Goal: Task Accomplishment & Management: Use online tool/utility

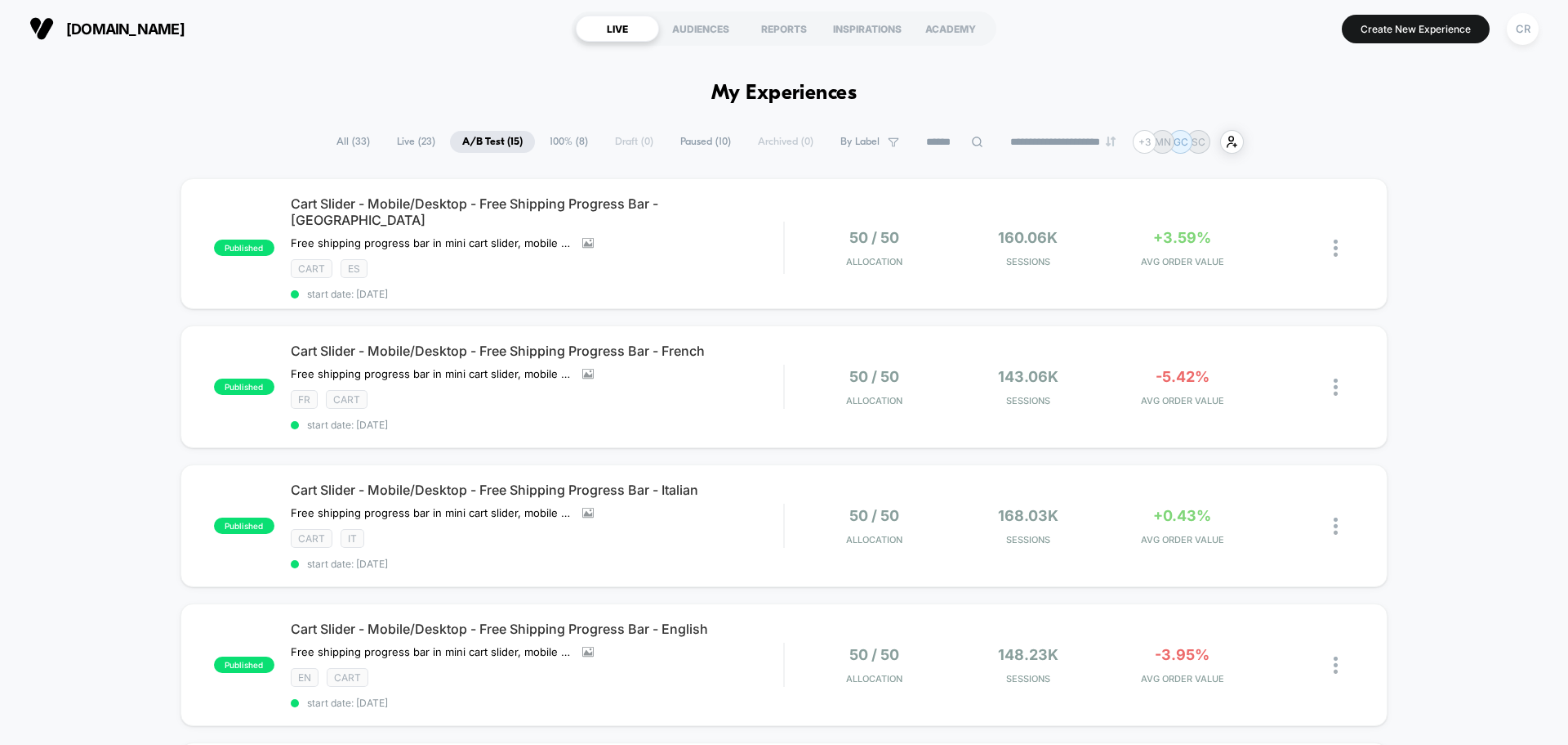
click at [571, 139] on span "100% ( 8 )" at bounding box center [569, 142] width 63 height 22
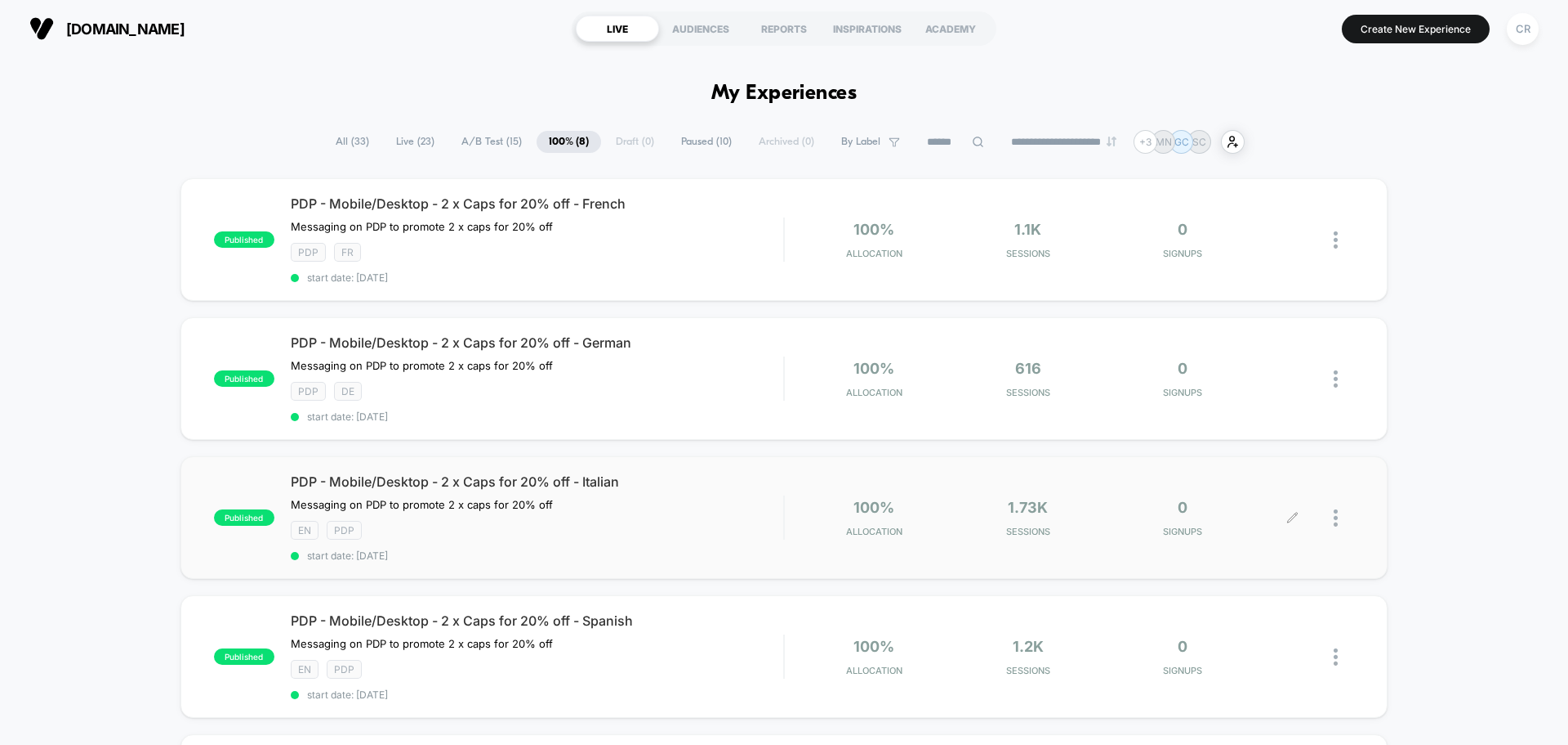
click at [972, 505] on div "1.73k Sessions" at bounding box center [1030, 517] width 147 height 38
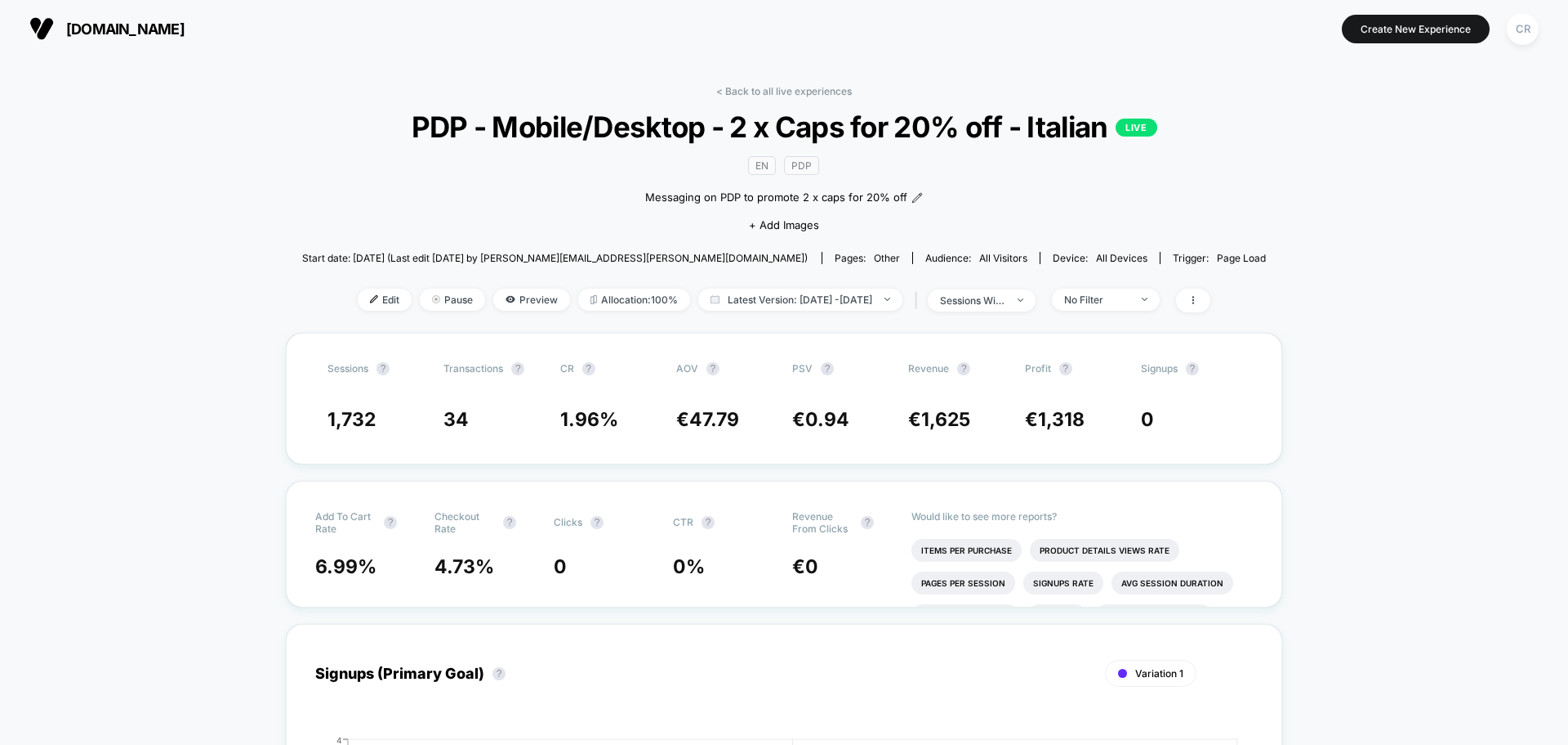
click at [133, 33] on span "[DOMAIN_NAME]" at bounding box center [125, 29] width 119 height 17
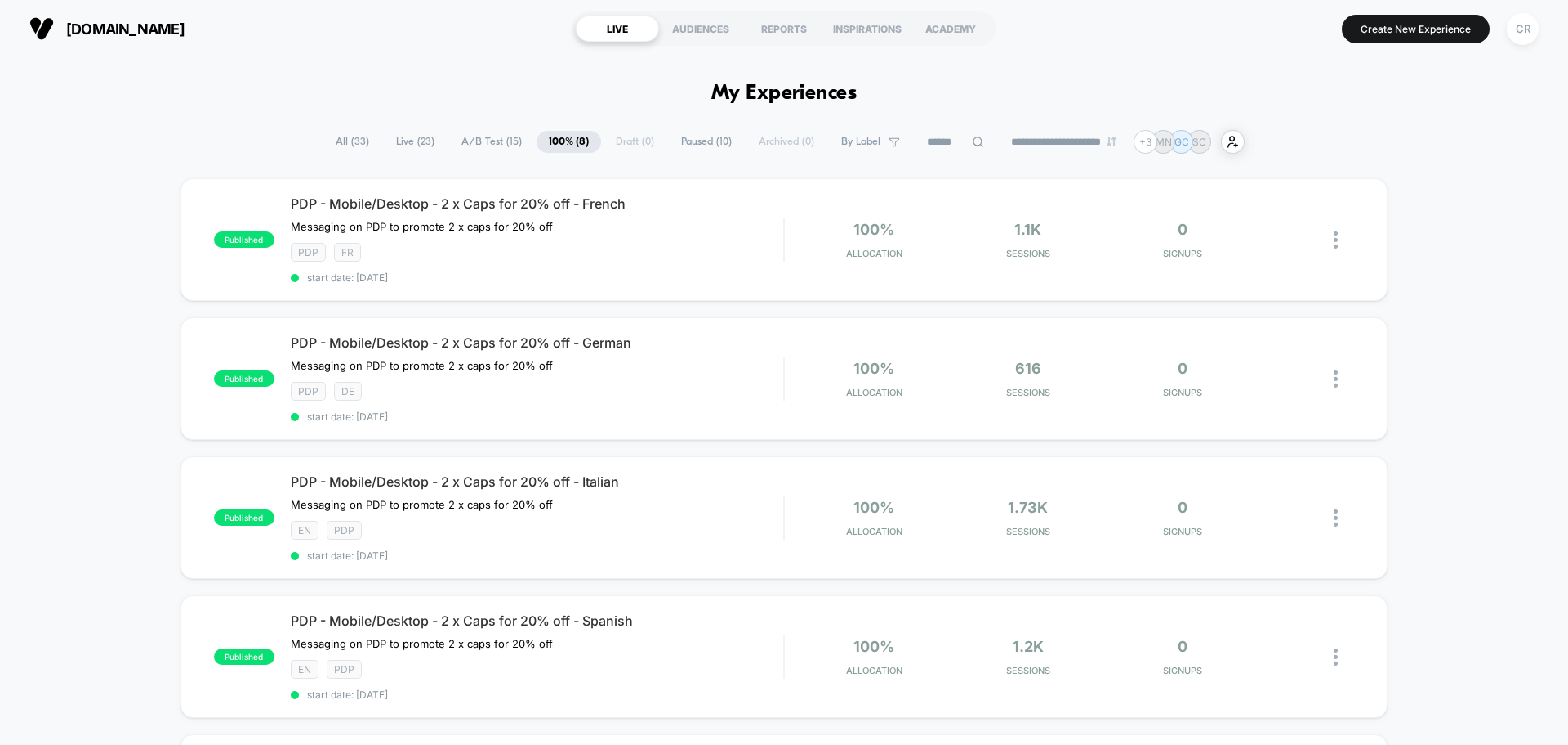
click at [491, 149] on span "A/B Test ( 15 )" at bounding box center [492, 142] width 85 height 22
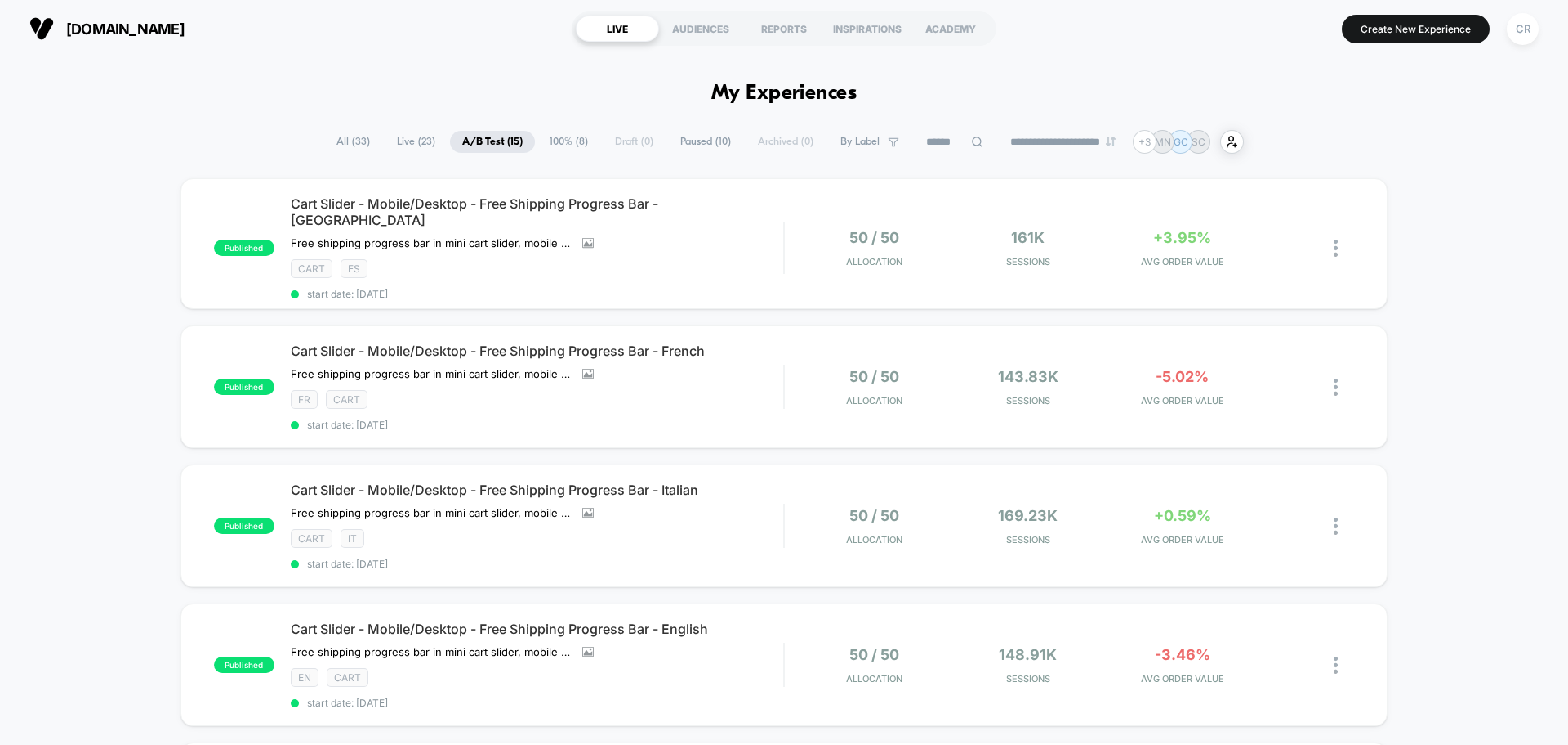
click at [972, 137] on icon at bounding box center [977, 141] width 10 height 10
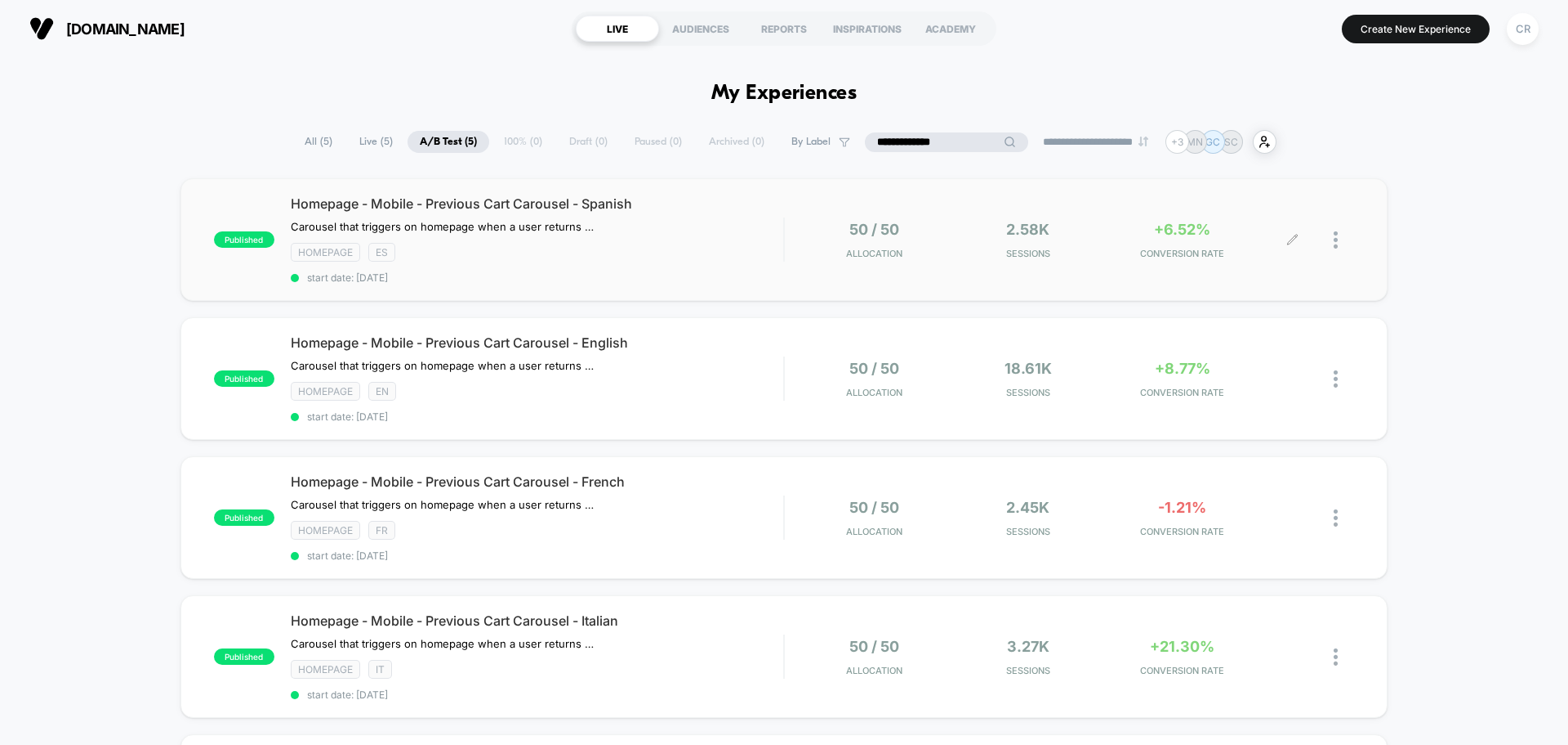
type input "**********"
click at [1339, 247] on div at bounding box center [1344, 240] width 20 height 38
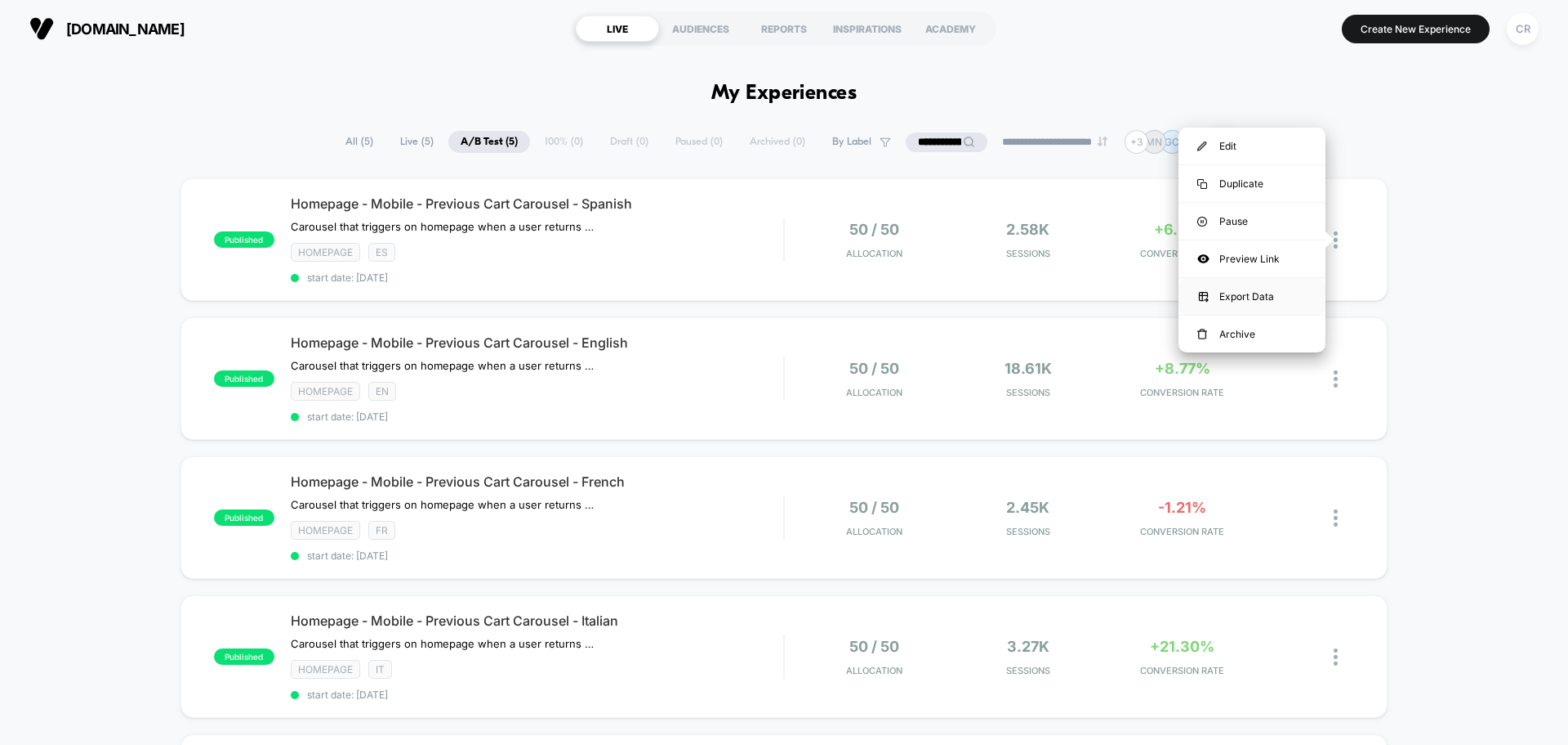
click at [1233, 291] on div "Export Data" at bounding box center [1252, 296] width 147 height 37
click at [1184, 238] on div "+6.52% CONVERSION RATE" at bounding box center [1183, 240] width 147 height 38
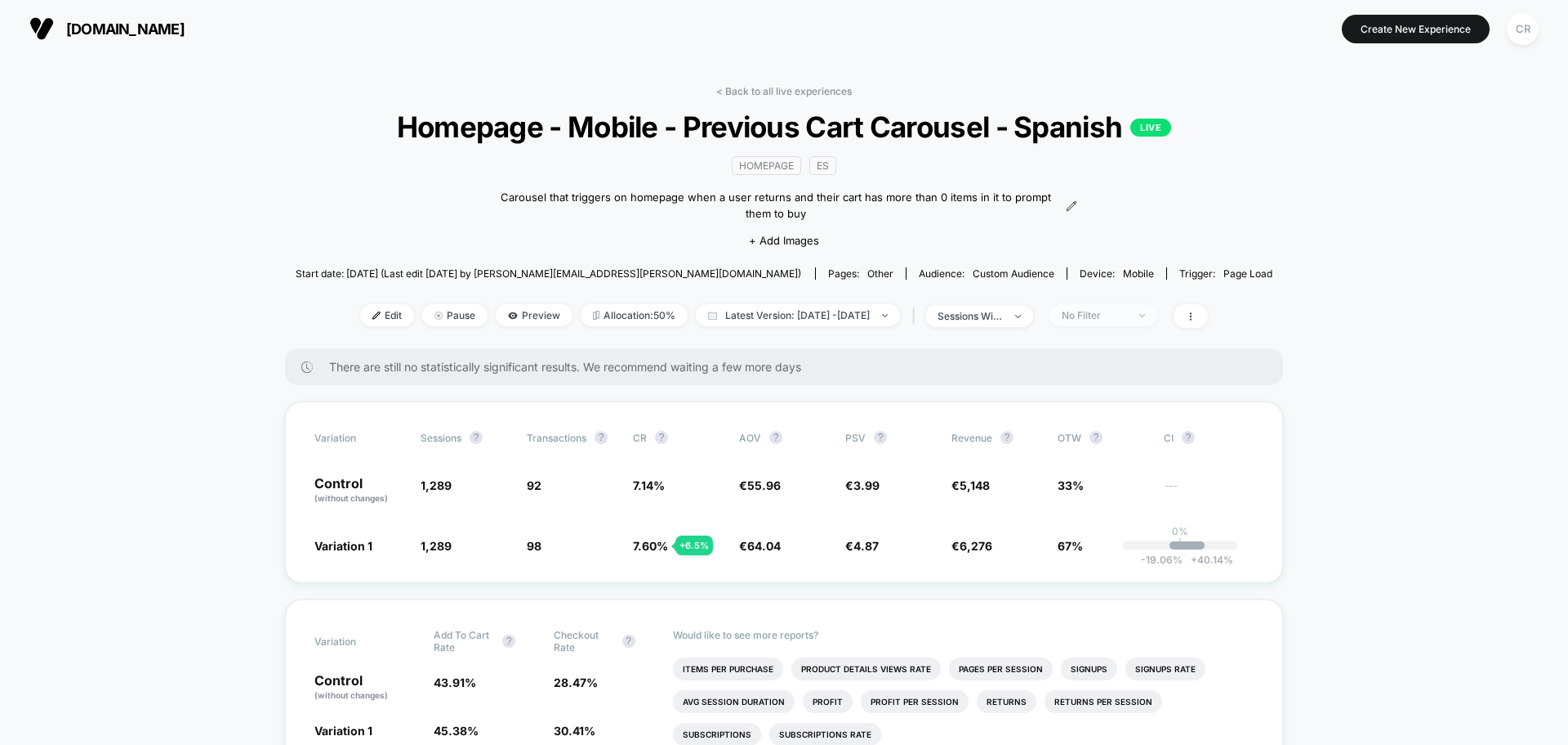
click at [1157, 320] on span "No Filter" at bounding box center [1104, 315] width 108 height 22
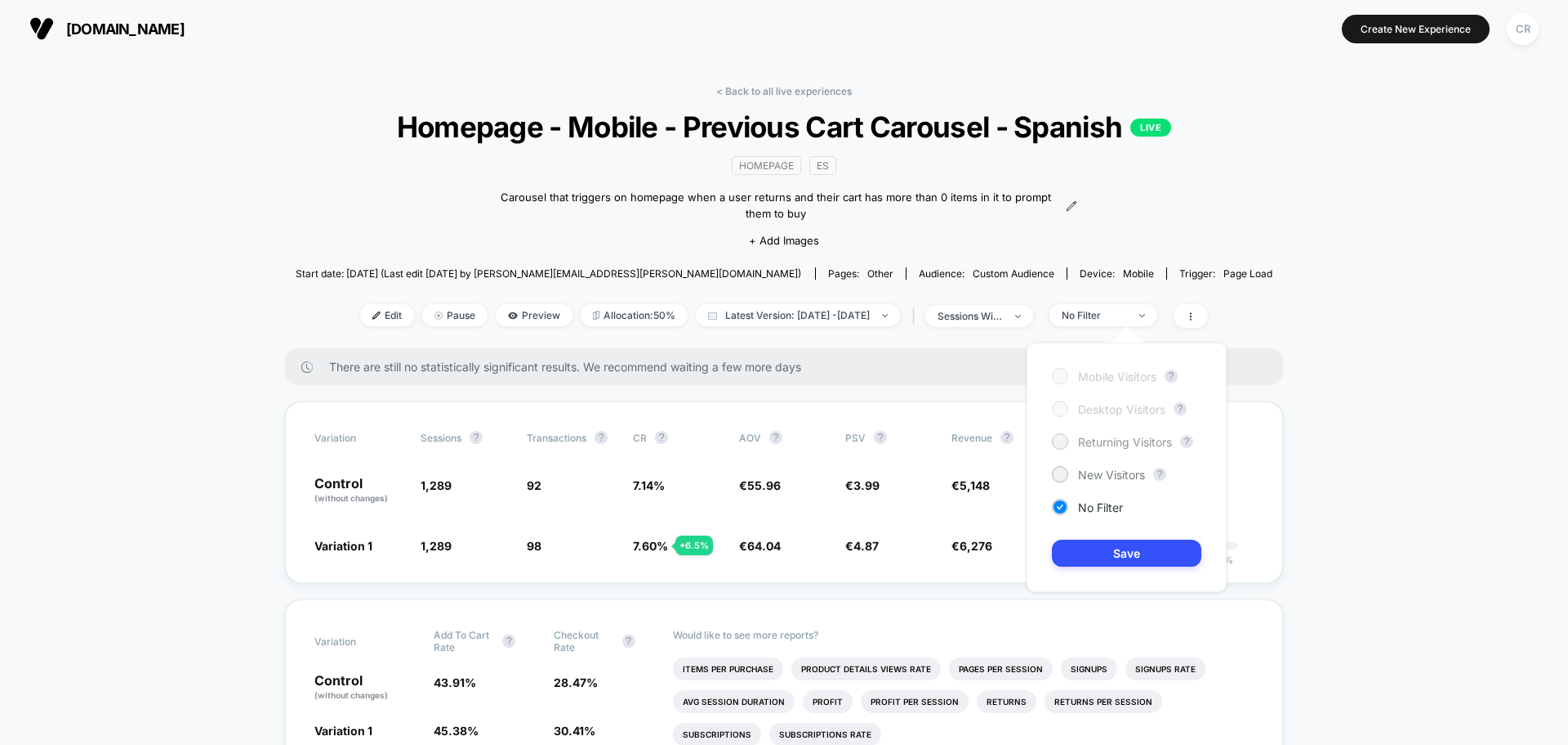
click at [1127, 446] on span "Returning Visitors" at bounding box center [1125, 441] width 94 height 14
click at [1109, 565] on button "Save" at bounding box center [1126, 553] width 149 height 27
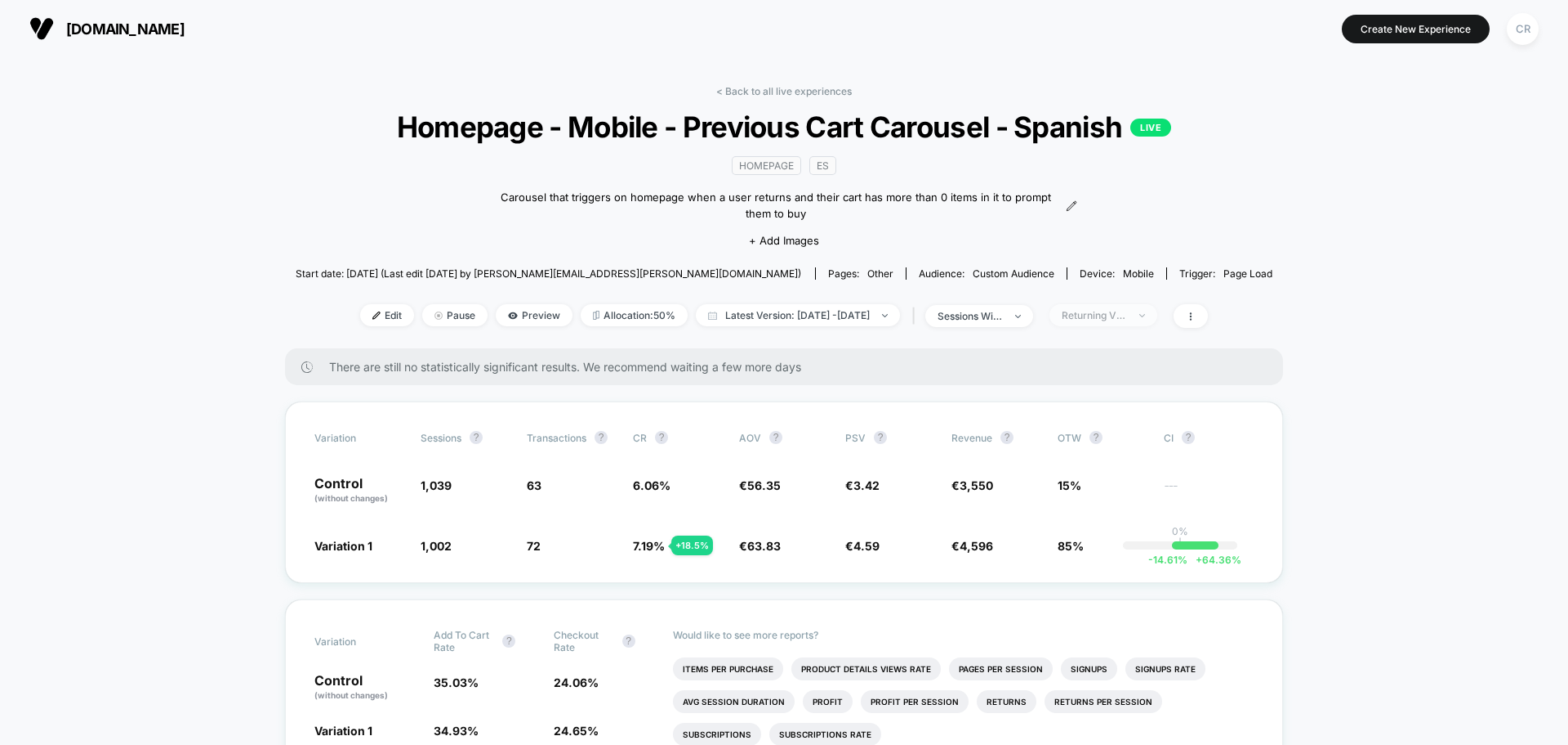
click at [1107, 312] on div "Returning Visitors" at bounding box center [1095, 315] width 65 height 12
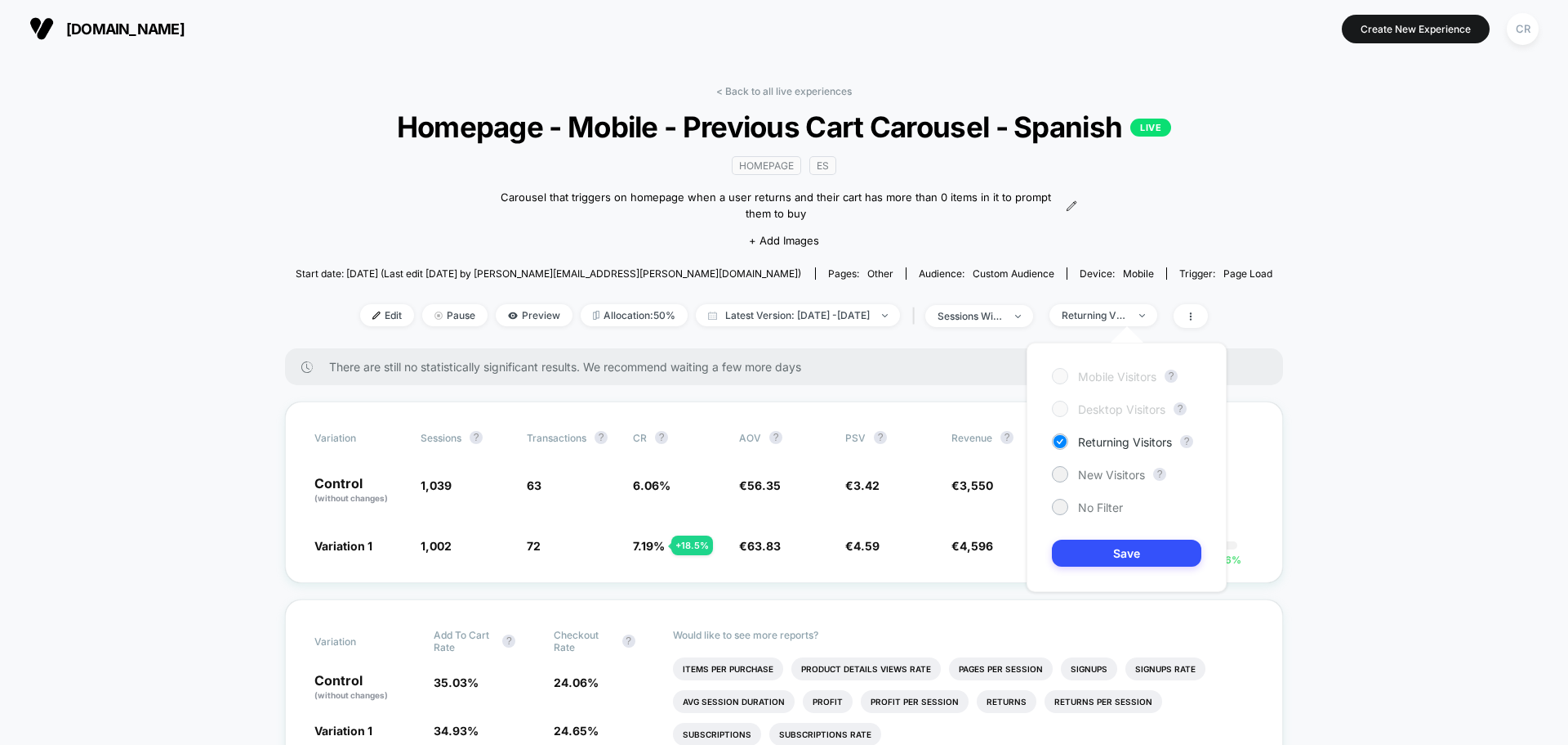
click at [1082, 464] on div "Mobile Visitors ? Desktop Visitors ? Returning Visitors ? New Visitors ? No Fil…" at bounding box center [1127, 467] width 201 height 249
click at [1081, 473] on span "New Visitors" at bounding box center [1112, 474] width 67 height 14
click at [1099, 551] on button "Save" at bounding box center [1126, 553] width 149 height 27
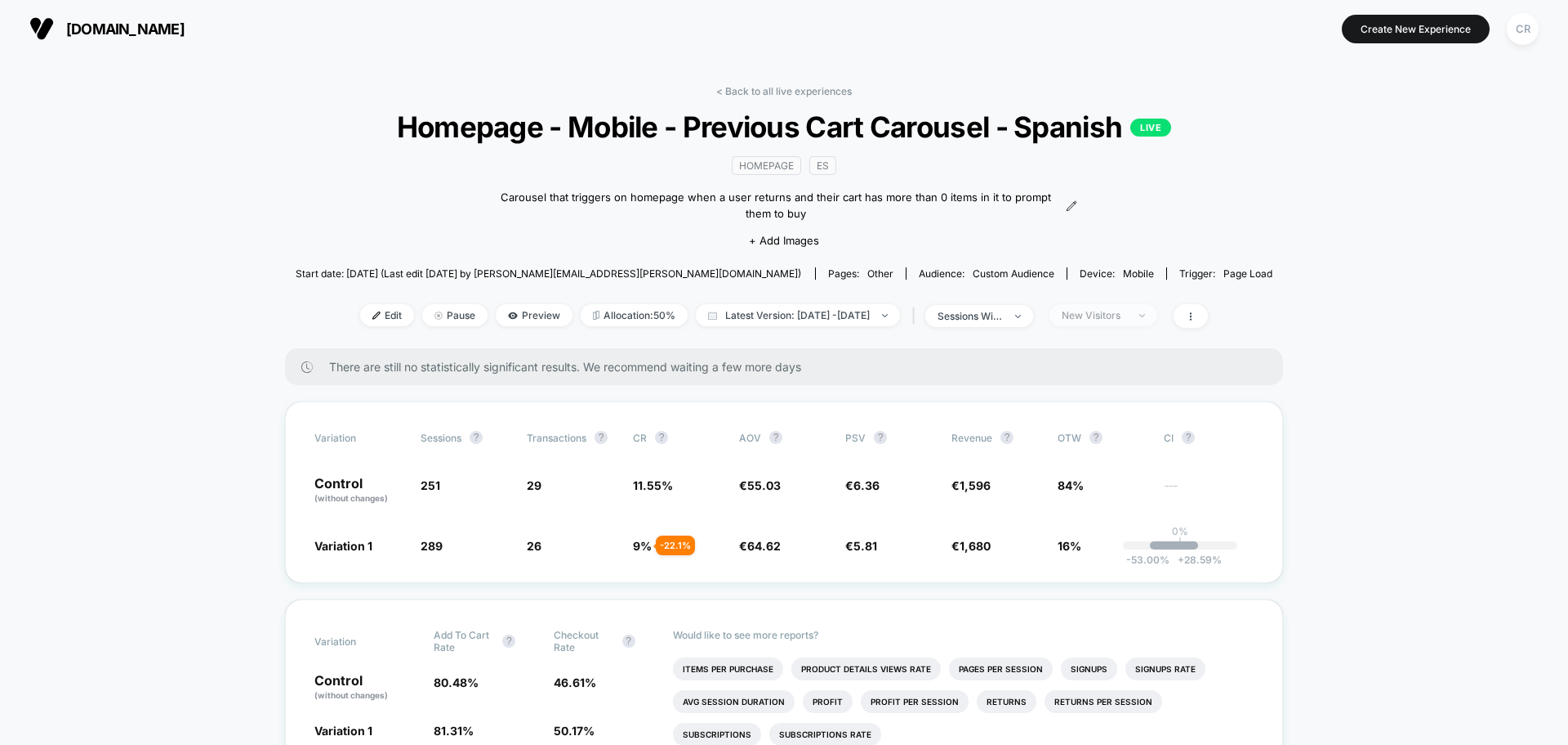
click at [1127, 312] on div "New Visitors" at bounding box center [1095, 315] width 65 height 12
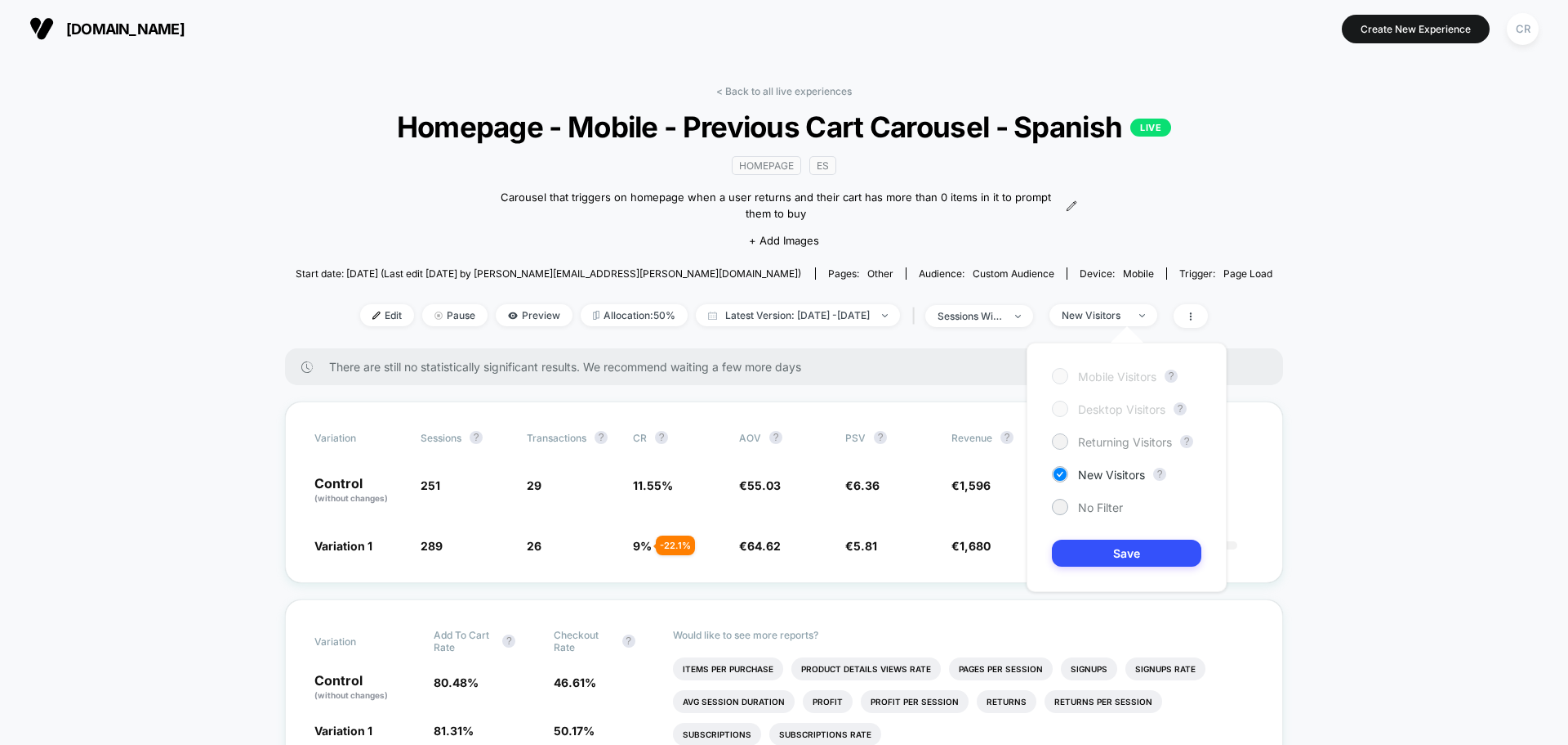
click at [1094, 445] on span "Returning Visitors" at bounding box center [1125, 441] width 94 height 14
click at [1113, 550] on button "Save" at bounding box center [1126, 553] width 149 height 27
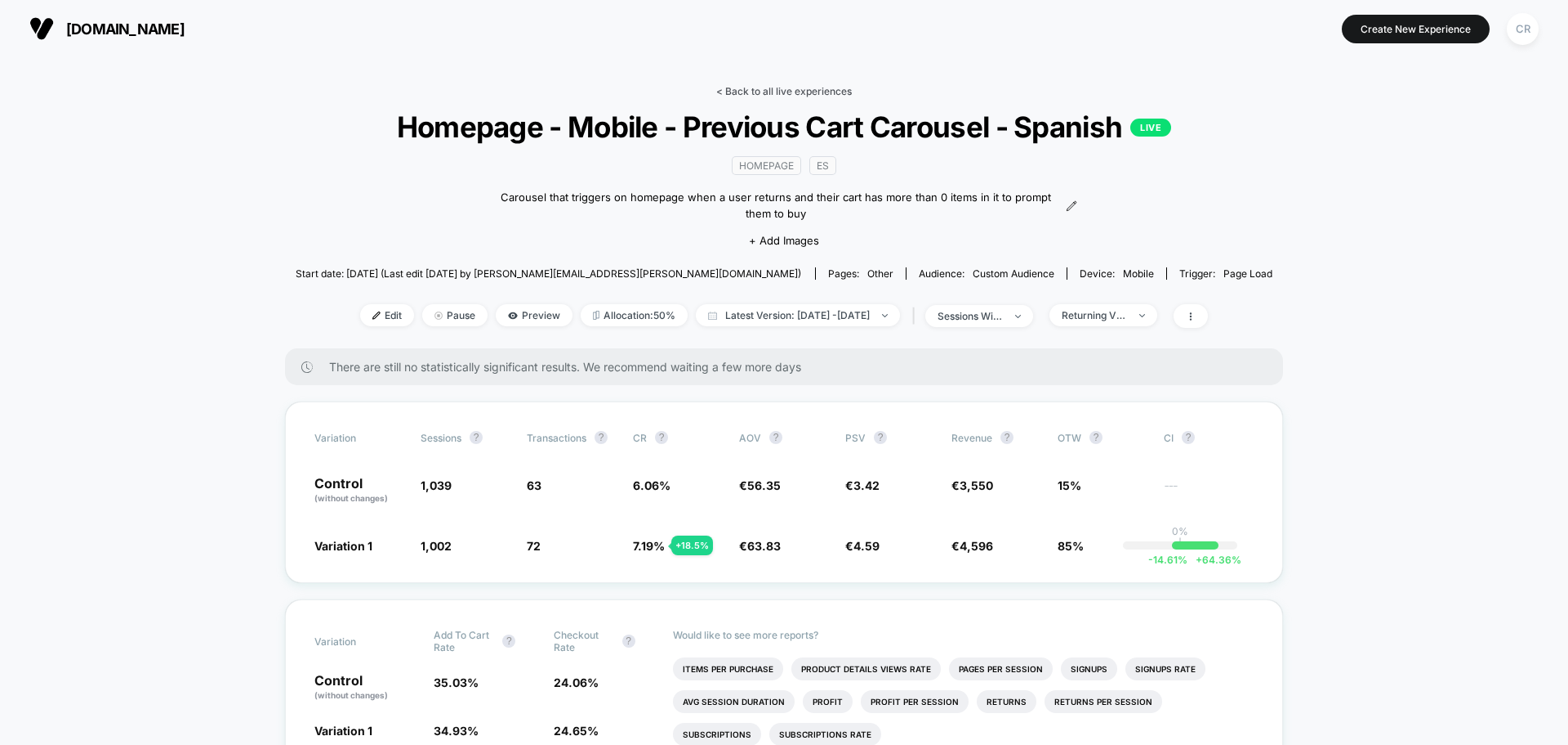
click at [755, 93] on link "< Back to all live experiences" at bounding box center [784, 91] width 136 height 12
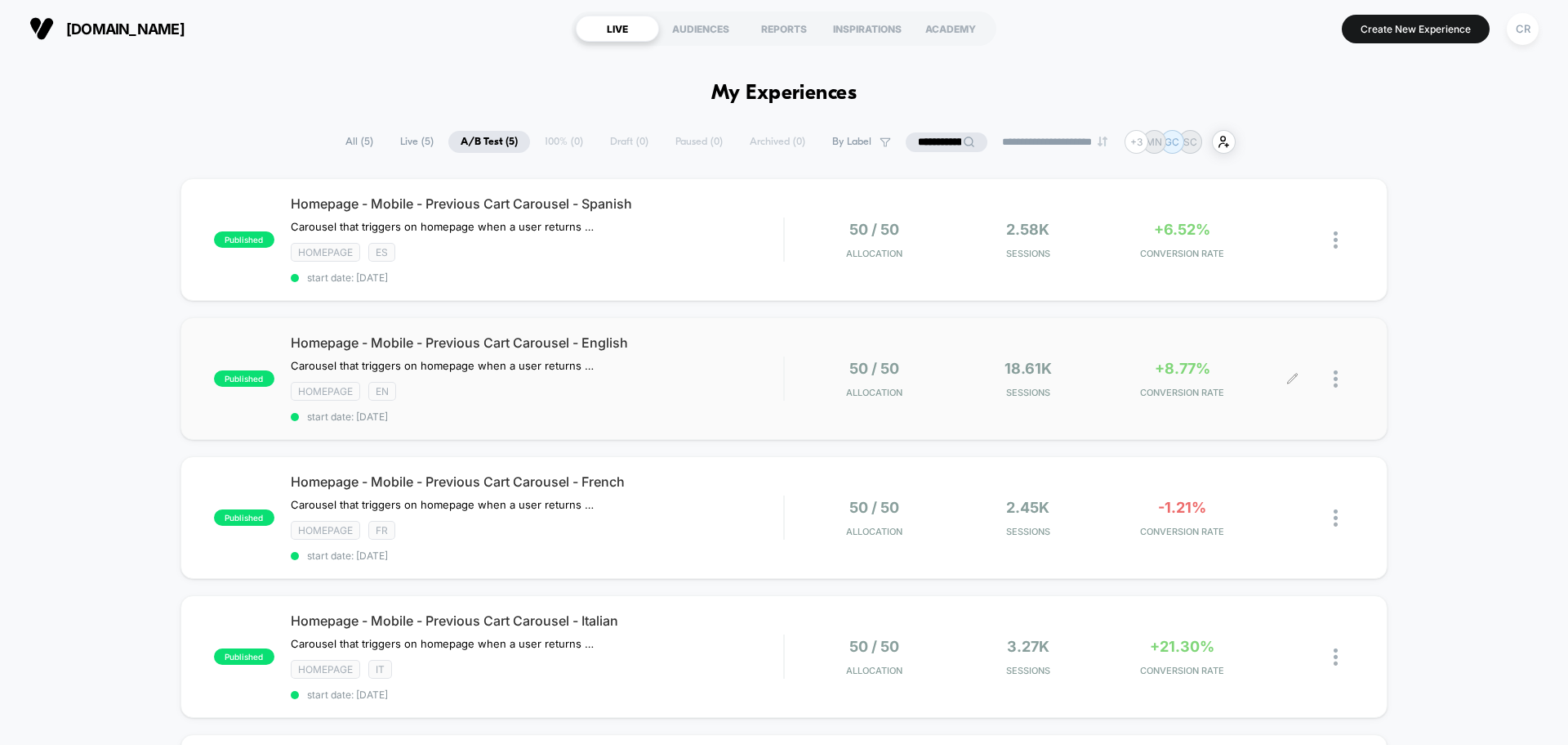
click at [1216, 362] on div "+8.77% CONVERSION RATE" at bounding box center [1183, 378] width 147 height 38
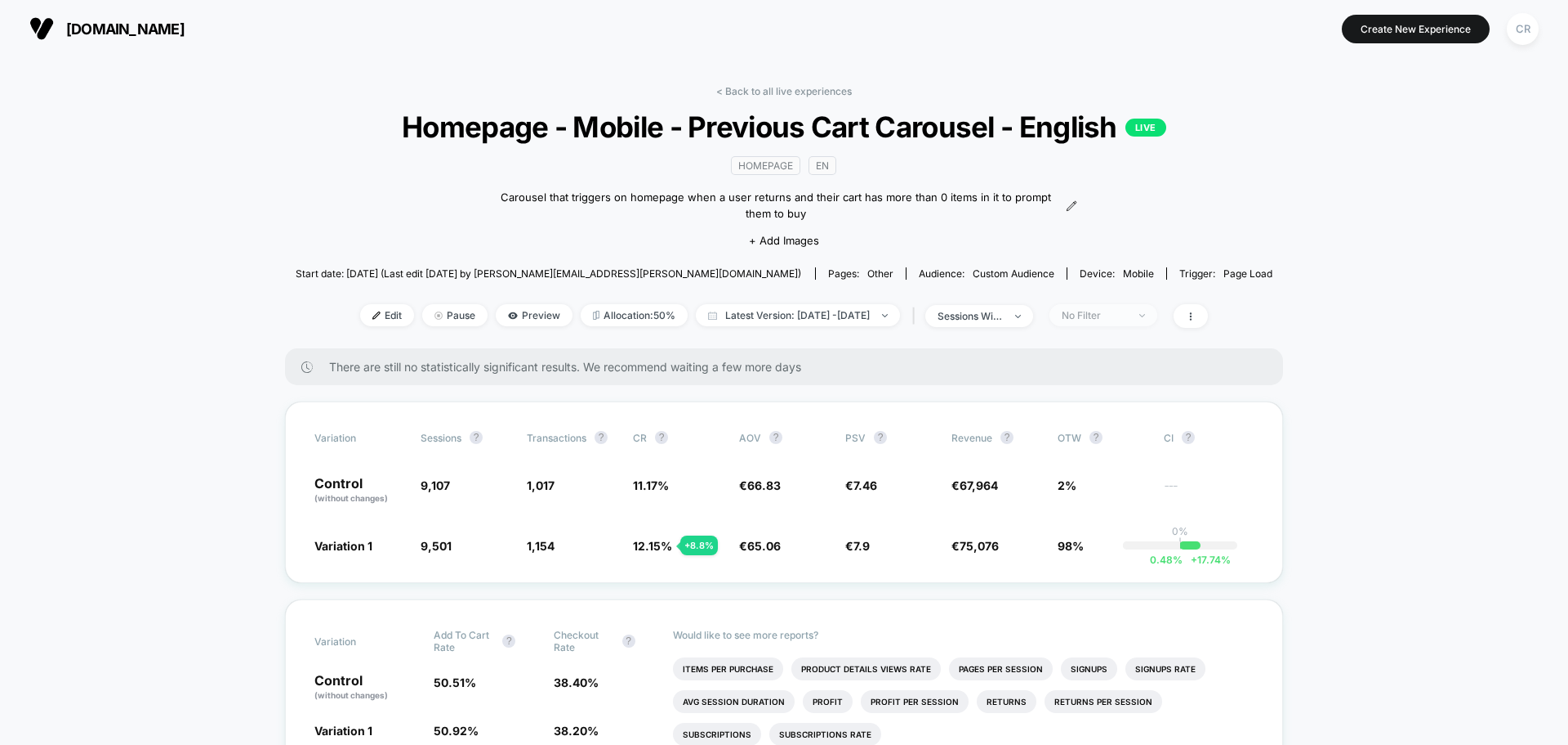
click at [1147, 322] on span "No Filter" at bounding box center [1104, 315] width 108 height 22
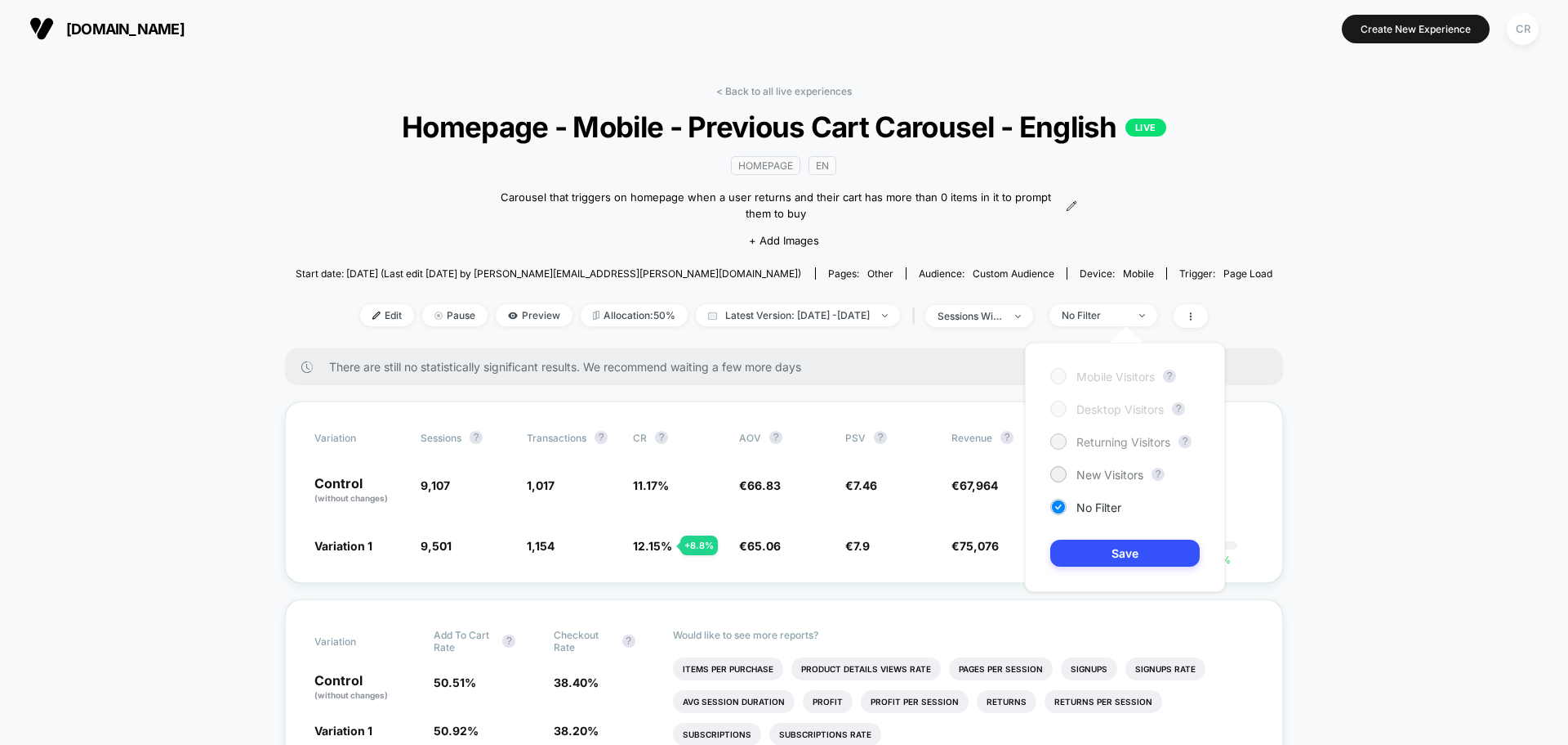
click at [1110, 447] on span "Returning Visitors" at bounding box center [1123, 441] width 94 height 14
click at [1105, 545] on button "Save" at bounding box center [1125, 553] width 149 height 27
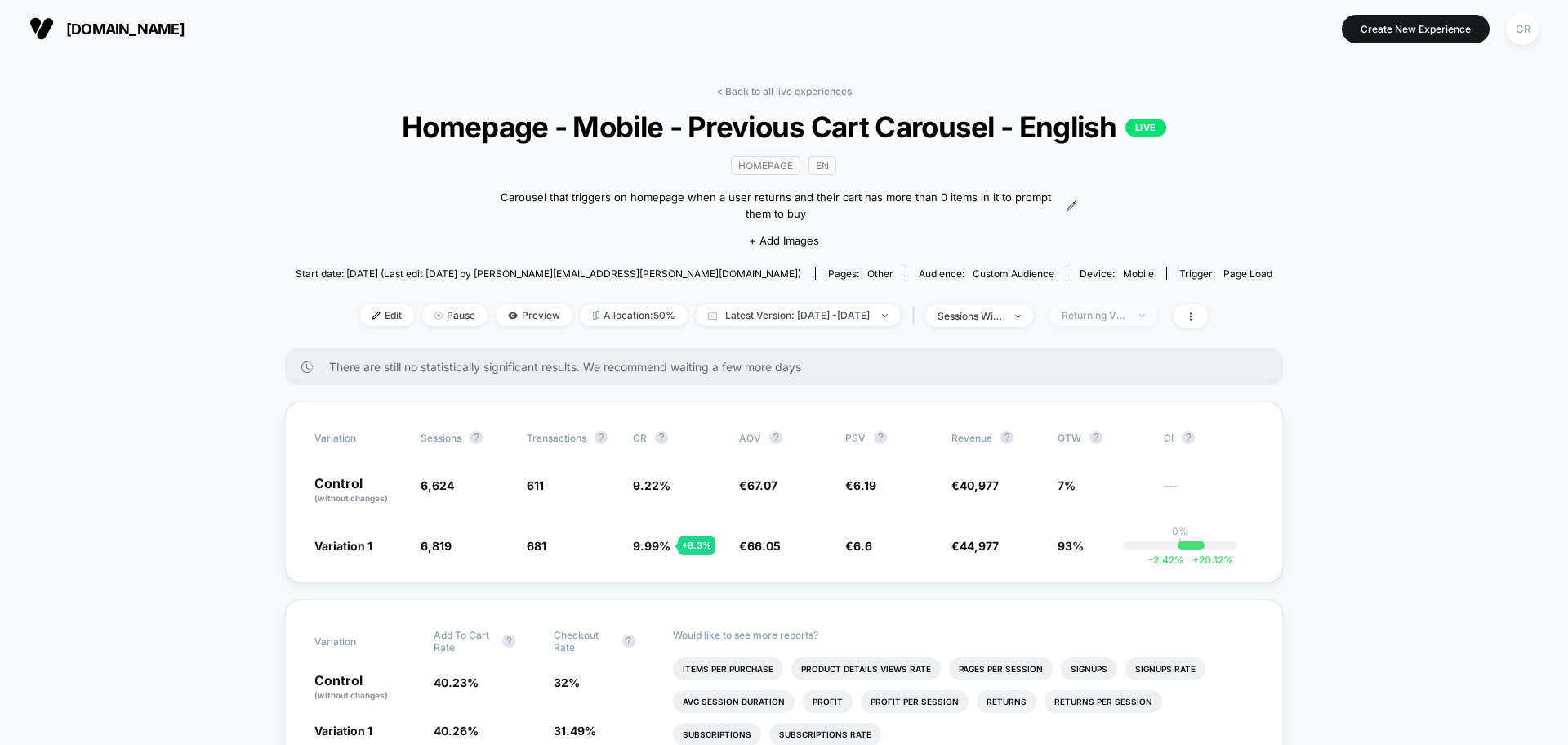
click at [1115, 321] on span "Returning Visitors" at bounding box center [1104, 315] width 108 height 22
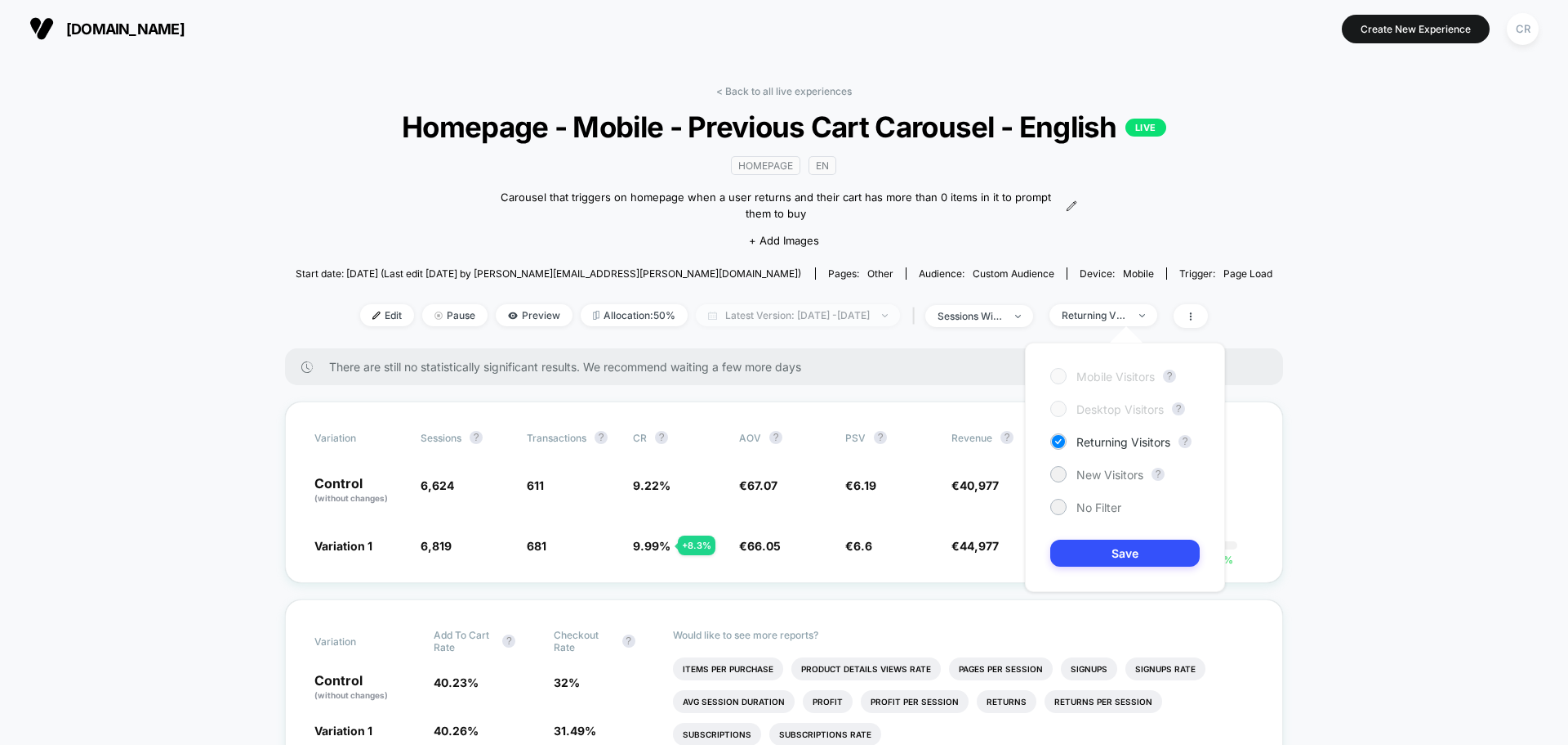
click at [848, 319] on span "Latest Version: [DATE] - [DATE]" at bounding box center [798, 315] width 204 height 22
select select "*"
select select "****"
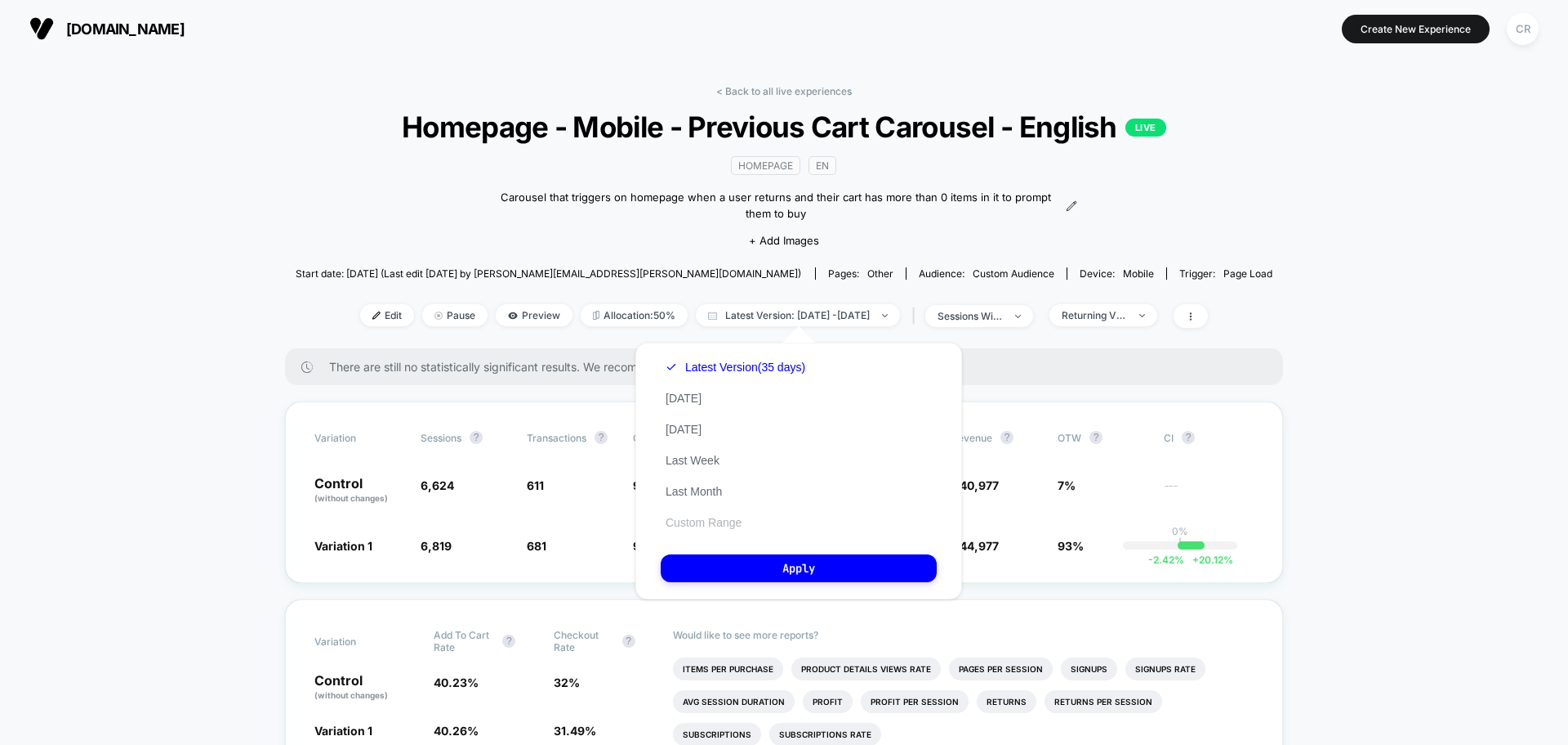
click at [700, 521] on button "Custom Range" at bounding box center [704, 522] width 85 height 15
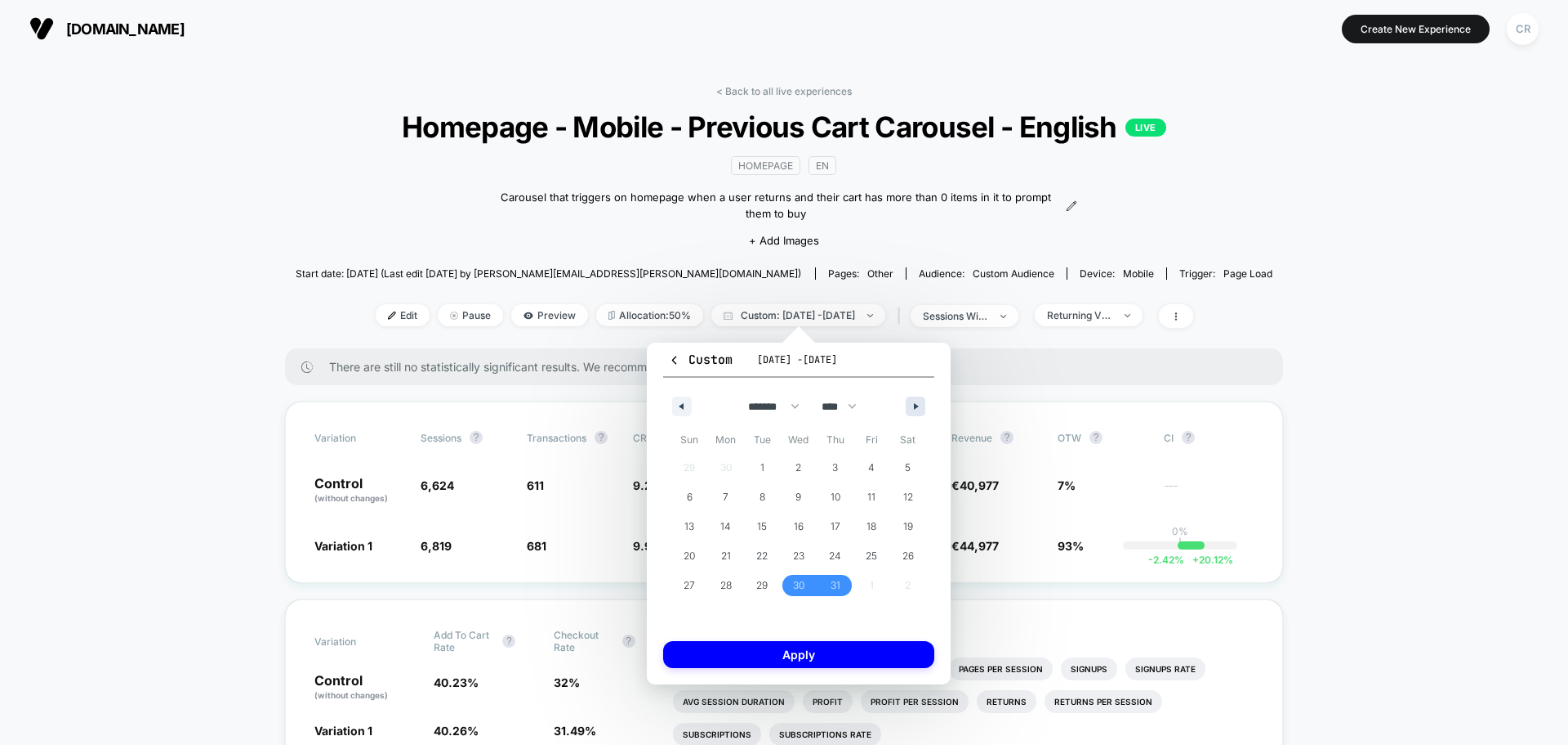
click at [918, 409] on icon "button" at bounding box center [918, 406] width 8 height 7
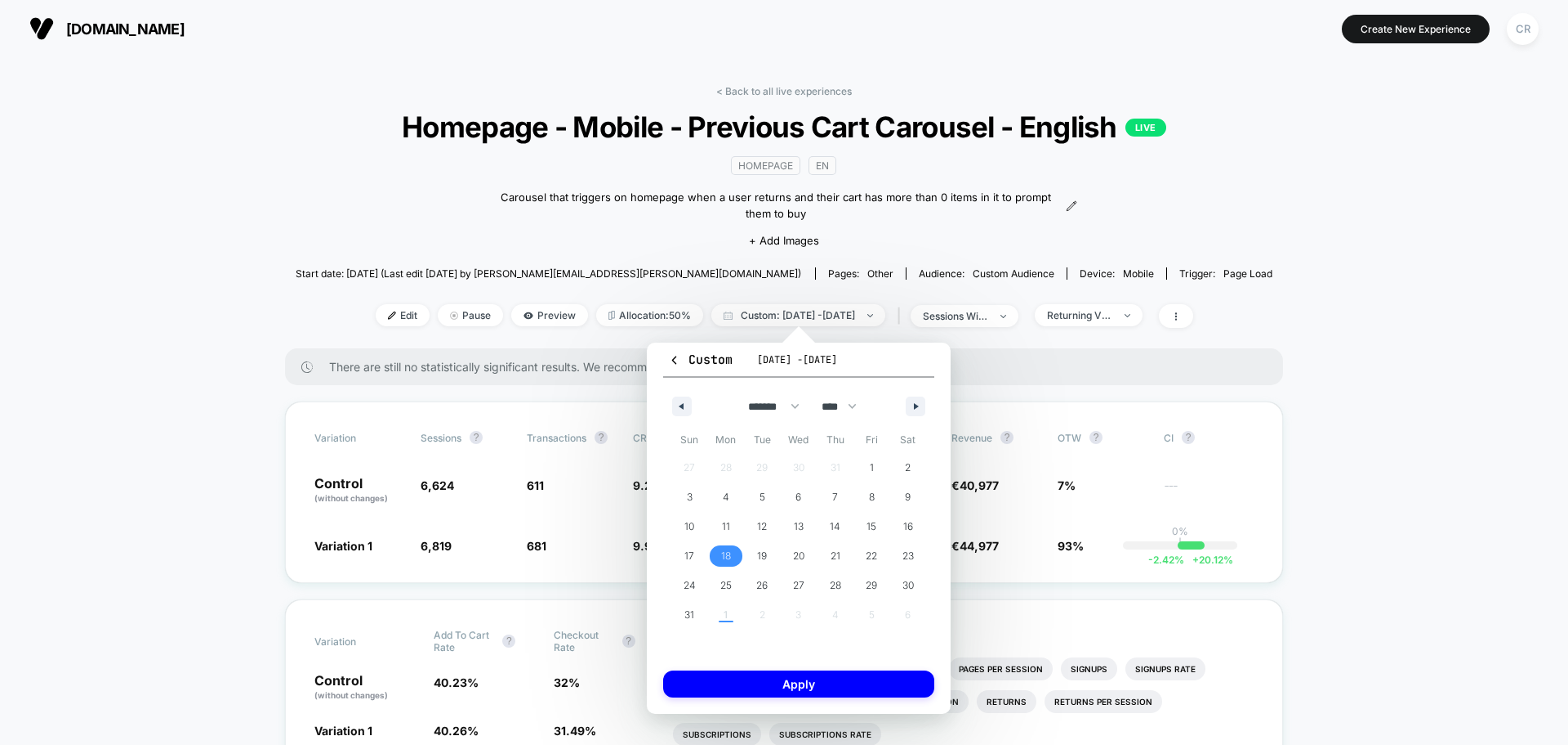
click at [725, 554] on span "18" at bounding box center [726, 556] width 10 height 30
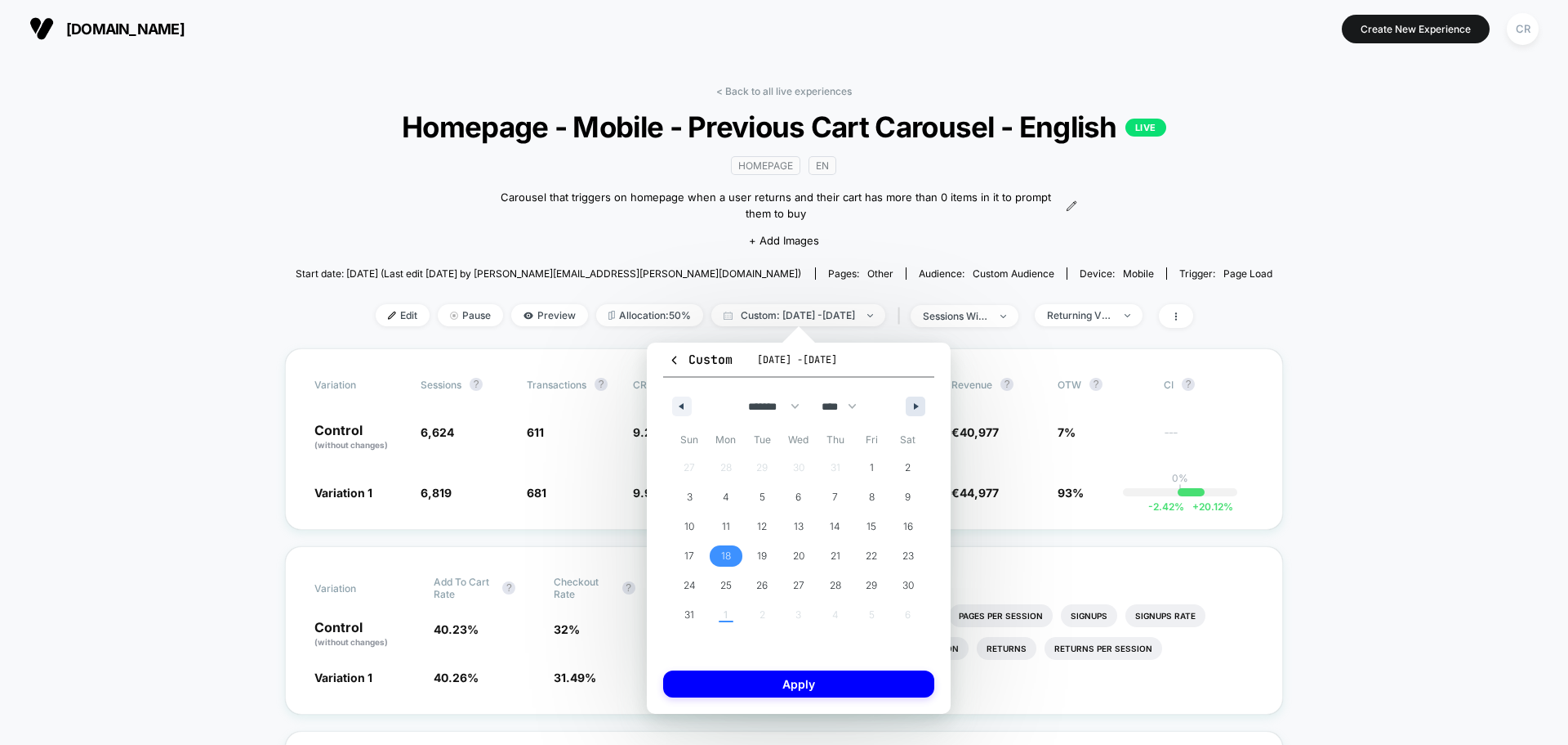
click at [915, 407] on icon "button" at bounding box center [918, 406] width 8 height 7
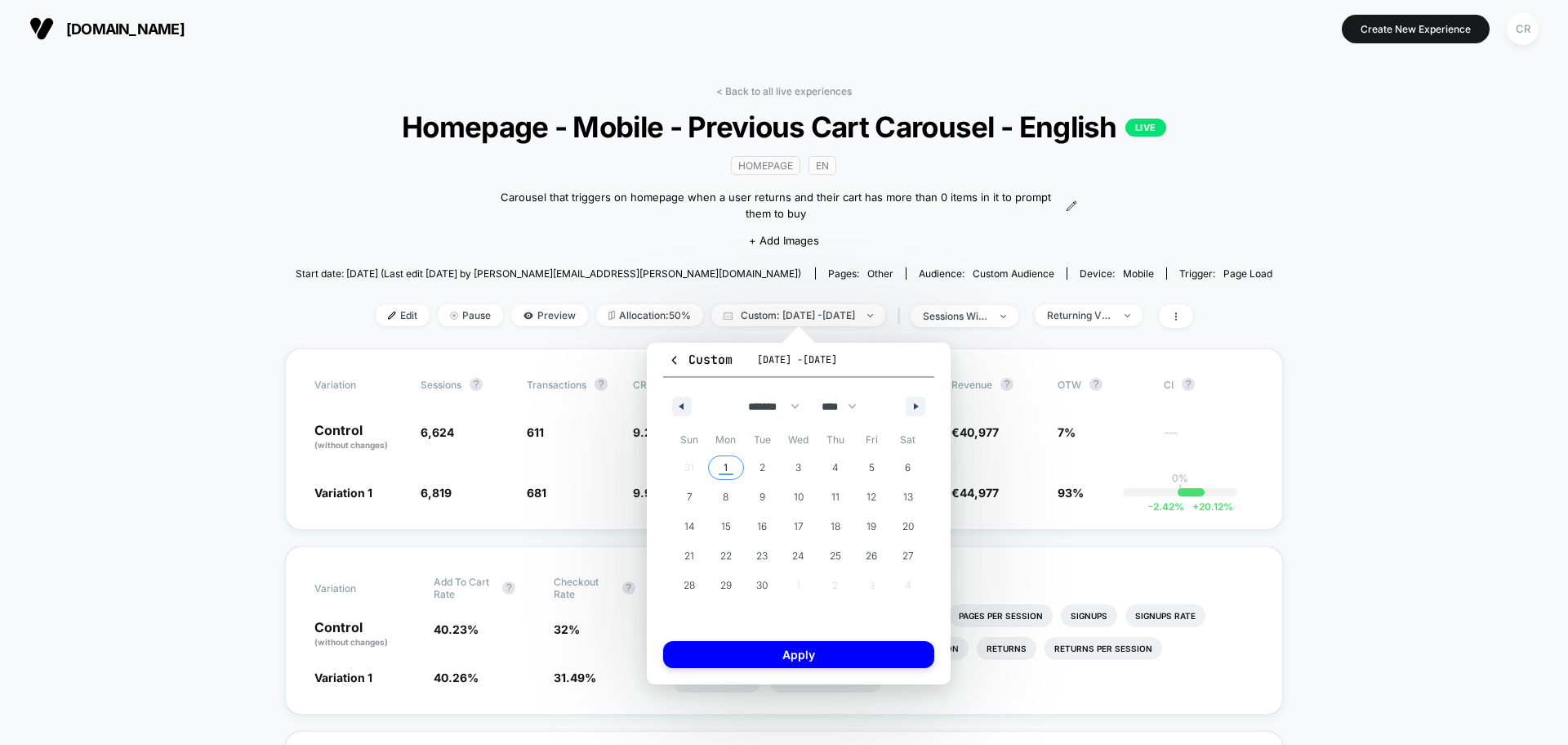
click at [734, 461] on span "1" at bounding box center [727, 467] width 37 height 21
select select "*"
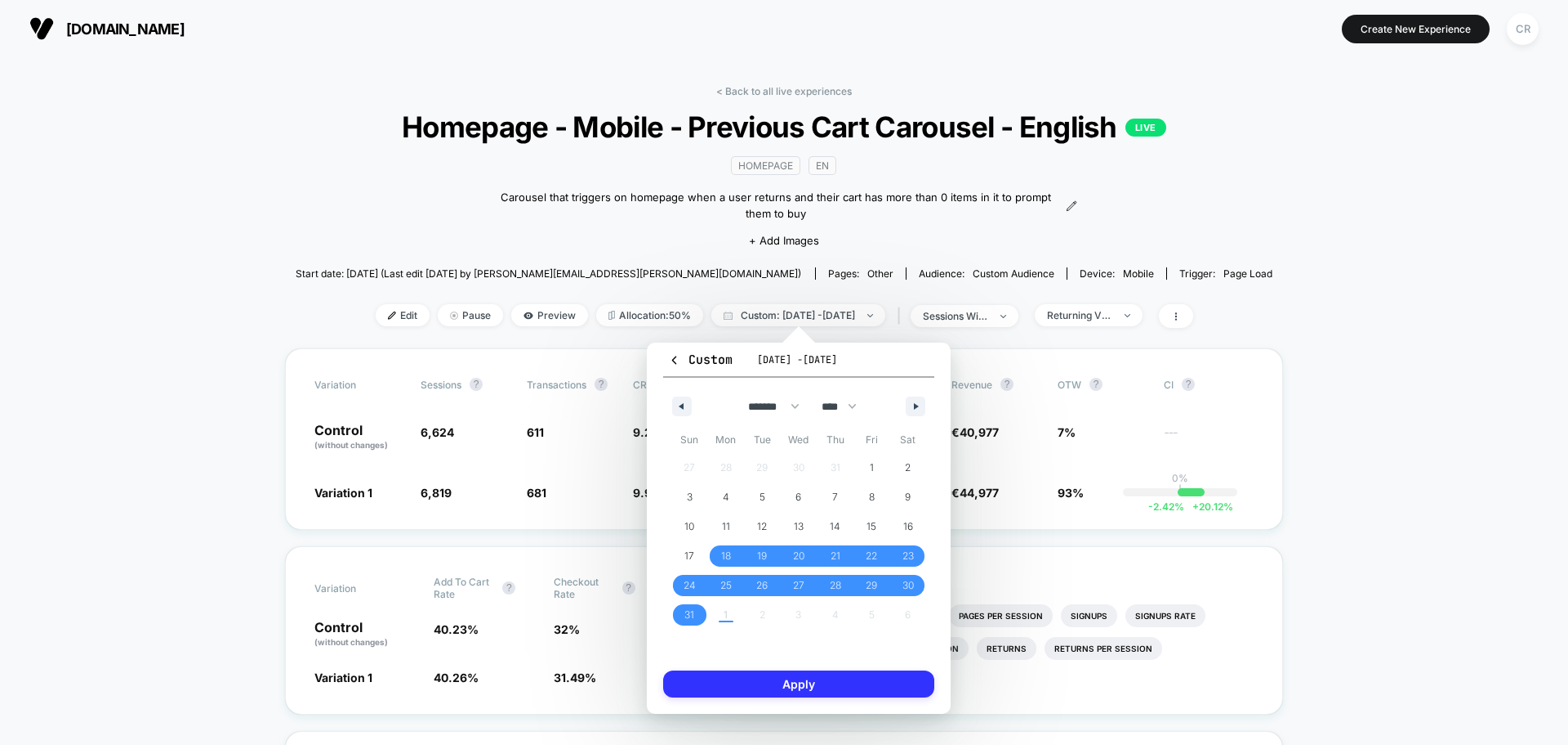
click at [784, 682] on button "Apply" at bounding box center [799, 684] width 271 height 27
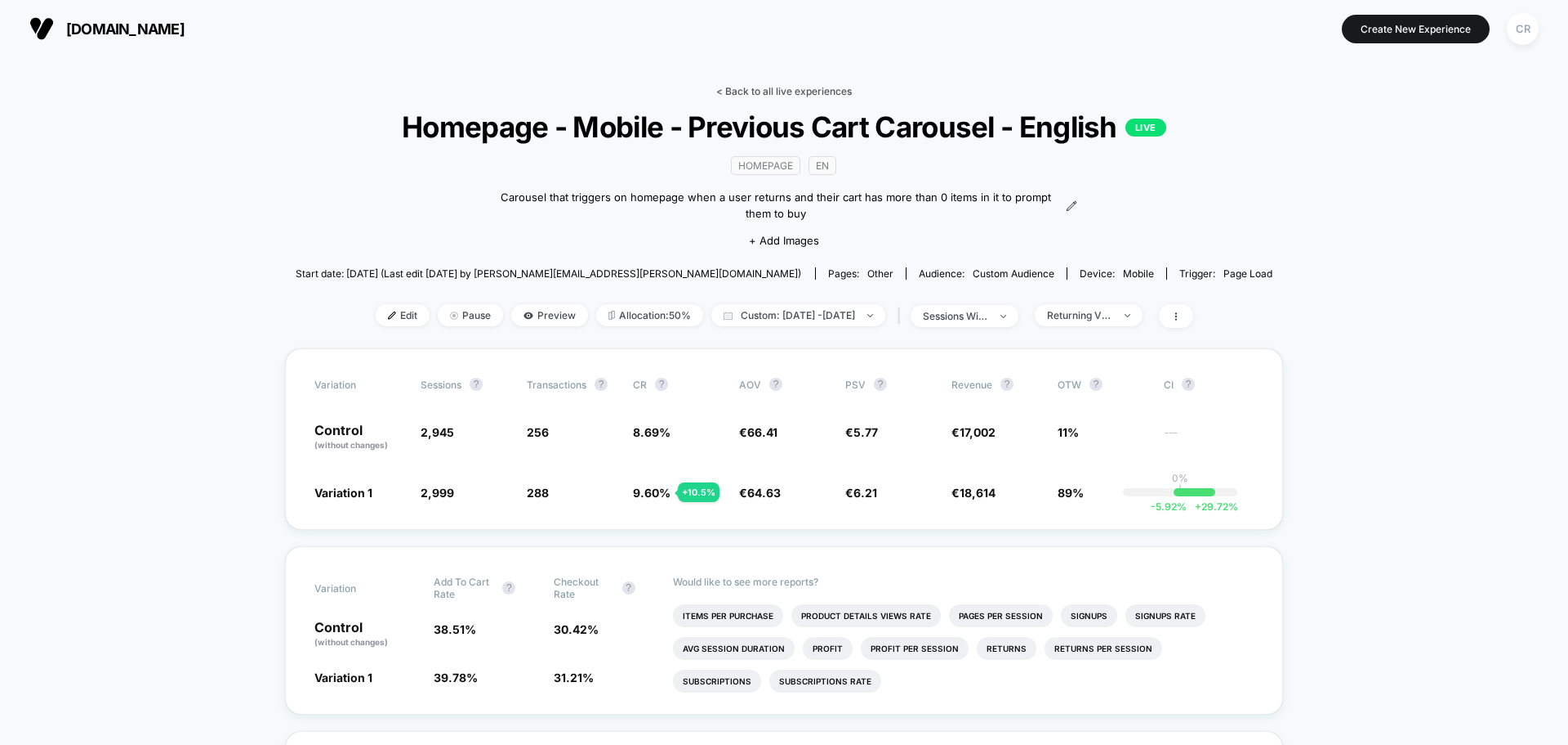
click at [799, 95] on link "< Back to all live experiences" at bounding box center [784, 91] width 136 height 12
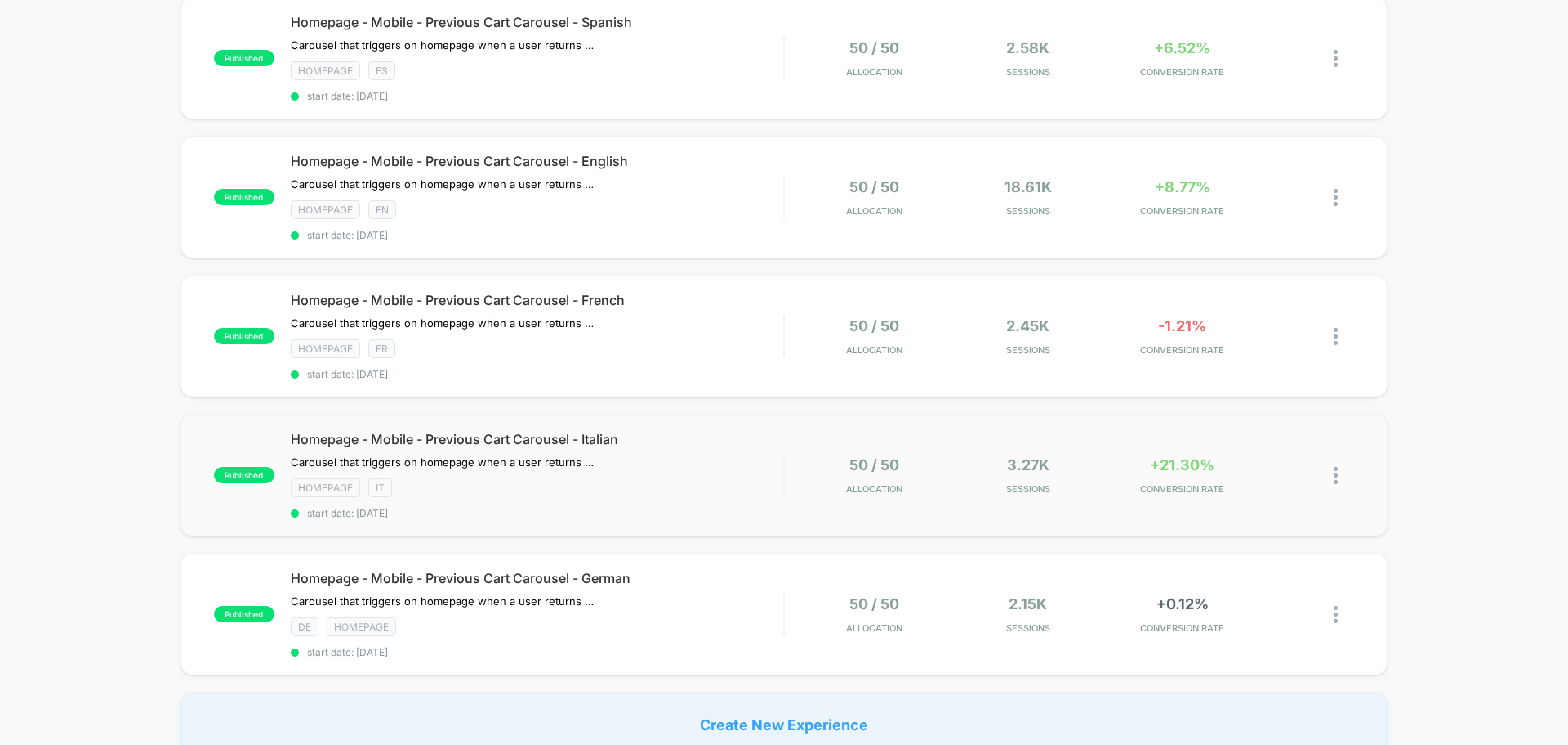
scroll to position [163, 0]
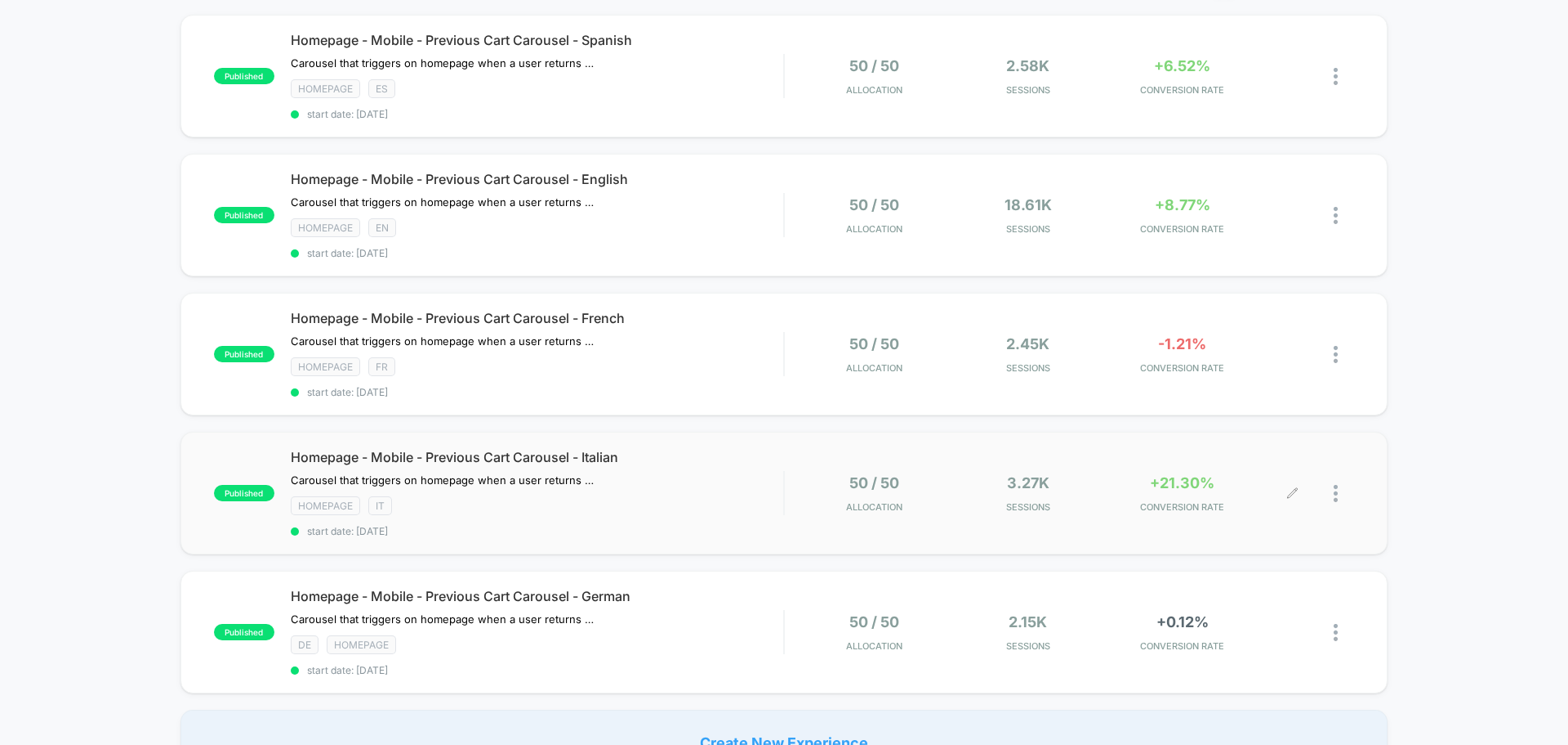
click at [1184, 493] on div "+21.30% CONVERSION RATE" at bounding box center [1183, 492] width 147 height 38
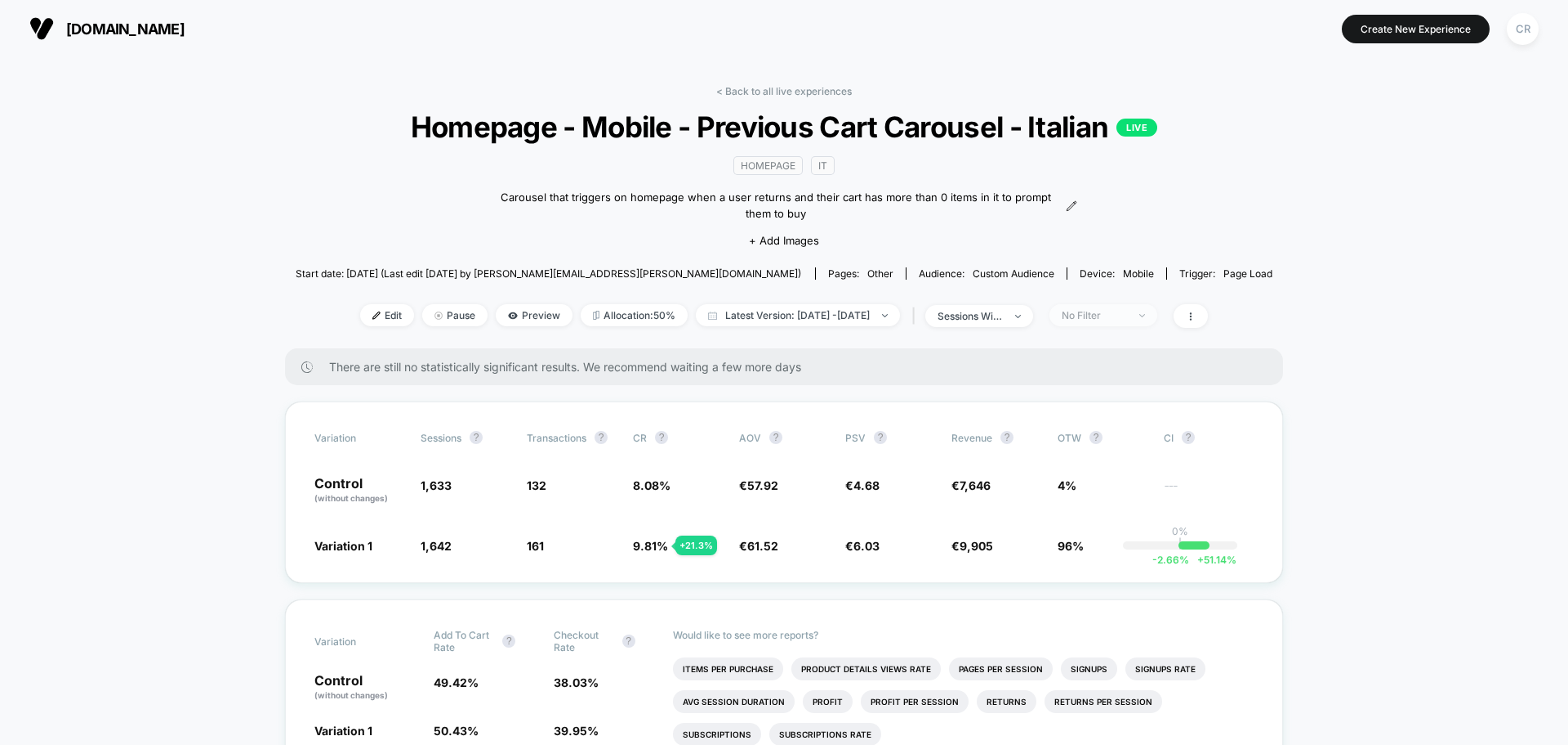
click at [1158, 322] on span "No Filter" at bounding box center [1104, 315] width 108 height 22
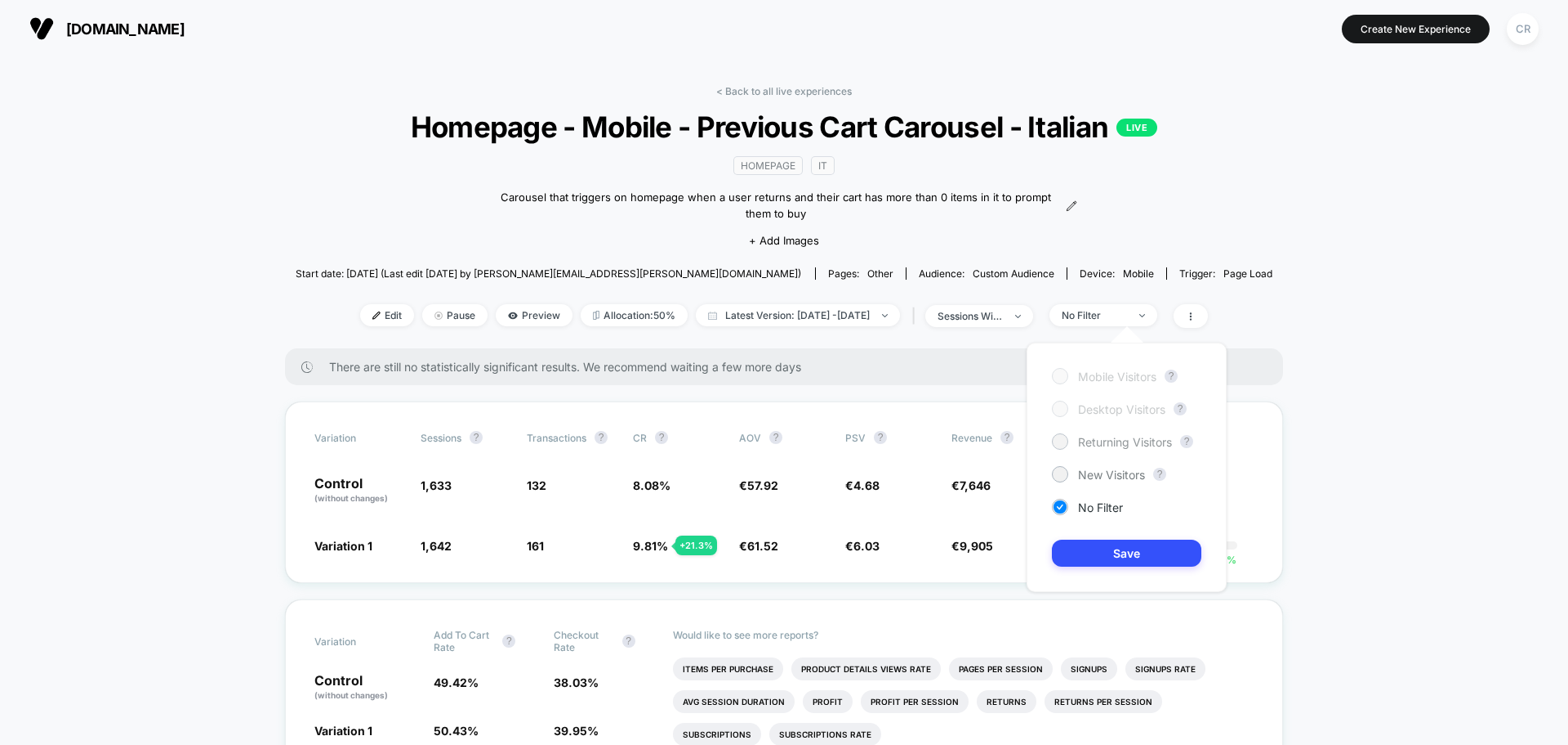
click at [1100, 446] on span "Returning Visitors" at bounding box center [1125, 441] width 94 height 14
click at [1134, 560] on button "Save" at bounding box center [1126, 553] width 149 height 27
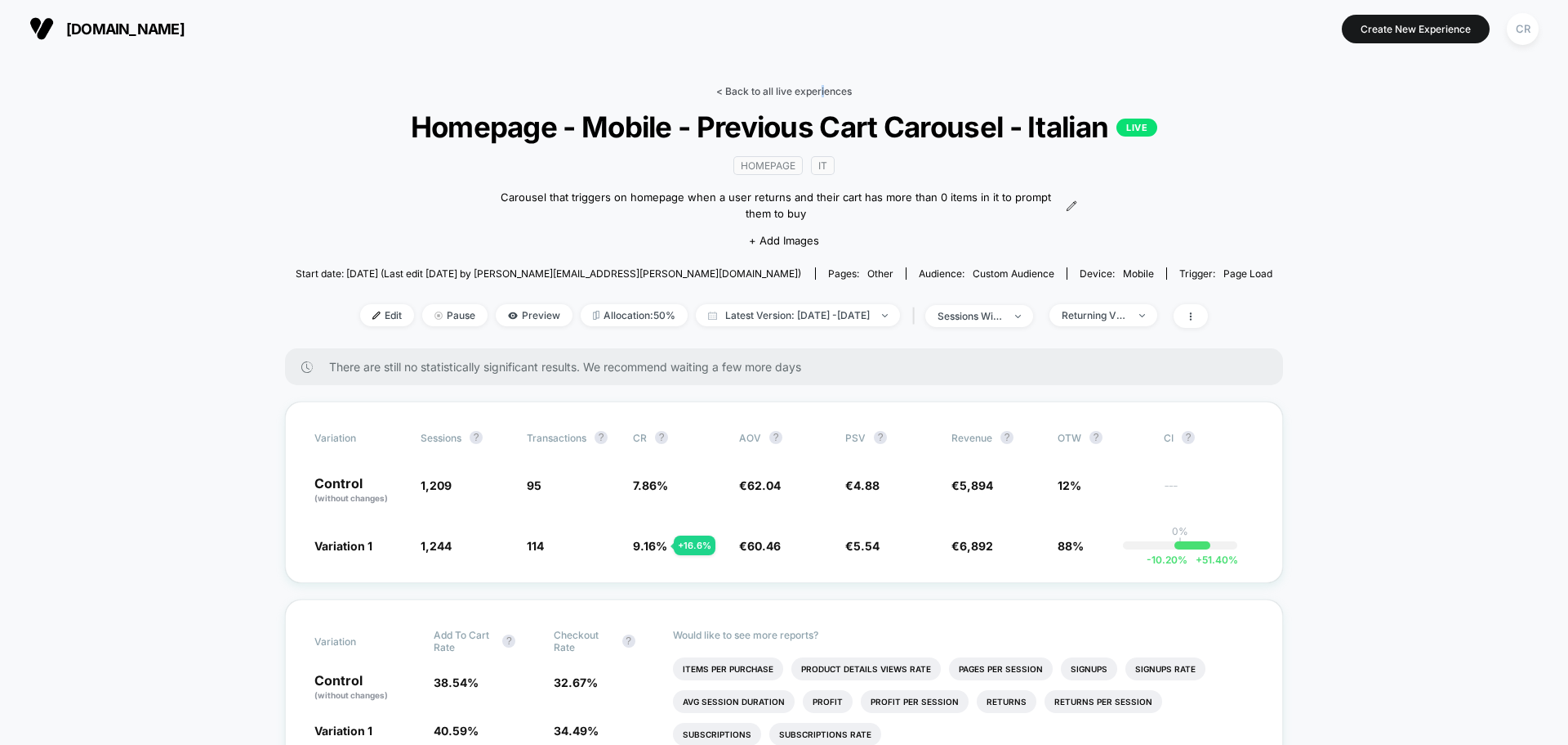
click at [814, 87] on link "< Back to all live experiences" at bounding box center [784, 91] width 136 height 12
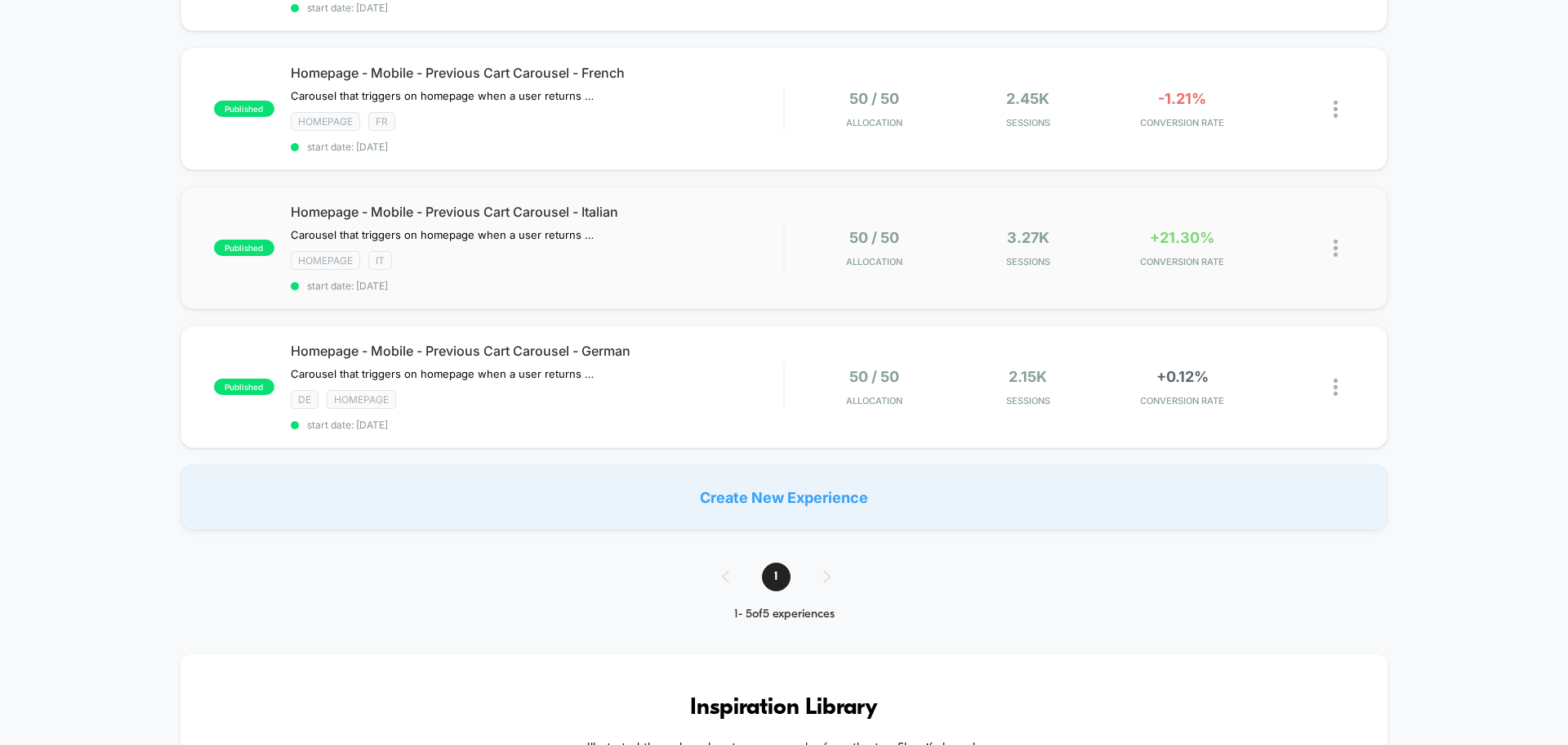
scroll to position [245, 0]
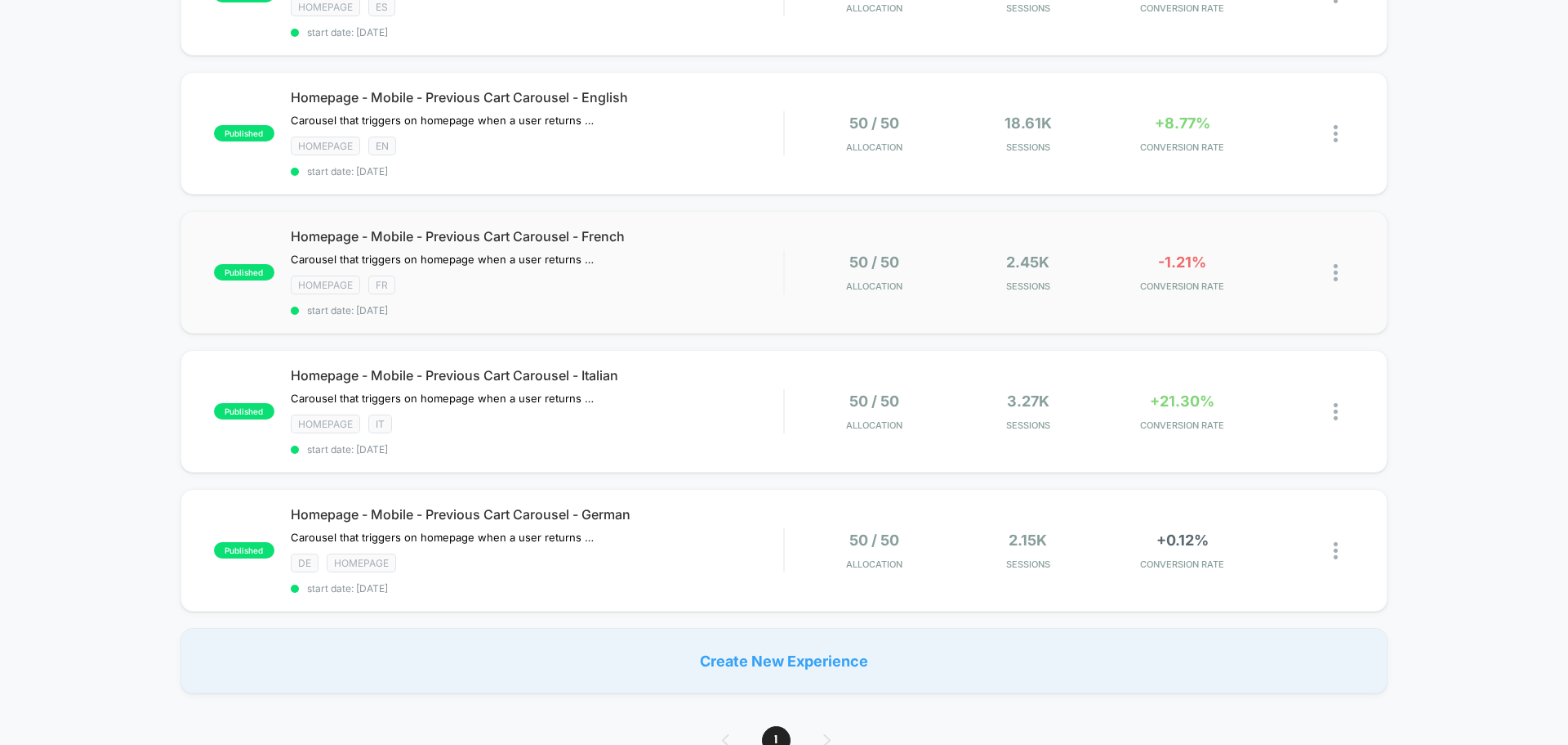
click at [1173, 296] on div "published Homepage - Mobile - Previous Cart Carousel - French Carousel that tri…" at bounding box center [784, 272] width 1208 height 123
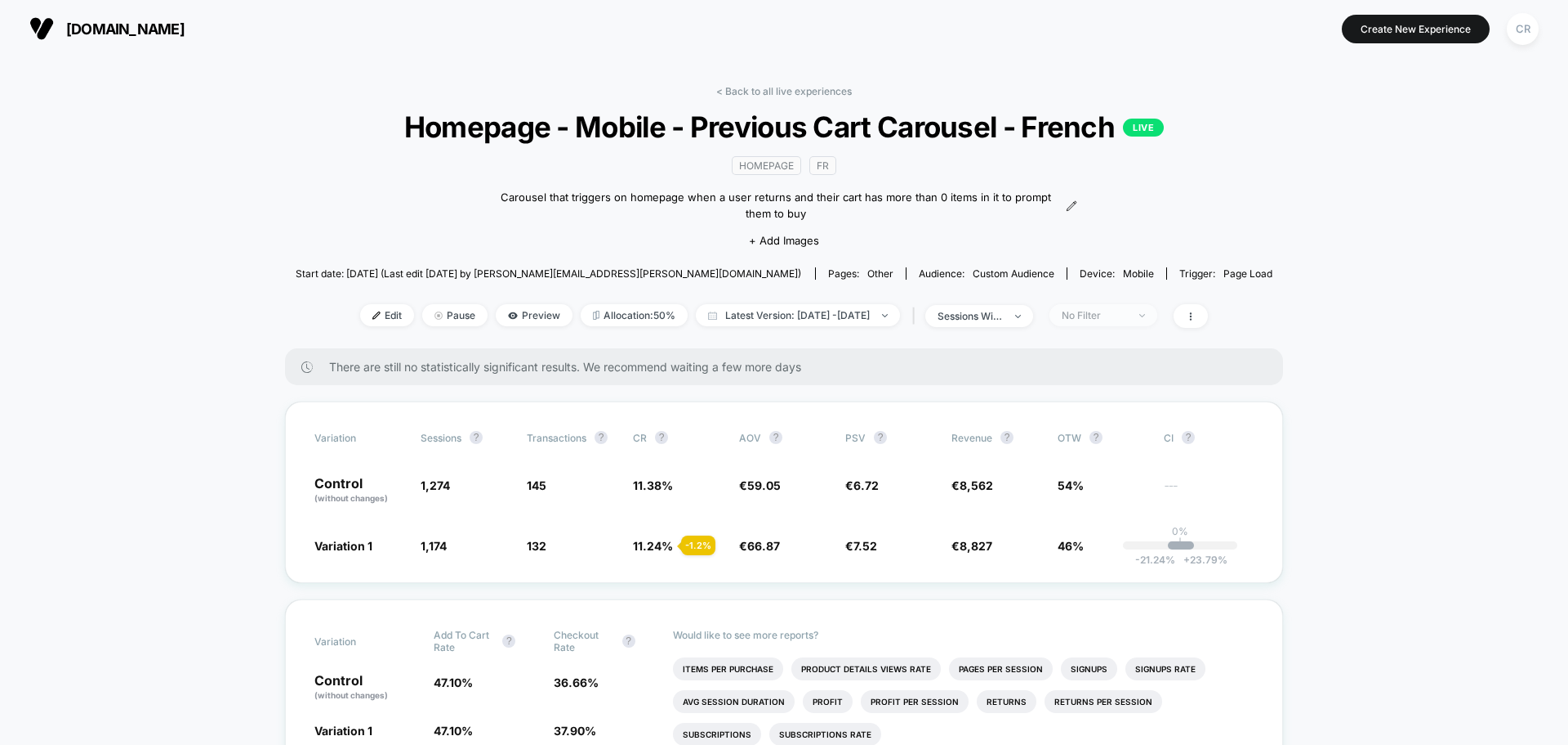
click at [1109, 311] on div "No Filter" at bounding box center [1095, 315] width 65 height 12
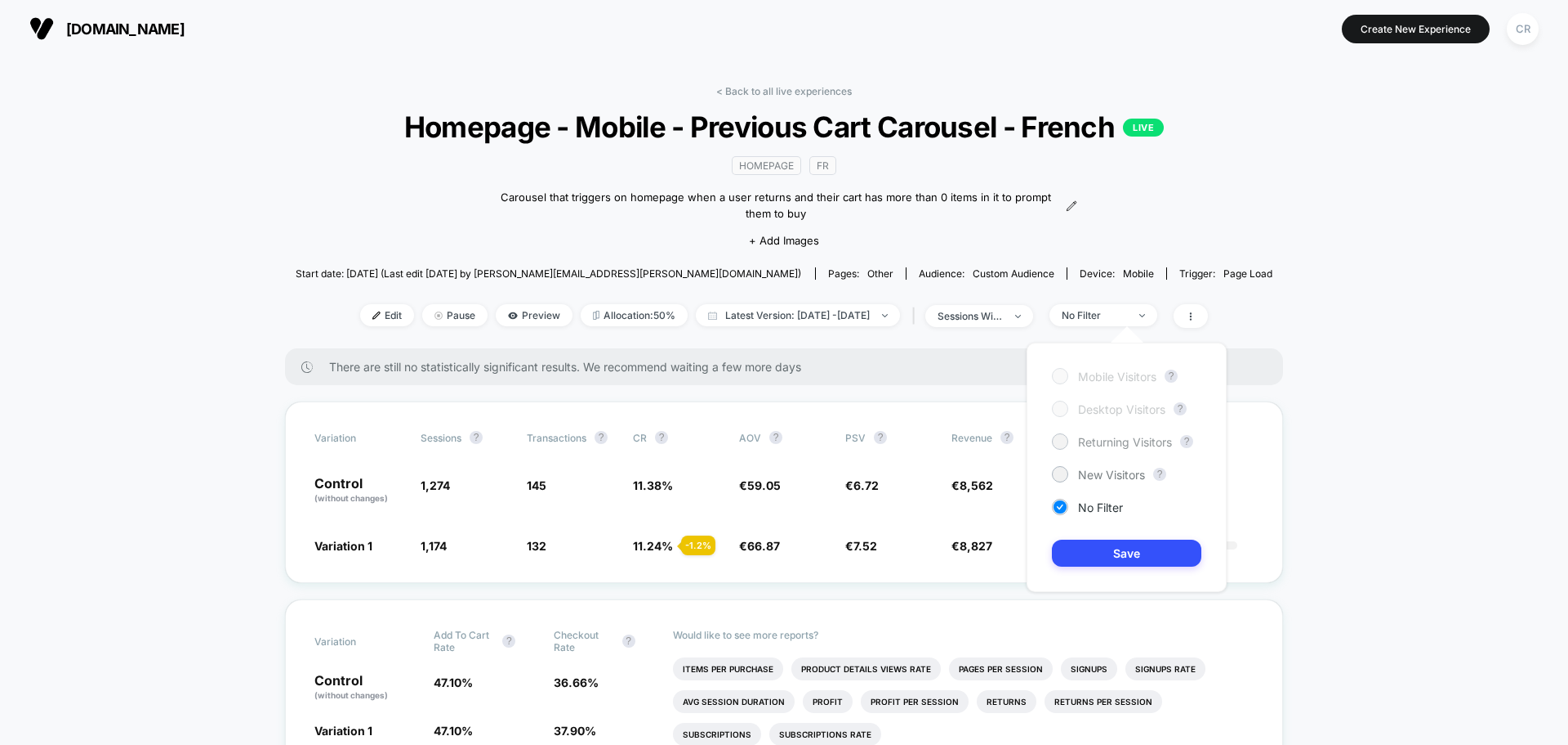
click at [1109, 438] on span "Returning Visitors" at bounding box center [1125, 441] width 94 height 14
click at [1100, 553] on button "Save" at bounding box center [1126, 553] width 149 height 27
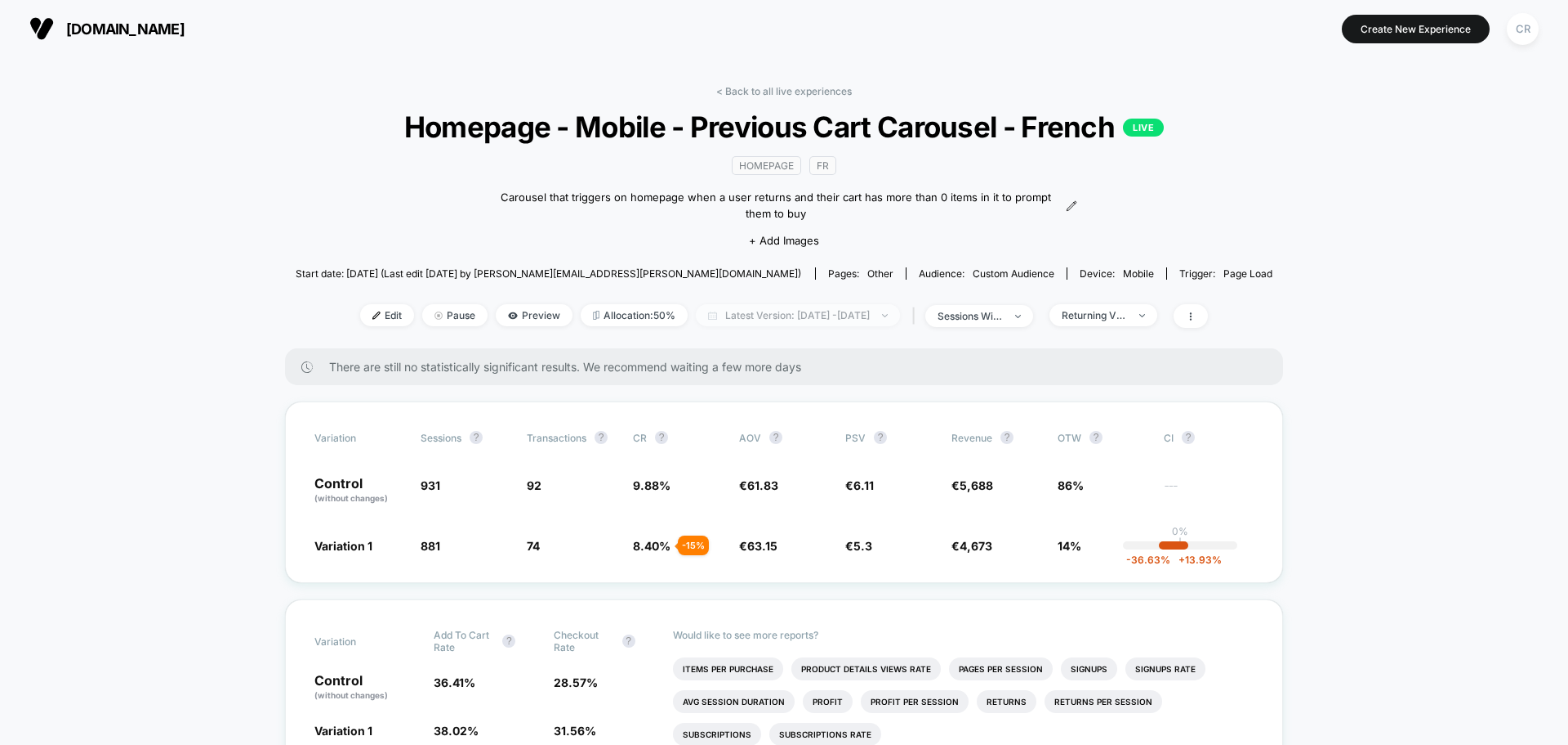
click at [838, 307] on span "Latest Version: [DATE] - [DATE]" at bounding box center [798, 315] width 204 height 22
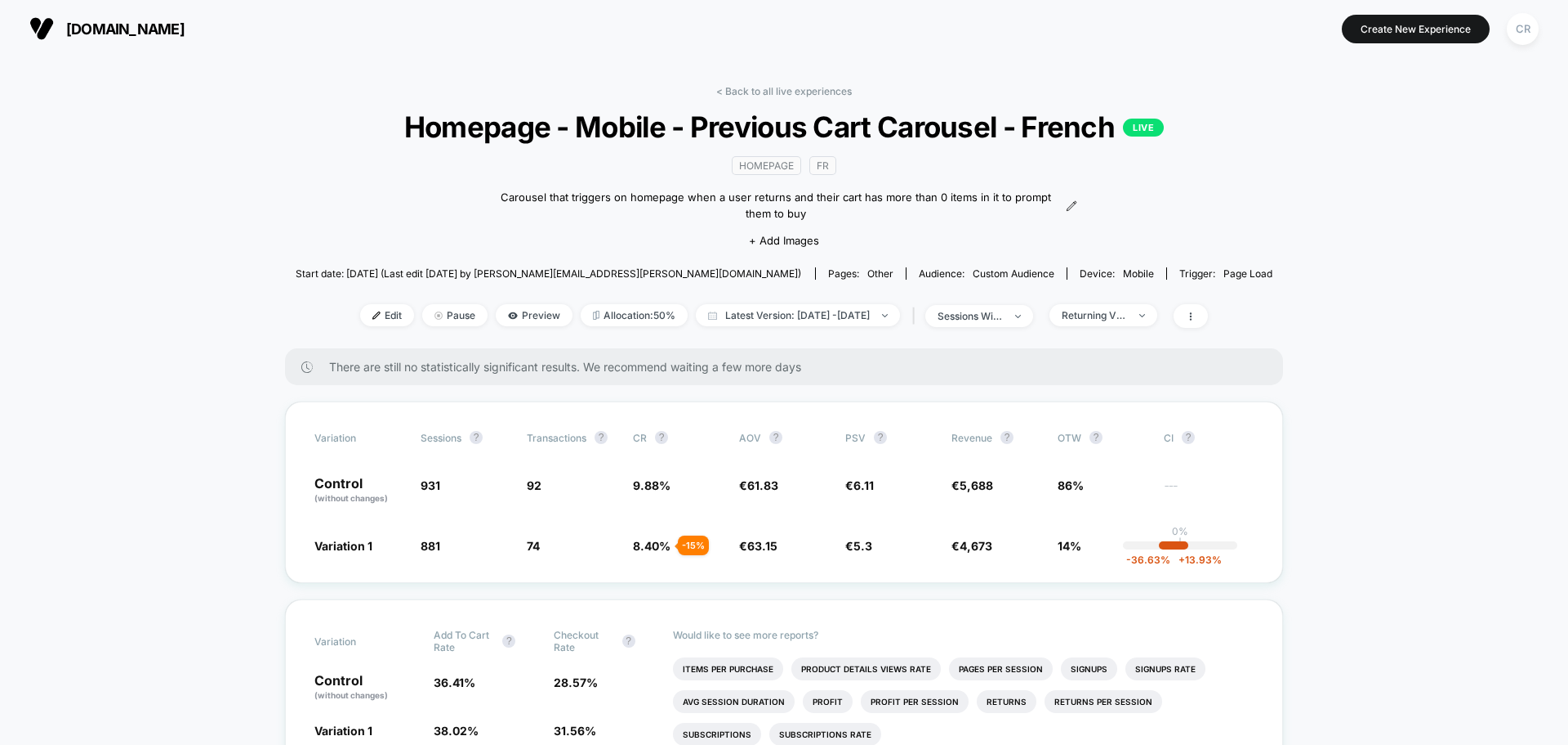
click at [835, 98] on div "< Back to all live experiences Homepage - Mobile - Previous Cart Carousel - Fre…" at bounding box center [784, 216] width 978 height 263
click at [831, 93] on link "< Back to all live experiences" at bounding box center [784, 91] width 136 height 12
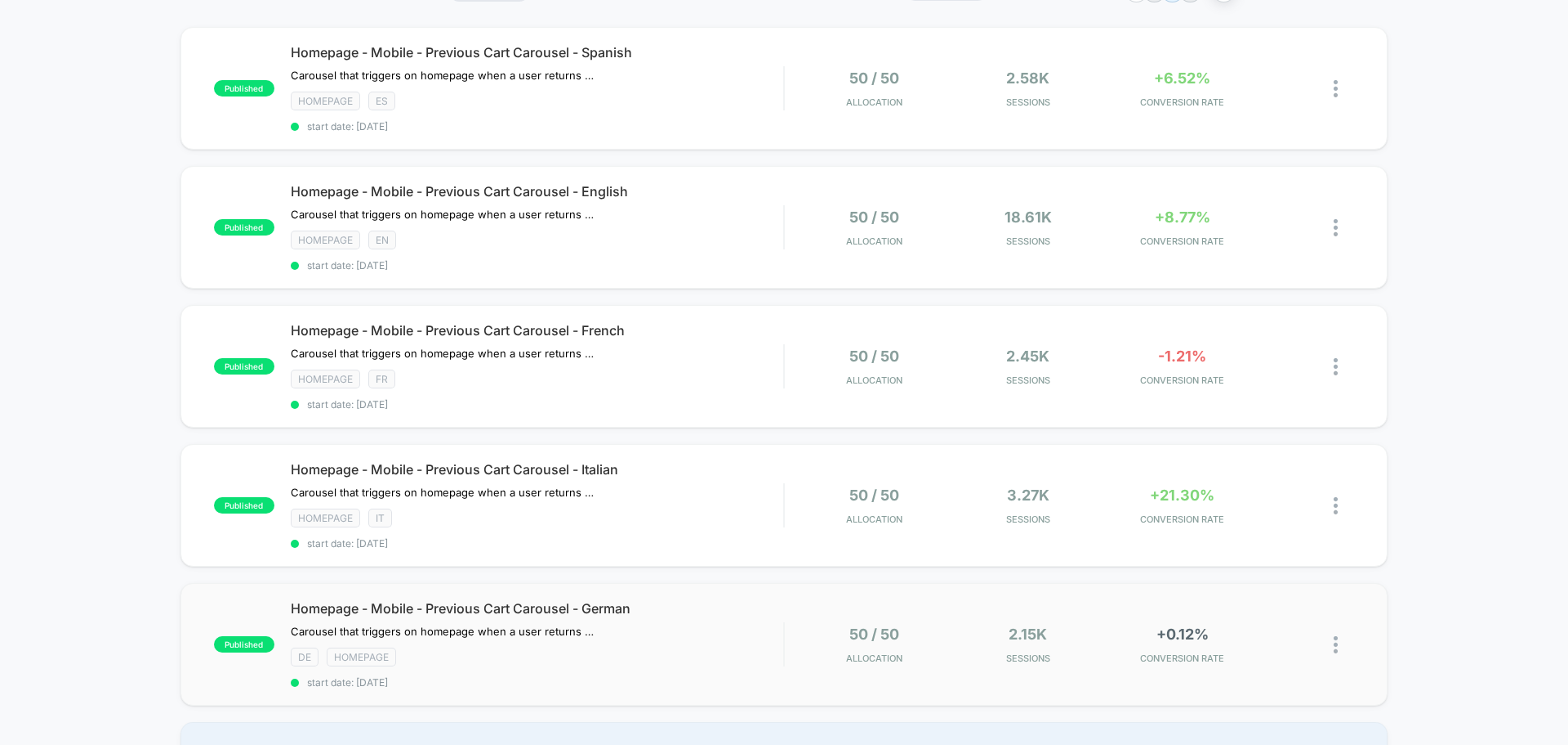
scroll to position [245, 0]
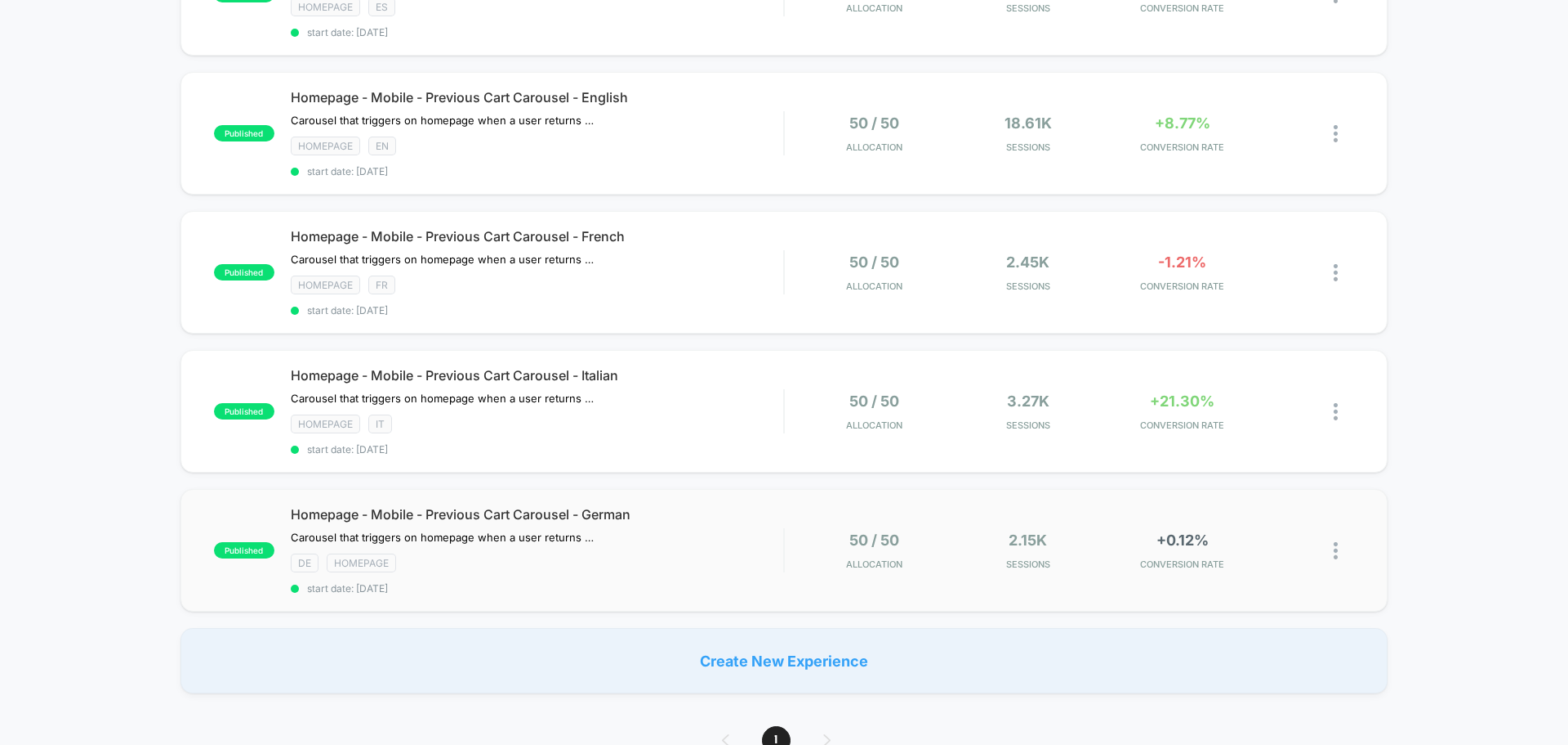
click at [1154, 528] on div "published Homepage - Mobile - Previous Cart Carousel - German Carousel that tri…" at bounding box center [784, 550] width 1208 height 123
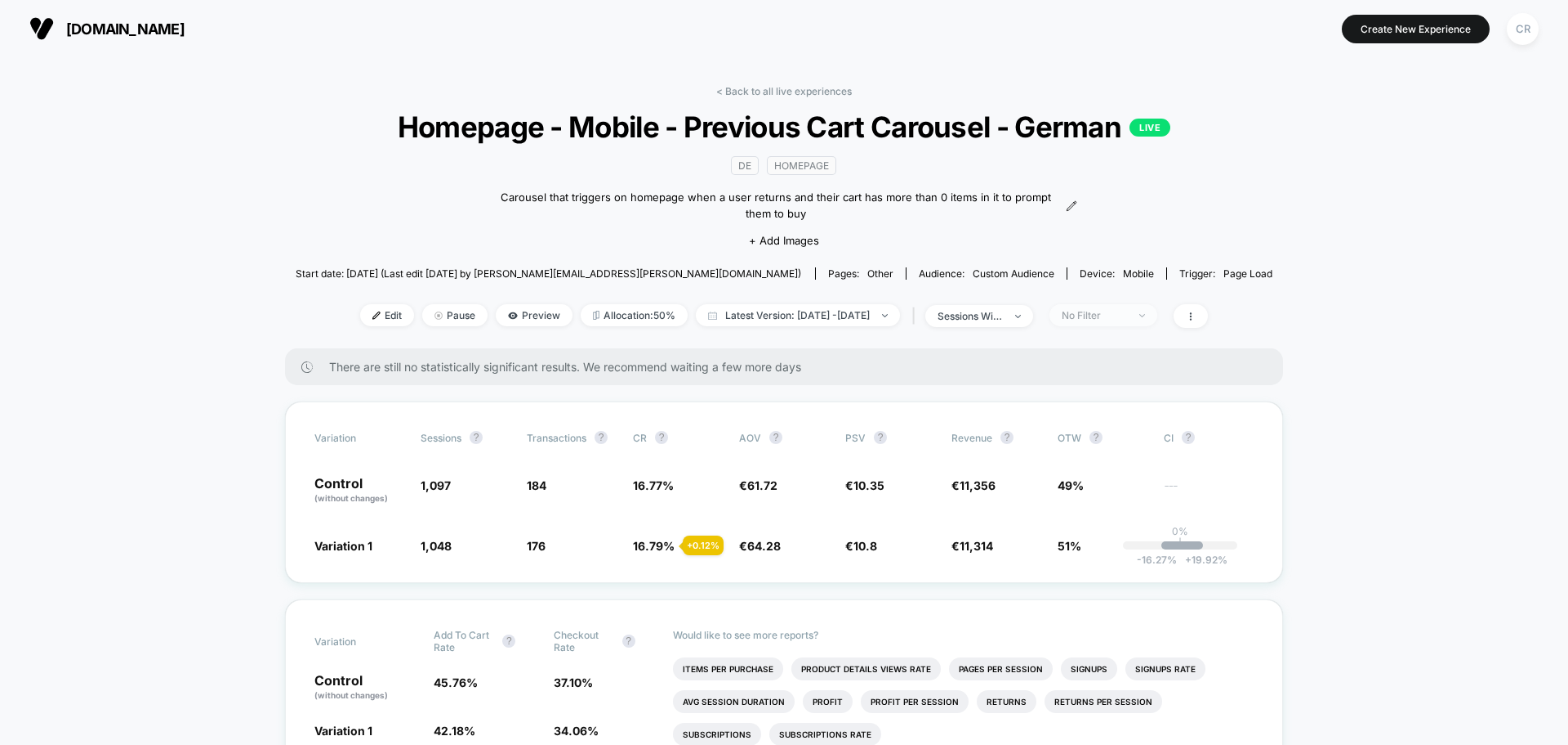
click at [1138, 321] on span "No Filter" at bounding box center [1104, 315] width 108 height 22
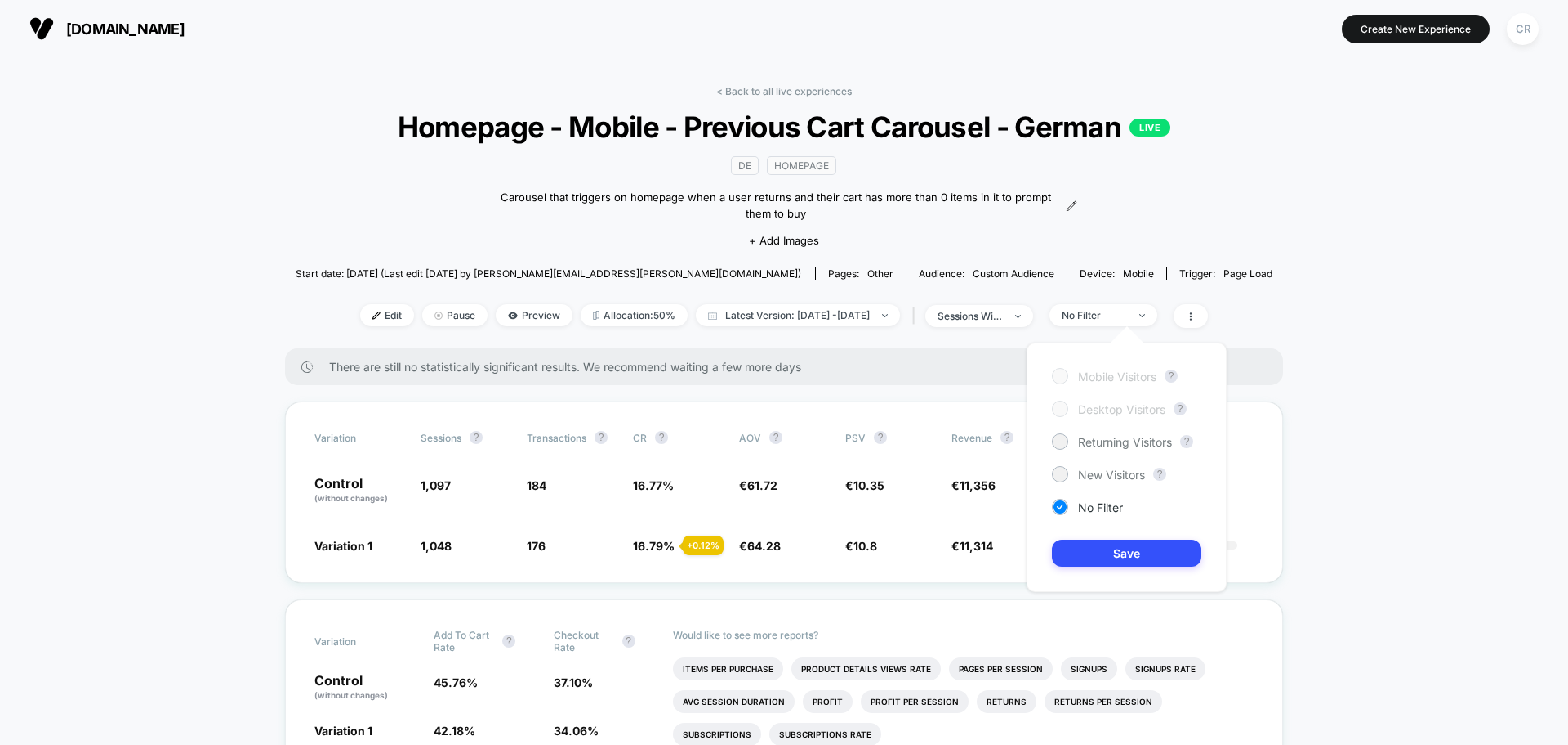
click at [1119, 452] on div "Mobile Visitors ? Desktop Visitors ? Returning Visitors ? New Visitors ? No Fil…" at bounding box center [1127, 467] width 201 height 249
click at [1120, 448] on span "Returning Visitors" at bounding box center [1125, 441] width 94 height 14
click at [1133, 557] on button "Save" at bounding box center [1126, 553] width 149 height 27
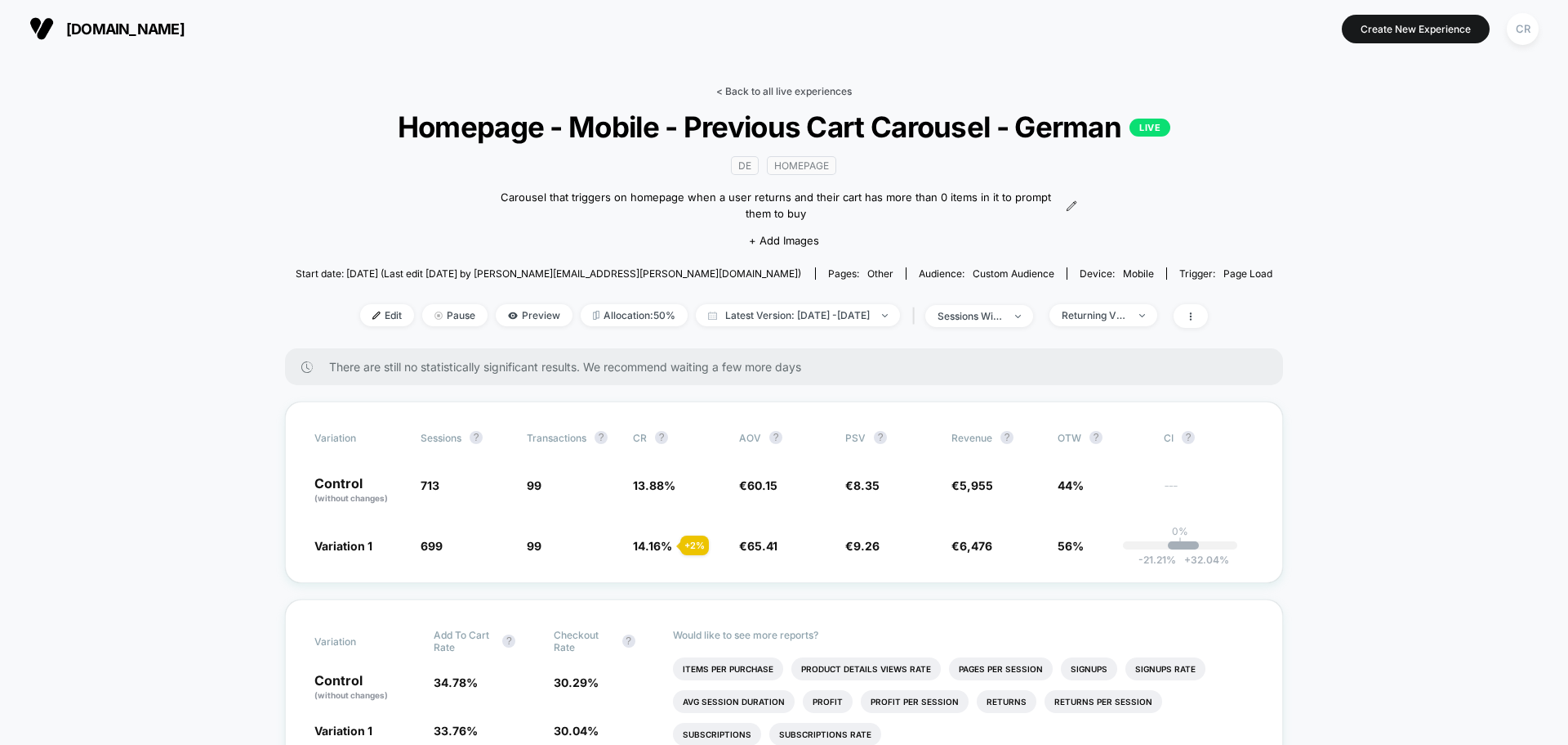
click at [806, 92] on link "< Back to all live experiences" at bounding box center [784, 91] width 136 height 12
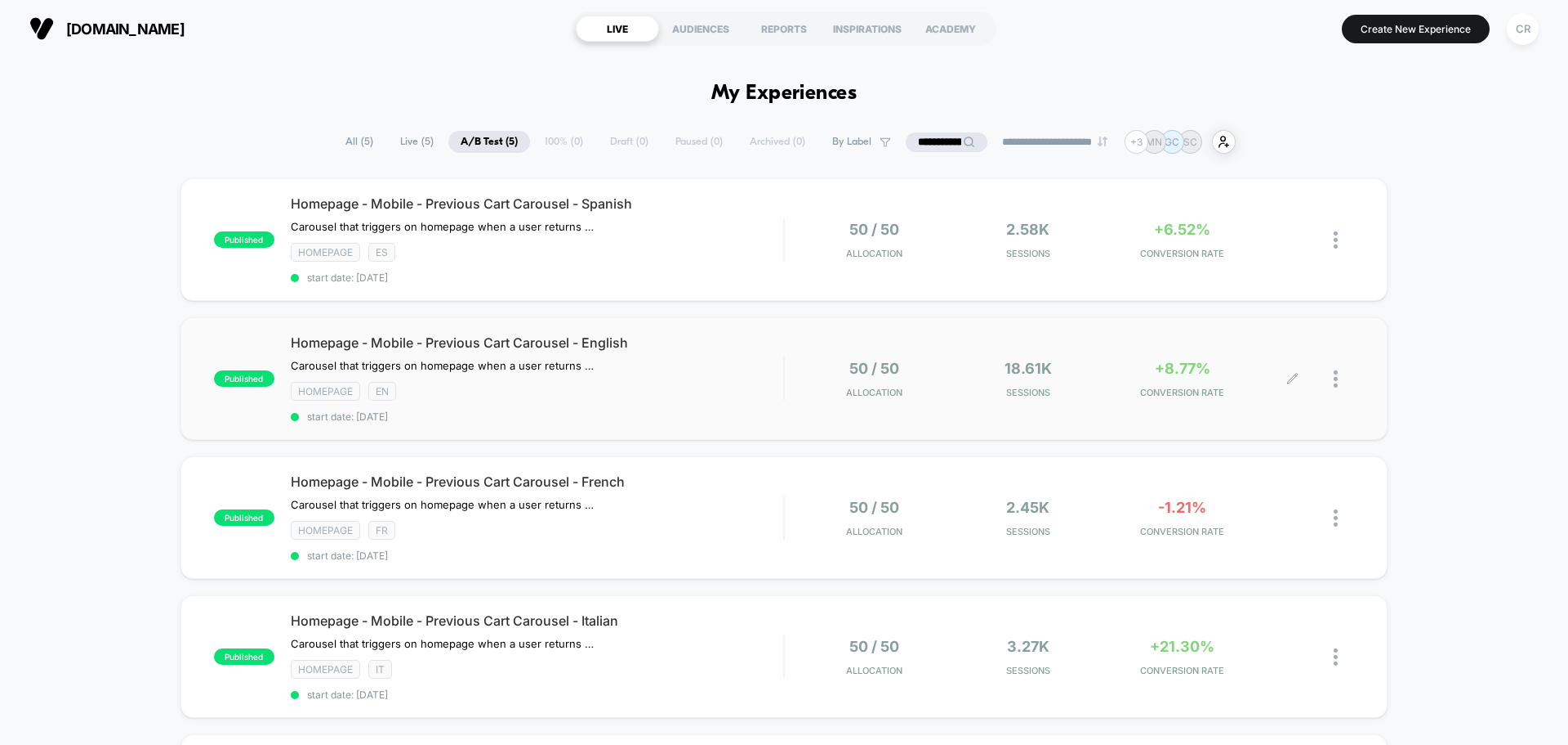
click at [1181, 366] on span "+8.77%" at bounding box center [1183, 368] width 56 height 17
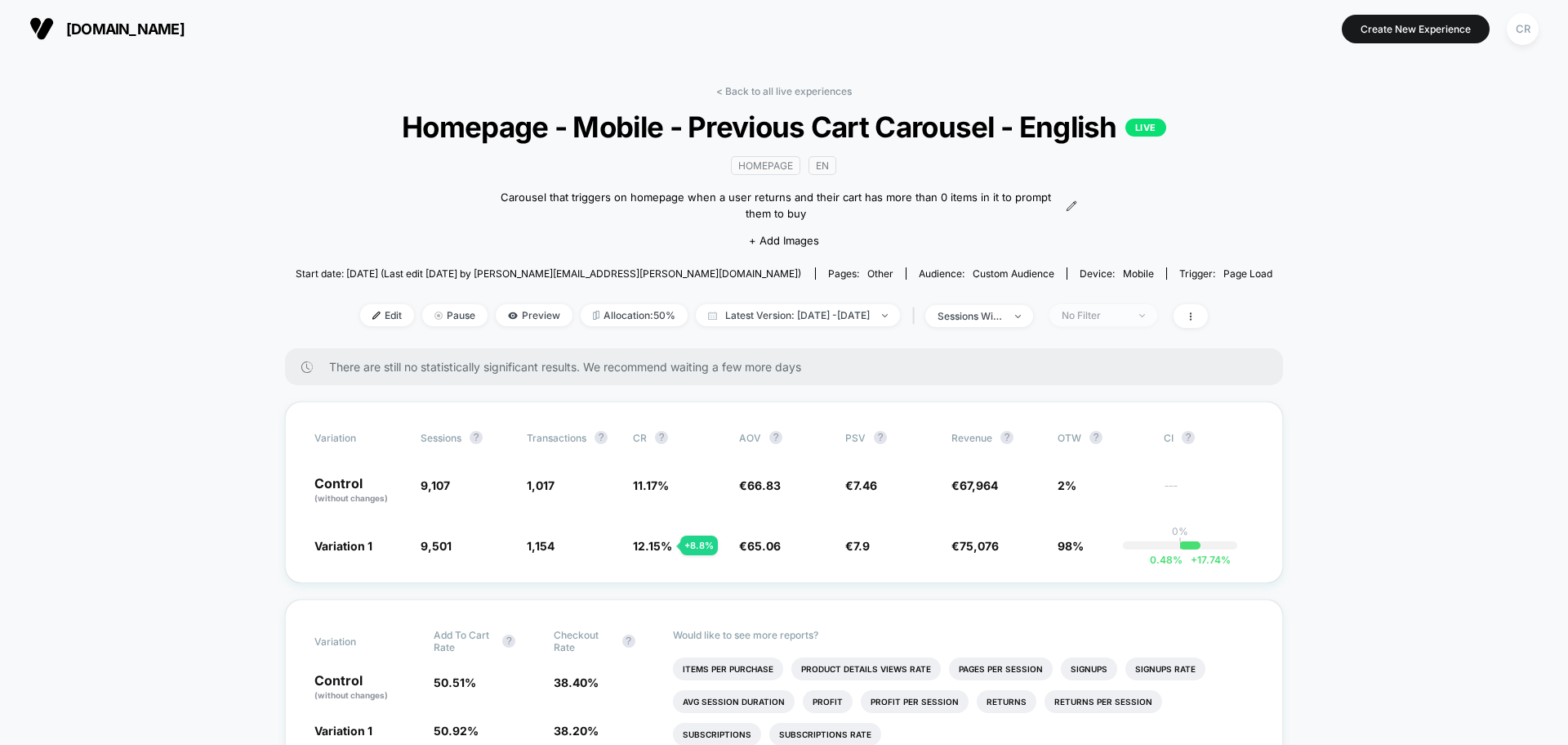
click at [1158, 323] on span "No Filter" at bounding box center [1104, 315] width 108 height 22
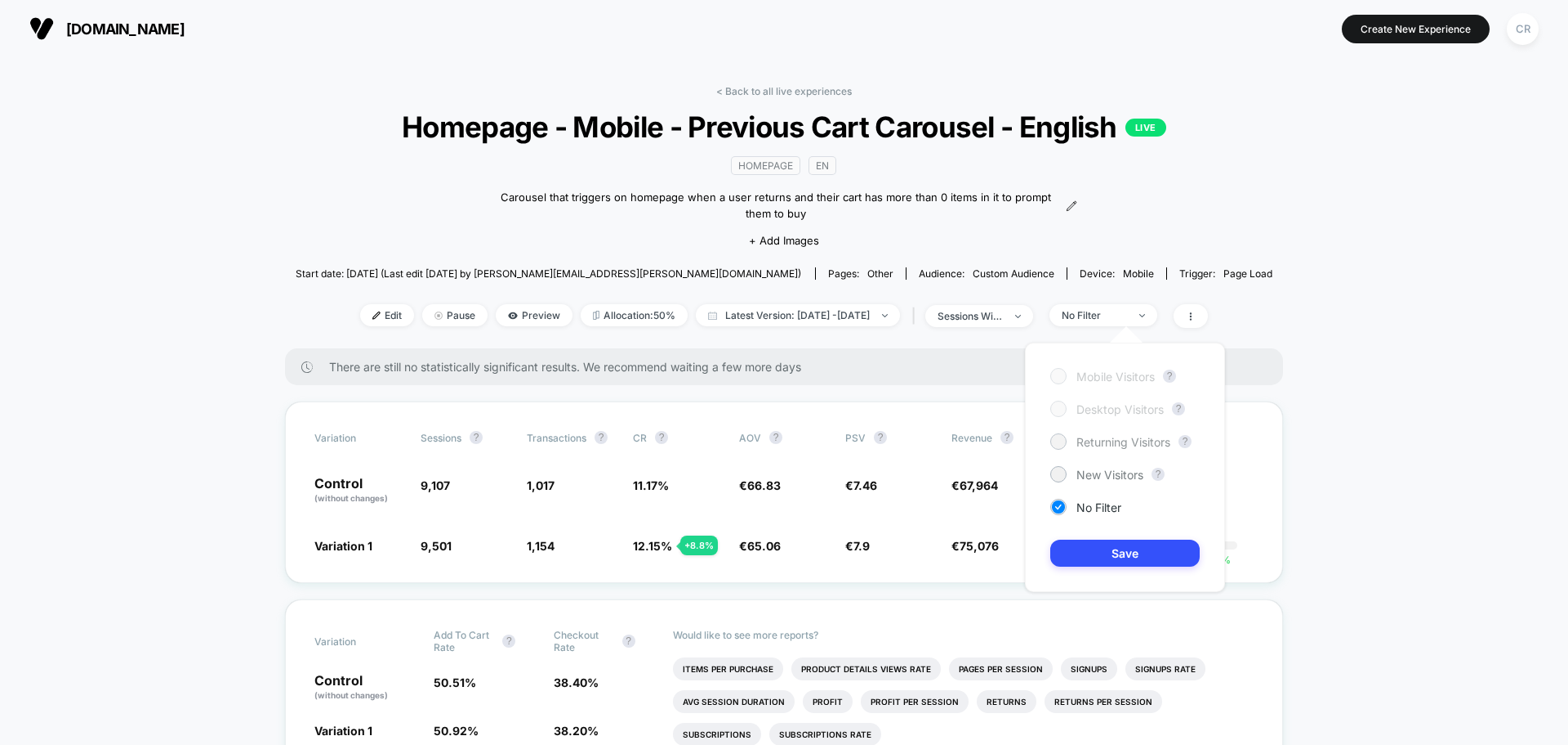
click at [1134, 444] on span "Returning Visitors" at bounding box center [1123, 441] width 94 height 14
click at [1148, 546] on button "Save" at bounding box center [1125, 553] width 149 height 27
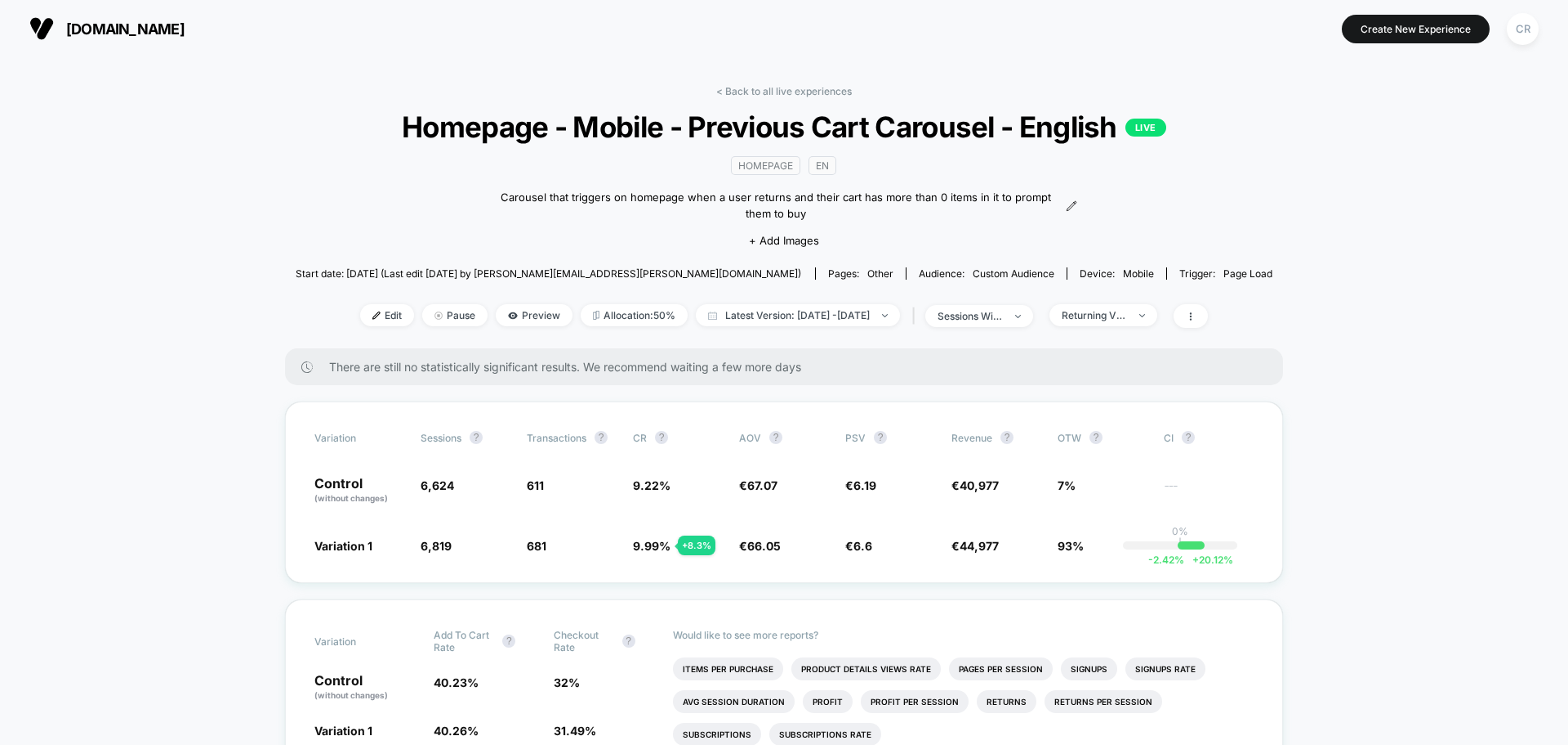
click at [799, 299] on div "< Back to all live experiences Homepage - Mobile - Previous Cart Carousel - Eng…" at bounding box center [784, 216] width 978 height 263
click at [813, 312] on span "Latest Version: [DATE] - [DATE]" at bounding box center [798, 315] width 204 height 22
select select "*"
select select "****"
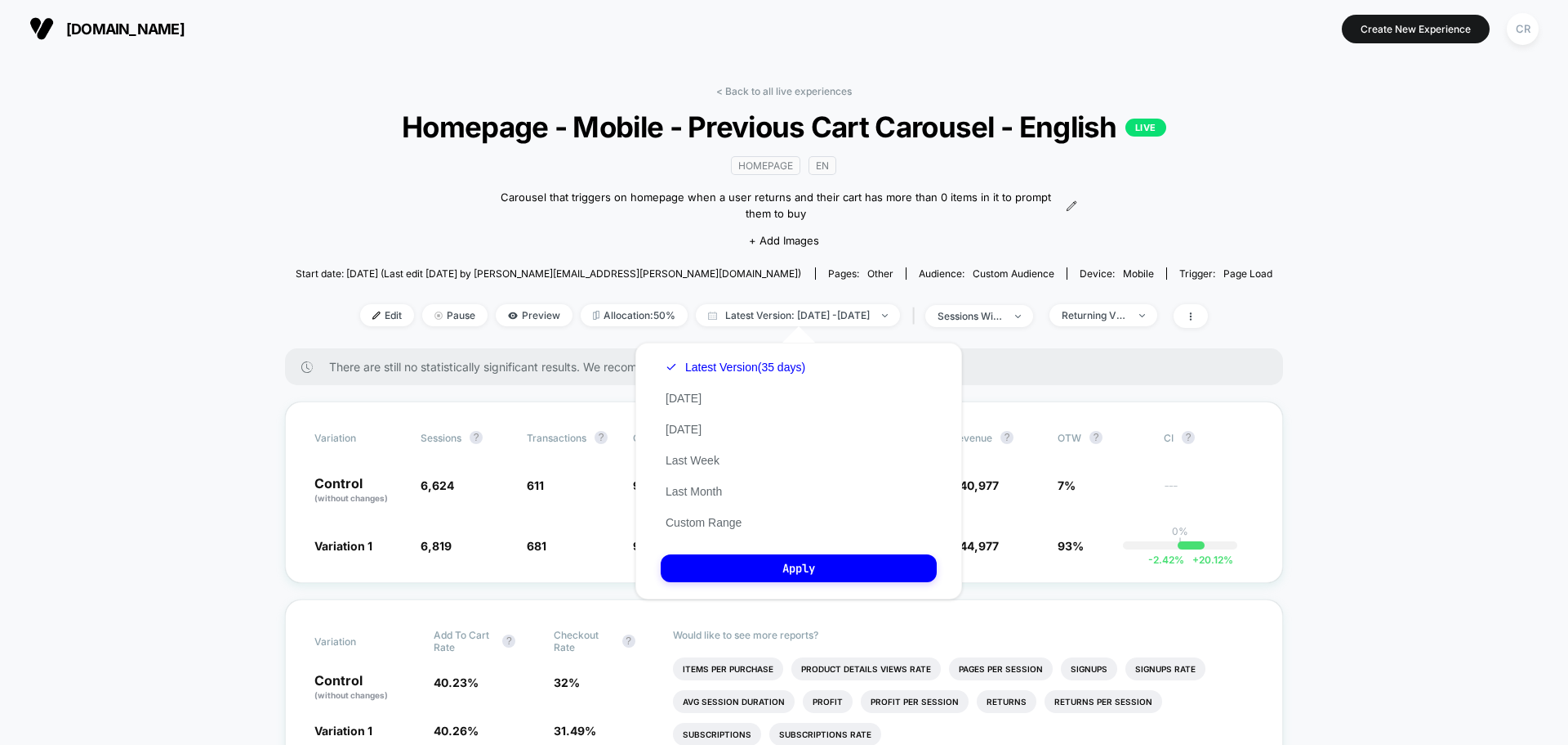
click at [698, 514] on div "Latest Version (35 days) [DATE] [DATE] Last Week Last Month Custom Range" at bounding box center [735, 444] width 149 height 187
click at [698, 521] on button "Custom Range" at bounding box center [704, 522] width 85 height 15
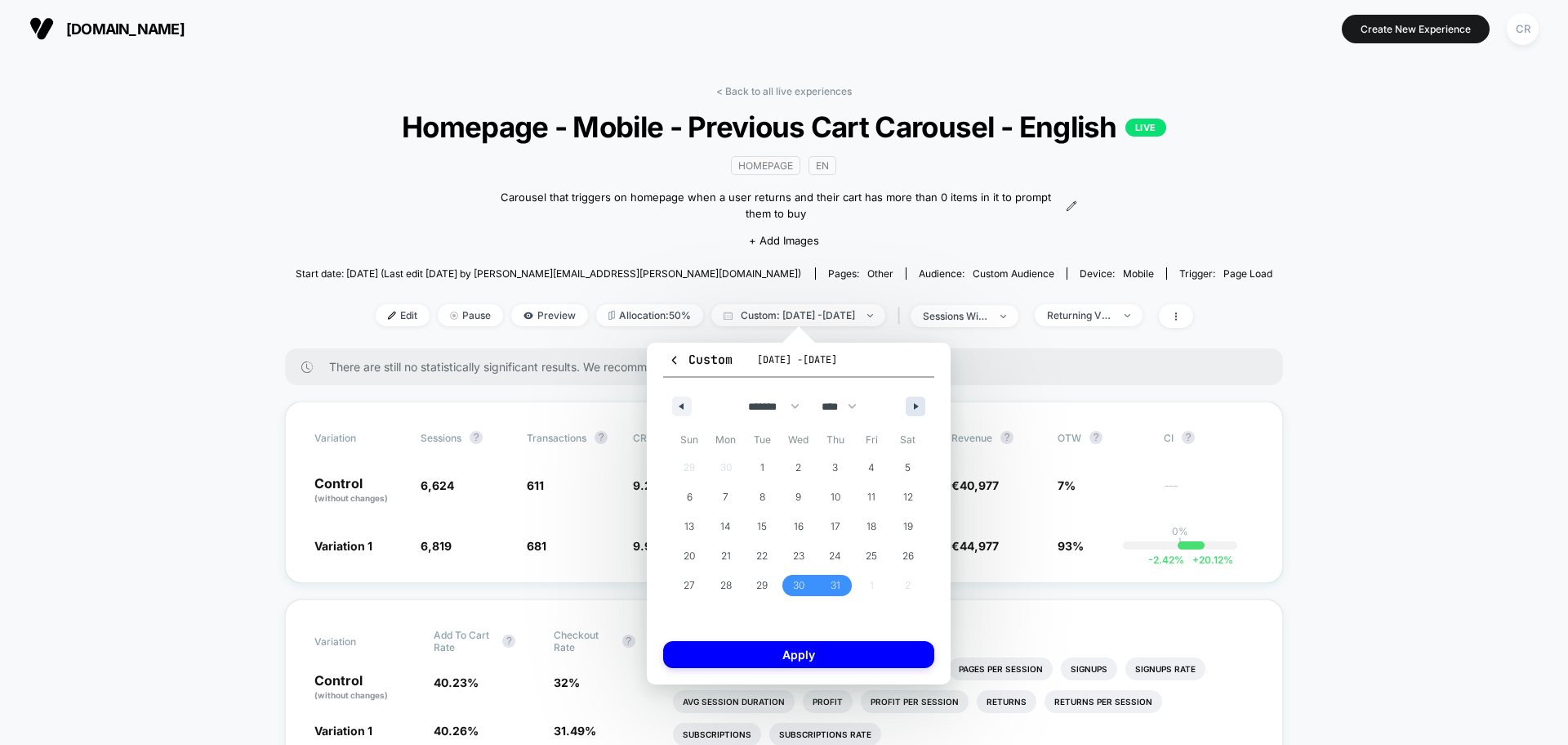
click at [910, 404] on button "button" at bounding box center [915, 406] width 19 height 20
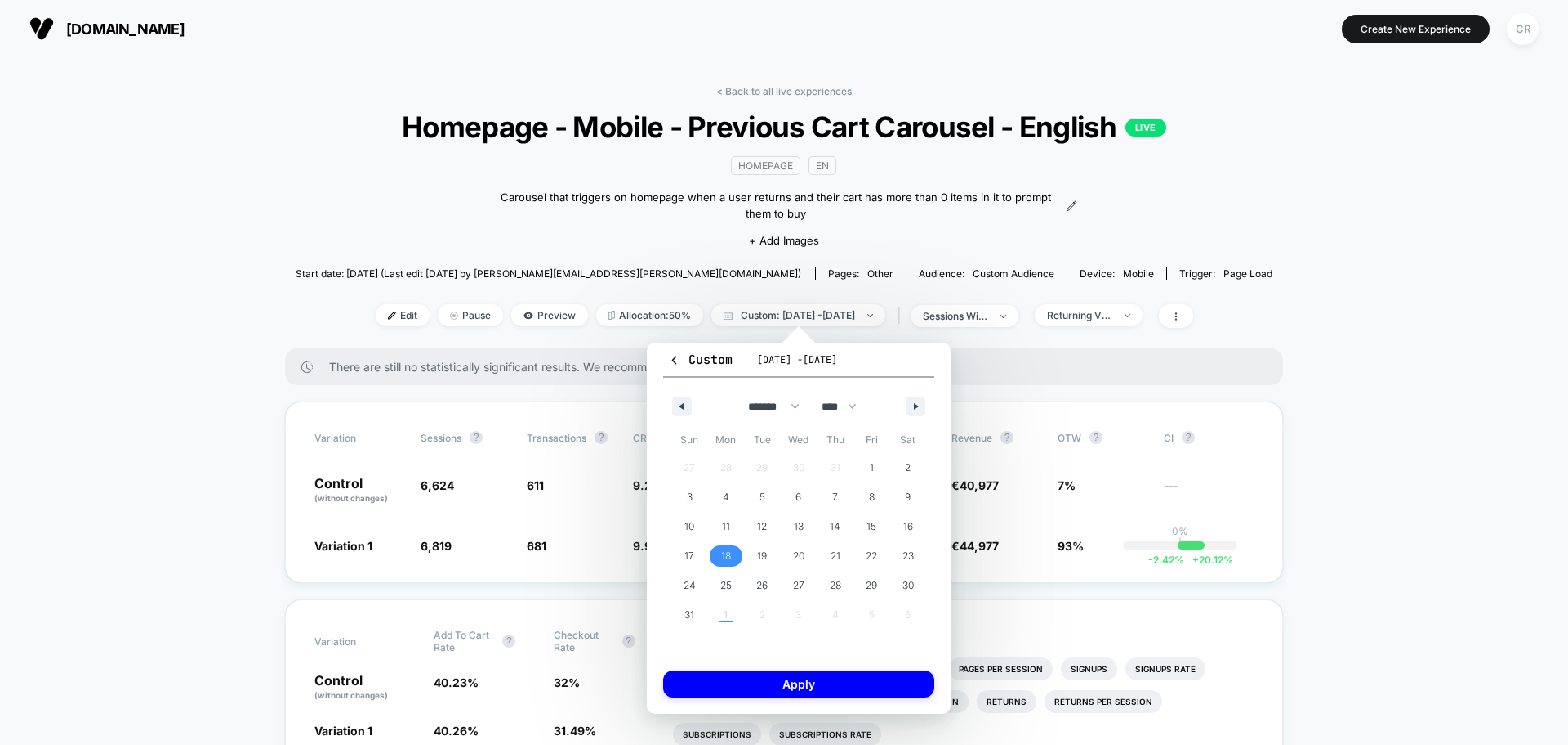
click at [723, 556] on span "18" at bounding box center [726, 556] width 10 height 30
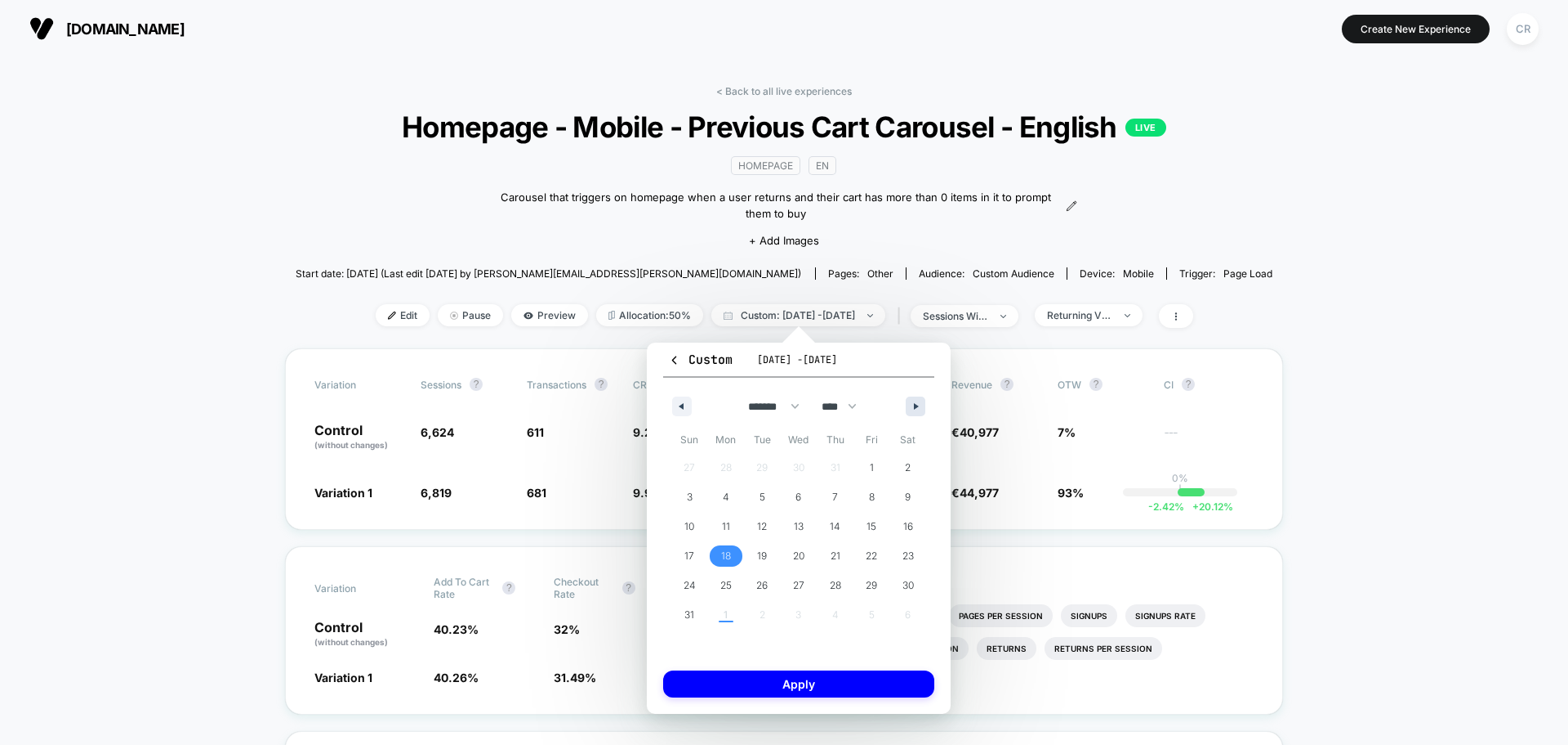
click at [919, 406] on icon "button" at bounding box center [918, 406] width 8 height 7
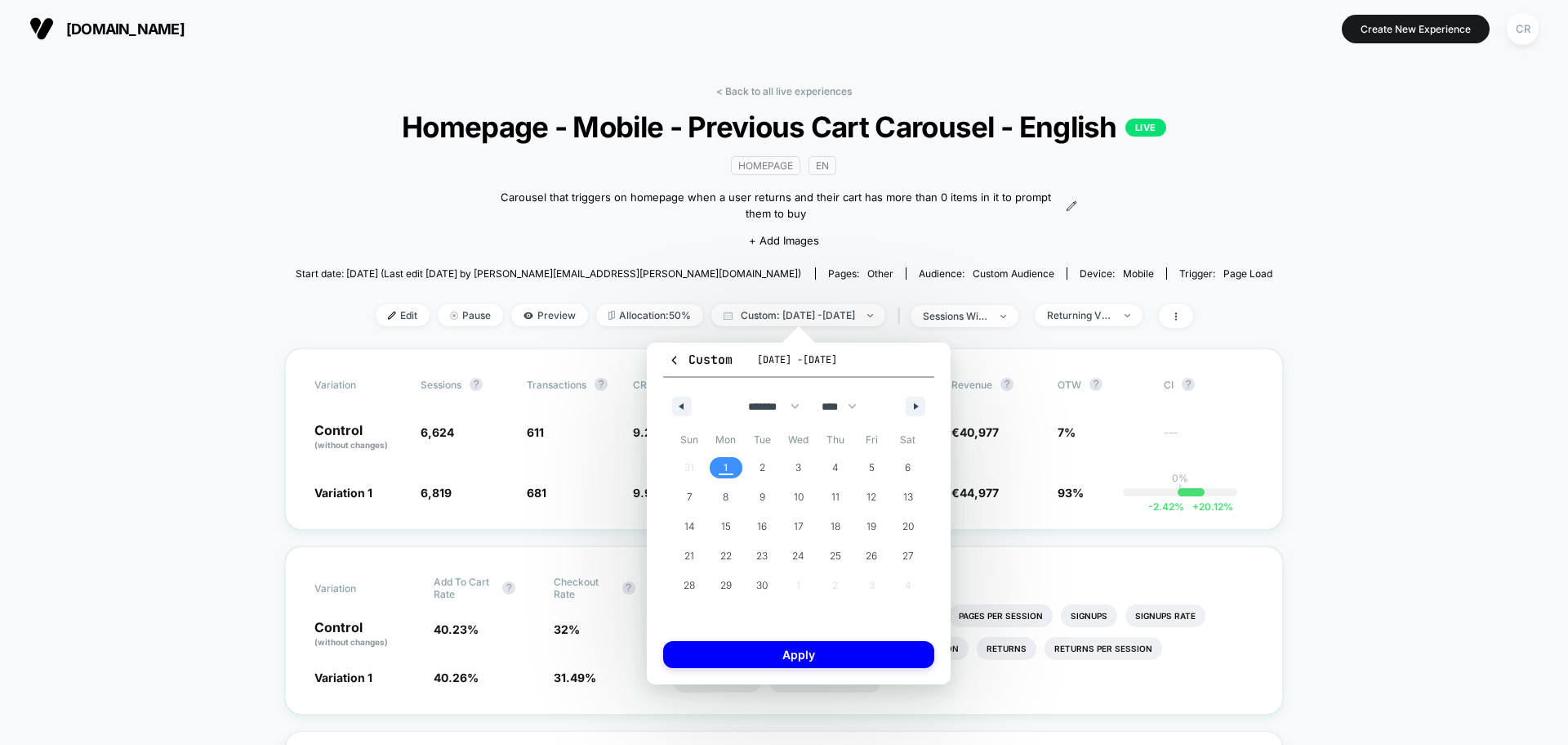
click at [735, 469] on span "1" at bounding box center [727, 467] width 37 height 21
select select "*"
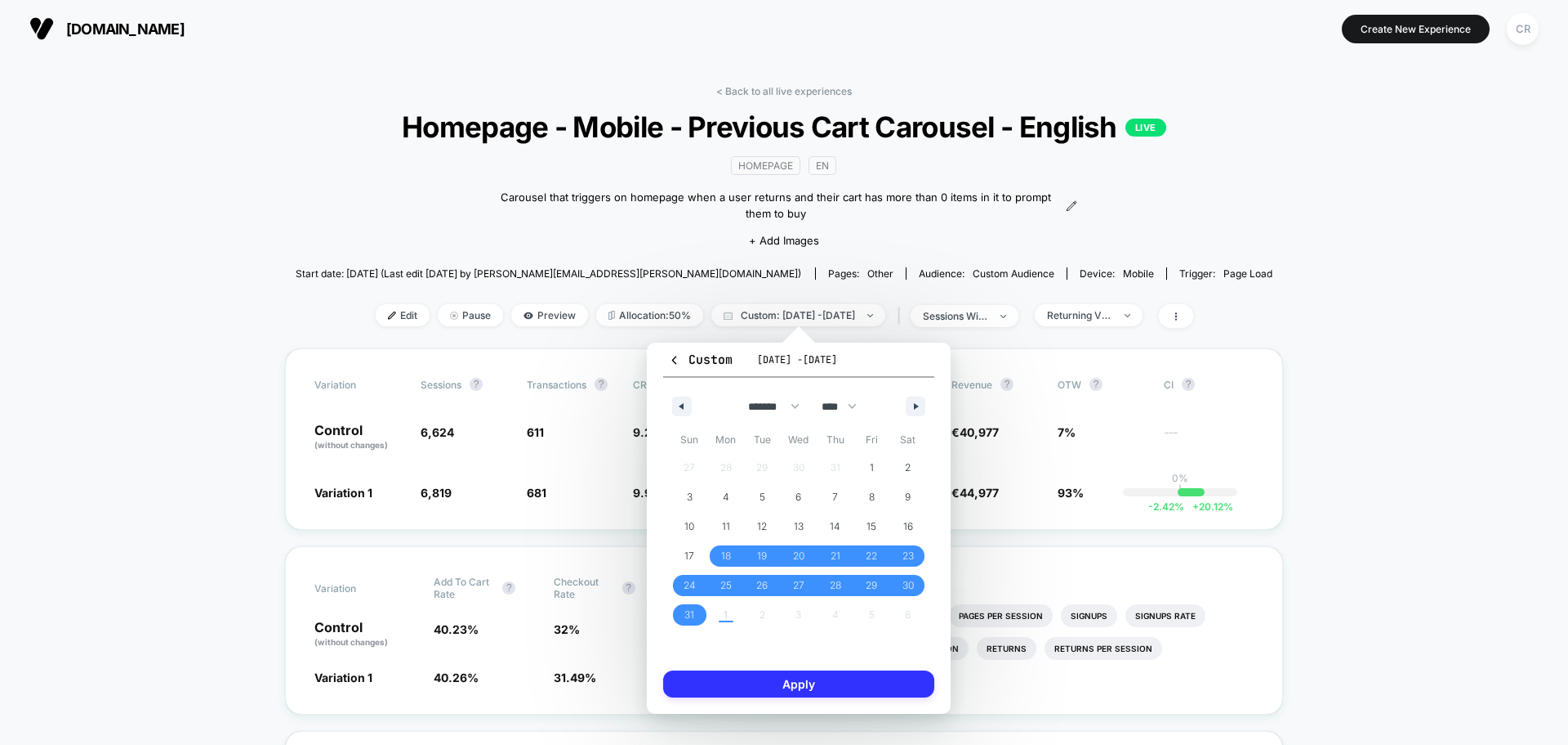
click at [799, 680] on button "Apply" at bounding box center [799, 684] width 271 height 27
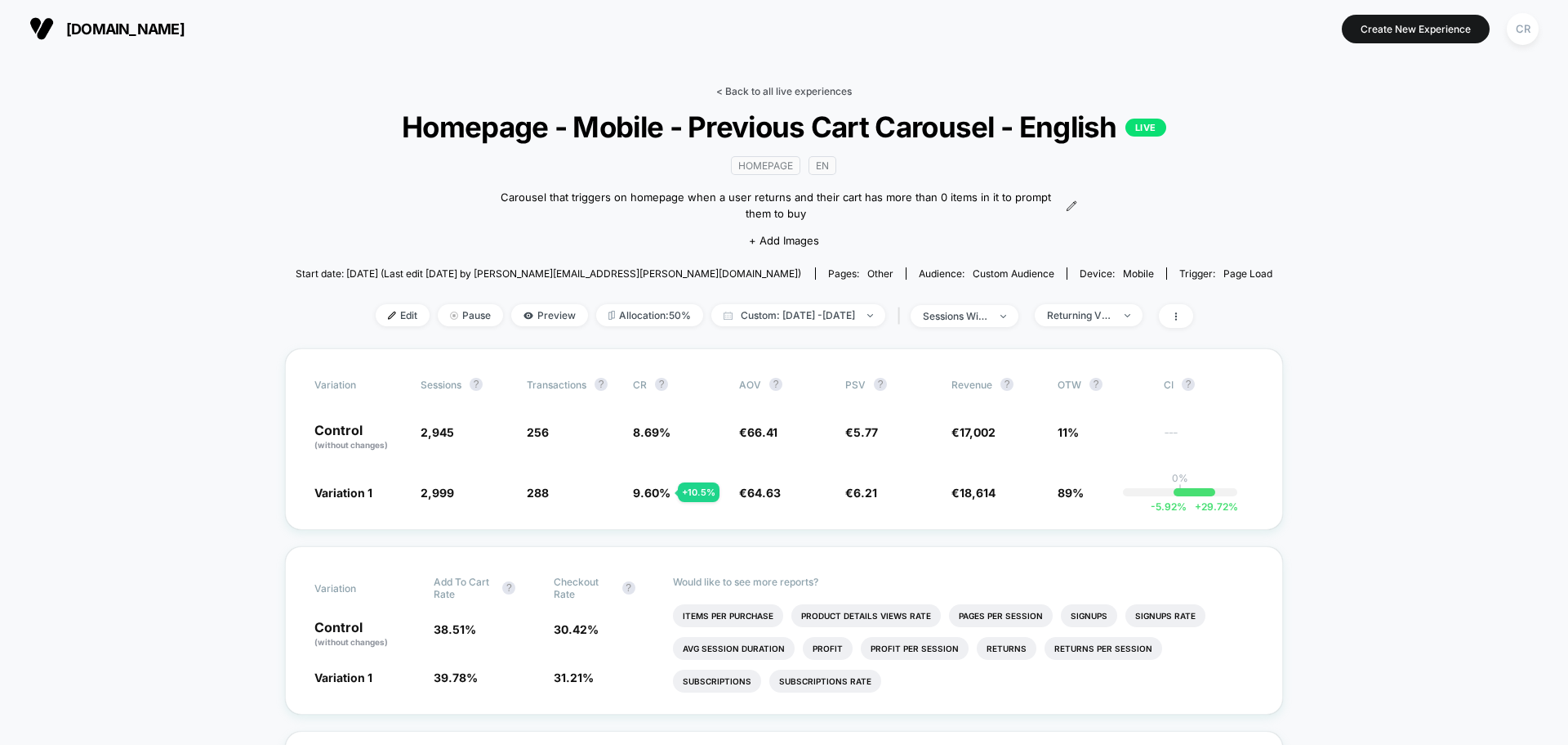
click at [745, 91] on link "< Back to all live experiences" at bounding box center [784, 91] width 136 height 12
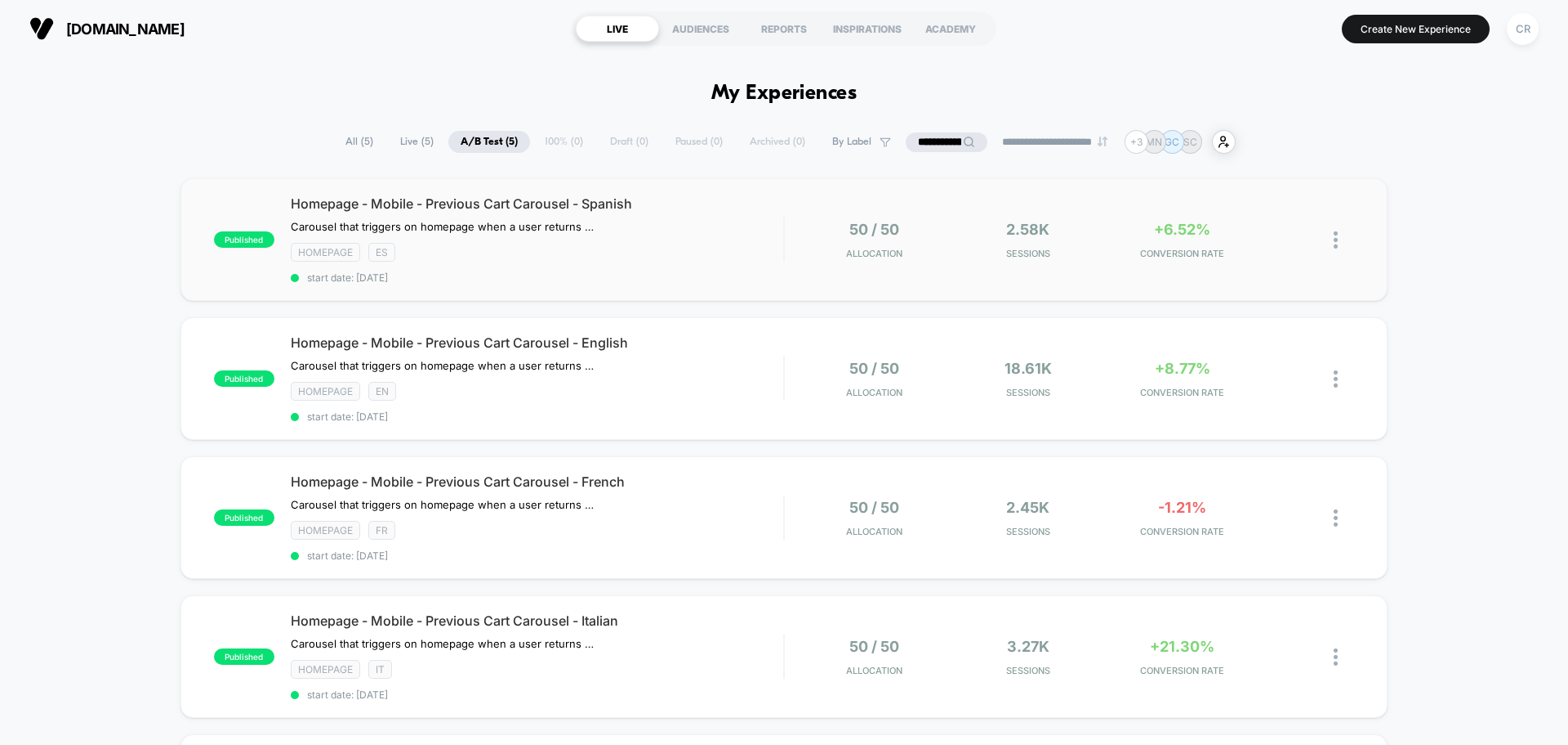
click at [565, 194] on div "published Homepage - Mobile - Previous Cart Carousel - Spanish Carousel that tr…" at bounding box center [784, 240] width 1208 height 123
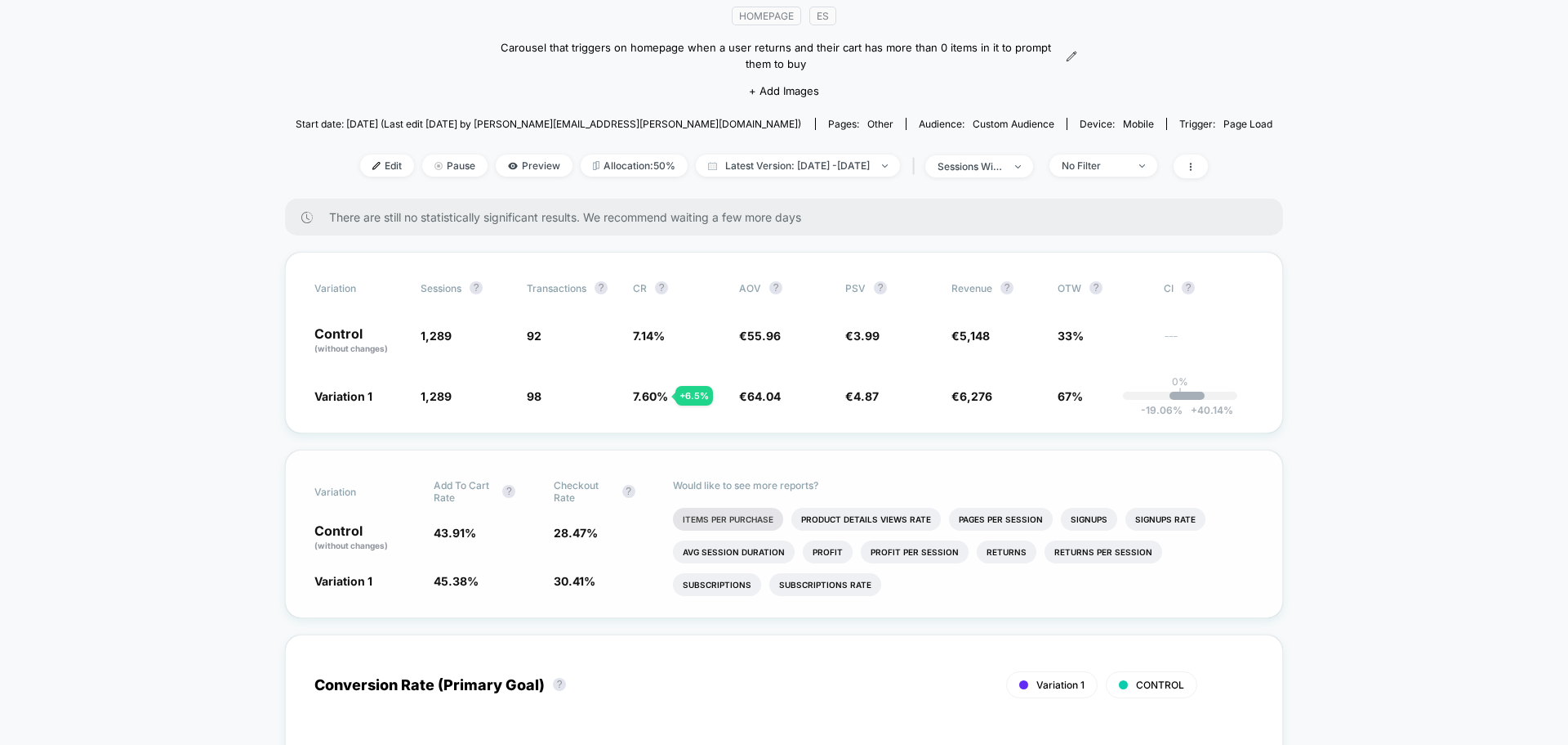
scroll to position [163, 0]
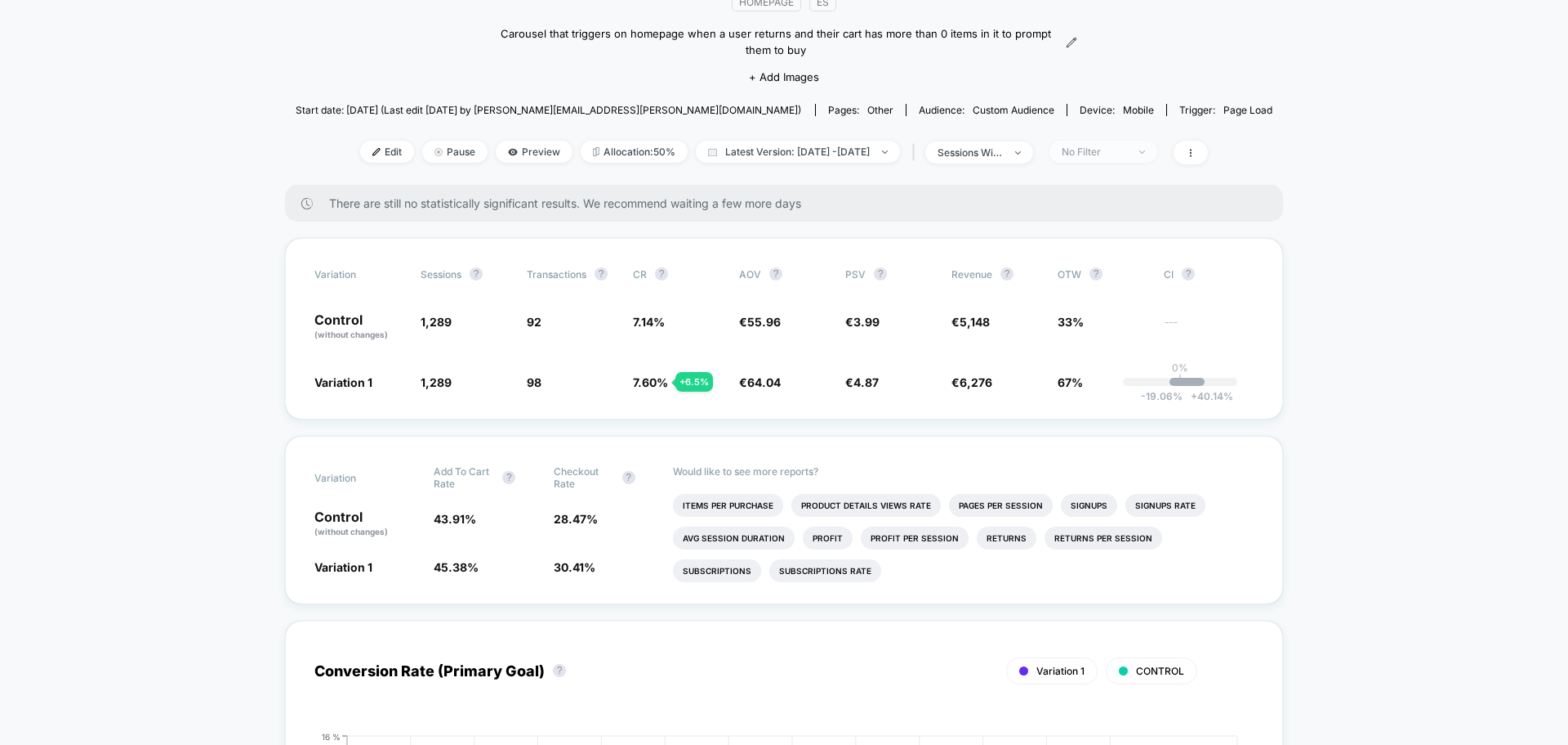
click at [1119, 153] on div "No Filter" at bounding box center [1095, 151] width 65 height 12
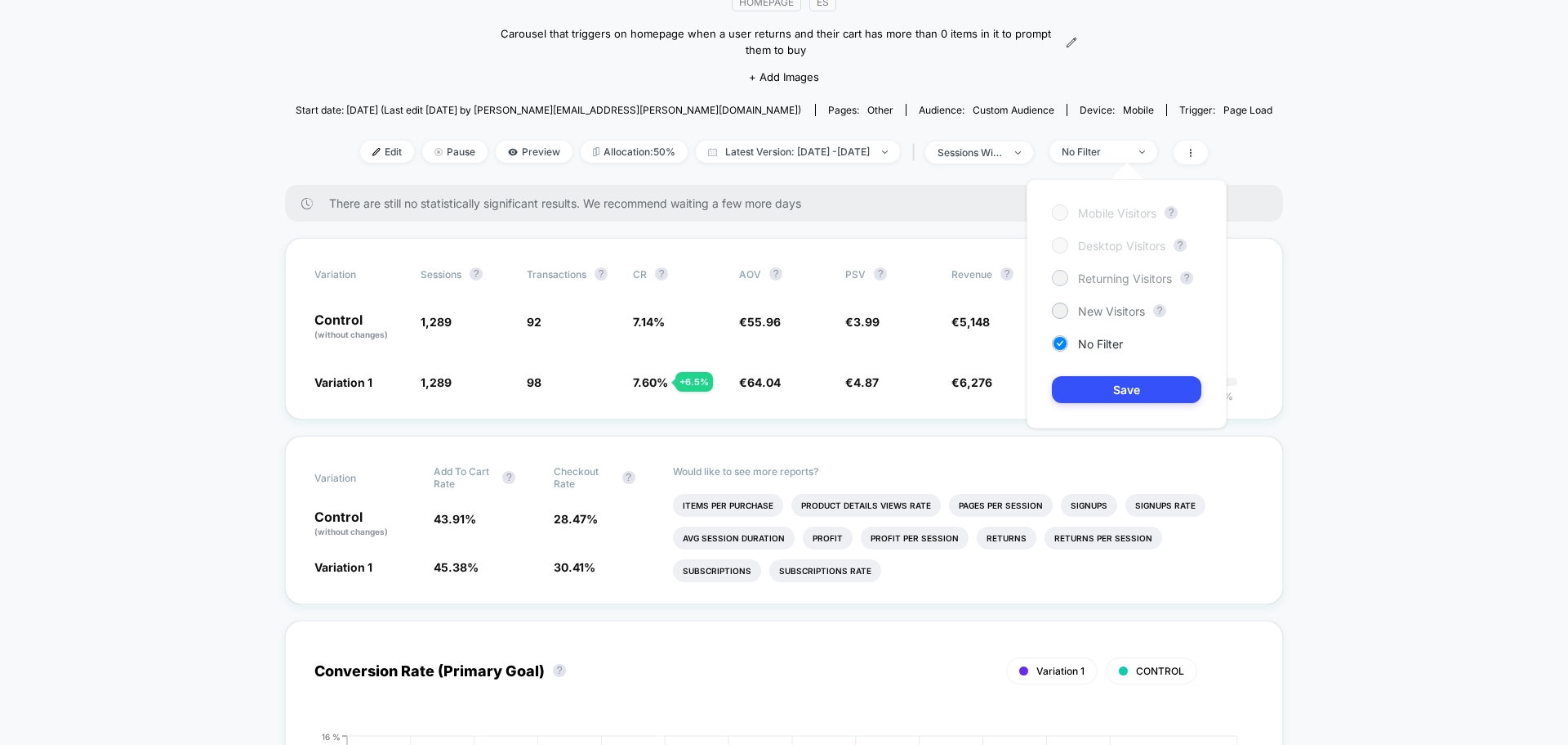
click at [1096, 279] on span "Returning Visitors" at bounding box center [1125, 278] width 94 height 14
click at [1117, 385] on button "Save" at bounding box center [1126, 389] width 149 height 27
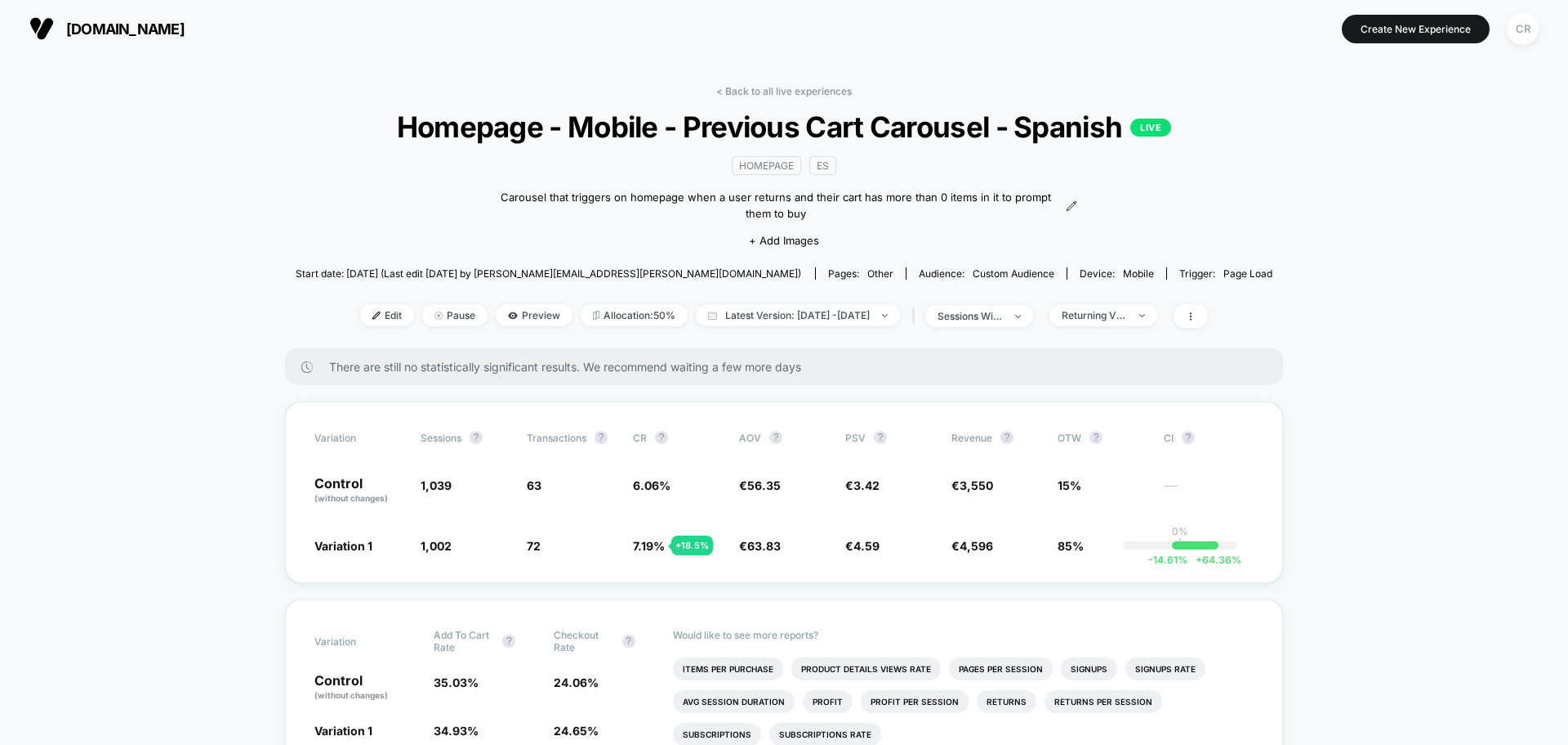
drag, startPoint x: 799, startPoint y: 97, endPoint x: 799, endPoint y: 120, distance: 23.0
click at [799, 97] on link "< Back to all live experiences" at bounding box center [784, 91] width 136 height 12
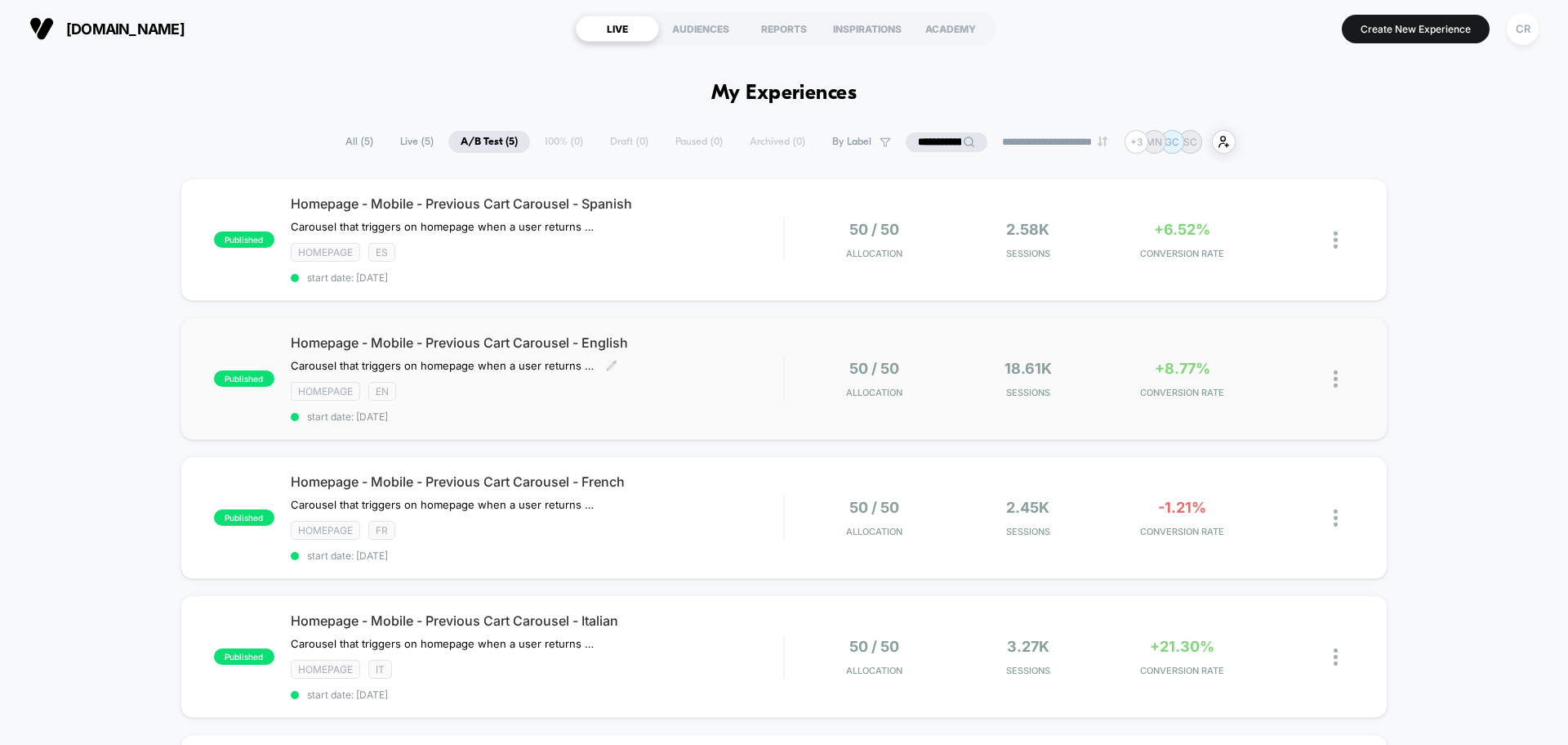
scroll to position [82, 0]
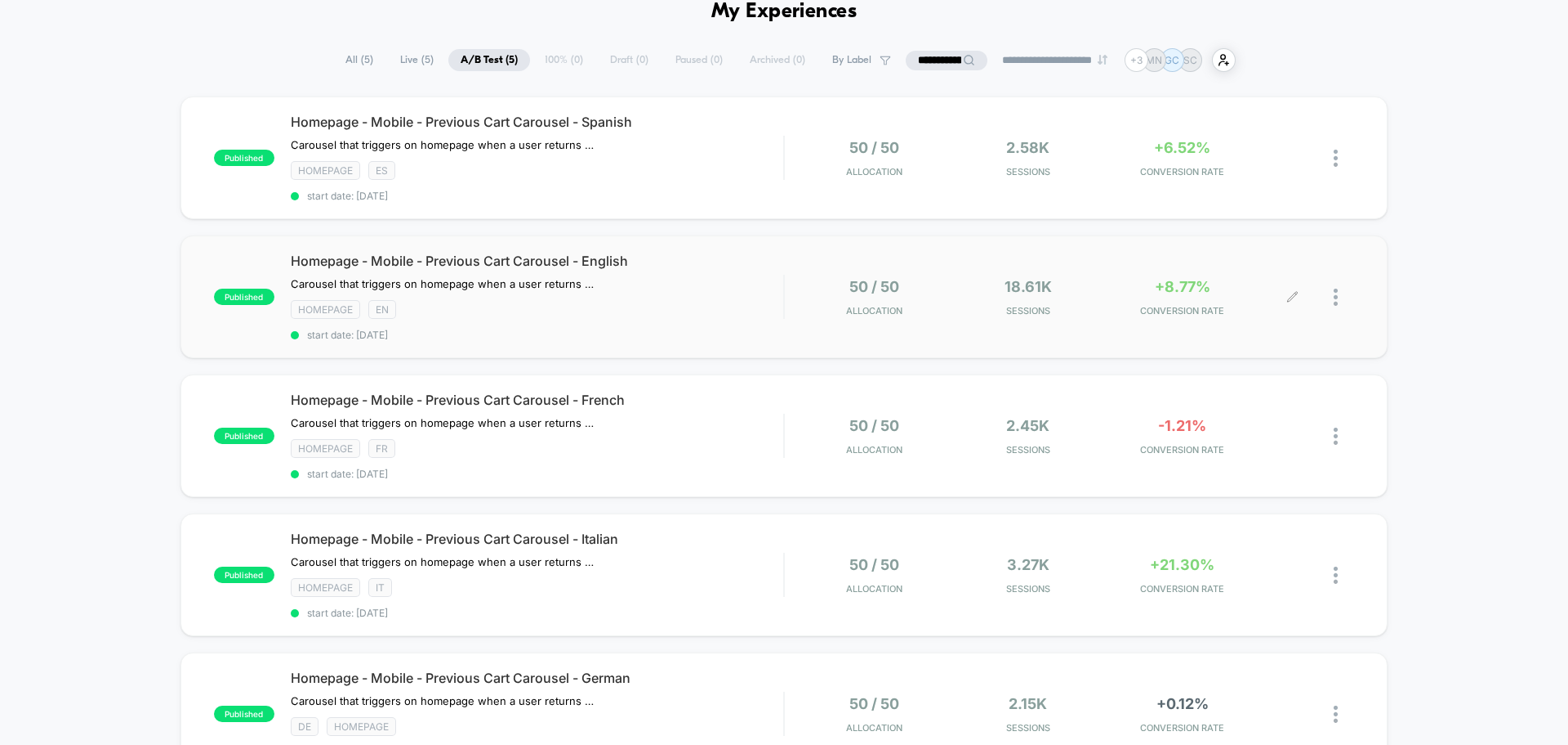
click at [1176, 293] on span "+8.77%" at bounding box center [1183, 286] width 56 height 17
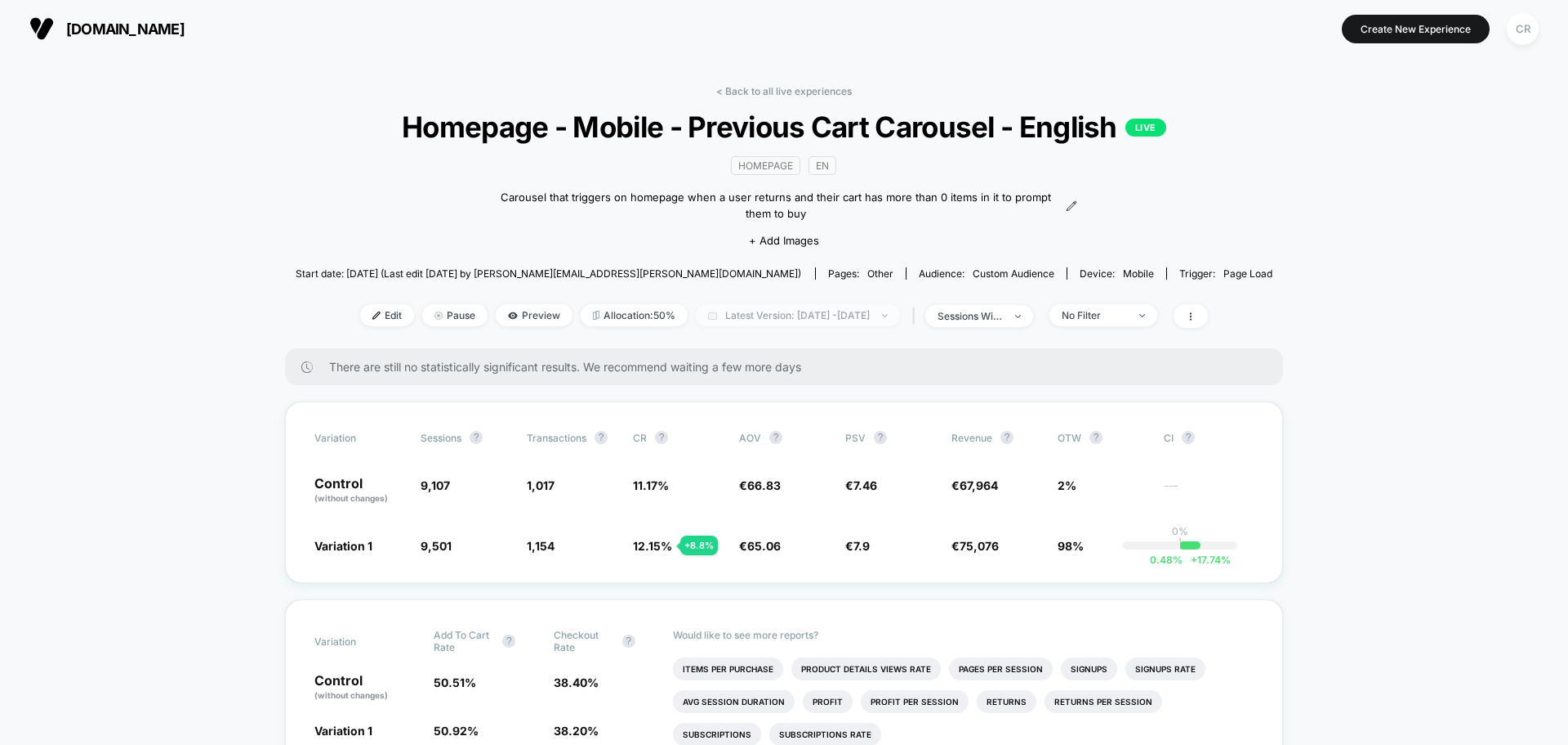
click at [796, 310] on span "Latest Version: [DATE] - [DATE]" at bounding box center [798, 315] width 204 height 22
select select "*"
select select "****"
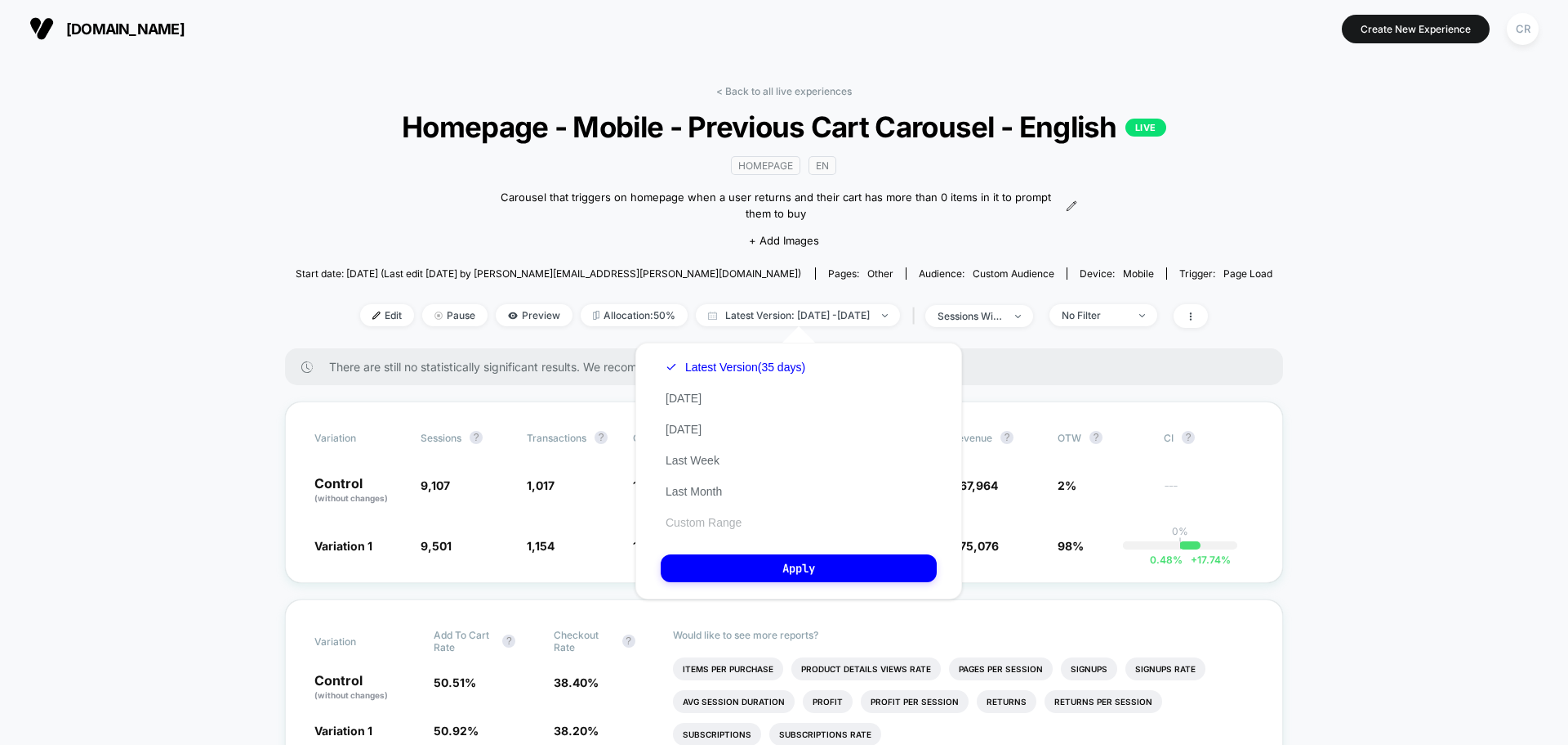
click at [708, 523] on button "Custom Range" at bounding box center [704, 522] width 85 height 15
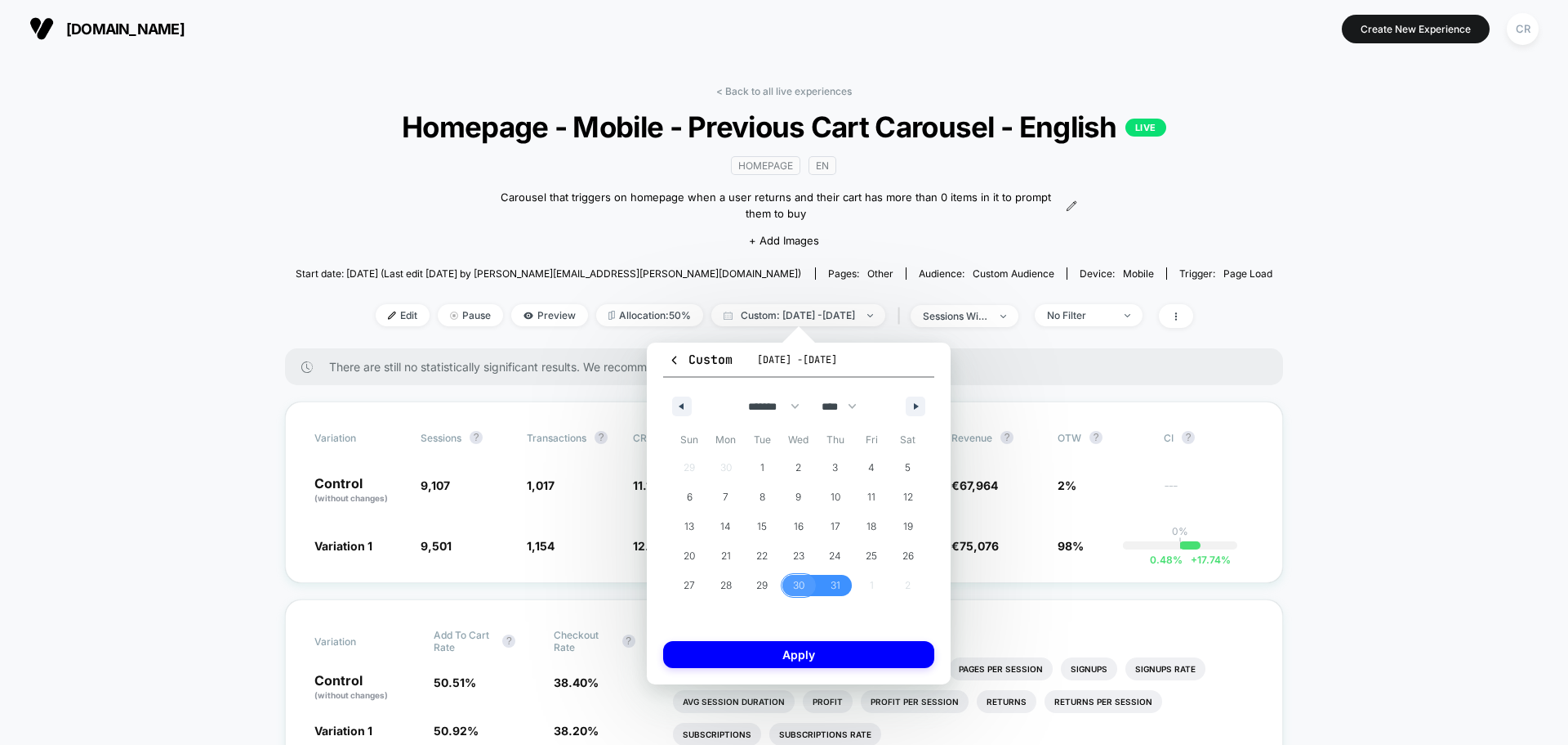
click at [805, 590] on span "30" at bounding box center [798, 585] width 11 height 30
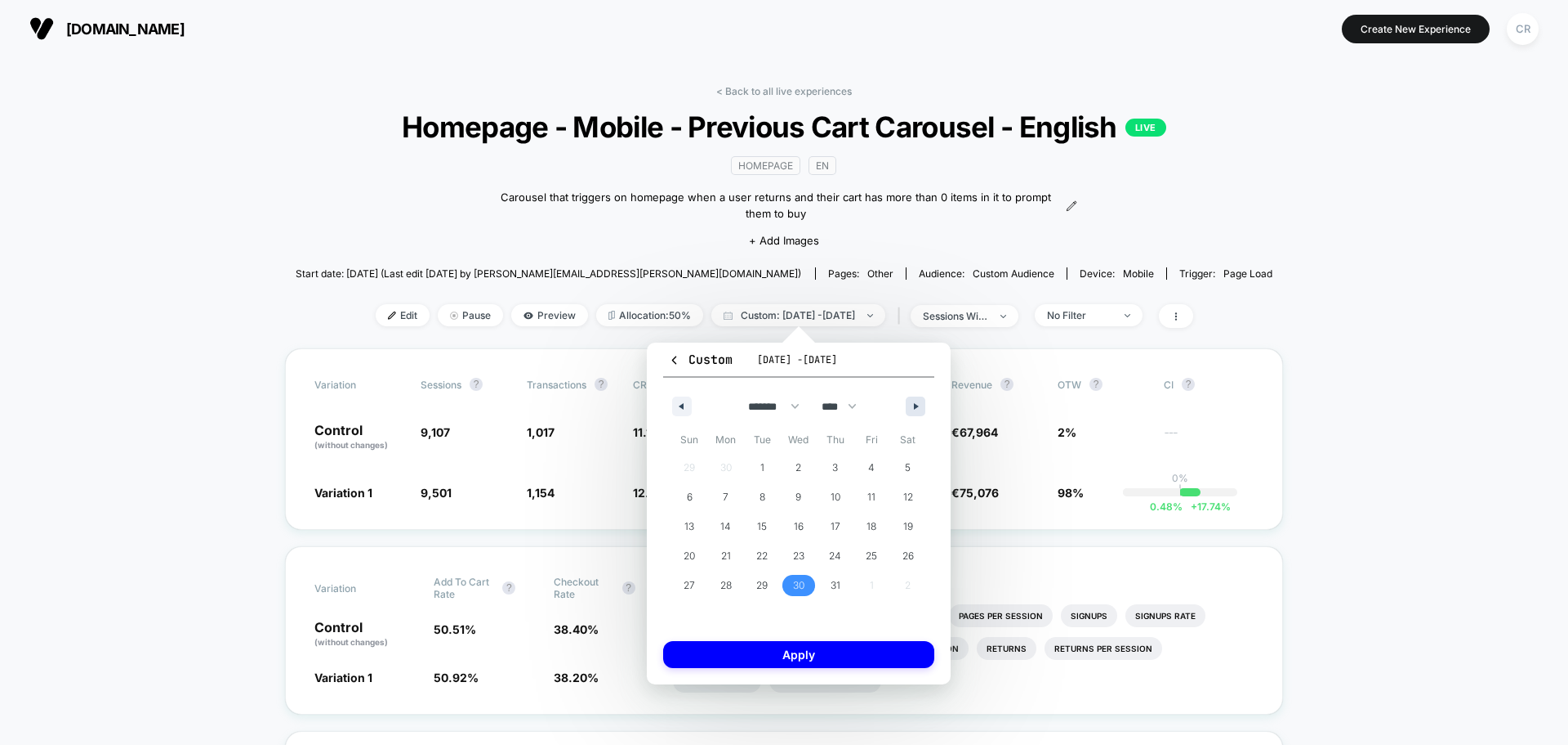
click at [906, 401] on button "button" at bounding box center [915, 406] width 19 height 20
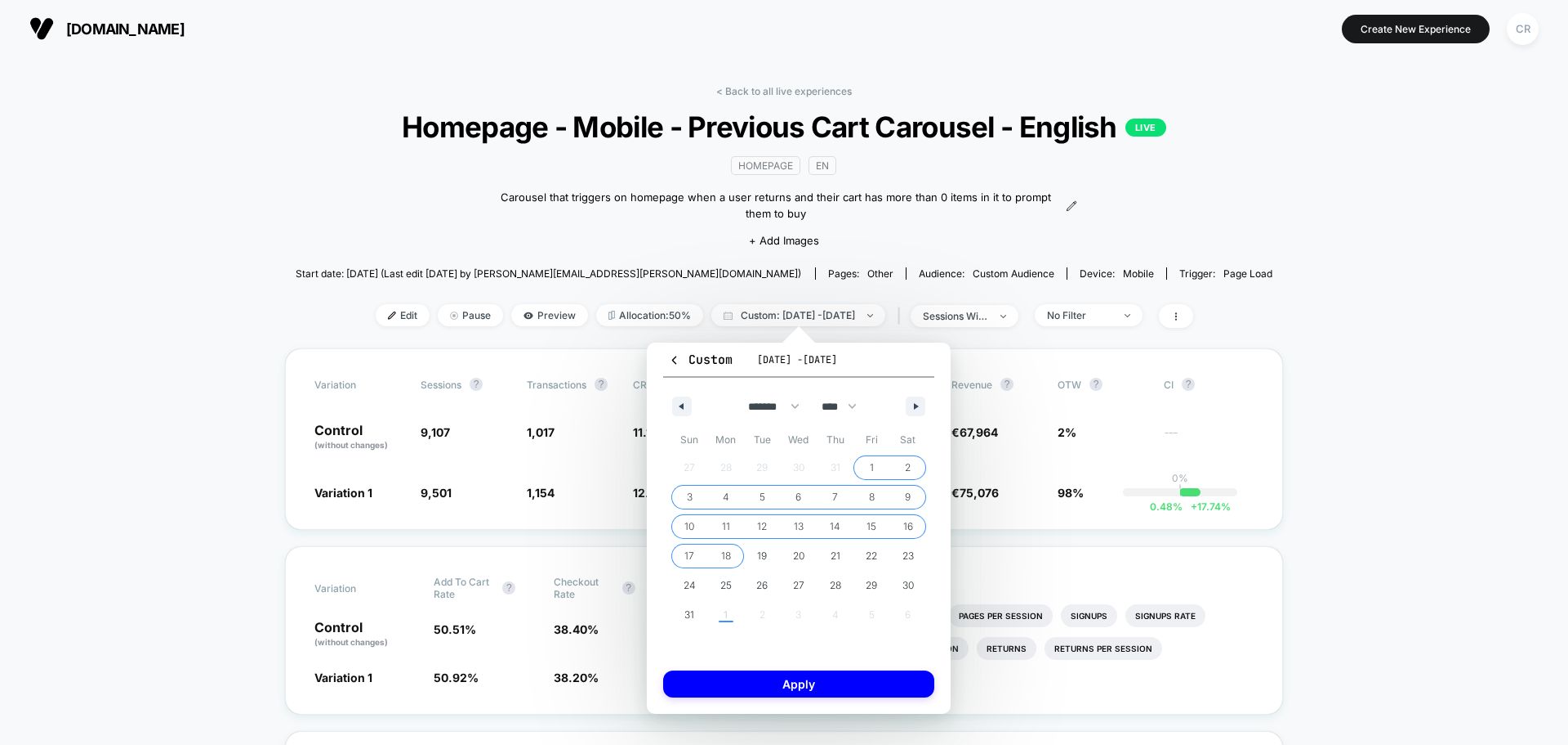
click at [722, 550] on span "18" at bounding box center [726, 556] width 10 height 30
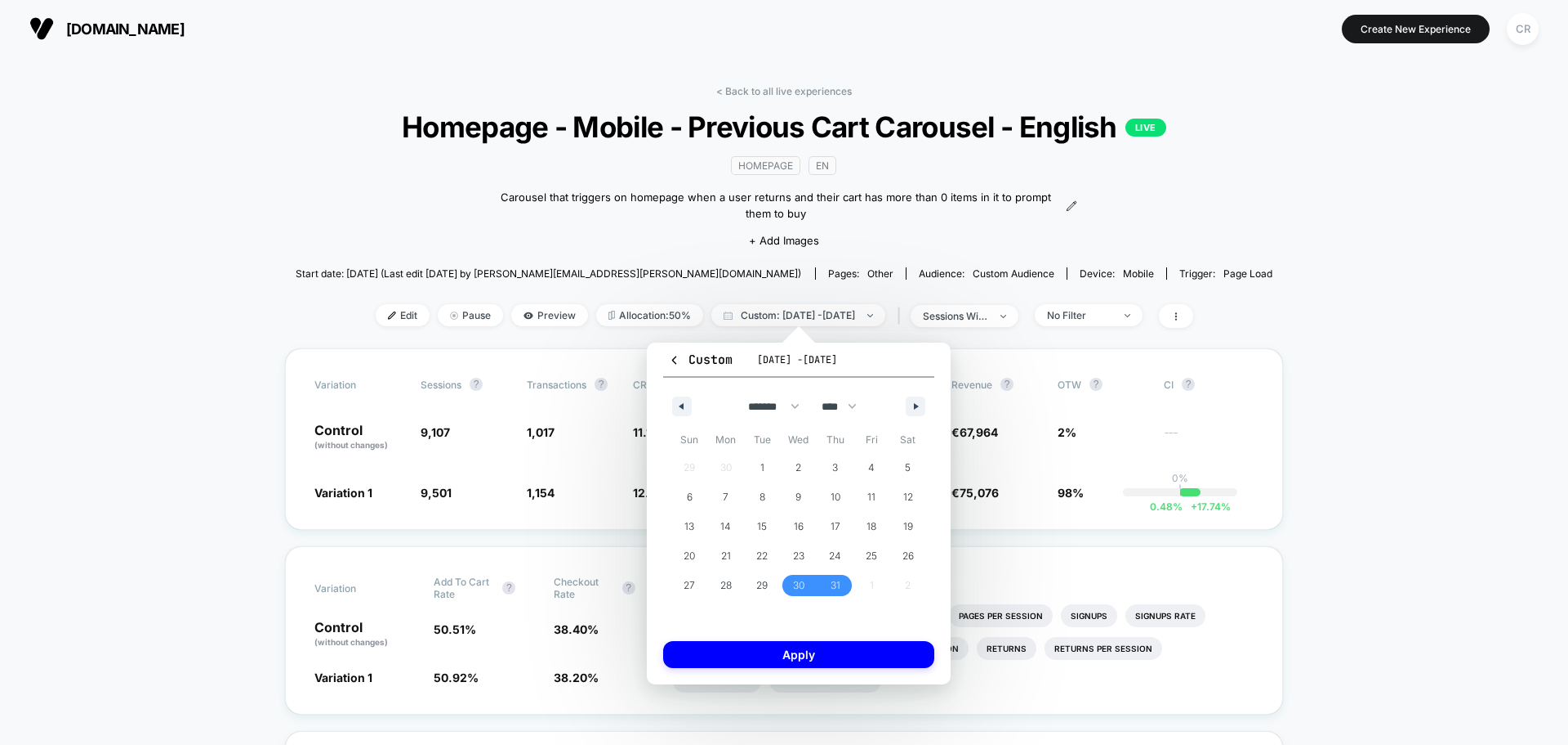
click at [722, 550] on span "21" at bounding box center [726, 556] width 10 height 30
click at [911, 401] on button "button" at bounding box center [915, 406] width 19 height 20
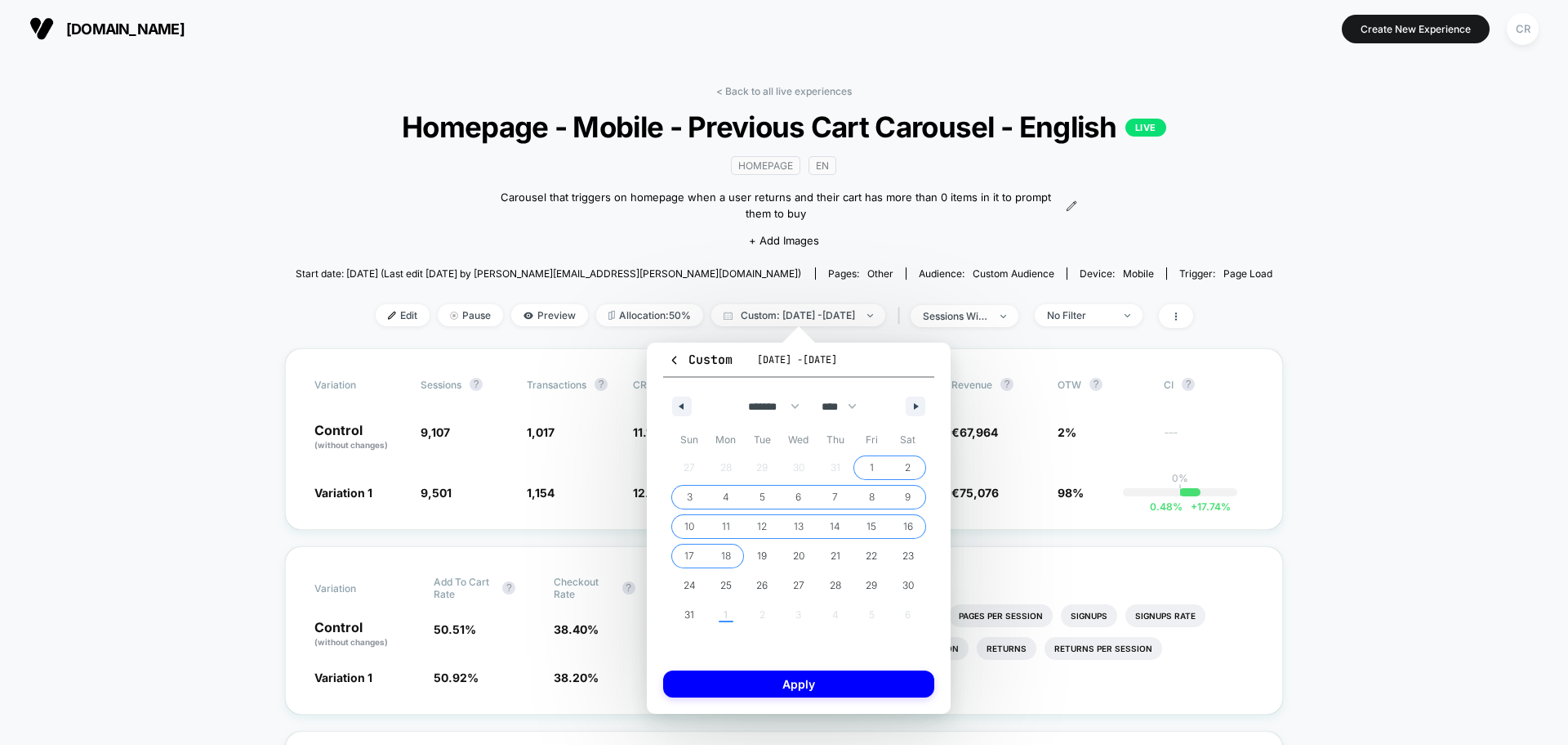
click at [731, 562] on span "18" at bounding box center [726, 556] width 10 height 30
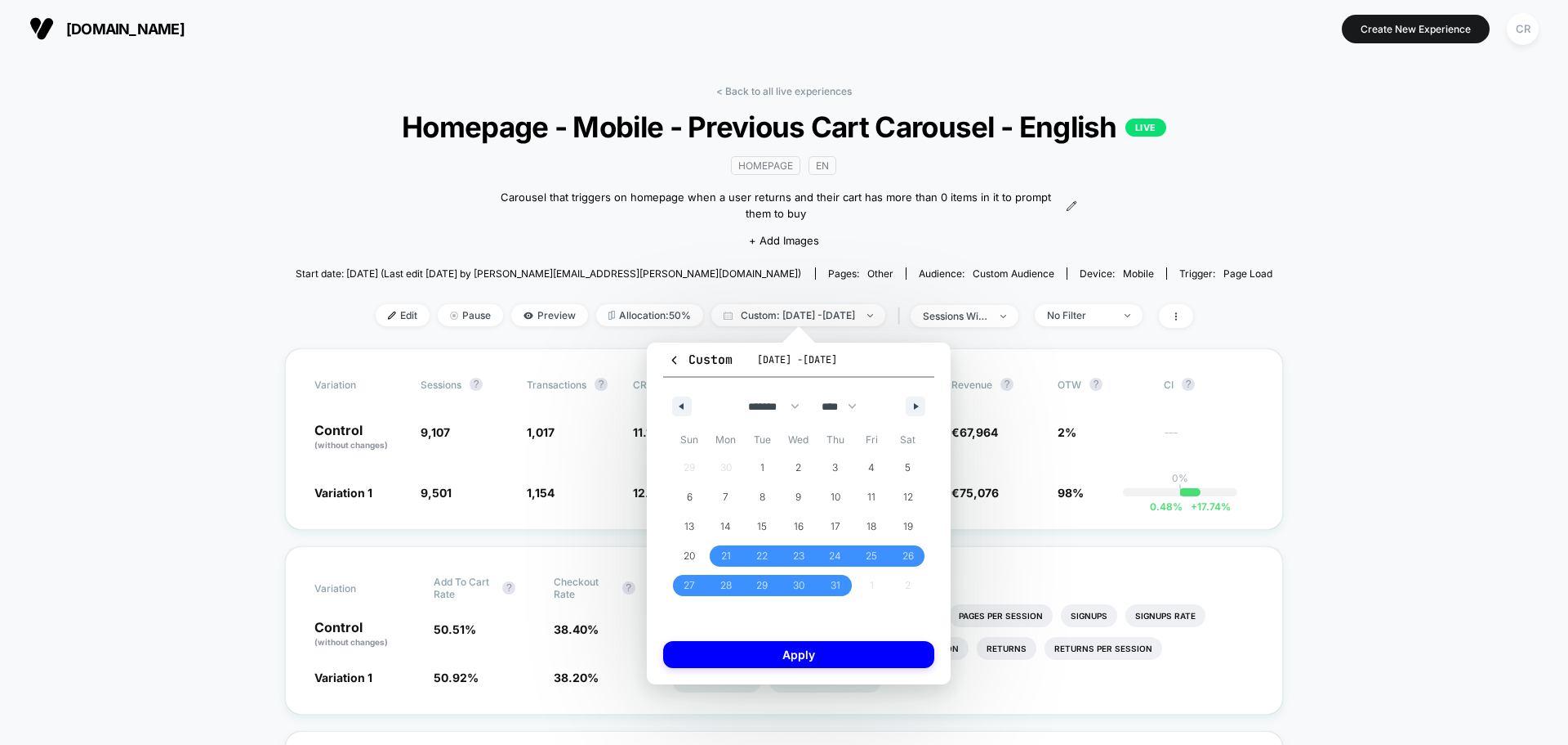
click at [909, 417] on div "******* ******** ***** ***** *** **** **** ****** ********* ******* ******** **…" at bounding box center [799, 402] width 271 height 49
click at [906, 412] on button "button" at bounding box center [915, 406] width 19 height 20
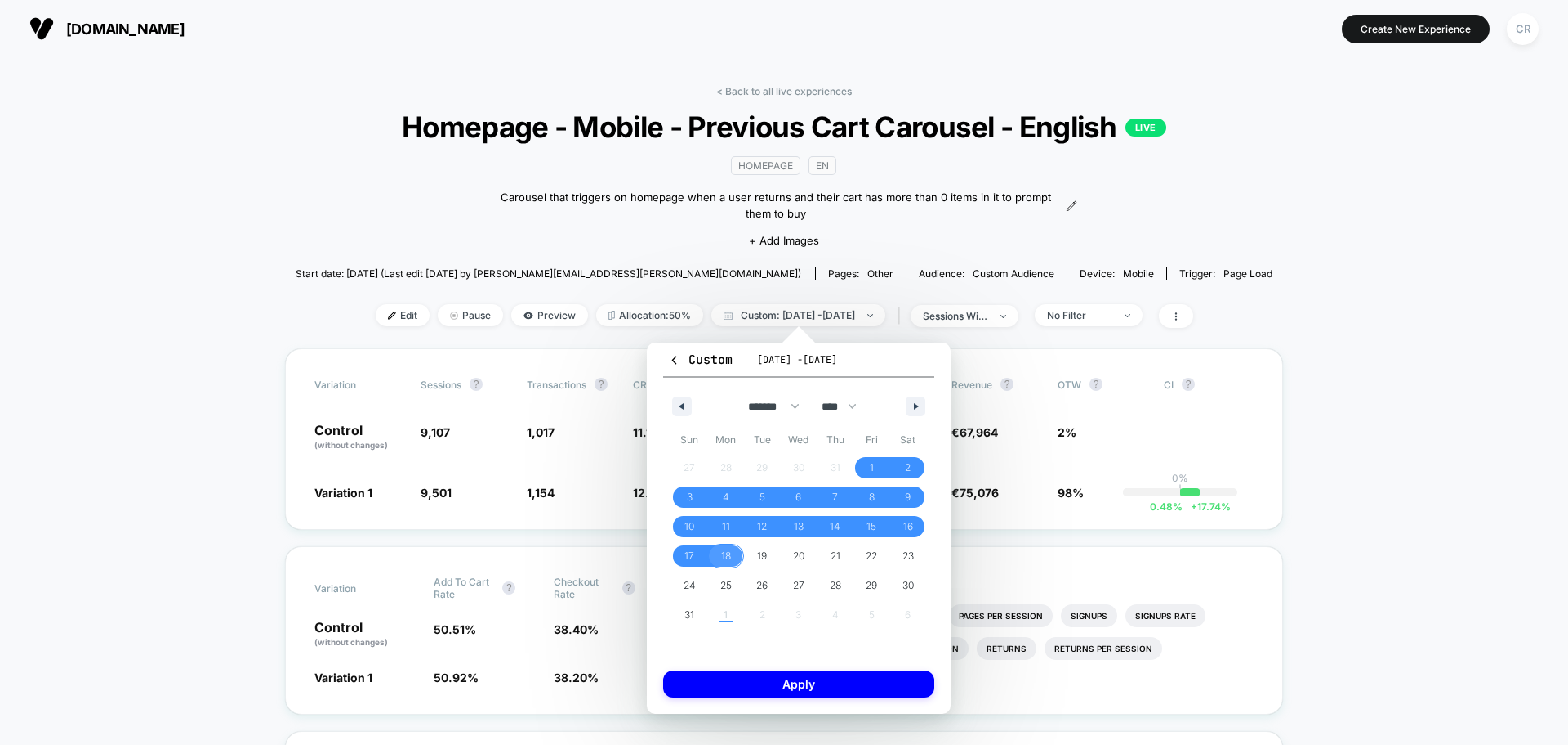
click at [727, 562] on span "18" at bounding box center [726, 556] width 10 height 30
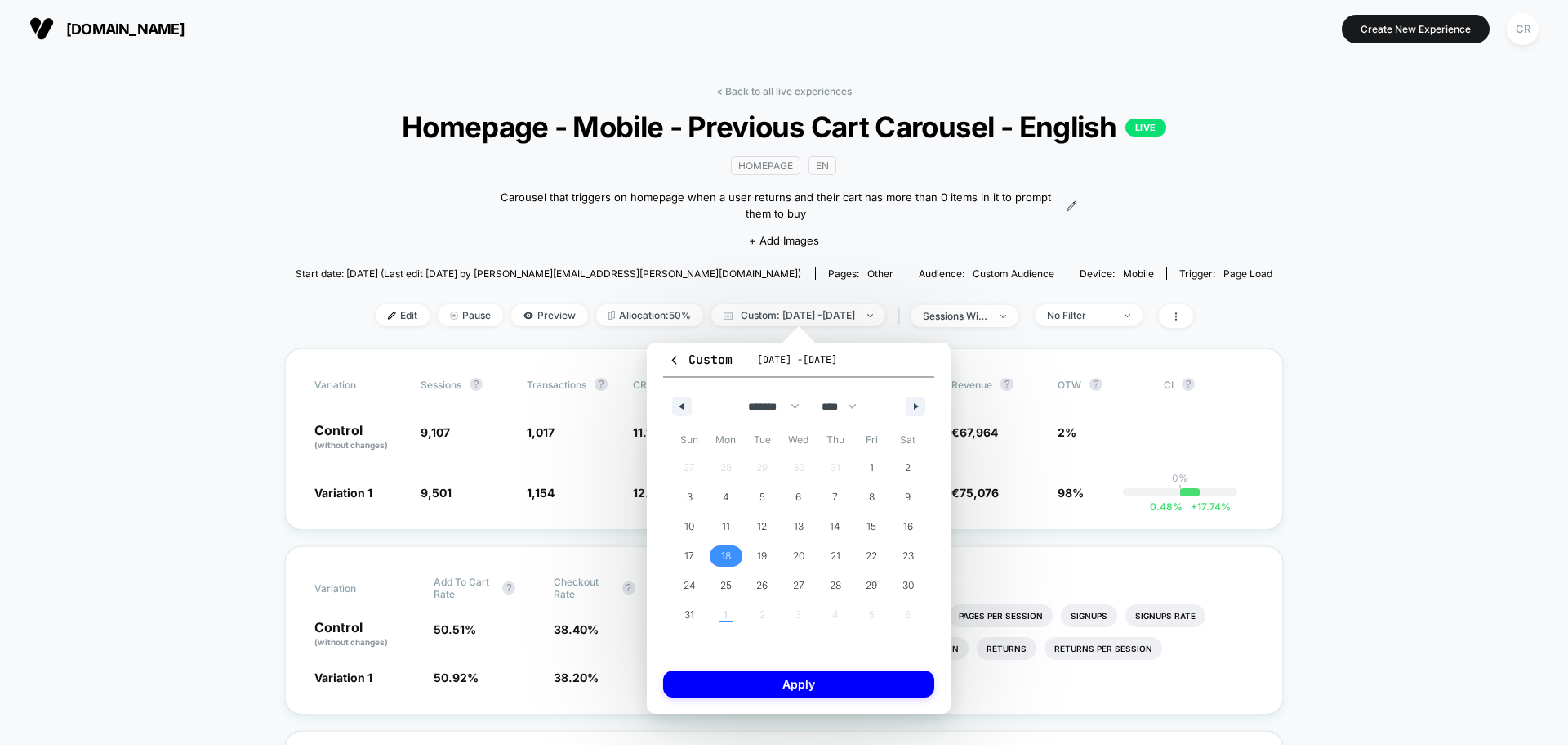
click at [912, 406] on button "button" at bounding box center [915, 406] width 19 height 20
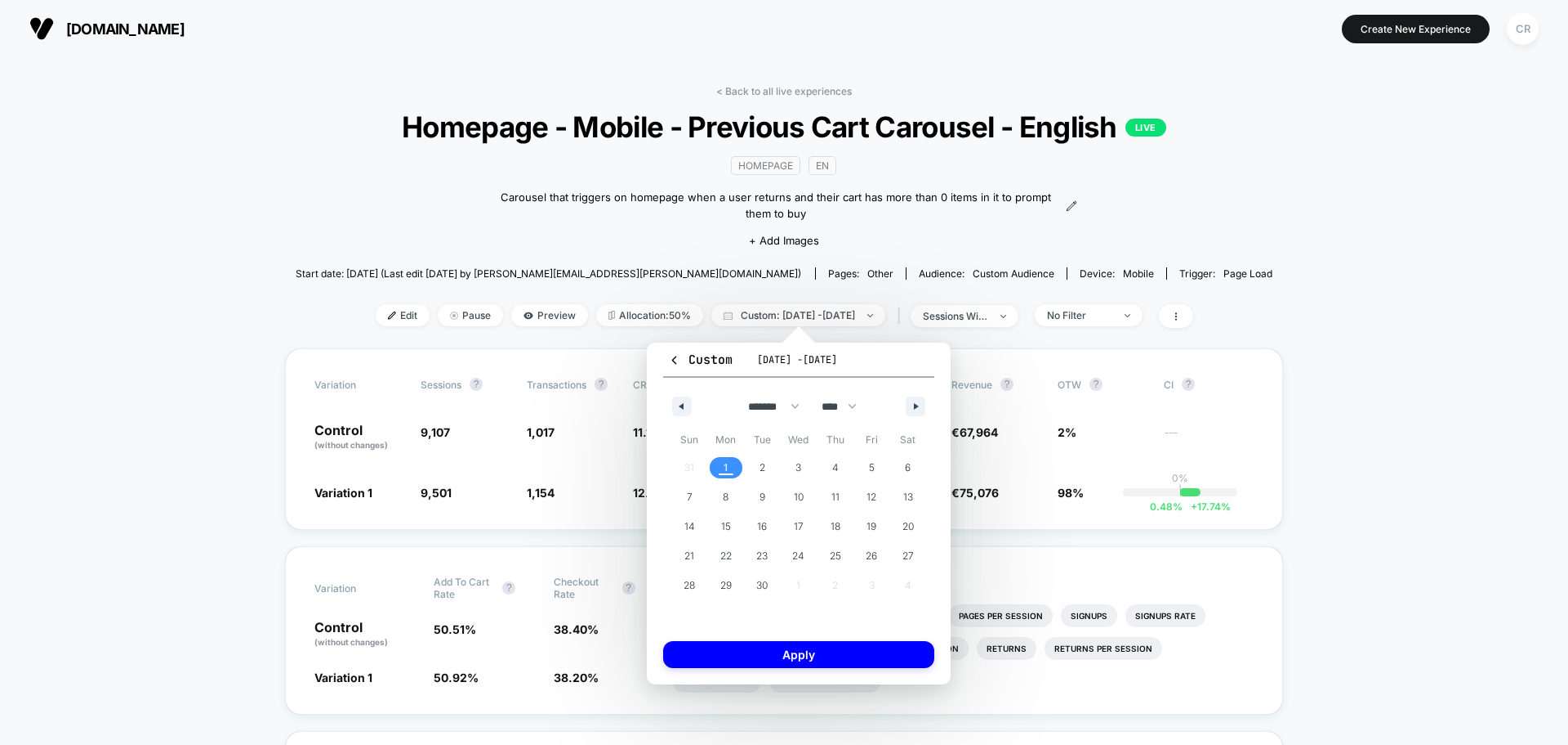
click at [726, 467] on span "1" at bounding box center [726, 467] width 4 height 30
select select "*"
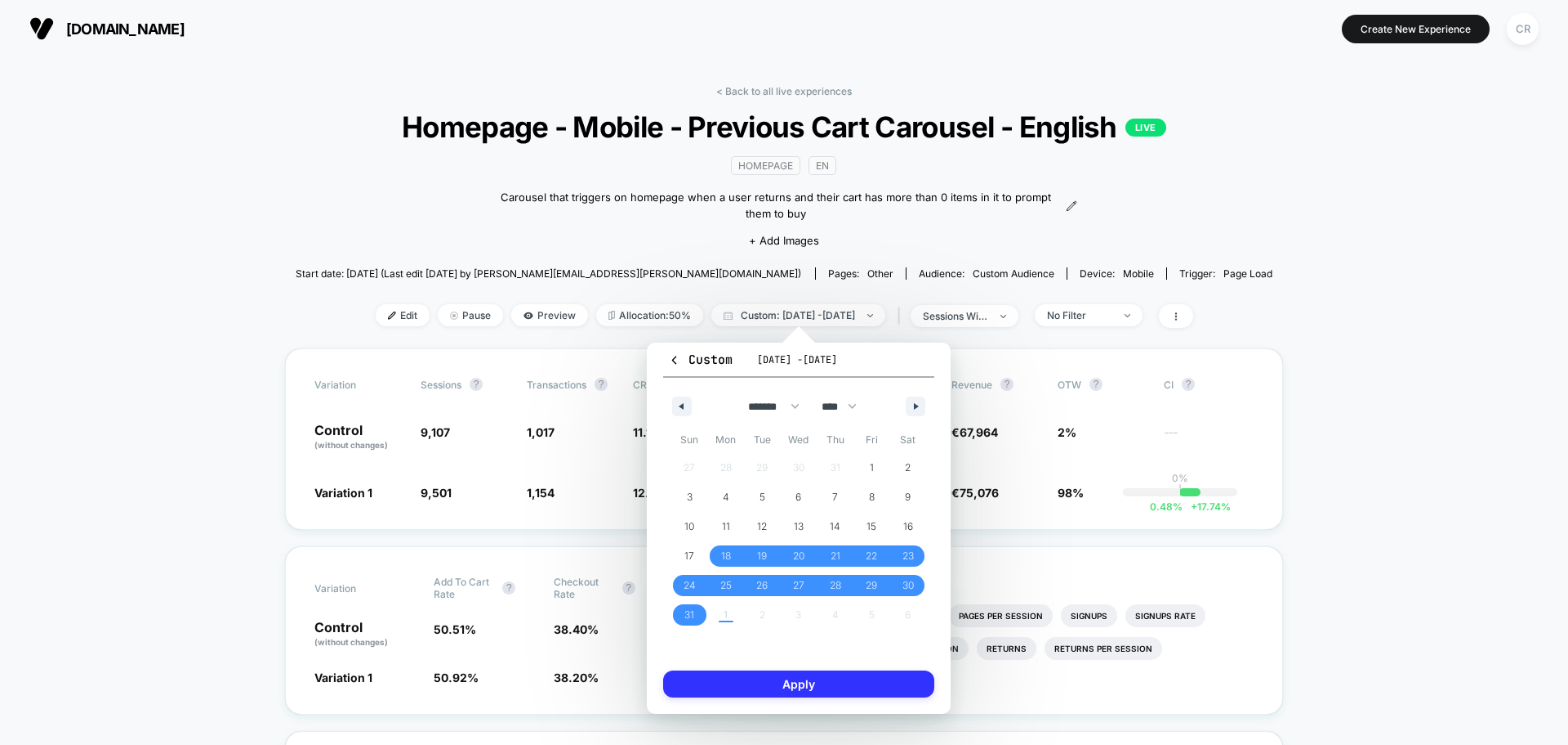
click at [767, 676] on button "Apply" at bounding box center [799, 684] width 271 height 27
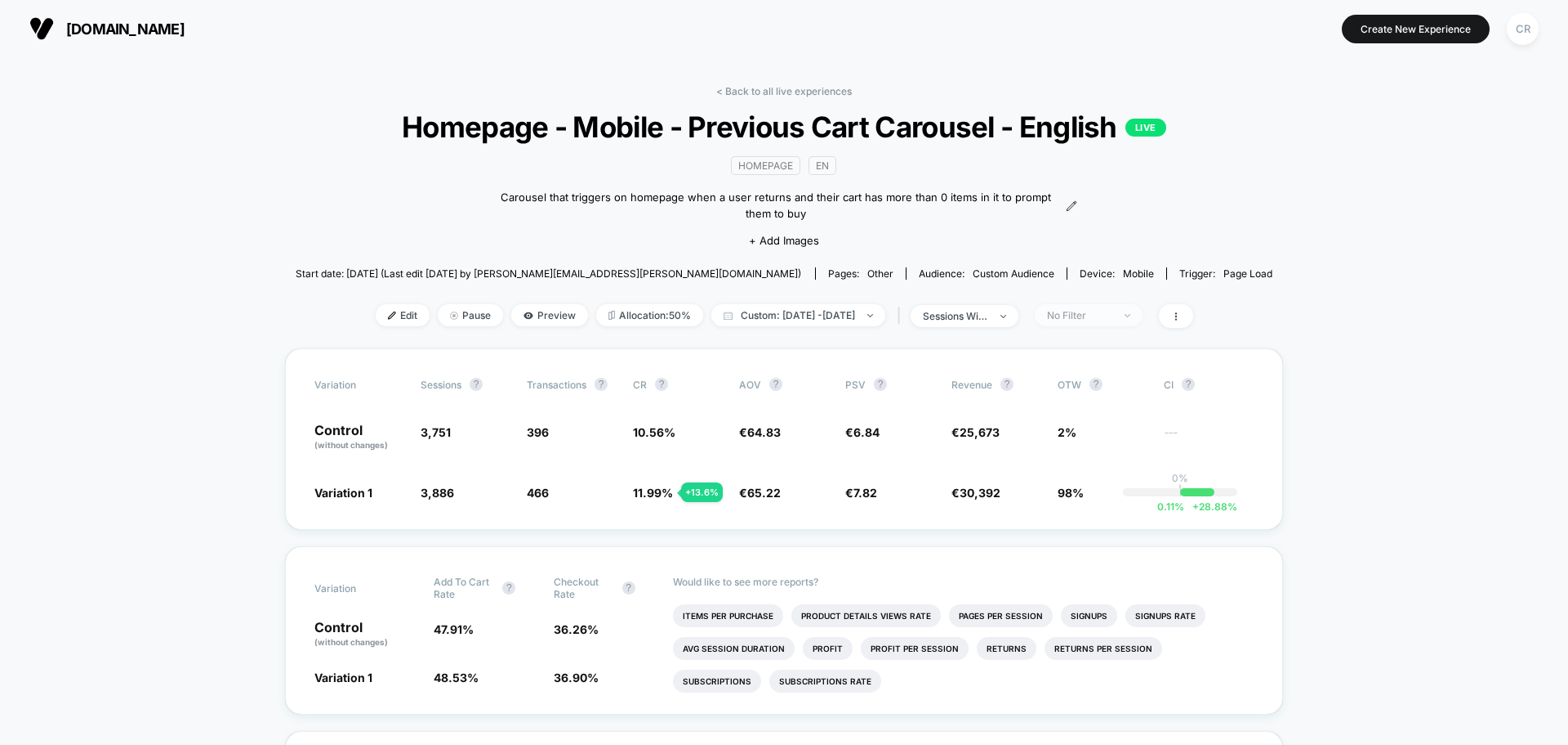
click at [1129, 307] on span "No Filter" at bounding box center [1089, 315] width 108 height 22
click at [1072, 473] on span "New Visitors" at bounding box center [1096, 474] width 67 height 14
click at [1082, 454] on div "Mobile Visitors ? Desktop Visitors ? Returning Visitors ? New Visitors ? No Fil…" at bounding box center [1111, 467] width 201 height 249
click at [1086, 442] on span "Returning Visitors" at bounding box center [1109, 441] width 94 height 14
click at [1051, 549] on button "Save" at bounding box center [1111, 553] width 149 height 27
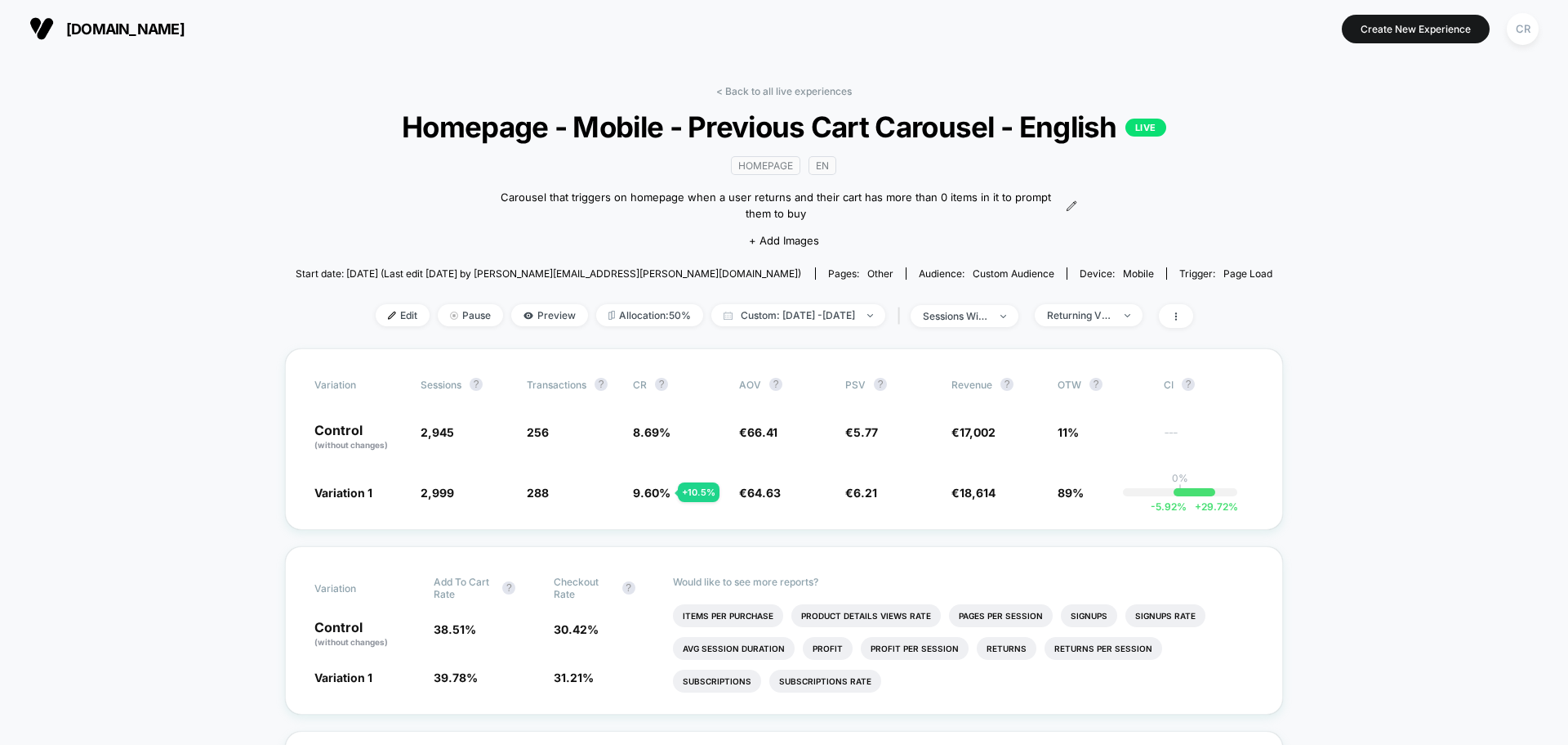
drag, startPoint x: 783, startPoint y: 93, endPoint x: 793, endPoint y: 110, distance: 19.7
click at [783, 93] on link "< Back to all live experiences" at bounding box center [784, 91] width 136 height 12
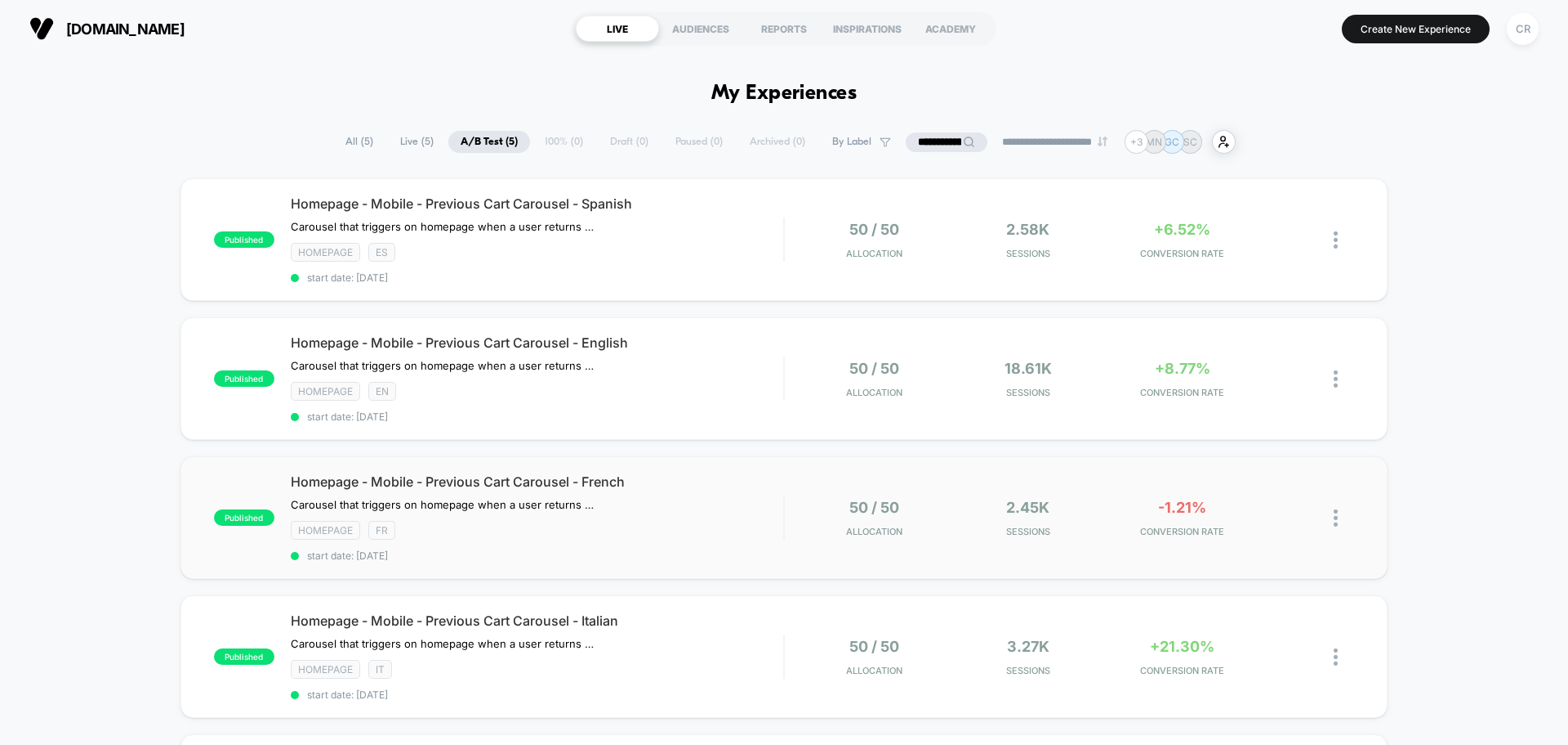
scroll to position [245, 0]
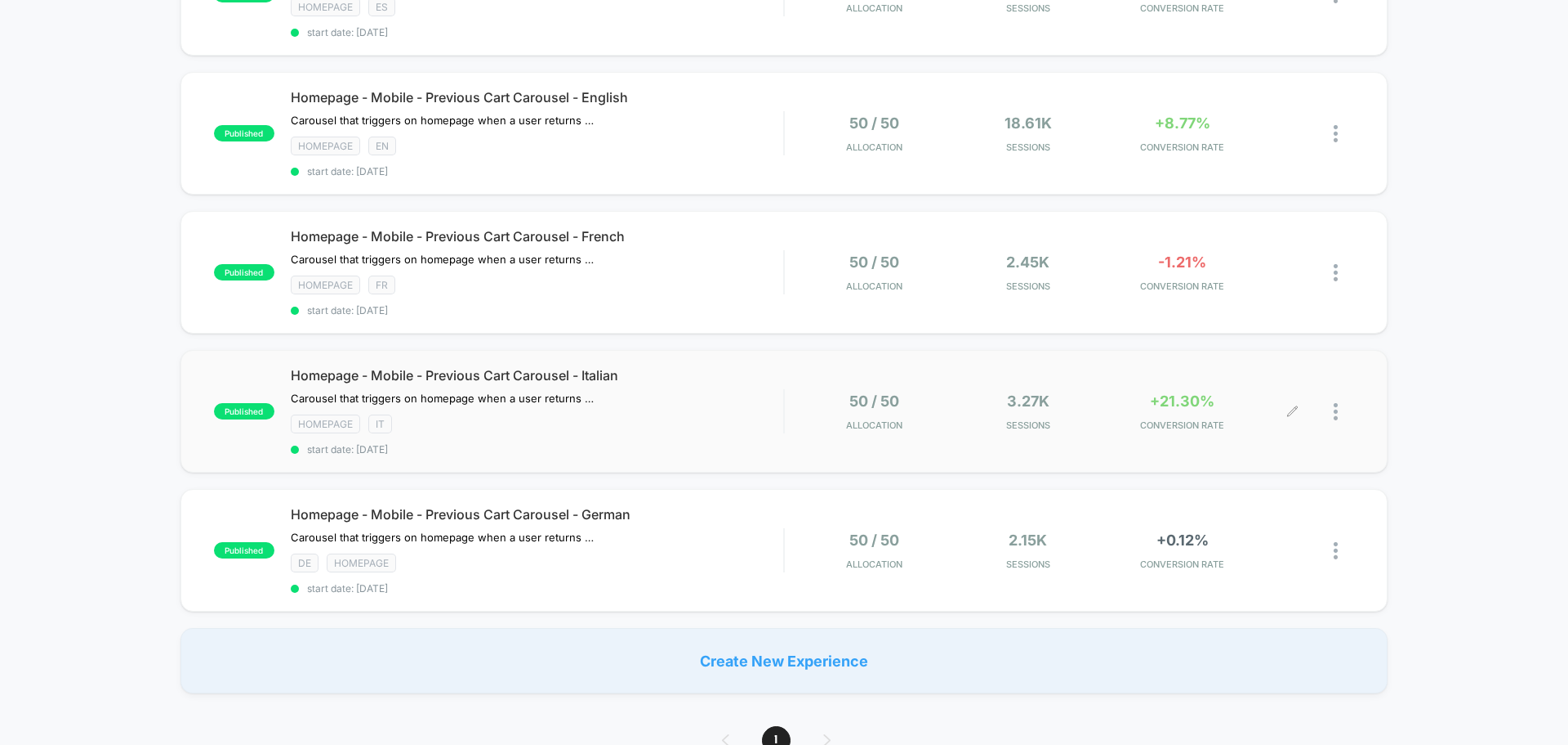
click at [1185, 395] on span "+21.30%" at bounding box center [1183, 400] width 65 height 17
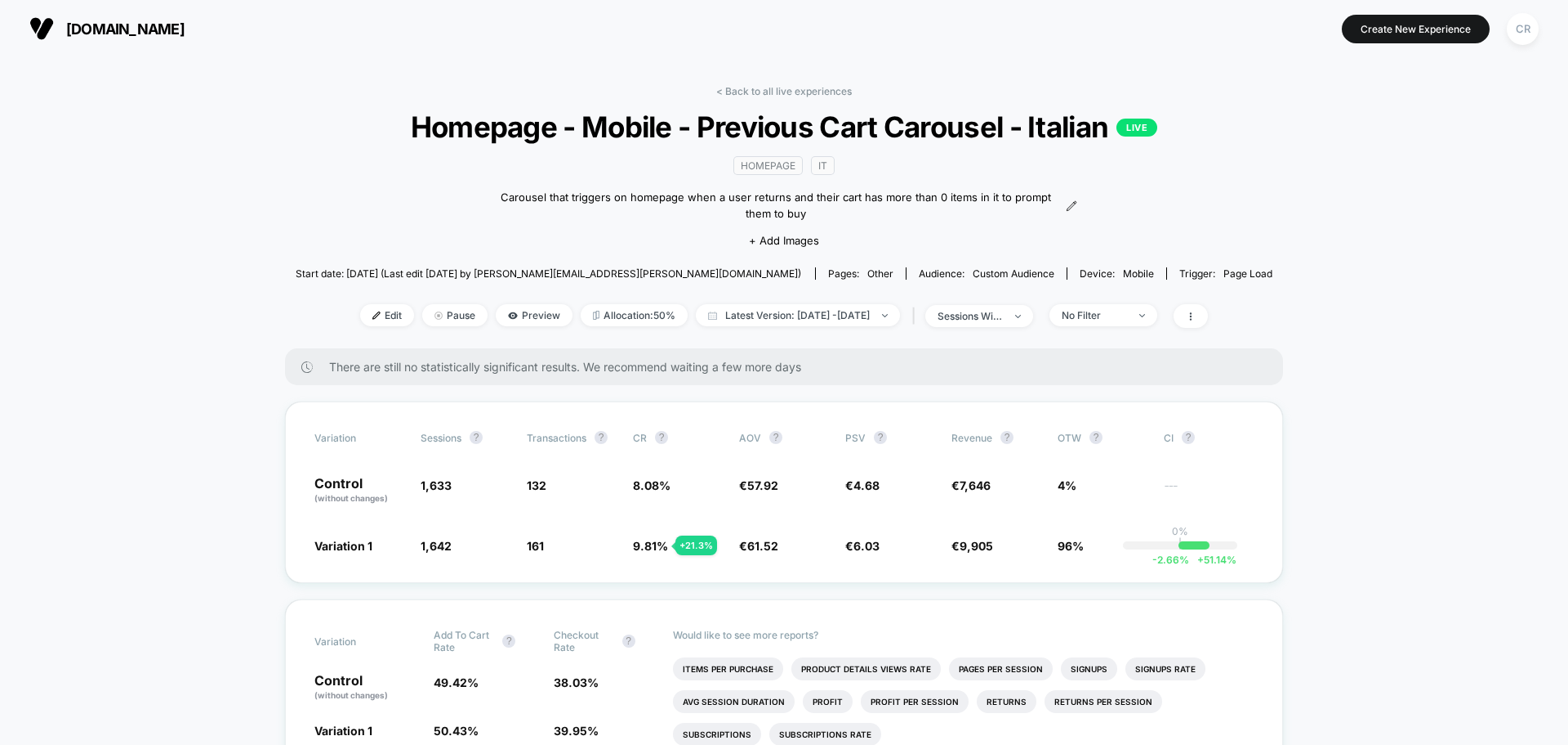
click at [811, 88] on link "< Back to all live experiences" at bounding box center [784, 91] width 136 height 12
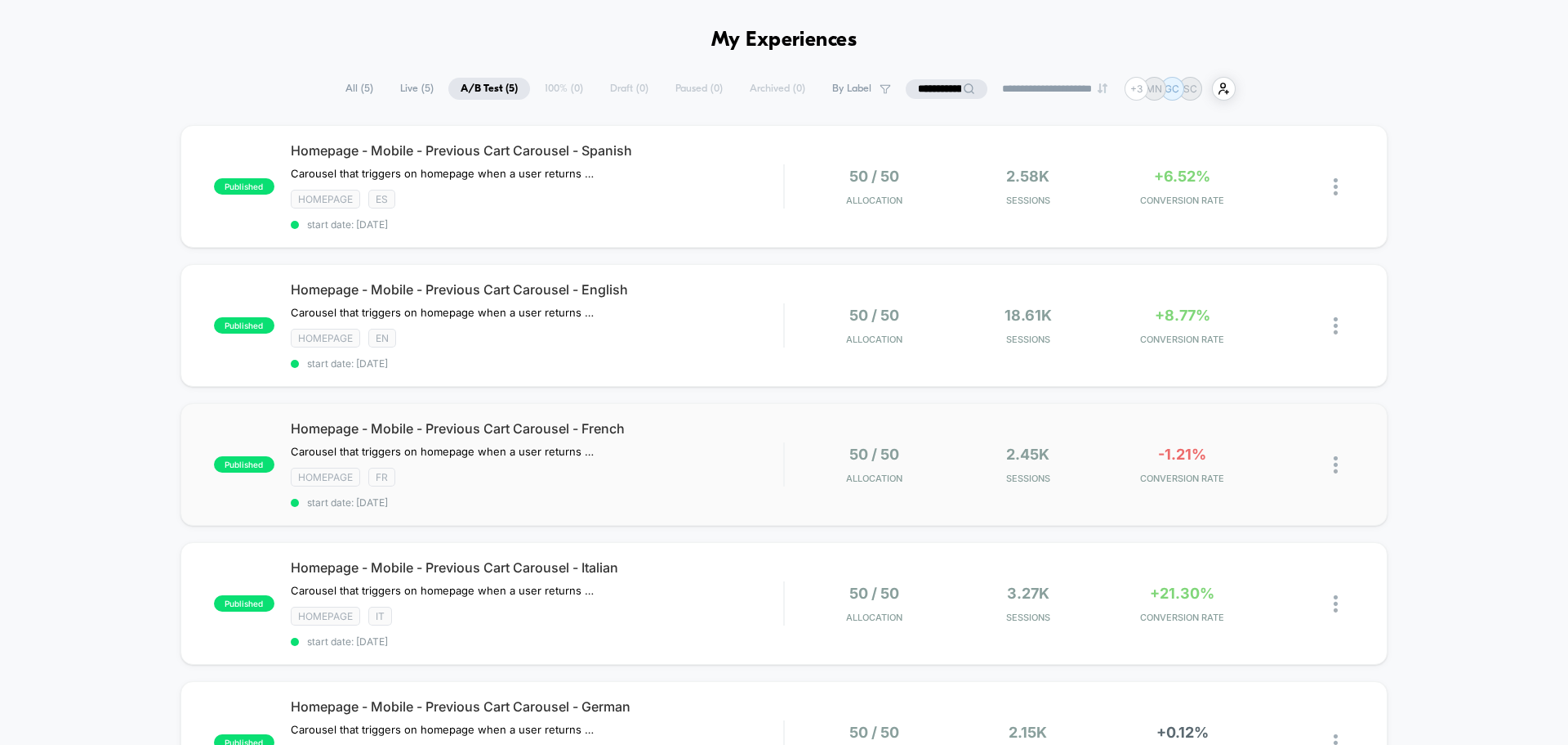
scroll to position [82, 0]
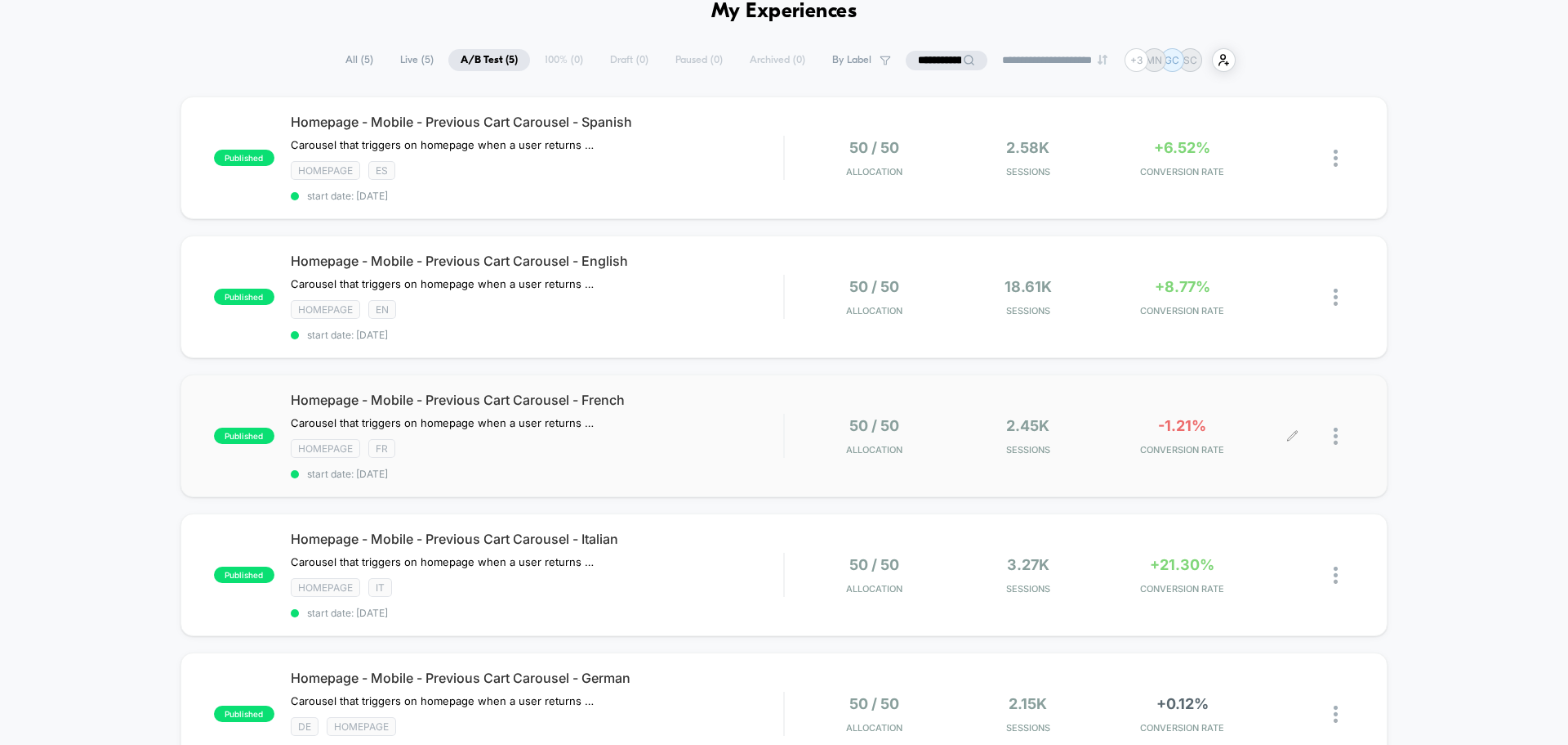
click at [1193, 419] on span "-1.21%" at bounding box center [1183, 425] width 48 height 17
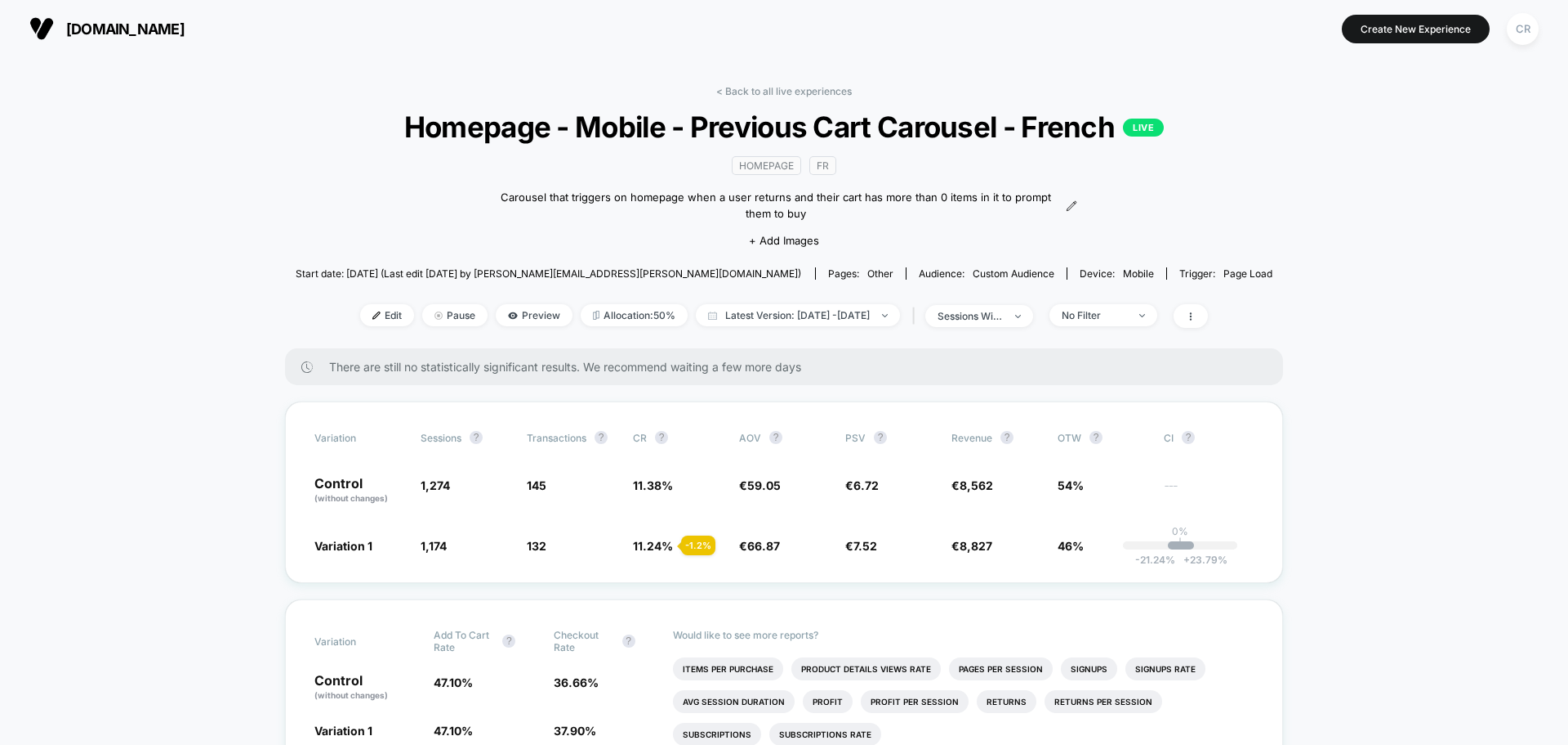
click at [992, 330] on div "< Back to all live experiences Homepage - Mobile - Previous Cart Carousel - Fre…" at bounding box center [784, 216] width 978 height 263
click at [1116, 329] on div "< Back to all live experiences Homepage - Mobile - Previous Cart Carousel - Fre…" at bounding box center [784, 216] width 978 height 263
click at [1116, 306] on span "No Filter" at bounding box center [1104, 315] width 108 height 22
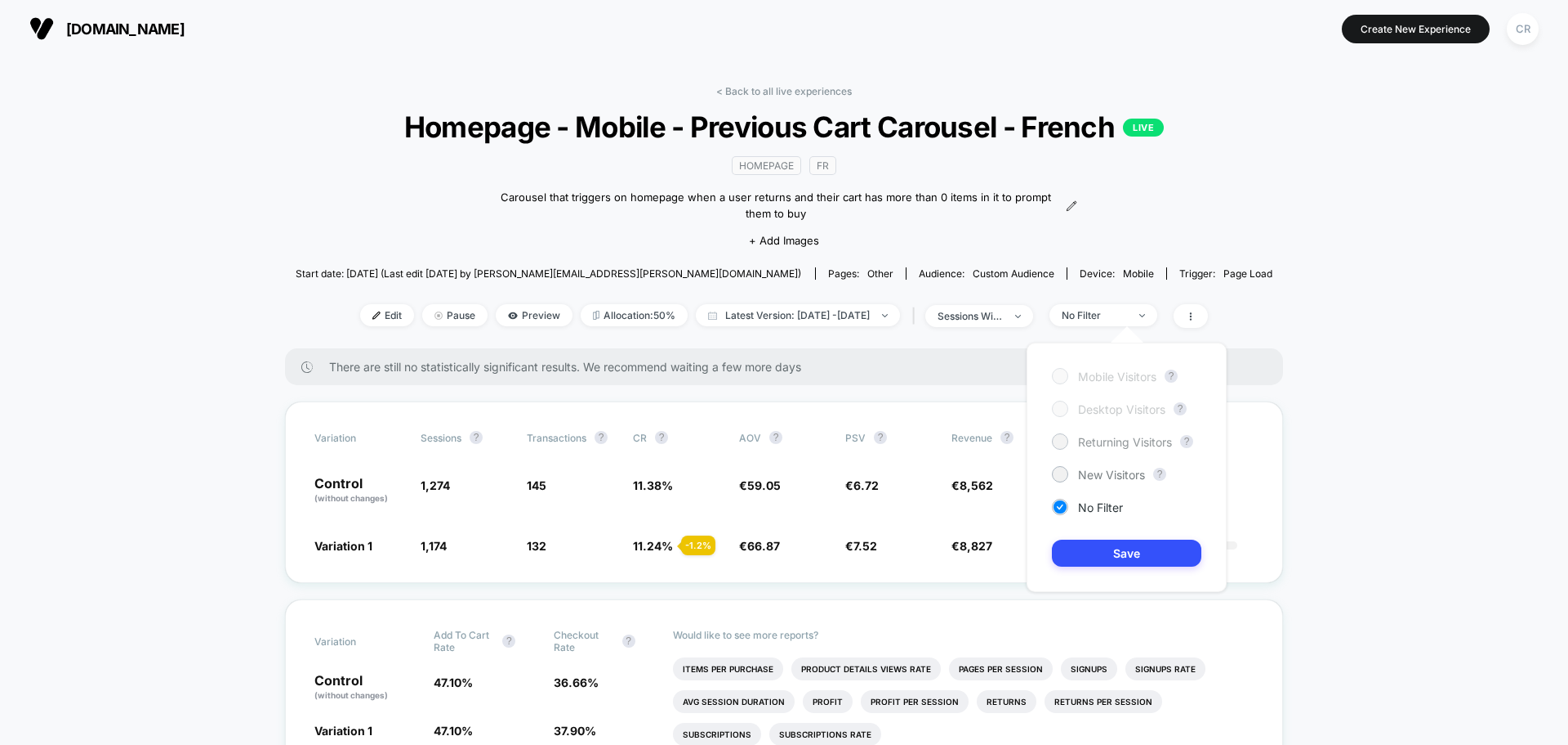
click at [1092, 432] on div "Mobile Visitors ? Desktop Visitors ? Returning Visitors ? New Visitors ? No Fil…" at bounding box center [1127, 467] width 201 height 249
click at [1092, 439] on span "Returning Visitors" at bounding box center [1125, 441] width 94 height 14
click at [1088, 555] on button "Save" at bounding box center [1126, 553] width 149 height 27
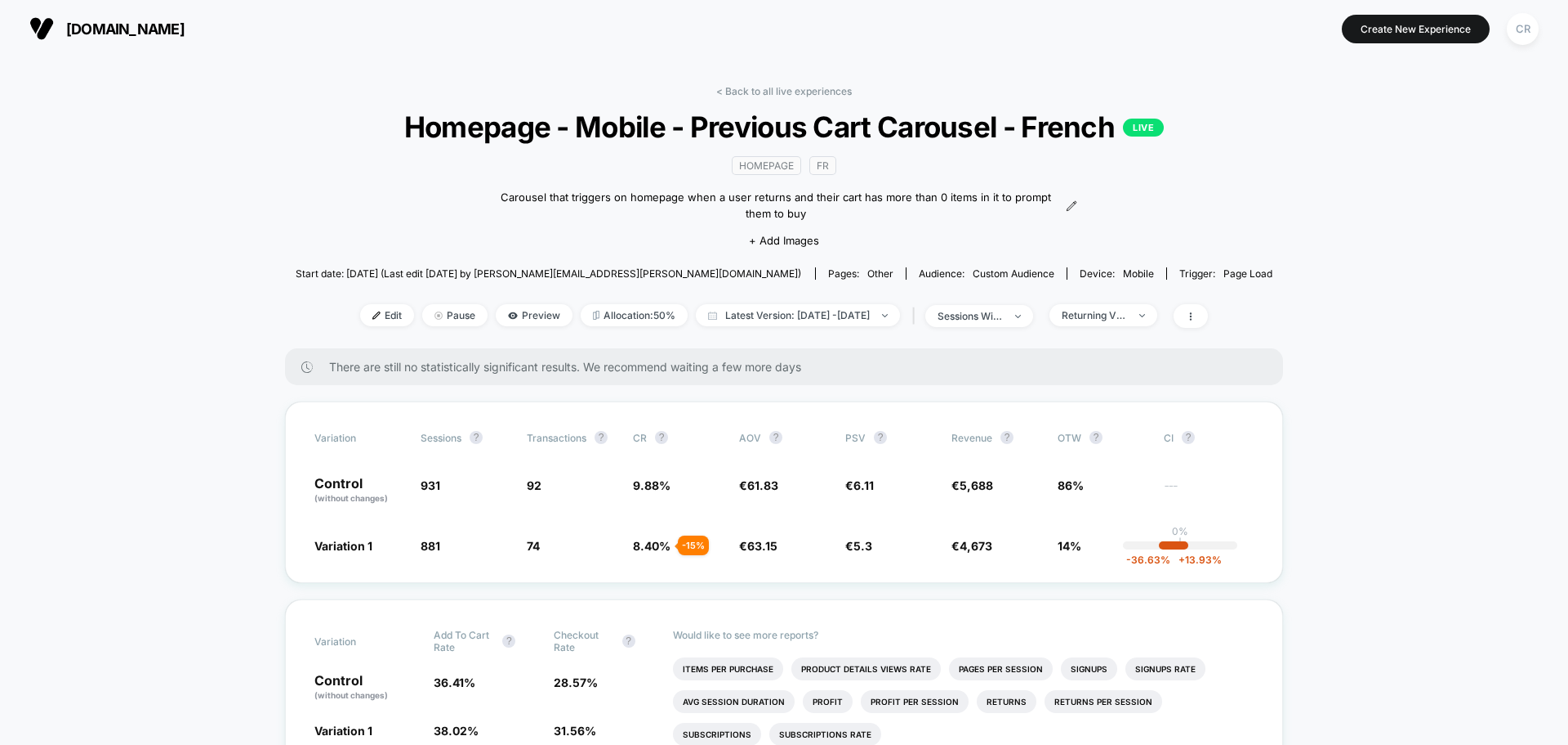
drag, startPoint x: 757, startPoint y: 85, endPoint x: 783, endPoint y: 153, distance: 72.8
click at [757, 85] on link "< Back to all live experiences" at bounding box center [784, 91] width 136 height 12
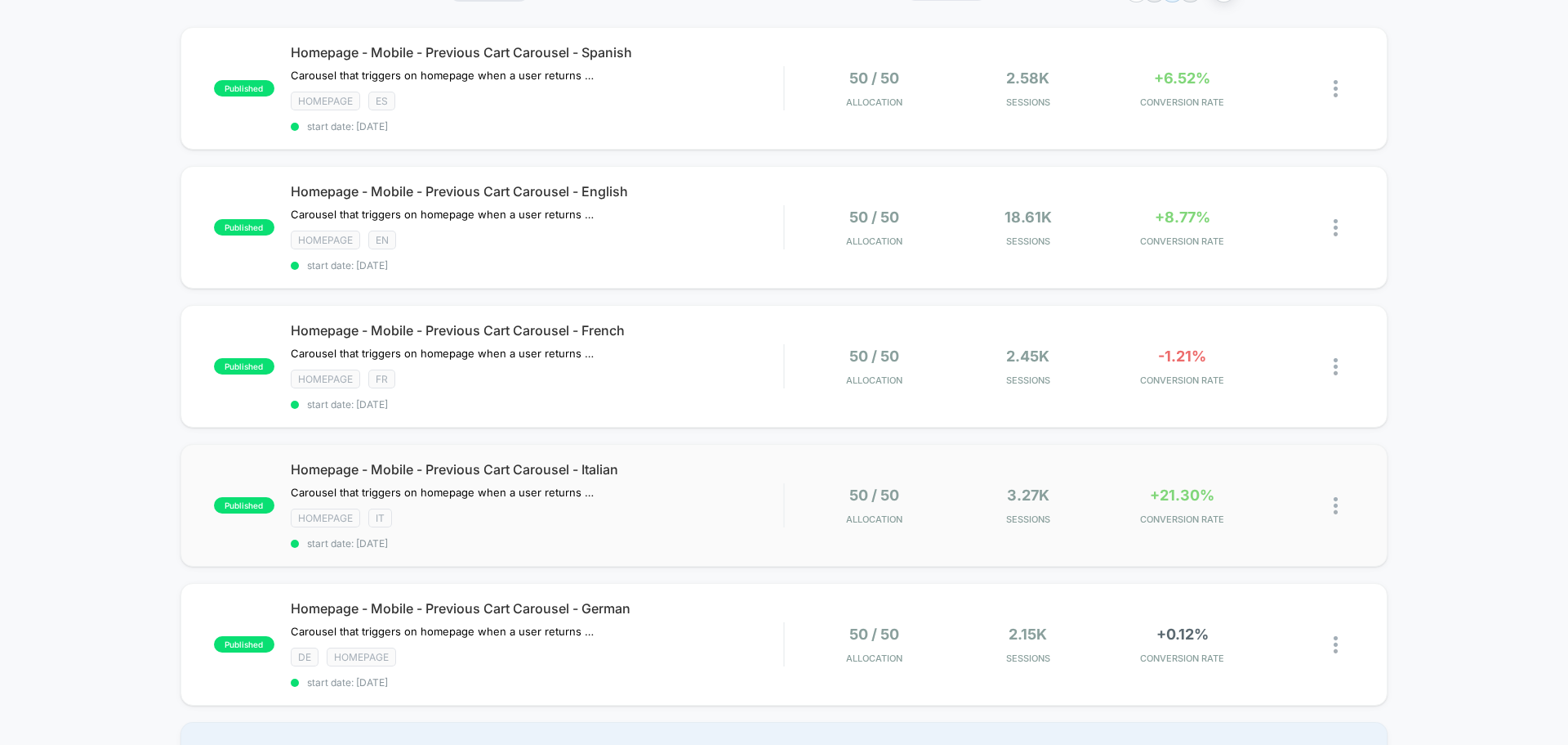
scroll to position [163, 0]
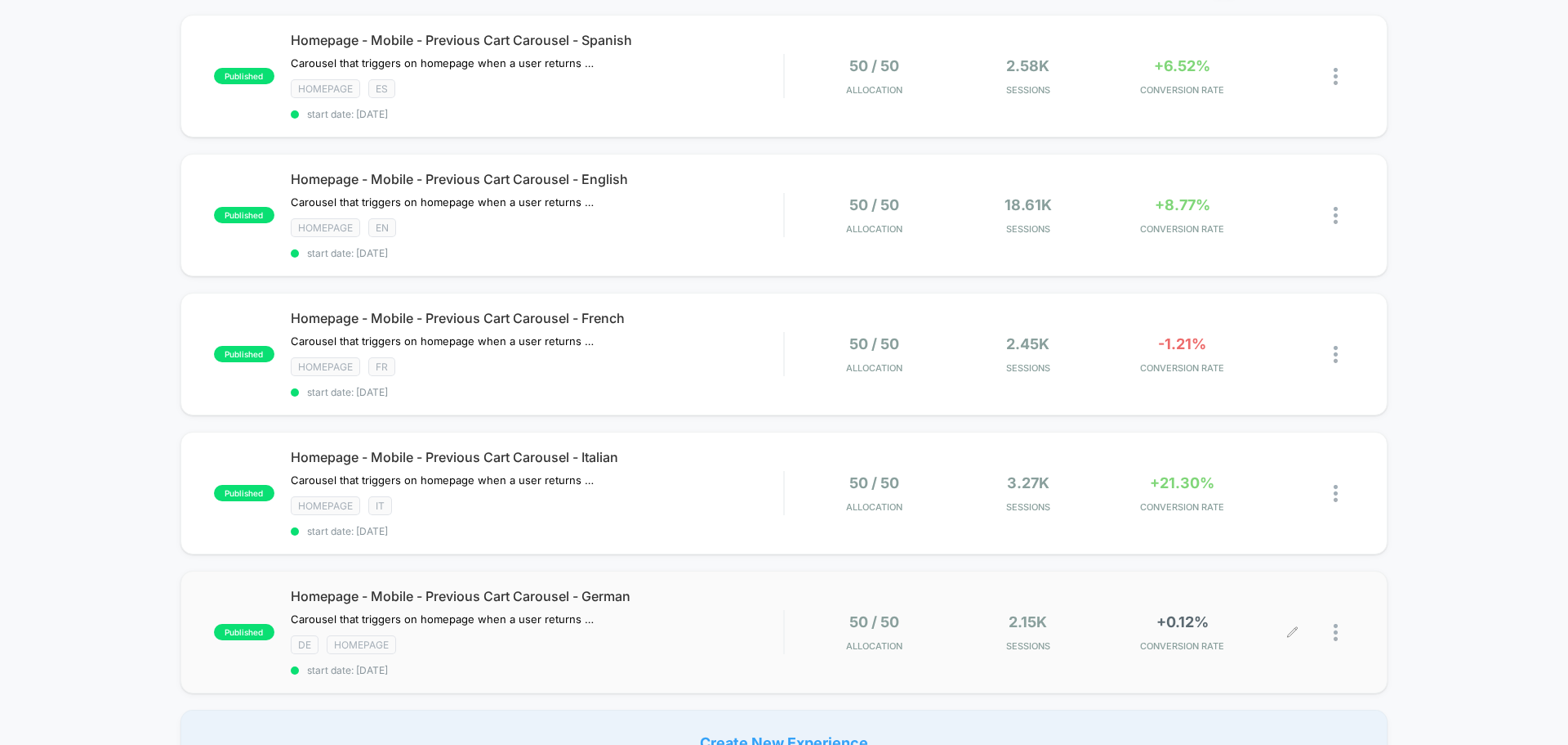
click at [1134, 628] on div "+0.12% CONVERSION RATE" at bounding box center [1183, 632] width 147 height 38
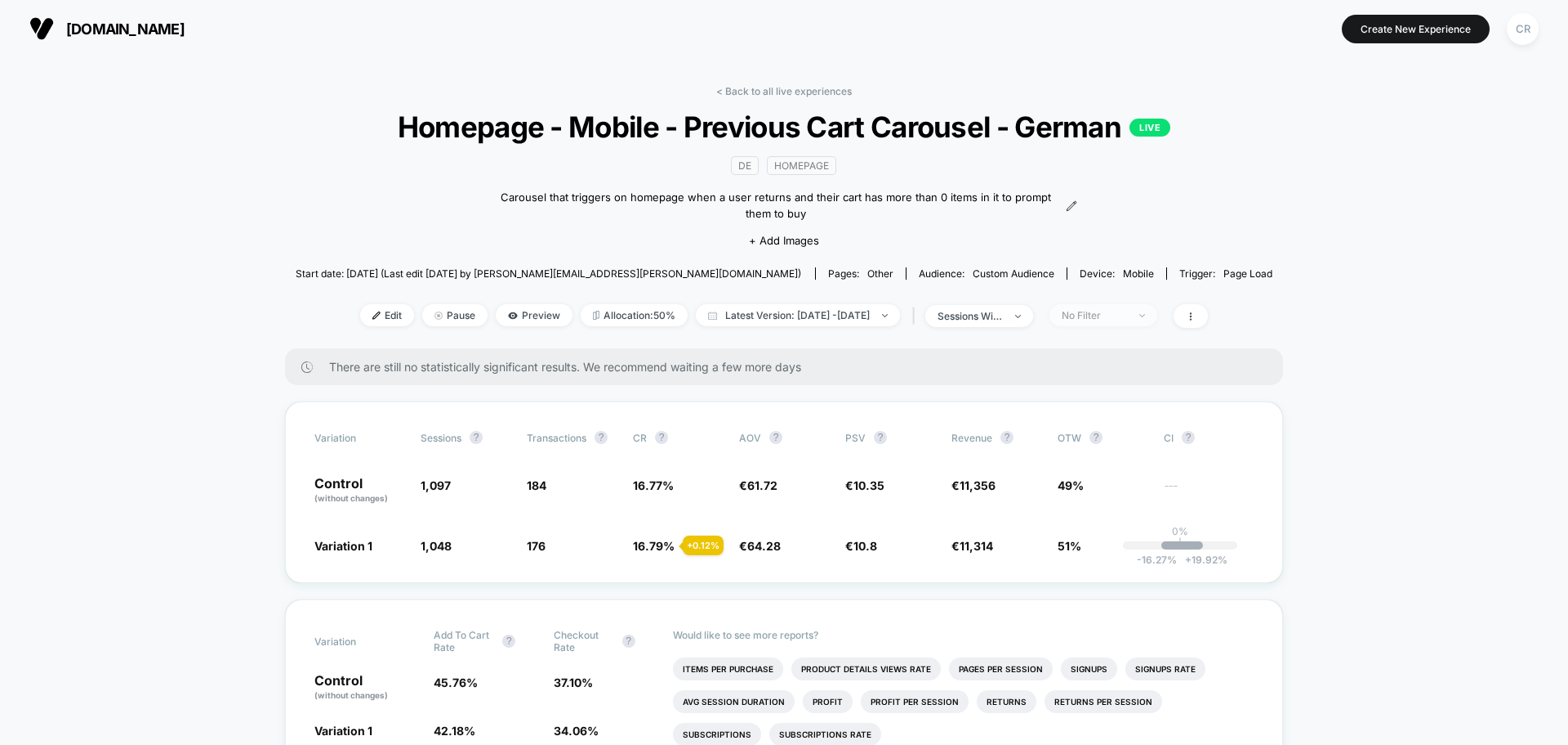
click at [1124, 321] on span "No Filter" at bounding box center [1104, 315] width 108 height 22
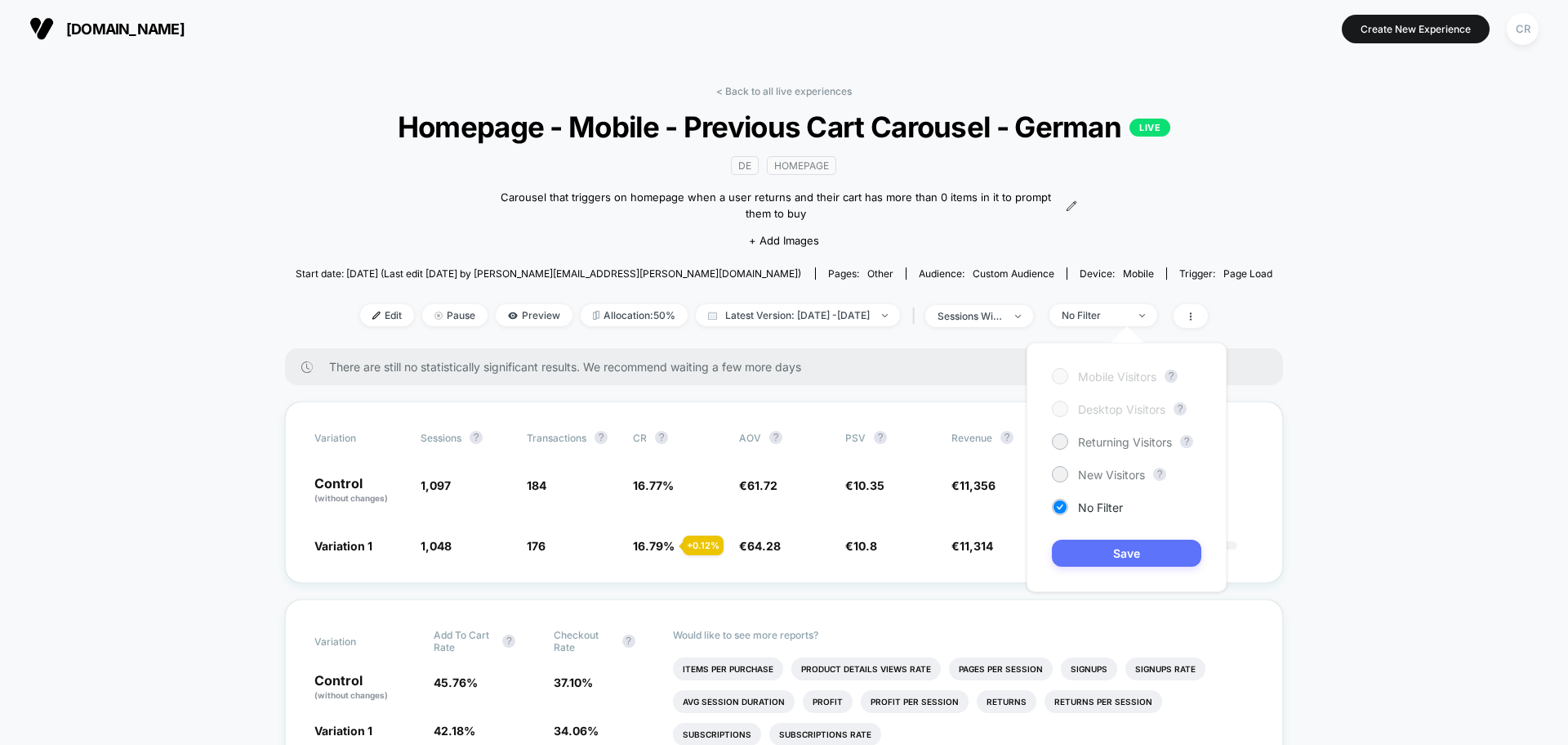
drag, startPoint x: 1108, startPoint y: 441, endPoint x: 1106, endPoint y: 553, distance: 112.0
click at [1108, 442] on span "Returning Visitors" at bounding box center [1125, 441] width 94 height 14
click at [1111, 551] on button "Save" at bounding box center [1126, 553] width 149 height 27
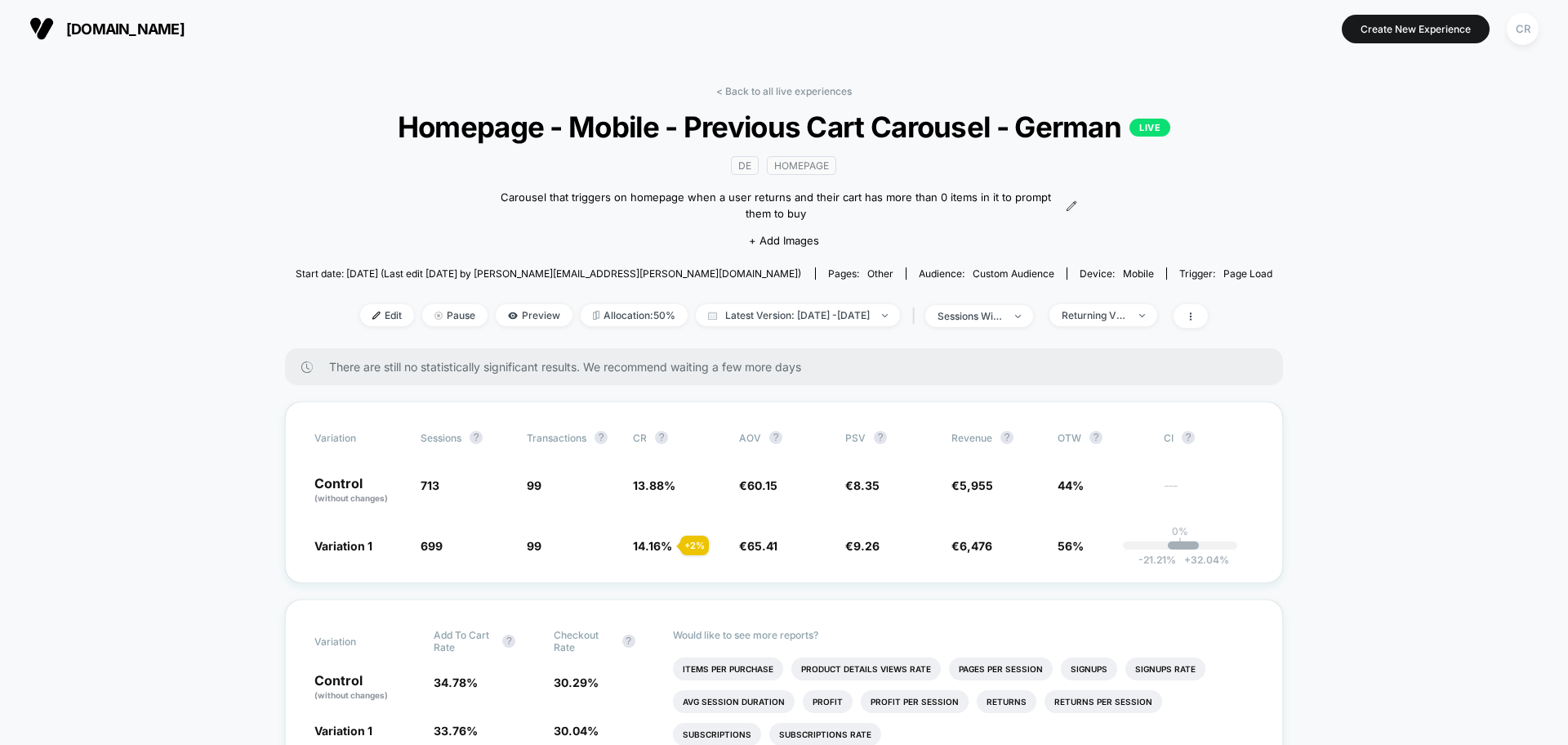
click at [784, 86] on link "< Back to all live experiences" at bounding box center [784, 91] width 136 height 12
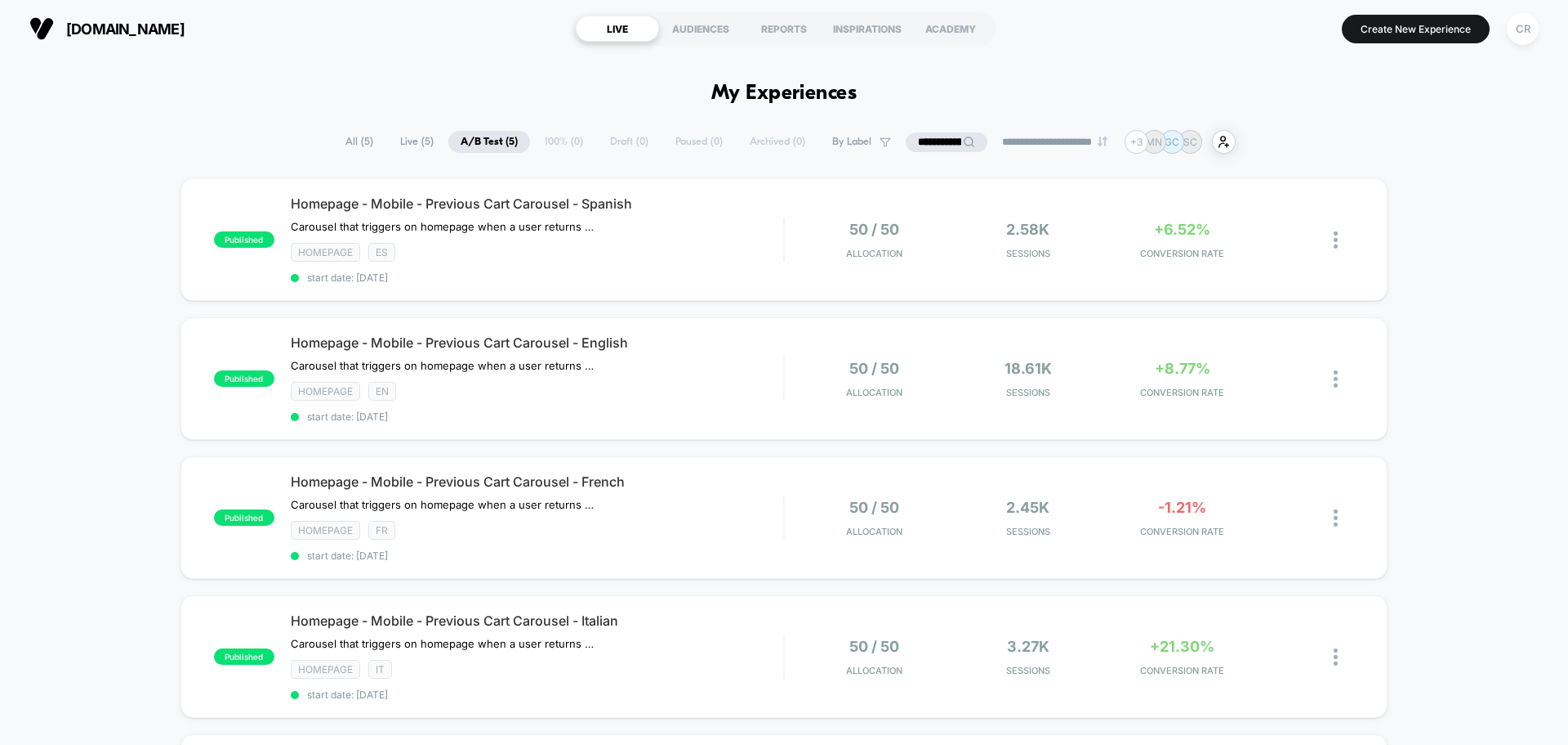
click at [926, 137] on input "**********" at bounding box center [947, 142] width 82 height 20
click at [926, 137] on input "**********" at bounding box center [947, 142] width 163 height 20
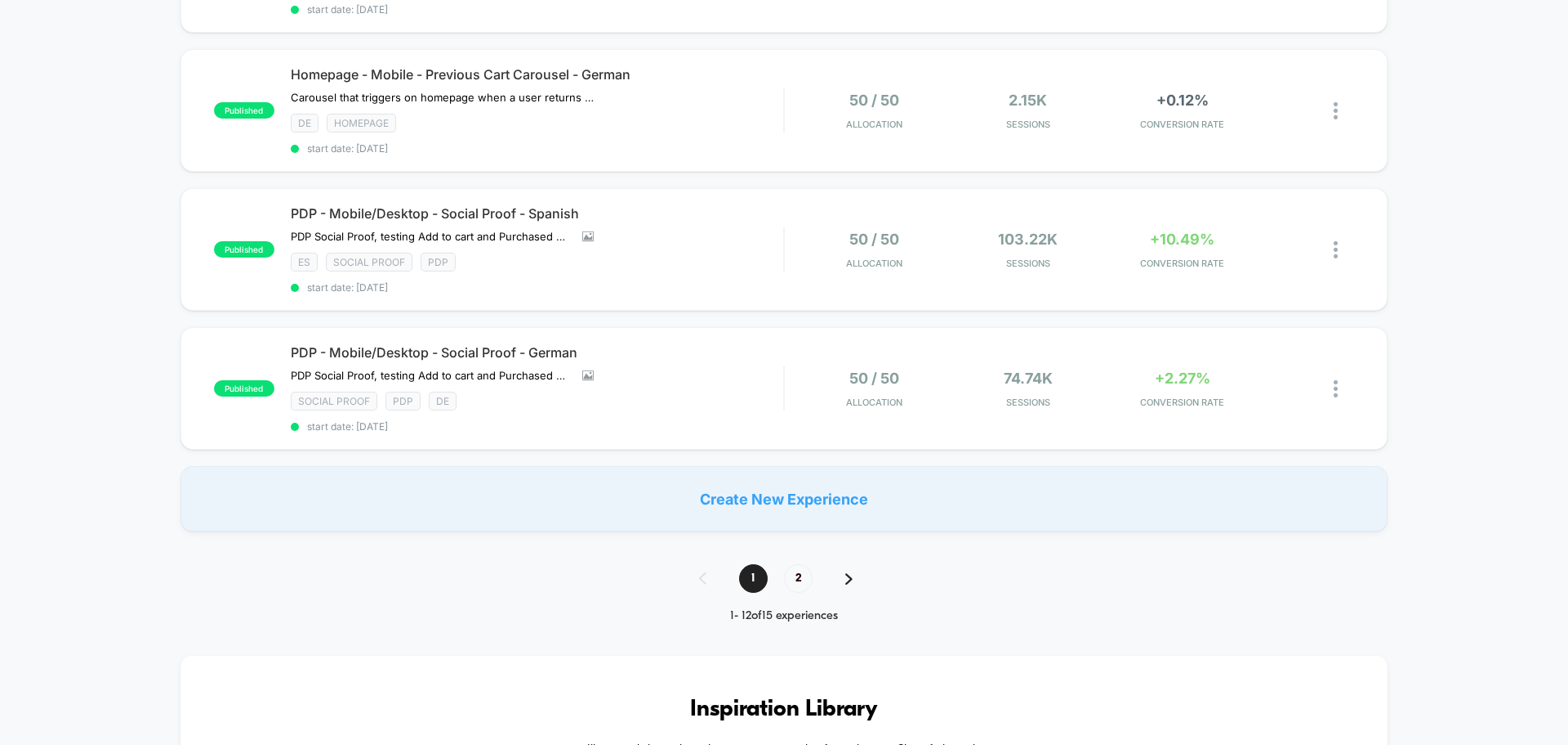
scroll to position [1390, 0]
click at [853, 565] on div "1 2" at bounding box center [784, 576] width 202 height 29
click at [849, 578] on div "1 2" at bounding box center [784, 576] width 202 height 29
click at [849, 571] on img at bounding box center [849, 577] width 7 height 11
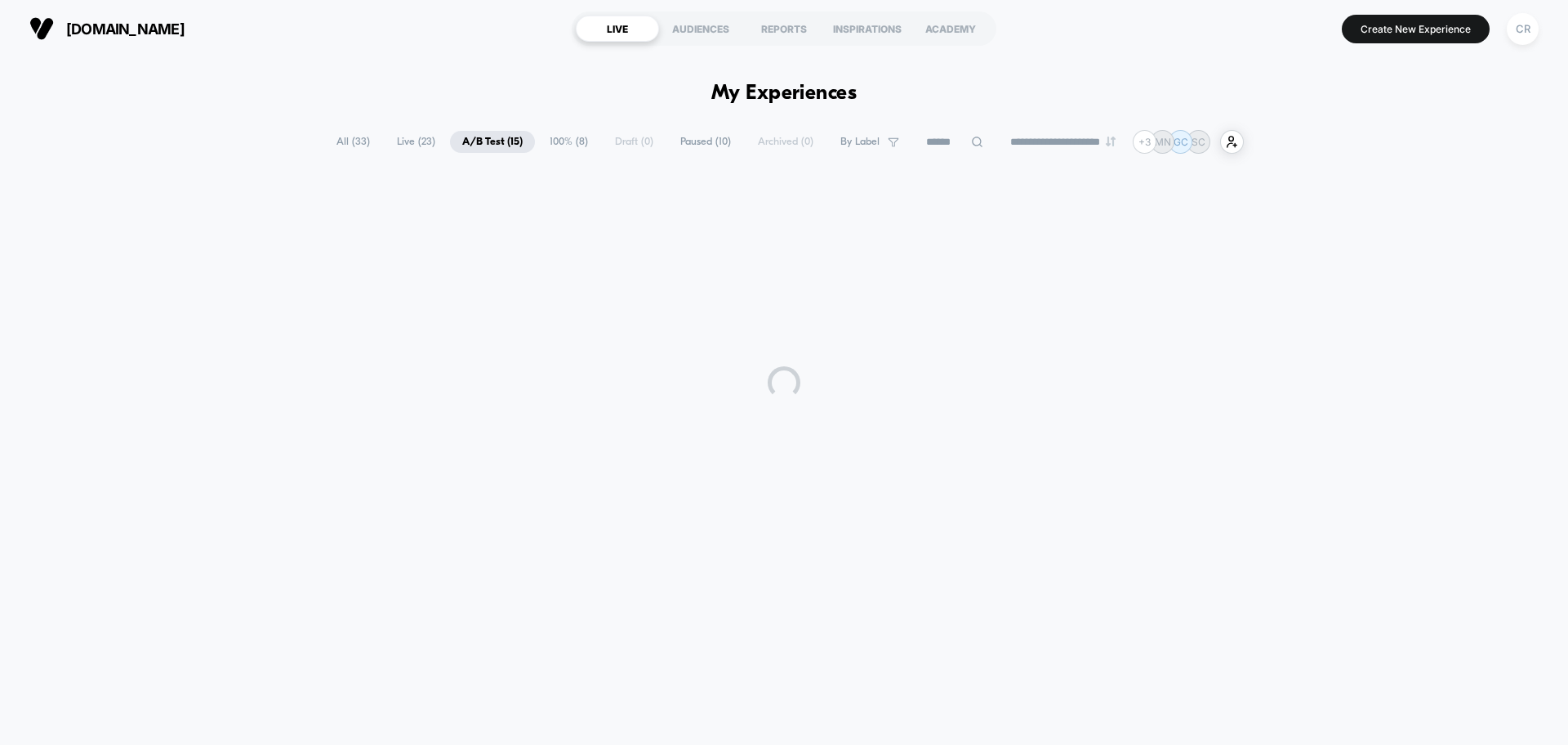
scroll to position [0, 0]
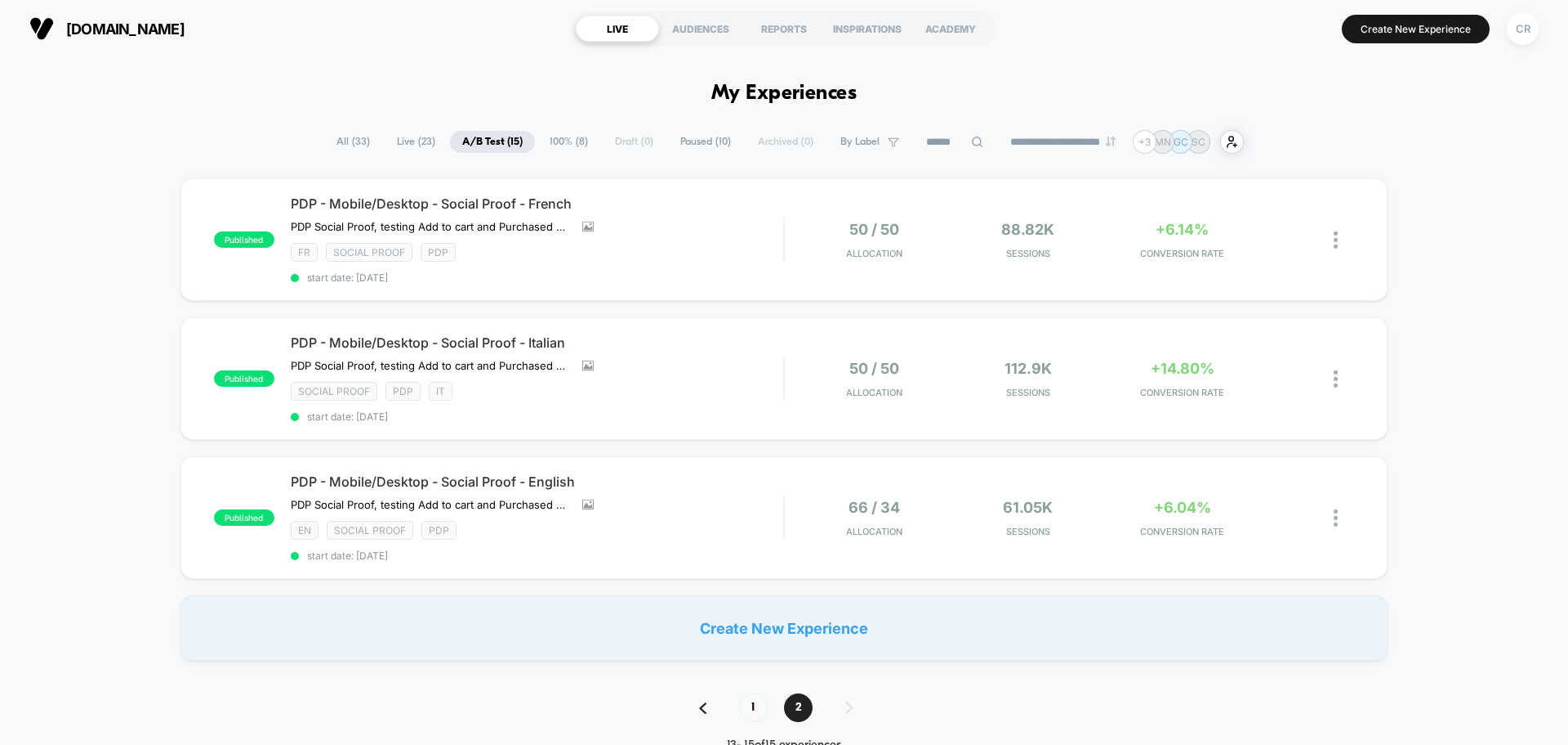
click at [687, 139] on span "Paused ( 10 )" at bounding box center [706, 142] width 75 height 22
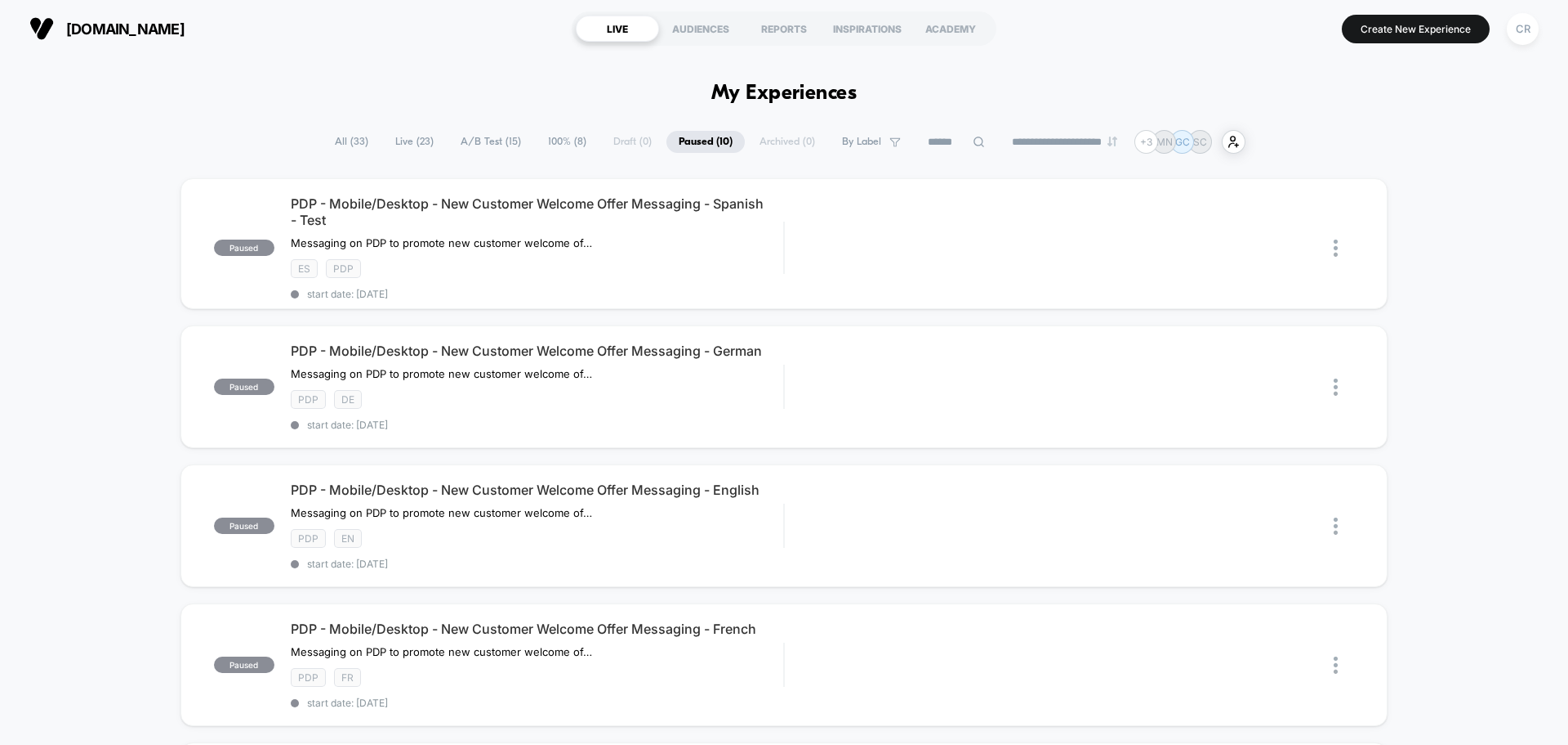
click at [548, 139] on span "100% ( 8 )" at bounding box center [567, 142] width 63 height 22
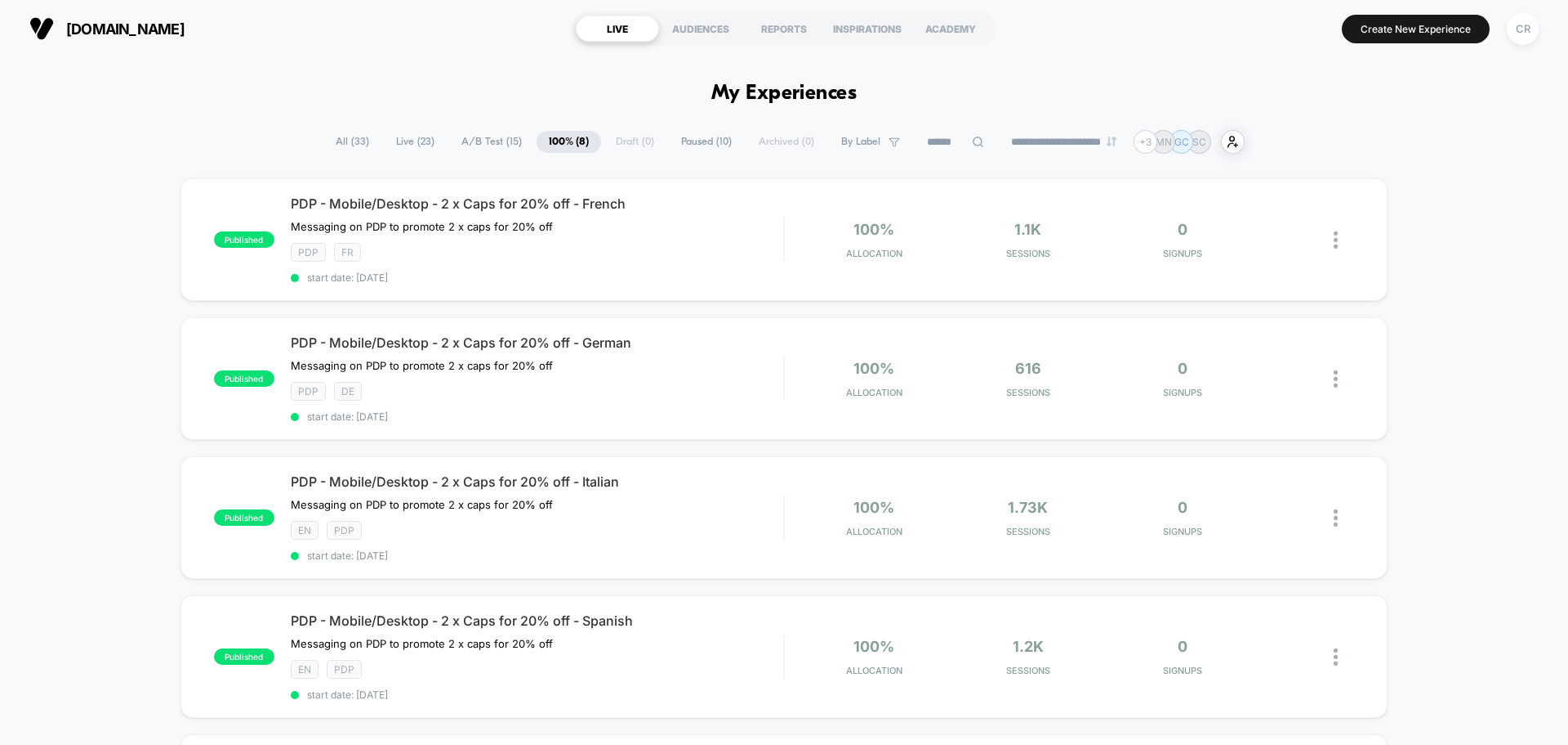
click at [680, 139] on span "Paused ( 10 )" at bounding box center [706, 142] width 75 height 22
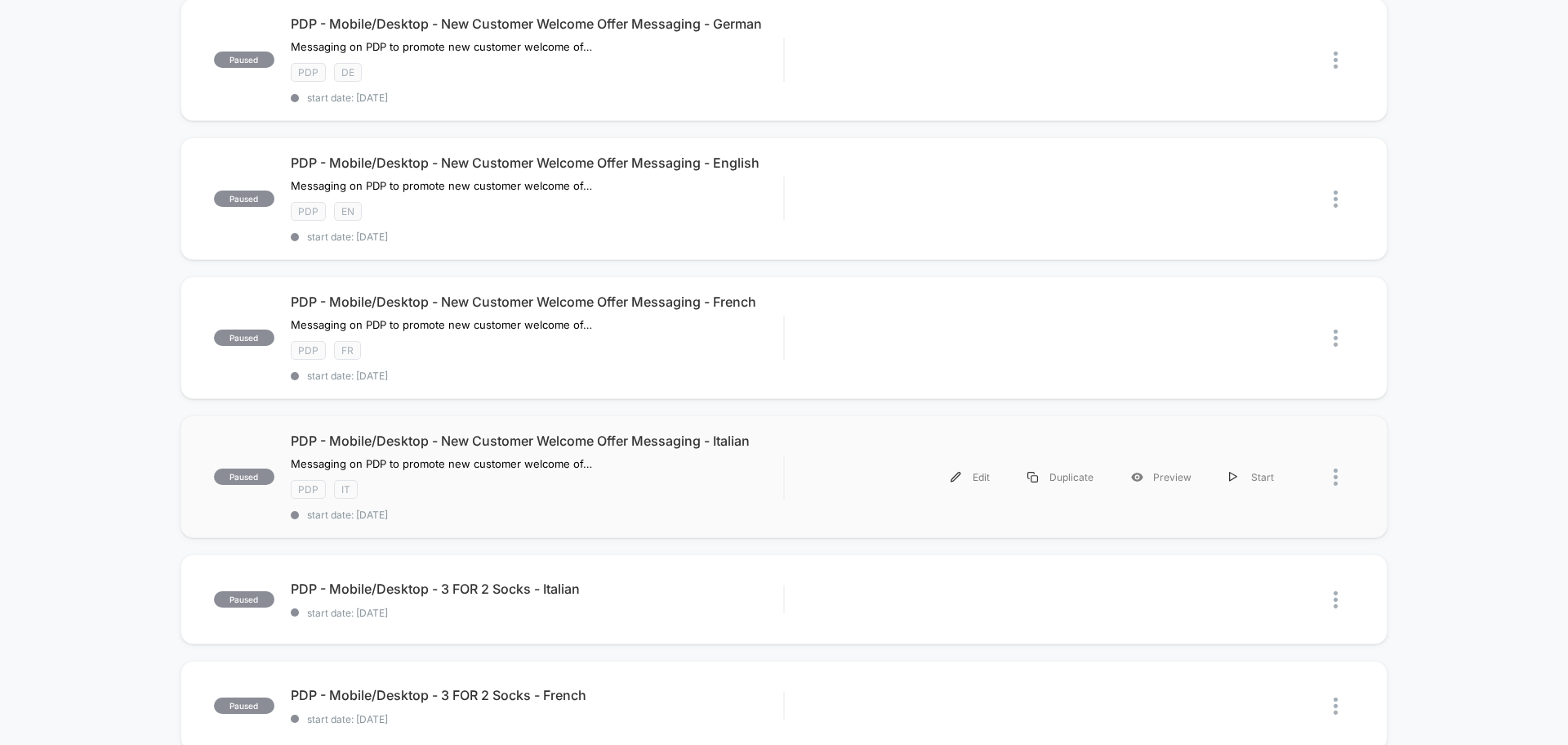
scroll to position [736, 0]
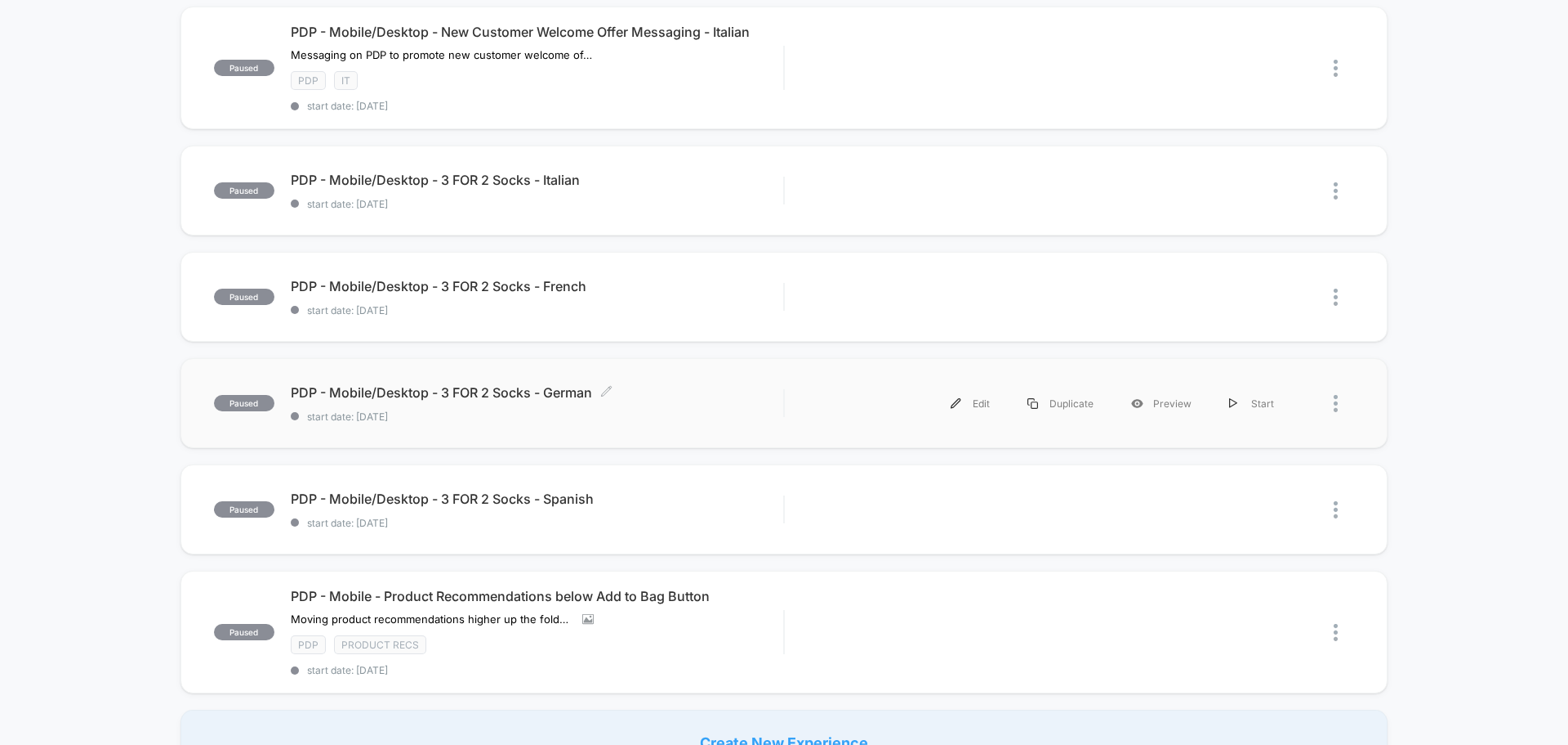
click at [407, 392] on span "PDP - Mobile/Desktop - 3 FOR 2 Socks - German Click to edit experience details" at bounding box center [537, 393] width 493 height 17
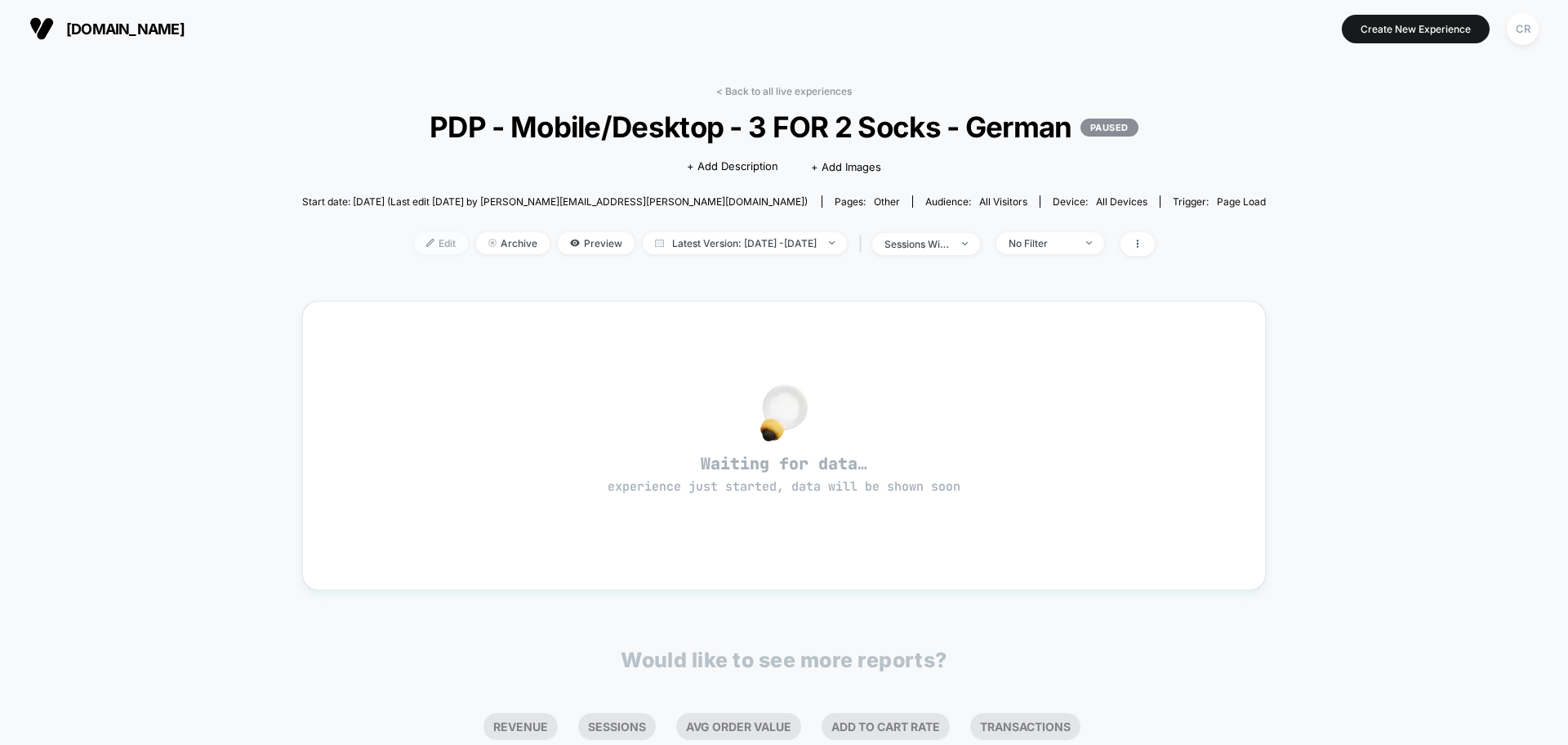
click at [414, 242] on span "Edit" at bounding box center [441, 243] width 54 height 22
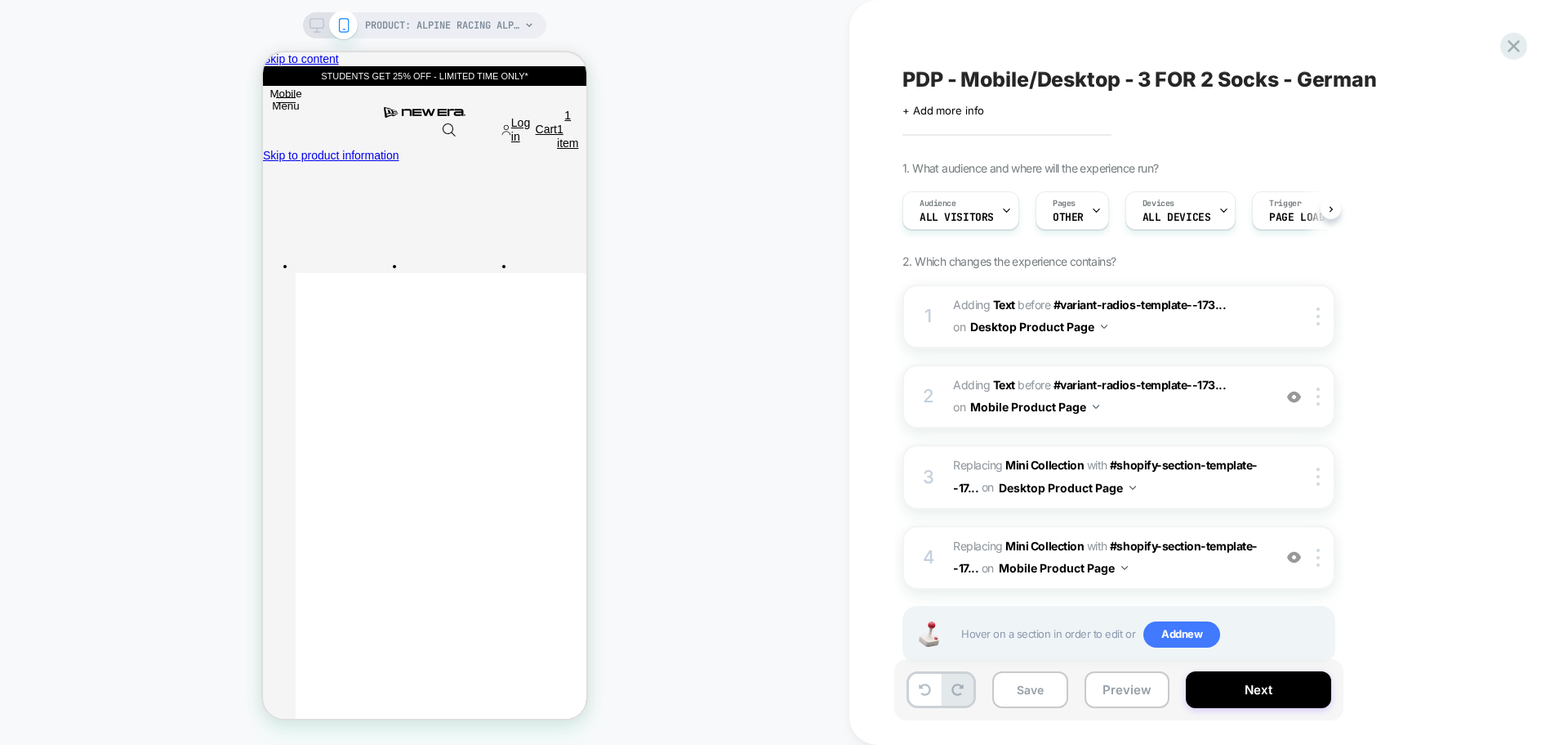
scroll to position [0, 1]
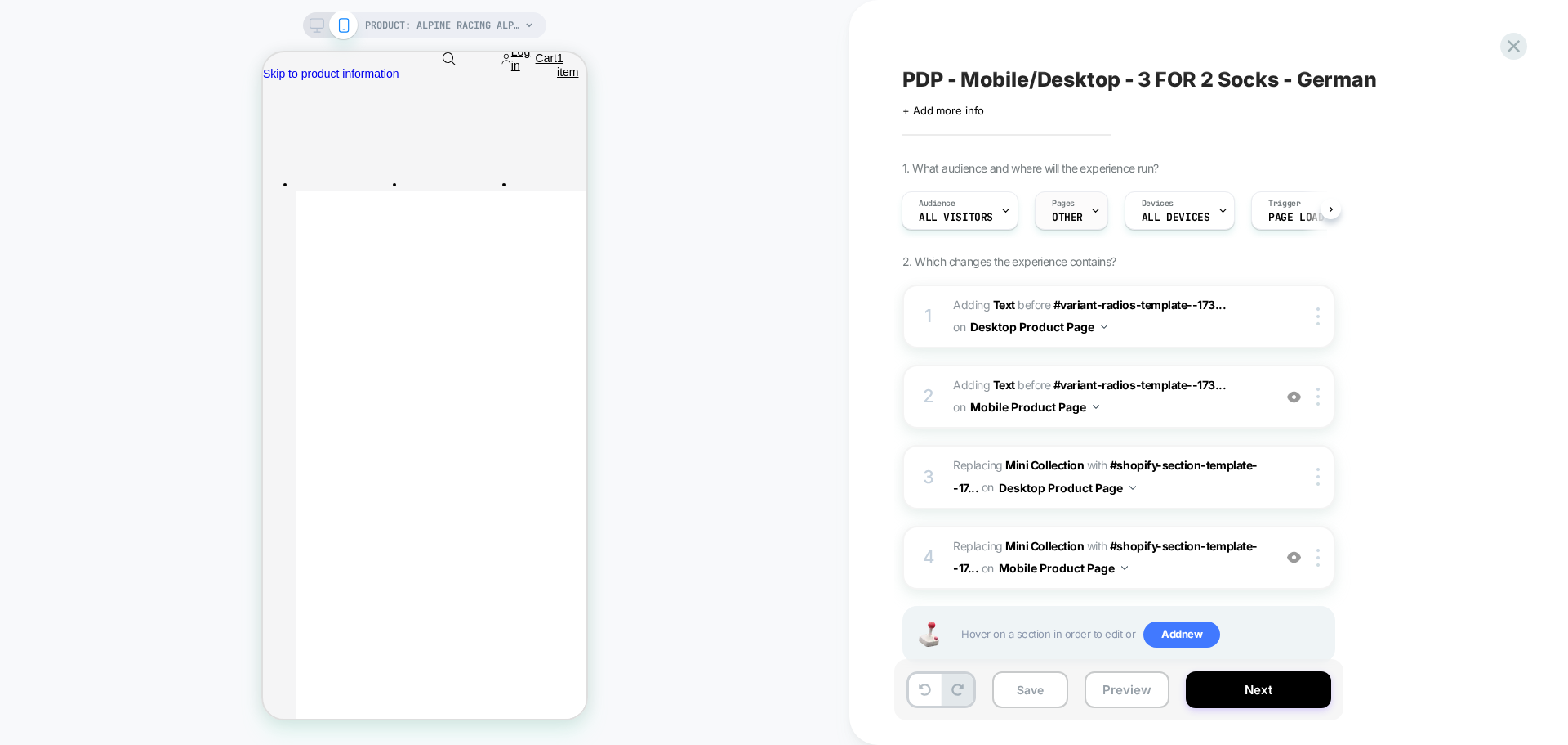
click at [1071, 204] on span "Pages" at bounding box center [1063, 203] width 23 height 11
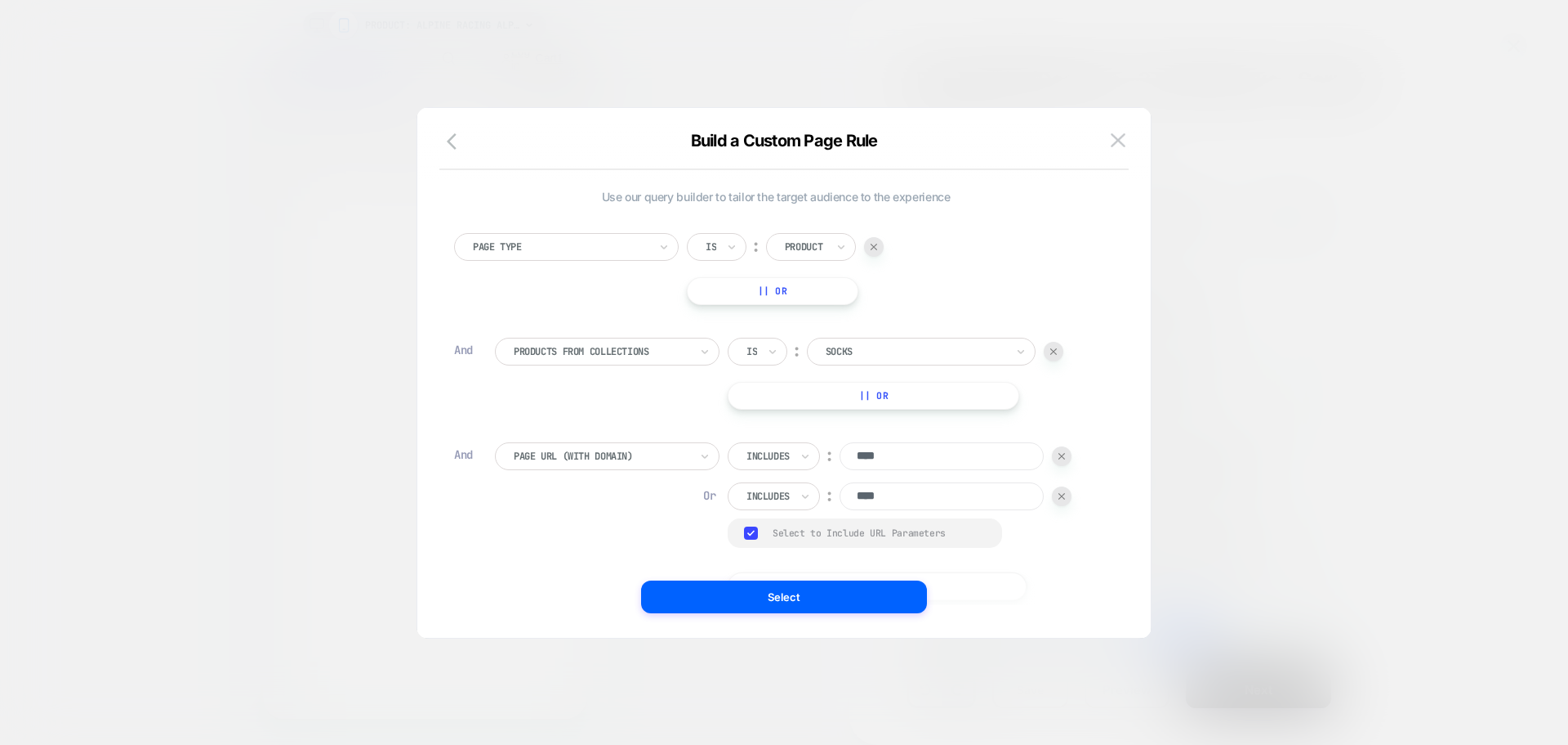
scroll to position [0, 0]
click at [1120, 148] on button at bounding box center [1118, 140] width 24 height 24
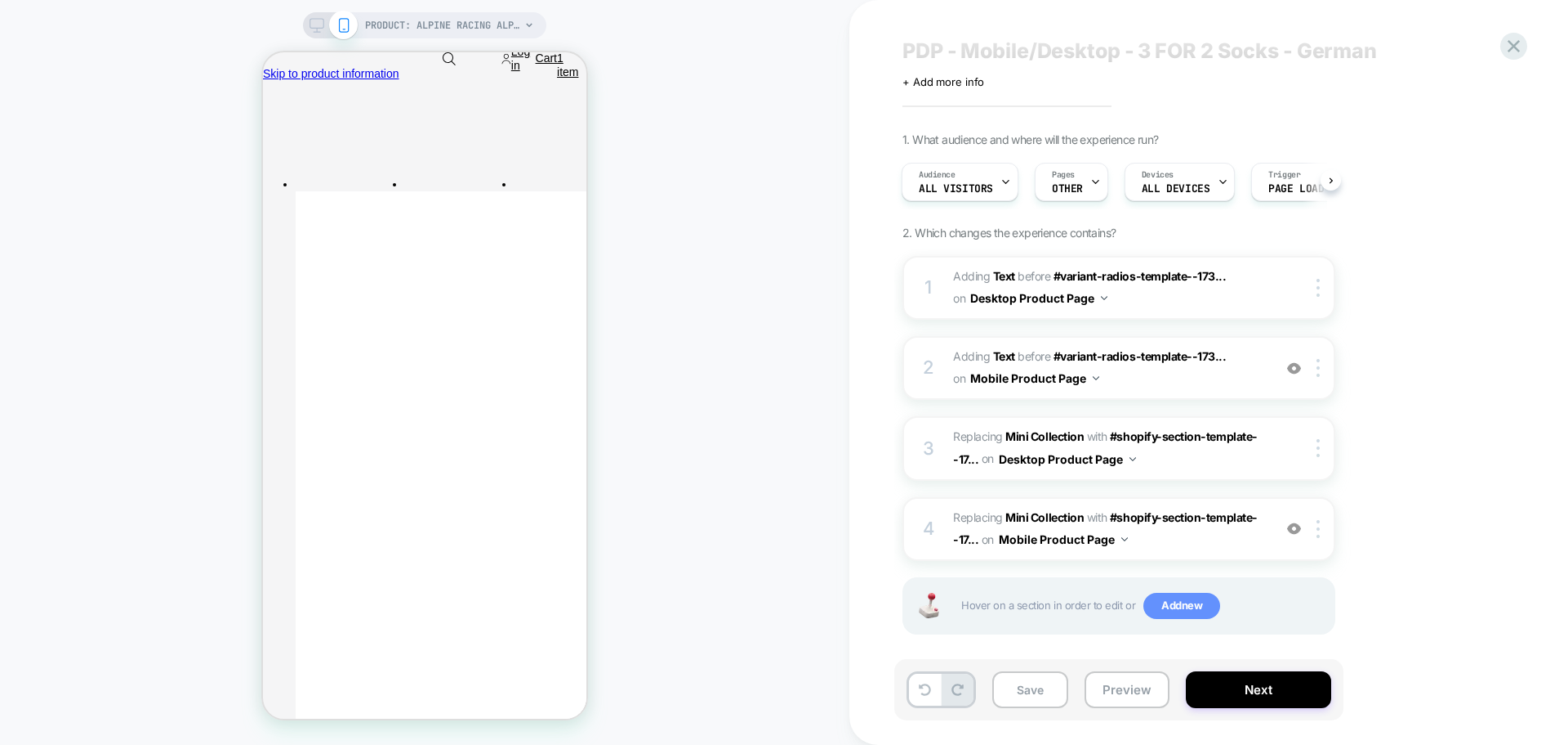
scroll to position [41, 0]
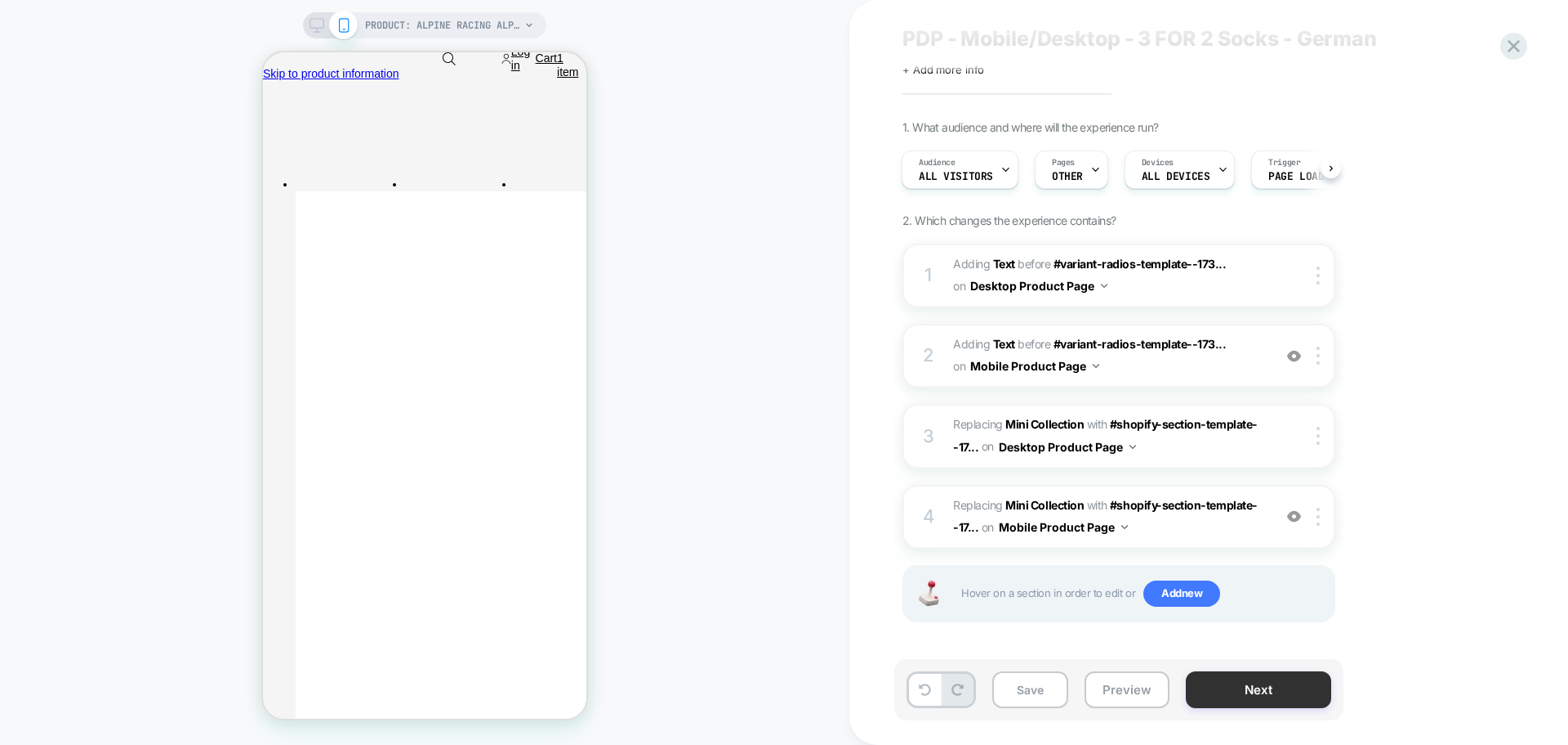
click at [1211, 681] on button "Next" at bounding box center [1259, 689] width 146 height 37
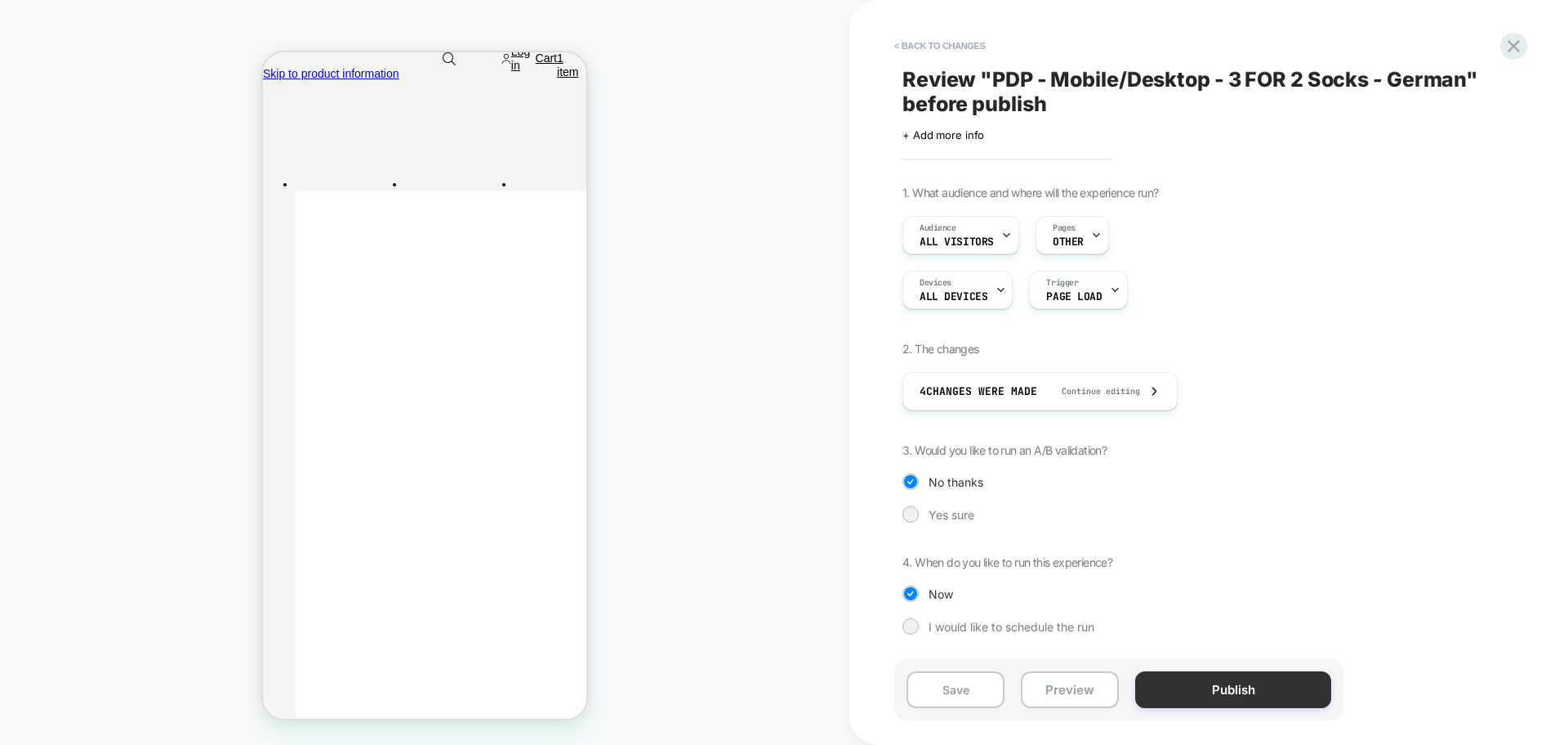
click at [1192, 691] on button "Publish" at bounding box center [1233, 689] width 196 height 37
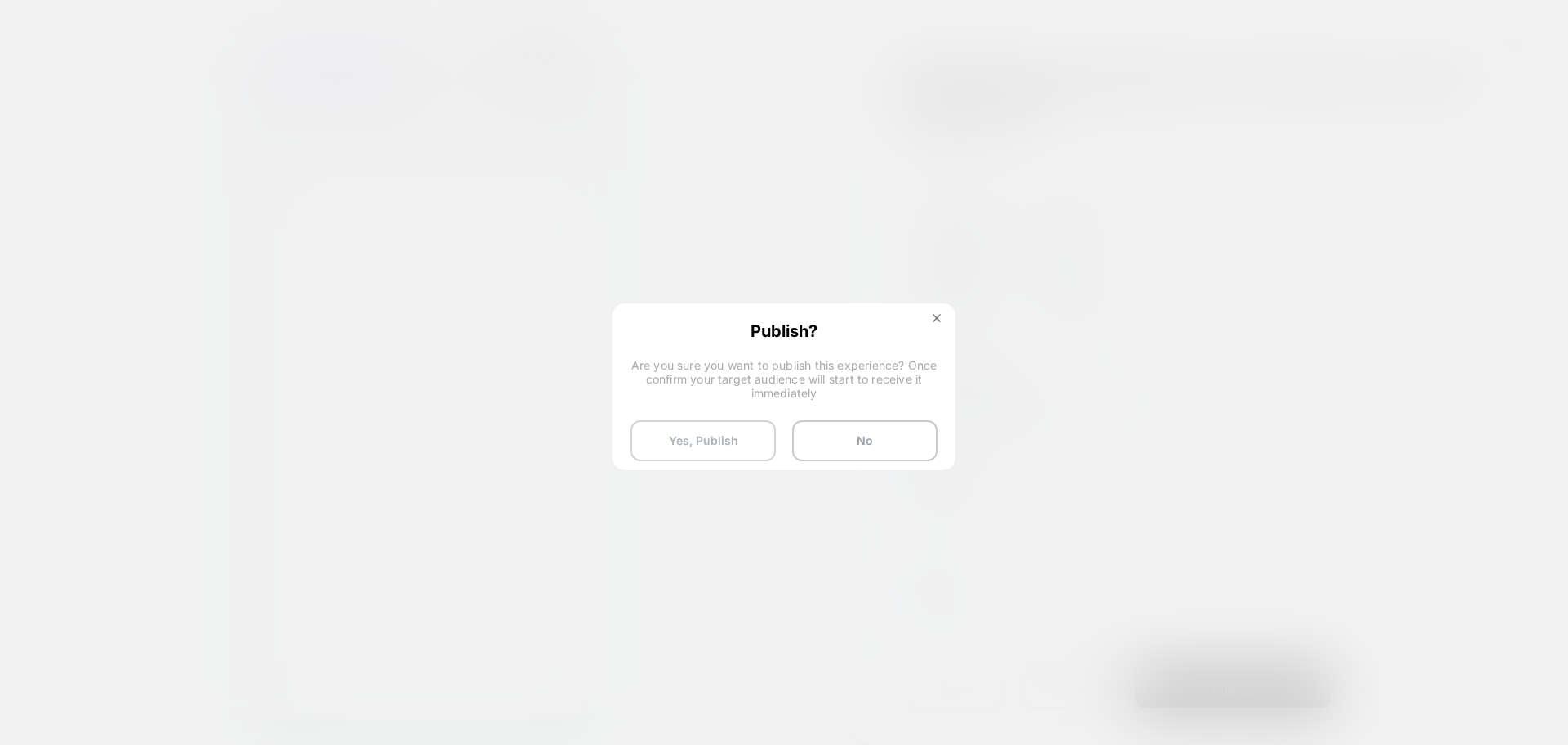
click at [745, 432] on button "Yes, Publish" at bounding box center [703, 440] width 146 height 41
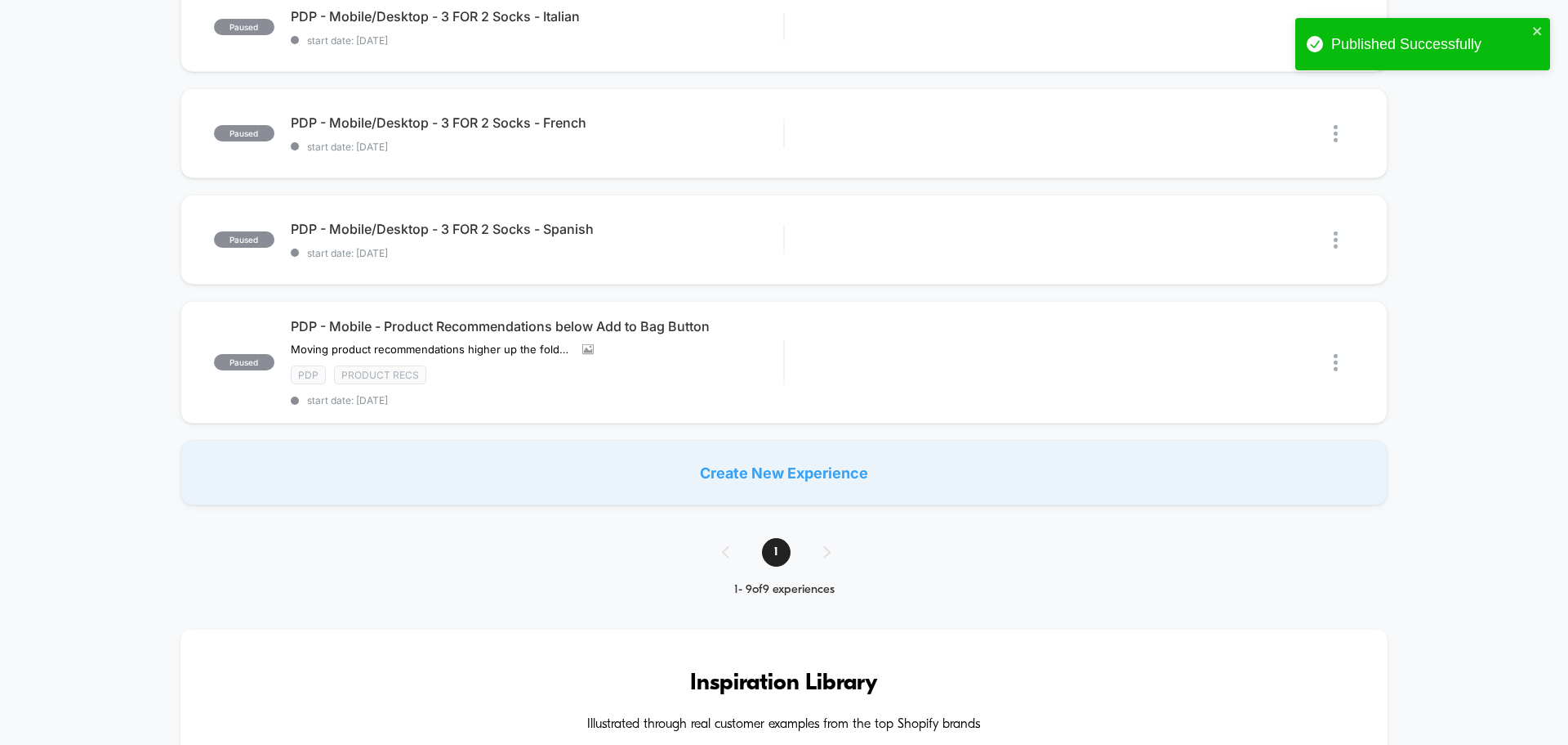
scroll to position [736, 0]
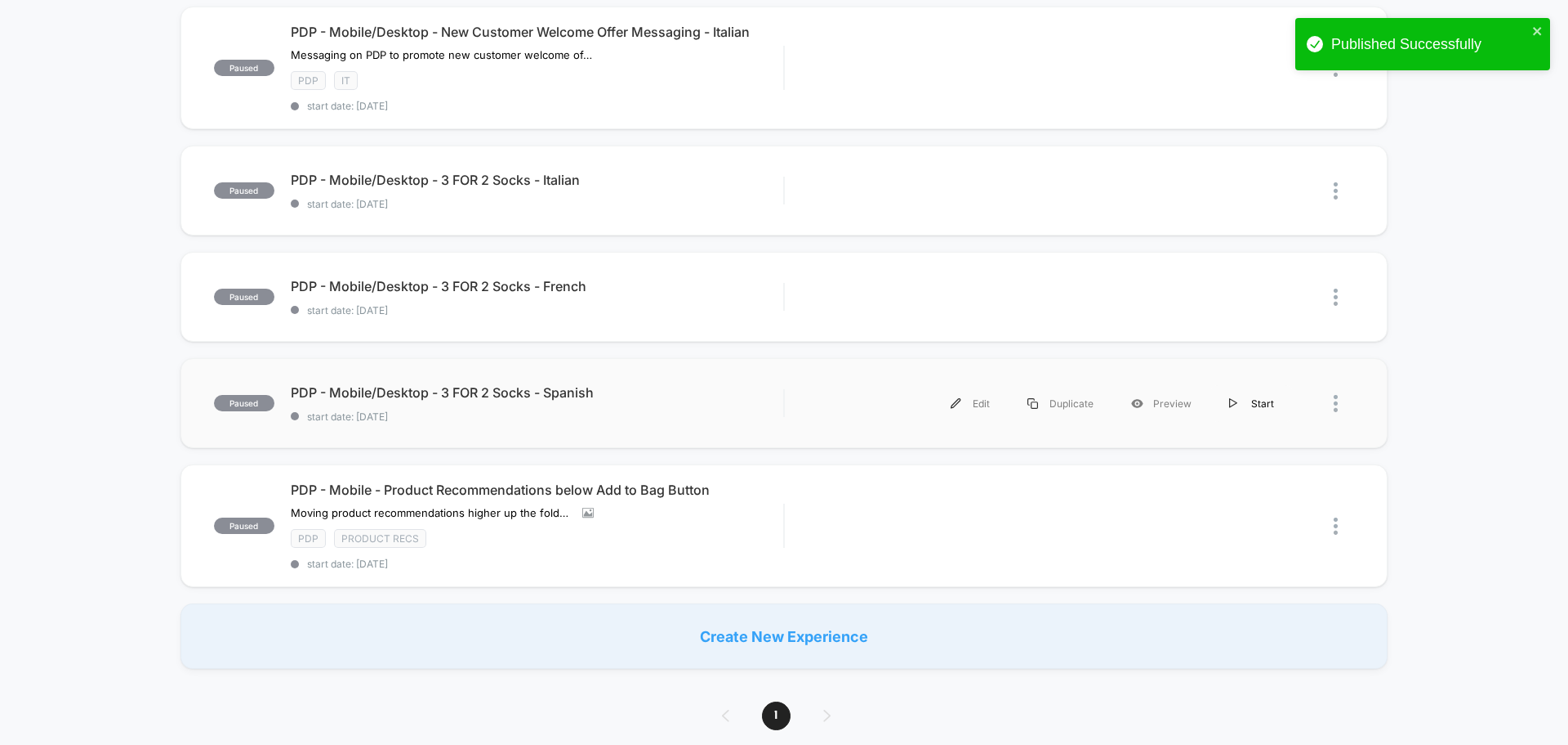
click at [1240, 400] on div "Start" at bounding box center [1251, 403] width 83 height 37
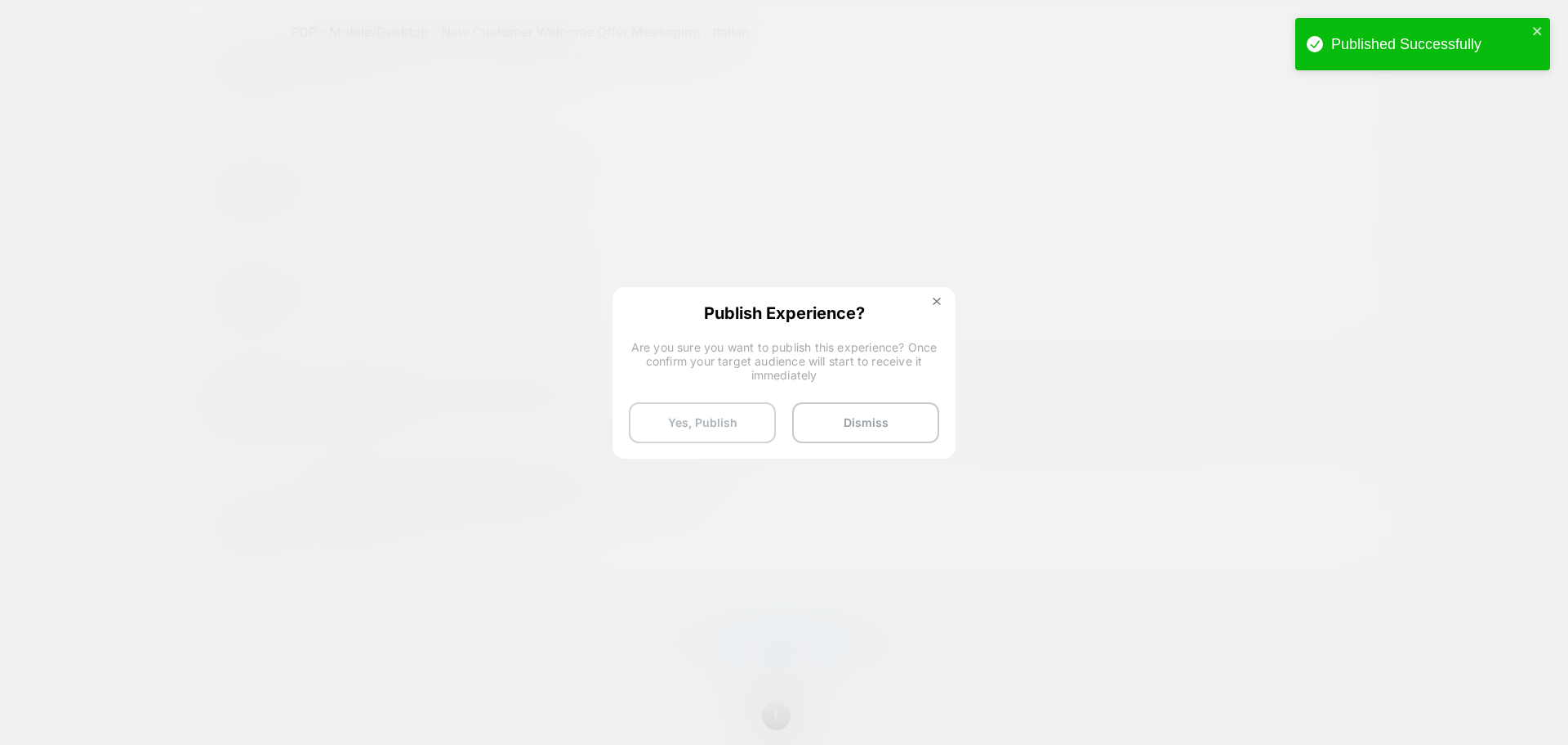
click at [728, 416] on button "Yes, Publish" at bounding box center [703, 423] width 147 height 41
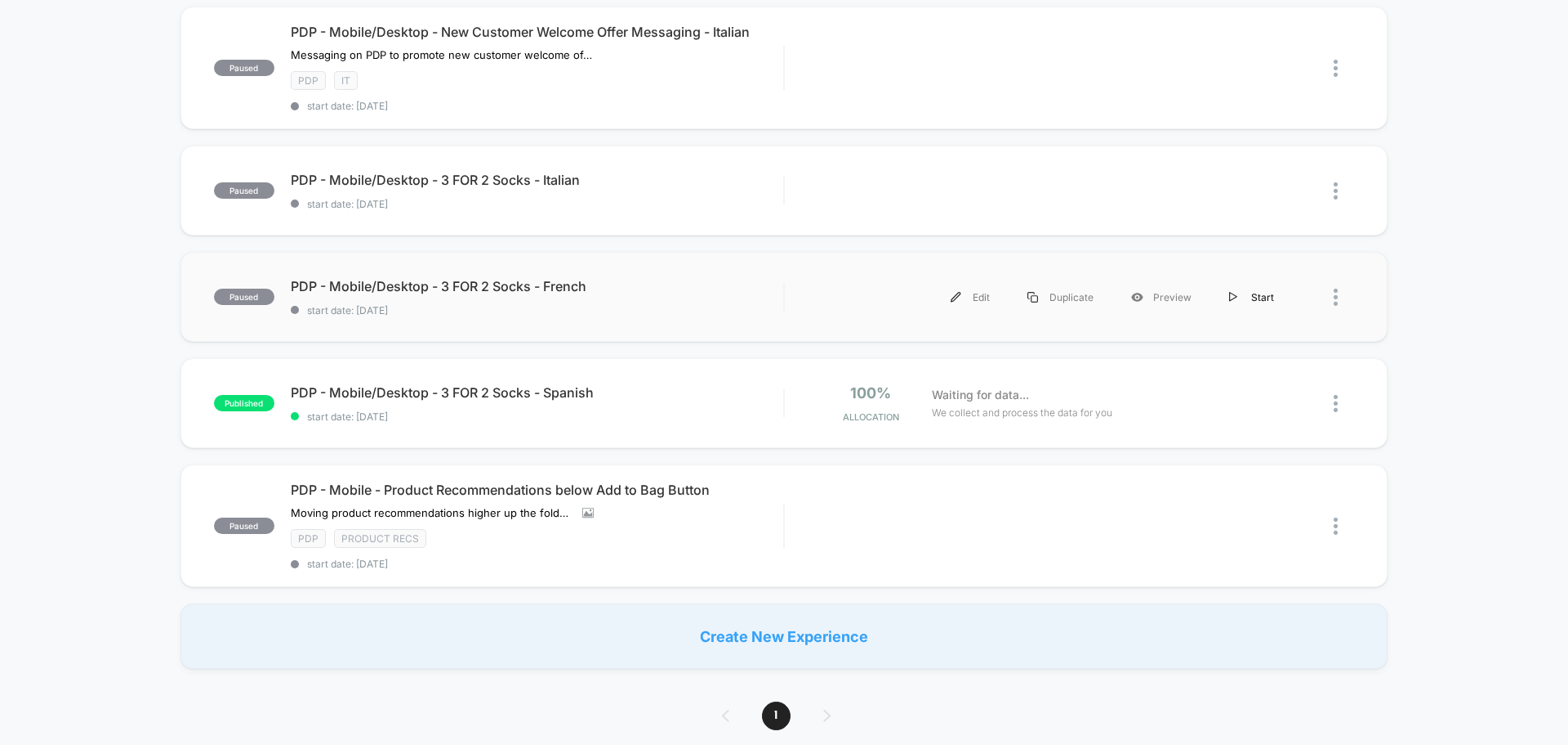
click at [1245, 302] on div "Start" at bounding box center [1251, 297] width 83 height 37
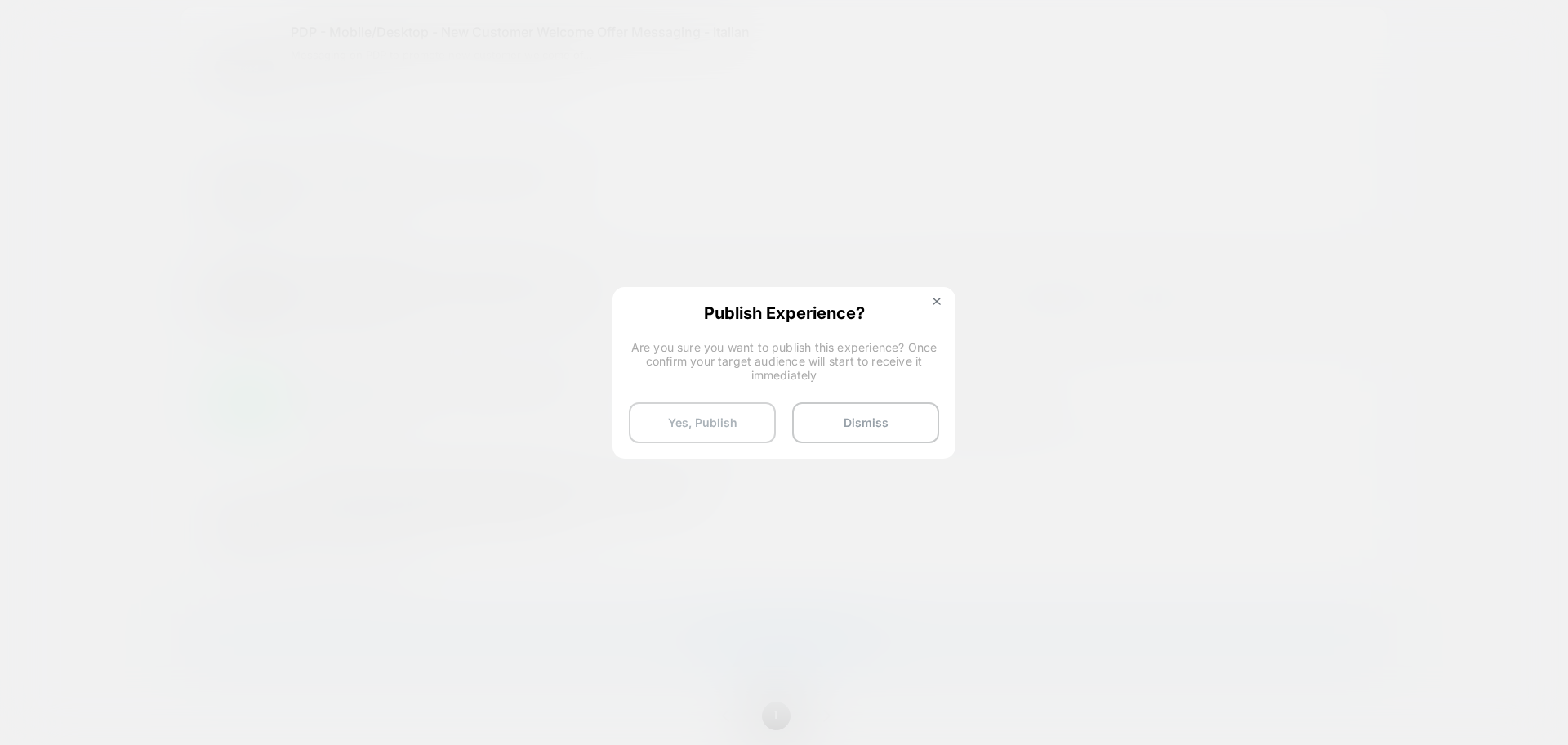
click at [696, 415] on button "Yes, Publish" at bounding box center [703, 423] width 147 height 41
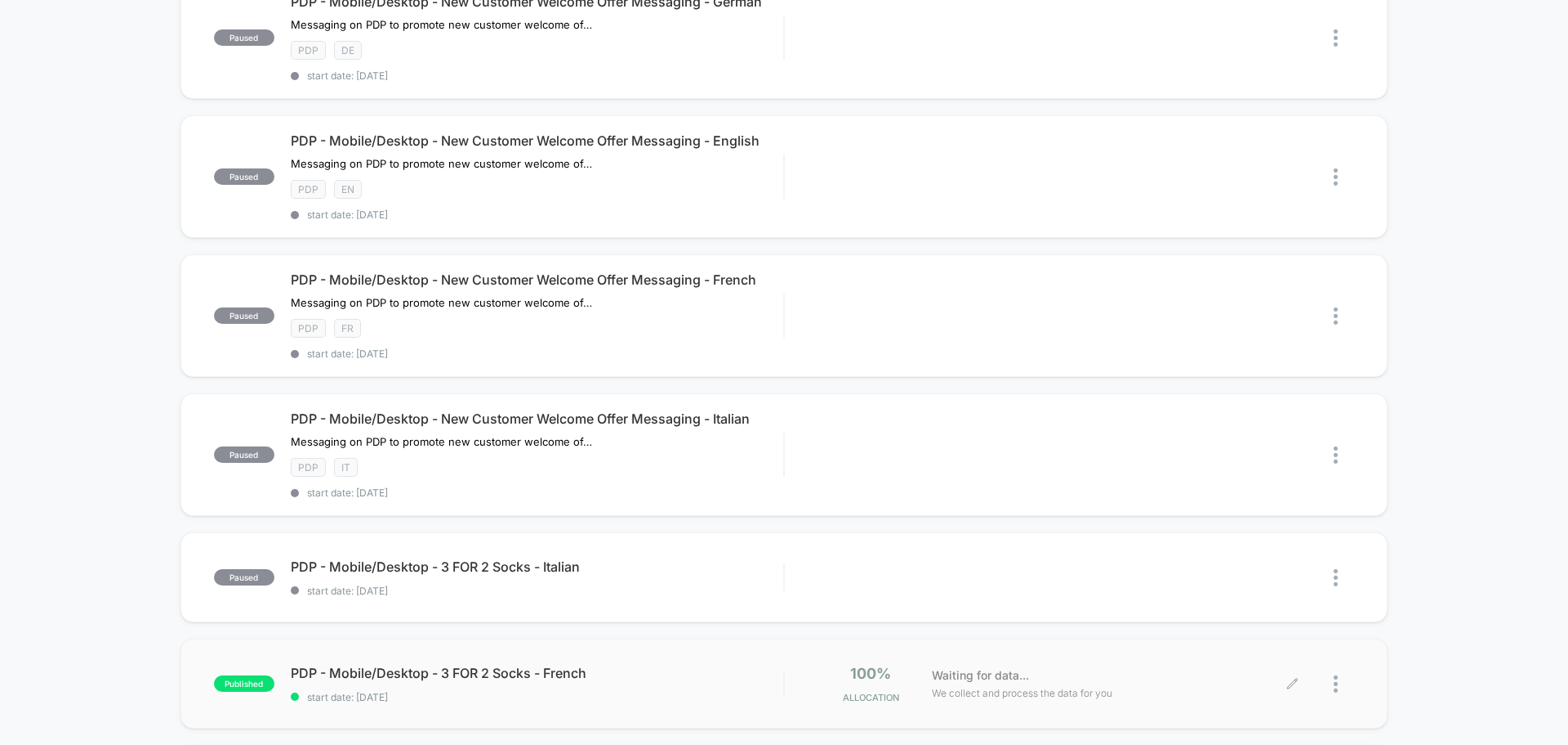
scroll to position [654, 0]
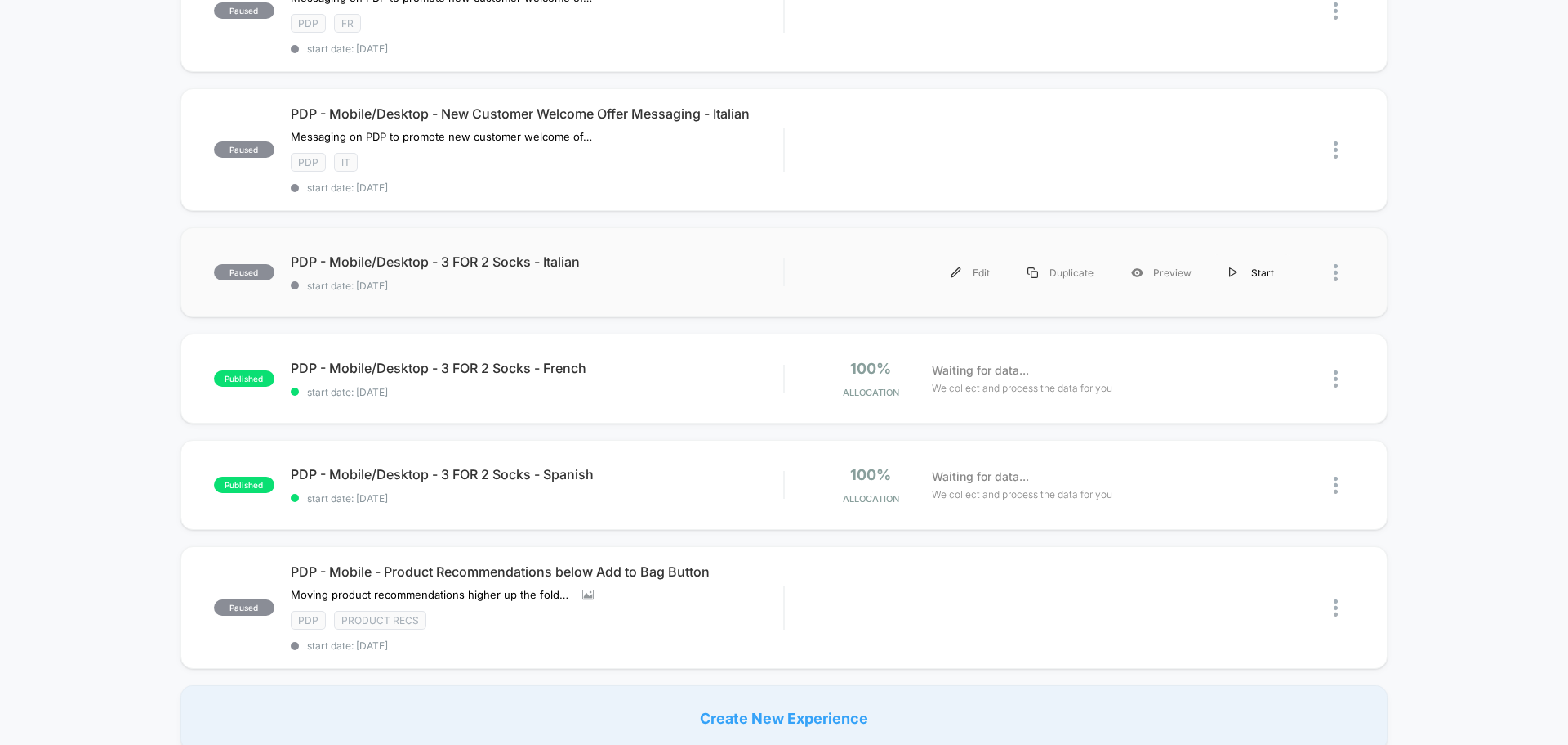
click at [1243, 271] on div "Start" at bounding box center [1251, 273] width 83 height 37
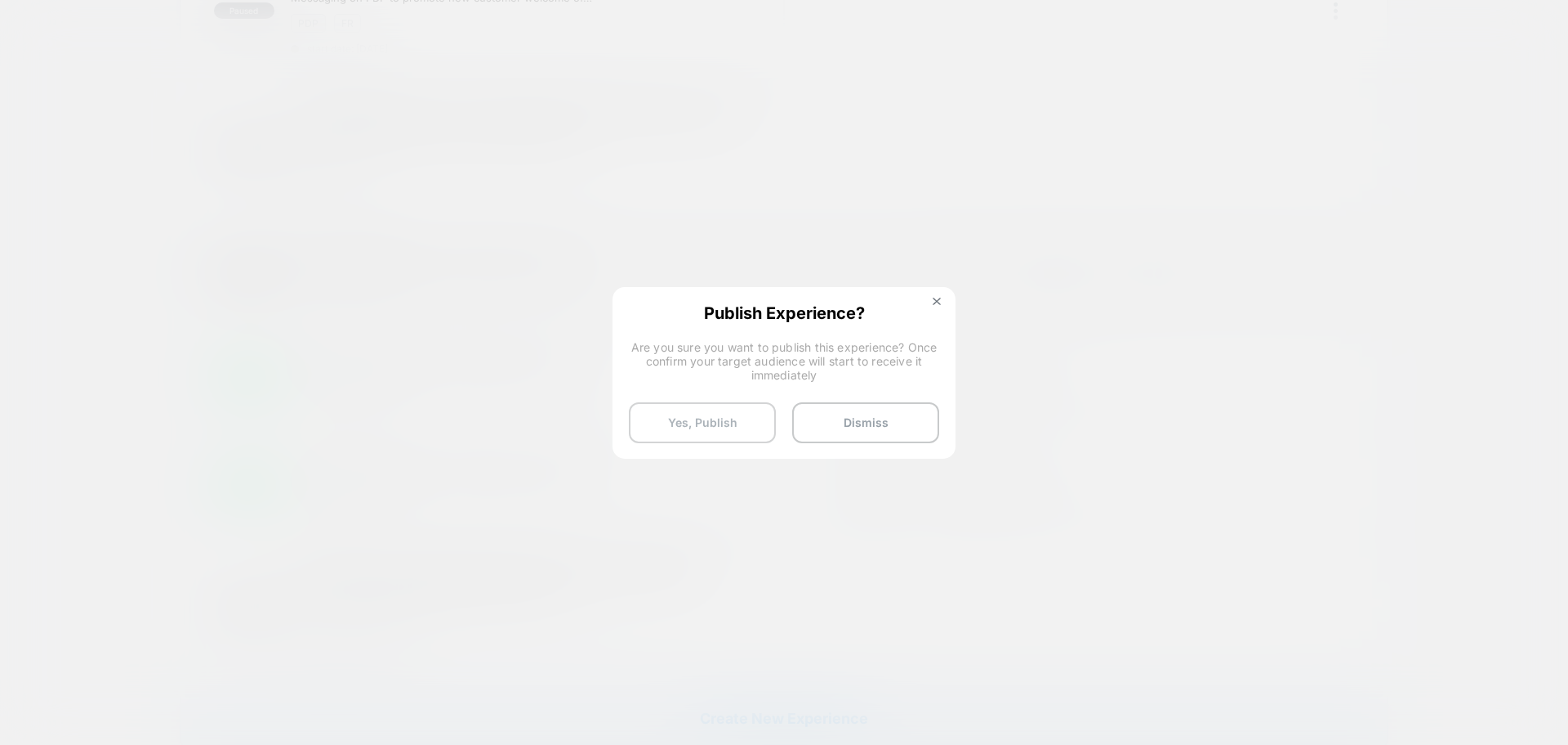
click at [720, 425] on button "Yes, Publish" at bounding box center [703, 423] width 147 height 41
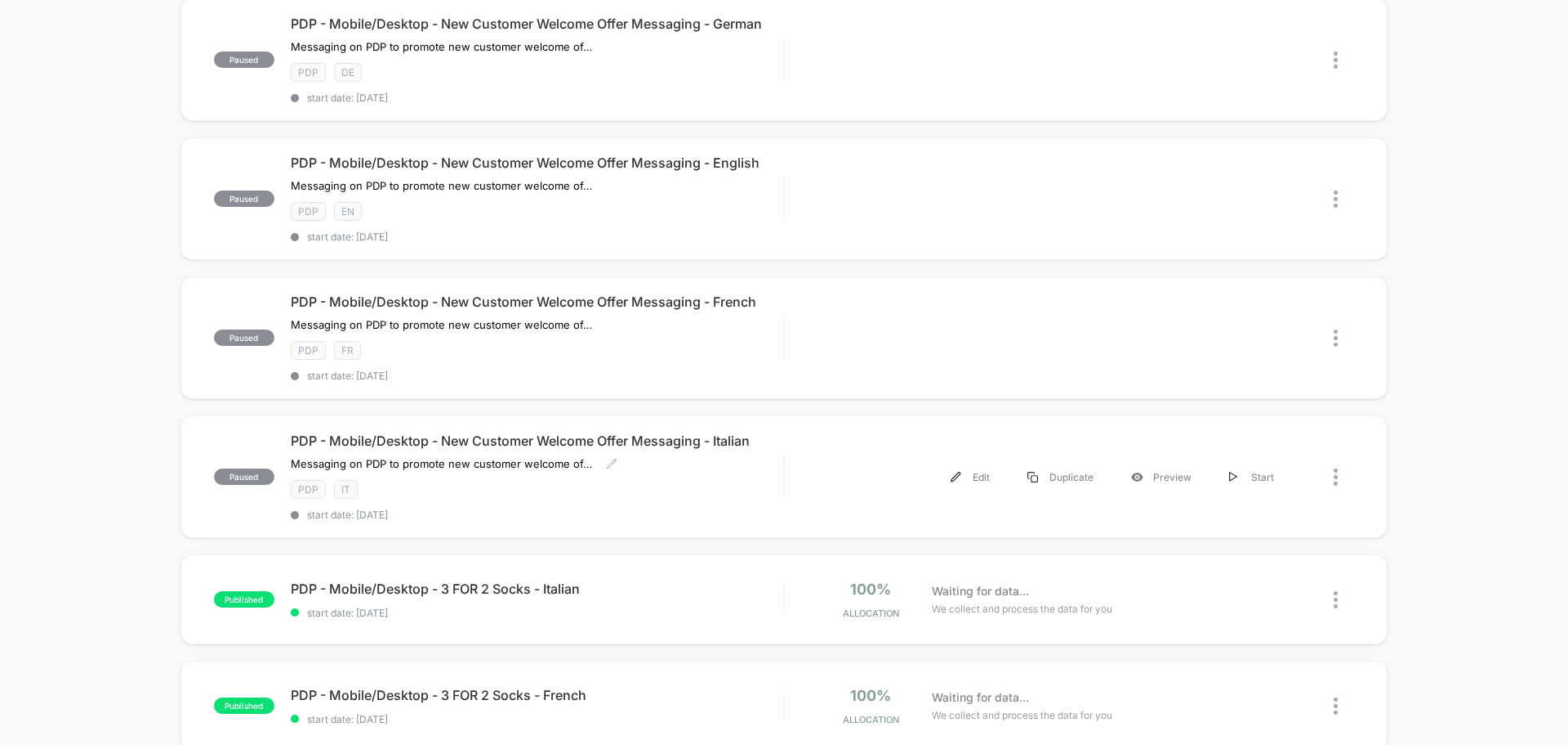
scroll to position [0, 0]
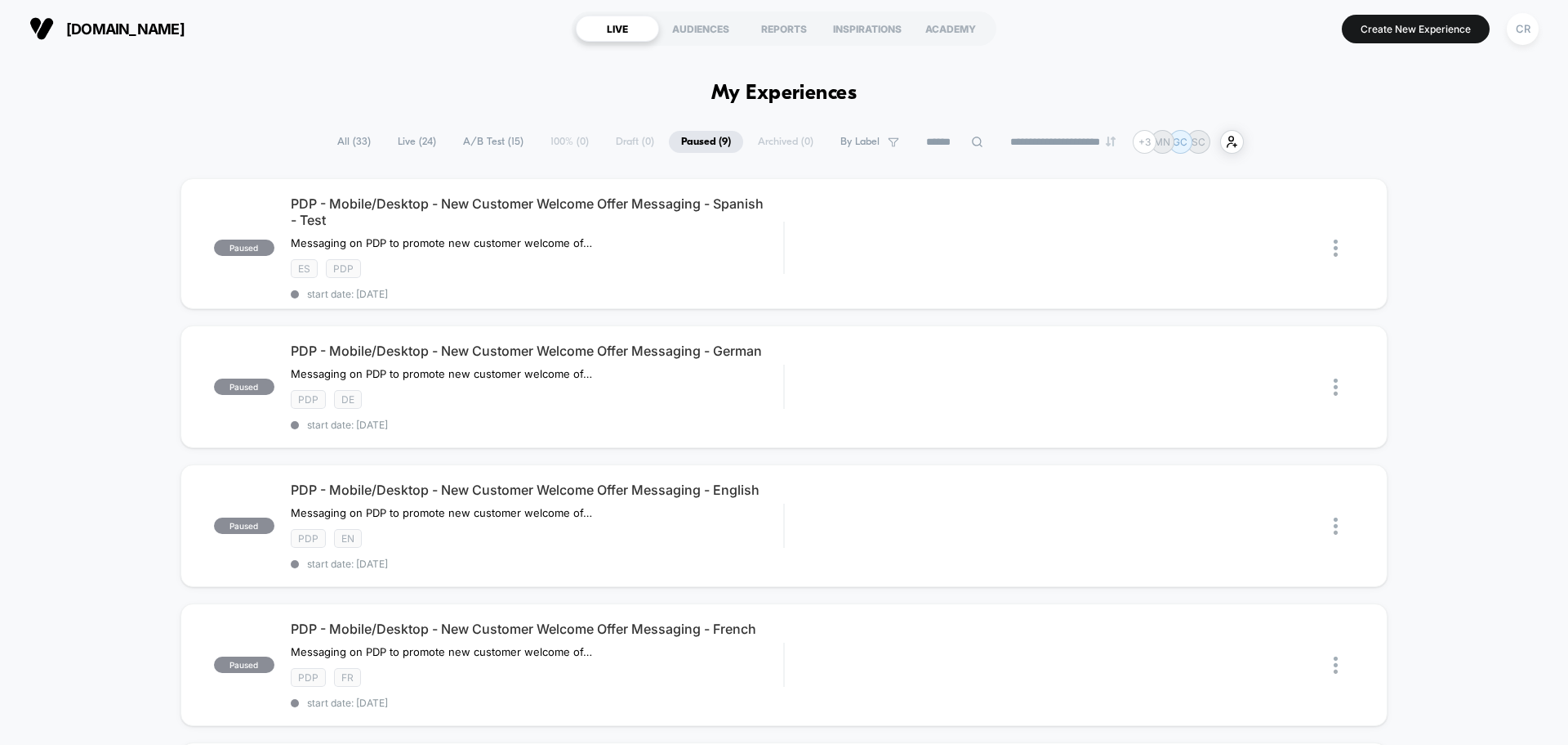
click at [407, 139] on span "Live ( 24 )" at bounding box center [417, 142] width 63 height 22
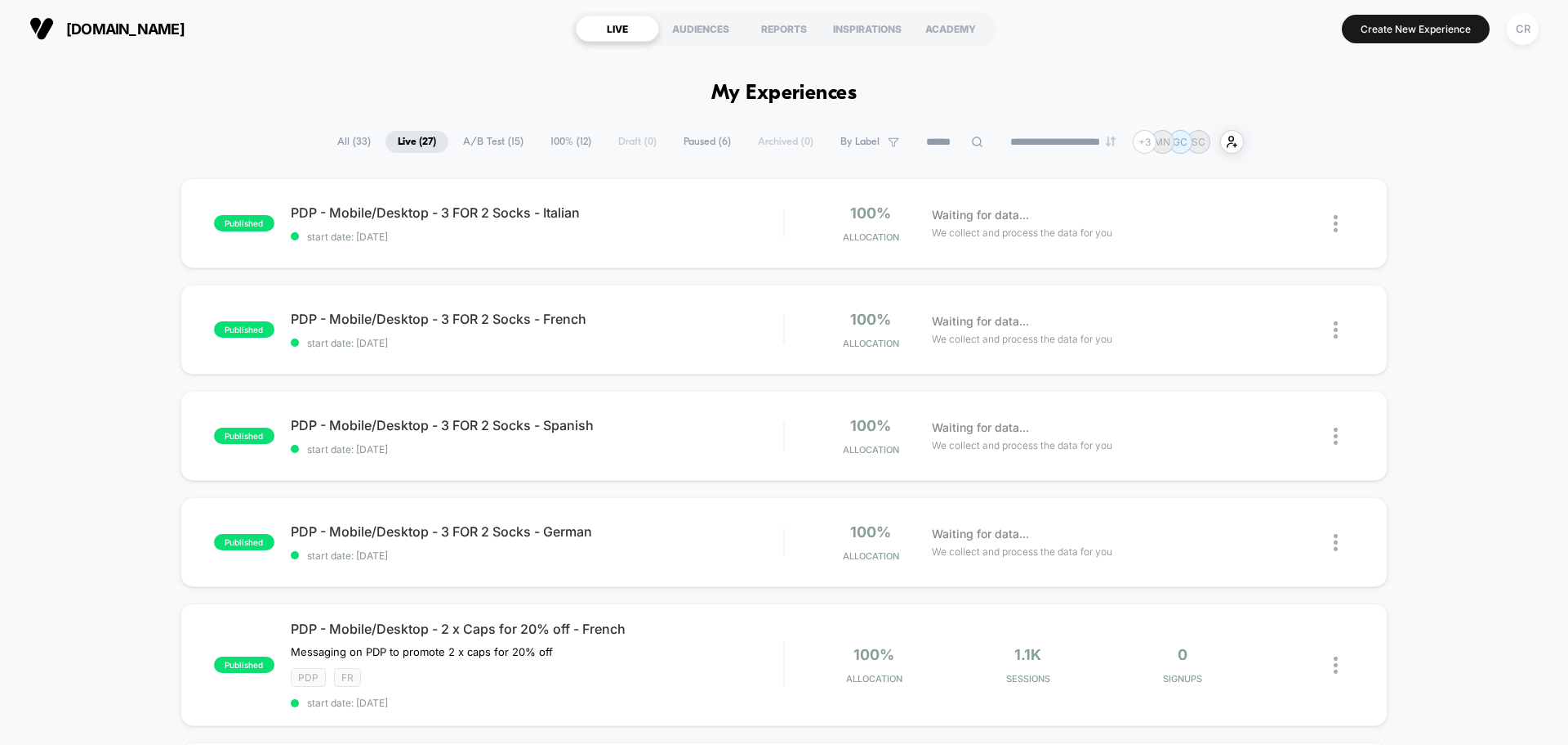
click at [486, 140] on span "A/B Test ( 15 )" at bounding box center [494, 142] width 85 height 22
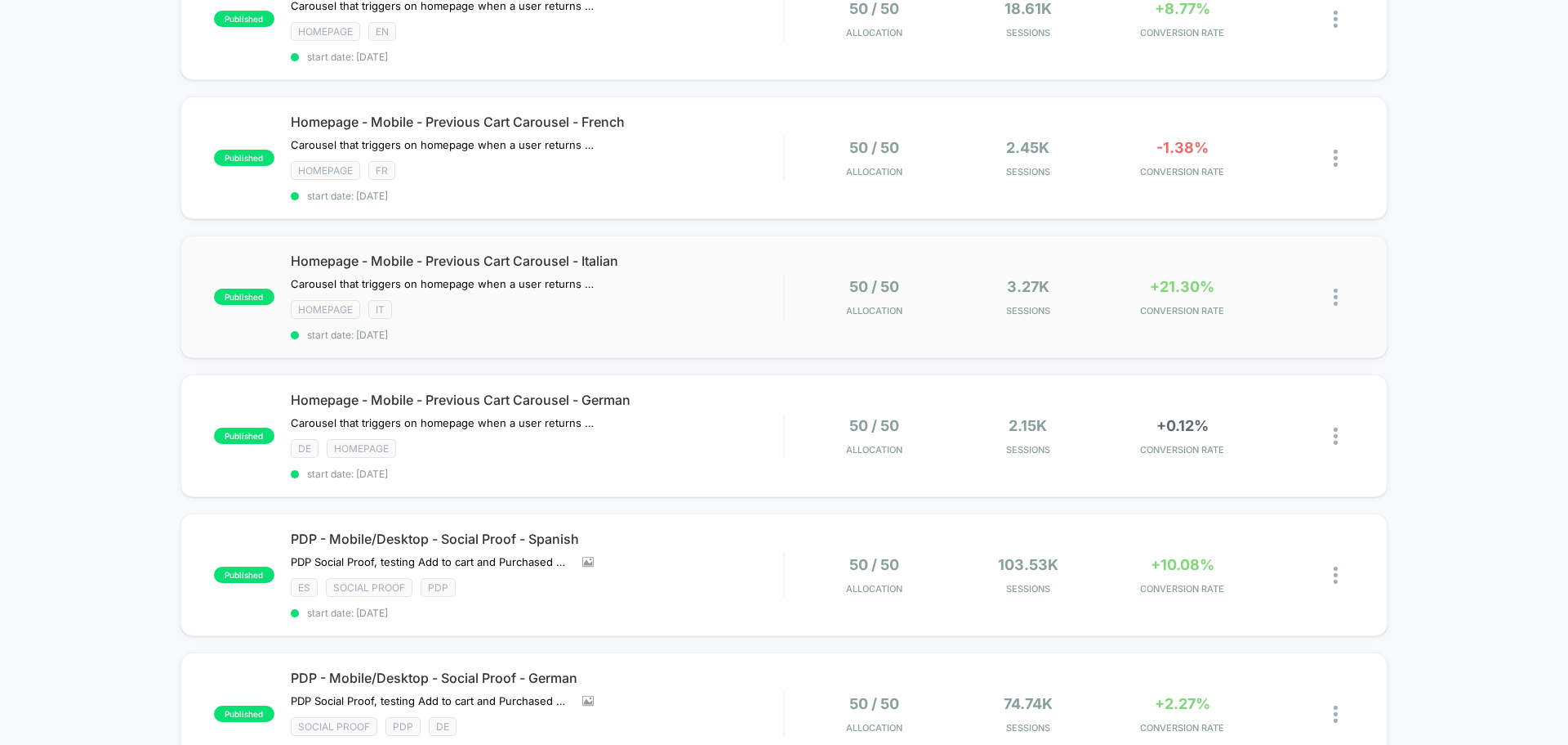
scroll to position [899, 0]
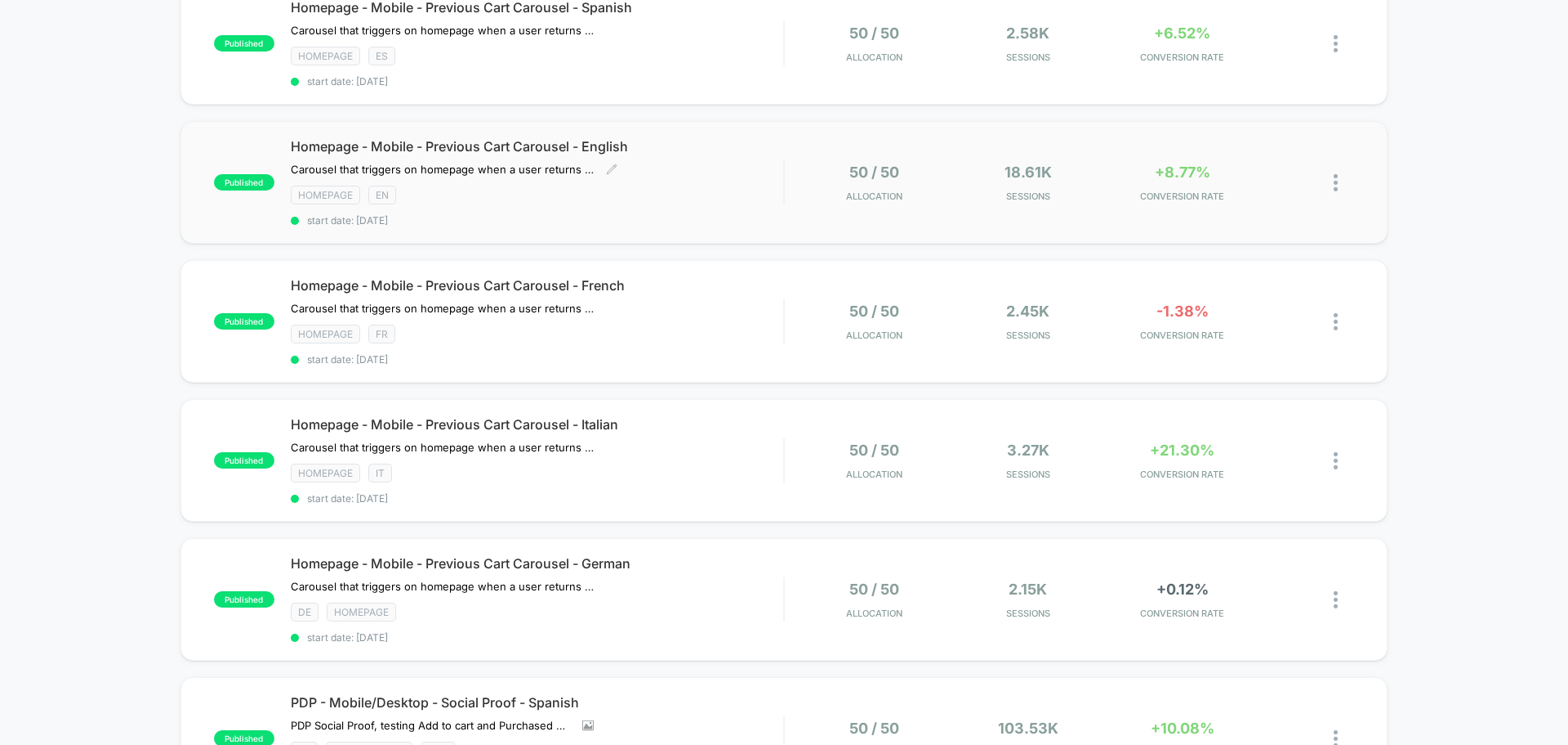
click at [653, 139] on span "Homepage - Mobile - Previous Cart Carousel - English" at bounding box center [537, 147] width 493 height 17
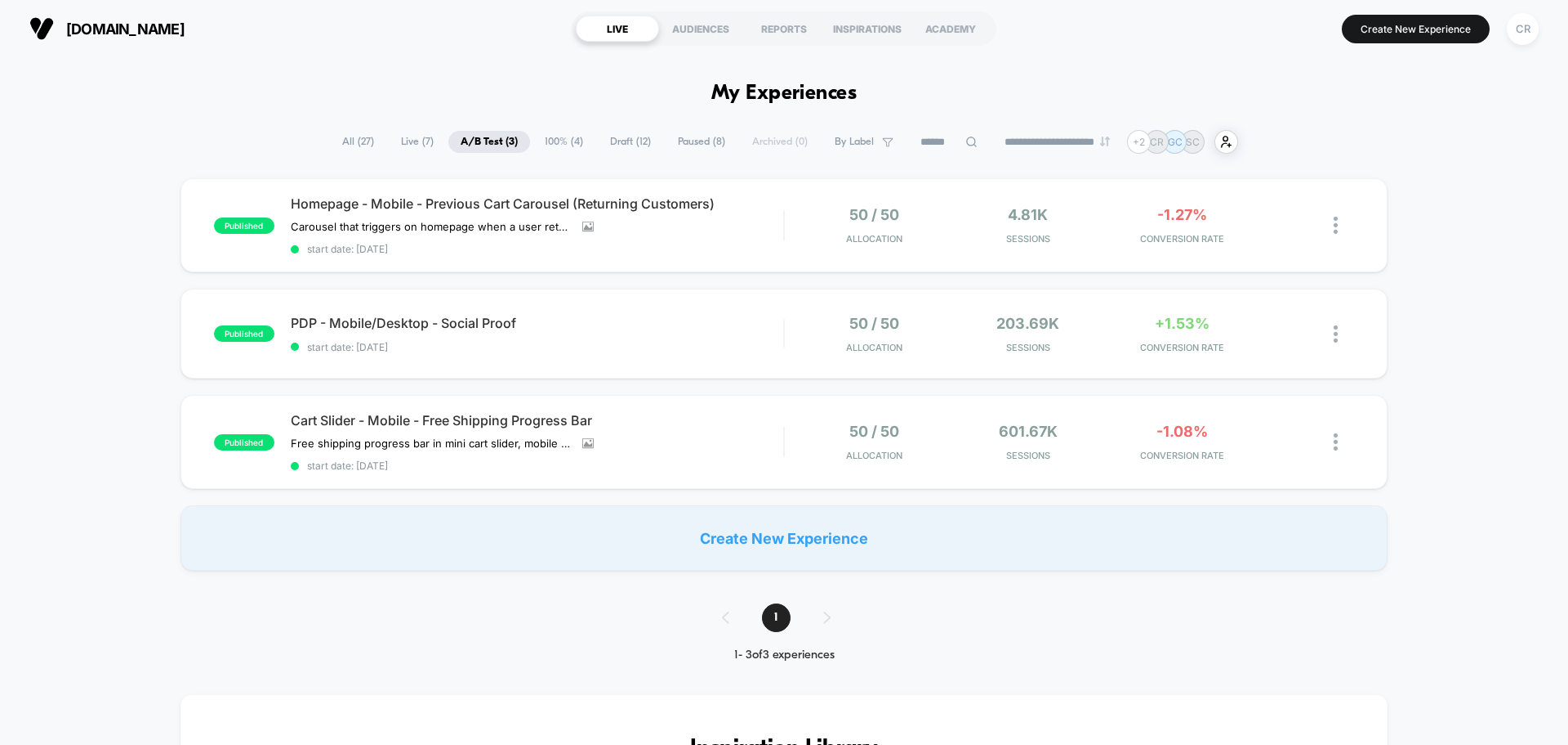
click at [691, 151] on span "Paused ( 8 )" at bounding box center [701, 142] width 71 height 22
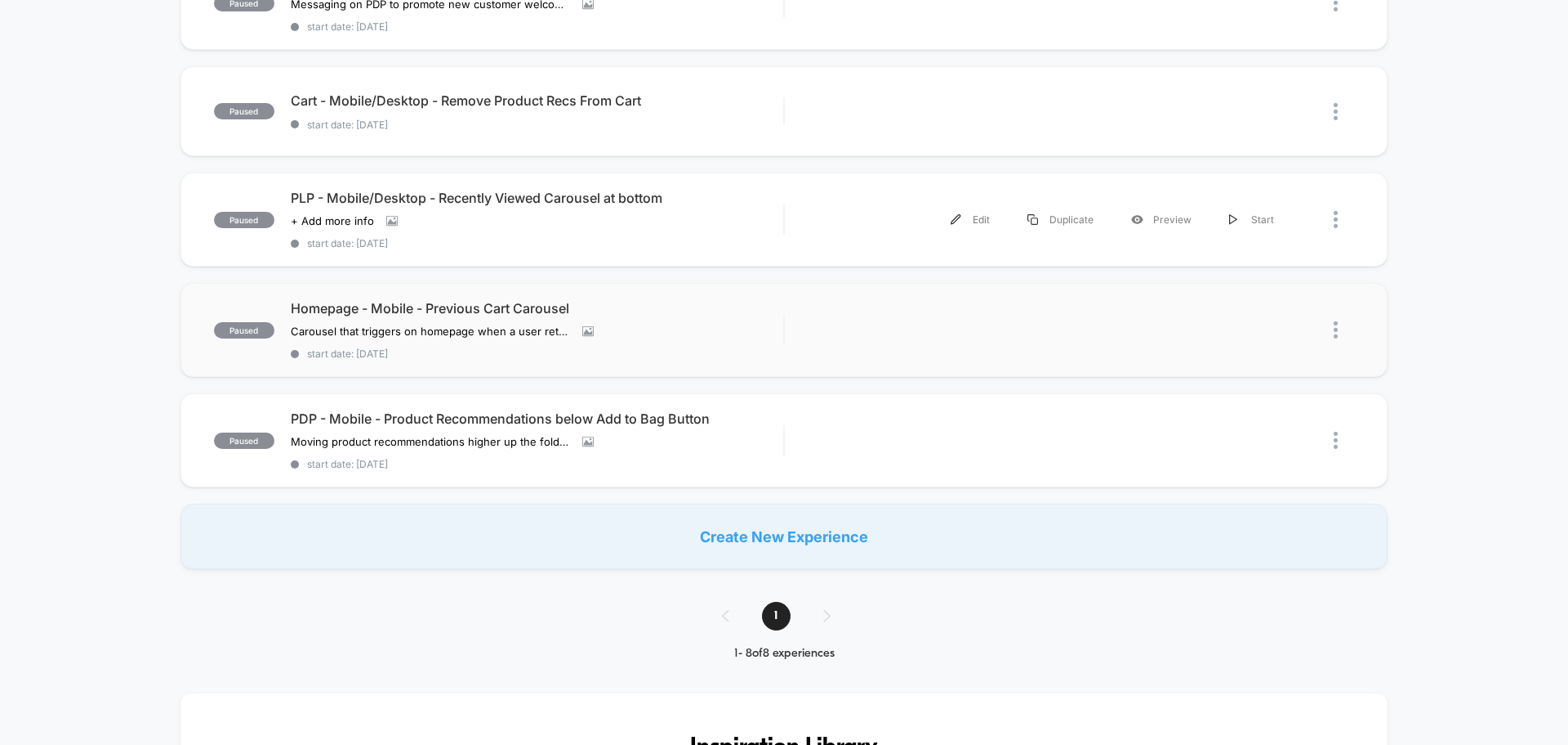
scroll to position [572, 0]
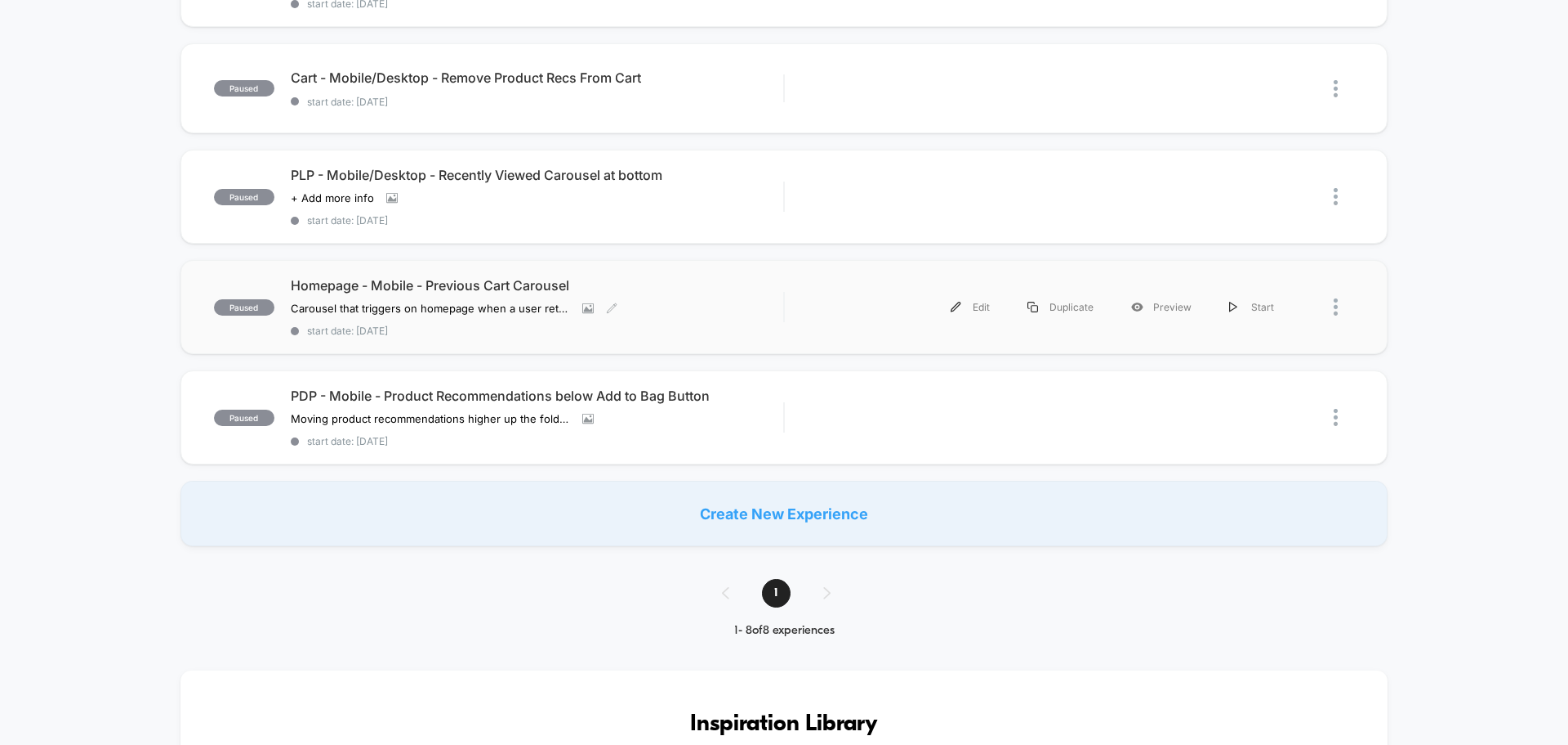
click at [483, 279] on span "Homepage - Mobile - Previous Cart Carousel" at bounding box center [537, 285] width 493 height 17
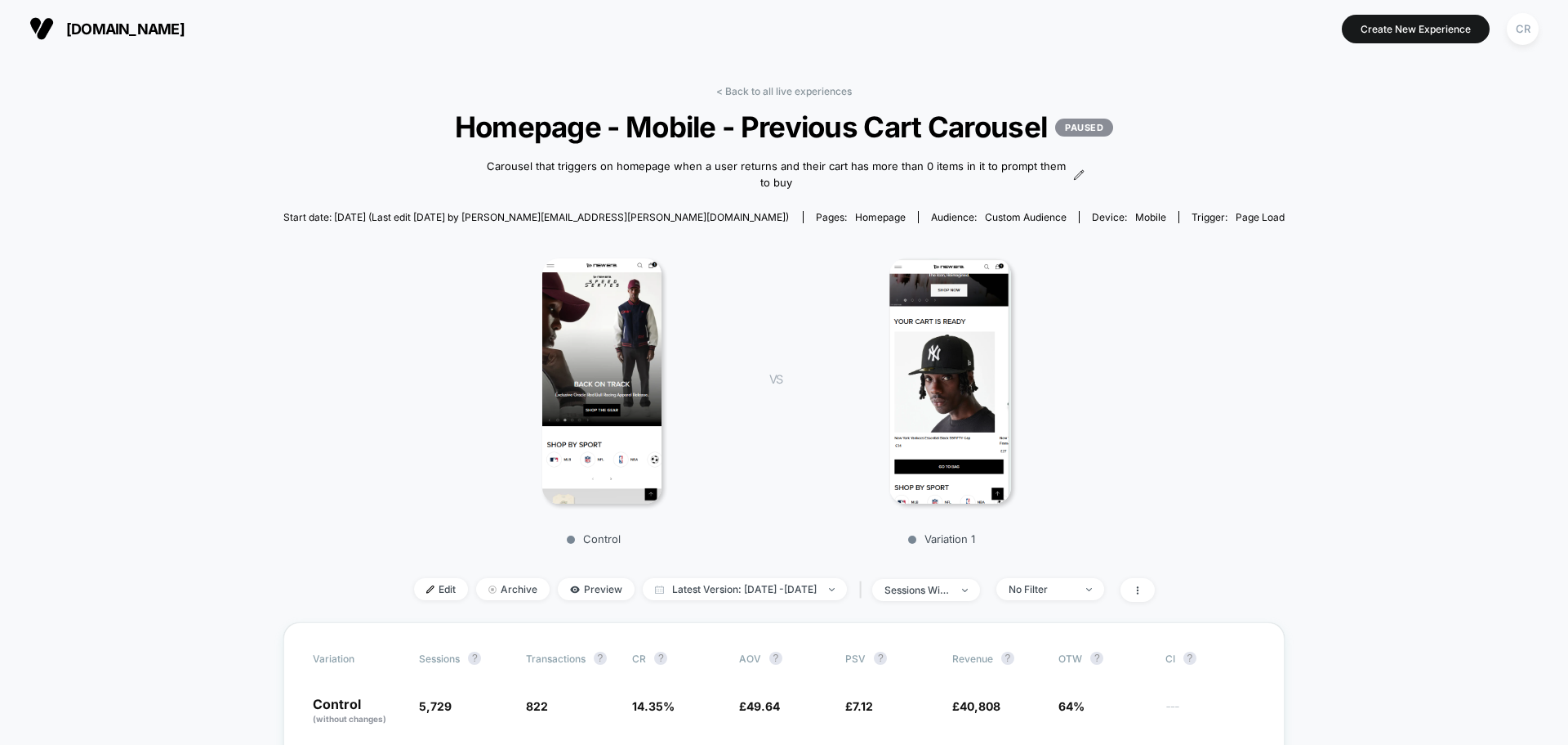
click at [144, 18] on button "neweracap.co.uk" at bounding box center [107, 29] width 165 height 26
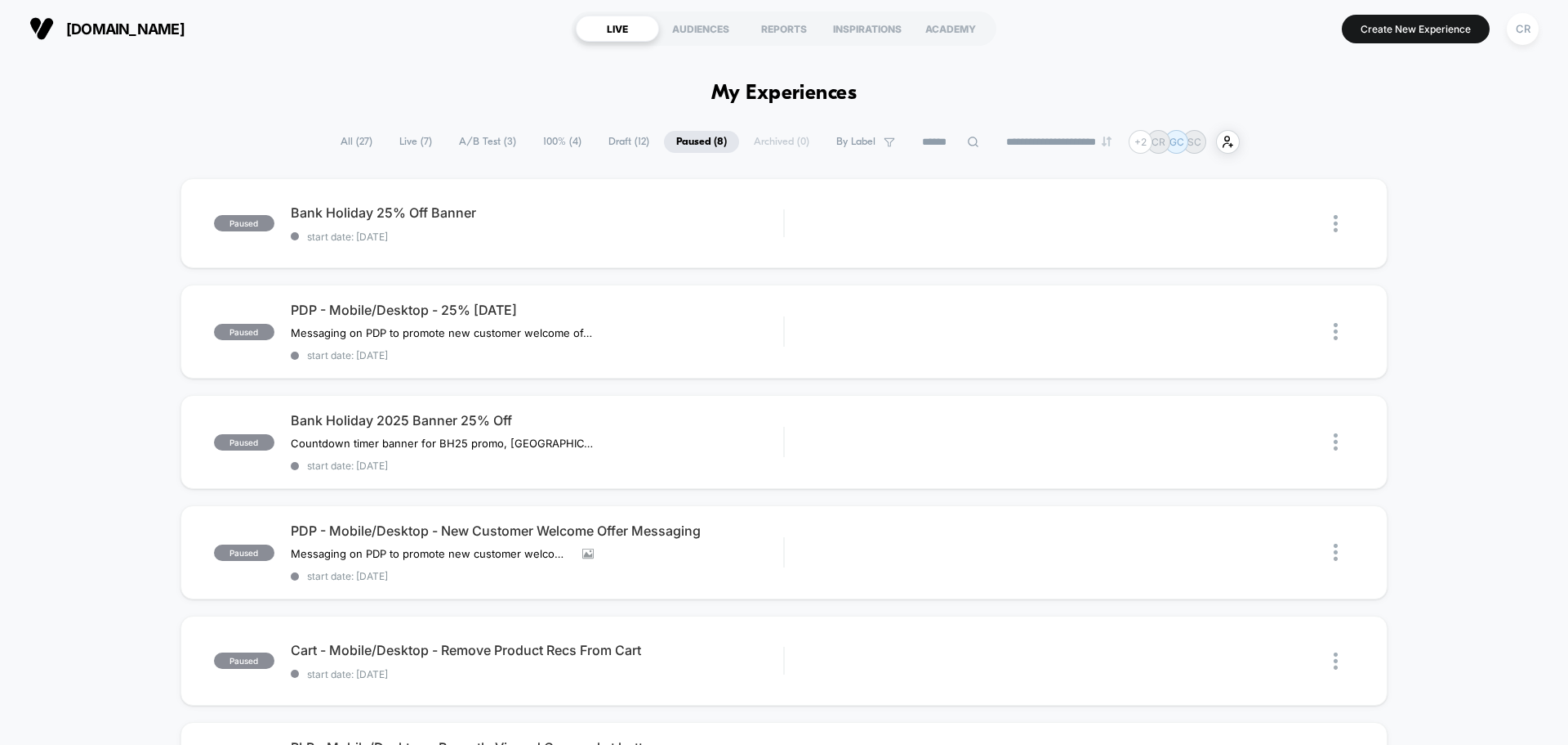
click at [346, 135] on span "All ( 27 )" at bounding box center [356, 142] width 57 height 22
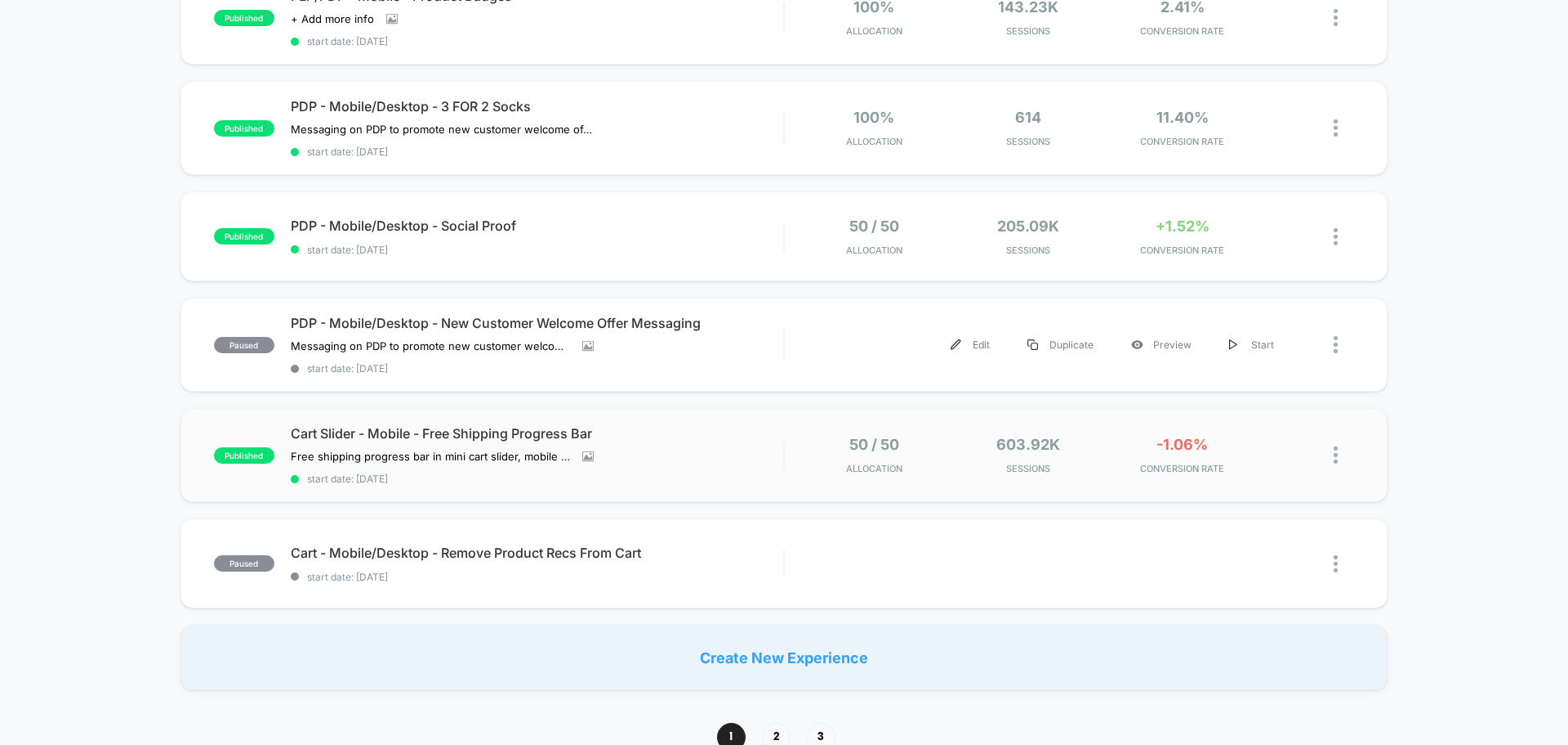
scroll to position [899, 0]
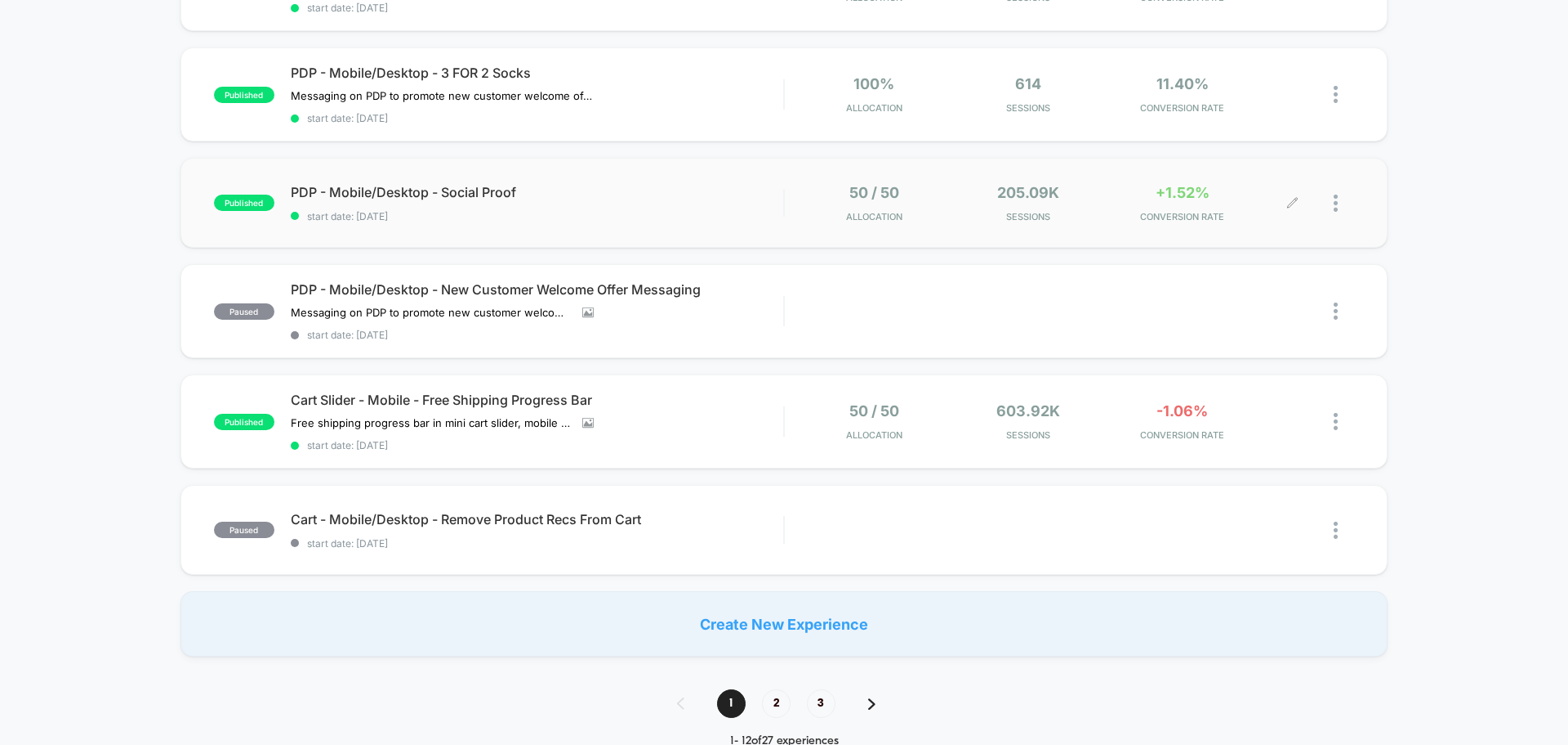
click at [1158, 199] on span "+1.52%" at bounding box center [1183, 192] width 54 height 17
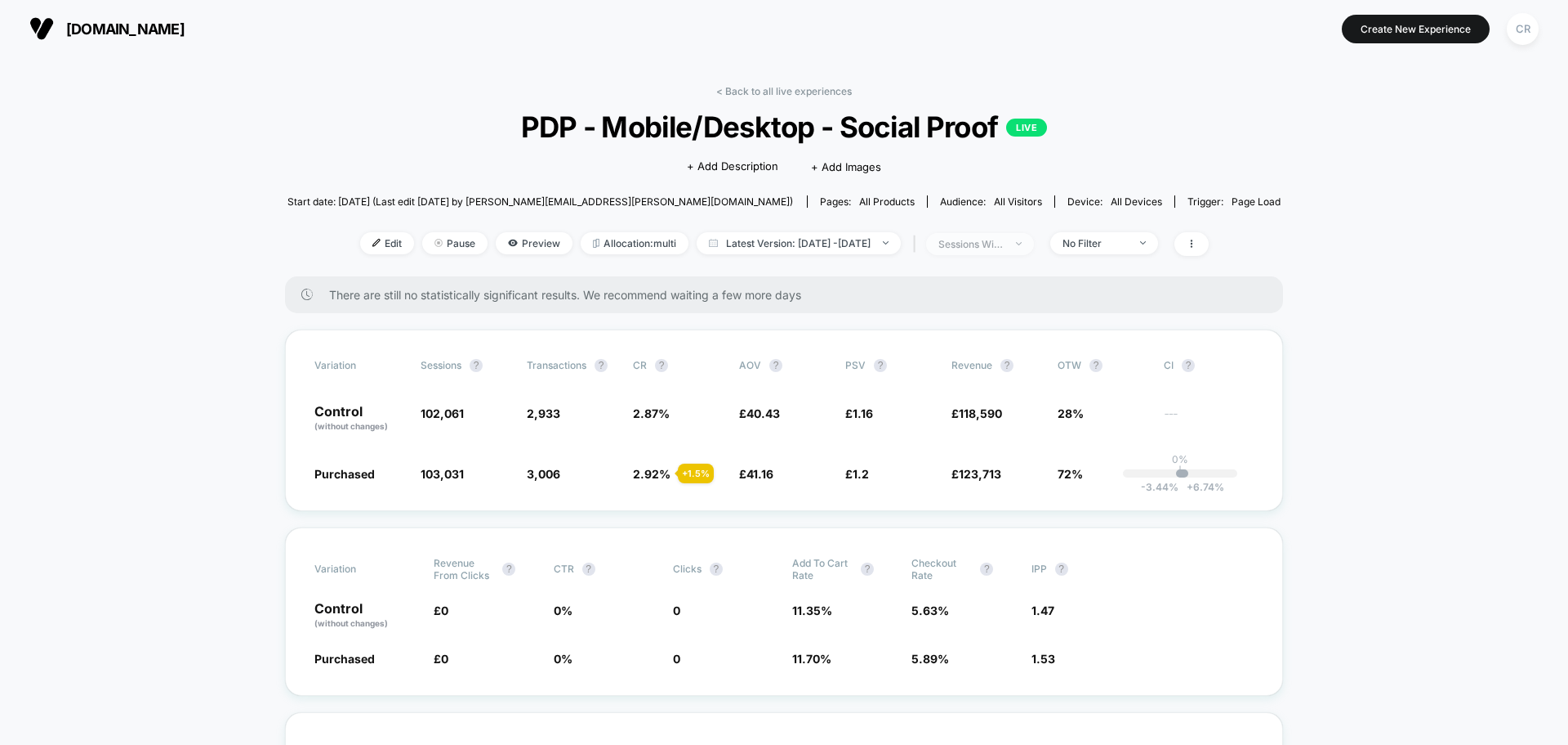
click at [1004, 246] on div "sessions with impression" at bounding box center [971, 243] width 65 height 12
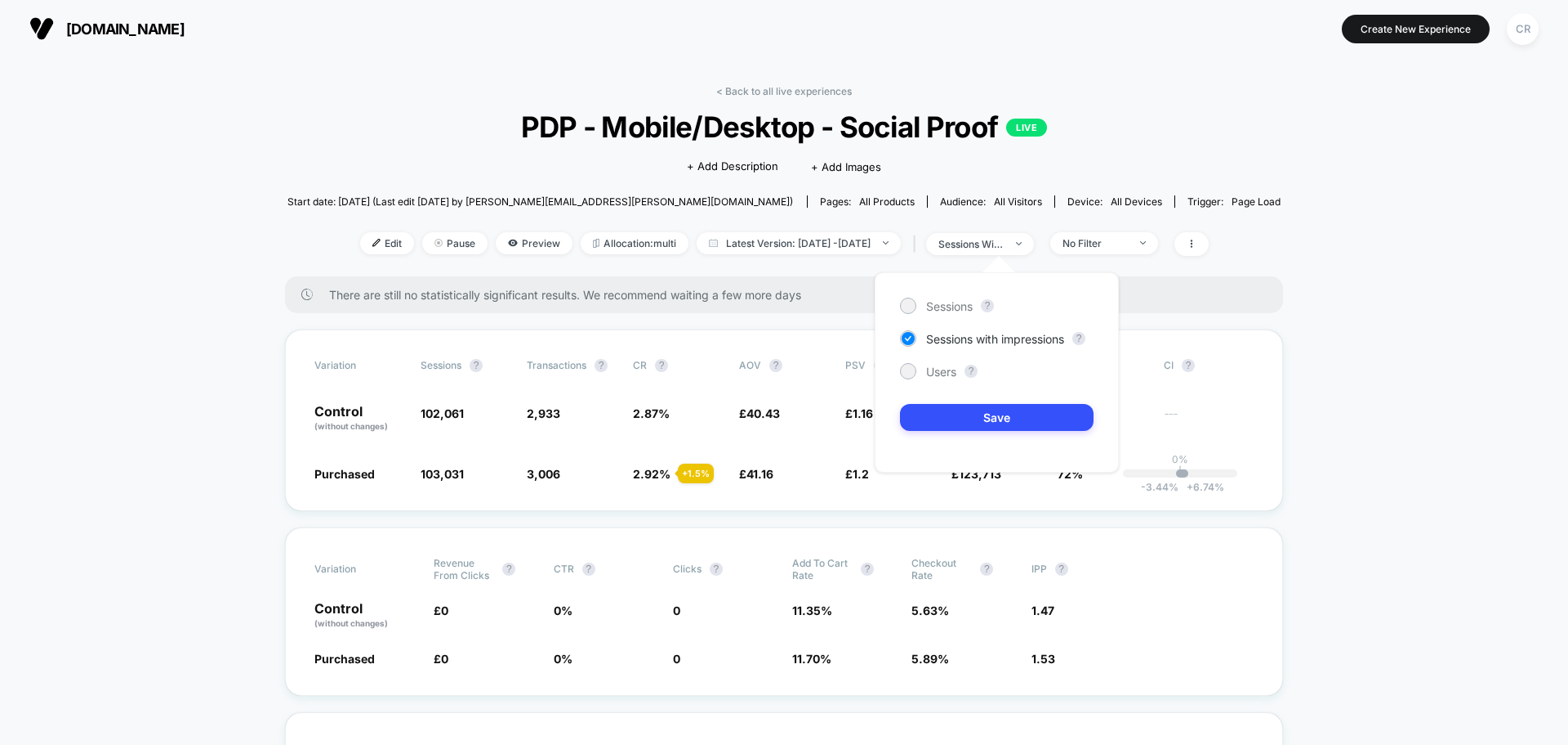
click at [1160, 255] on div "< Back to all live experiences PDP - Mobile/Desktop - Social Proof LIVE Click t…" at bounding box center [784, 181] width 994 height 191
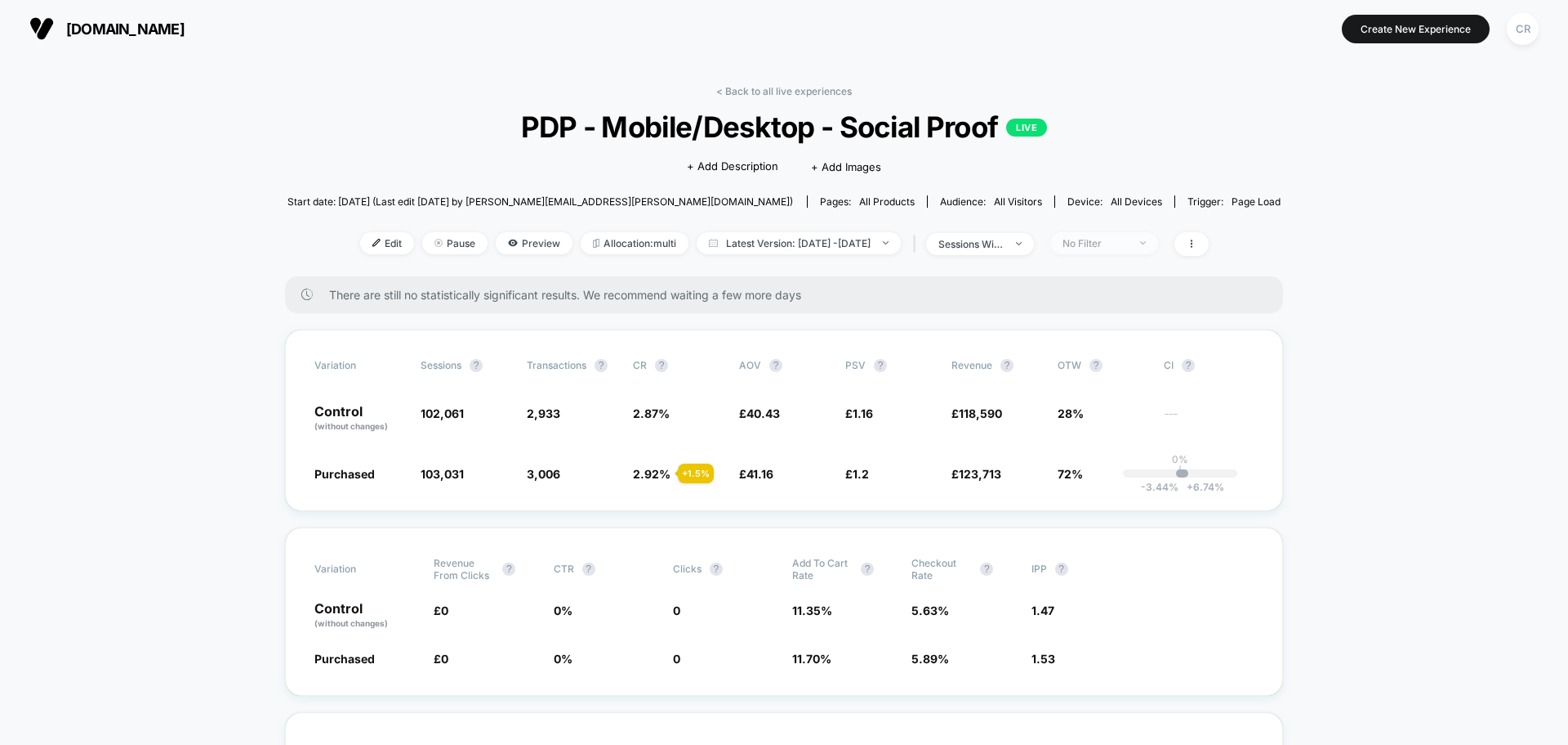
click at [1159, 251] on span "No Filter" at bounding box center [1105, 243] width 108 height 22
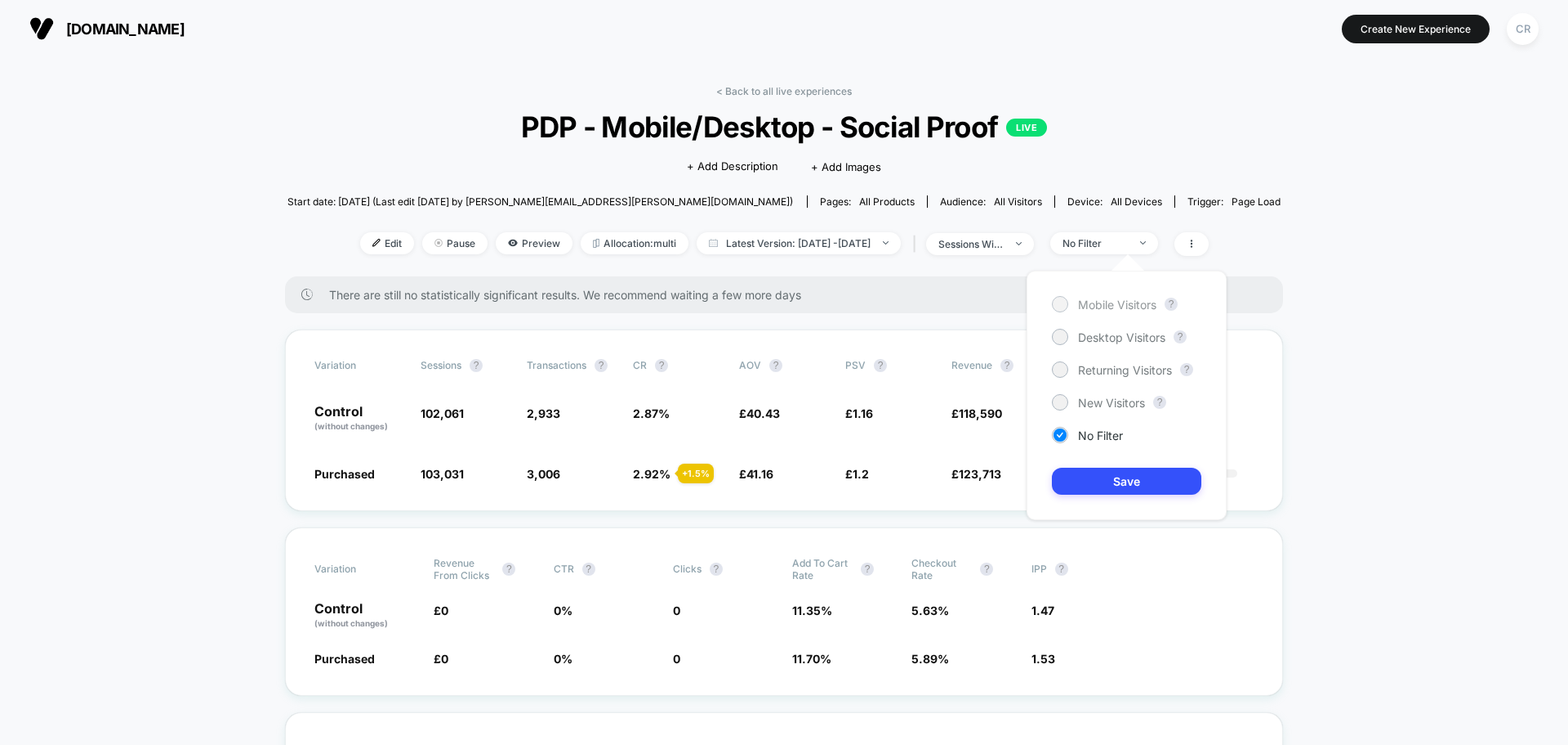
click at [1128, 311] on div "Mobile Visitors" at bounding box center [1104, 305] width 105 height 17
click at [1105, 484] on button "Save" at bounding box center [1126, 480] width 149 height 27
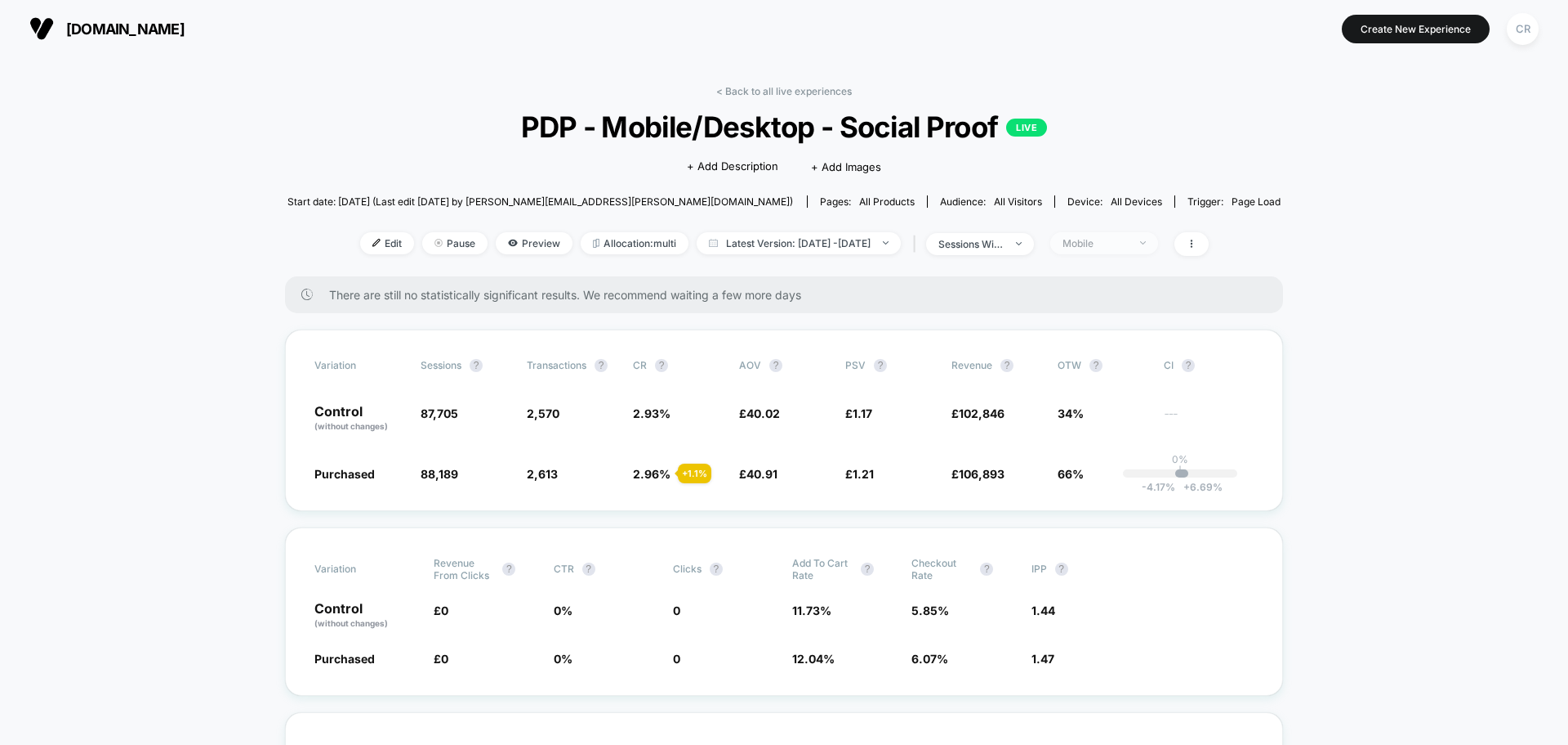
click at [1093, 243] on div "Mobile" at bounding box center [1095, 242] width 65 height 12
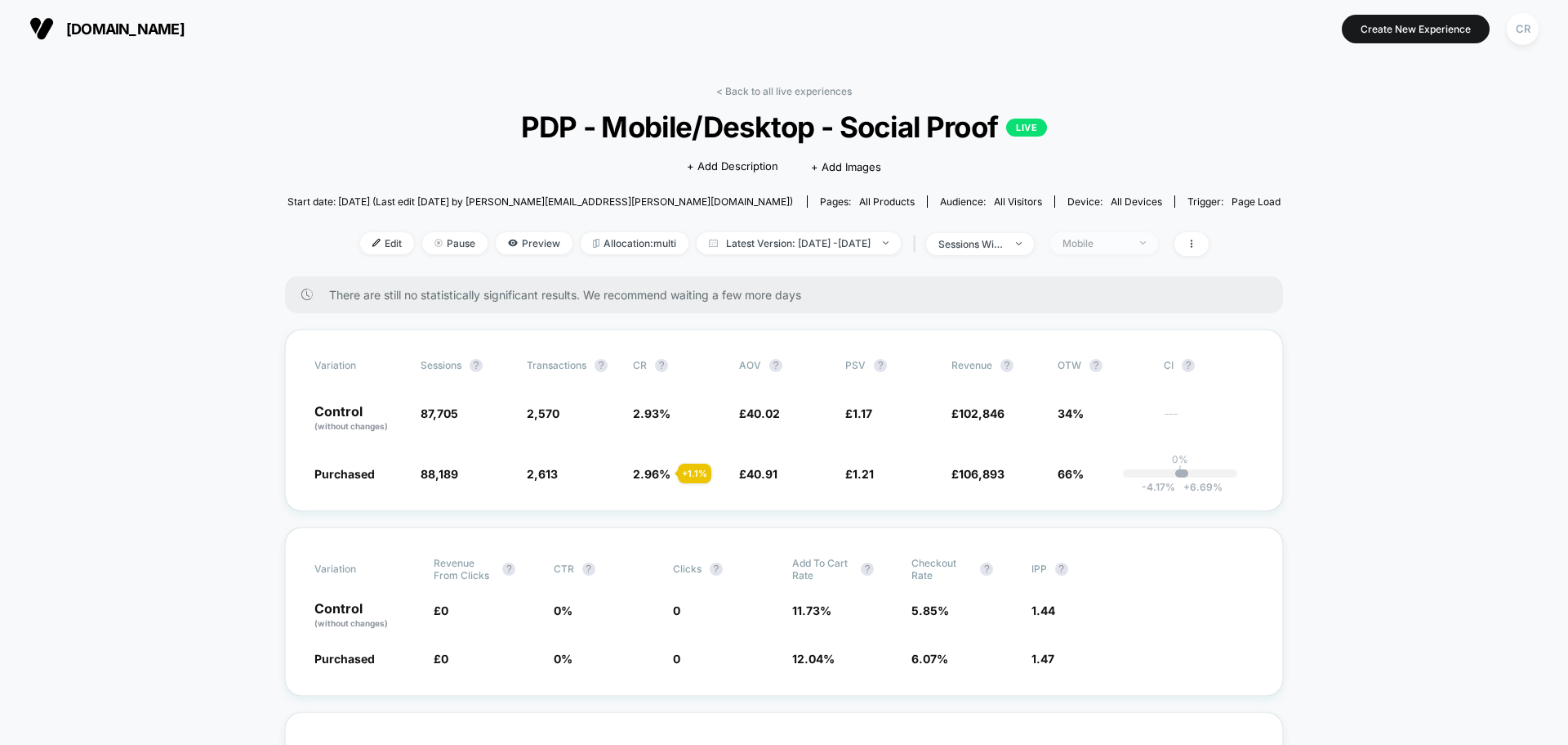
click at [1091, 239] on div "Mobile" at bounding box center [1095, 242] width 65 height 12
click at [1116, 337] on span "Desktop Visitors" at bounding box center [1122, 336] width 87 height 14
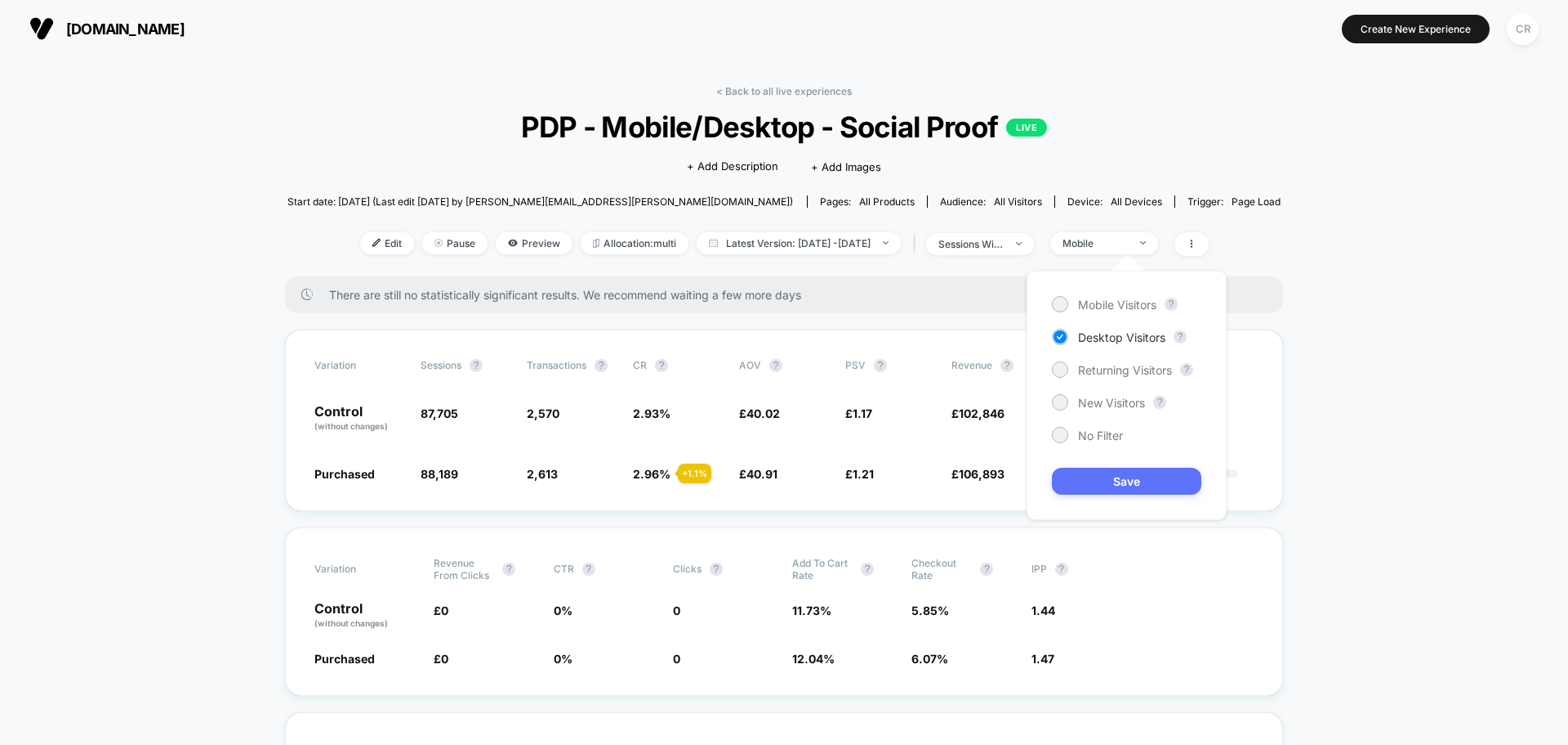
click at [1134, 478] on button "Save" at bounding box center [1126, 480] width 149 height 27
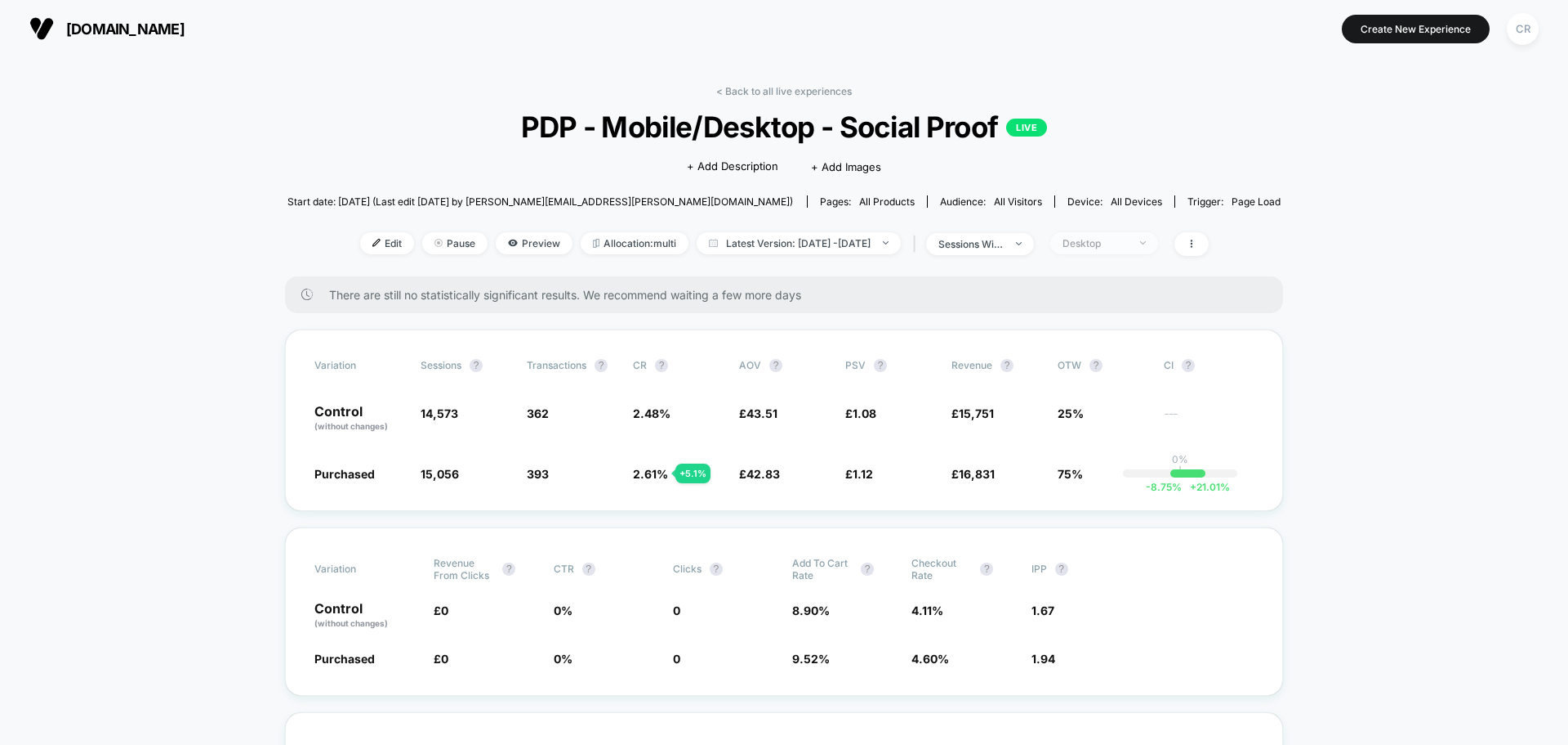
click at [1106, 245] on div "Desktop" at bounding box center [1095, 242] width 65 height 12
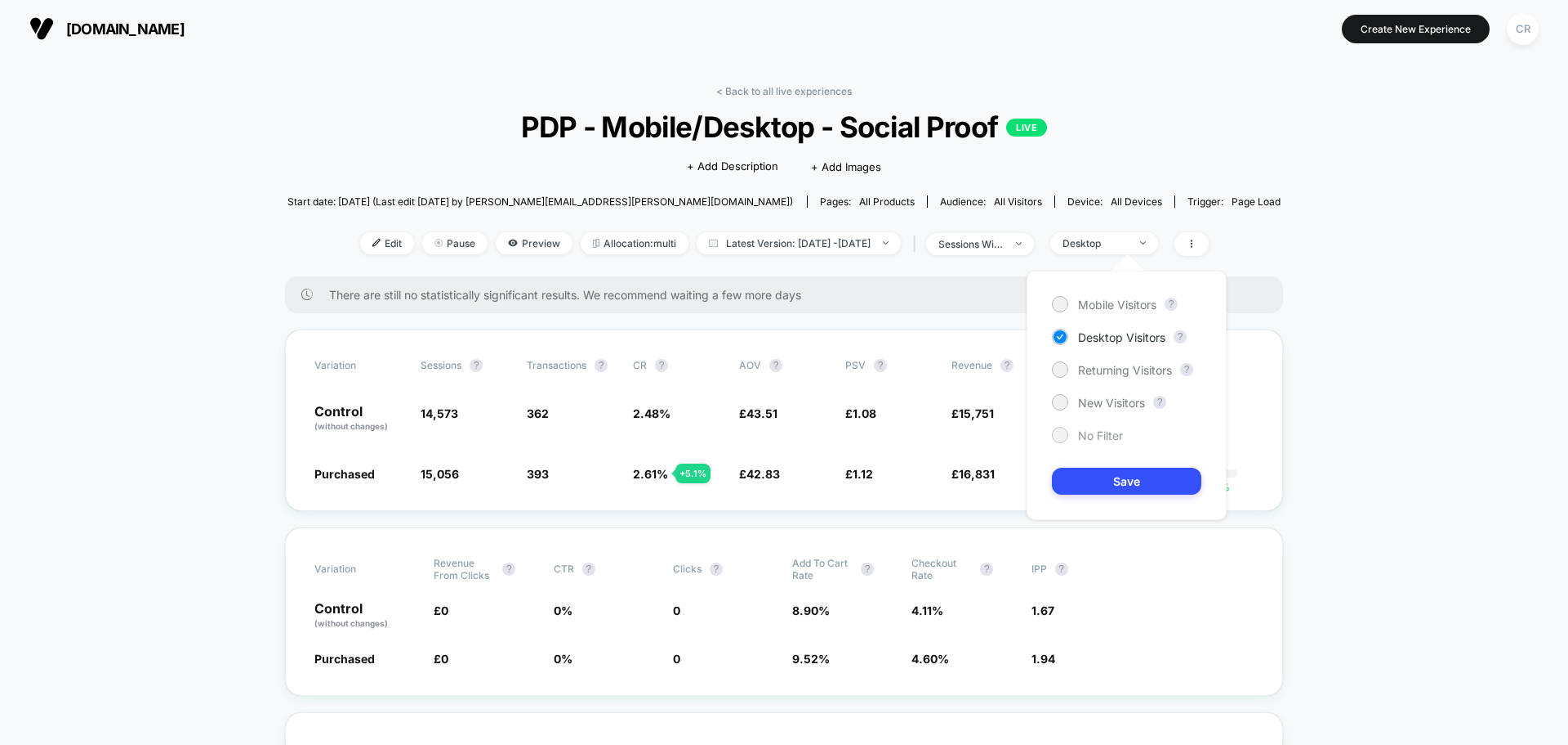
click at [1087, 442] on div "No Filter" at bounding box center [1087, 435] width 71 height 17
click at [1099, 368] on span "Returning Visitors" at bounding box center [1125, 370] width 94 height 14
click at [1099, 478] on button "Save" at bounding box center [1126, 480] width 149 height 27
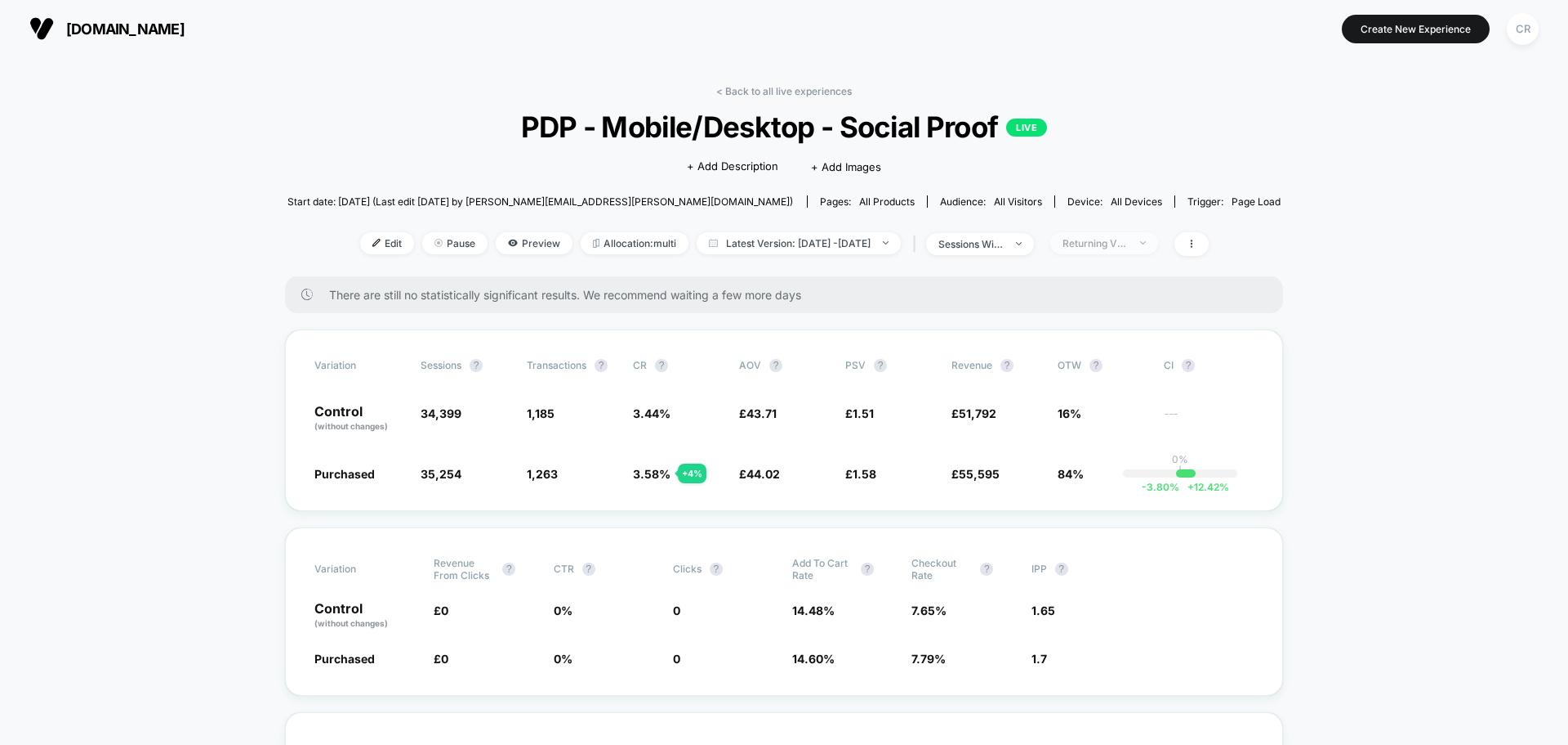
click at [1120, 240] on div "Returning Visitors" at bounding box center [1095, 242] width 65 height 12
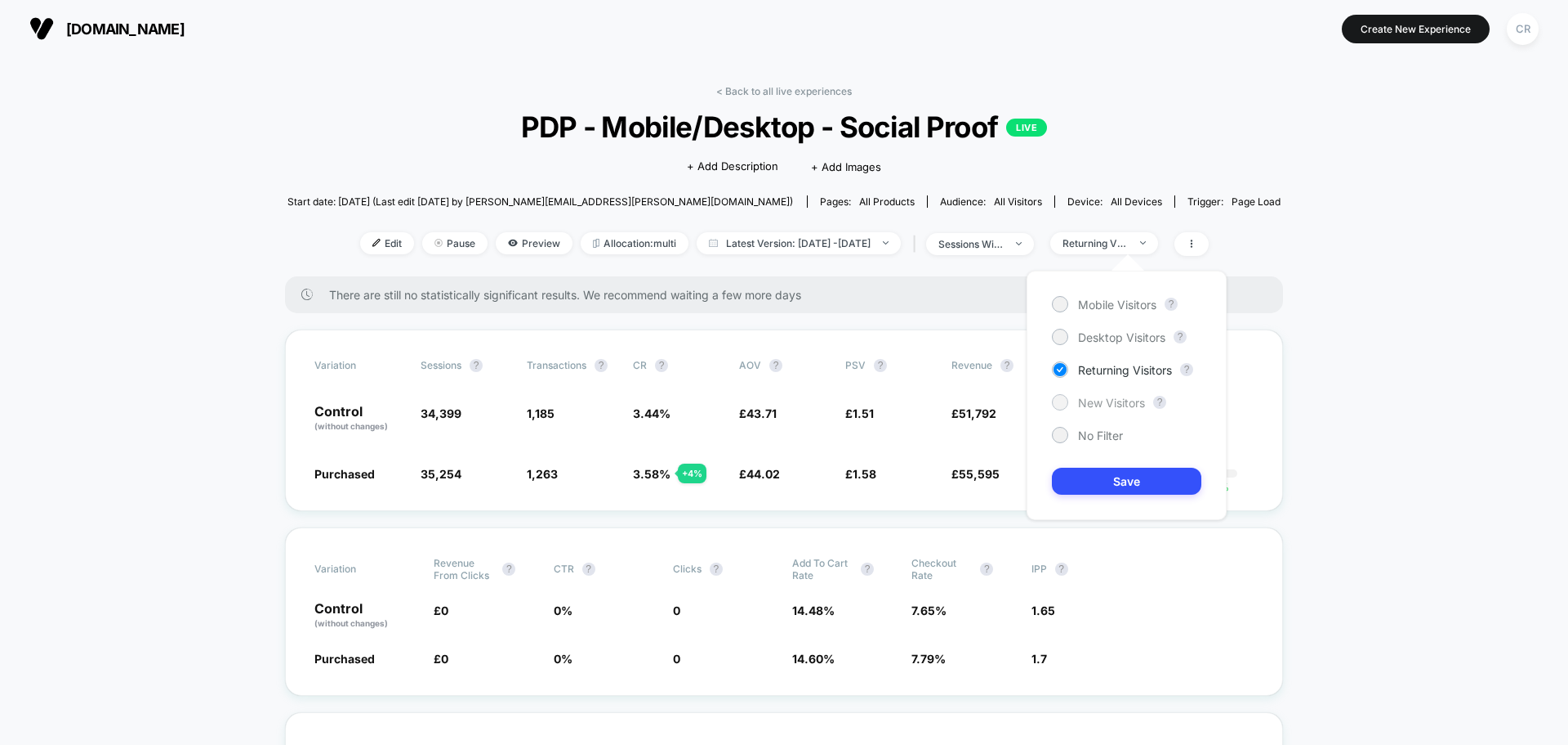
click at [1097, 405] on span "New Visitors" at bounding box center [1112, 402] width 67 height 14
click at [1108, 480] on button "Save" at bounding box center [1126, 480] width 149 height 27
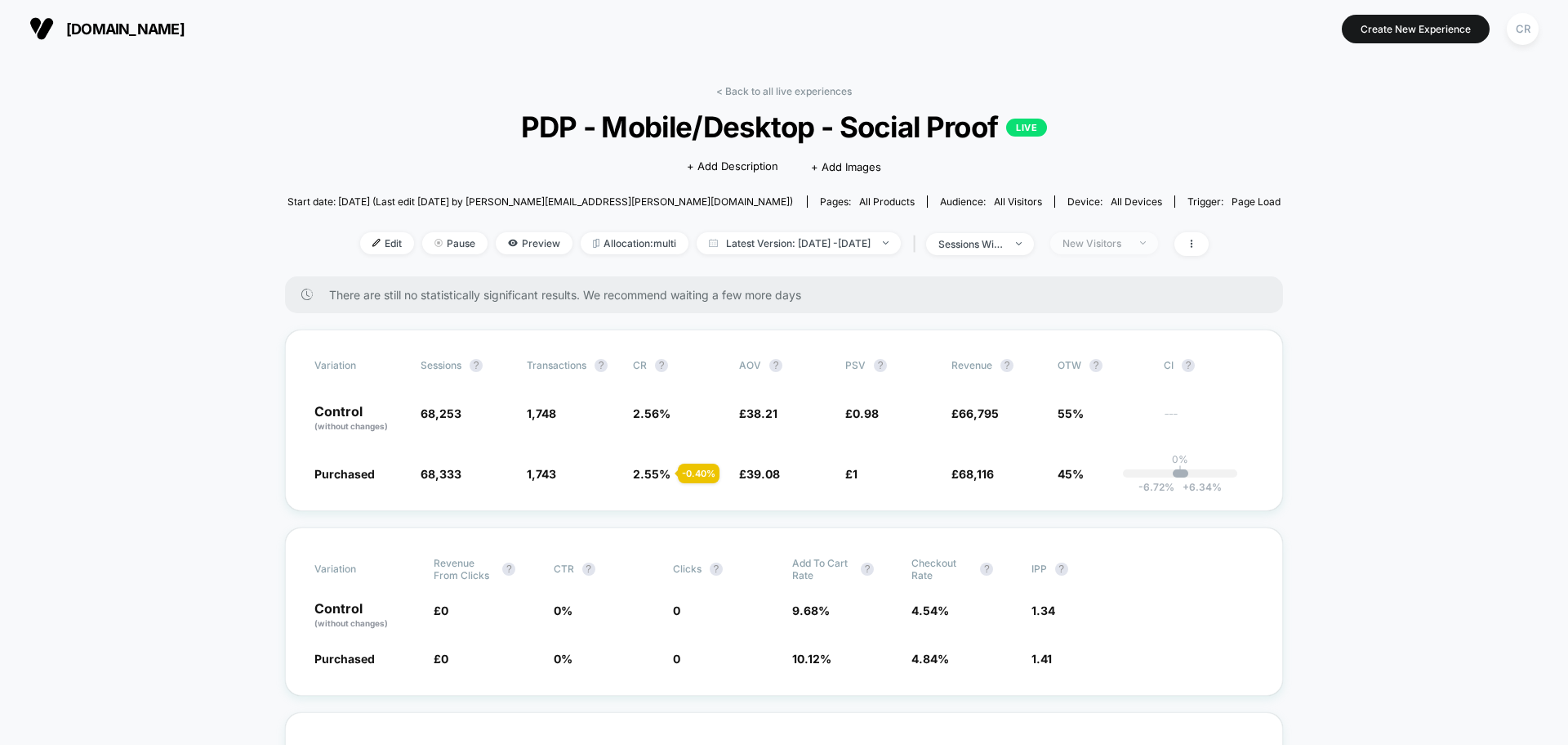
click at [1103, 237] on div "New Visitors" at bounding box center [1095, 242] width 65 height 12
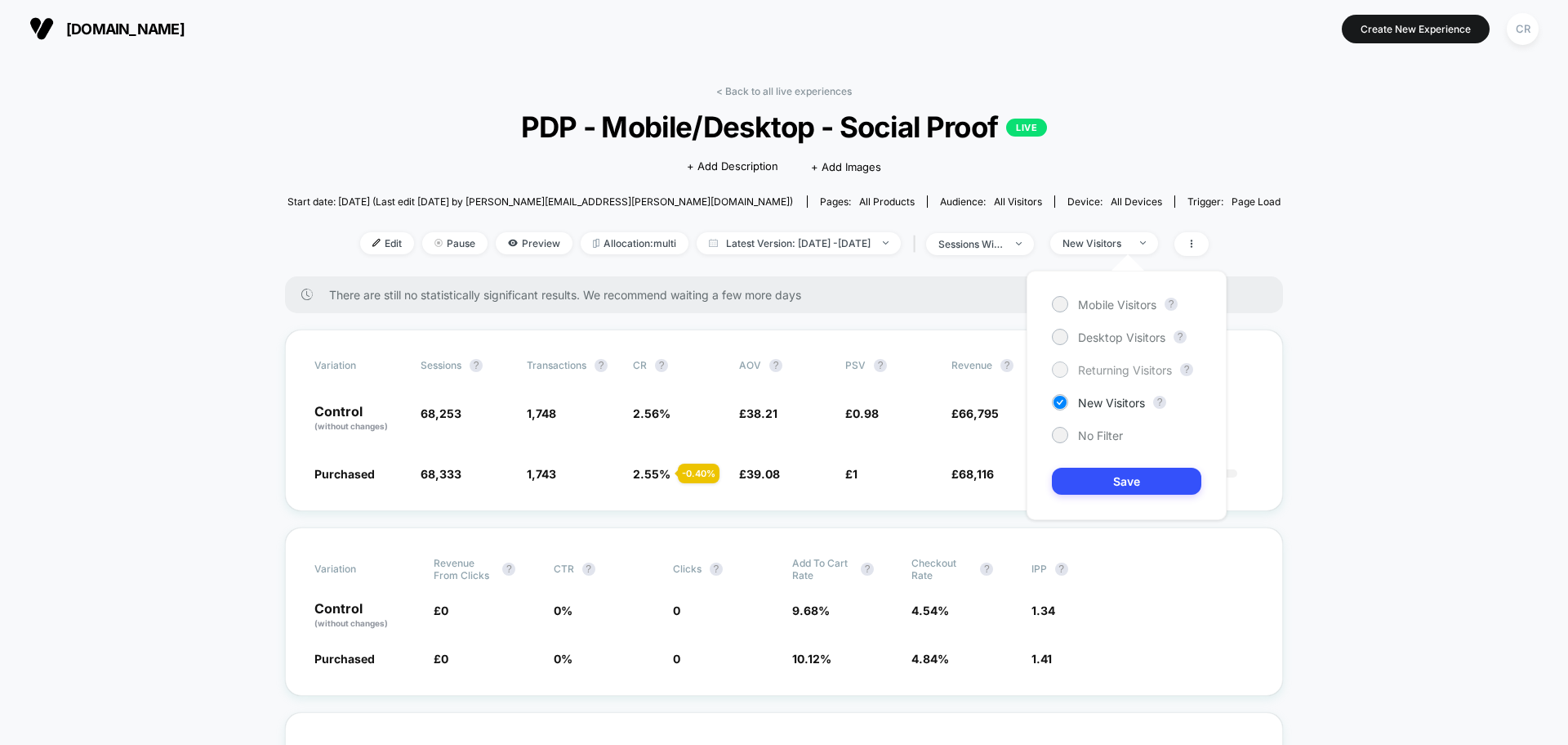
click at [1103, 364] on span "Returning Visitors" at bounding box center [1125, 370] width 94 height 14
click at [1107, 477] on button "Save" at bounding box center [1126, 480] width 149 height 27
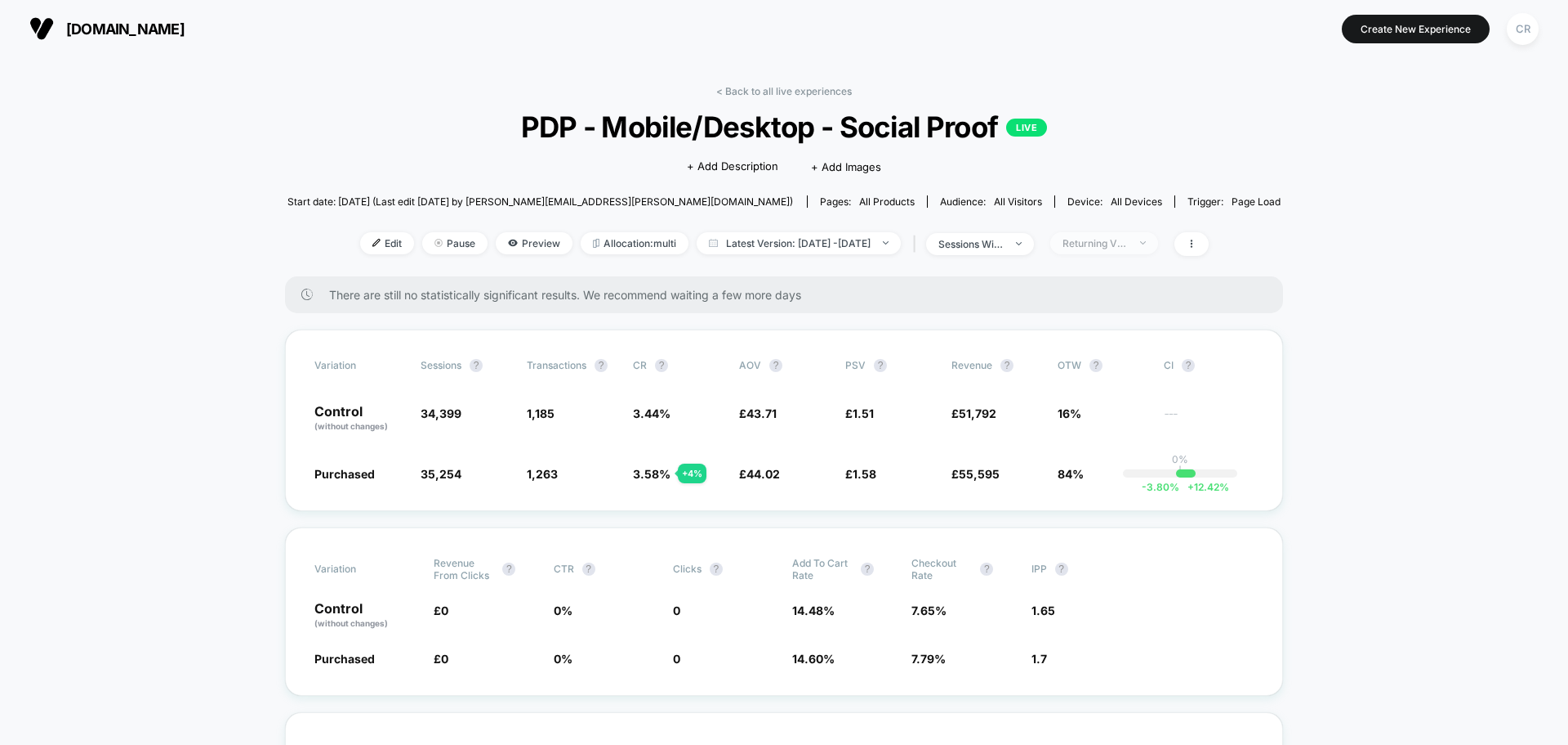
click at [1128, 246] on div "Returning Visitors" at bounding box center [1095, 242] width 65 height 12
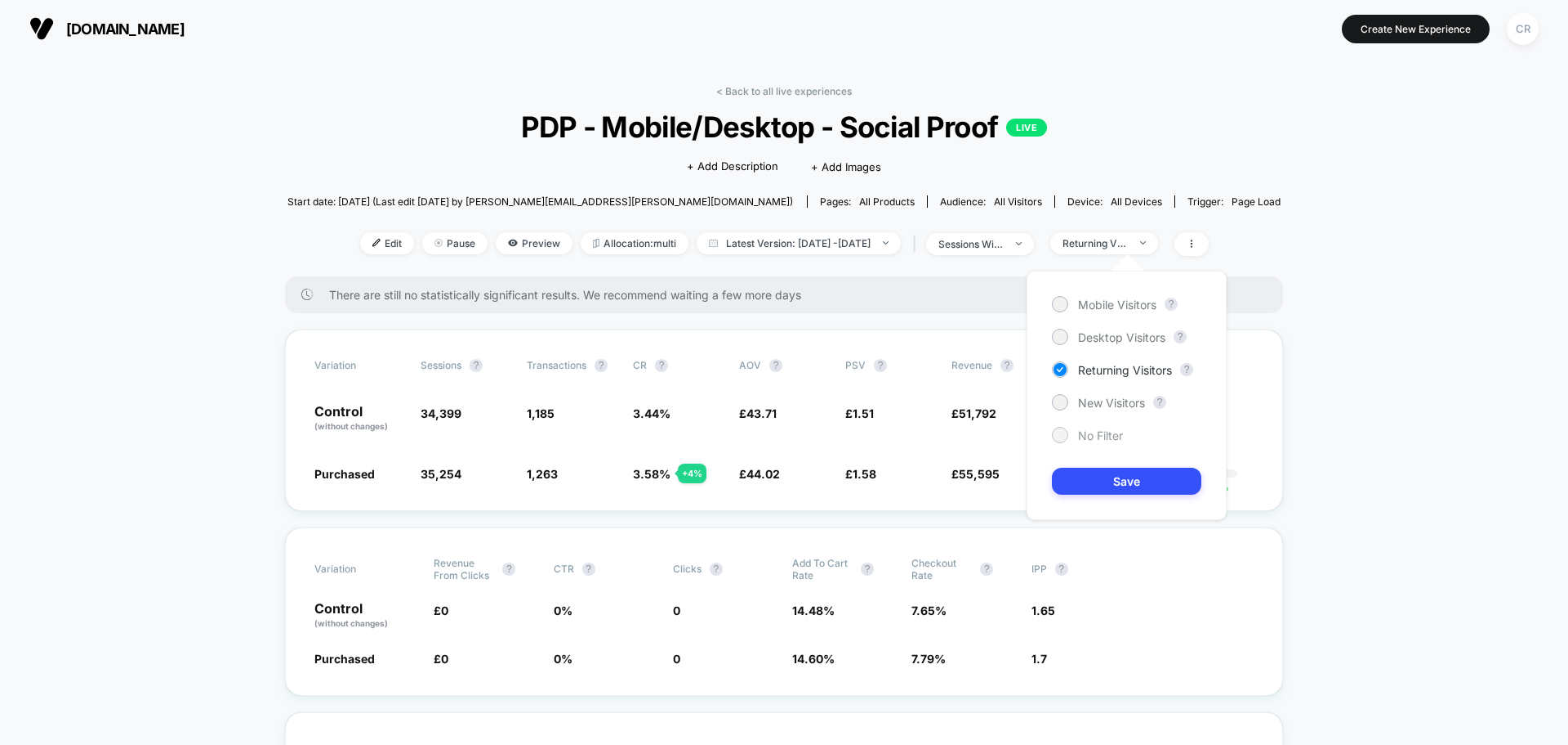
click at [1090, 441] on div "No Filter" at bounding box center [1087, 435] width 71 height 17
click at [1090, 484] on button "Save" at bounding box center [1126, 480] width 149 height 27
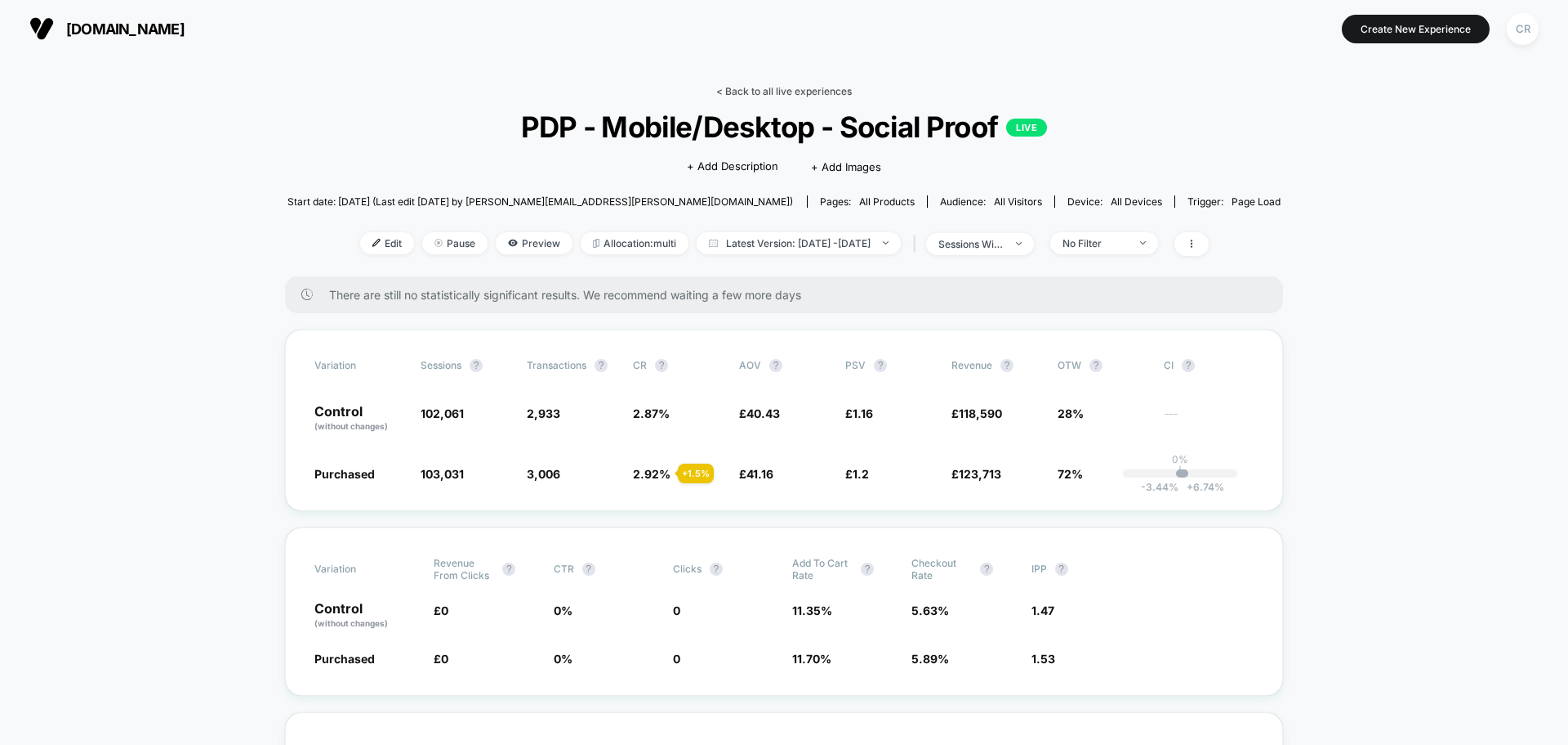
click at [776, 97] on link "< Back to all live experiences" at bounding box center [784, 91] width 136 height 12
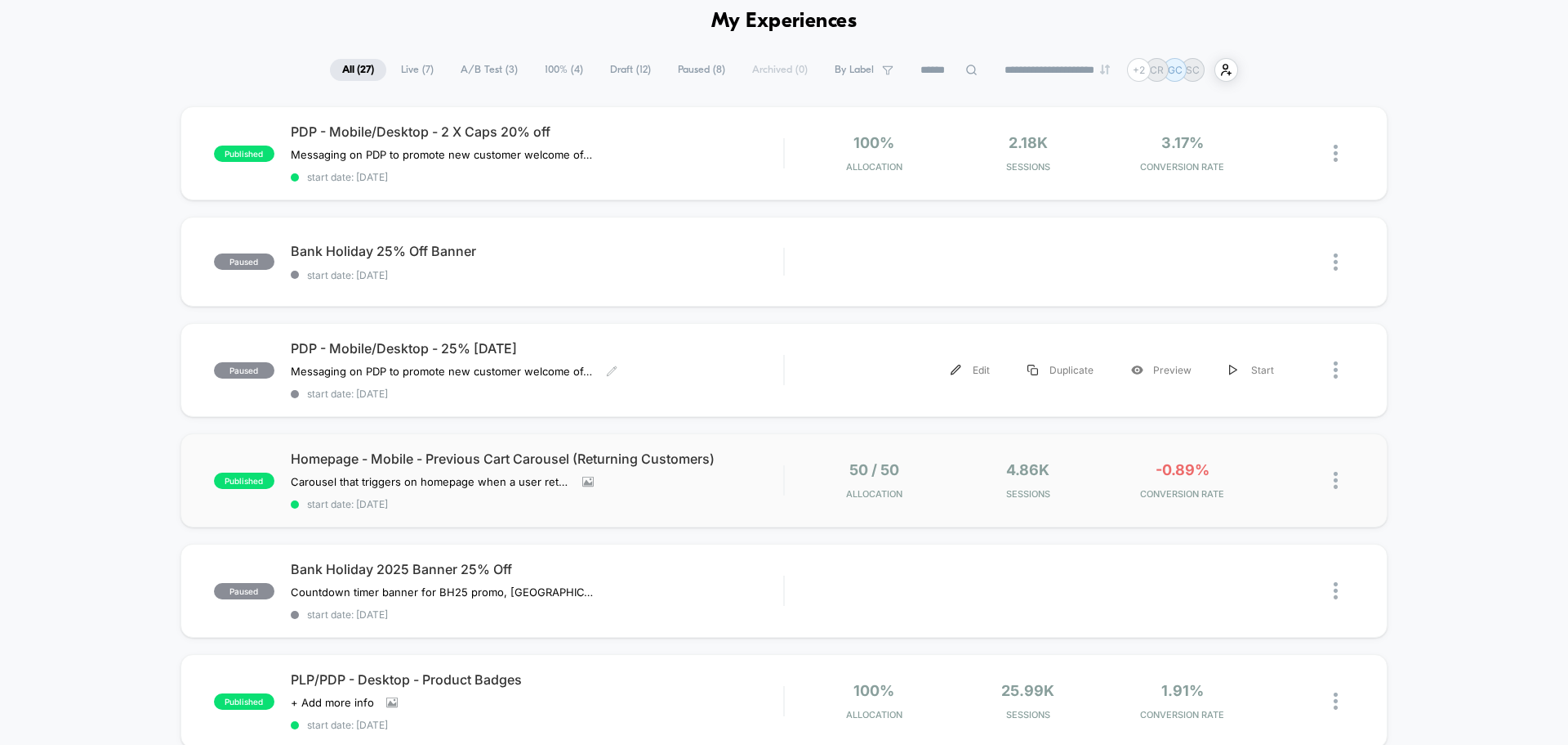
scroll to position [163, 0]
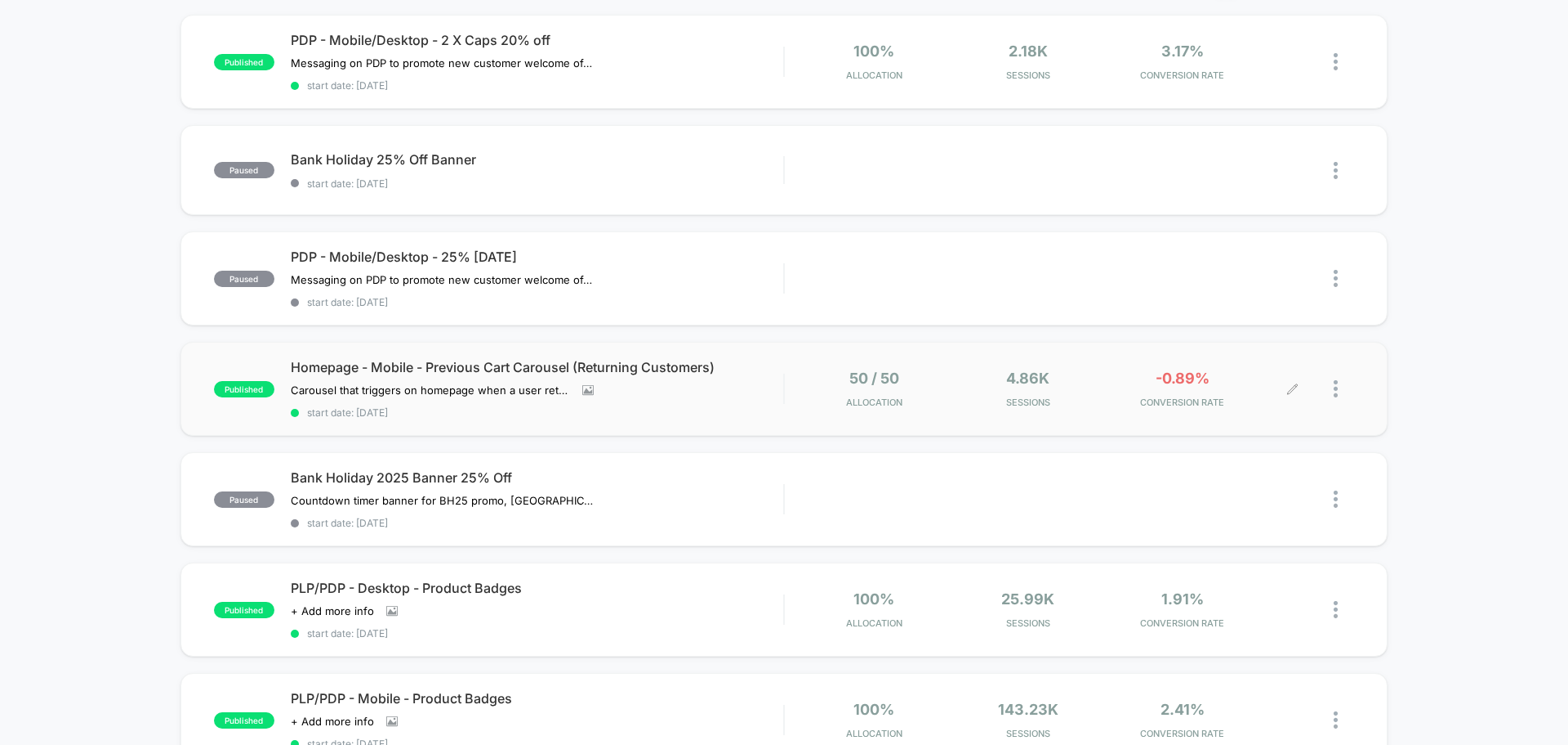
click at [1179, 383] on span "-0.89%" at bounding box center [1183, 378] width 54 height 17
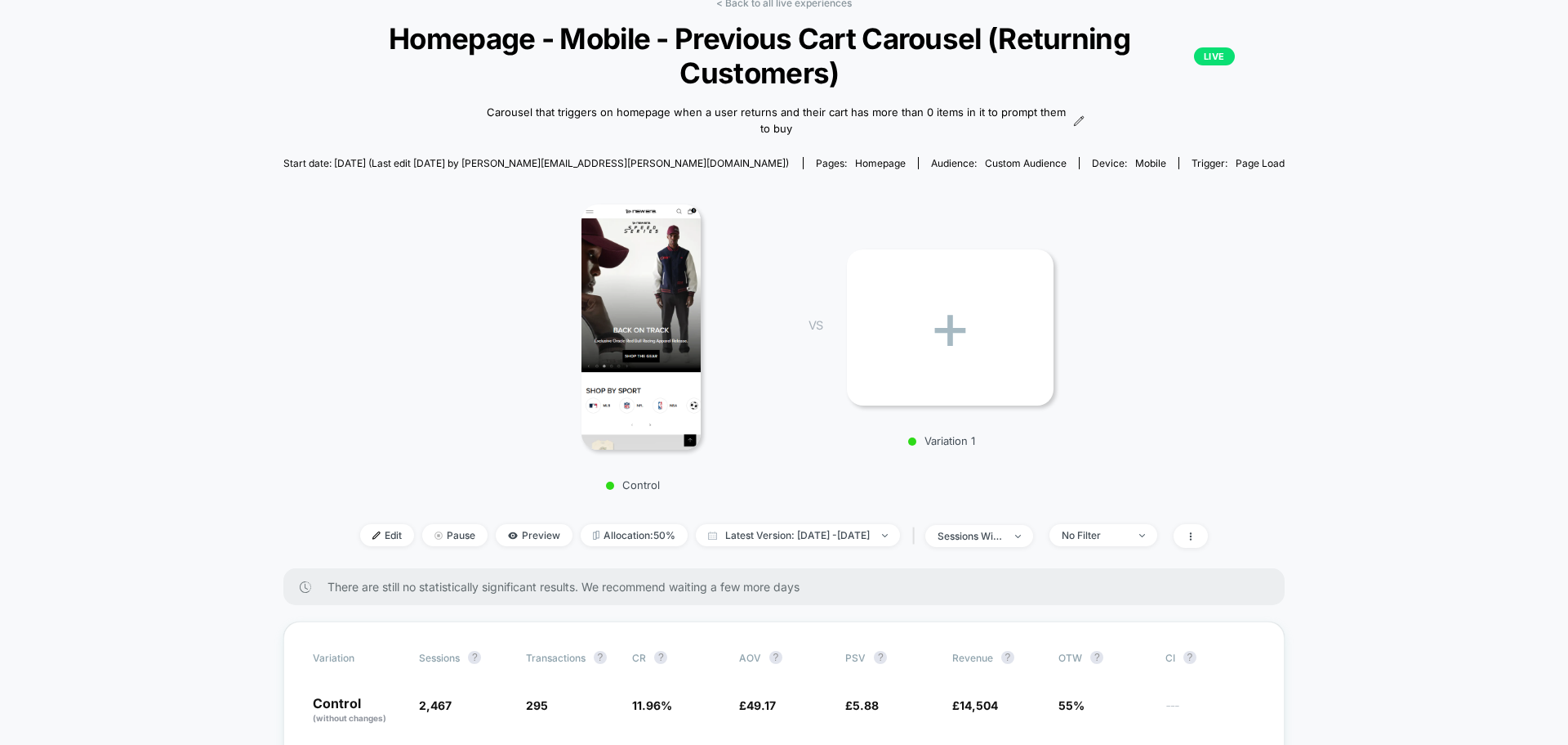
scroll to position [82, 0]
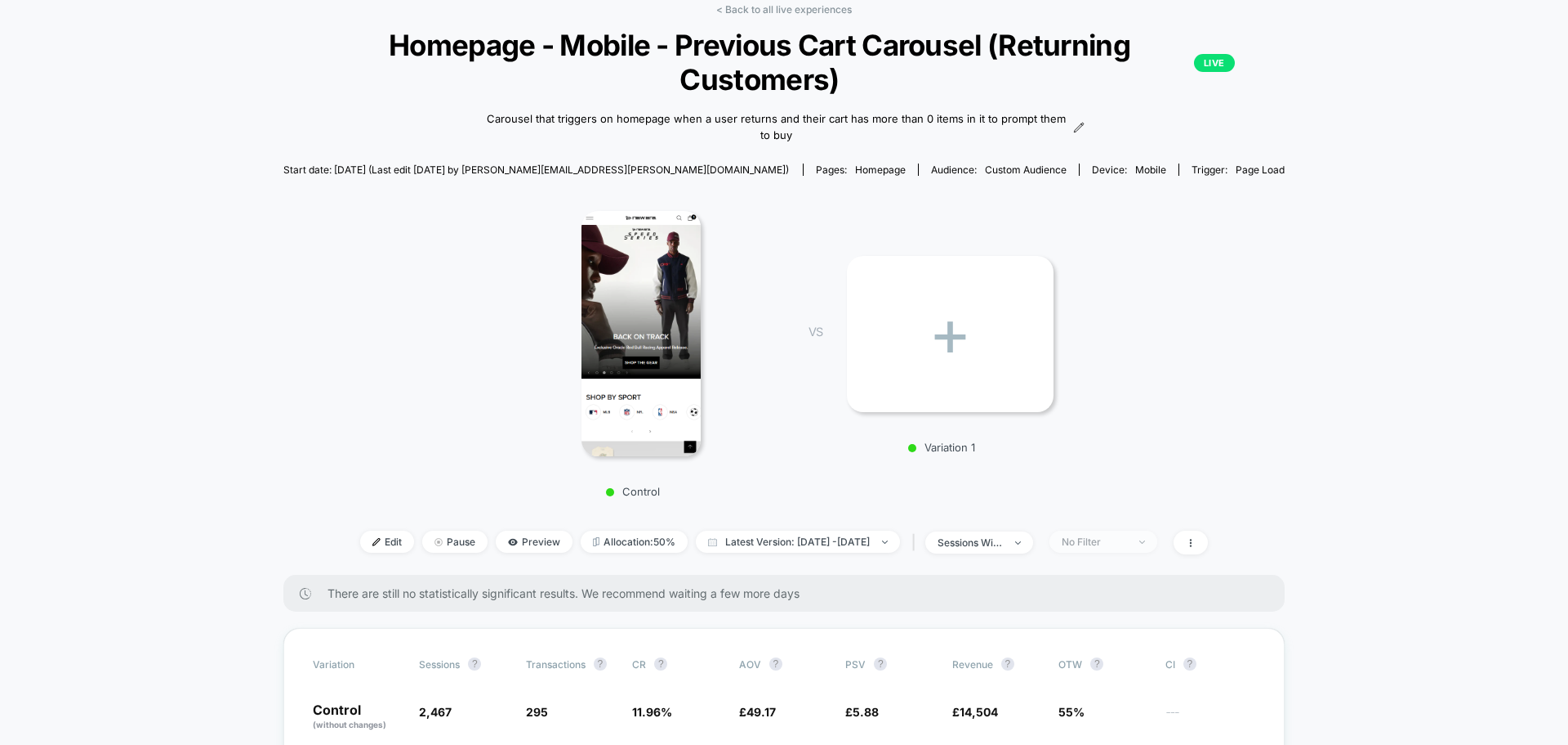
click at [1127, 545] on div "No Filter" at bounding box center [1095, 541] width 65 height 12
click at [1203, 405] on div "Control VS + Variation 1" at bounding box center [777, 349] width 1003 height 314
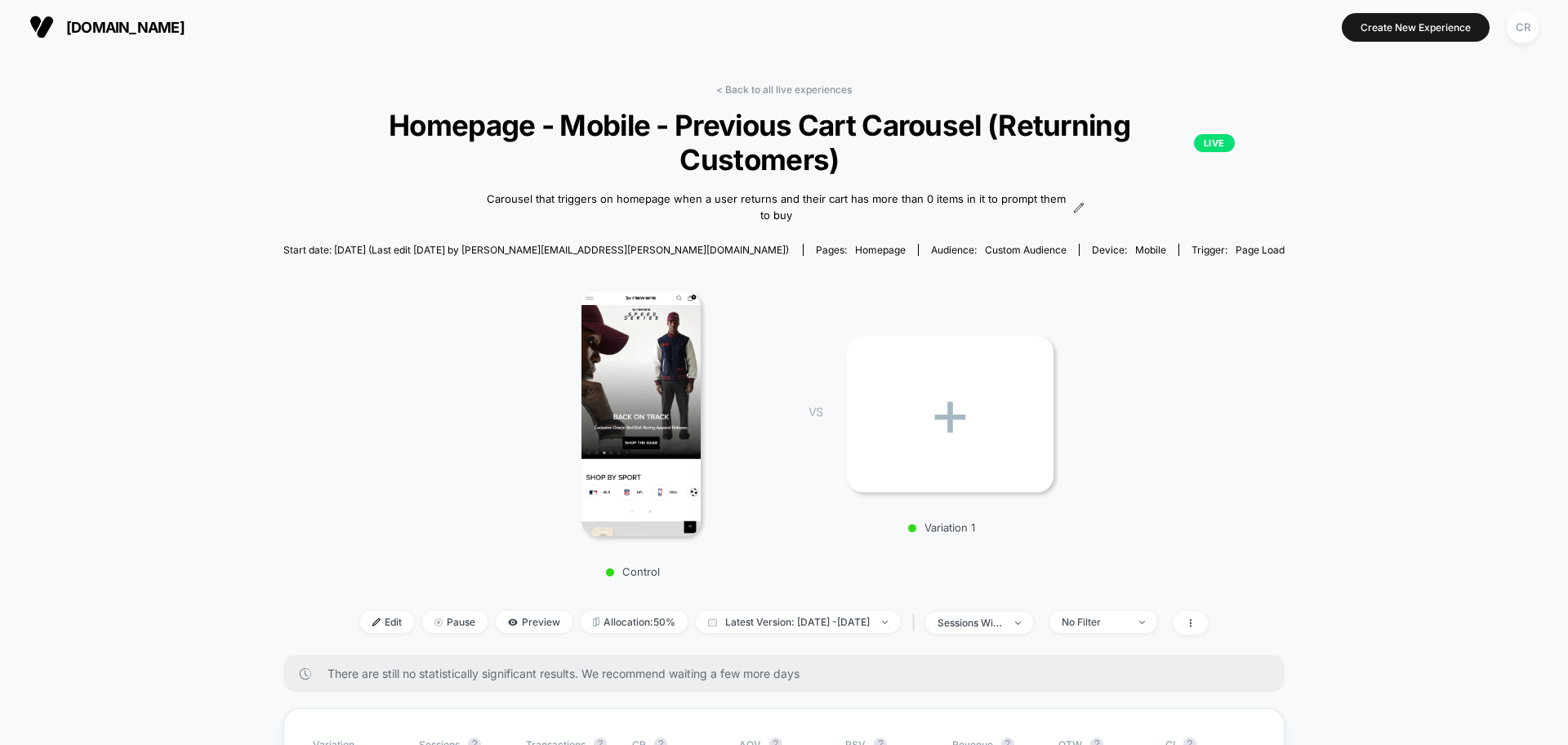
scroll to position [0, 0]
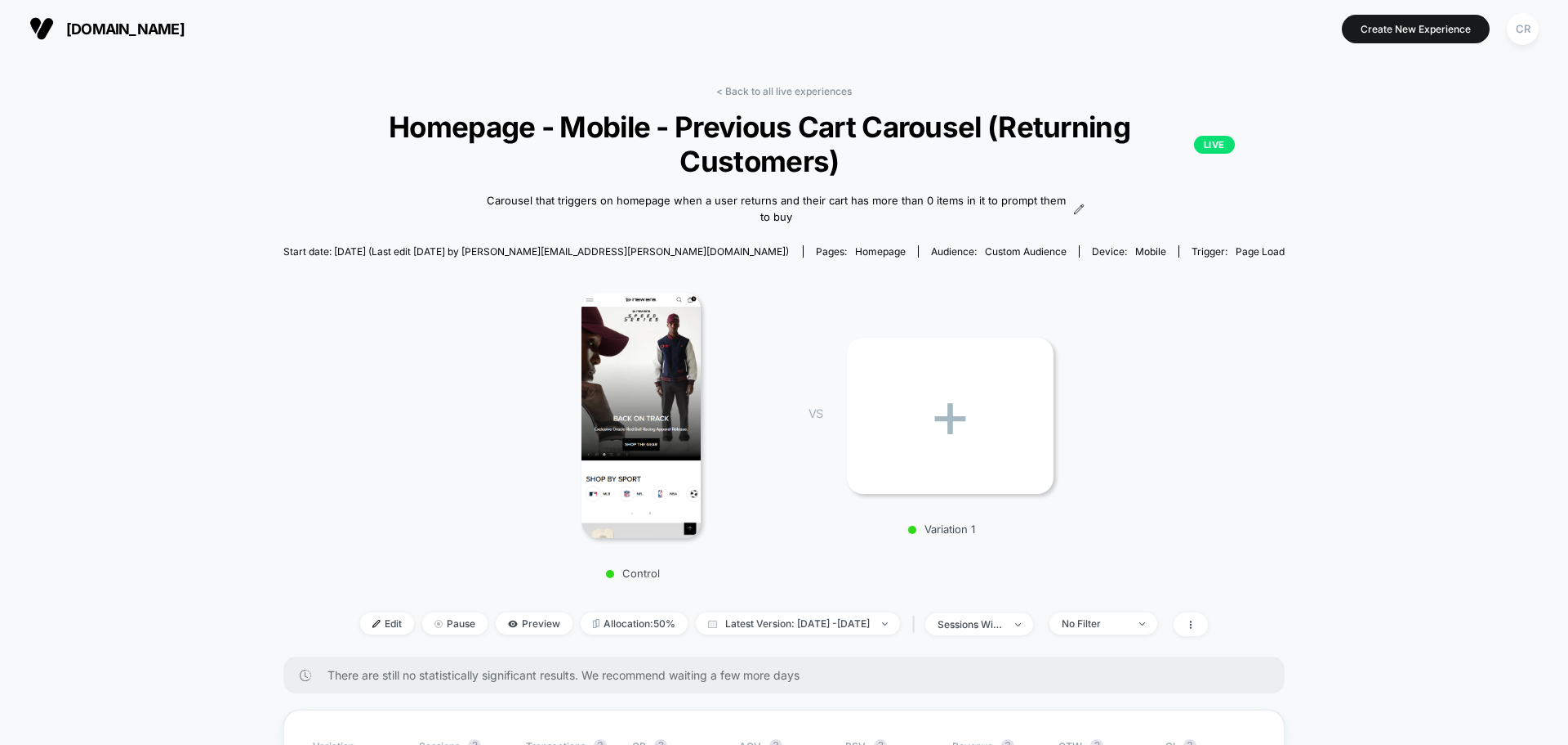
click at [151, 32] on span "neweracap.co.uk" at bounding box center [125, 29] width 119 height 17
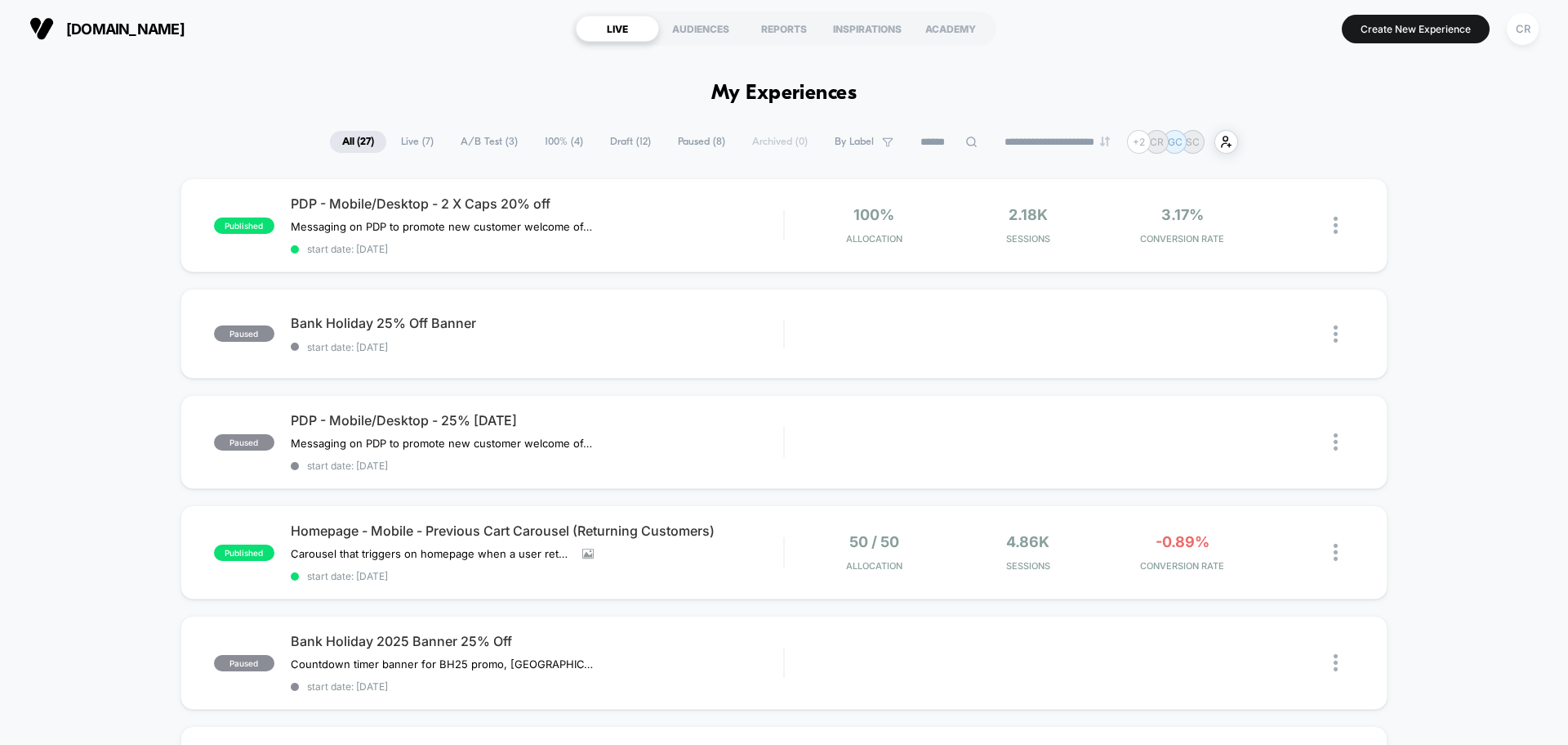
click at [693, 148] on span "Paused ( 8 )" at bounding box center [701, 142] width 71 height 22
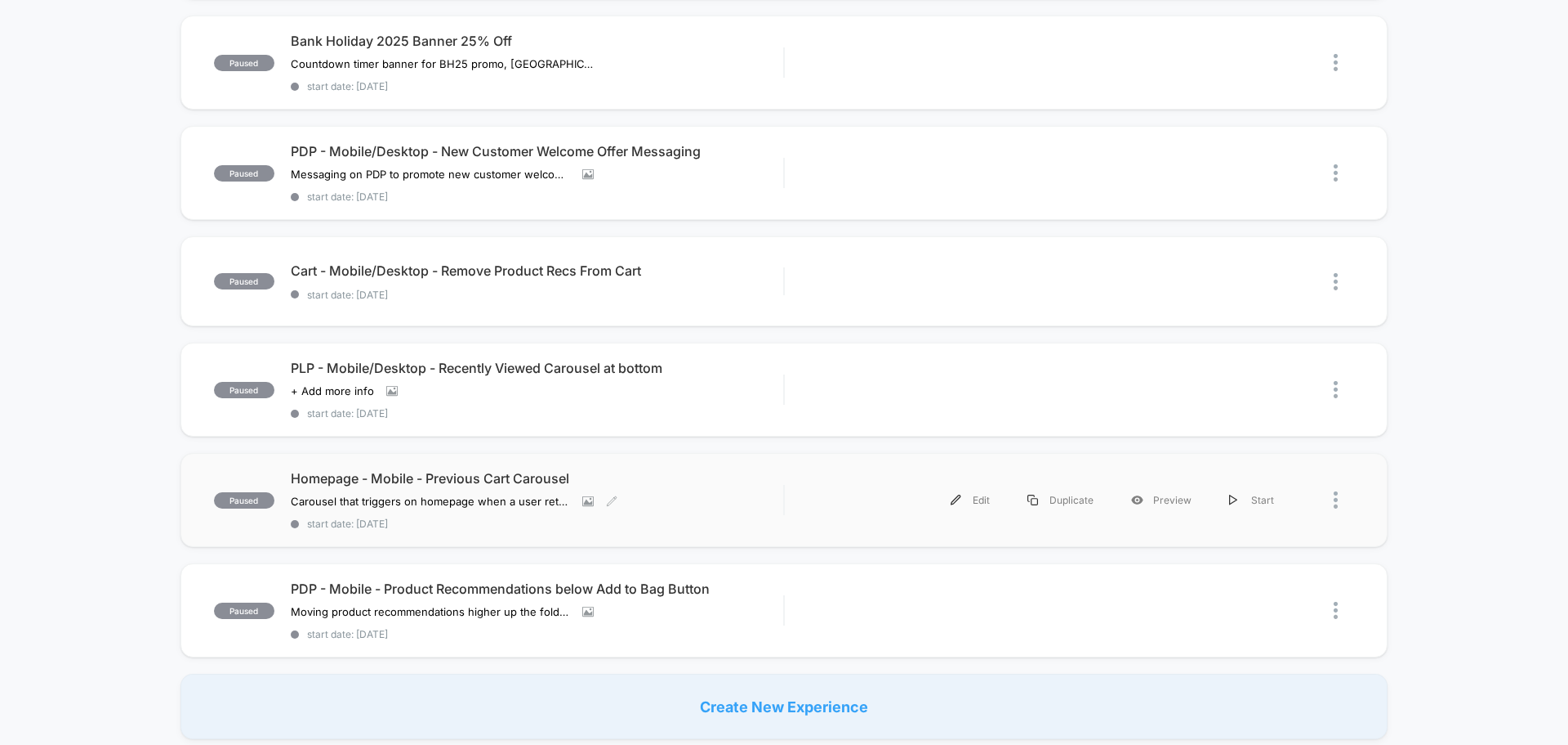
scroll to position [409, 0]
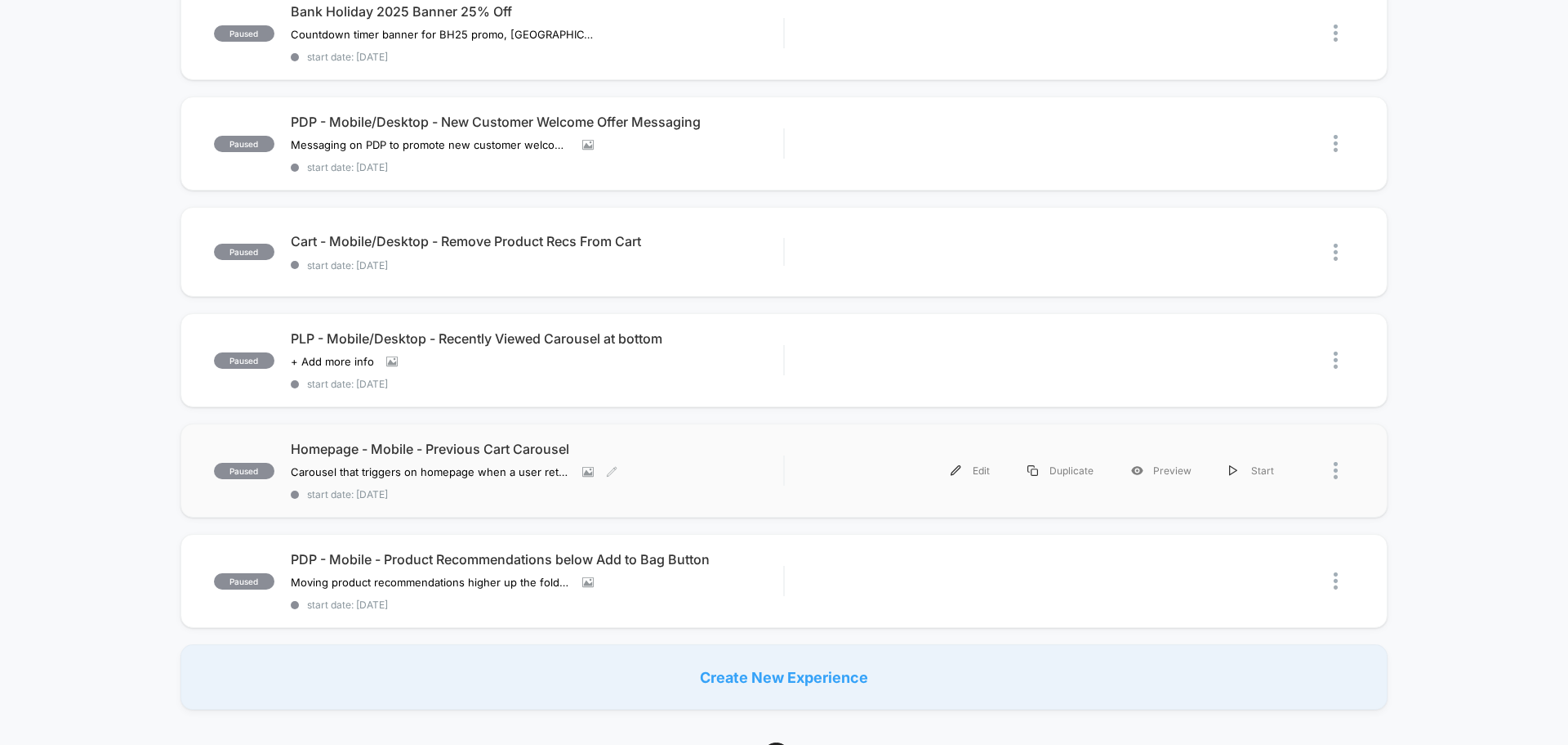
click at [505, 451] on span "Homepage - Mobile - Previous Cart Carousel" at bounding box center [537, 449] width 493 height 17
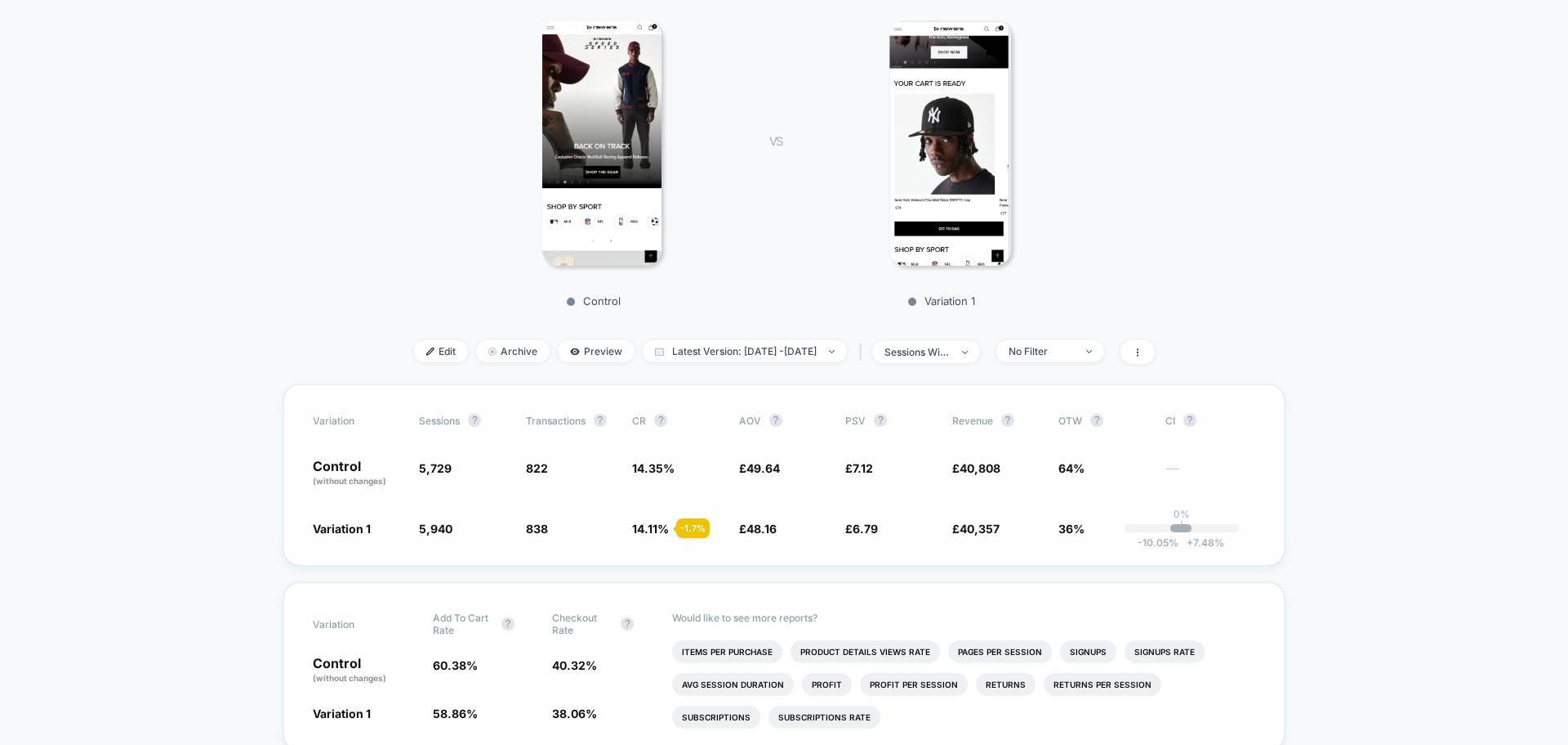
scroll to position [245, 0]
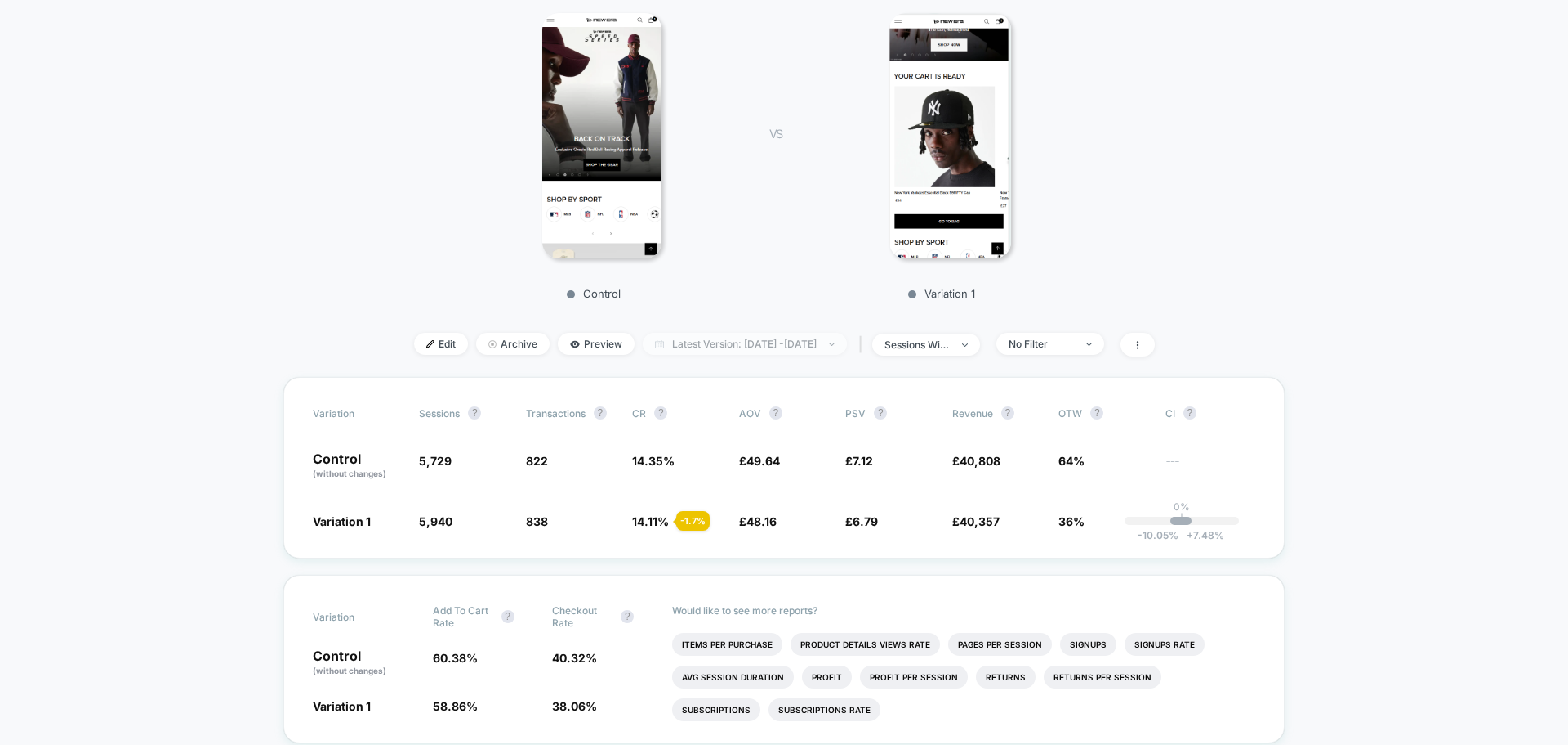
click at [756, 349] on span "Latest Version: Jul 29, 2025 - Sep 1, 2025" at bounding box center [745, 344] width 204 height 22
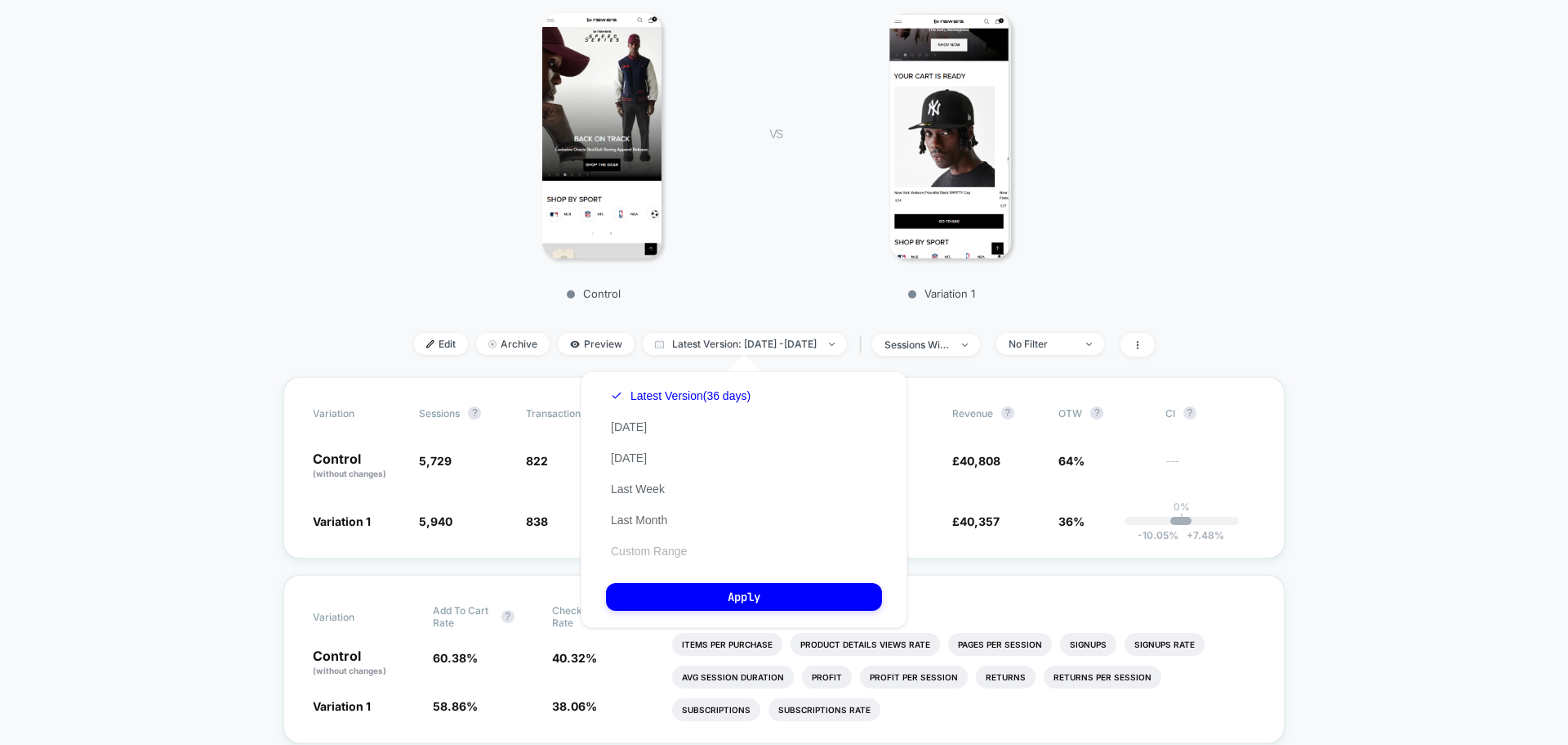
click at [654, 551] on button "Custom Range" at bounding box center [649, 551] width 85 height 15
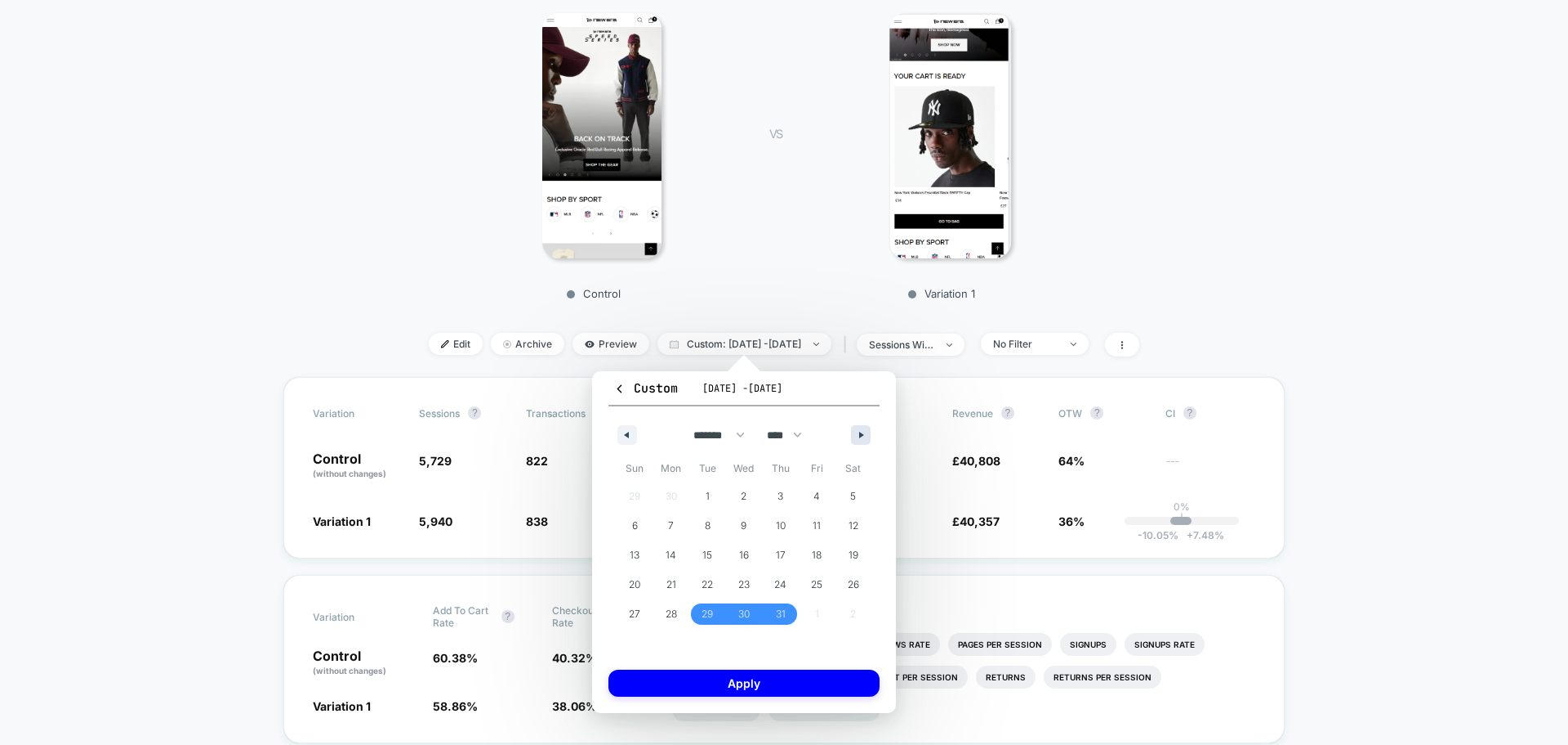
click at [861, 438] on button "button" at bounding box center [861, 435] width 19 height 20
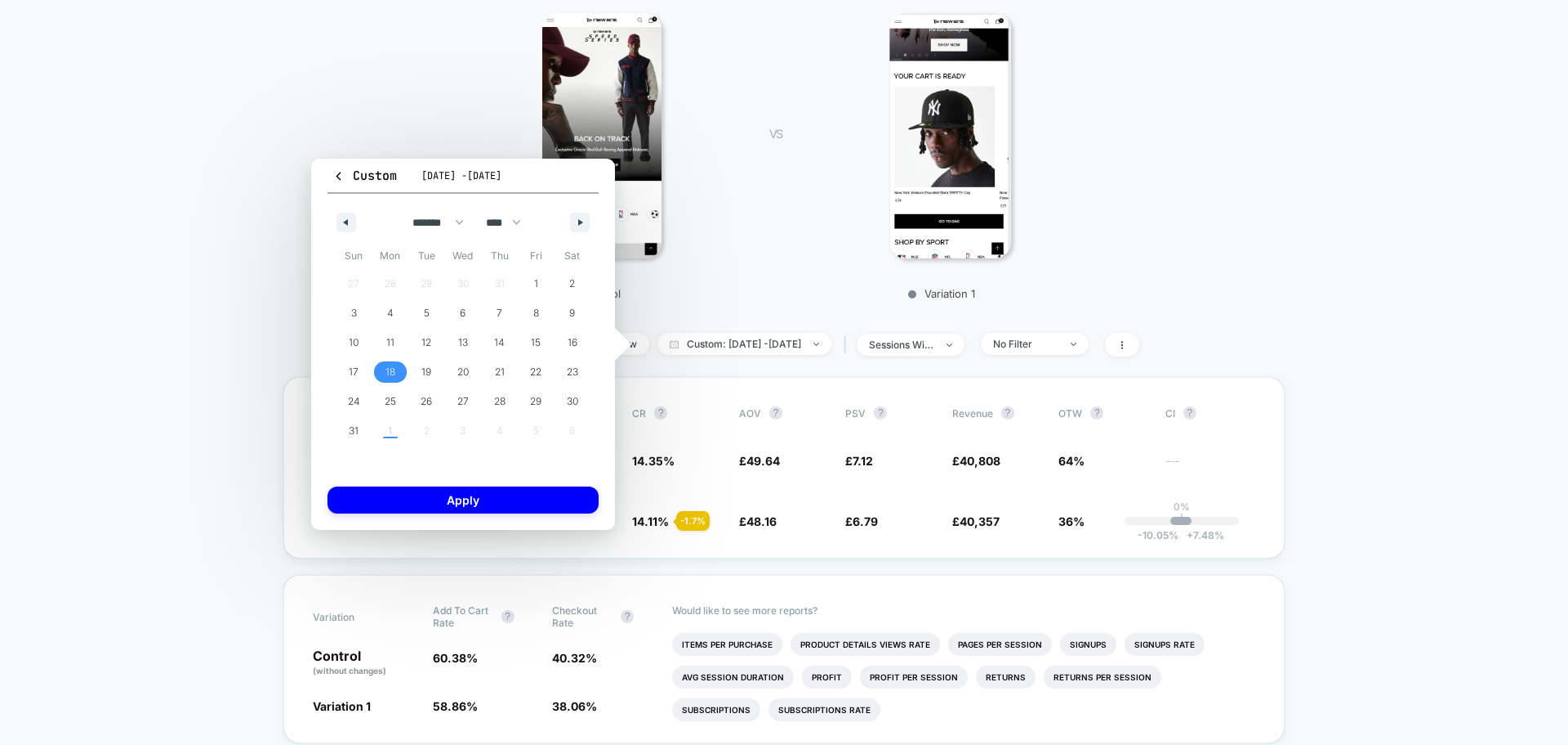
click at [388, 369] on span "18" at bounding box center [390, 372] width 10 height 30
click at [570, 229] on button "button" at bounding box center [579, 222] width 19 height 20
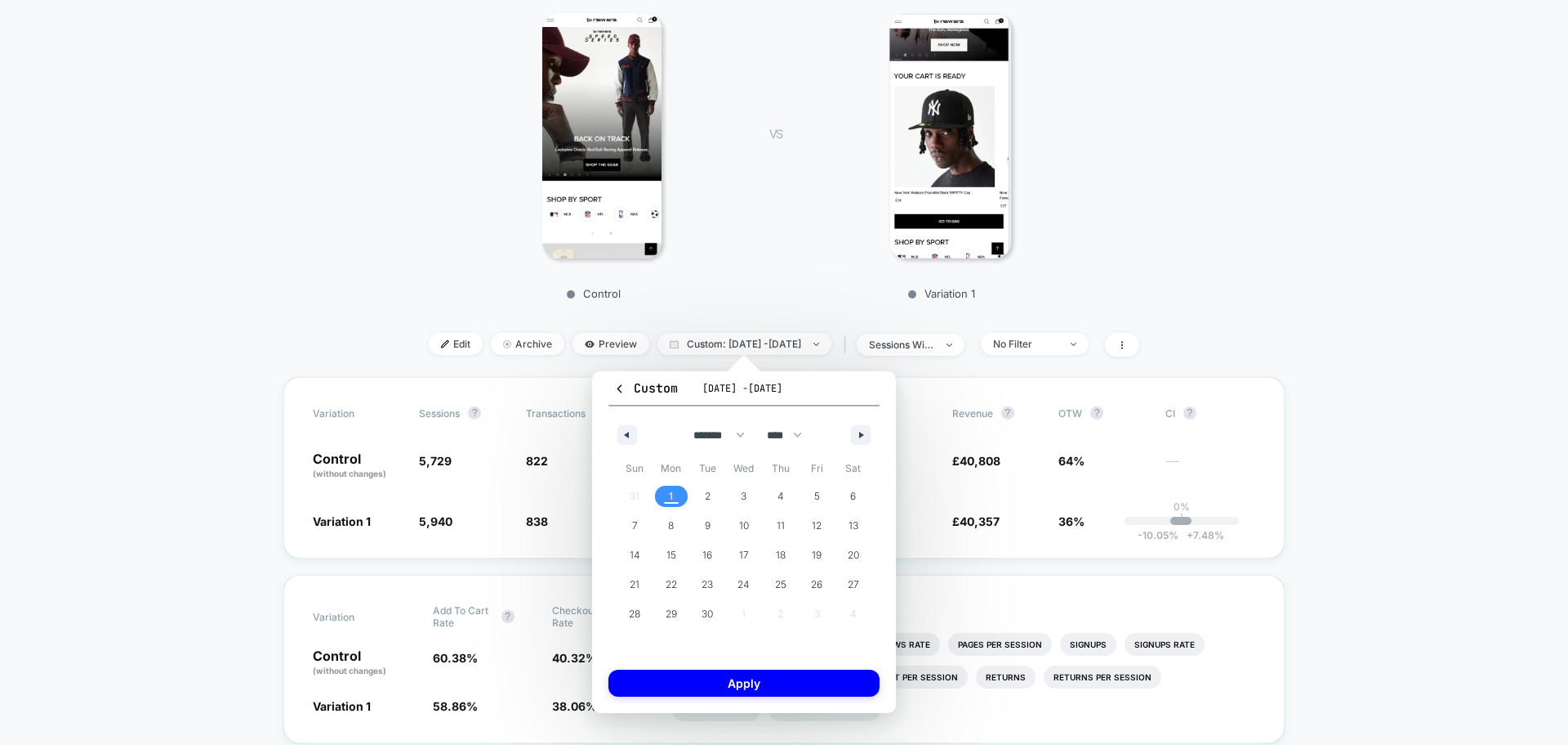
click at [676, 500] on span "1" at bounding box center [672, 496] width 37 height 21
select select "*"
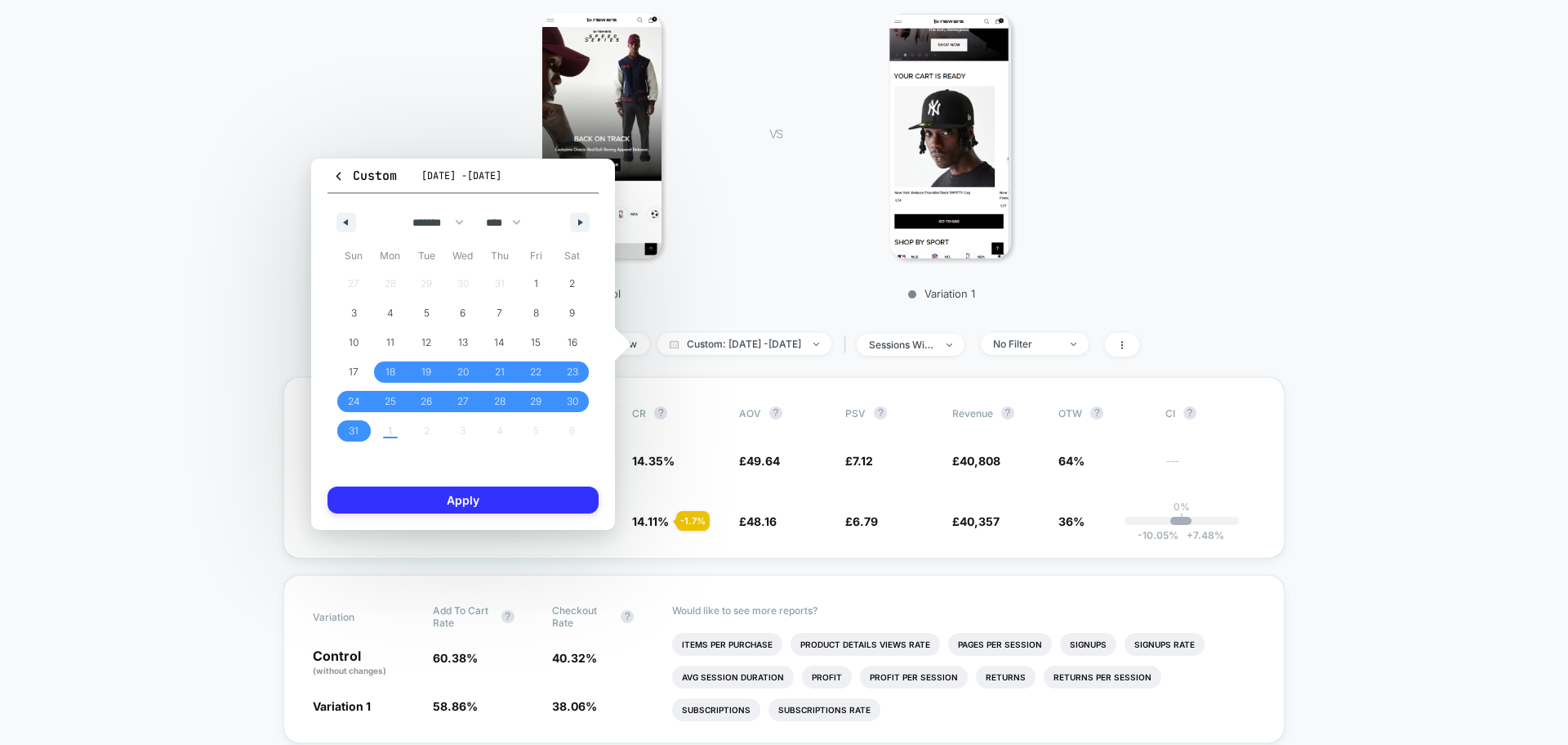
click at [539, 500] on button "Apply" at bounding box center [463, 500] width 271 height 27
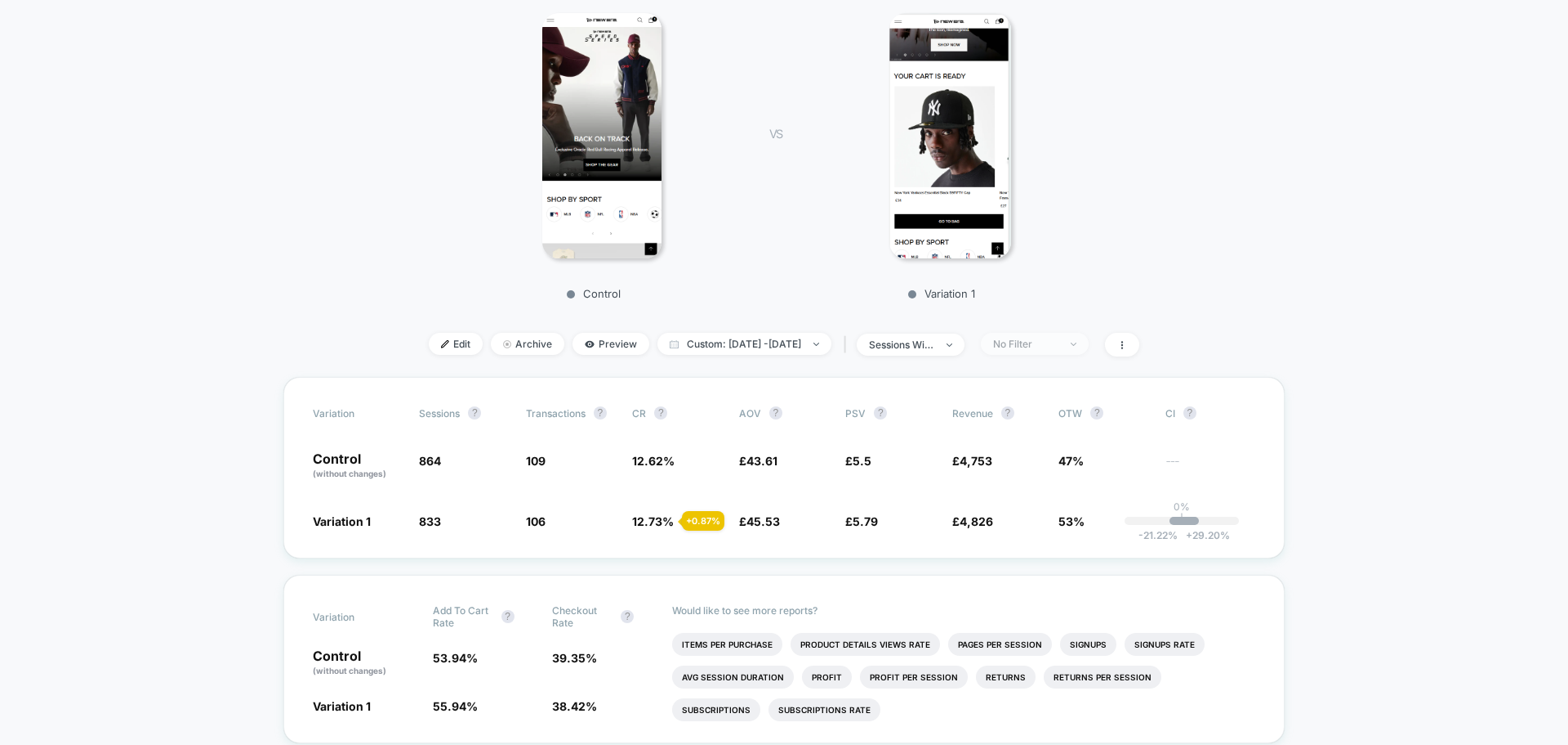
click at [1047, 344] on div "No Filter" at bounding box center [1026, 343] width 65 height 12
click at [1034, 468] on span "Returning Visitors" at bounding box center [1054, 470] width 94 height 14
click at [1036, 589] on button "Save" at bounding box center [1056, 582] width 149 height 27
click at [819, 333] on span "Custom: Aug 18, 2025 - Sep 1, 2025" at bounding box center [744, 344] width 174 height 22
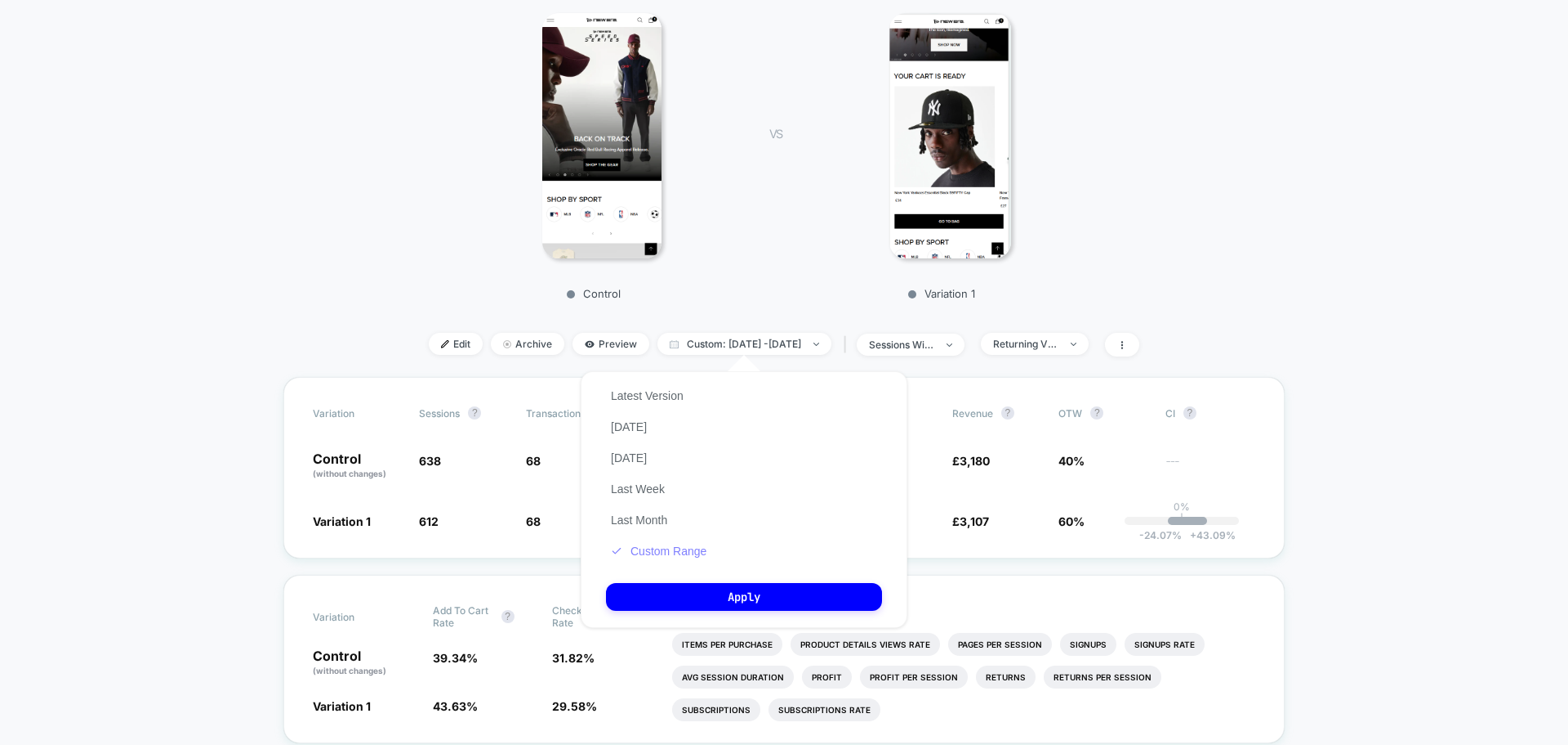
click at [650, 555] on button "Custom Range" at bounding box center [659, 551] width 106 height 15
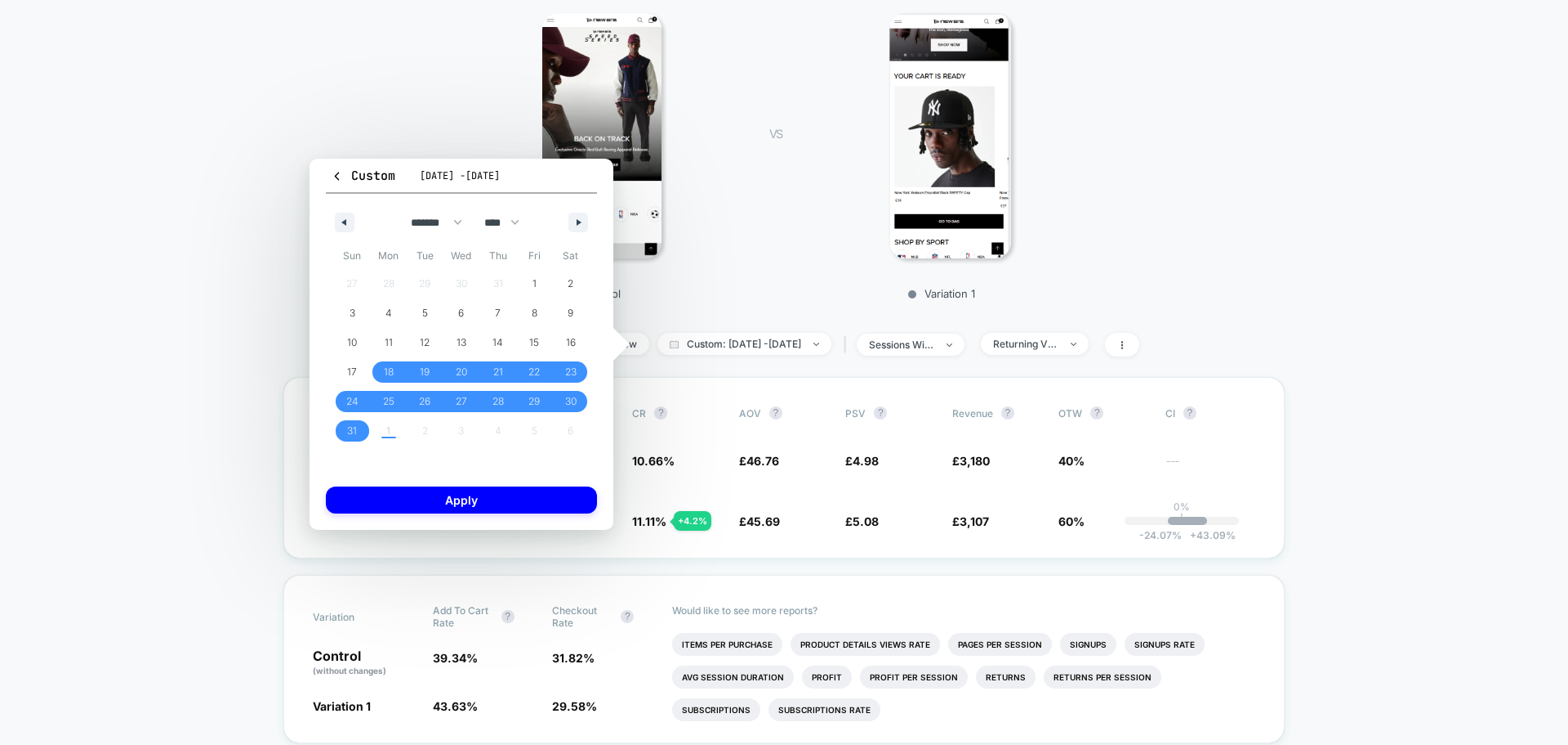
click at [352, 215] on button "button" at bounding box center [344, 222] width 19 height 20
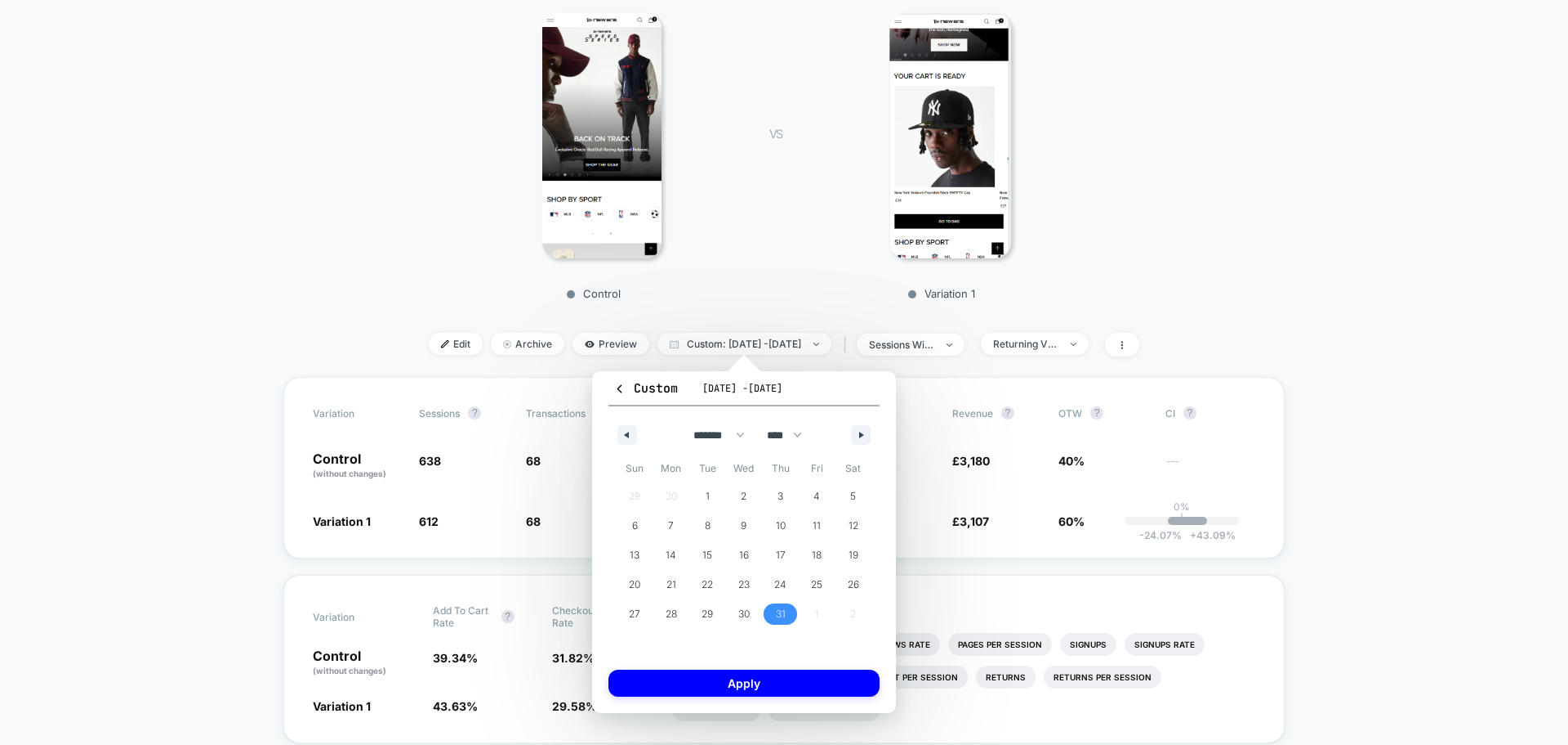
click at [766, 615] on span "31" at bounding box center [781, 613] width 37 height 21
click at [851, 439] on button "button" at bounding box center [861, 435] width 19 height 20
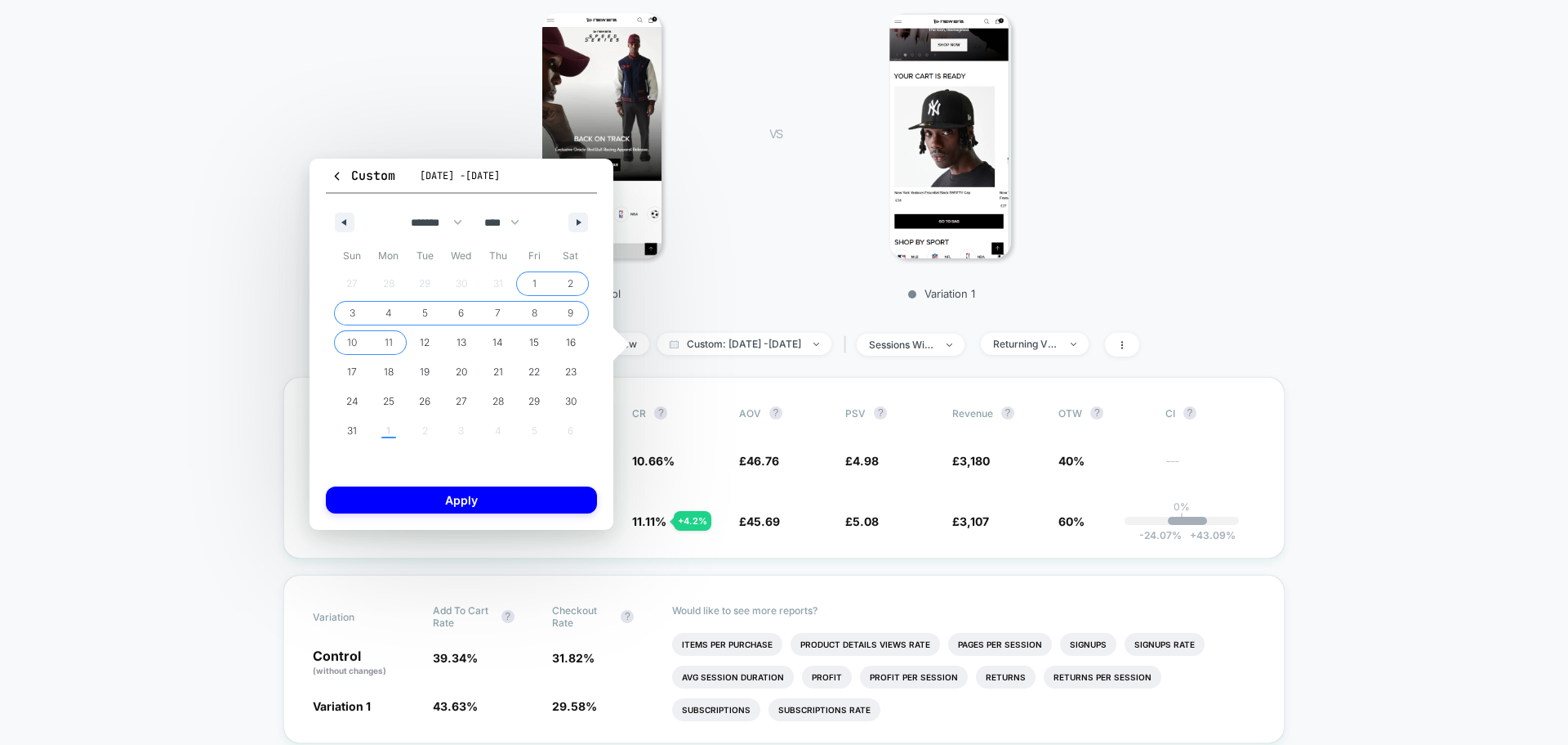
click at [382, 344] on span "11" at bounding box center [389, 342] width 37 height 21
select select "*"
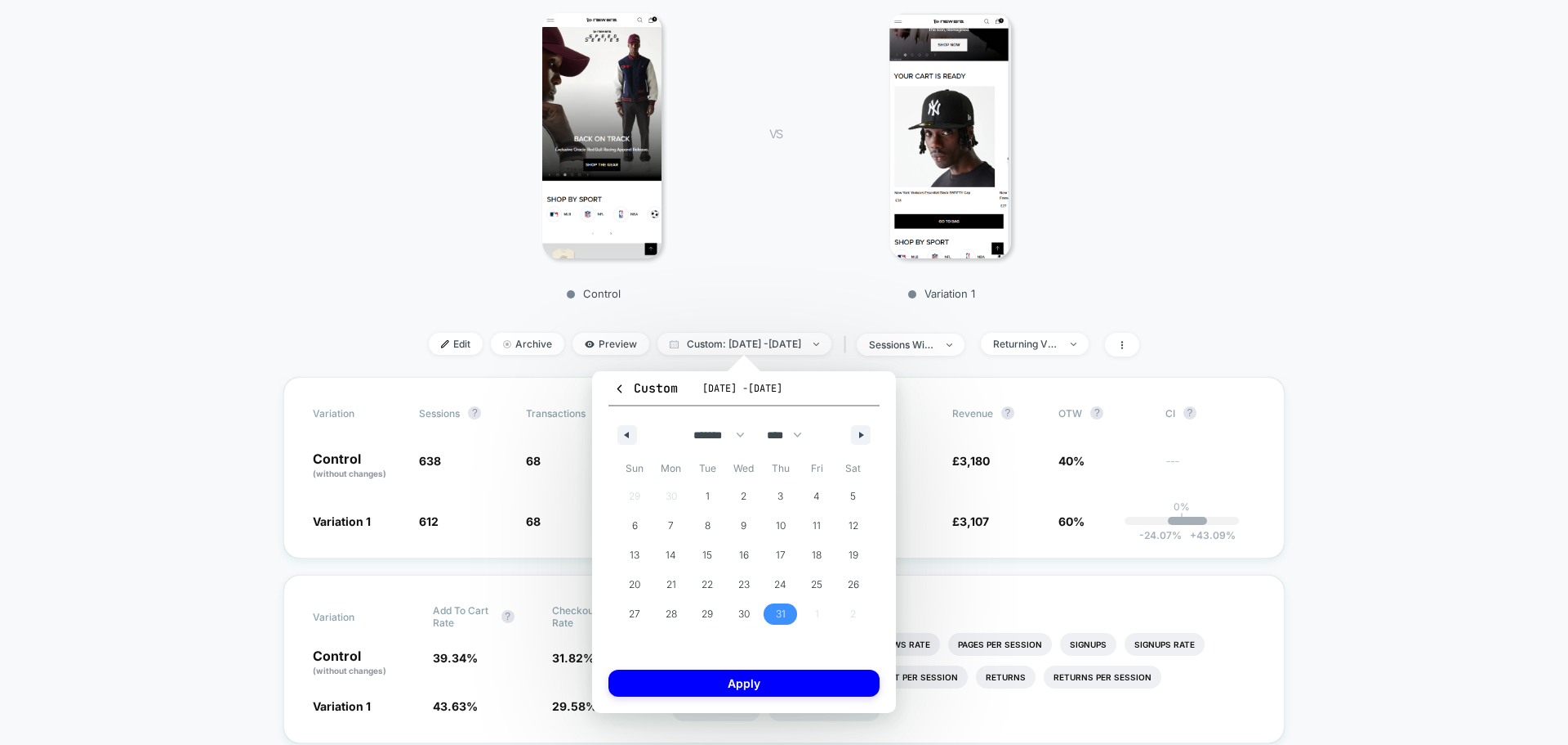
click at [775, 697] on div "Custom Aug 18, 2025 - Sep 1, 2025 ******* ******** ***** ***** *** **** **** **…" at bounding box center [744, 542] width 304 height 342
click at [775, 691] on button "Apply" at bounding box center [745, 683] width 271 height 27
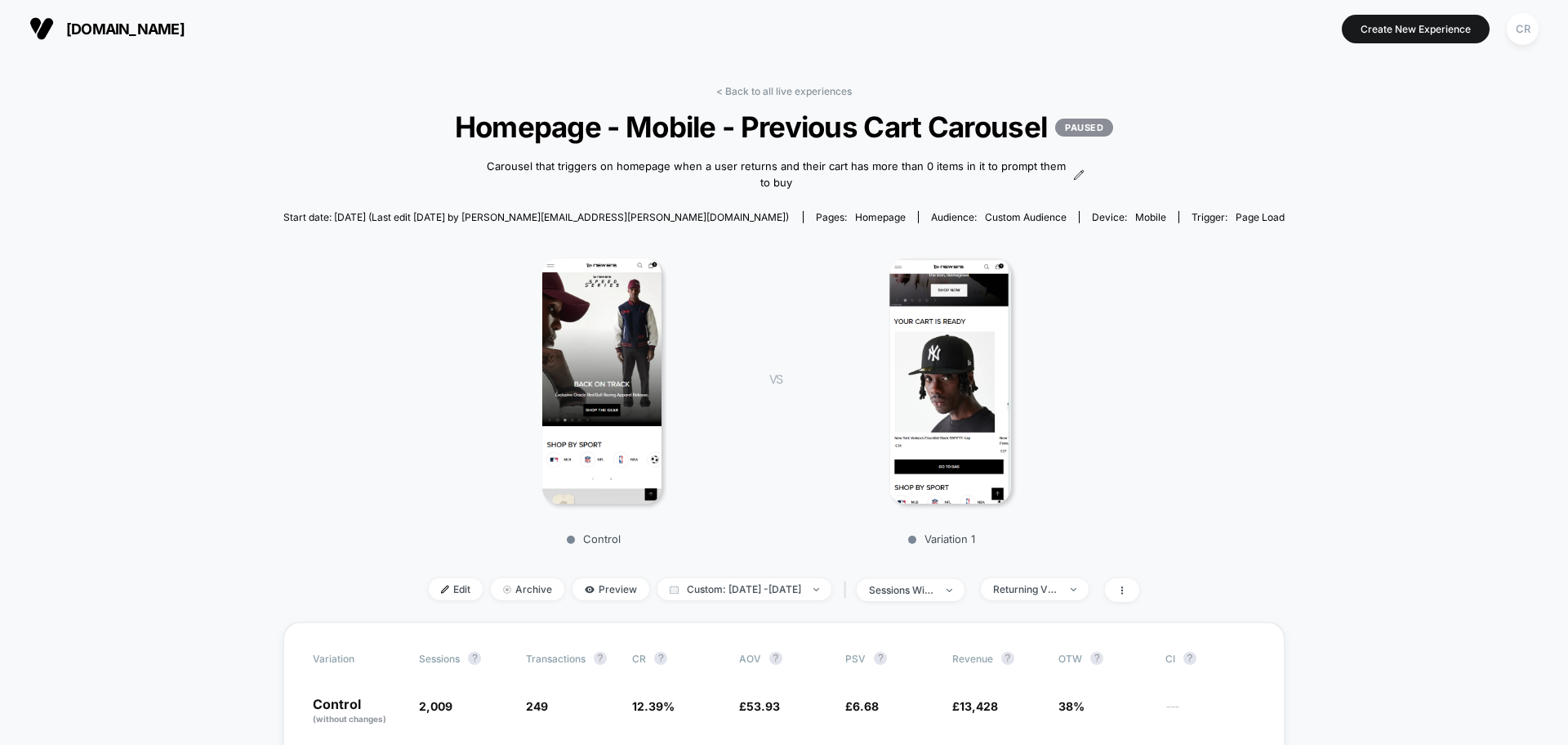
click at [185, 26] on span "neweracap.co.uk" at bounding box center [125, 29] width 119 height 17
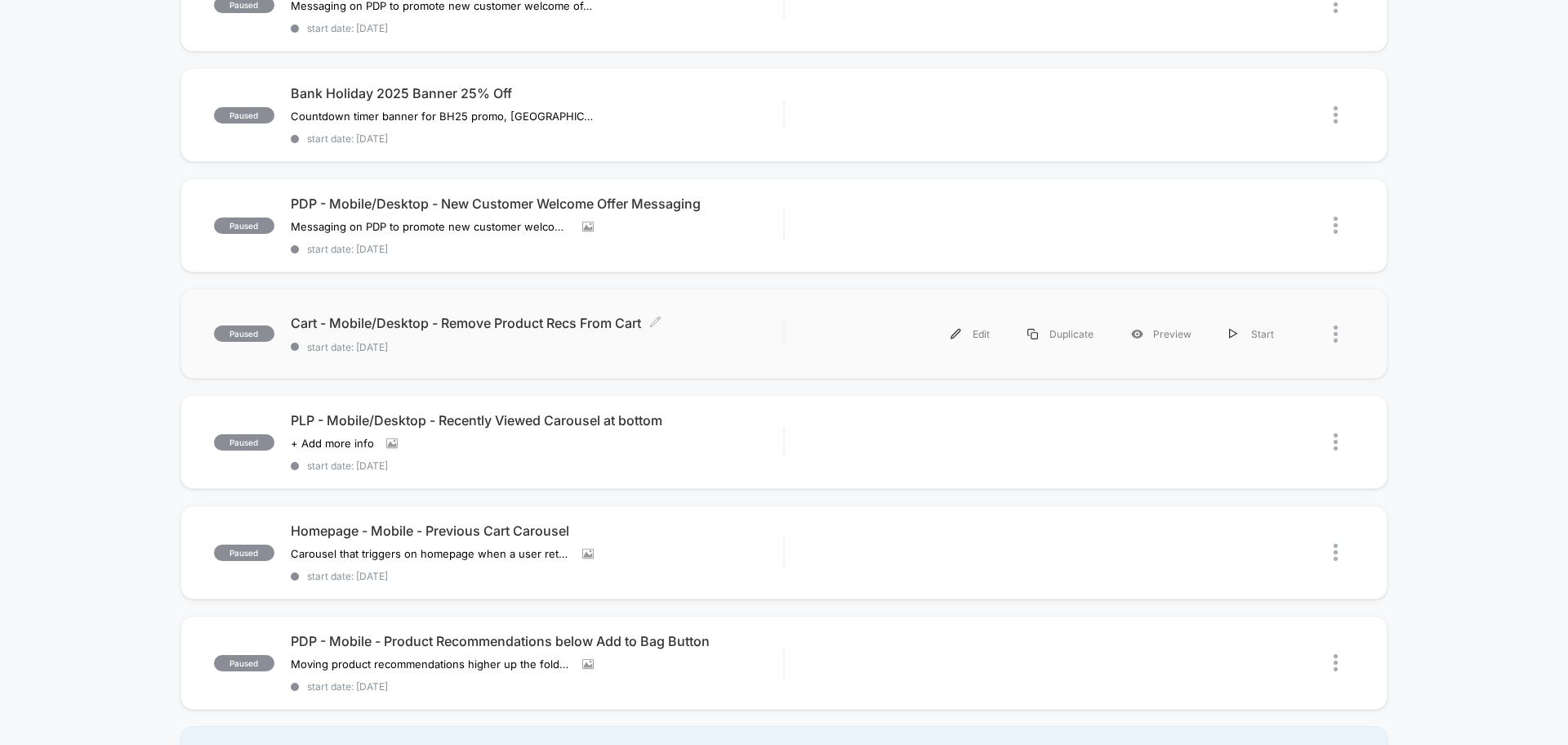
scroll to position [245, 0]
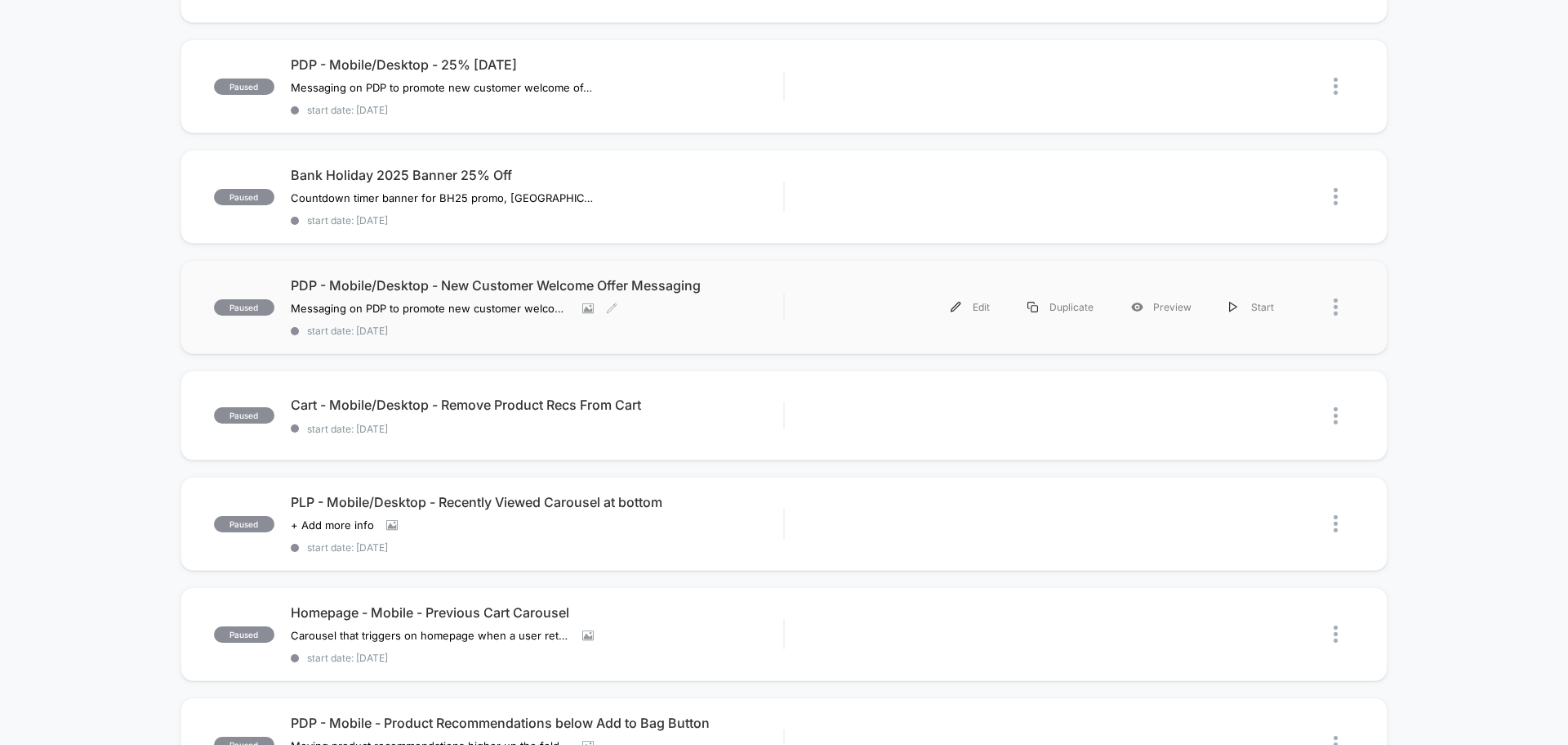
click at [500, 288] on span "PDP - Mobile/Desktop - New Customer Welcome Offer Messaging" at bounding box center [537, 285] width 493 height 17
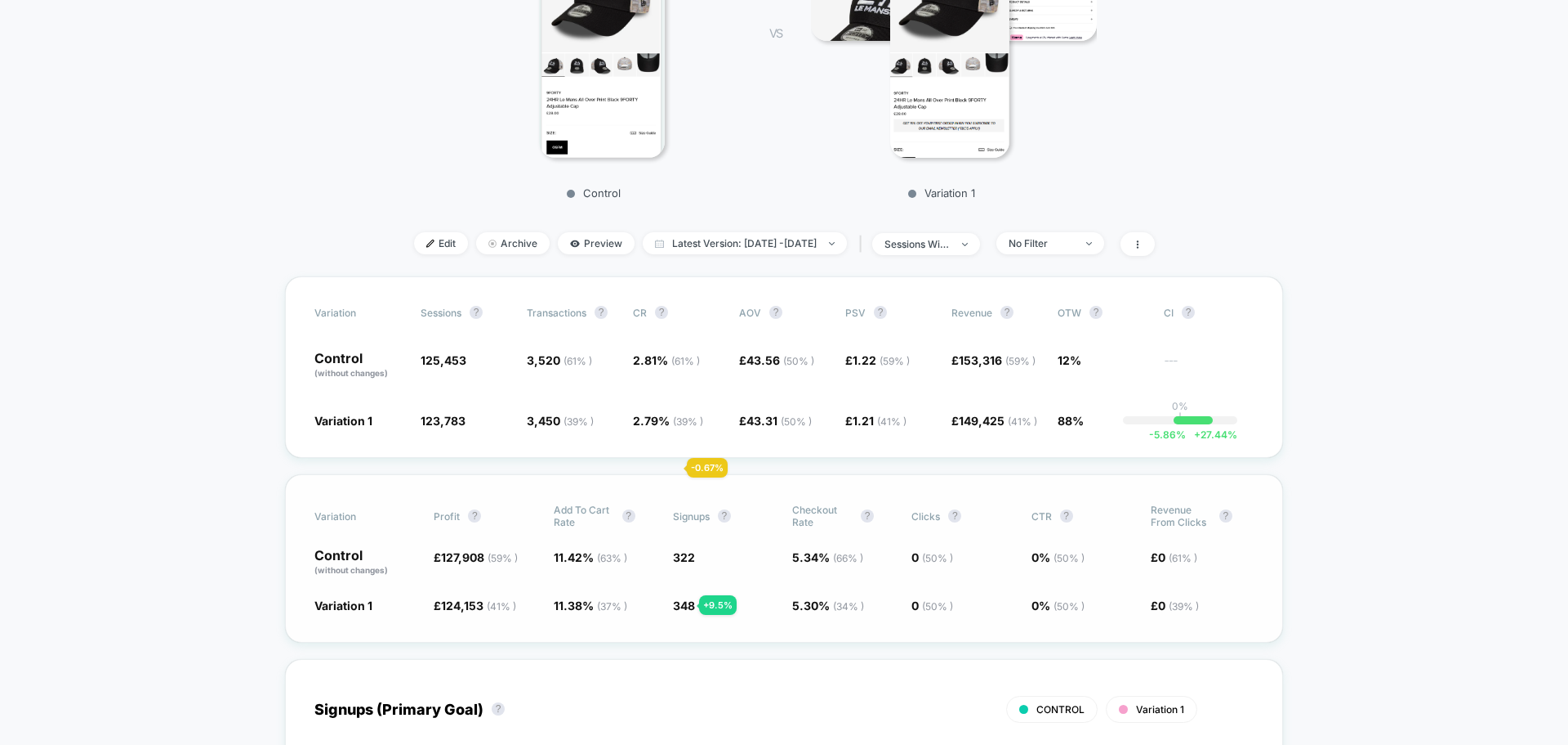
scroll to position [409, 0]
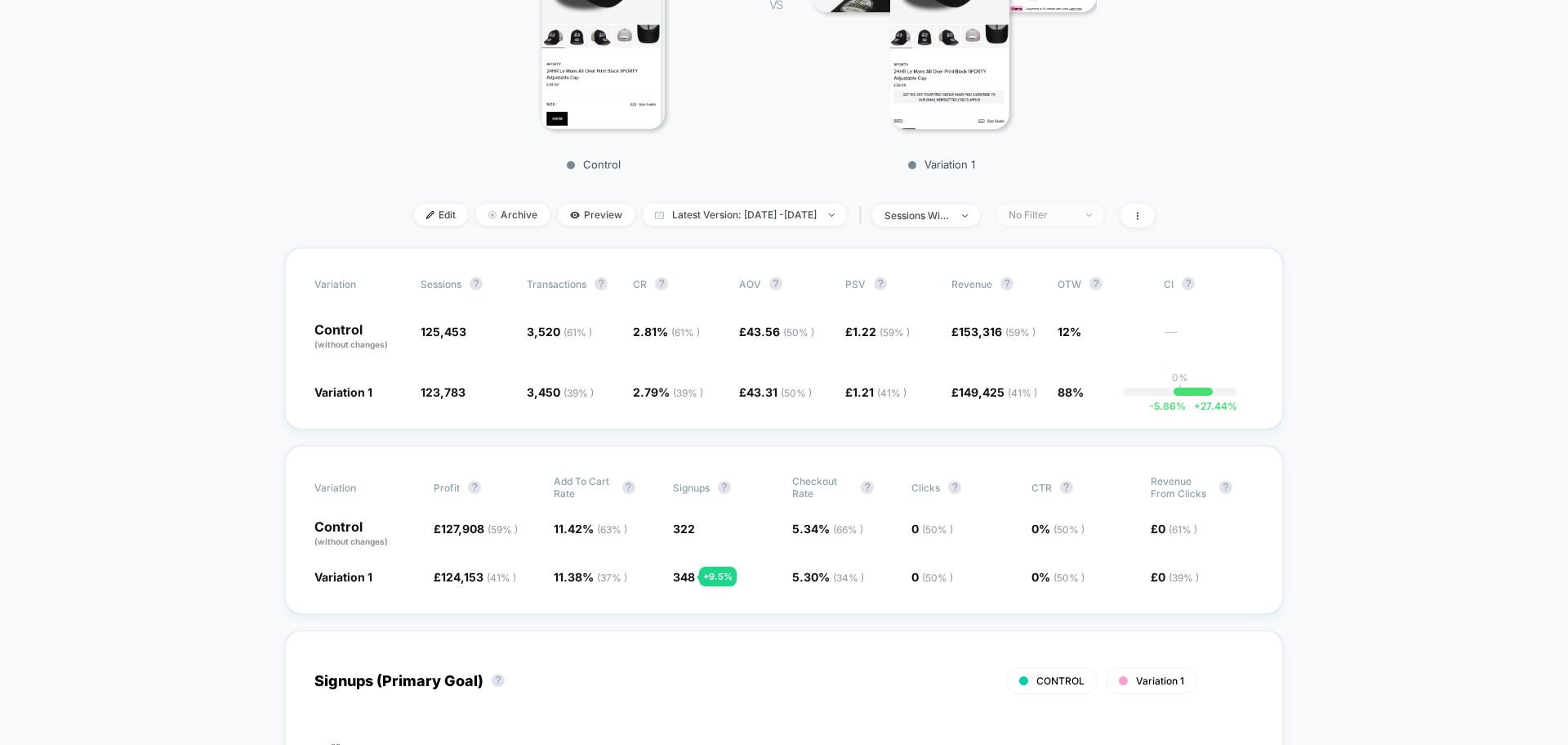
click at [1043, 224] on span "No Filter" at bounding box center [1051, 215] width 108 height 22
click at [1054, 279] on span "Mobile Visitors" at bounding box center [1059, 276] width 78 height 14
click at [1069, 461] on button "Save" at bounding box center [1069, 452] width 149 height 27
click at [1101, 214] on span "Mobile" at bounding box center [1051, 215] width 108 height 22
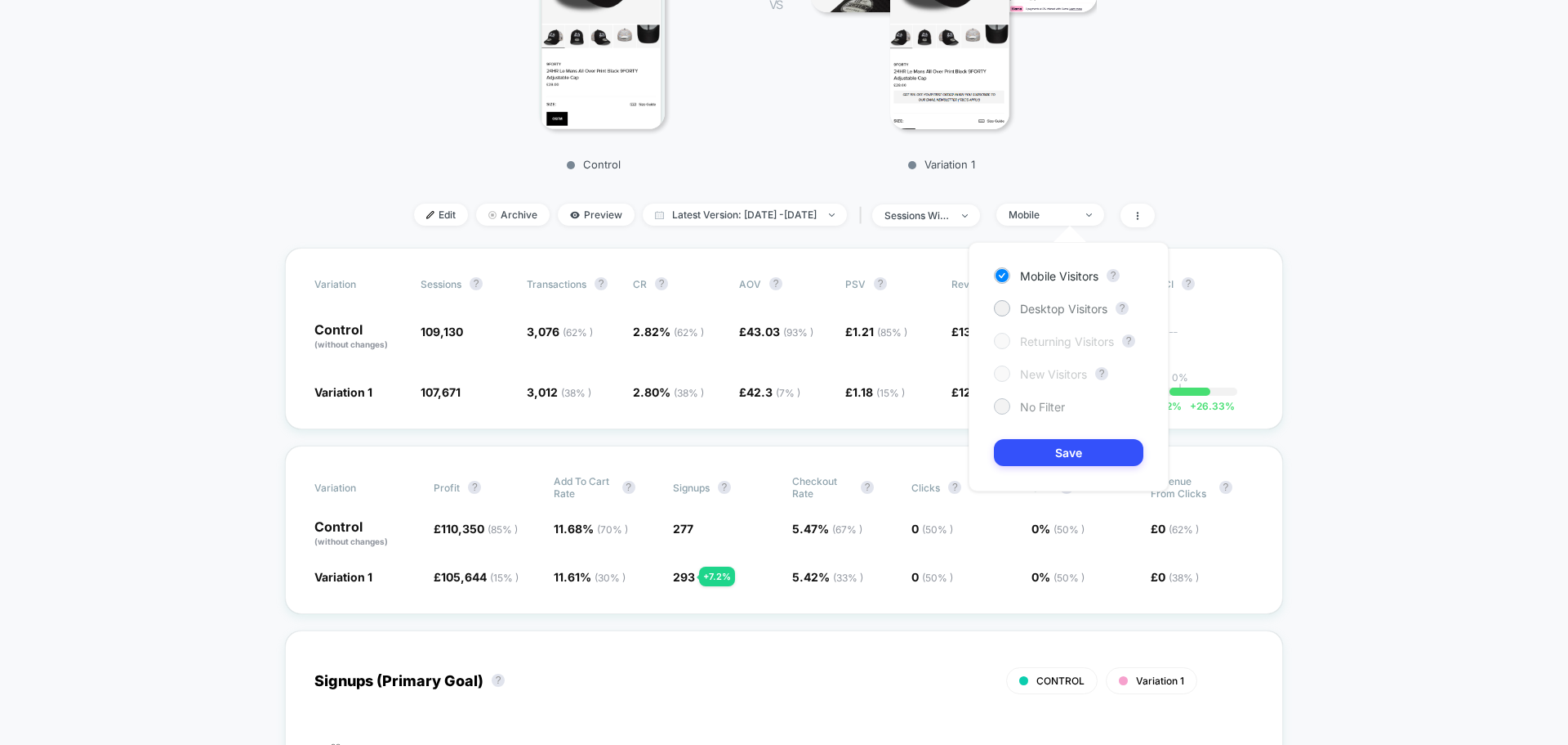
click at [1013, 410] on div "No Filter" at bounding box center [1030, 407] width 71 height 17
click at [1021, 445] on button "Save" at bounding box center [1069, 452] width 149 height 27
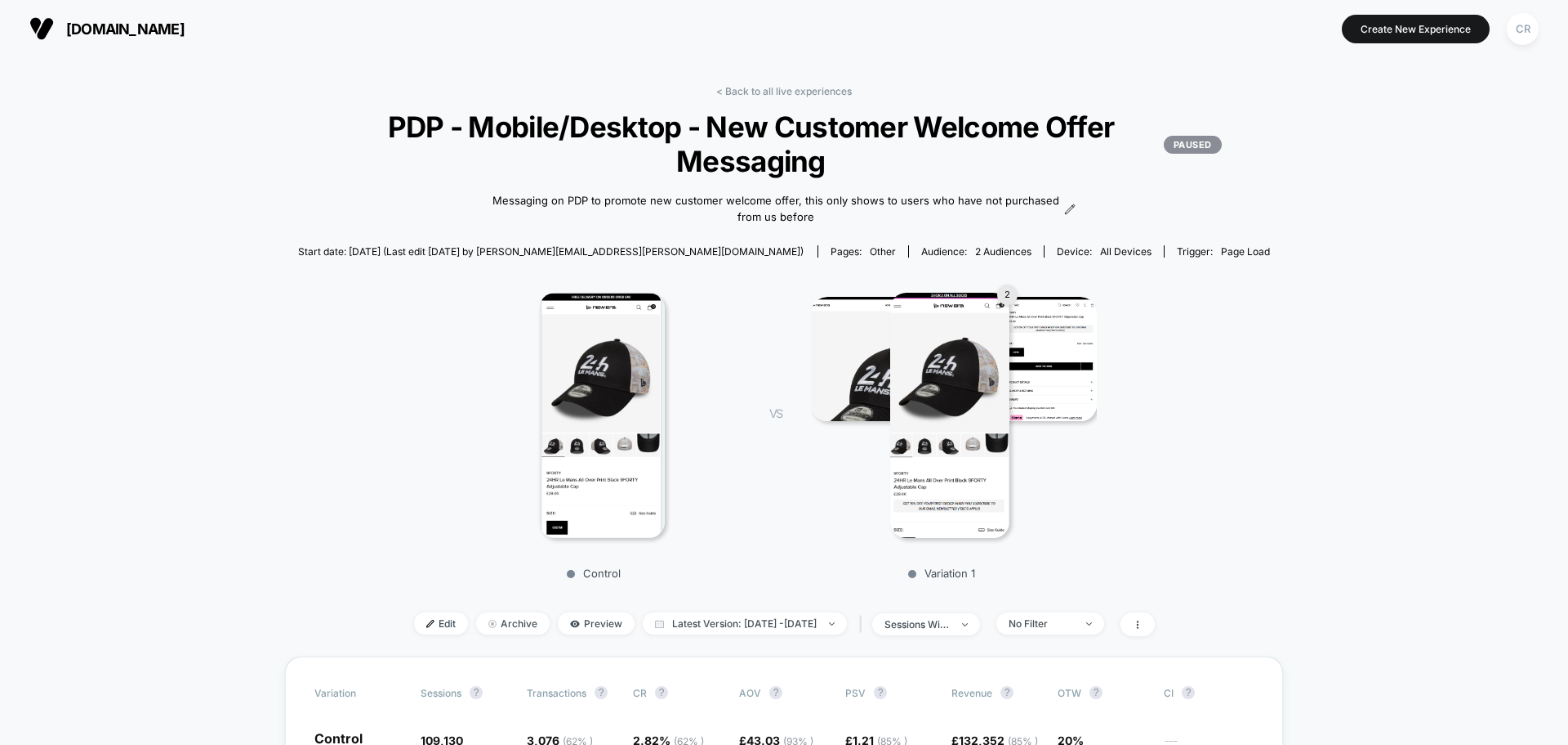
click at [175, 21] on span "neweracap.co.uk" at bounding box center [125, 29] width 119 height 17
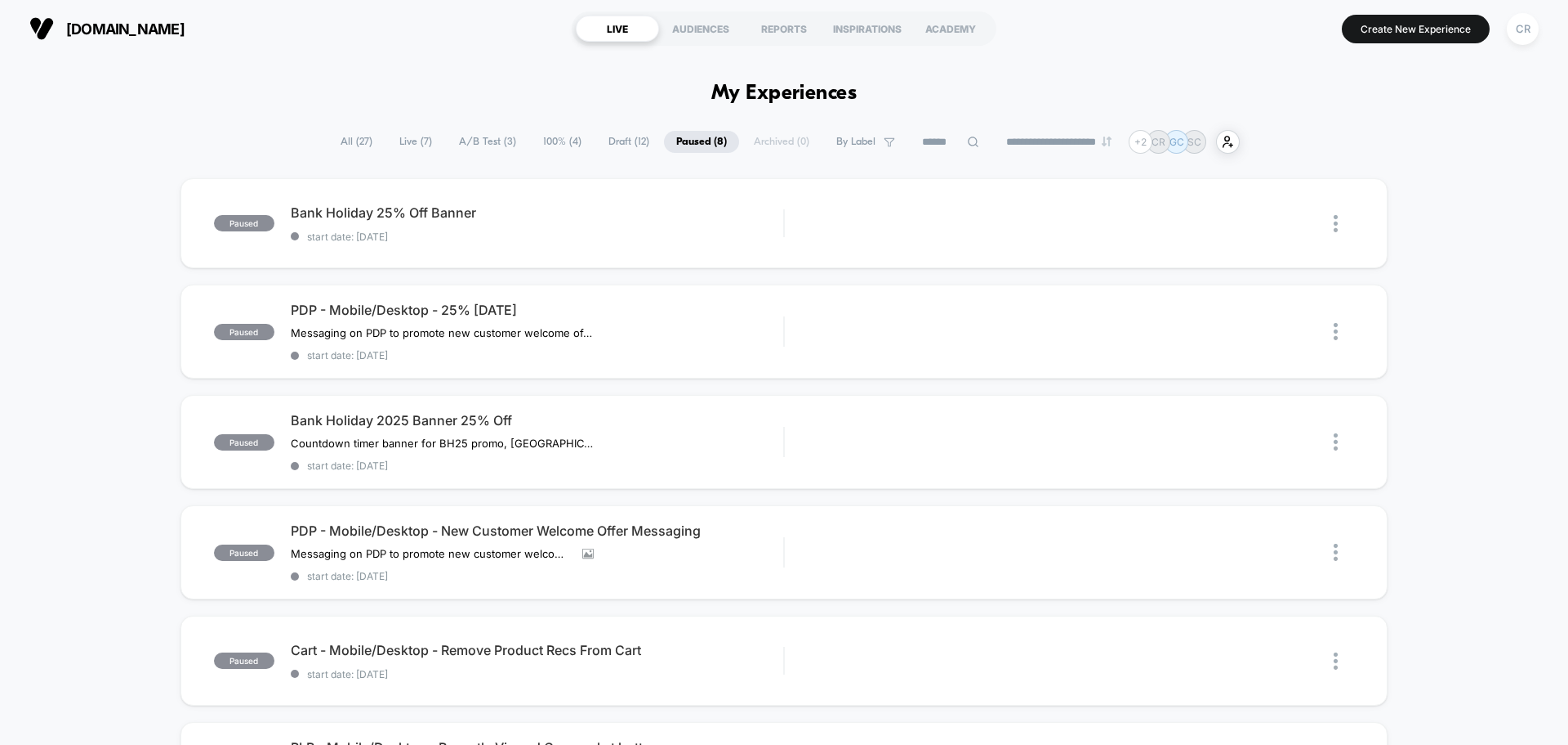
click at [487, 143] on span "A/B Test ( 3 )" at bounding box center [487, 142] width 82 height 22
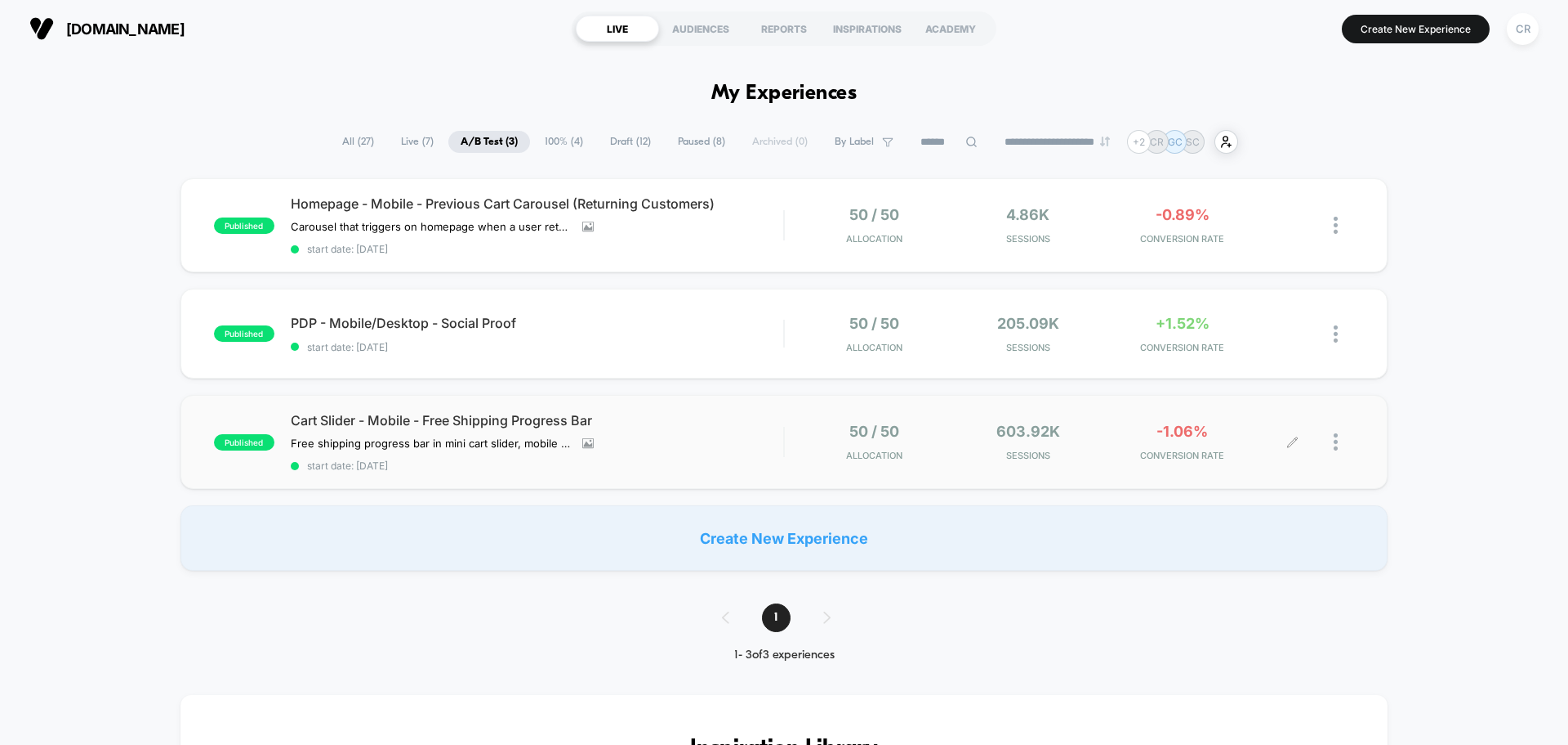
click at [1160, 435] on span "-1.06%" at bounding box center [1182, 431] width 51 height 17
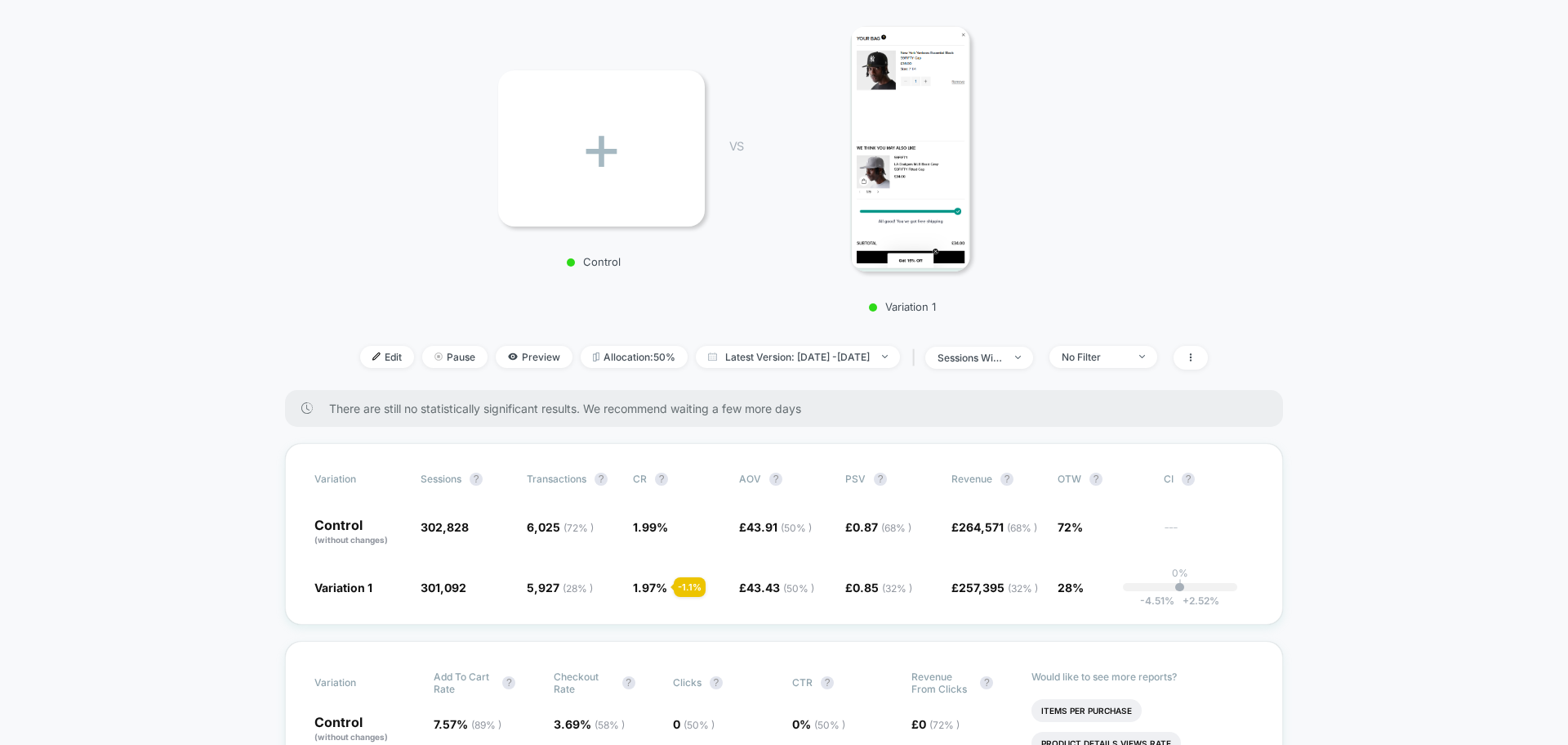
scroll to position [245, 0]
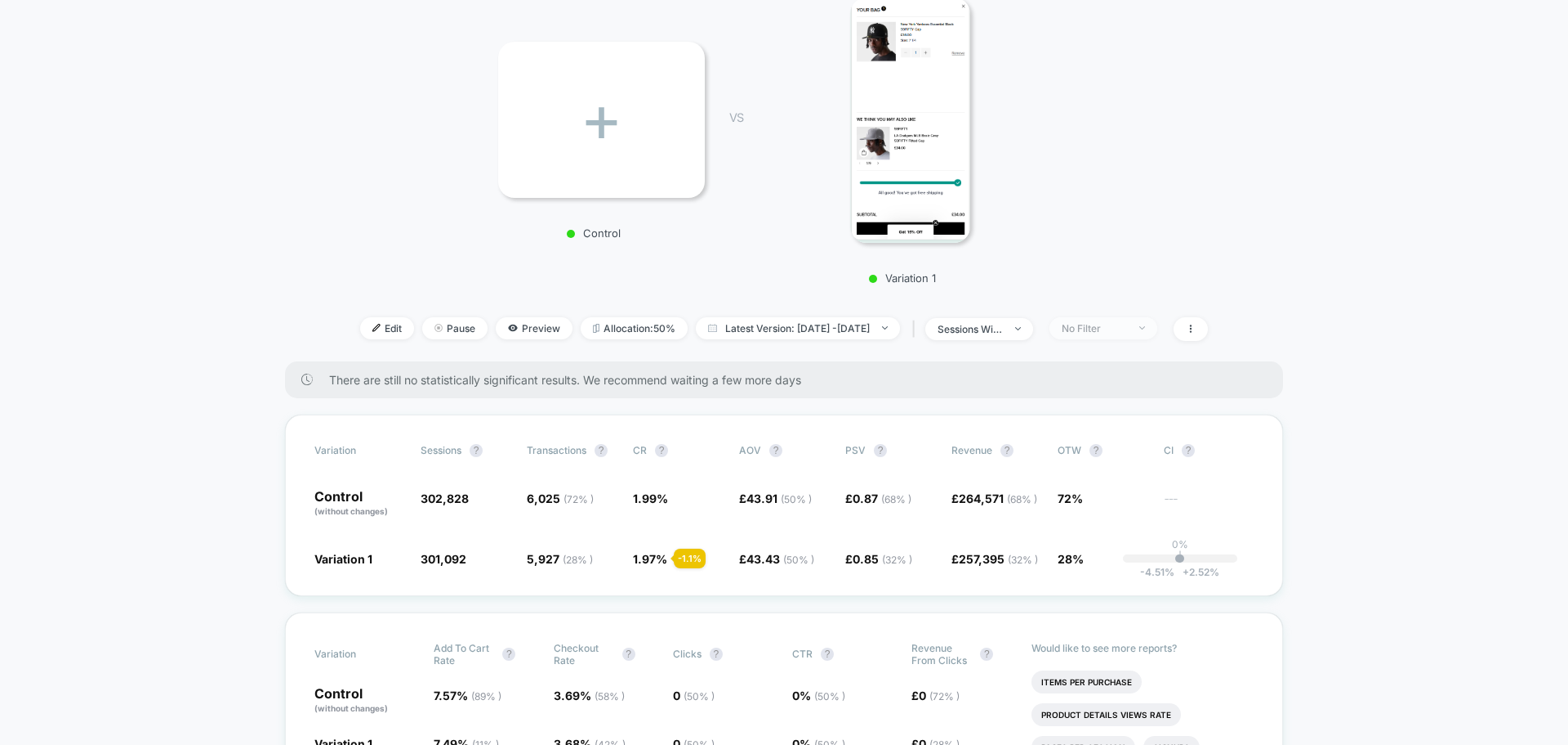
click at [1099, 322] on div "No Filter" at bounding box center [1095, 328] width 65 height 12
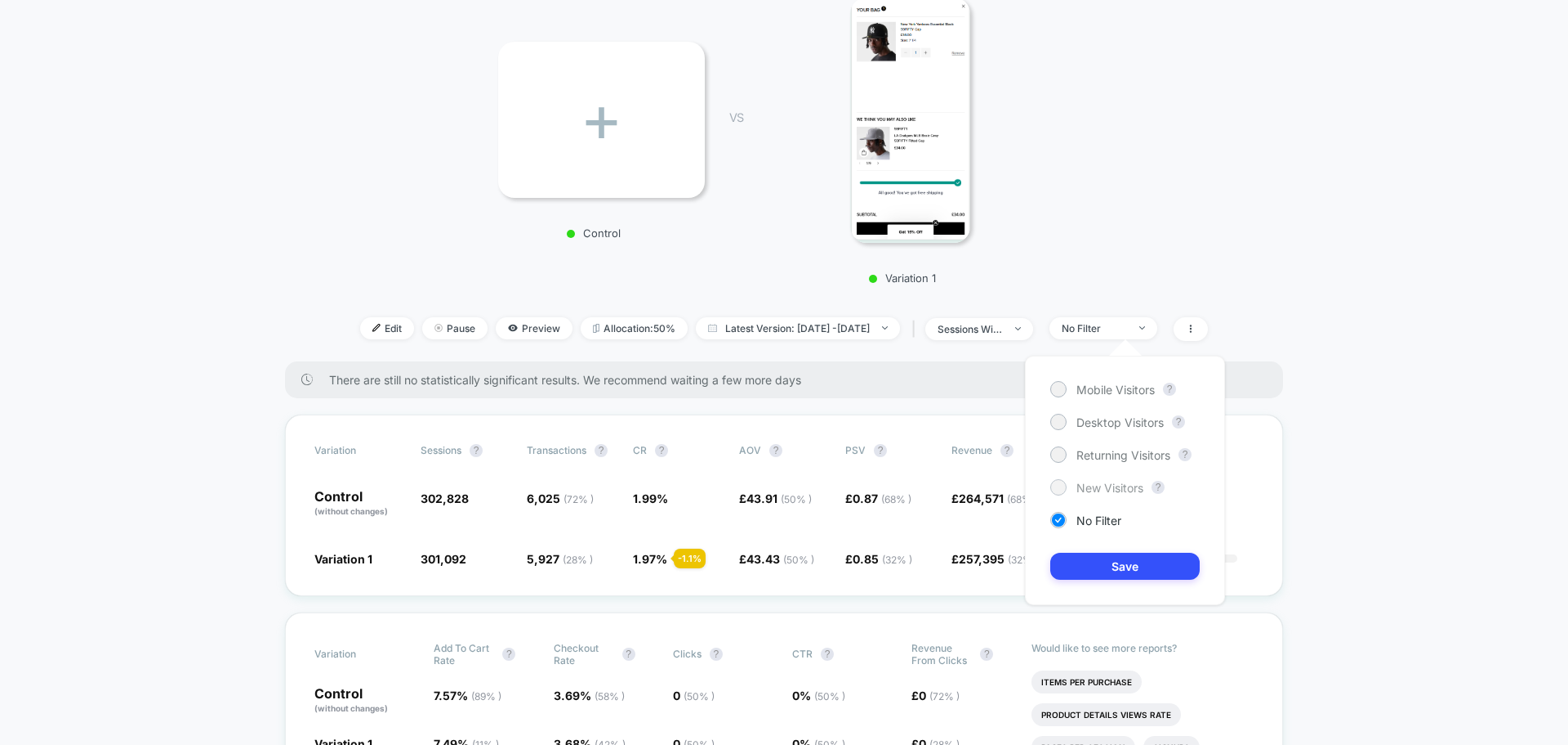
click at [1087, 479] on div "New Visitors" at bounding box center [1097, 488] width 93 height 17
click at [1095, 555] on button "Save" at bounding box center [1125, 566] width 149 height 27
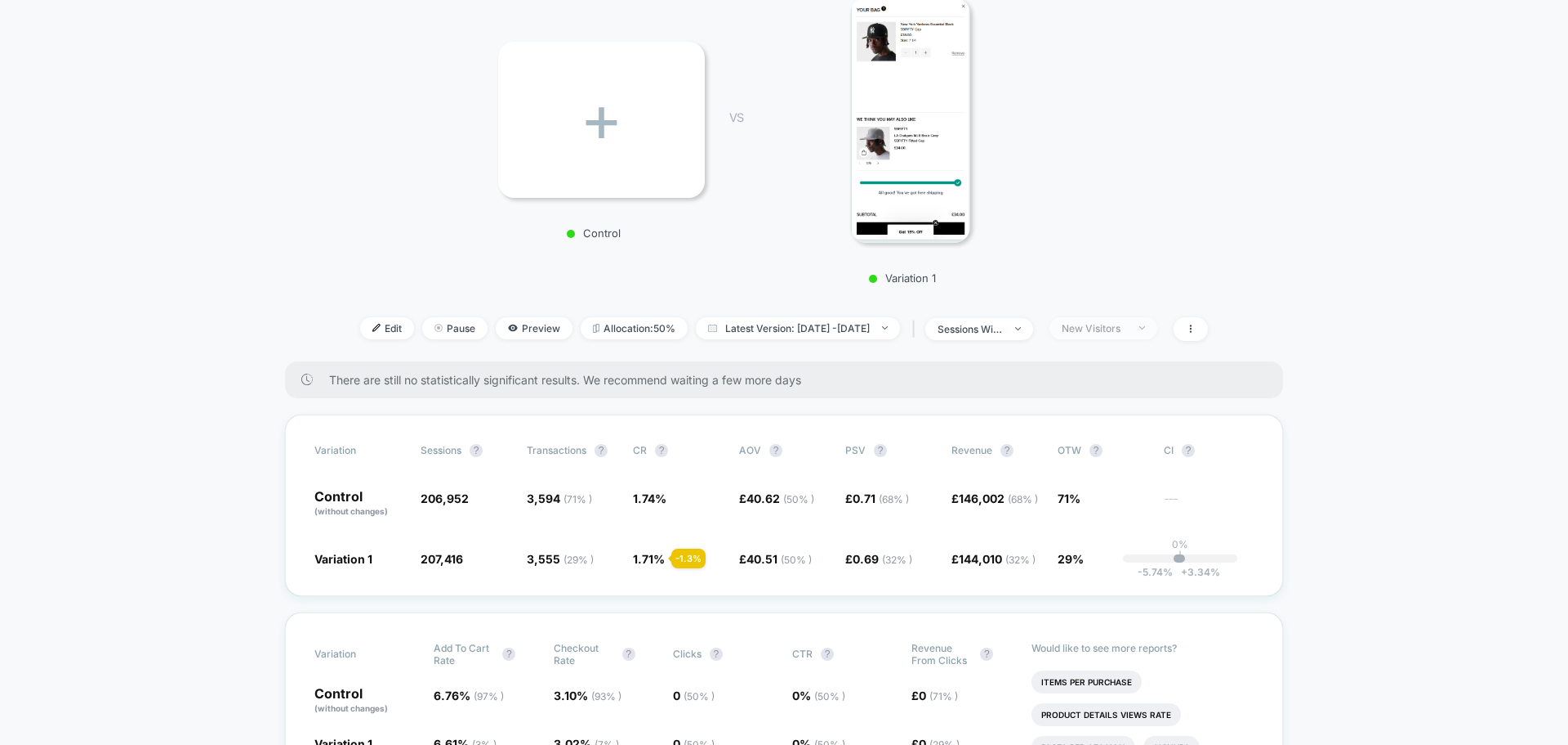
click at [1122, 331] on div "New Visitors" at bounding box center [1095, 328] width 65 height 12
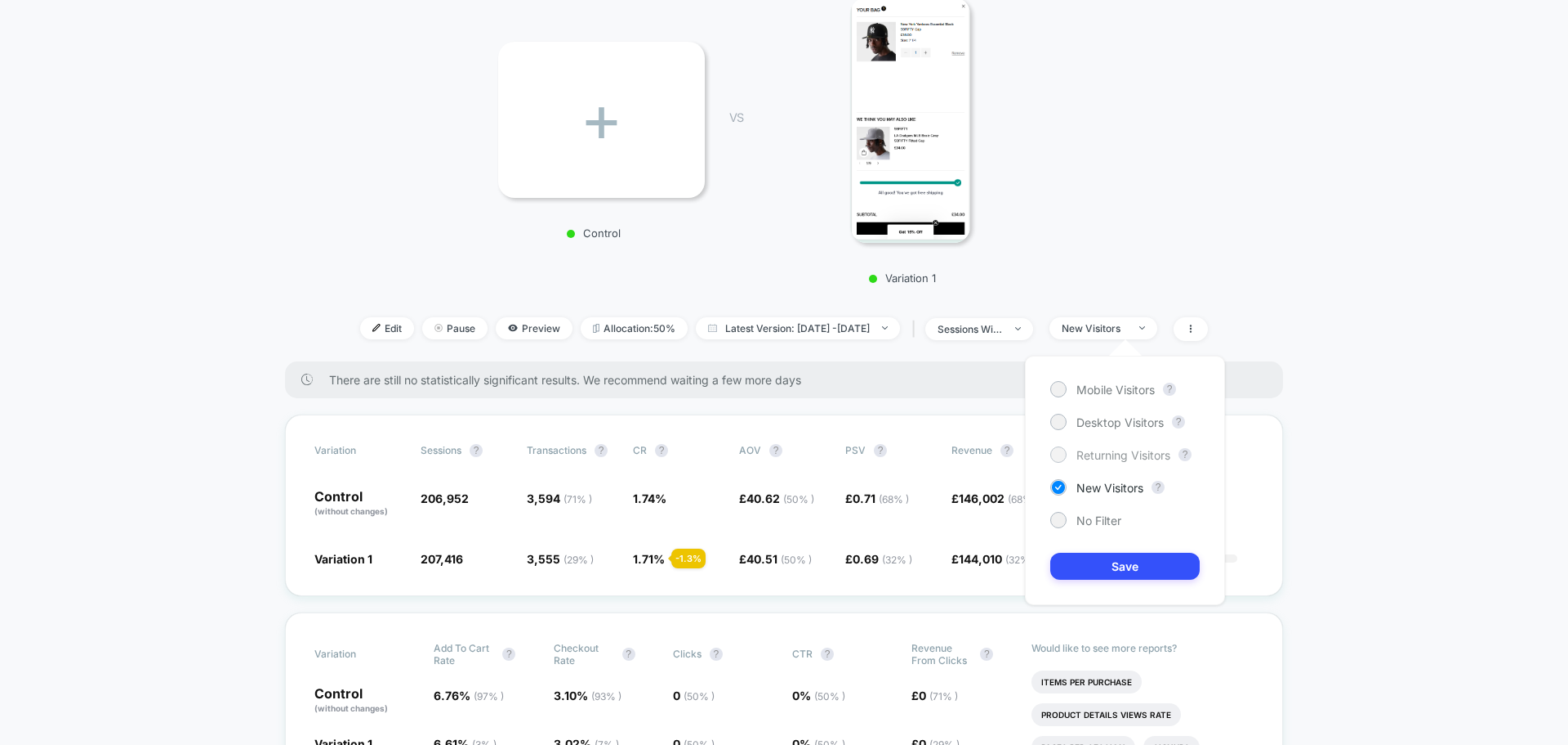
click at [1104, 460] on span "Returning Visitors" at bounding box center [1123, 454] width 94 height 14
click at [1094, 564] on button "Save" at bounding box center [1125, 566] width 149 height 27
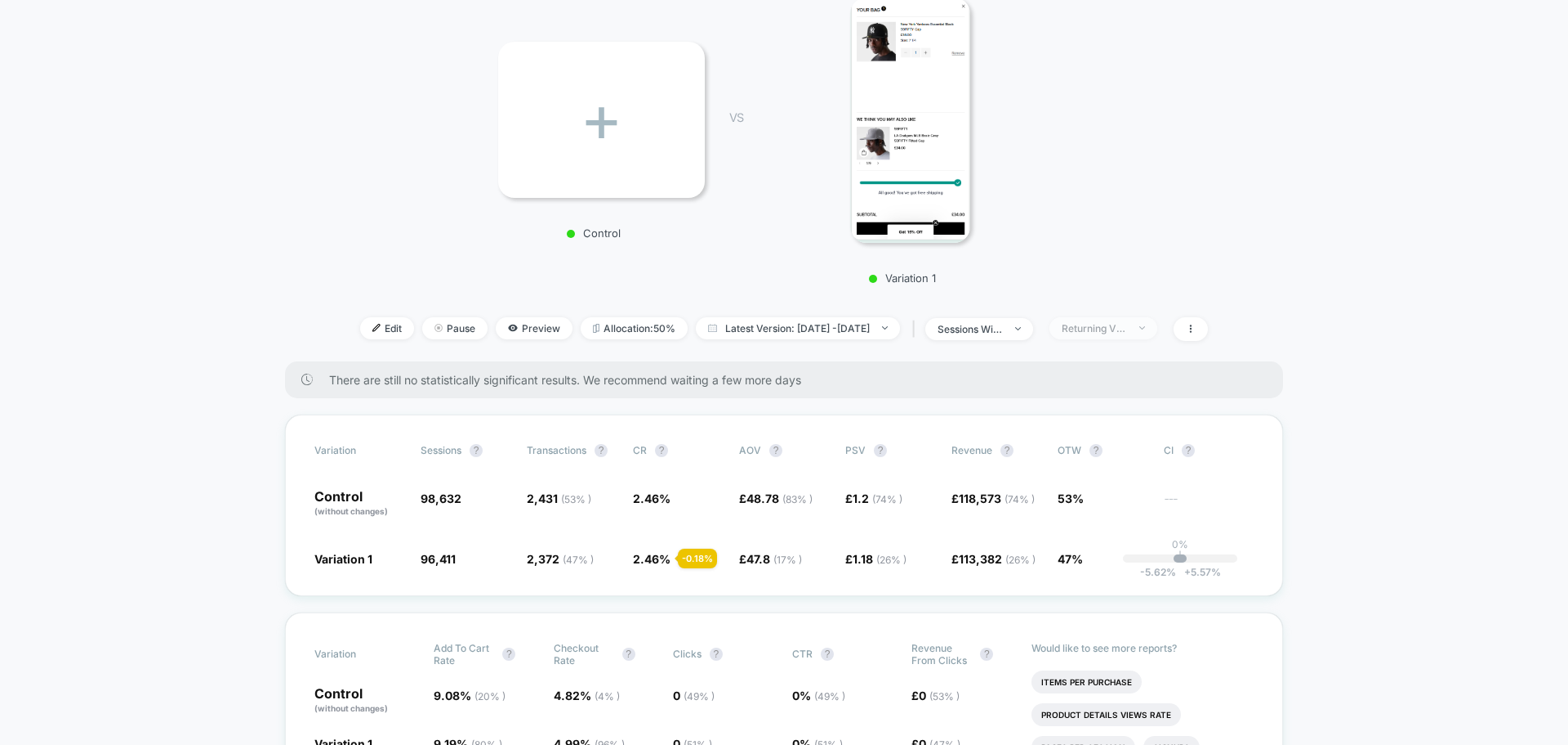
click at [1132, 336] on span "Returning Visitors" at bounding box center [1104, 328] width 108 height 22
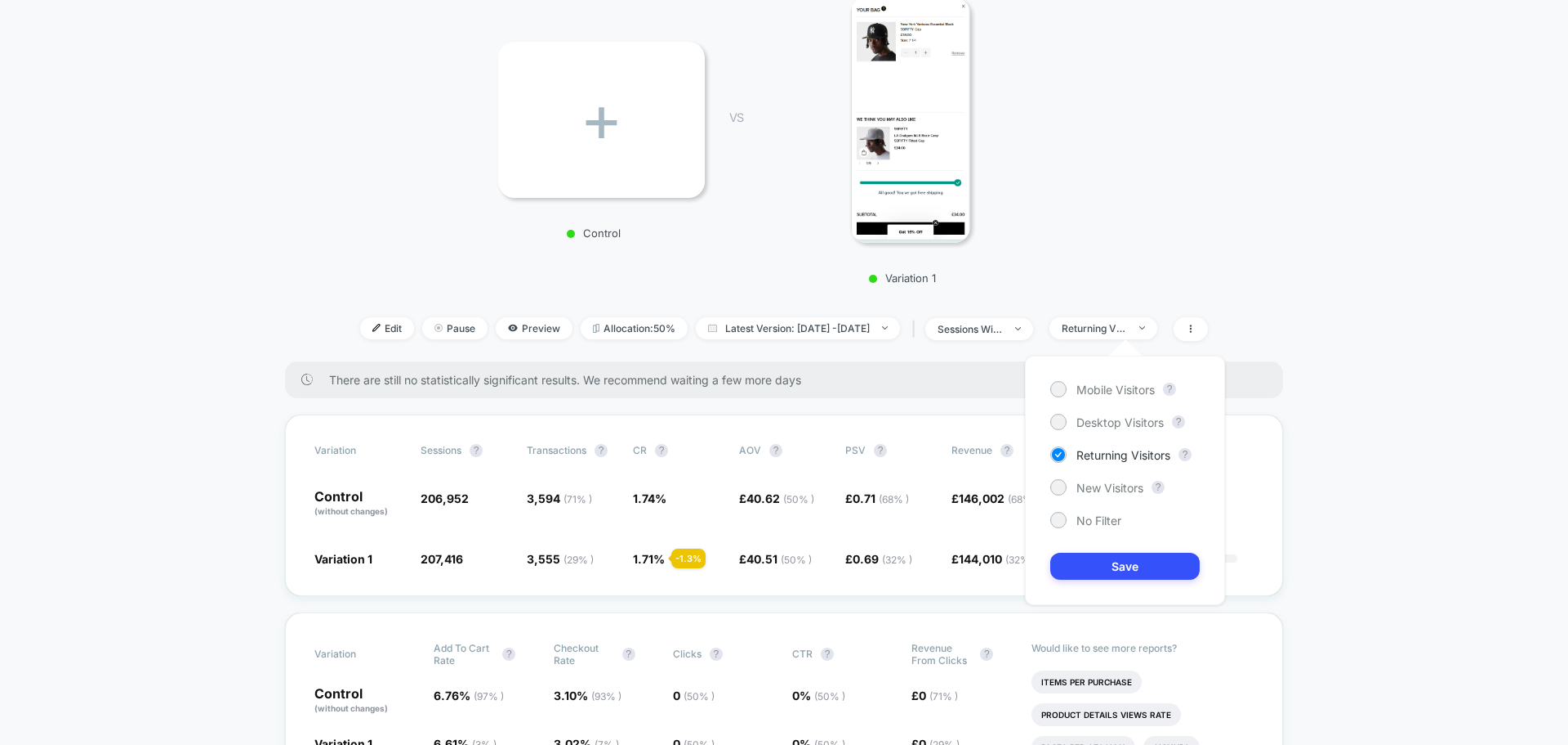
click at [1095, 377] on div "Mobile Visitors ? Desktop Visitors ? Returning Visitors ? New Visitors ? No Fil…" at bounding box center [1125, 480] width 201 height 249
click at [1091, 385] on span "Mobile Visitors" at bounding box center [1116, 389] width 78 height 14
click at [1099, 577] on button "Save" at bounding box center [1125, 566] width 149 height 27
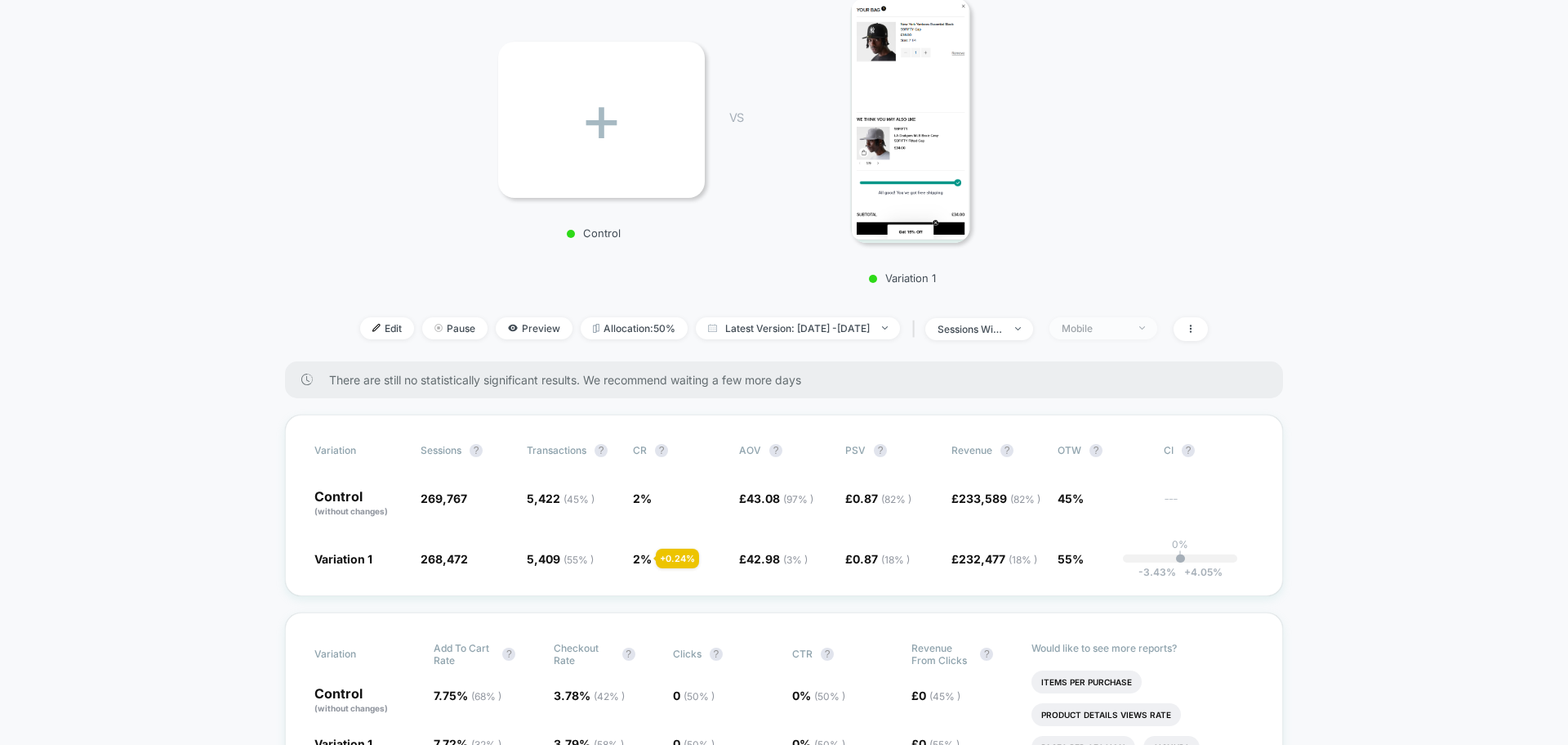
click at [1127, 326] on div "Mobile" at bounding box center [1095, 328] width 65 height 12
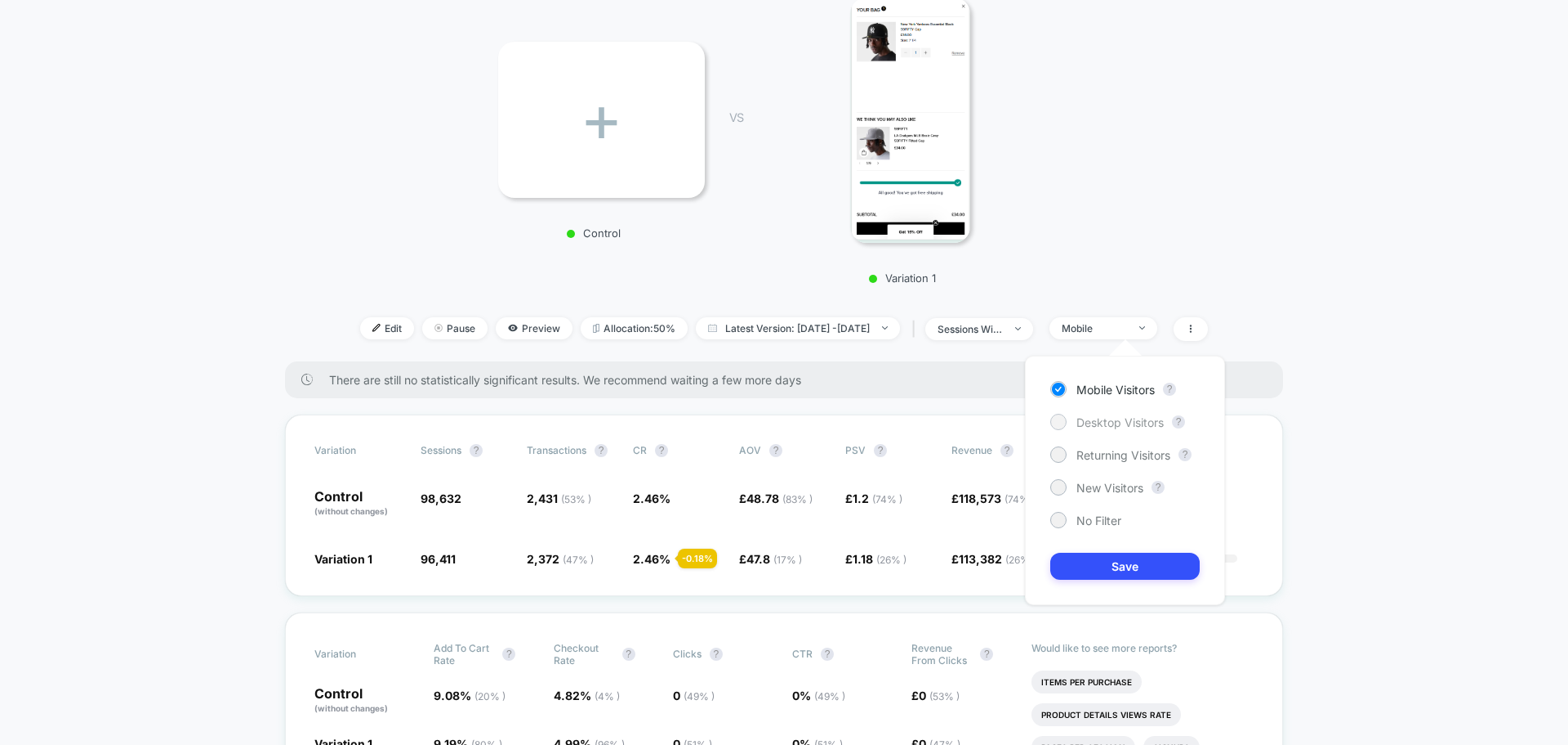
click at [1111, 417] on span "Desktop Visitors" at bounding box center [1121, 422] width 87 height 14
click at [1080, 569] on button "Save" at bounding box center [1125, 566] width 149 height 27
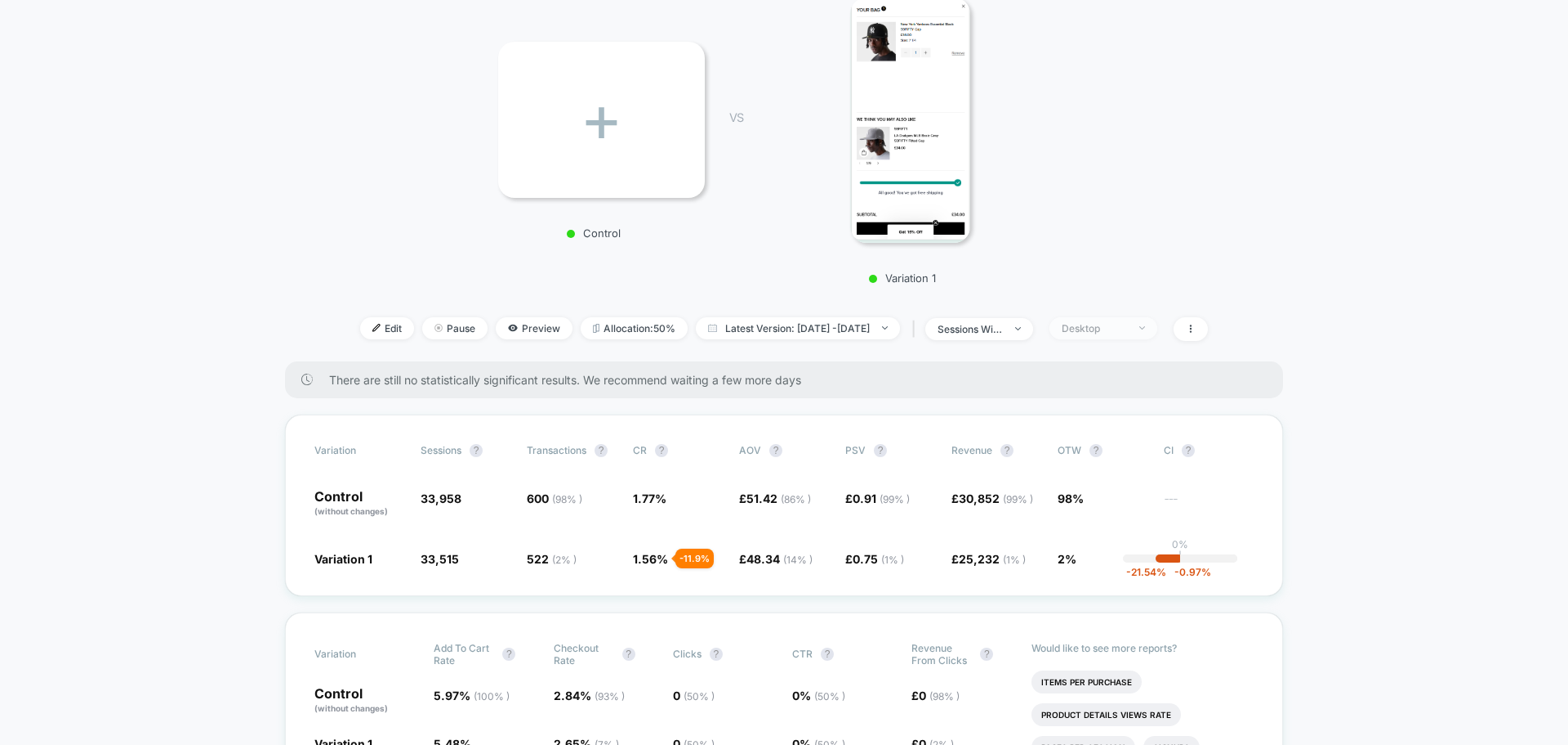
click at [1114, 332] on div "Desktop" at bounding box center [1095, 328] width 65 height 12
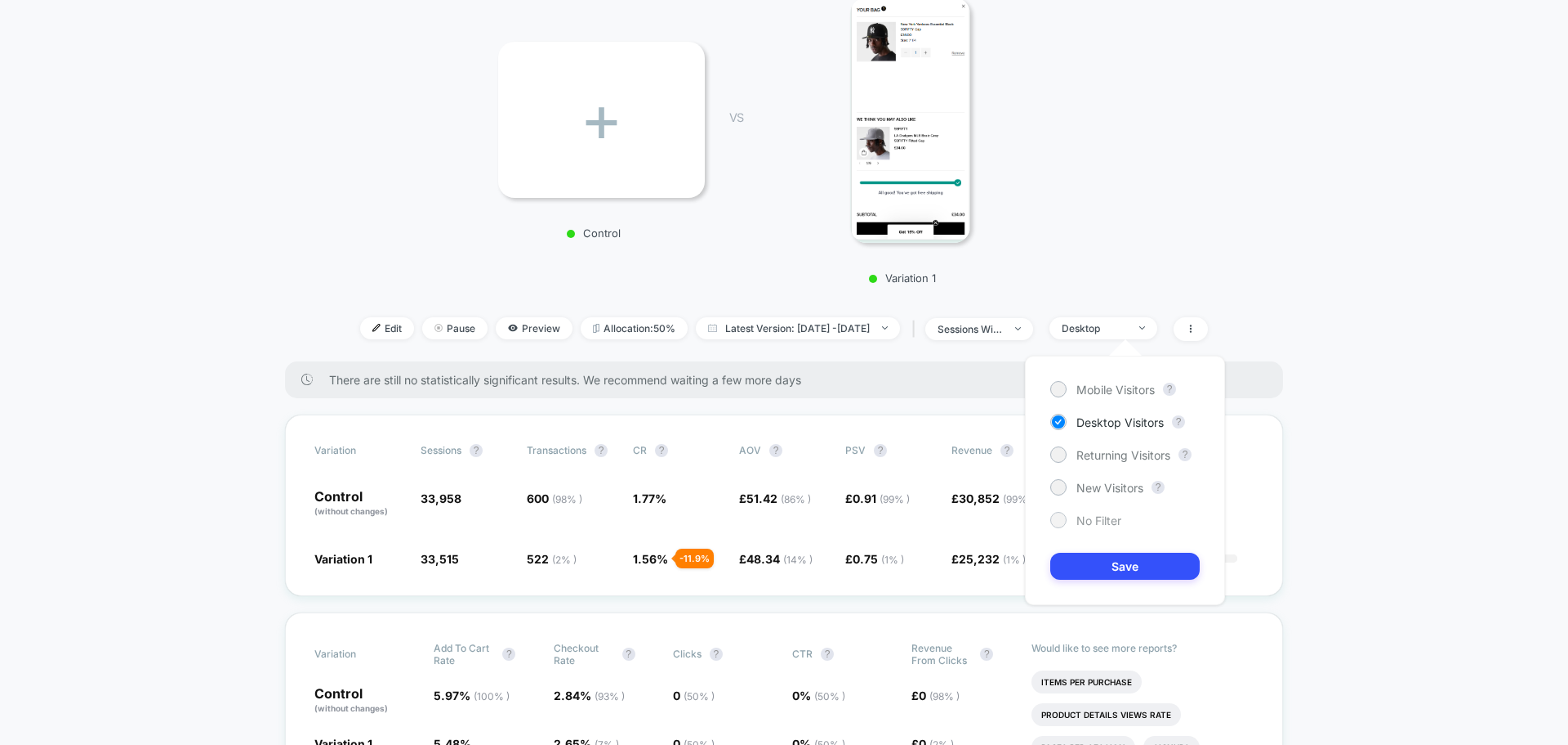
click at [1094, 516] on span "No Filter" at bounding box center [1099, 520] width 45 height 14
click at [1092, 548] on div "Mobile Visitors ? Desktop Visitors ? Returning Visitors ? New Visitors ? No Fil…" at bounding box center [1125, 480] width 201 height 249
click at [1090, 564] on button "Save" at bounding box center [1125, 566] width 149 height 27
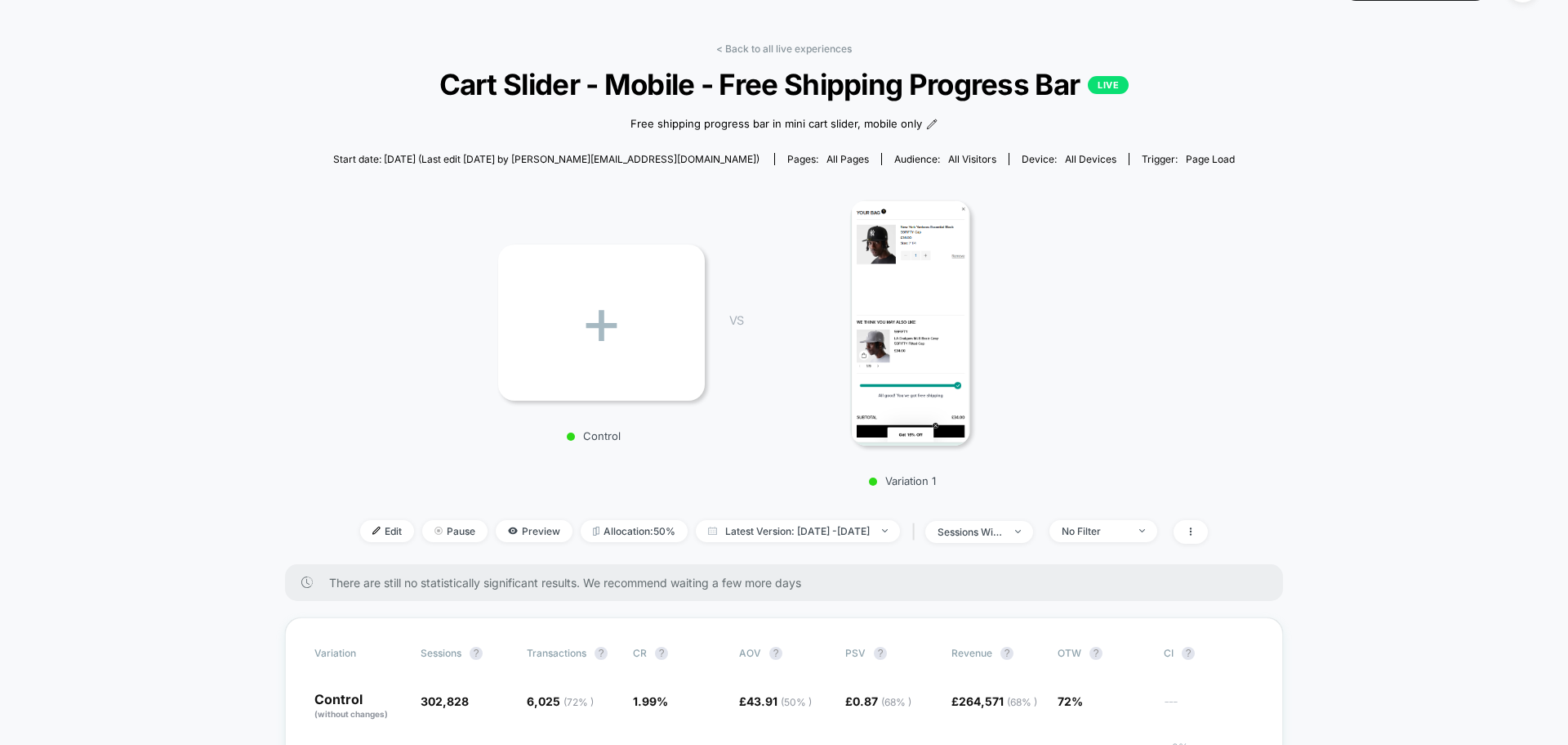
scroll to position [82, 0]
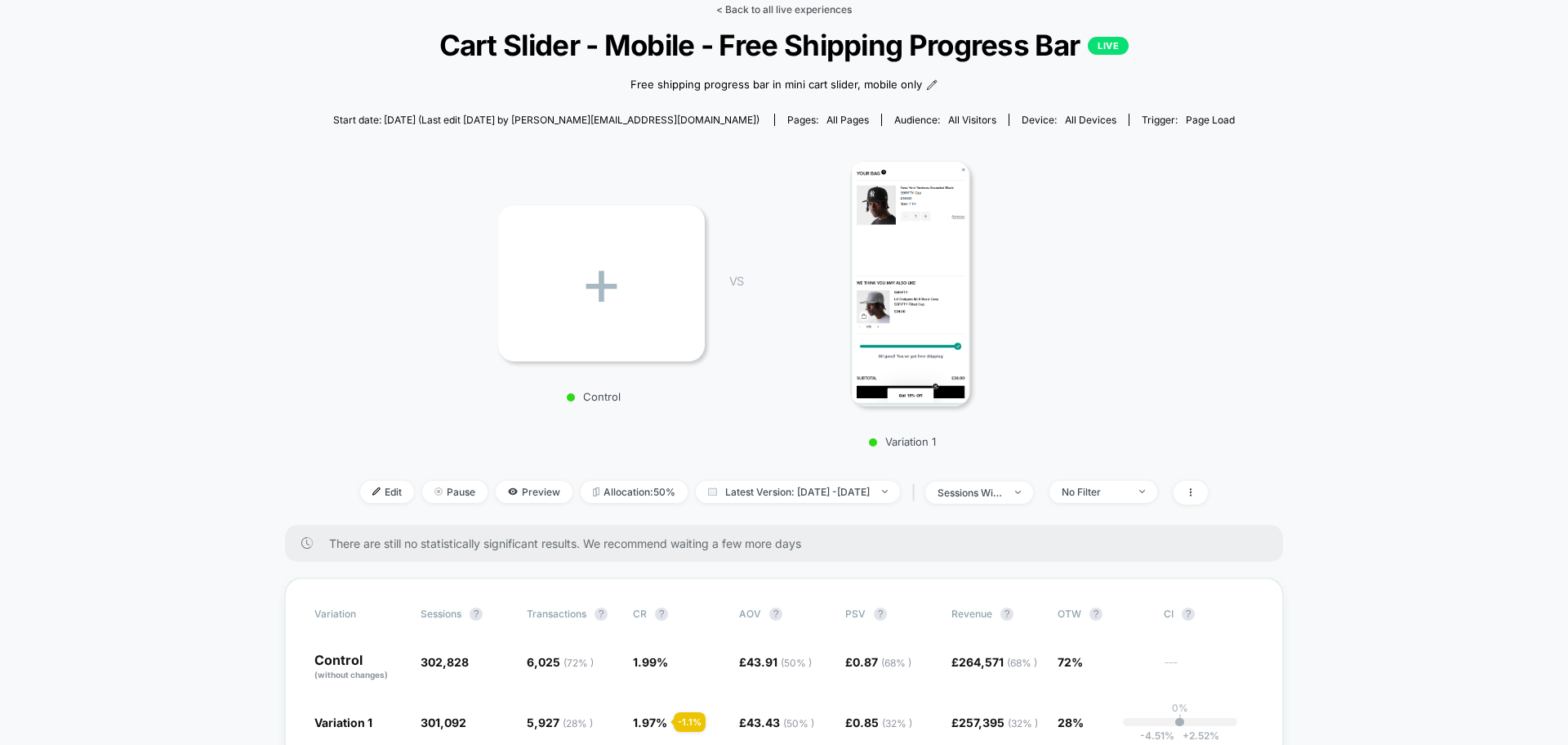
click at [768, 10] on link "< Back to all live experiences" at bounding box center [784, 9] width 136 height 12
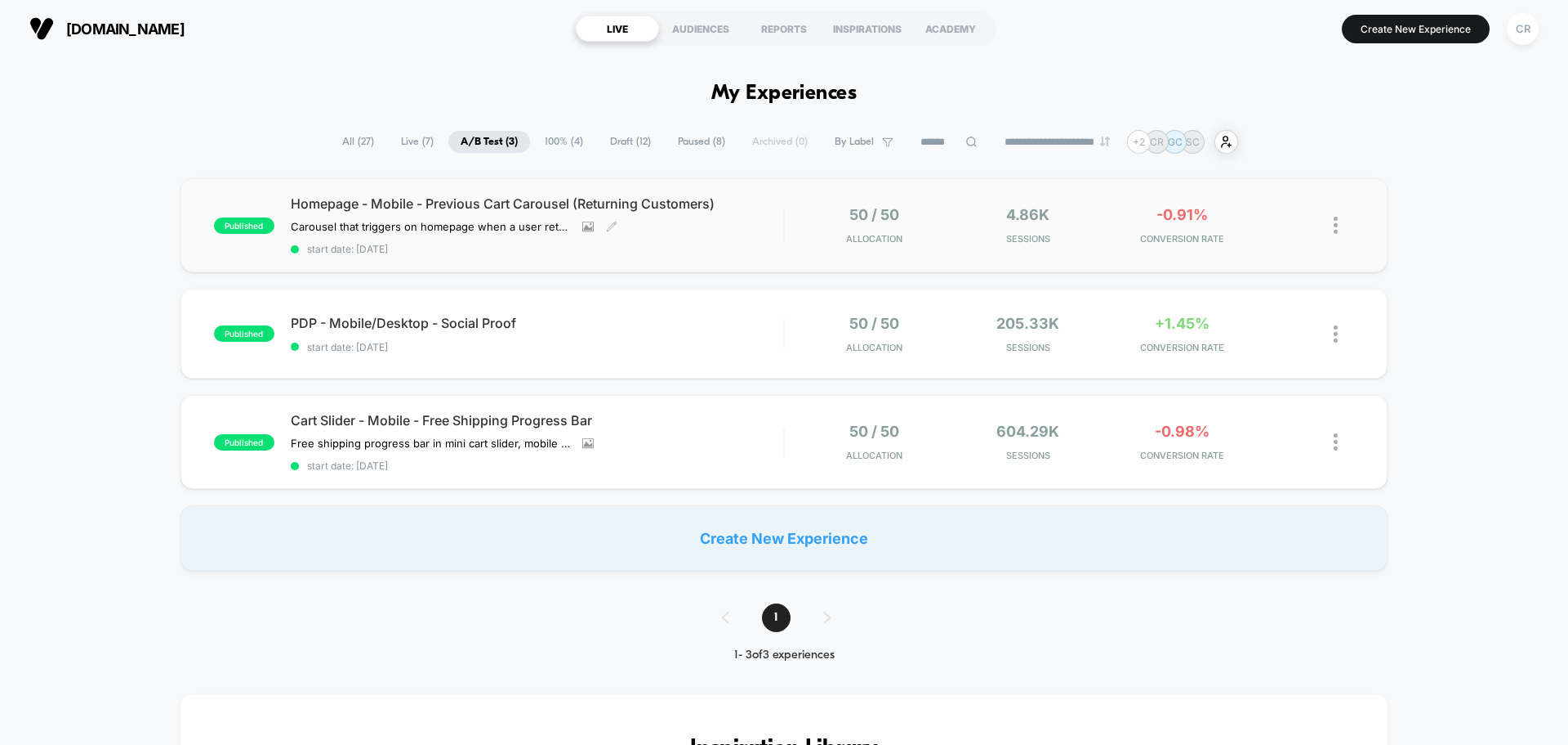
click at [687, 225] on div "Homepage - Mobile - Previous Cart Carousel (Returning Customers) Carousel that …" at bounding box center [537, 225] width 493 height 59
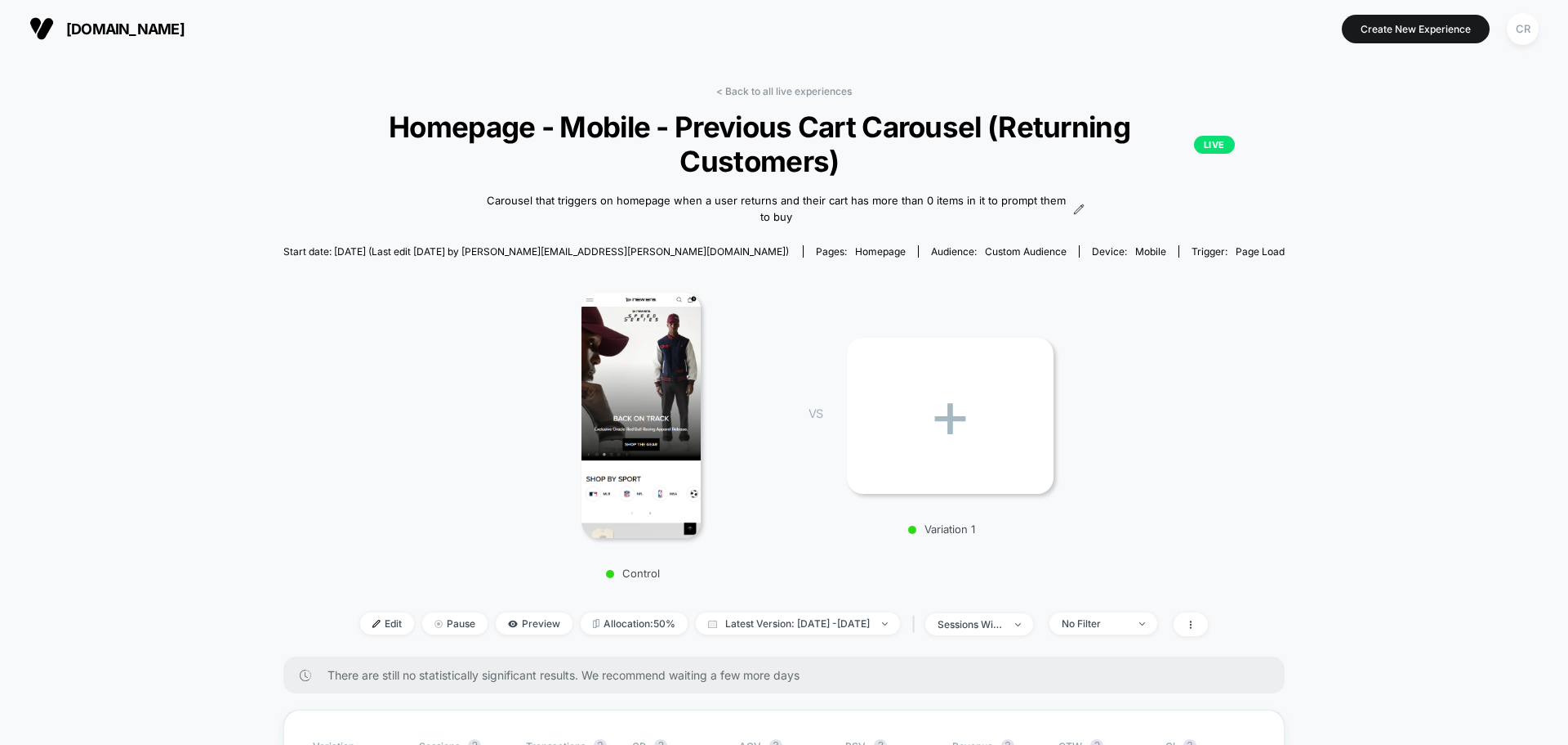
click at [658, 399] on img at bounding box center [641, 415] width 119 height 245
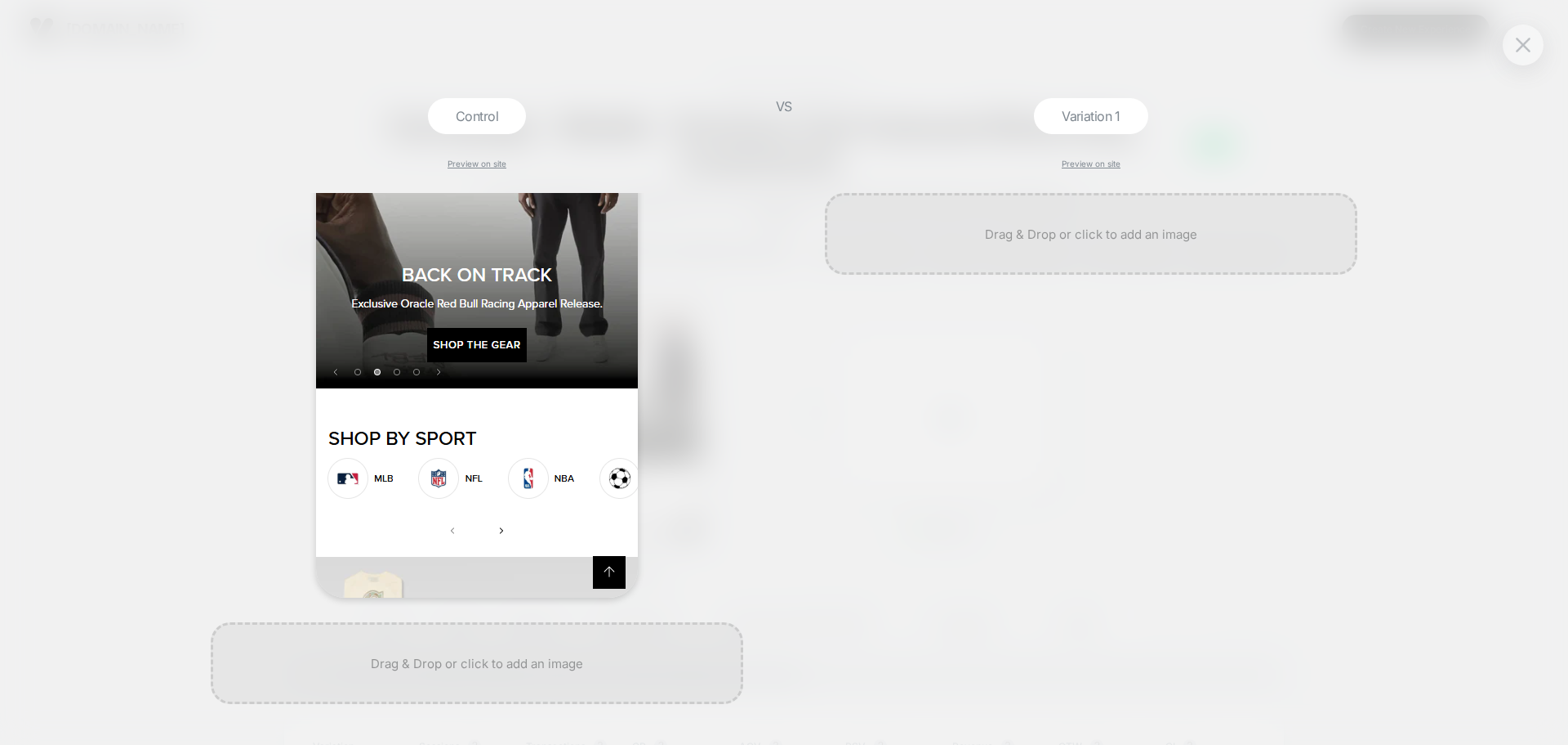
scroll to position [176, 0]
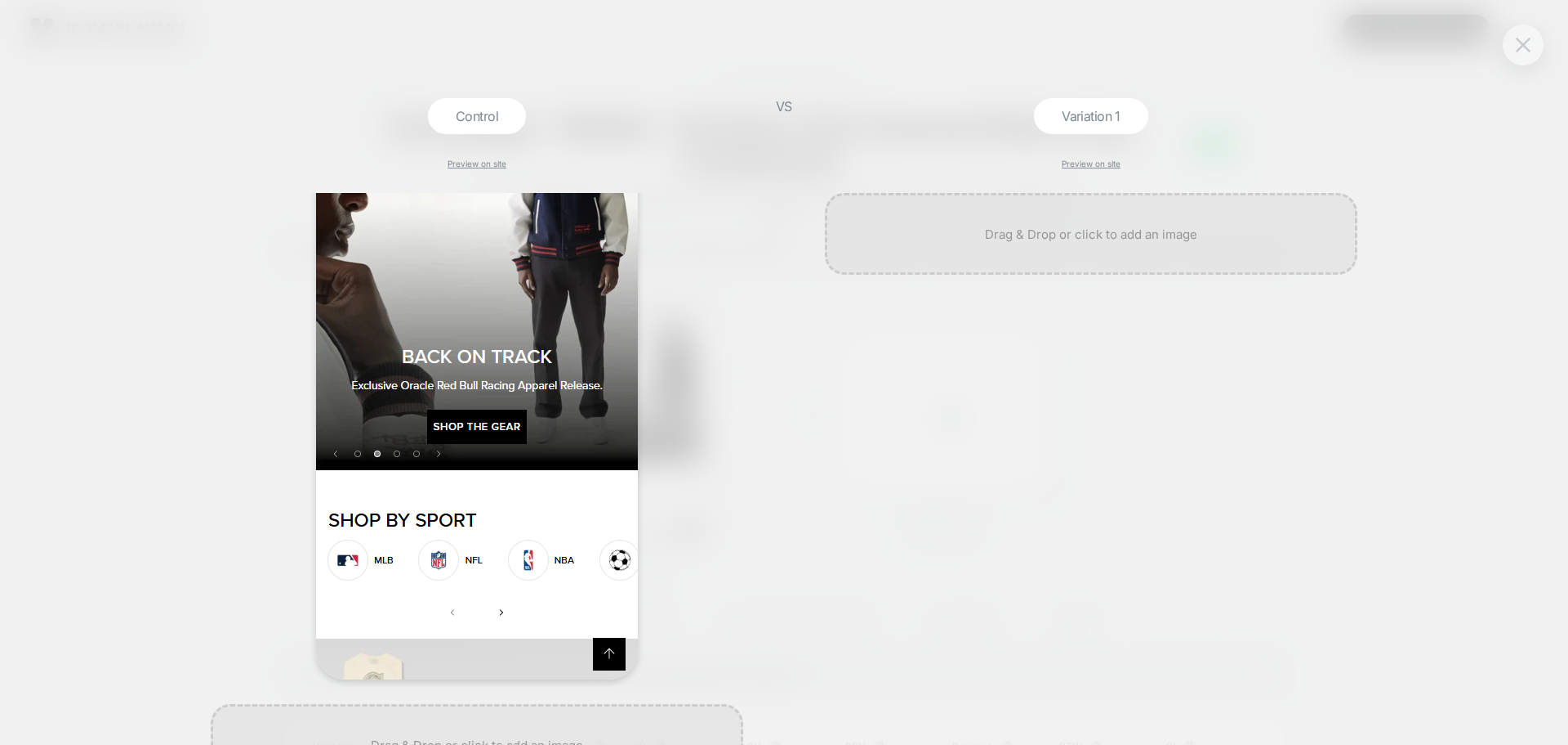
click at [1514, 51] on button at bounding box center [1523, 45] width 24 height 24
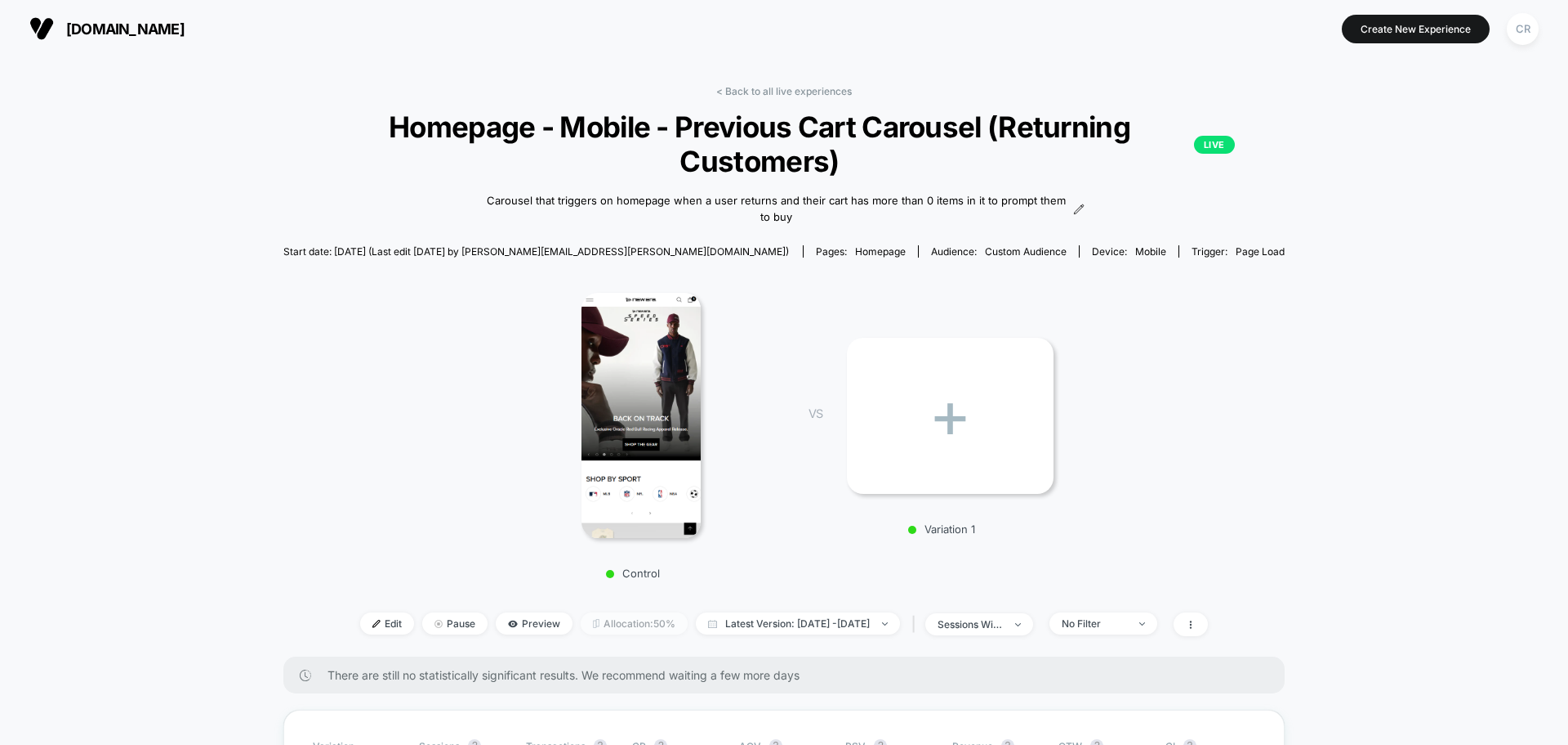
scroll to position [82, 0]
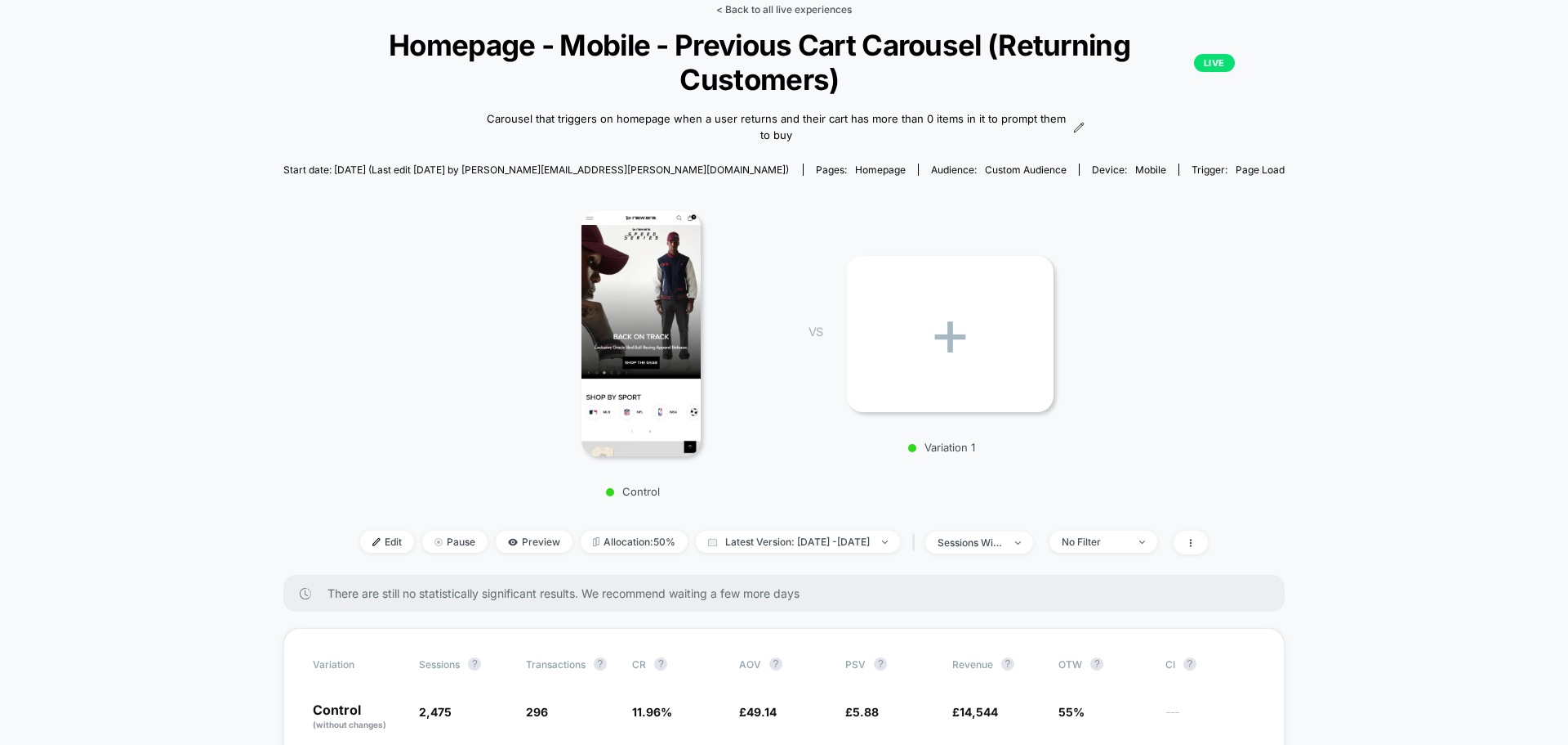
click at [784, 10] on link "< Back to all live experiences" at bounding box center [784, 9] width 136 height 12
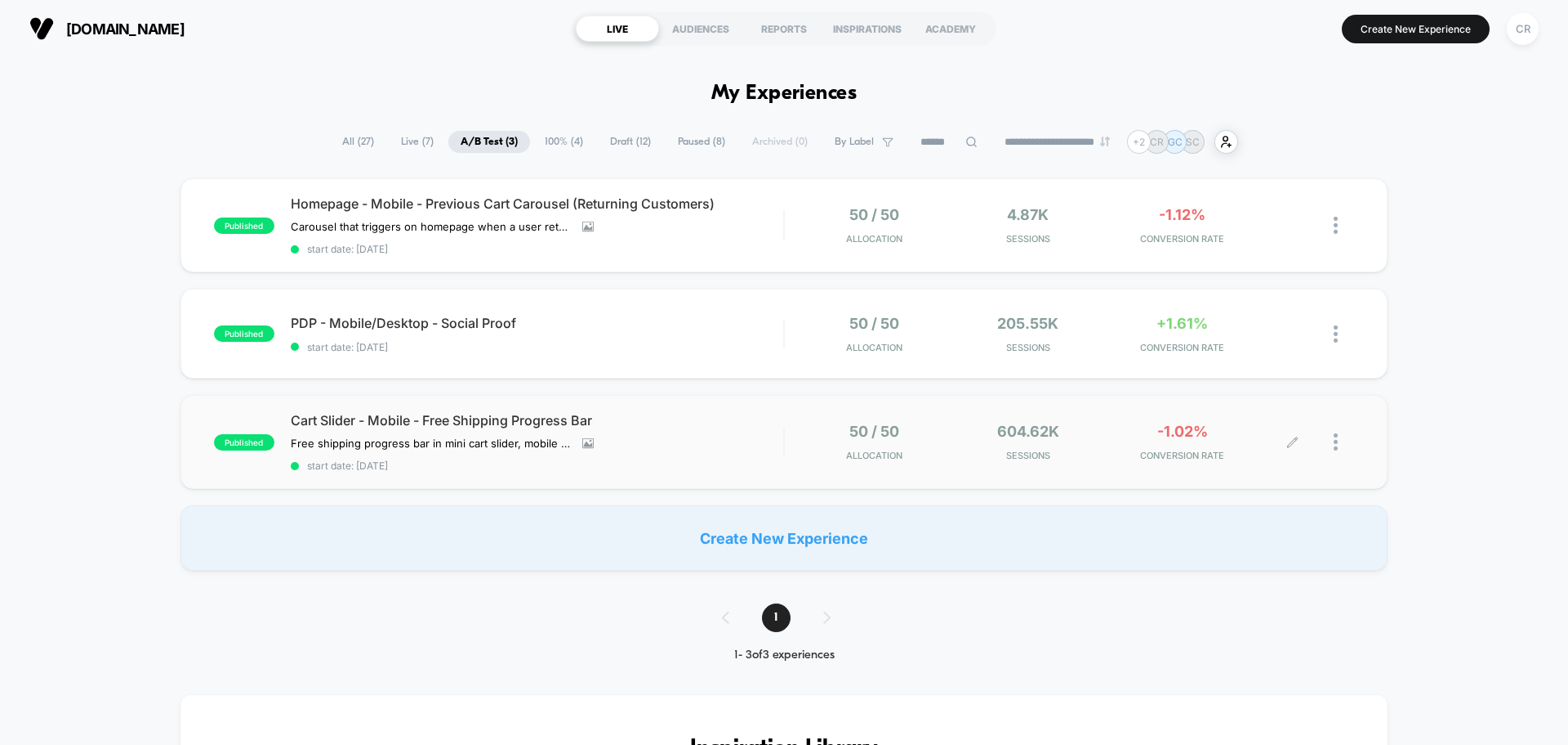
click at [1198, 438] on span "-1.02%" at bounding box center [1183, 431] width 51 height 17
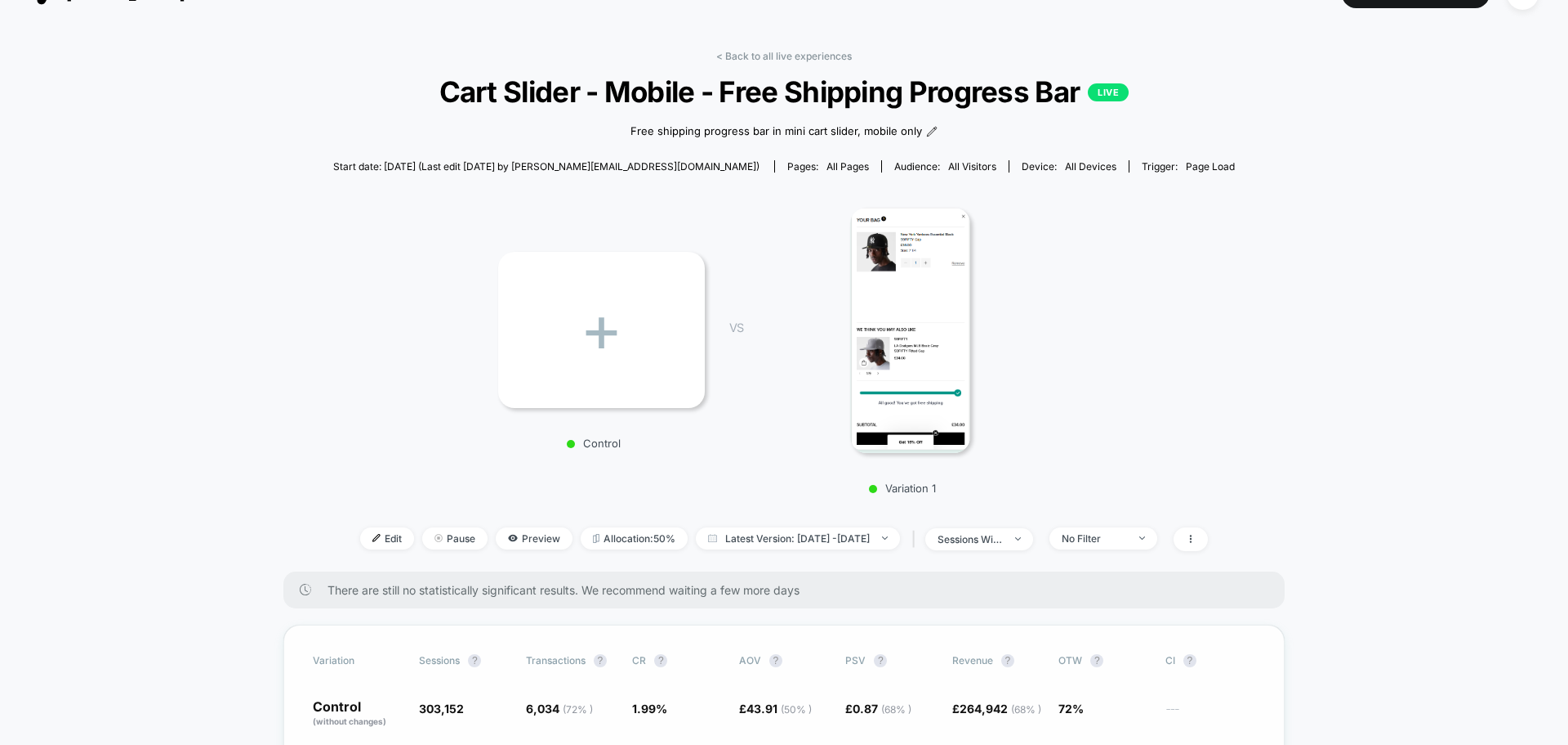
scroll to position [327, 0]
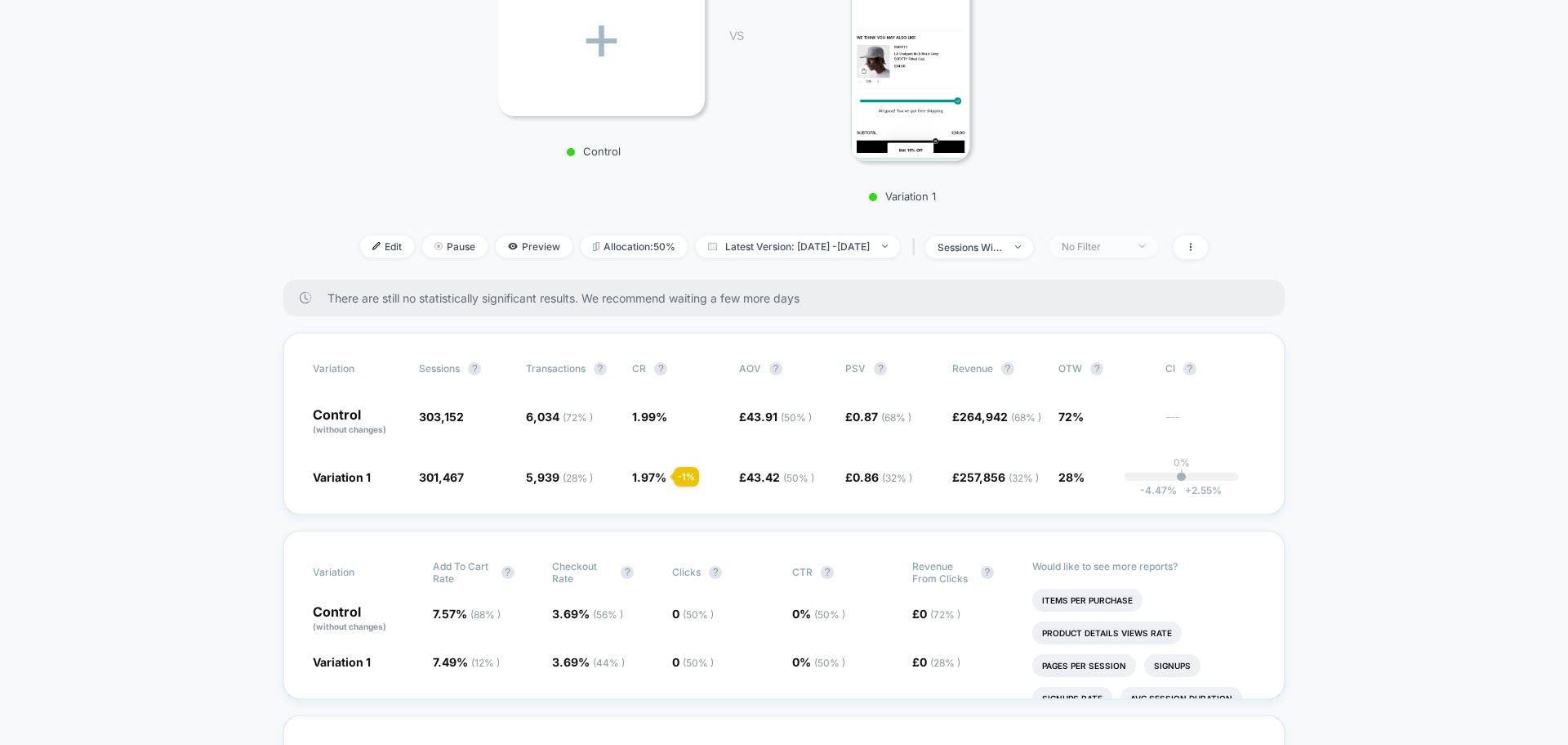
click at [1127, 247] on div "No Filter" at bounding box center [1095, 246] width 65 height 12
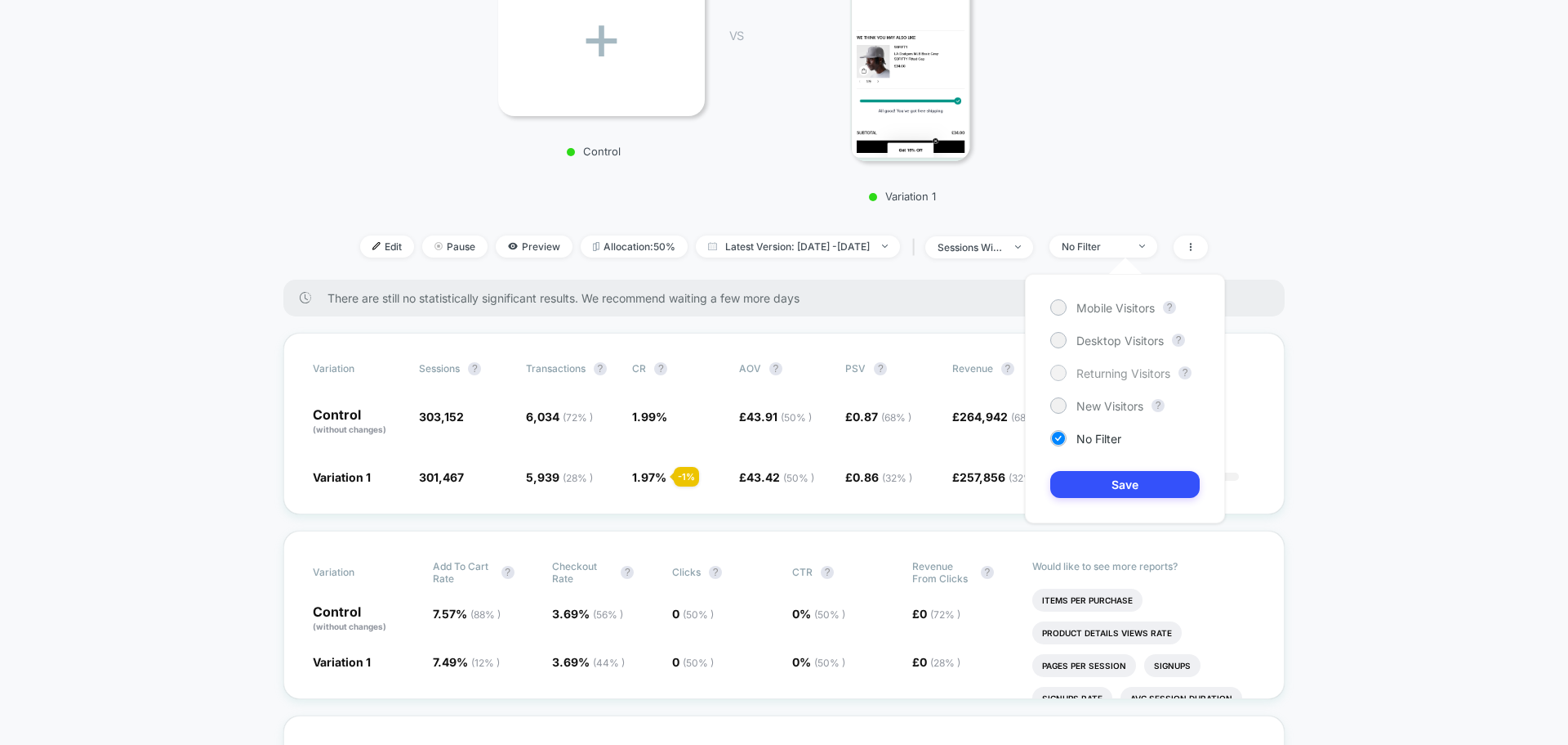
click at [1098, 372] on span "Returning Visitors" at bounding box center [1123, 372] width 94 height 14
click at [1097, 477] on button "Save" at bounding box center [1125, 484] width 149 height 27
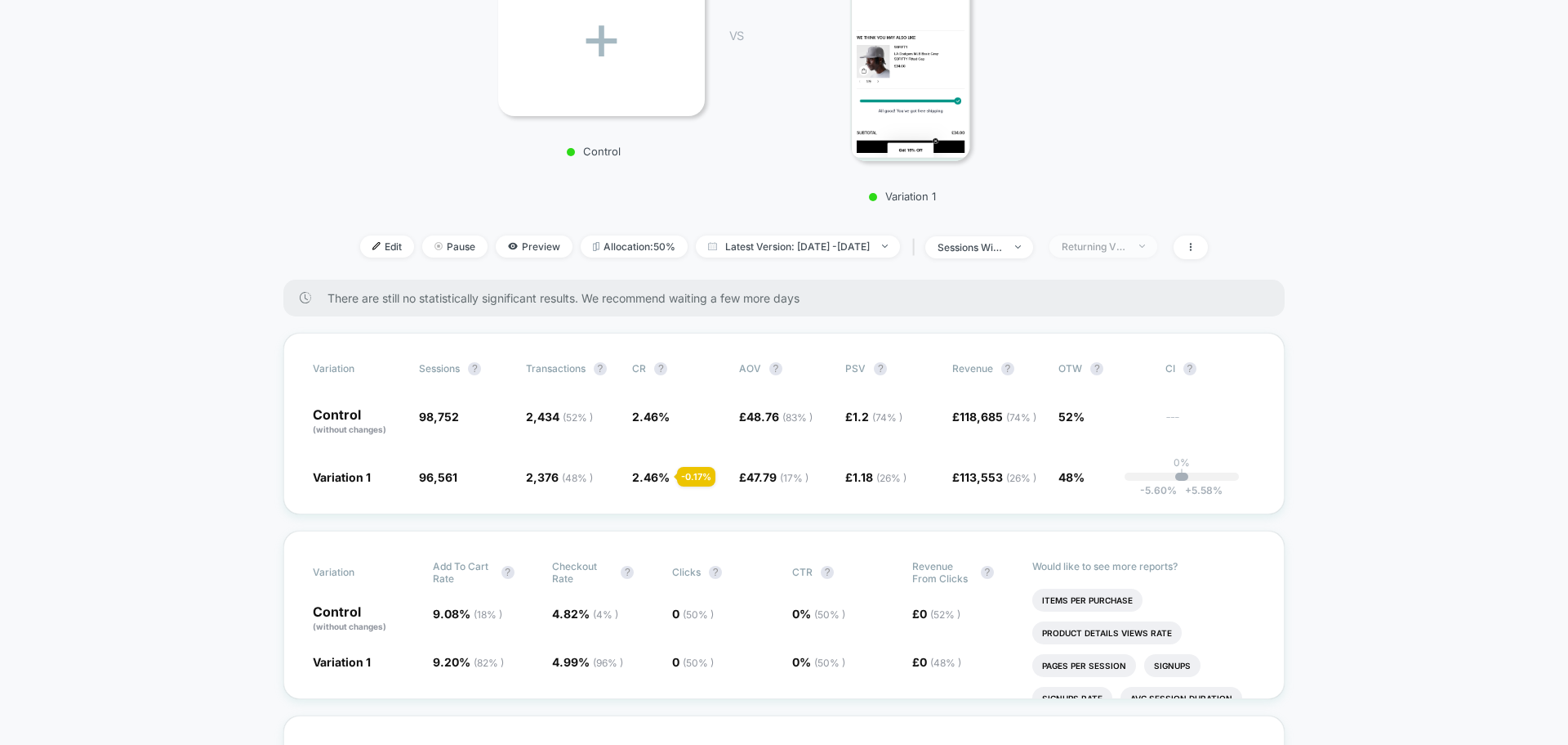
click at [1117, 243] on div "Returning Visitors" at bounding box center [1095, 246] width 65 height 12
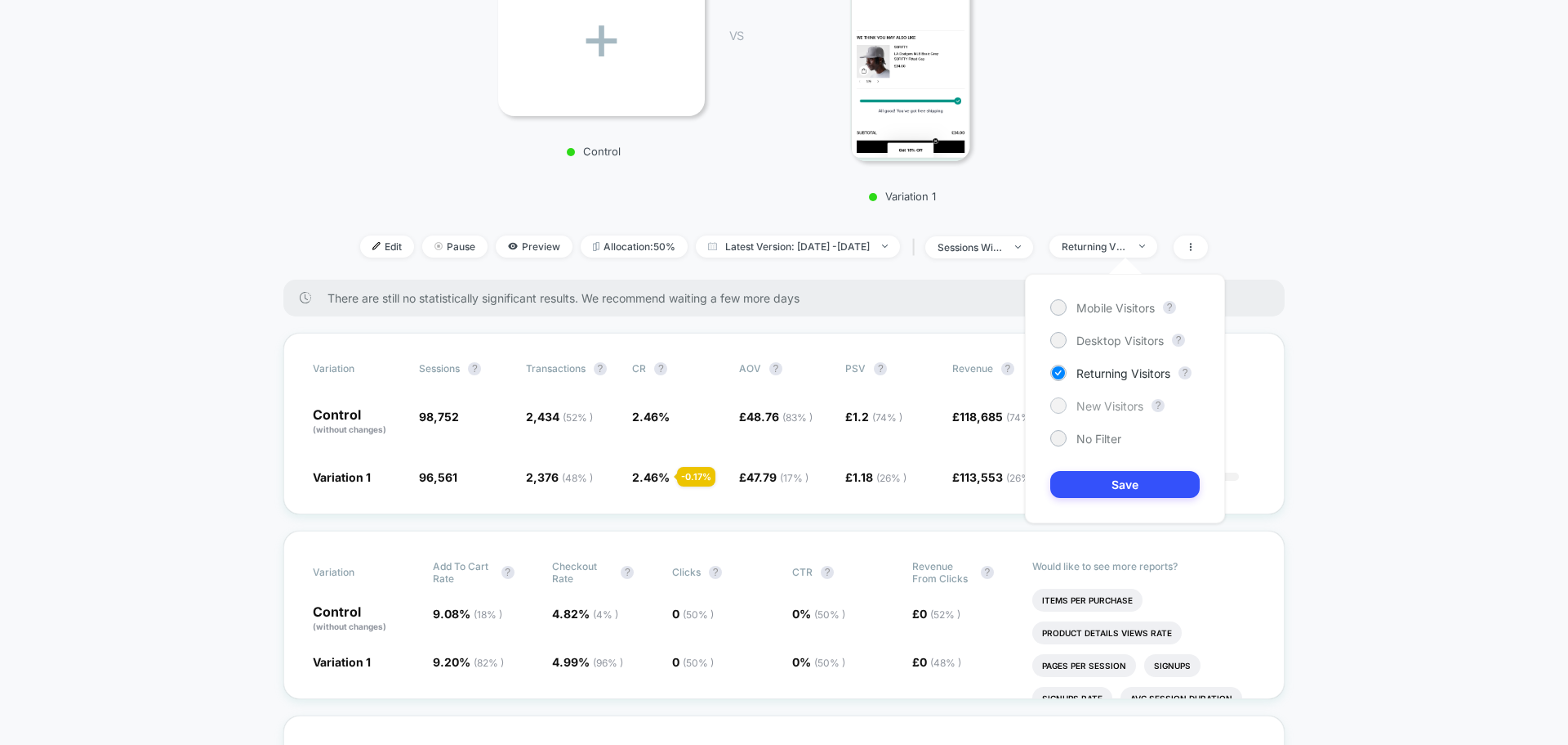
click at [1103, 400] on span "New Visitors" at bounding box center [1110, 405] width 67 height 14
click at [1092, 480] on button "Save" at bounding box center [1125, 484] width 149 height 27
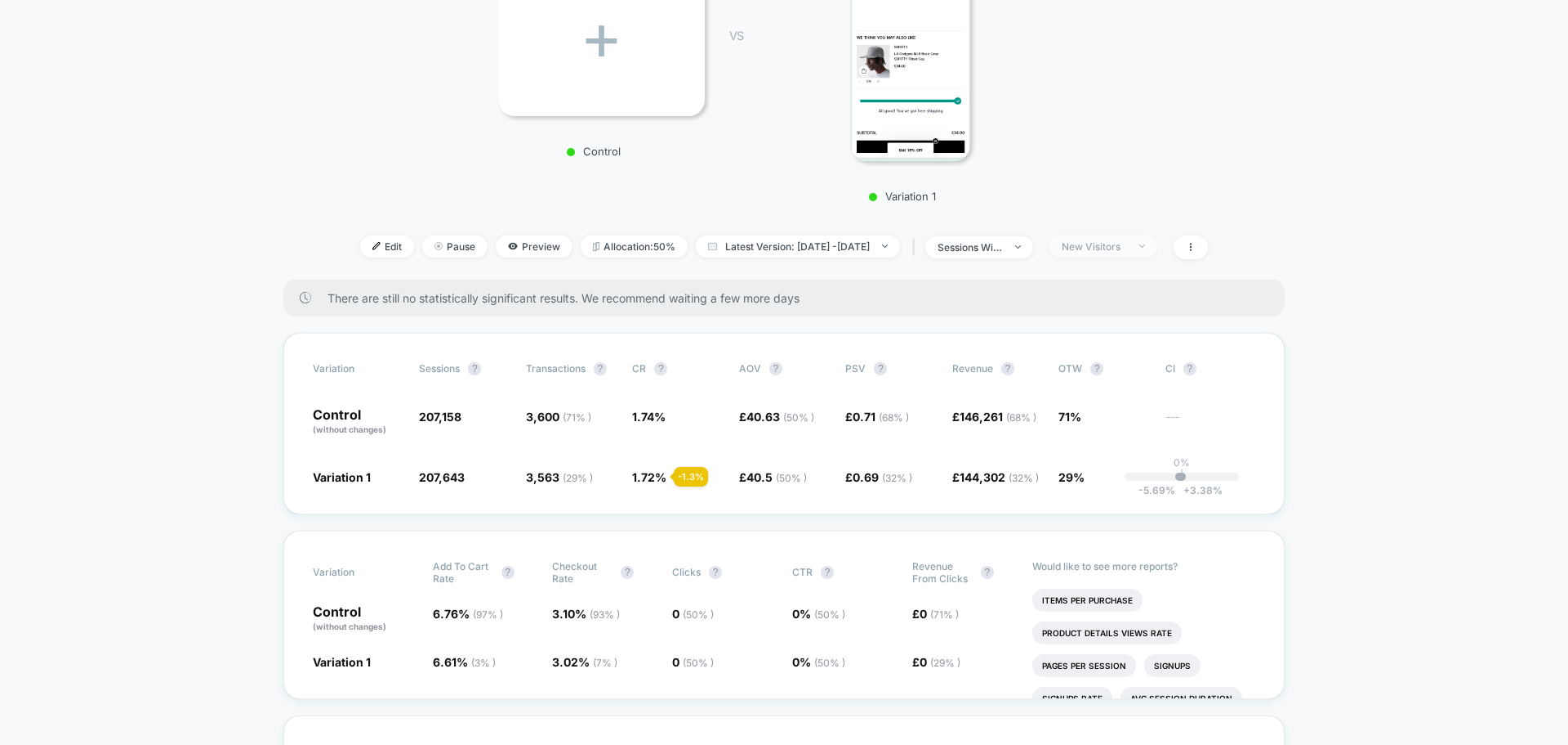
click at [1127, 246] on div "New Visitors" at bounding box center [1095, 246] width 65 height 12
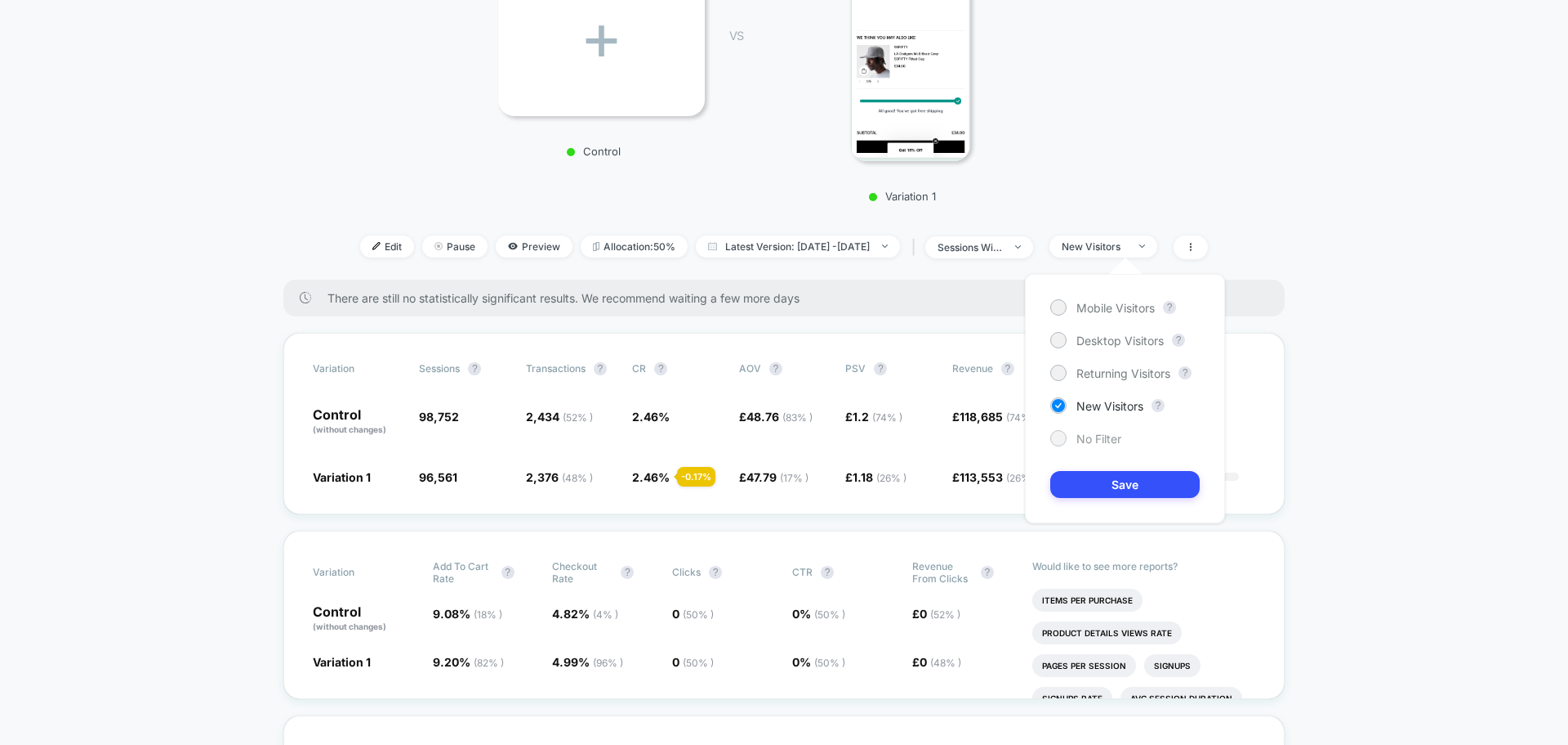
click at [1095, 438] on span "No Filter" at bounding box center [1099, 438] width 45 height 14
click at [1111, 335] on span "Desktop Visitors" at bounding box center [1121, 340] width 87 height 14
click at [1109, 307] on span "Mobile Visitors" at bounding box center [1116, 307] width 78 height 14
click at [1103, 481] on button "Save" at bounding box center [1125, 484] width 149 height 27
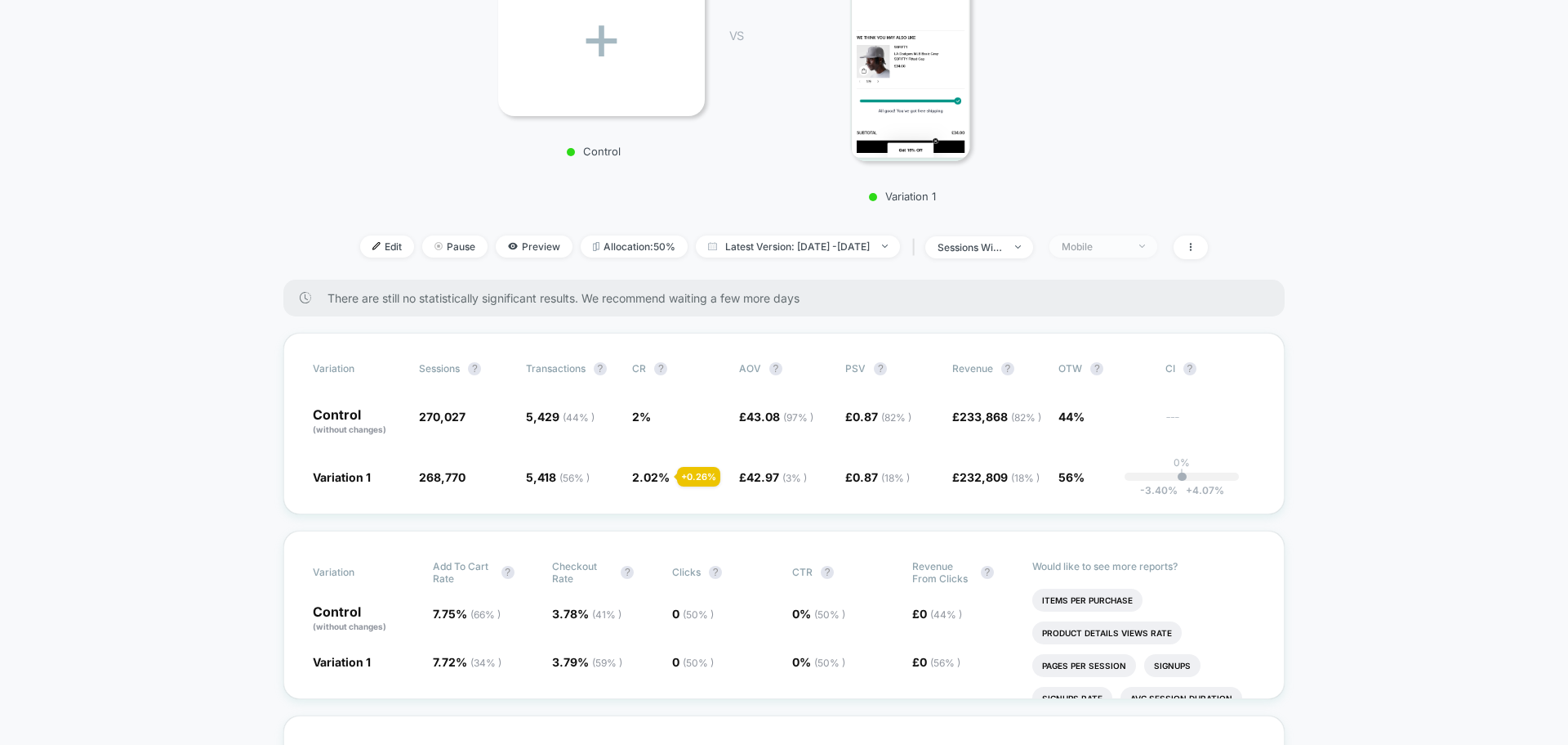
click at [1108, 242] on div "Mobile" at bounding box center [1095, 246] width 65 height 12
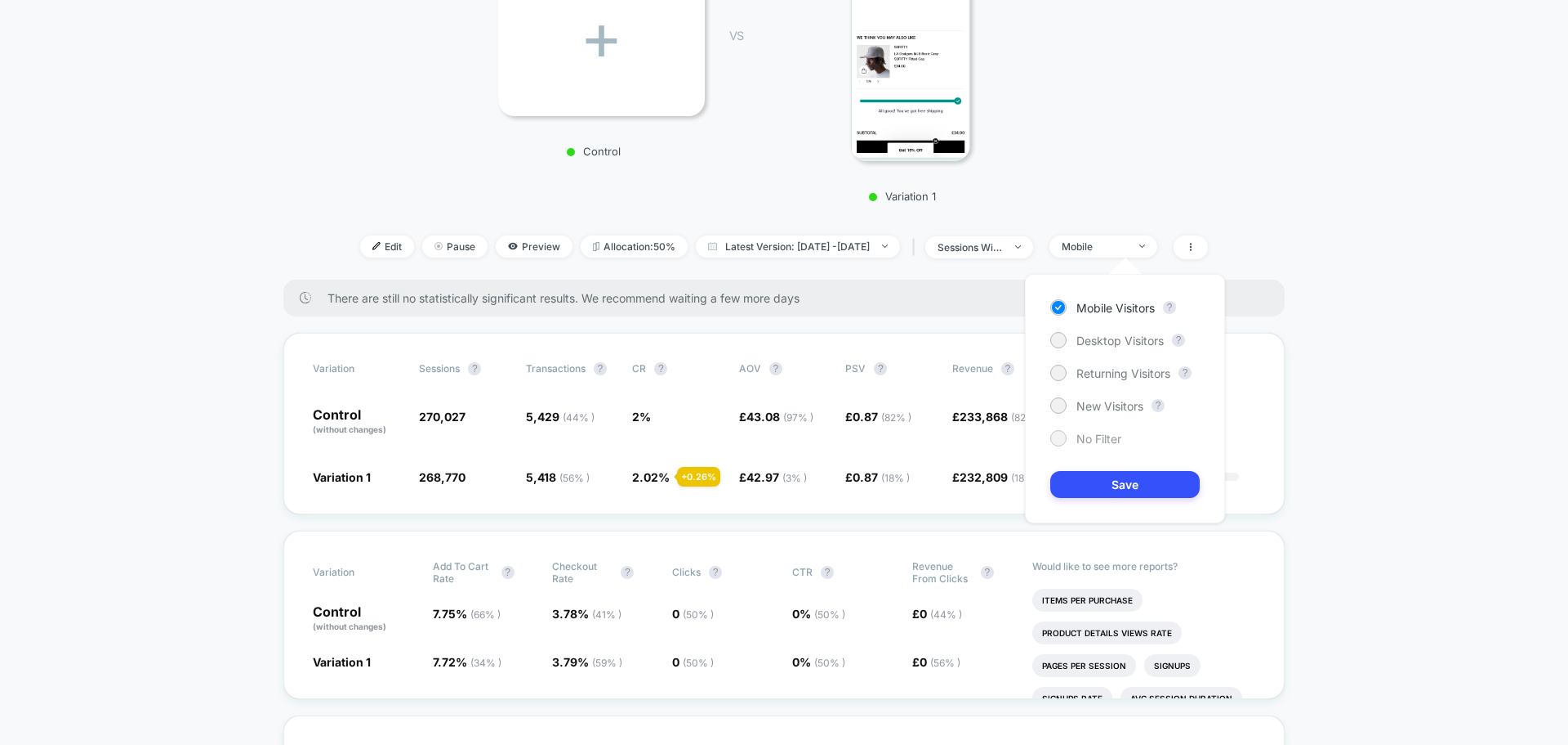
click at [1078, 430] on div "No Filter" at bounding box center [1086, 438] width 71 height 17
click at [1077, 491] on button "Save" at bounding box center [1125, 484] width 149 height 27
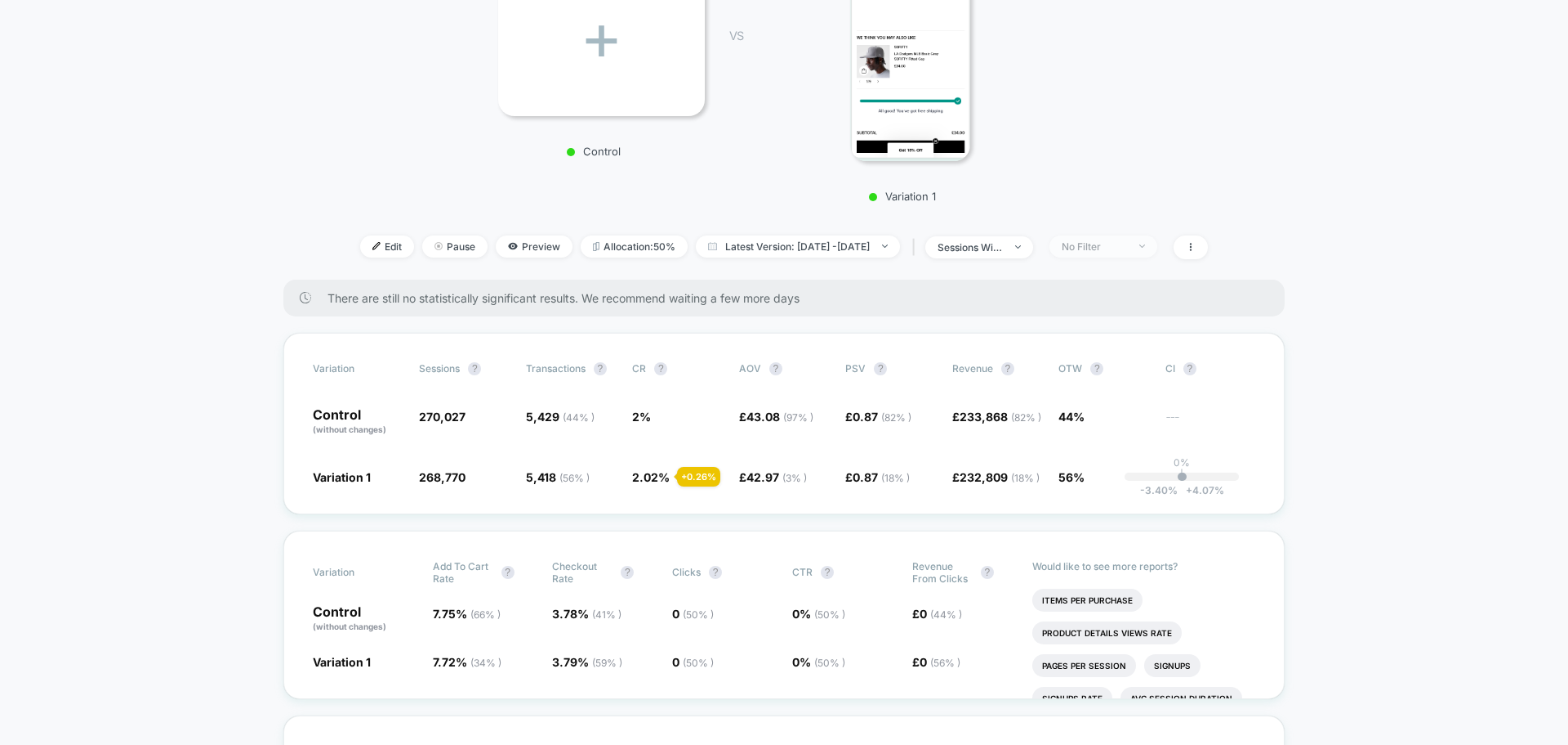
click at [1120, 255] on span "No Filter" at bounding box center [1104, 246] width 108 height 22
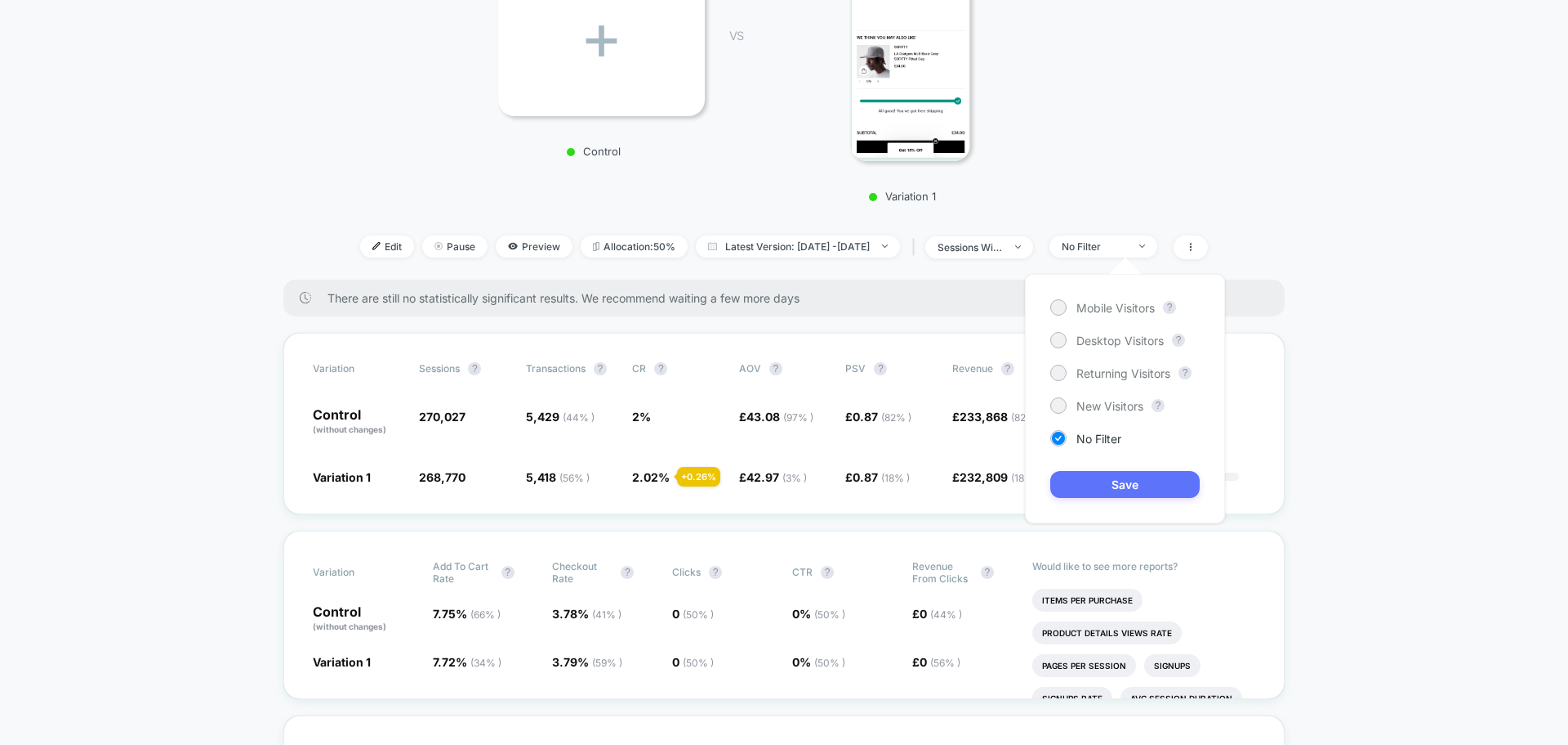
click at [1073, 480] on button "Save" at bounding box center [1125, 484] width 149 height 27
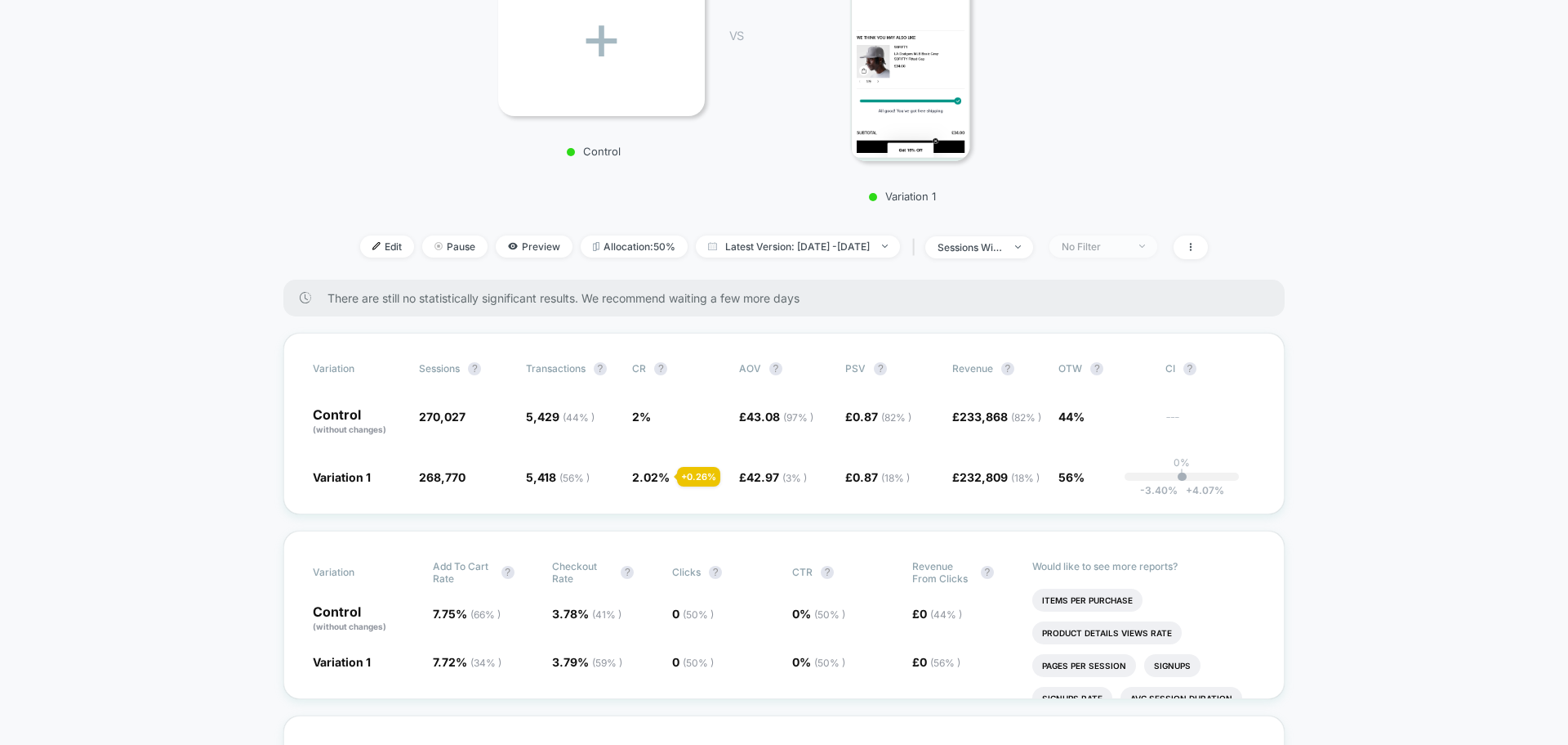
click at [1083, 246] on span "No Filter" at bounding box center [1104, 246] width 108 height 22
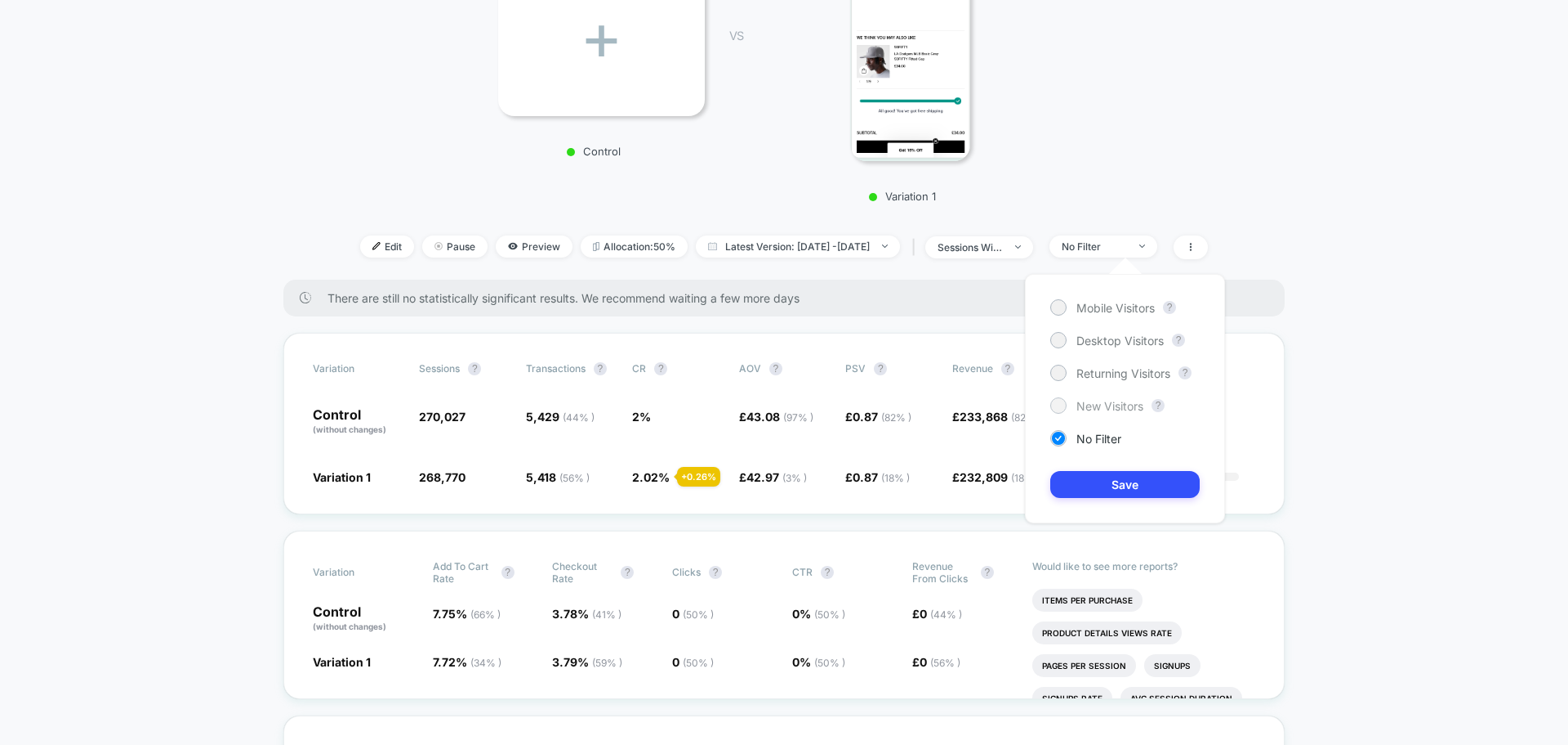
click at [1065, 407] on div at bounding box center [1057, 404] width 12 height 12
click at [1074, 476] on button "Save" at bounding box center [1125, 484] width 149 height 27
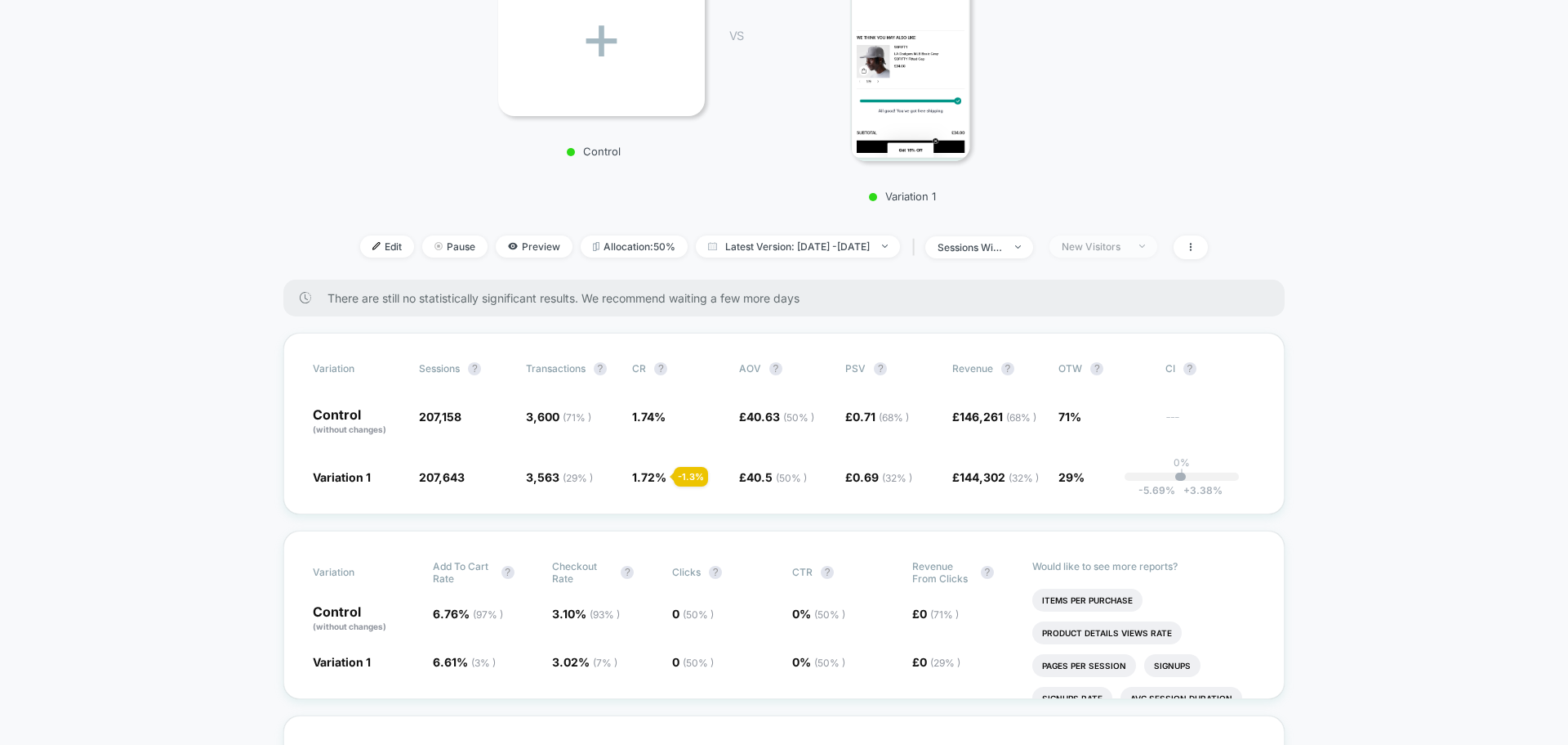
click at [1133, 255] on span "New Visitors" at bounding box center [1104, 246] width 108 height 22
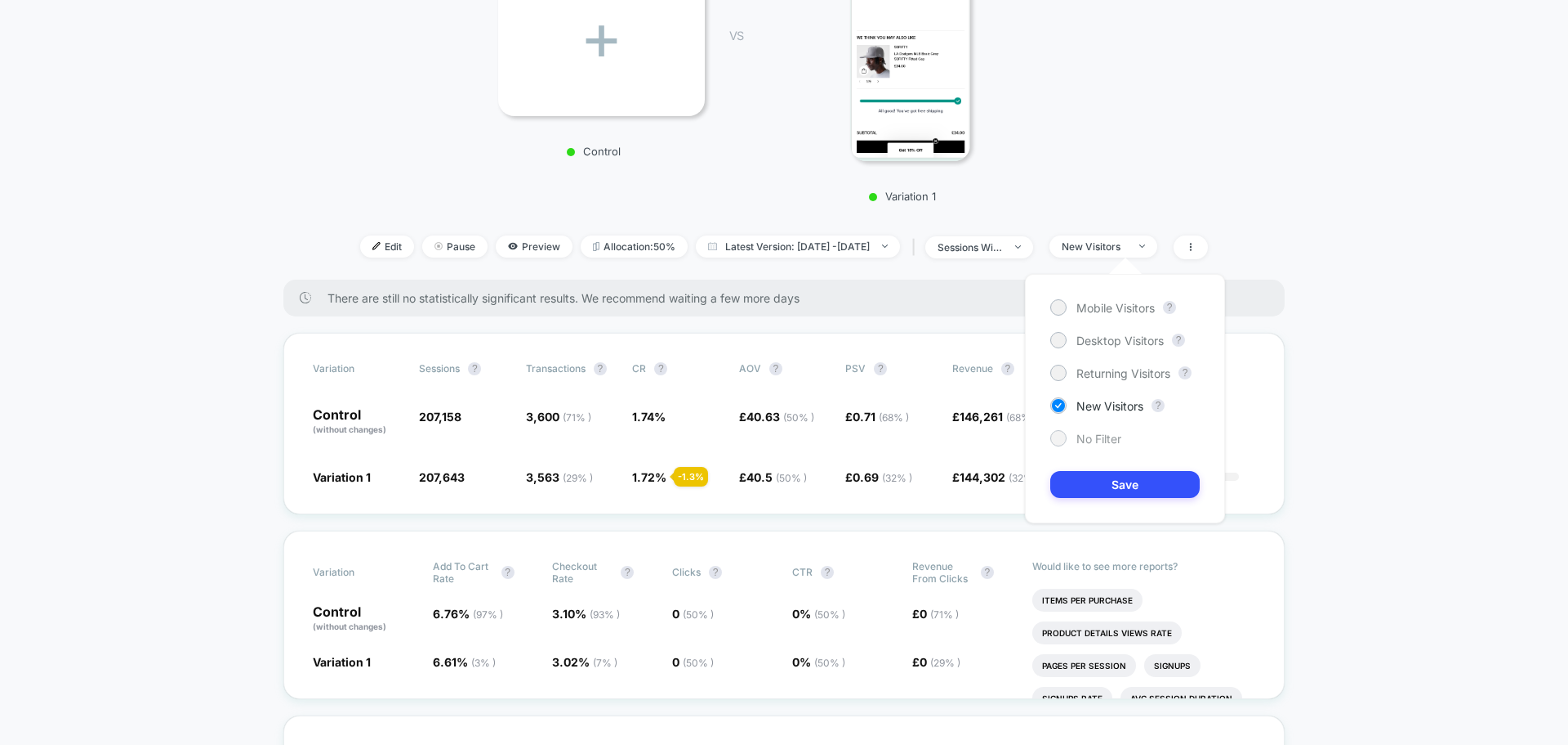
click at [1074, 434] on div "No Filter" at bounding box center [1086, 438] width 71 height 17
click at [1080, 485] on button "Save" at bounding box center [1125, 484] width 149 height 27
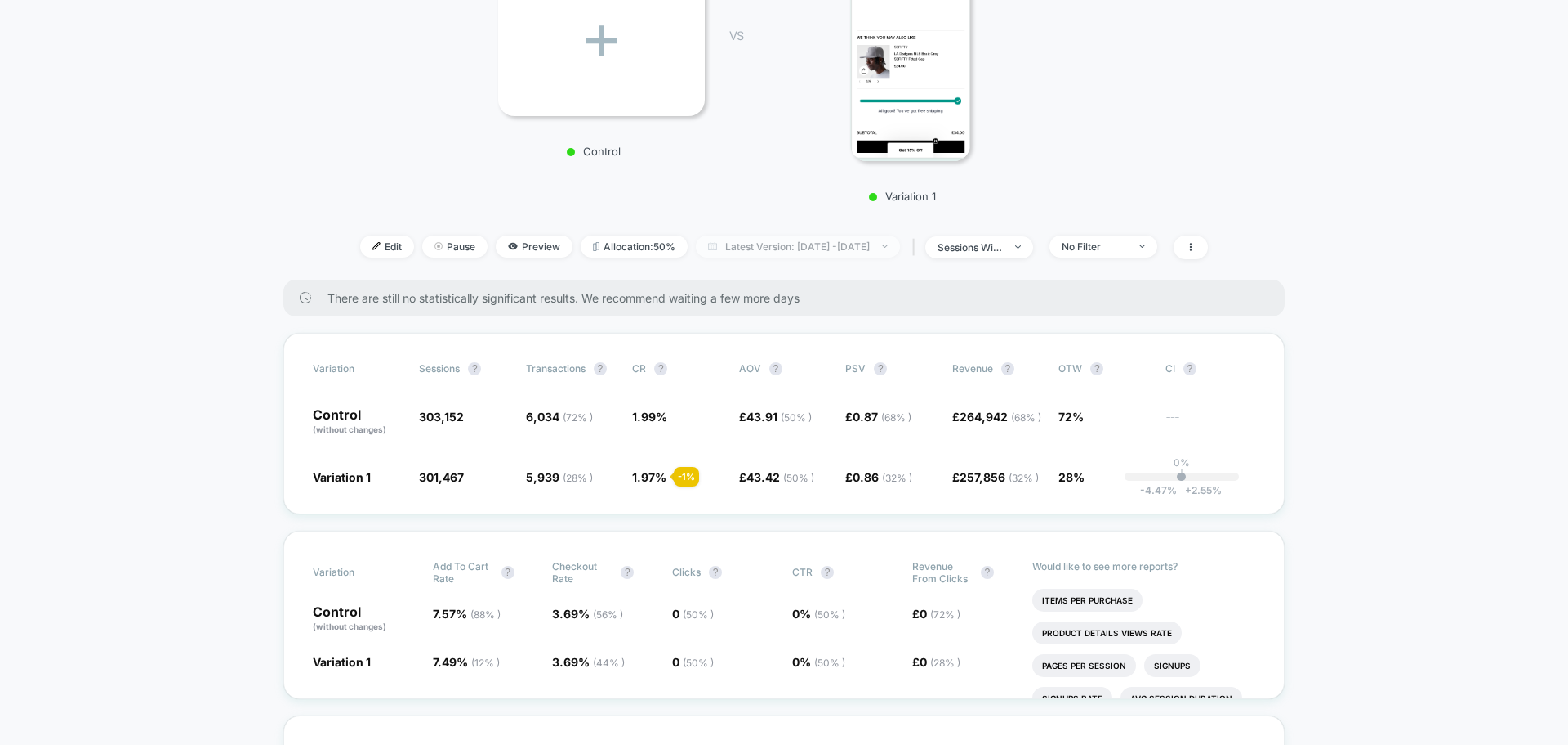
click at [737, 244] on span "Latest Version: Jul 29, 2025 - Sep 1, 2025" at bounding box center [798, 246] width 204 height 22
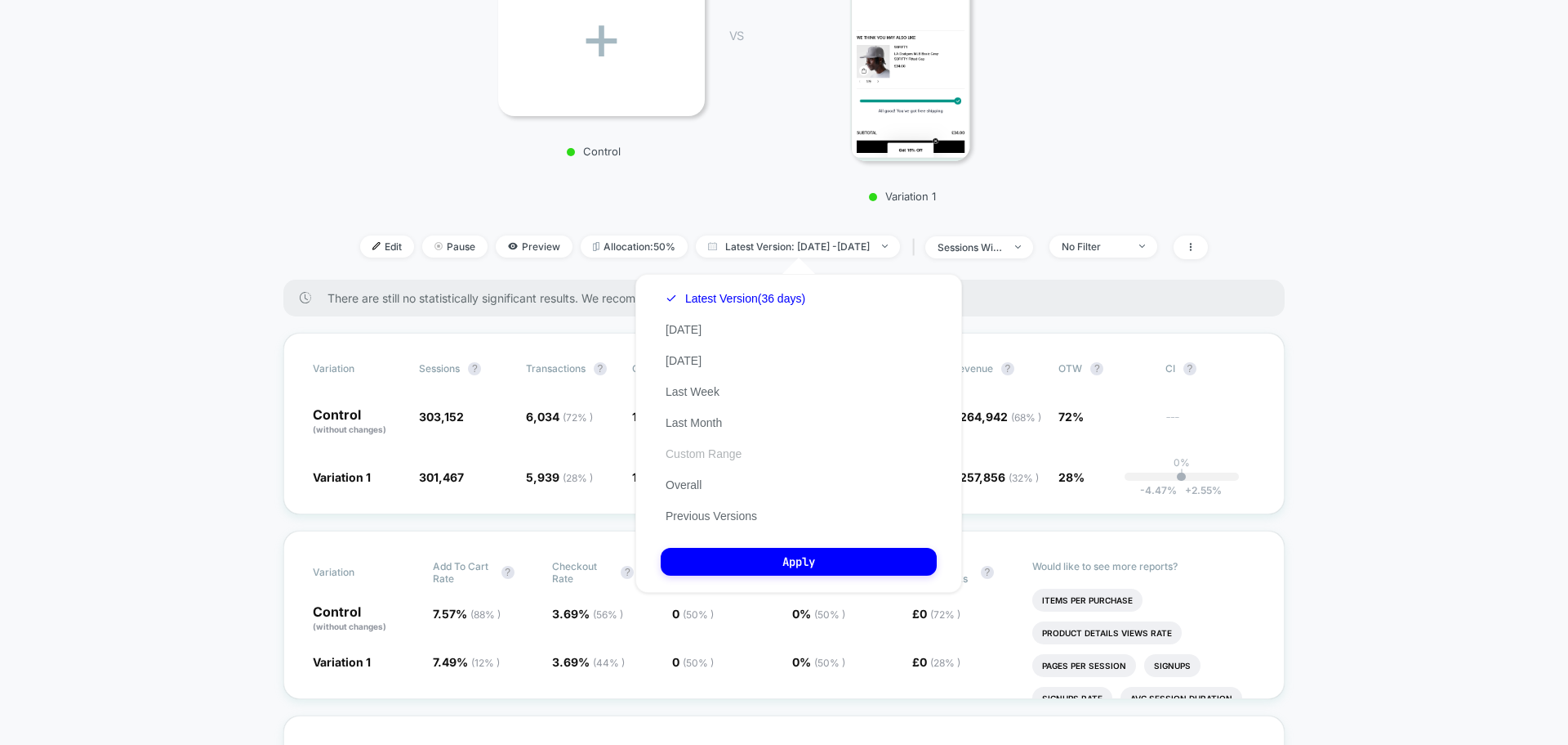
click at [715, 452] on button "Custom Range" at bounding box center [704, 453] width 85 height 15
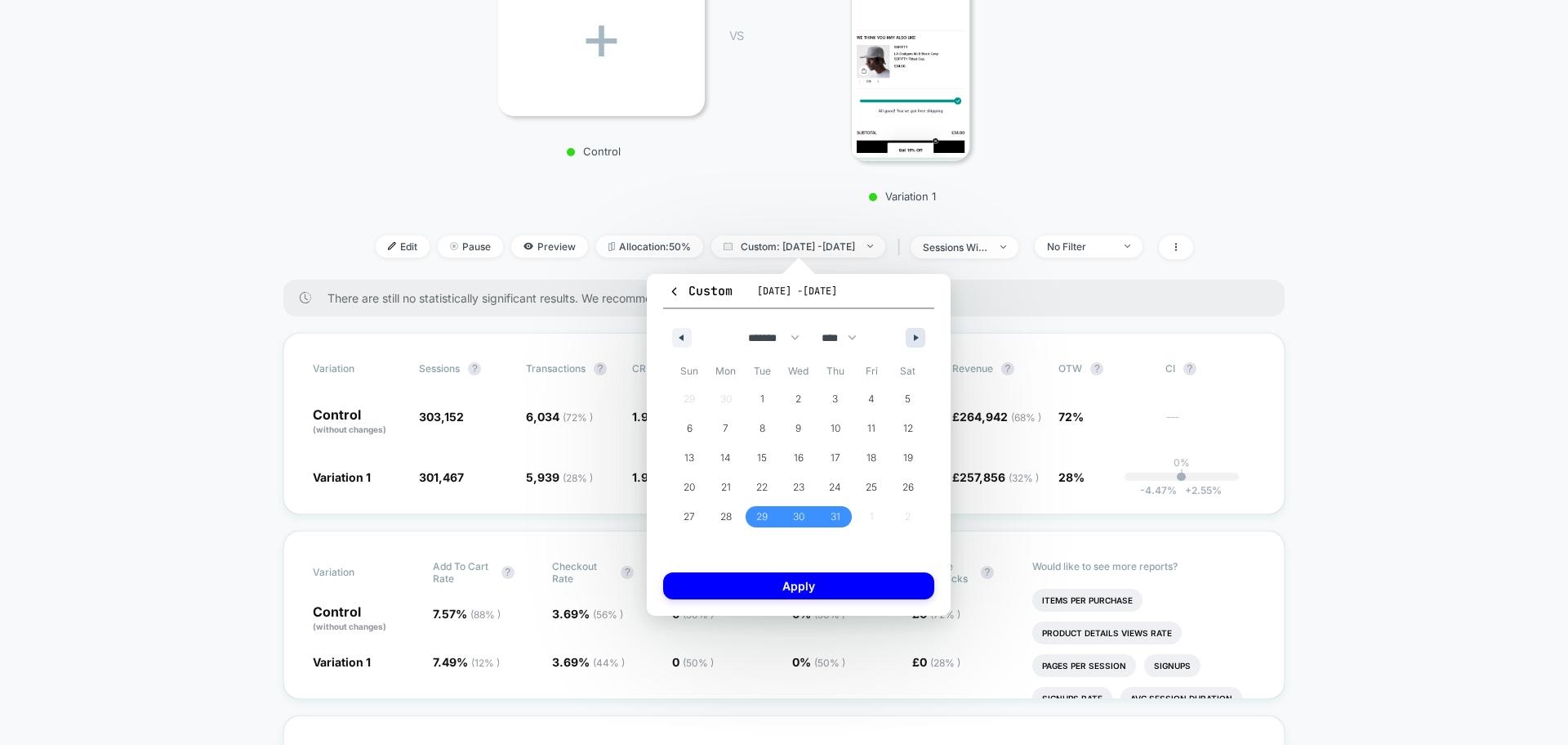
click at [915, 334] on icon "button" at bounding box center [918, 337] width 8 height 7
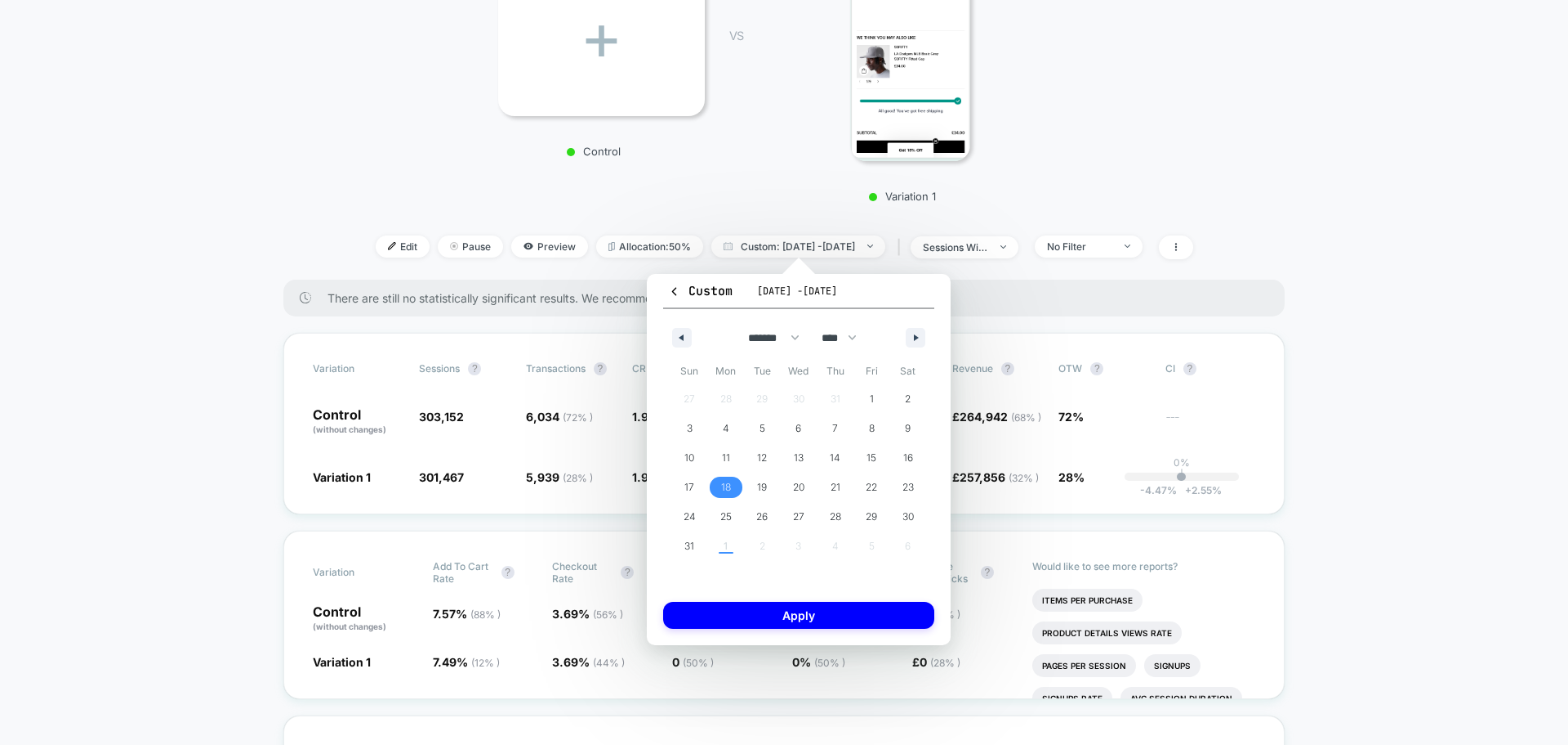
click at [738, 483] on span "18" at bounding box center [727, 487] width 37 height 21
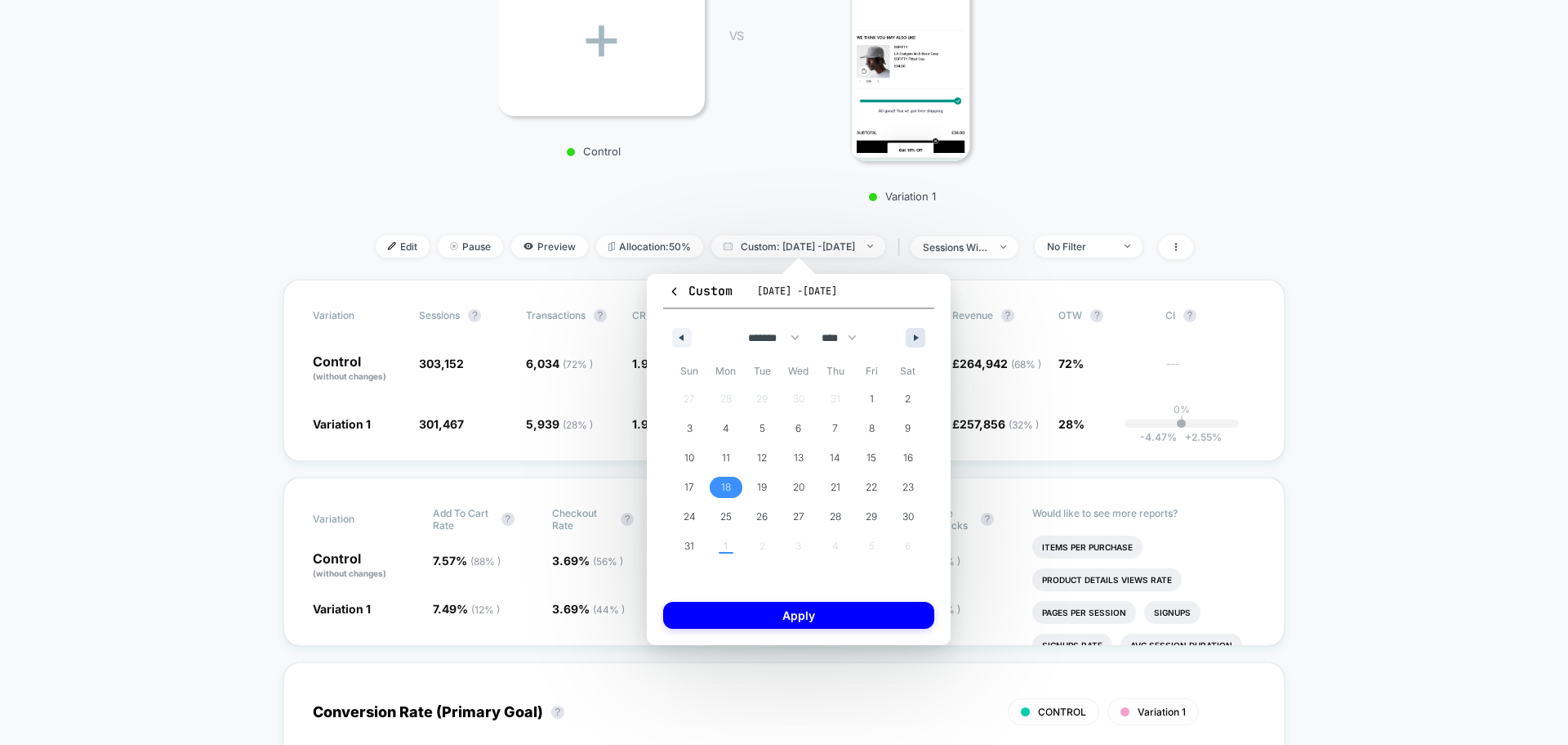
click at [915, 339] on icon "button" at bounding box center [918, 337] width 8 height 7
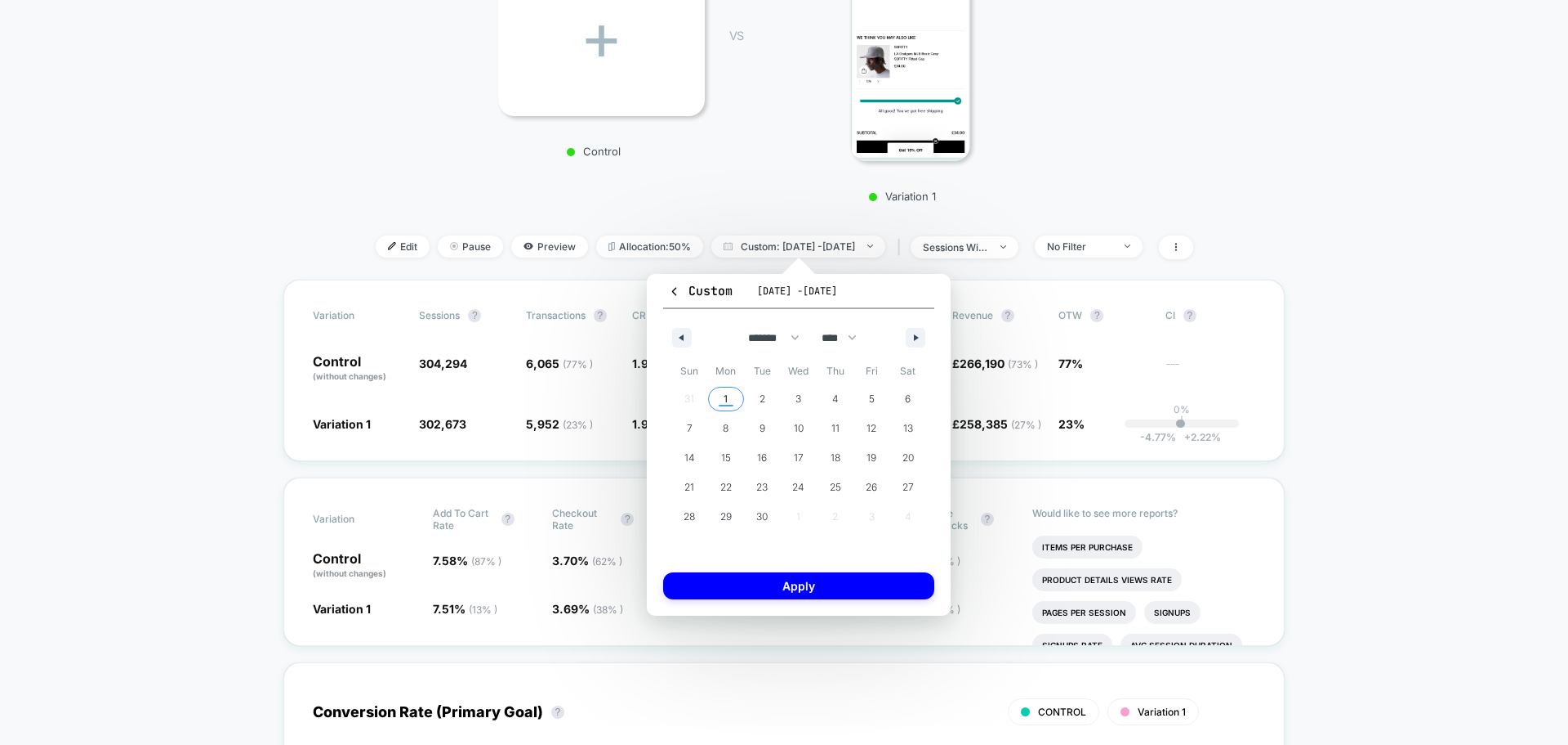
click at [731, 399] on span "1" at bounding box center [727, 399] width 37 height 21
select select "*"
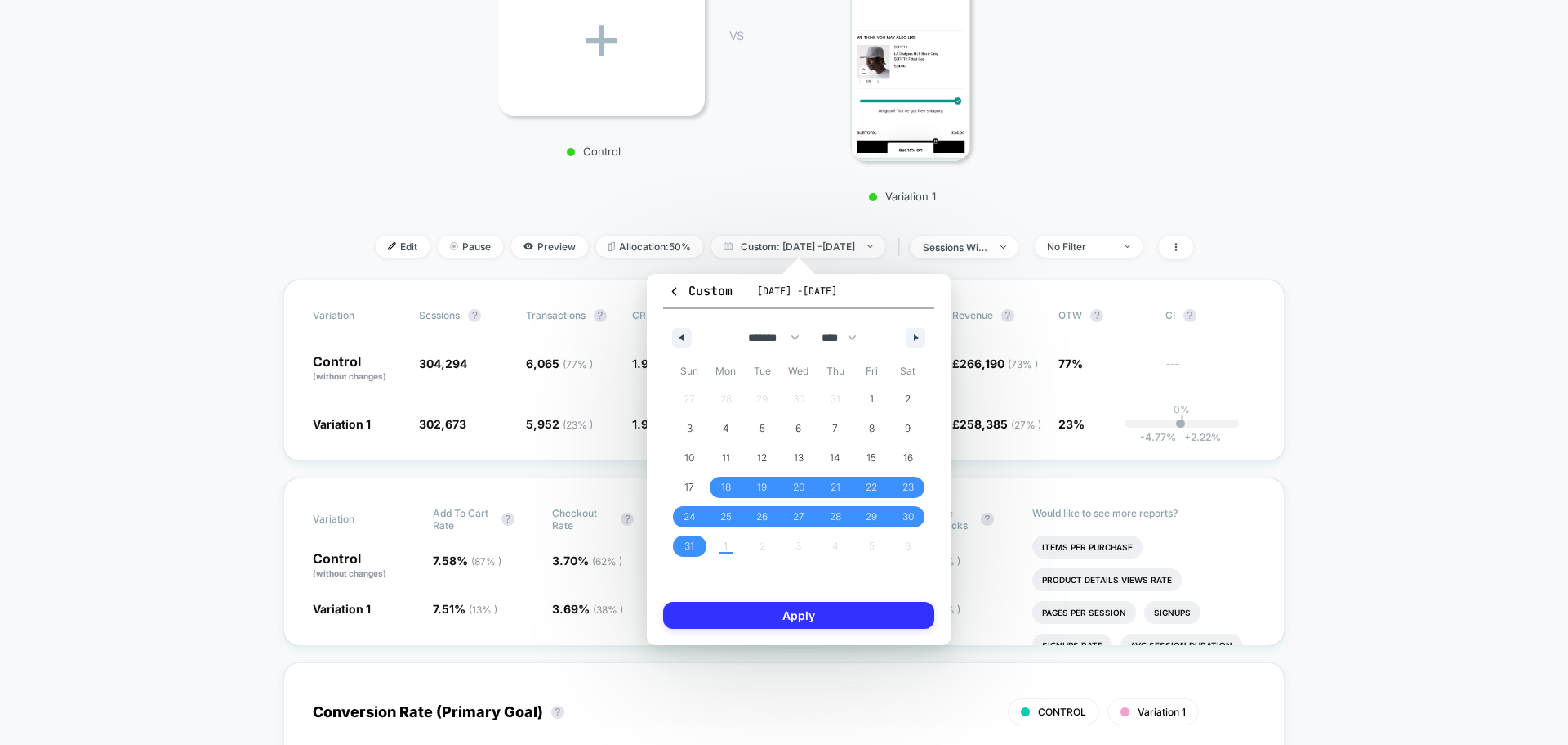
click at [755, 613] on button "Apply" at bounding box center [799, 615] width 271 height 27
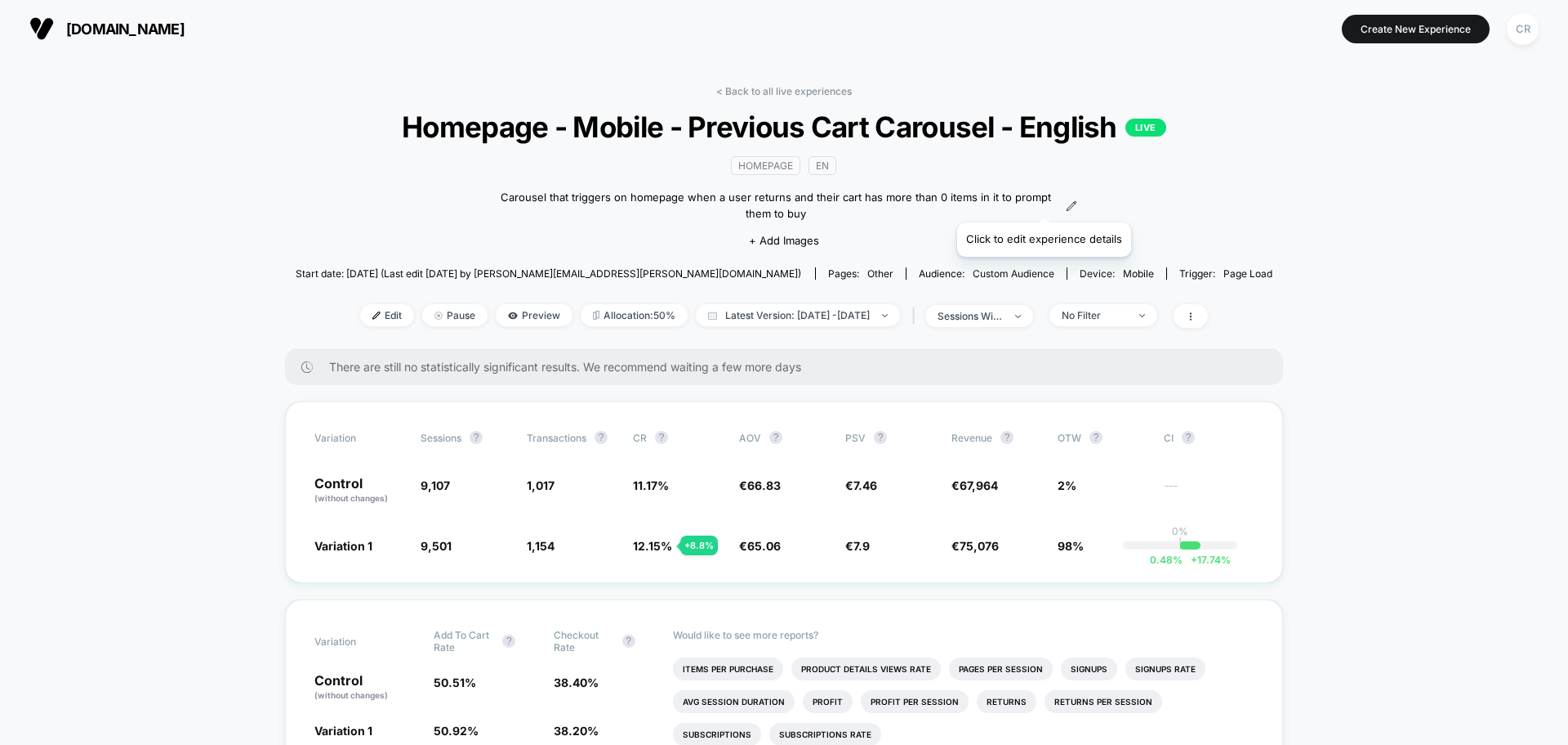
click at [1066, 202] on icon at bounding box center [1071, 206] width 11 height 11
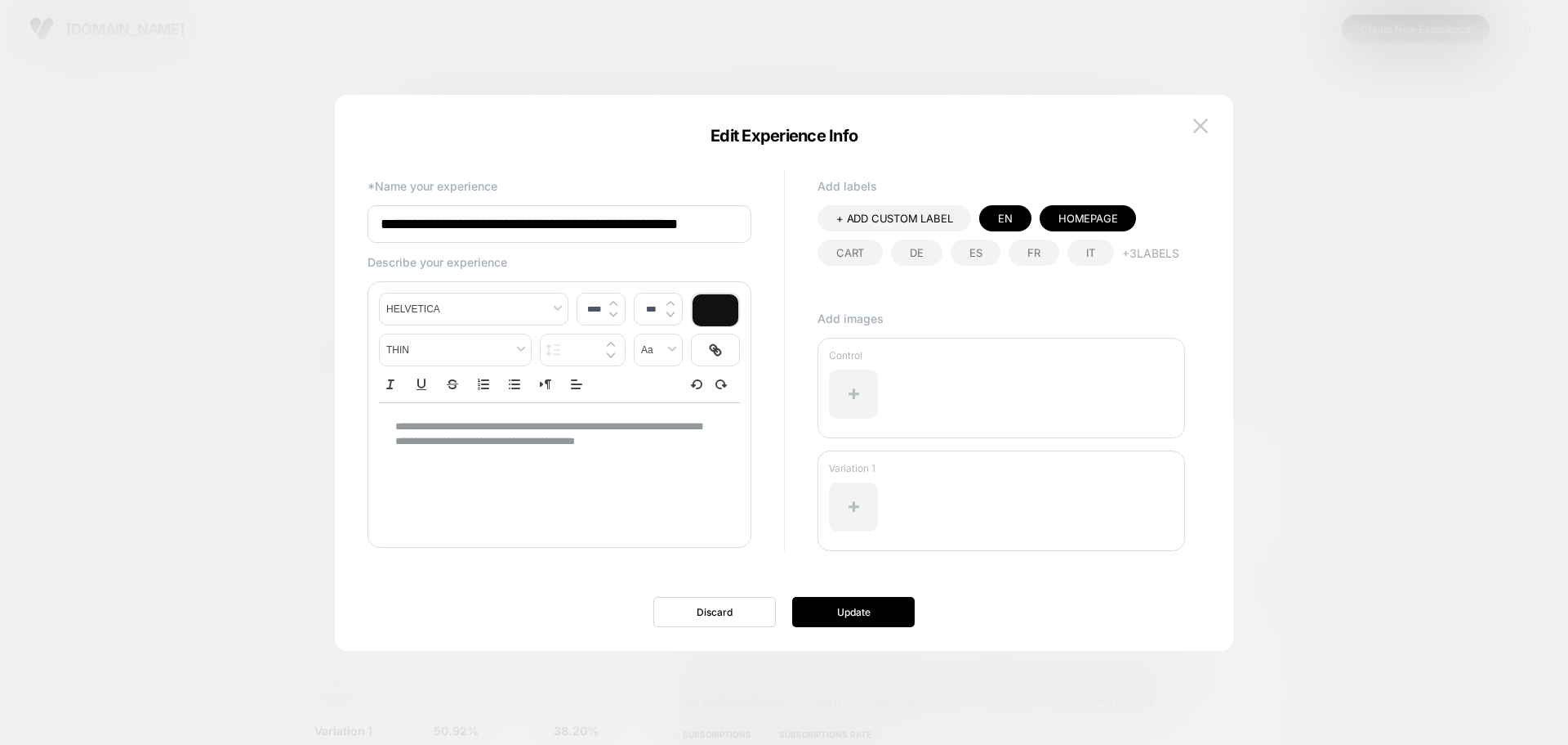
click at [1473, 214] on div at bounding box center [784, 372] width 1568 height 745
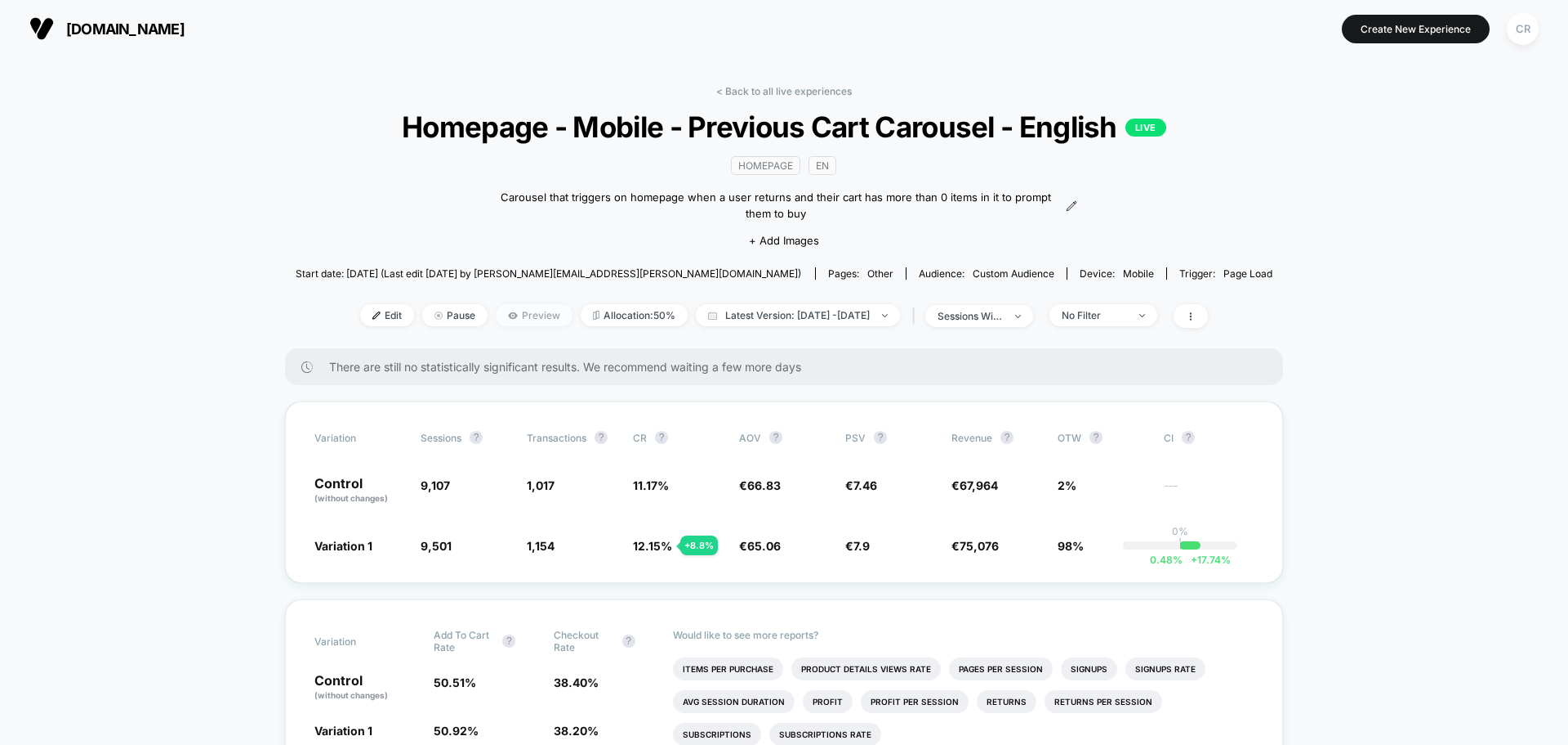
click at [518, 320] on span "Preview" at bounding box center [534, 315] width 77 height 22
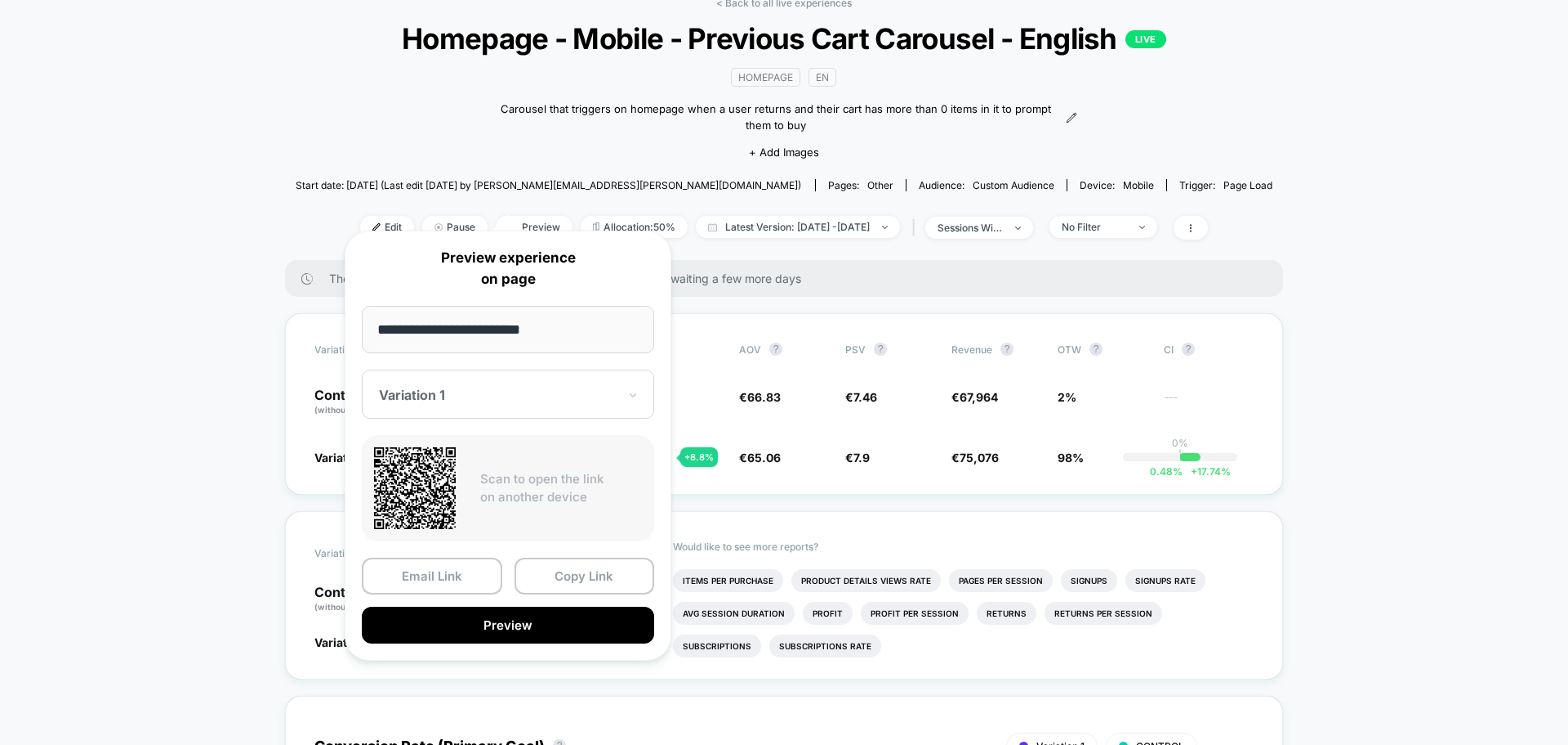
scroll to position [163, 0]
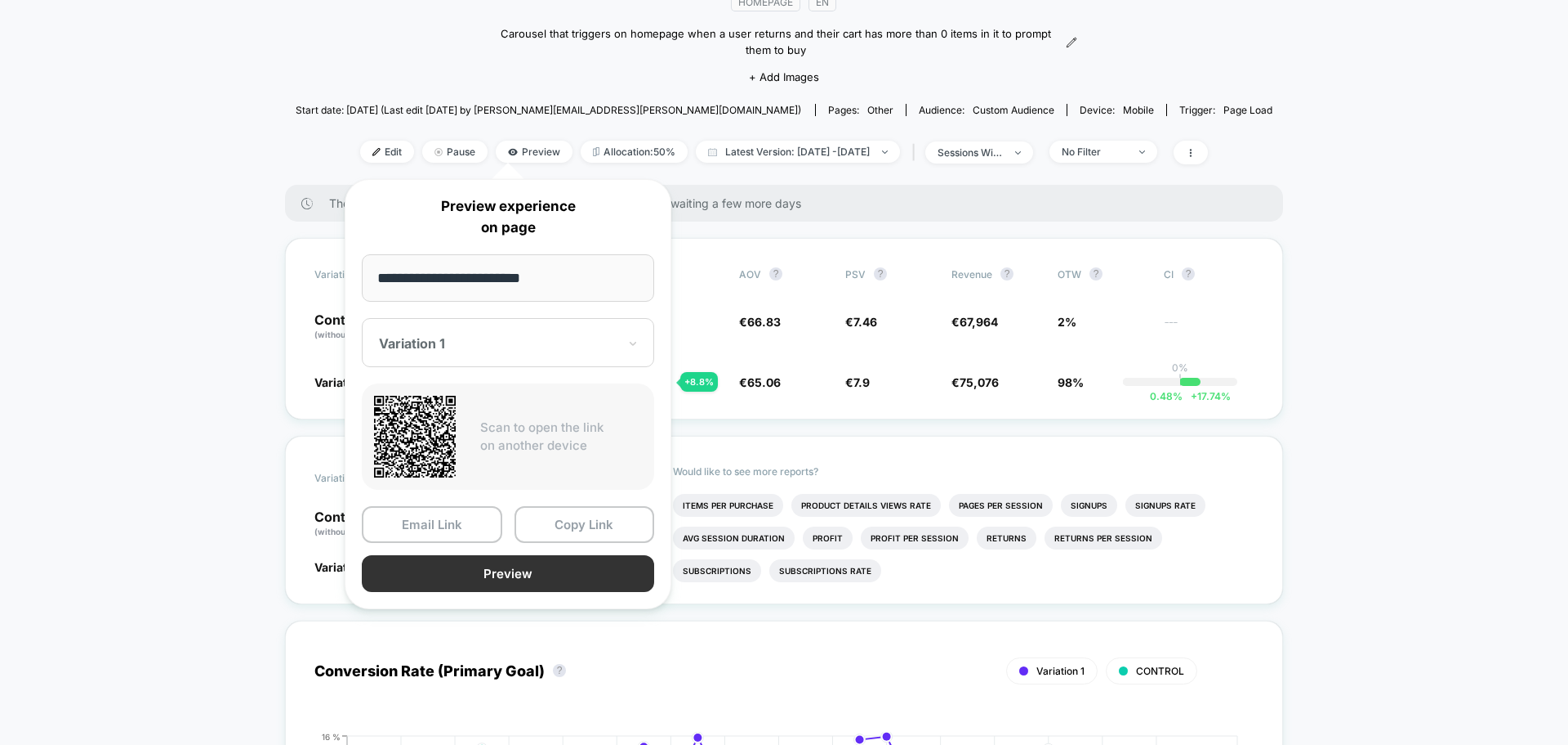
click at [502, 582] on button "Preview" at bounding box center [508, 573] width 292 height 37
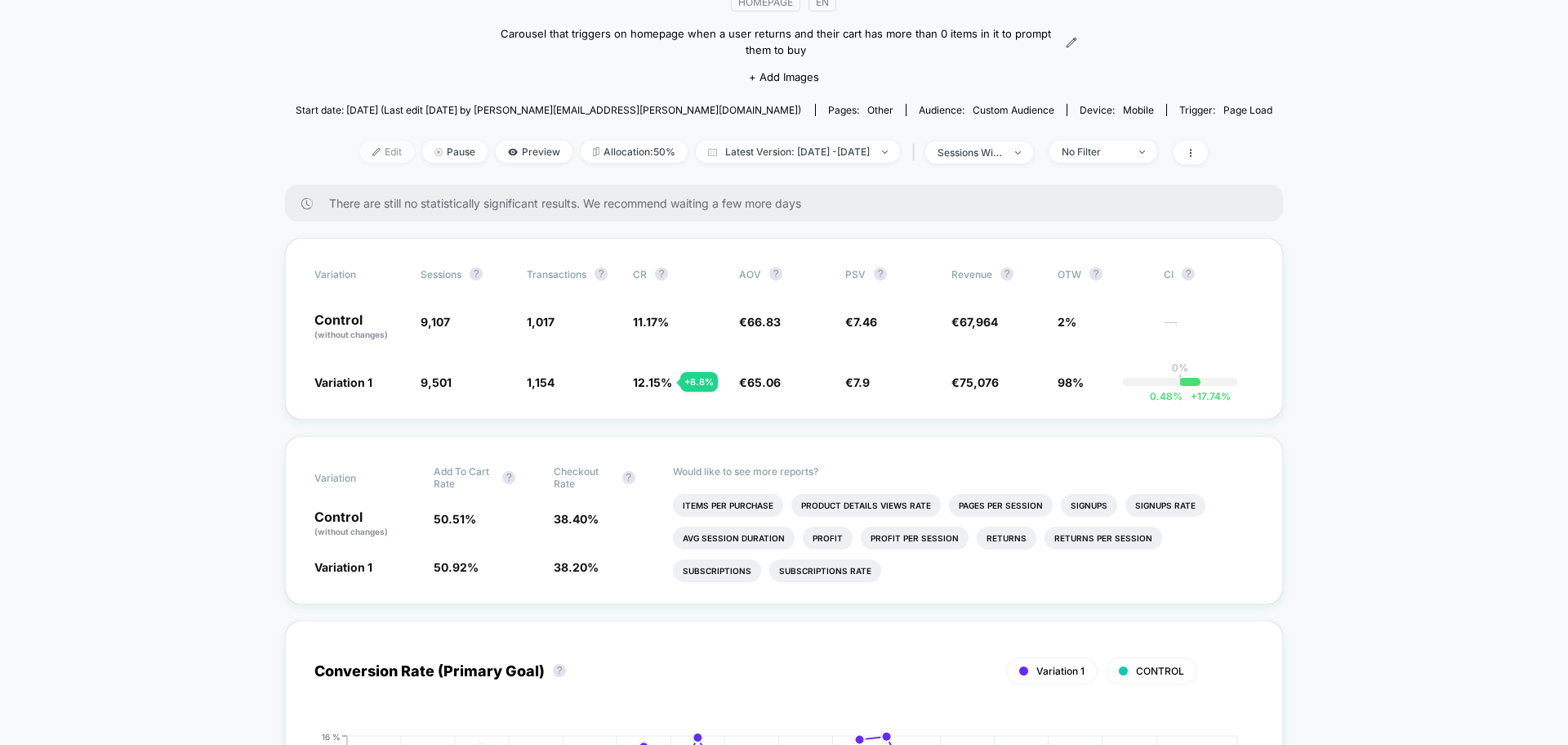
click at [373, 151] on span "Edit" at bounding box center [387, 151] width 54 height 22
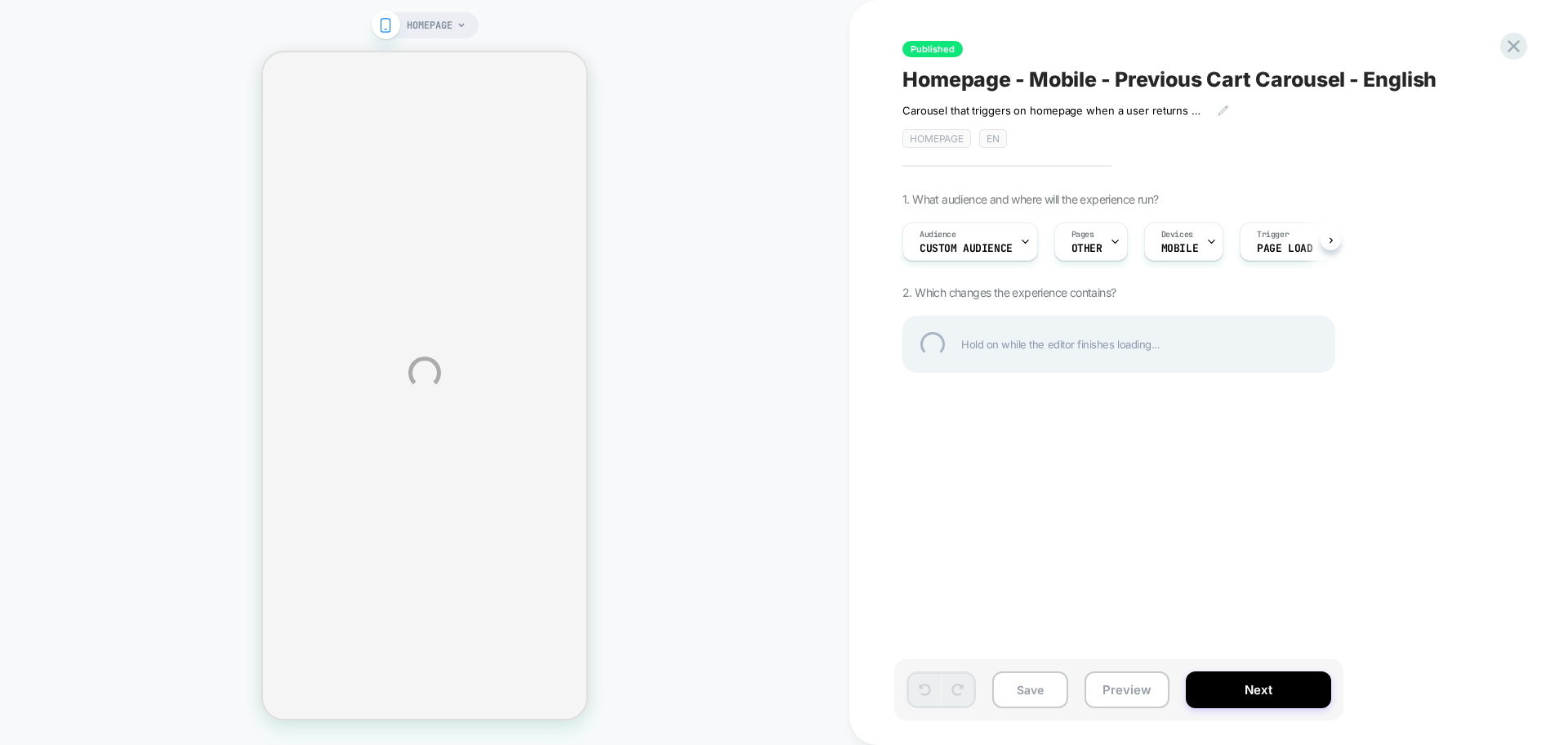
click at [1104, 249] on div "HOMEPAGE Published Homepage - Mobile - Previous Cart Carousel - English Carouse…" at bounding box center [784, 372] width 1568 height 745
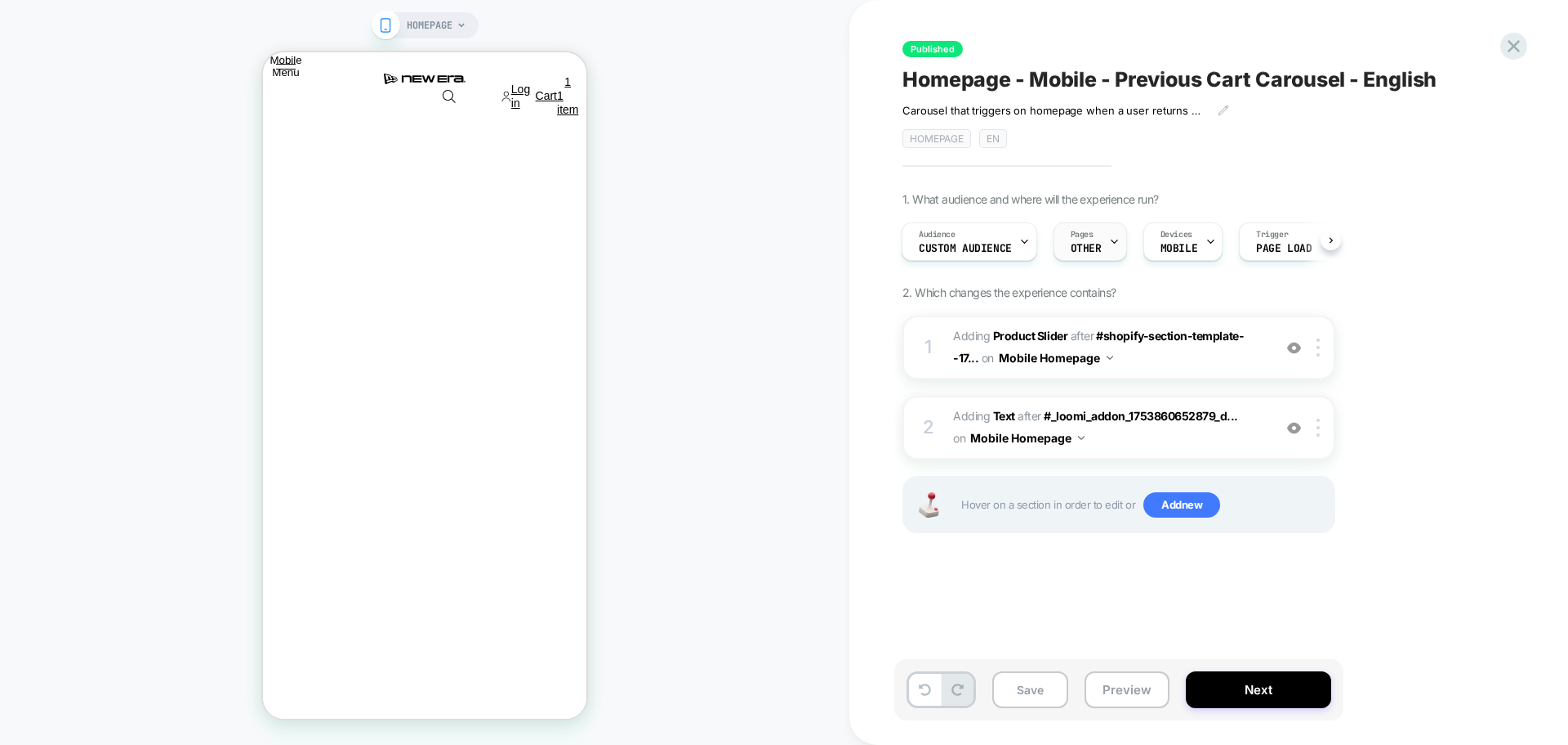
scroll to position [0, 970]
click at [1095, 249] on span "OTHER" at bounding box center [1086, 248] width 31 height 11
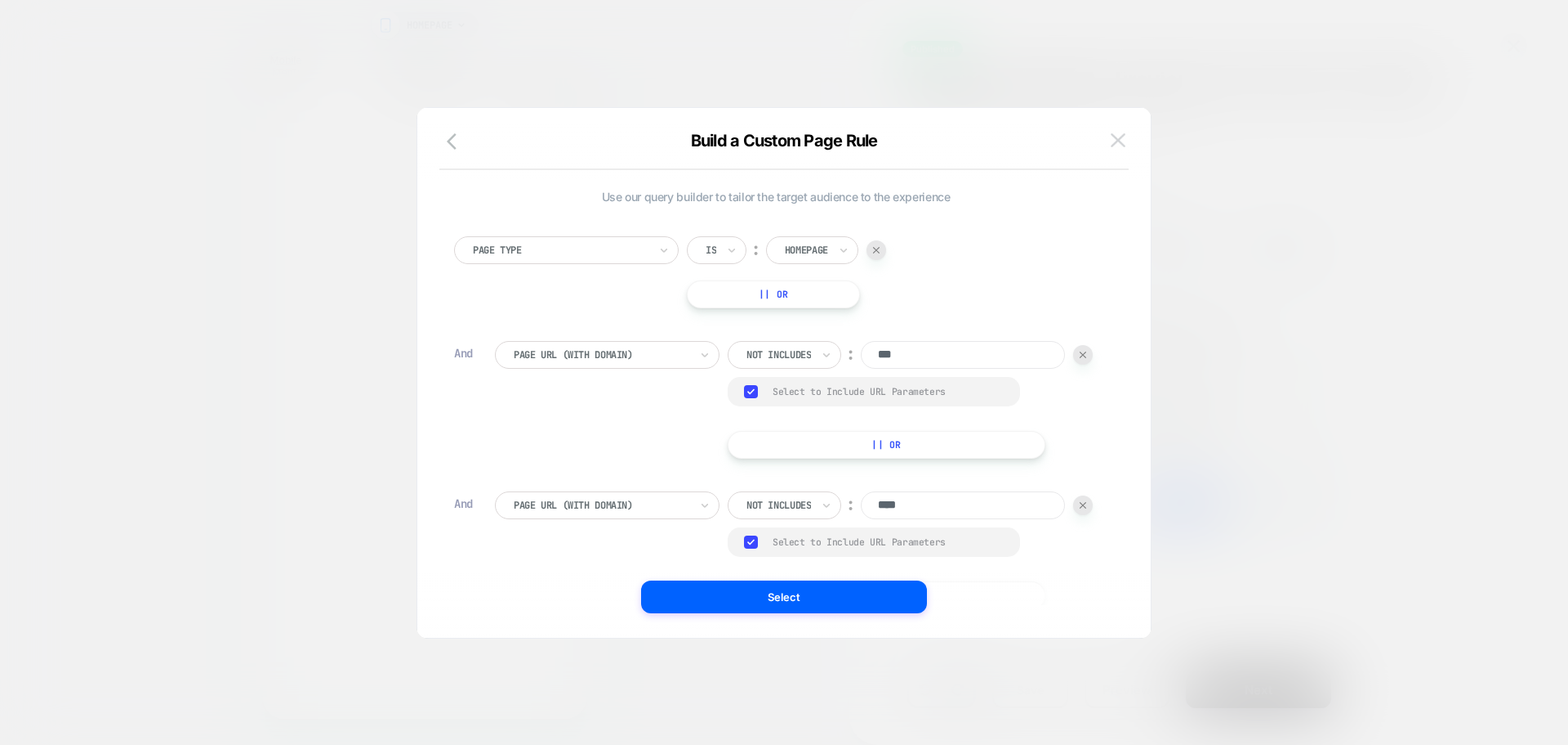
scroll to position [0, 70]
click at [1119, 142] on img at bounding box center [1119, 139] width 15 height 14
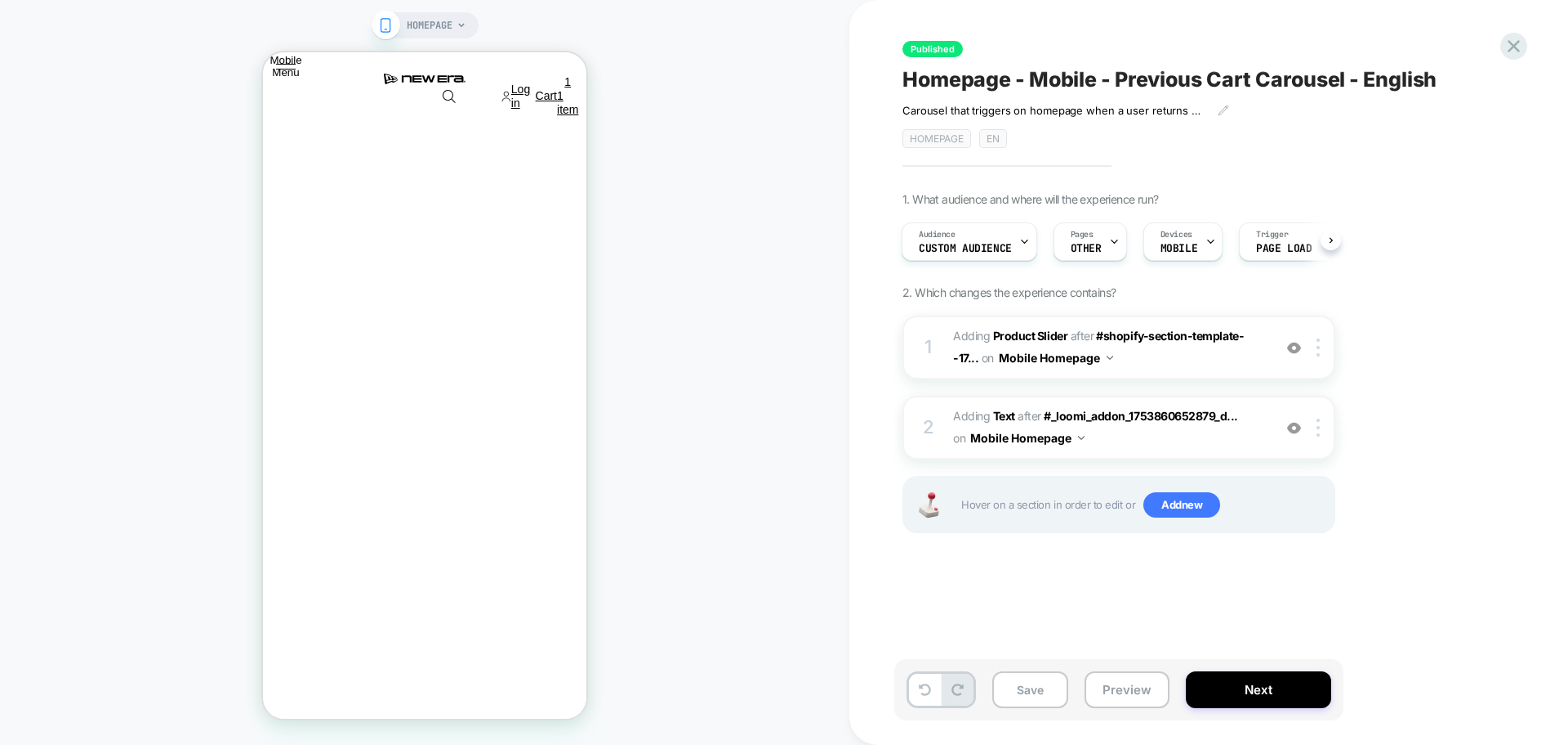
scroll to position [0, 0]
click at [1298, 348] on img at bounding box center [1294, 347] width 14 height 14
click at [1296, 348] on img at bounding box center [1294, 347] width 14 height 14
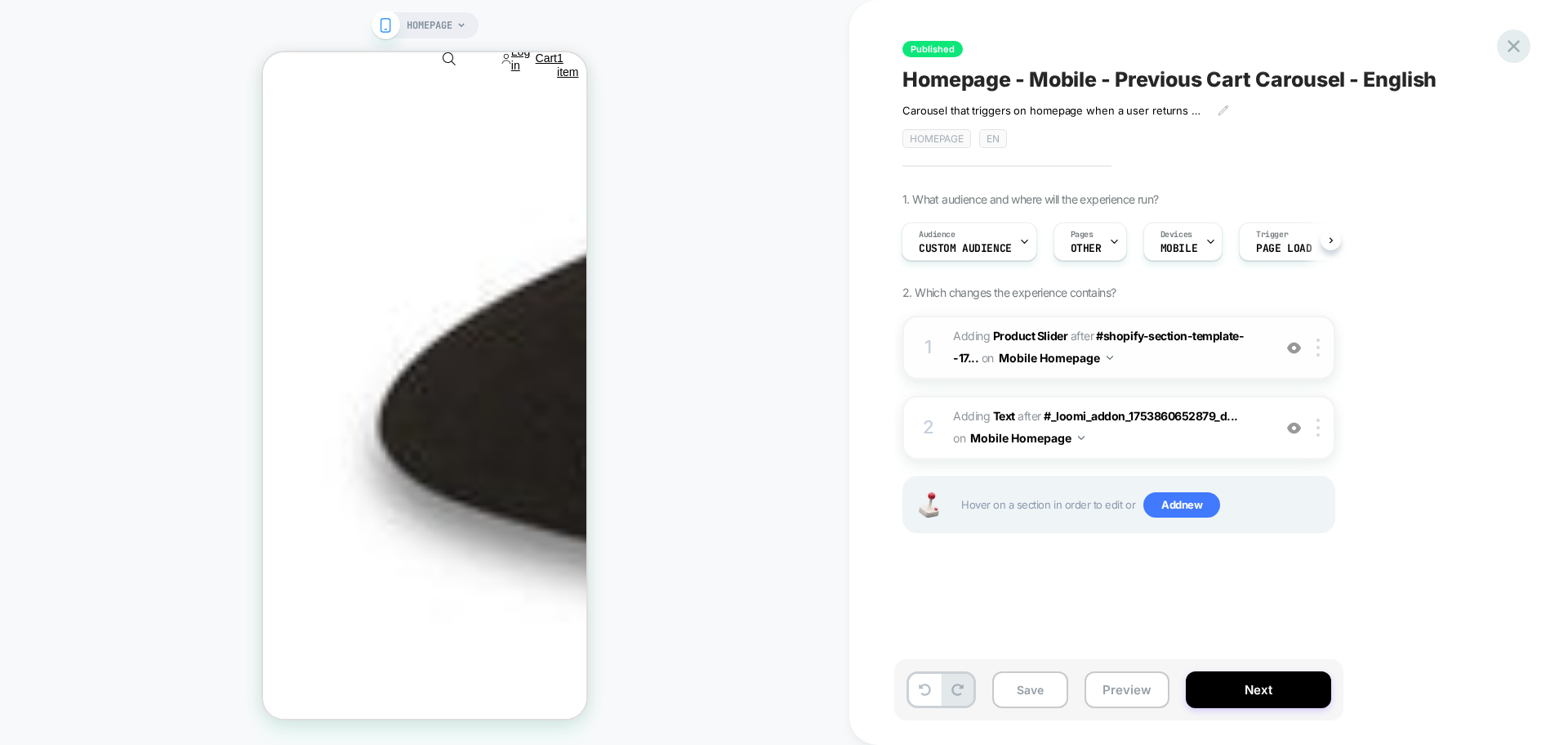
click at [1513, 40] on icon at bounding box center [1514, 46] width 22 height 22
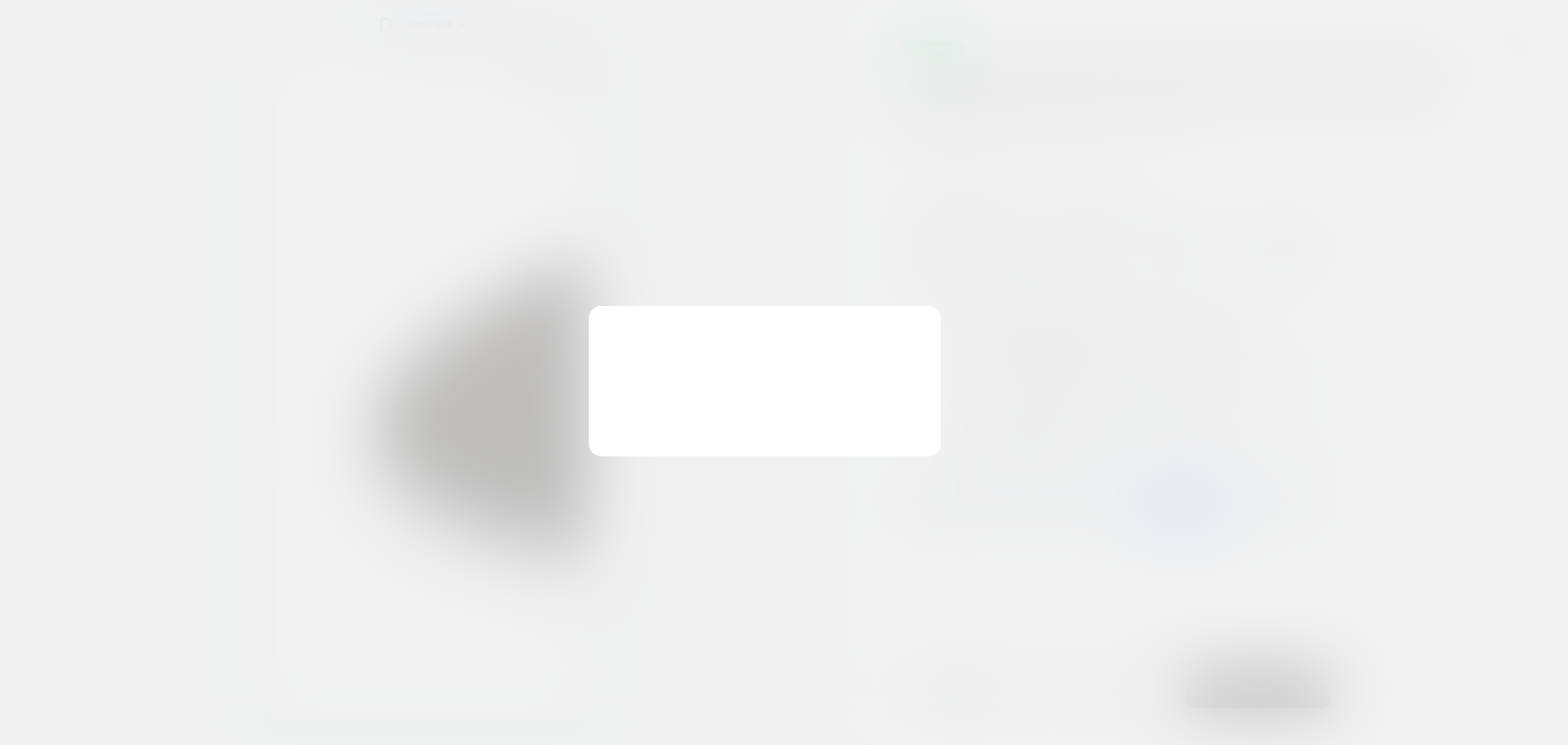
scroll to position [0, 323]
click at [738, 412] on button "Discard Changes" at bounding box center [703, 412] width 147 height 51
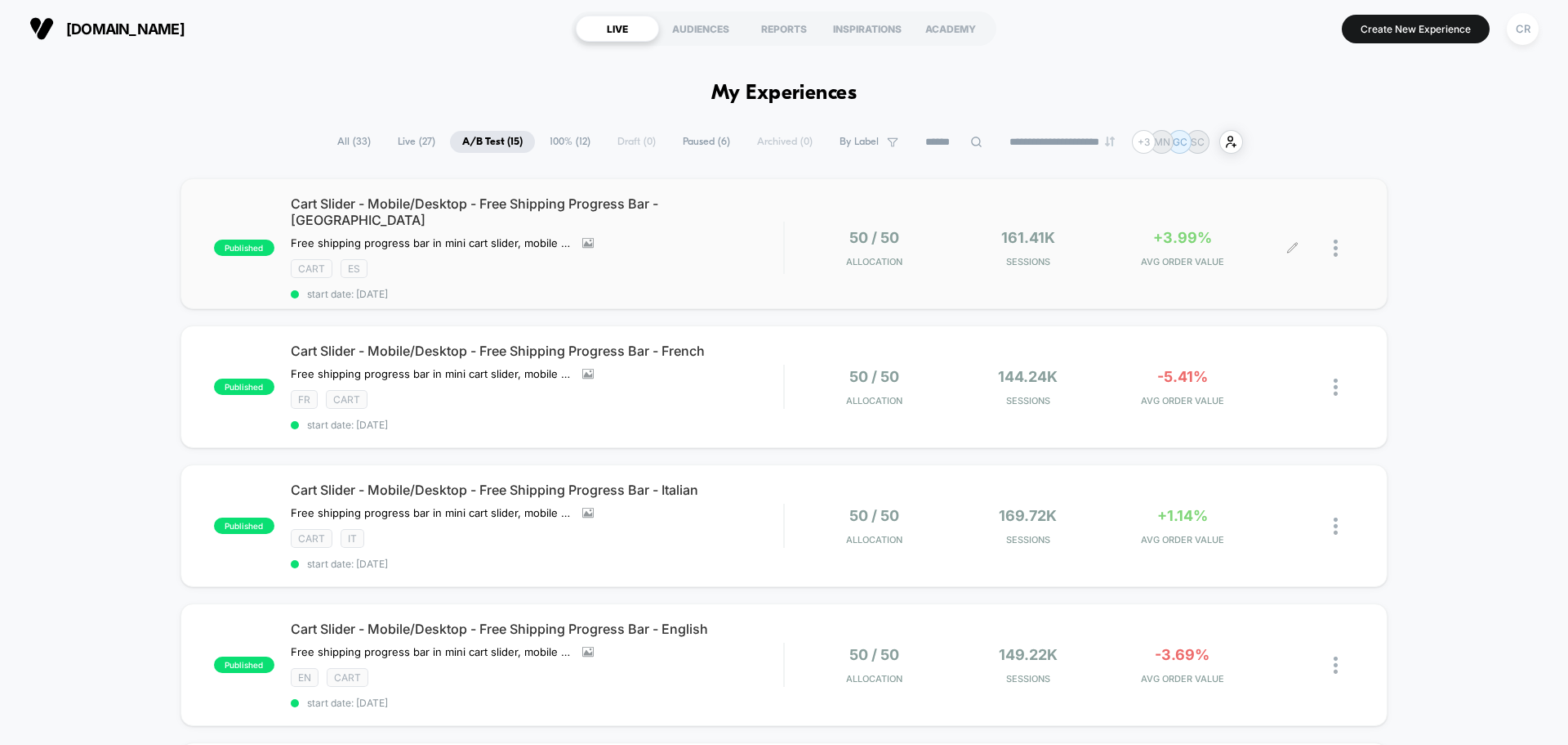
click at [1173, 229] on span "+3.99%" at bounding box center [1182, 237] width 58 height 17
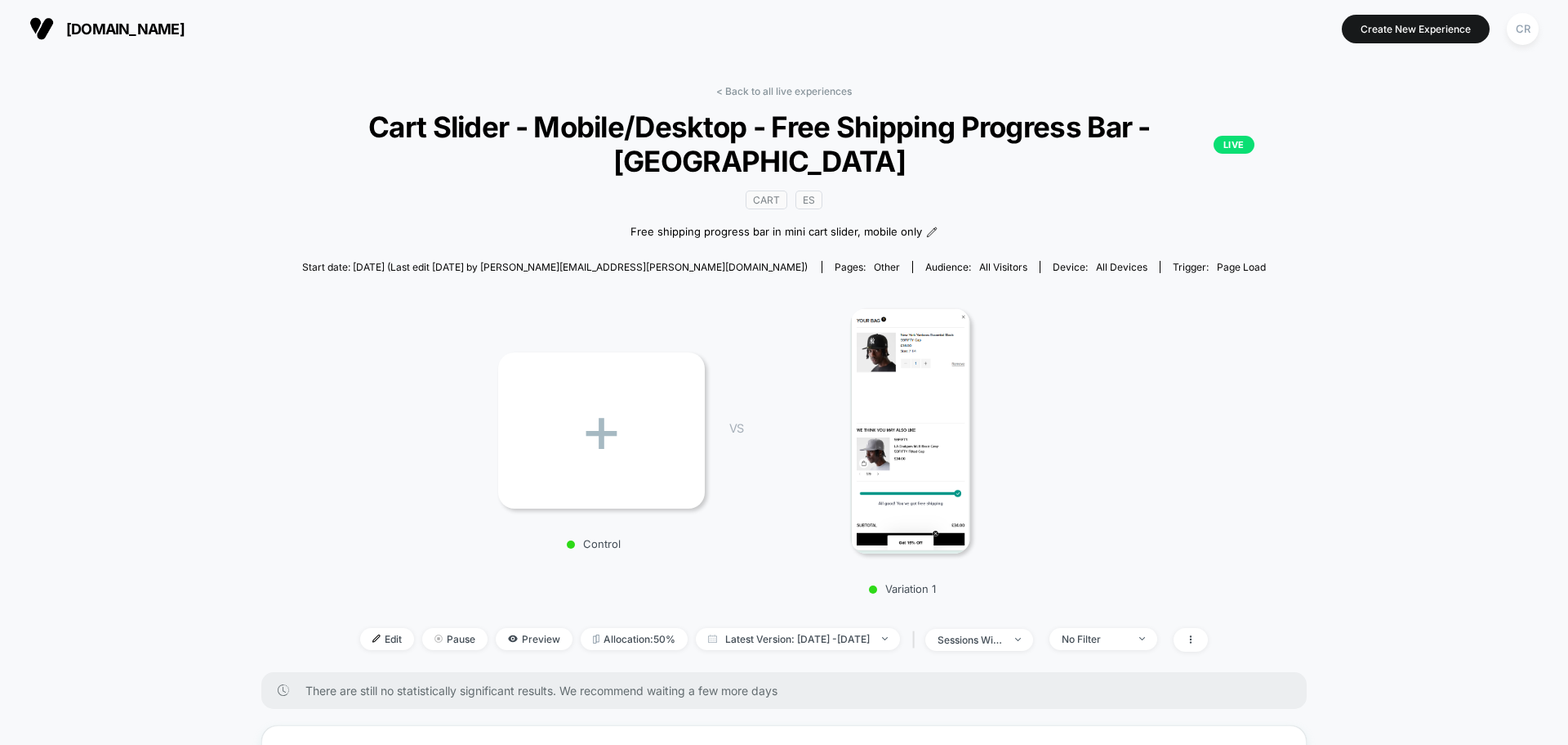
click at [786, 93] on link "< Back to all live experiences" at bounding box center [784, 91] width 136 height 12
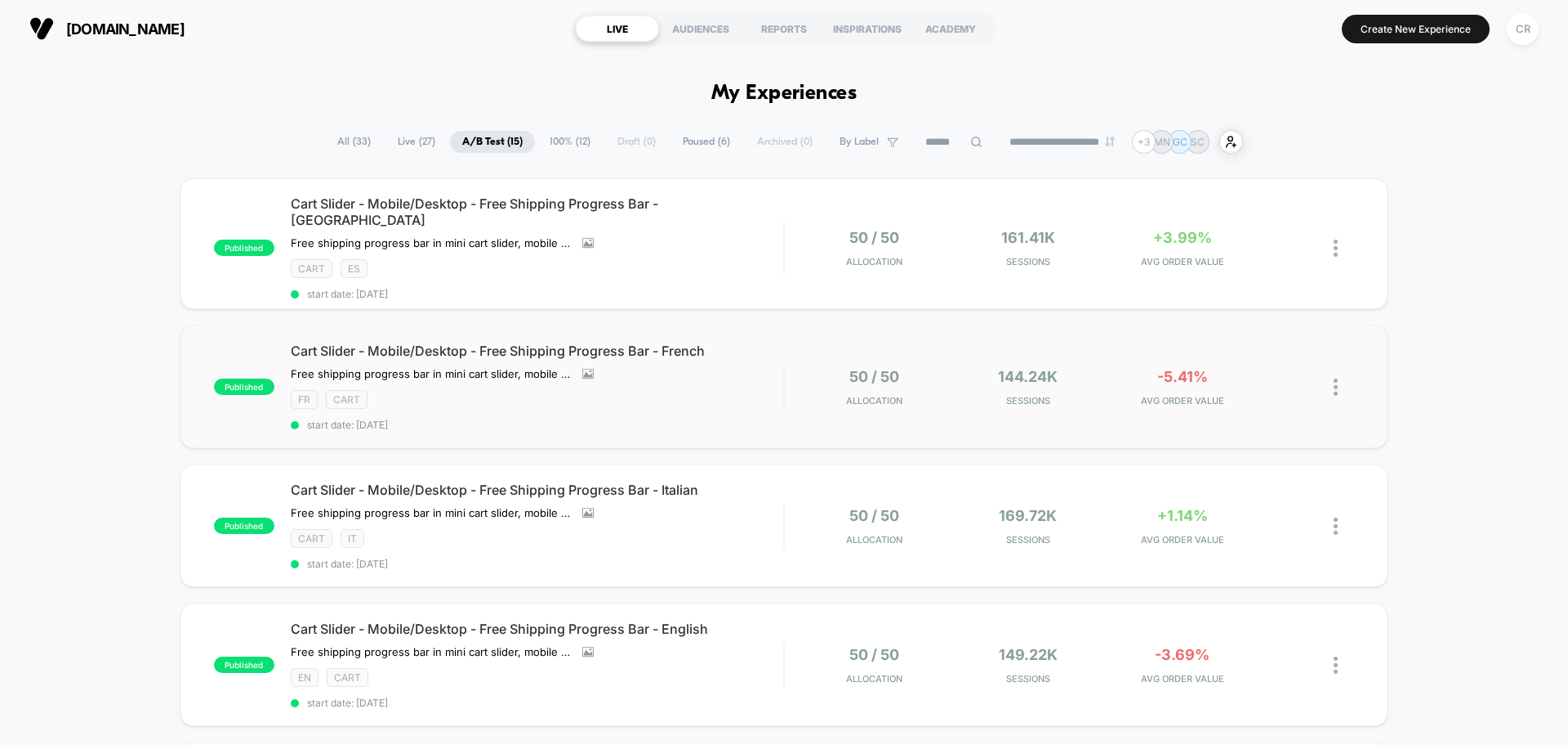
click at [1182, 377] on div "-5.41% AVG ORDER VALUE" at bounding box center [1183, 386] width 147 height 38
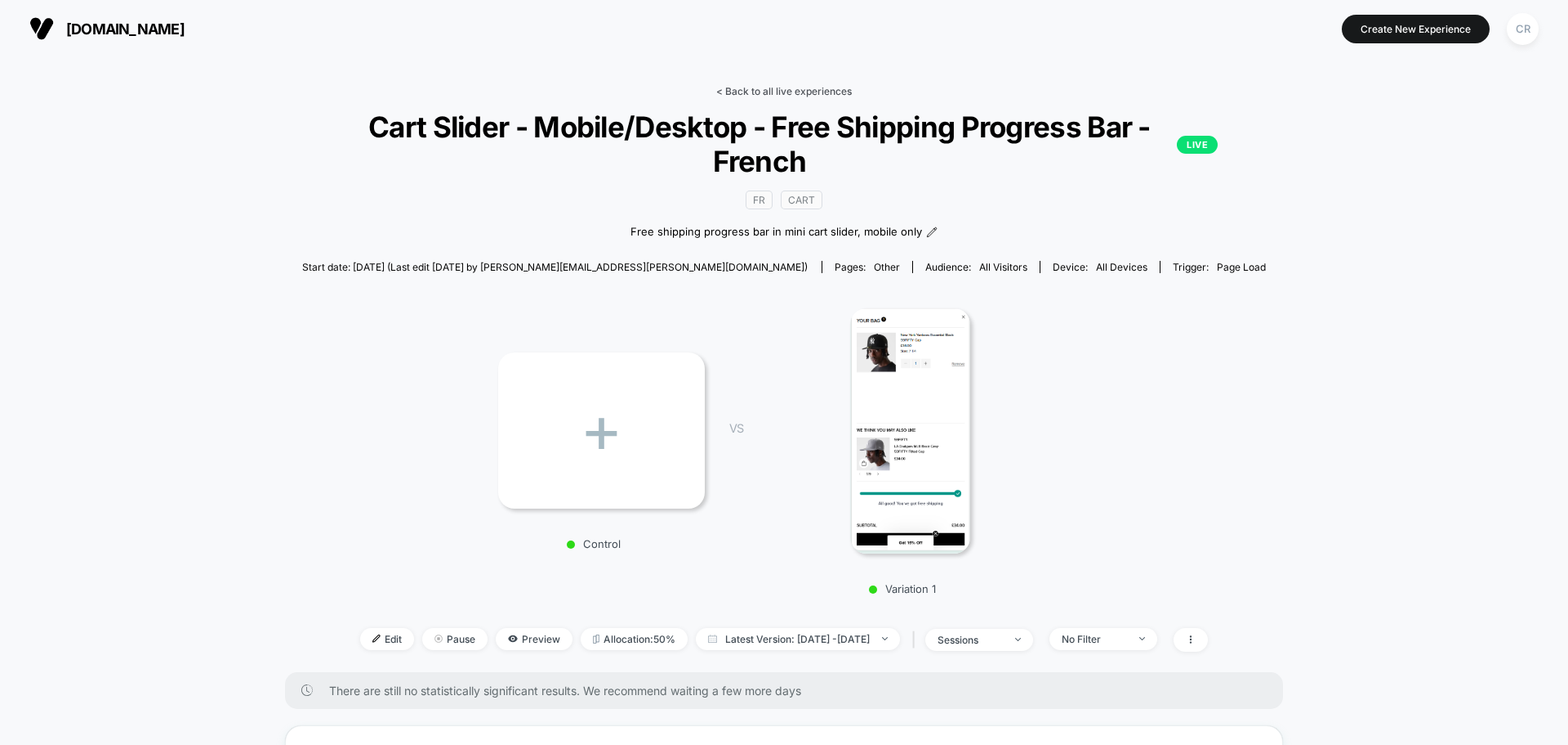
click at [771, 89] on link "< Back to all live experiences" at bounding box center [784, 91] width 136 height 12
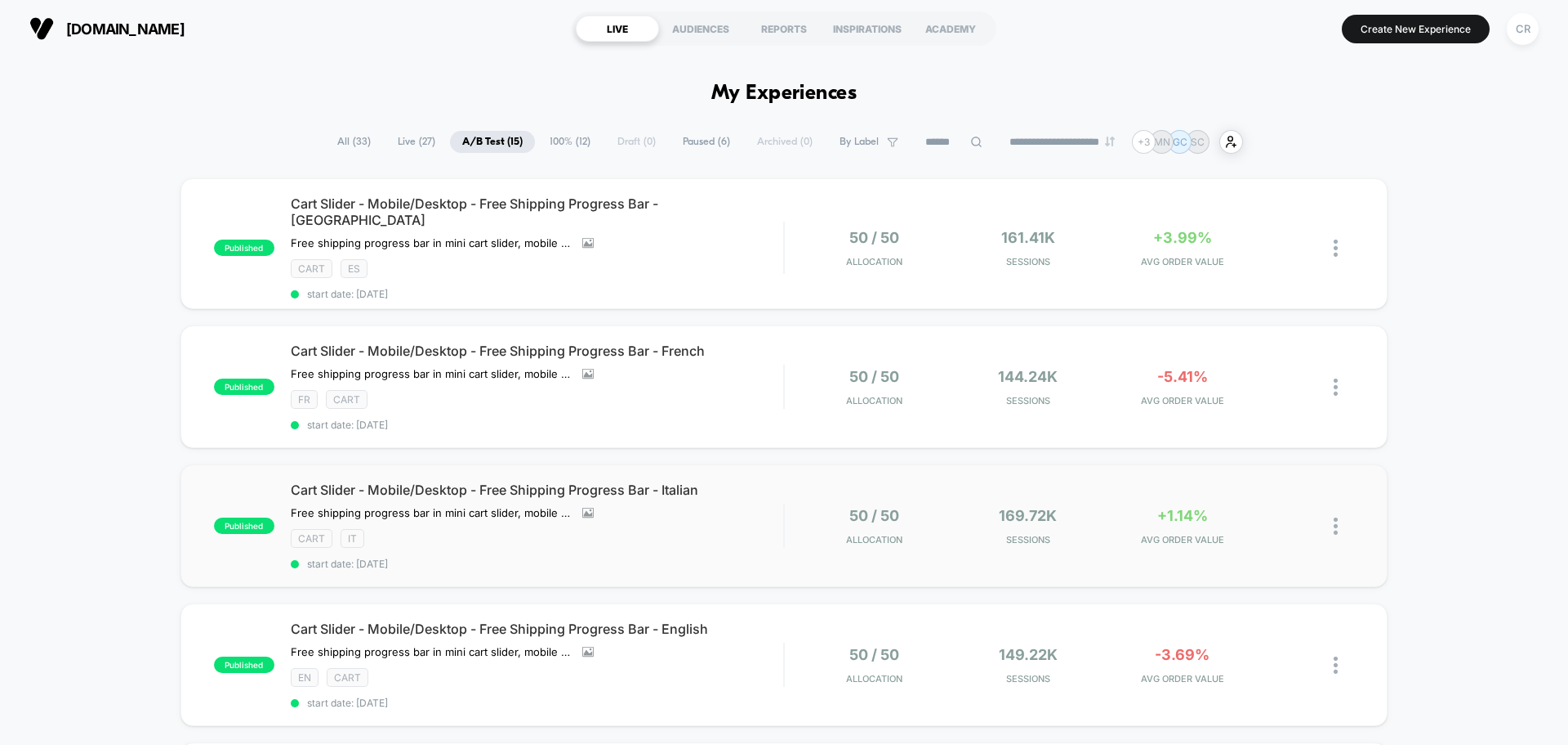
scroll to position [163, 0]
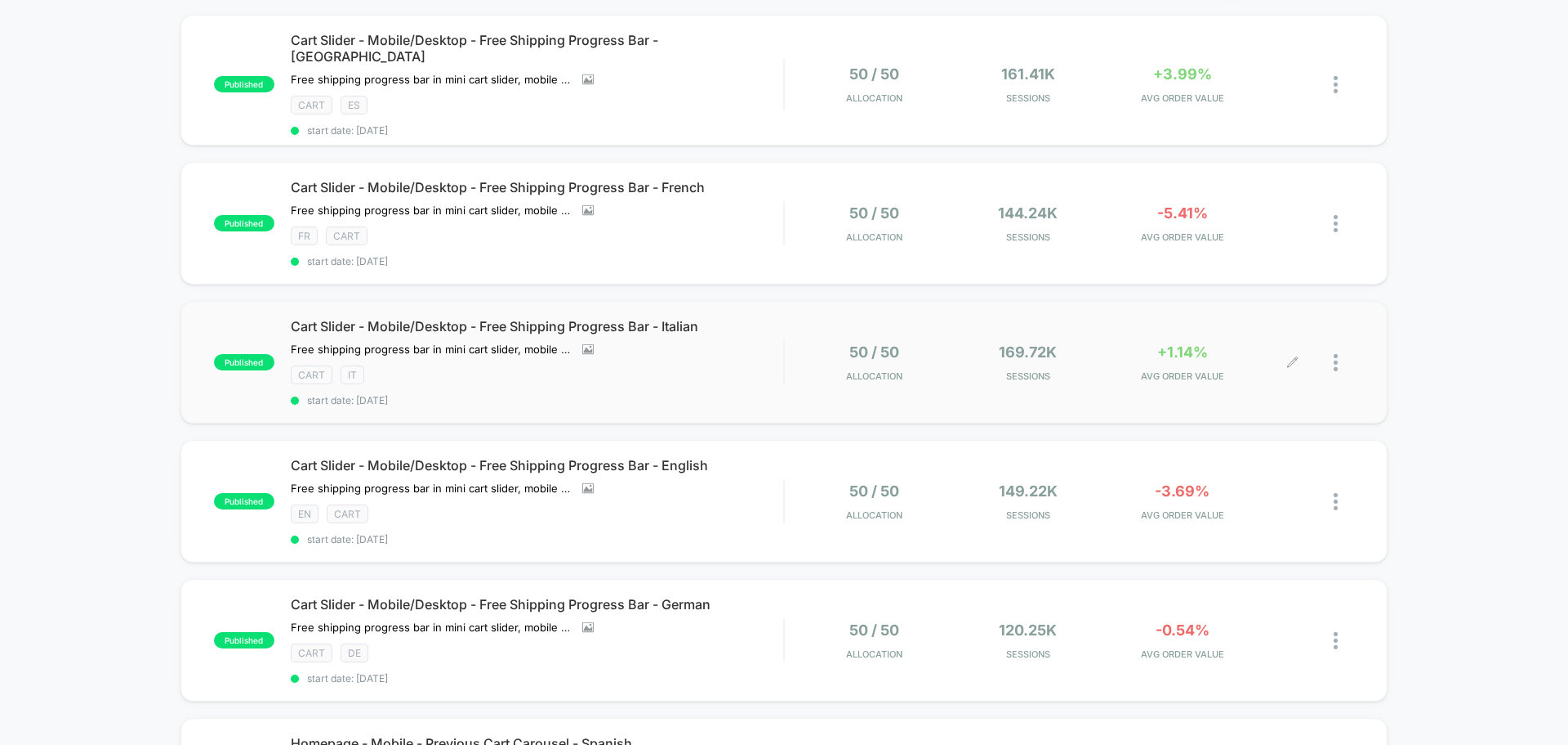
click at [1198, 351] on span "+1.14%" at bounding box center [1183, 352] width 51 height 17
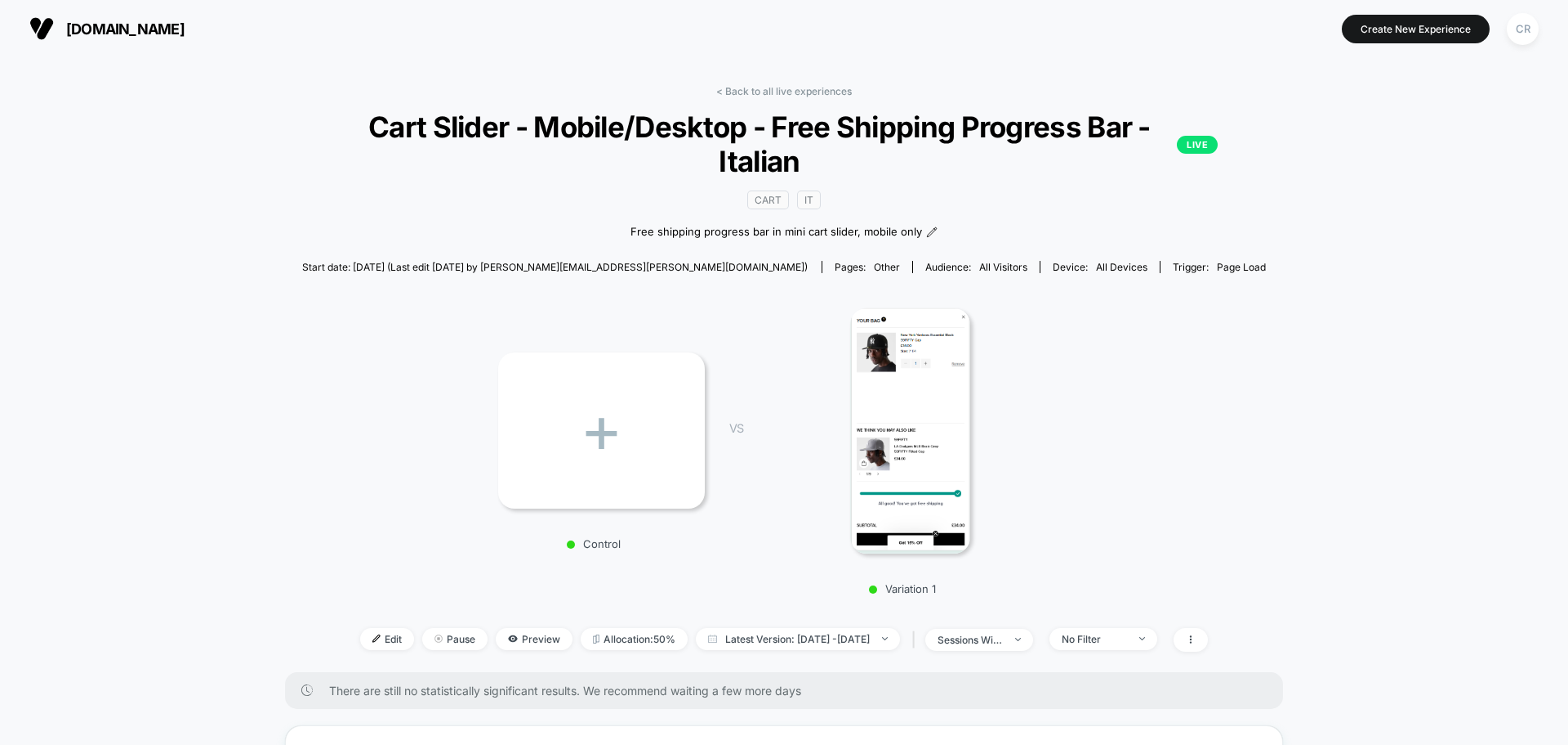
click at [767, 92] on link "< Back to all live experiences" at bounding box center [784, 91] width 136 height 12
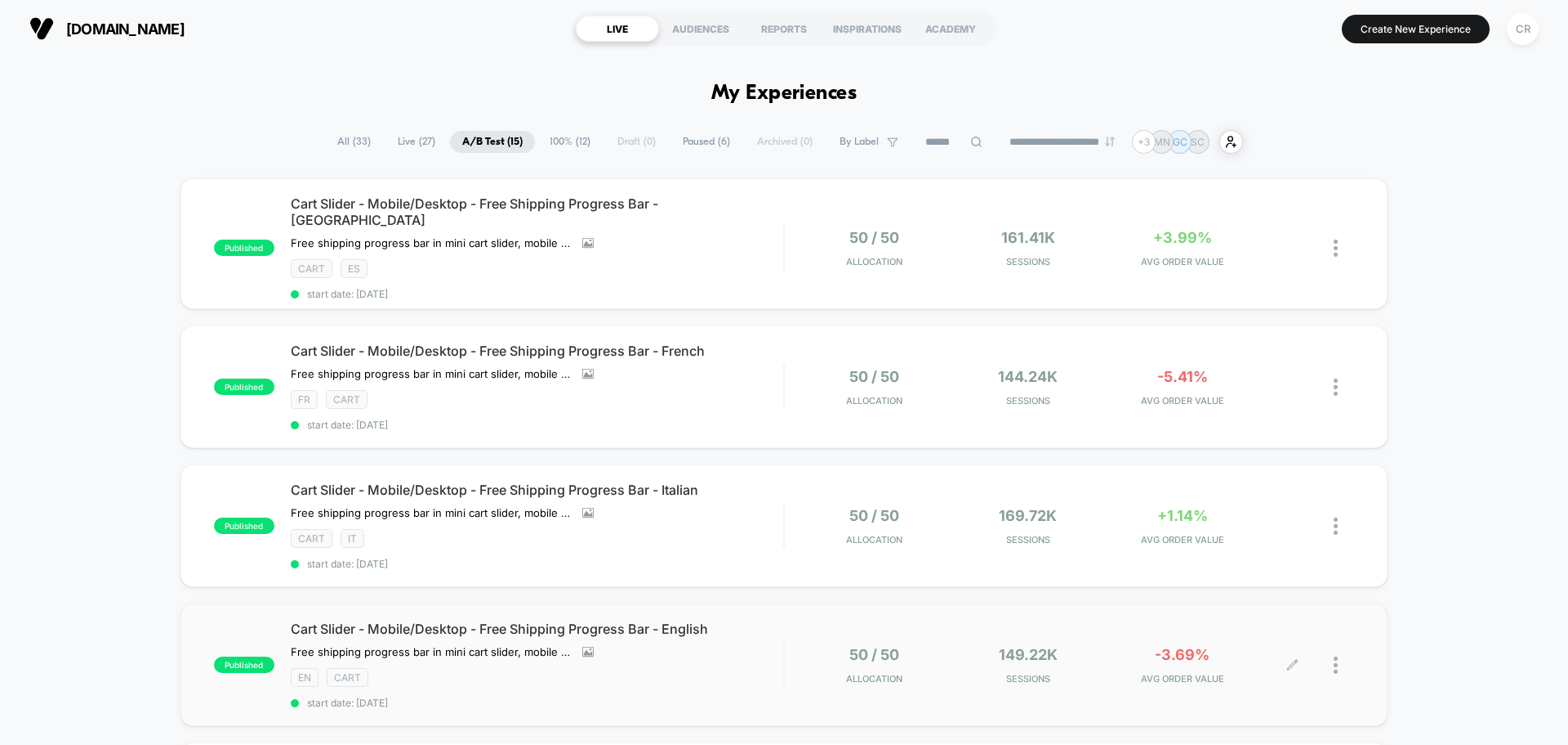
scroll to position [163, 0]
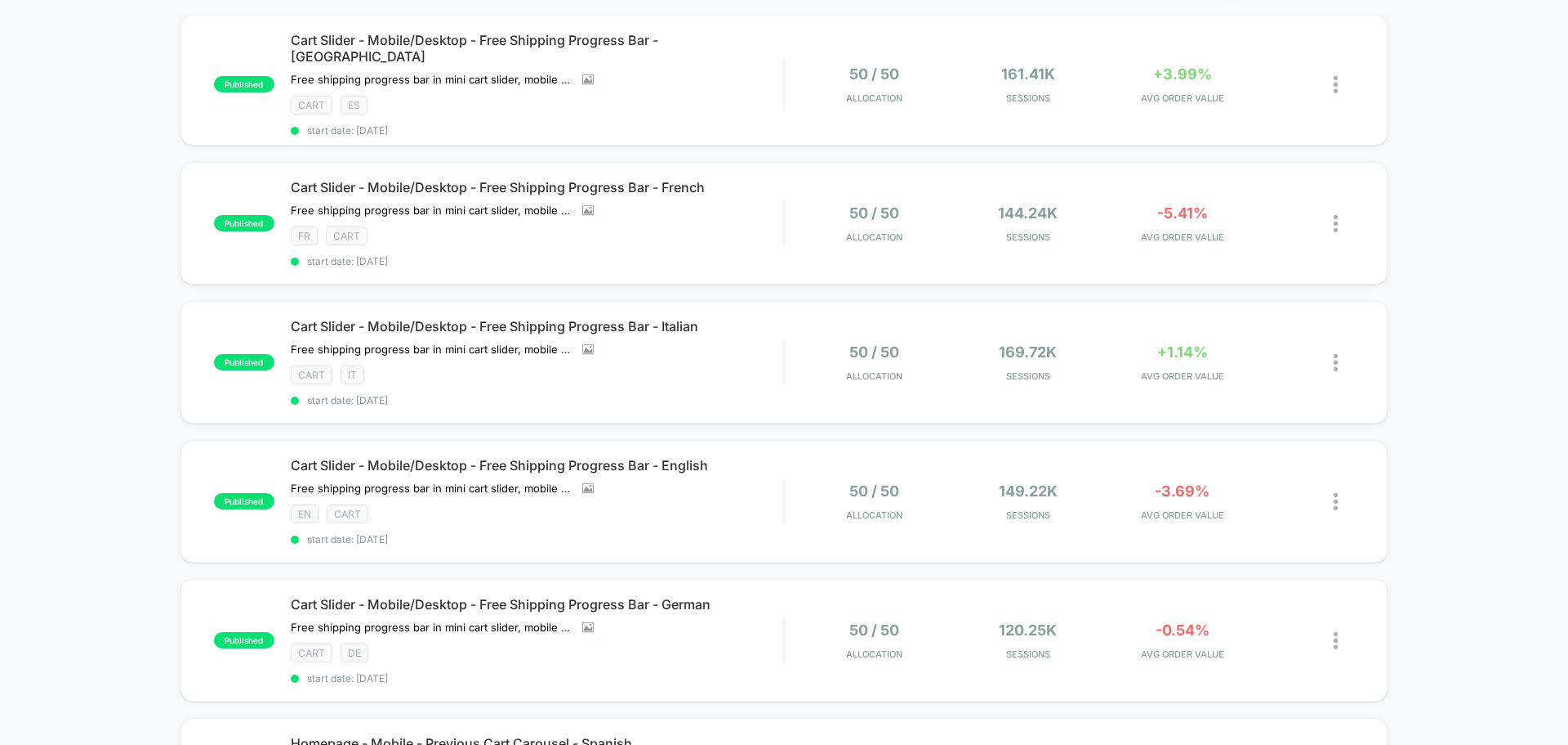
click at [1180, 473] on div "published Cart Slider - Mobile/Desktop - Free Shipping Progress Bar - English F…" at bounding box center [784, 501] width 1208 height 123
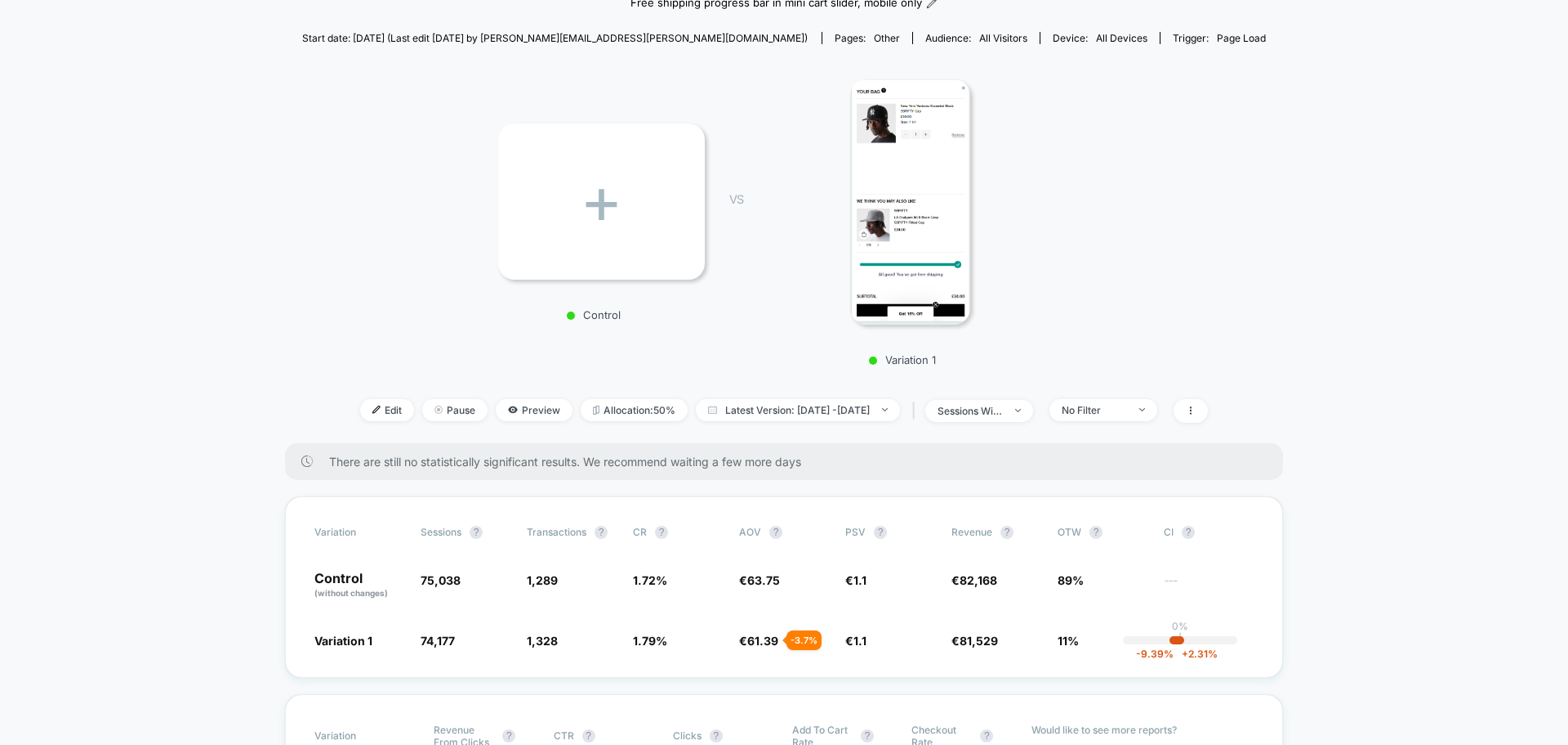
scroll to position [245, 0]
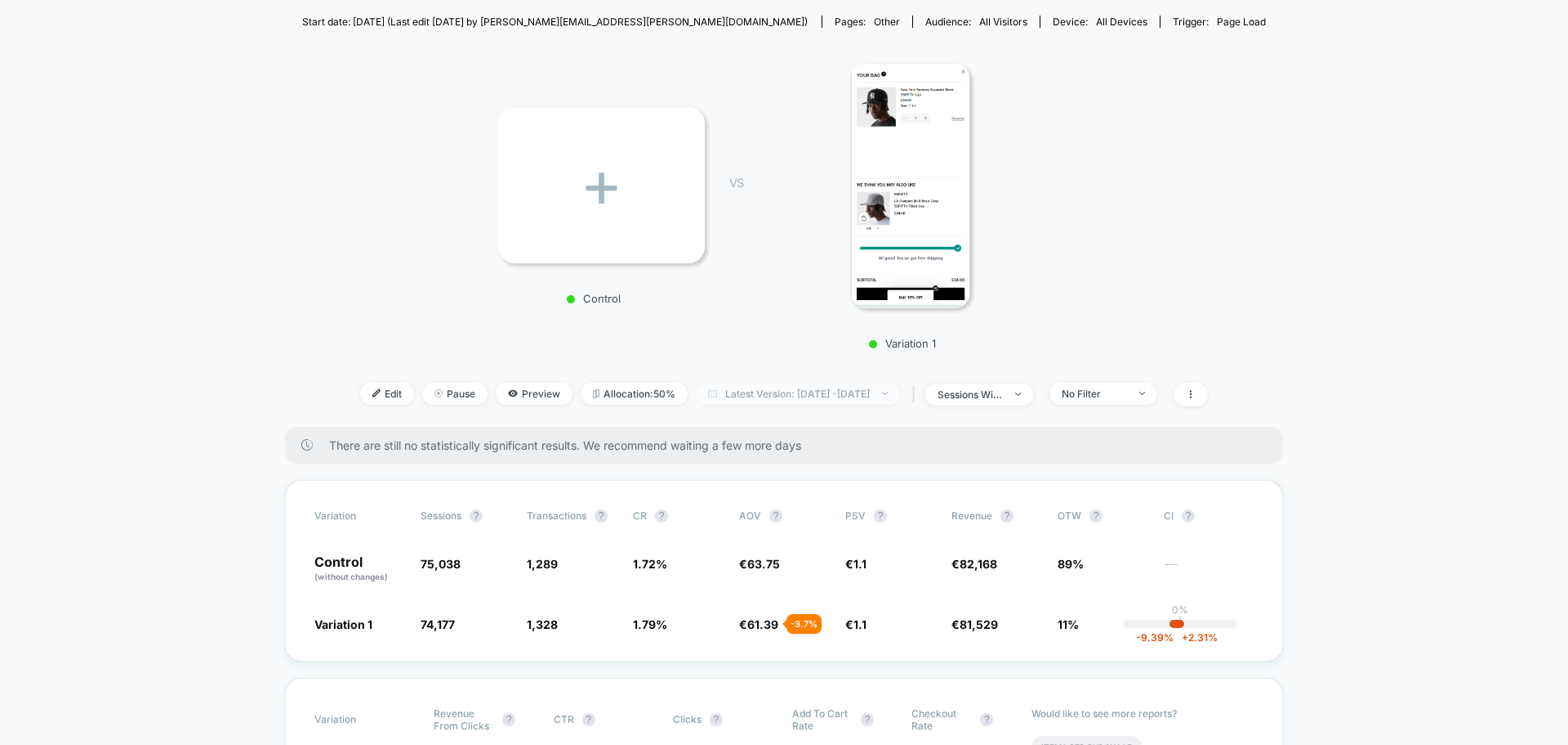
click at [843, 389] on span "Latest Version: Aug 12, 2025 - Sep 1, 2025" at bounding box center [798, 394] width 204 height 22
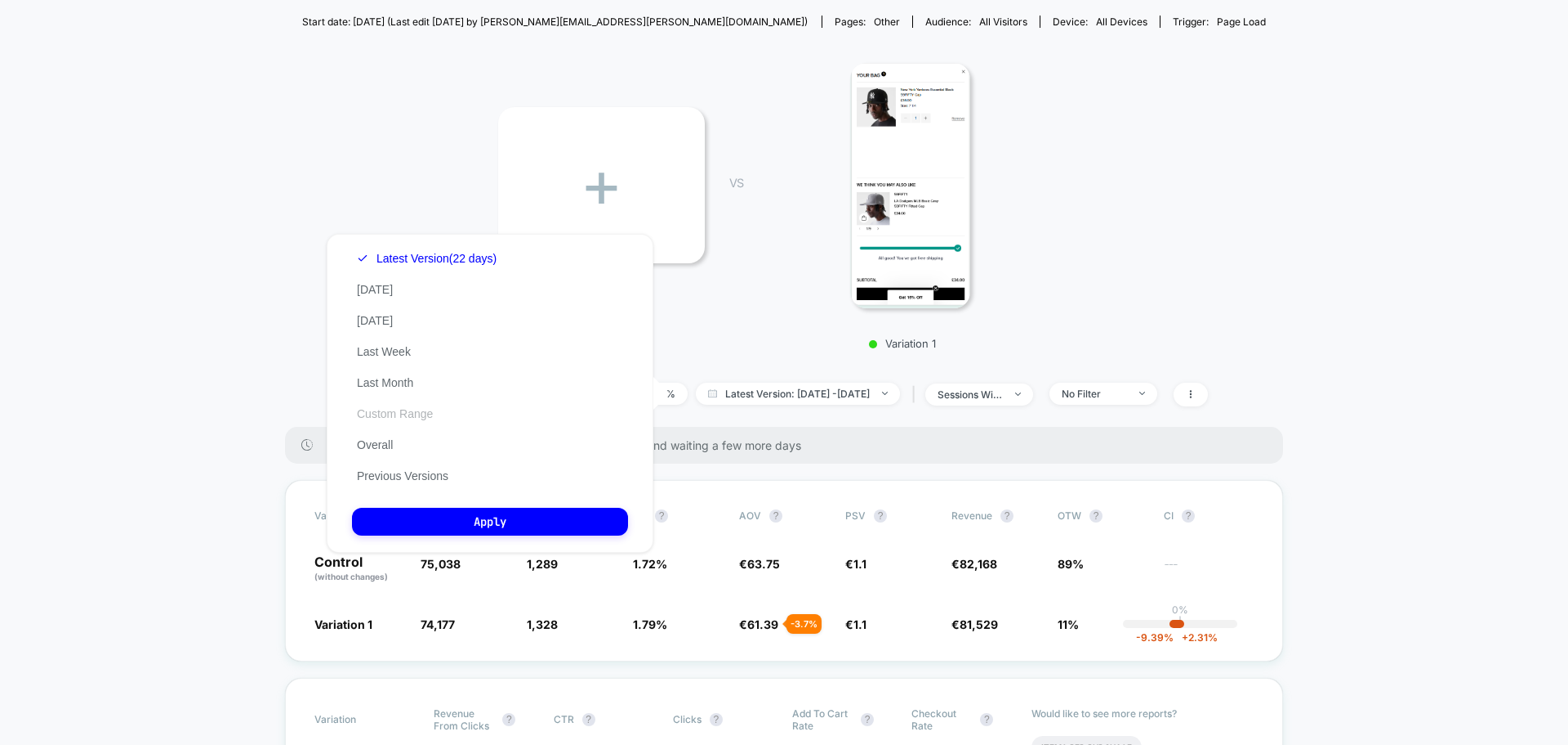
click at [394, 413] on button "Custom Range" at bounding box center [395, 413] width 85 height 15
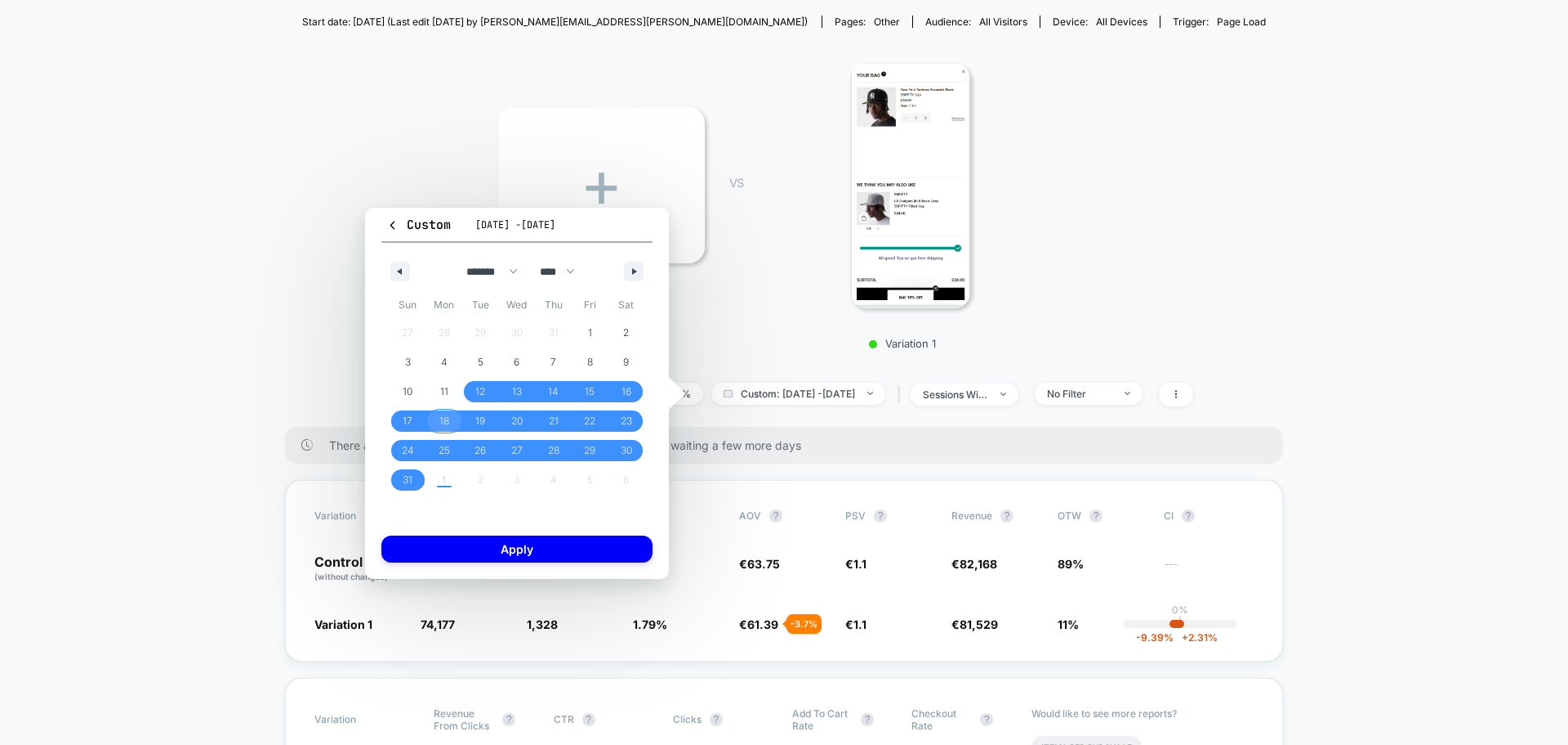
click at [455, 423] on span "18" at bounding box center [445, 421] width 37 height 21
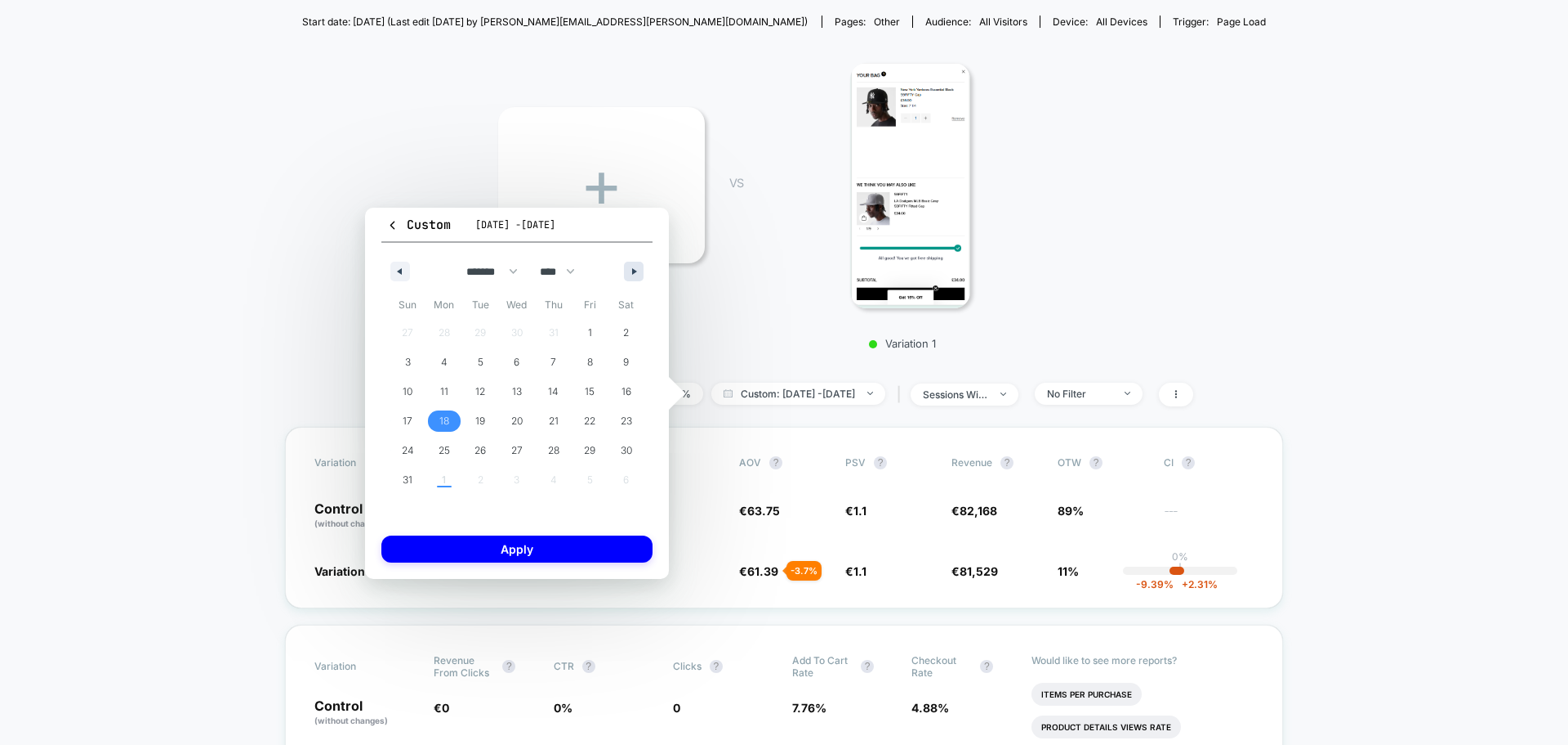
click at [641, 268] on button "button" at bounding box center [633, 271] width 19 height 20
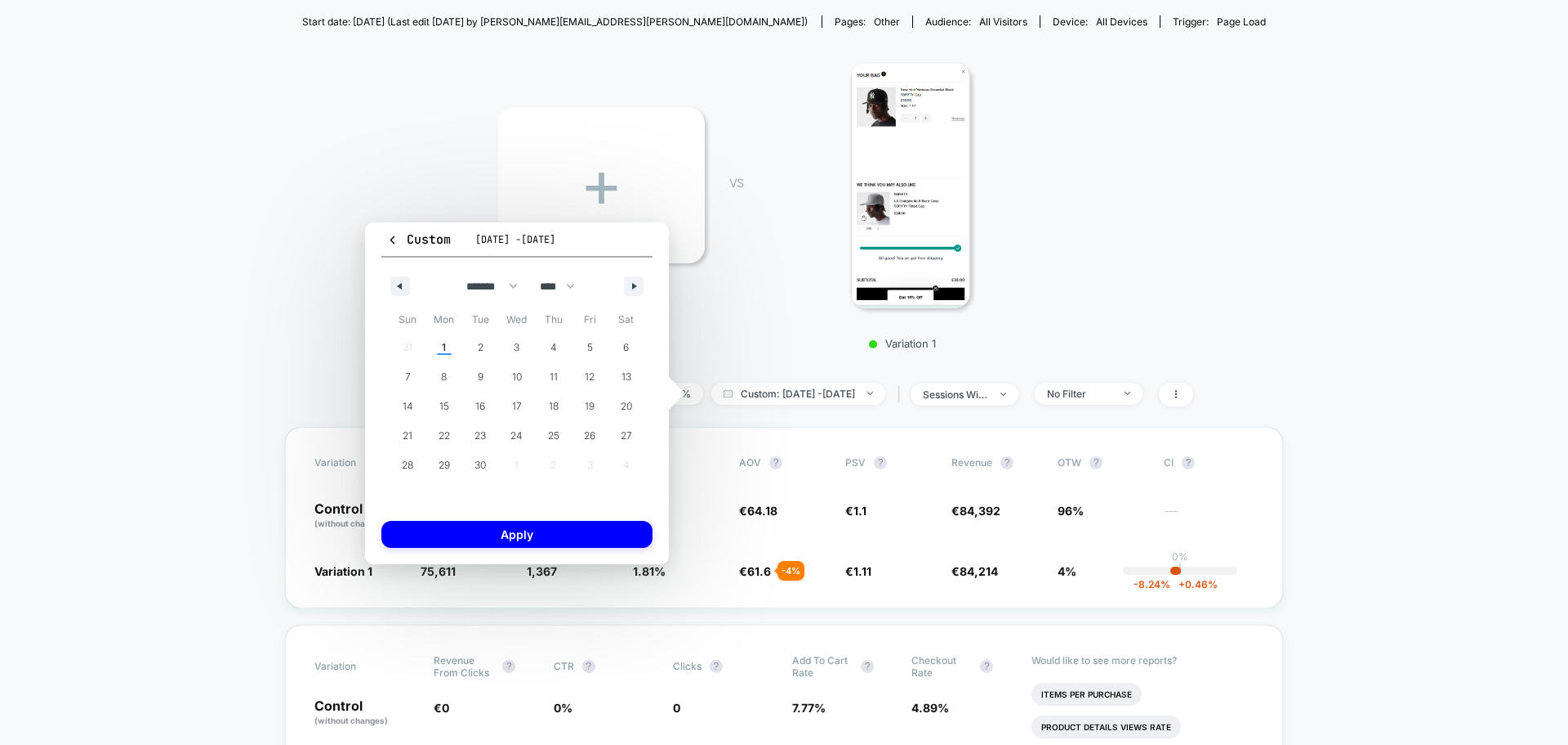
click at [641, 268] on div "******* ******** ***** ***** *** **** **** ****** ********* ******* ******** **…" at bounding box center [517, 281] width 271 height 49
click at [455, 337] on span "1" at bounding box center [445, 347] width 37 height 21
select select "*"
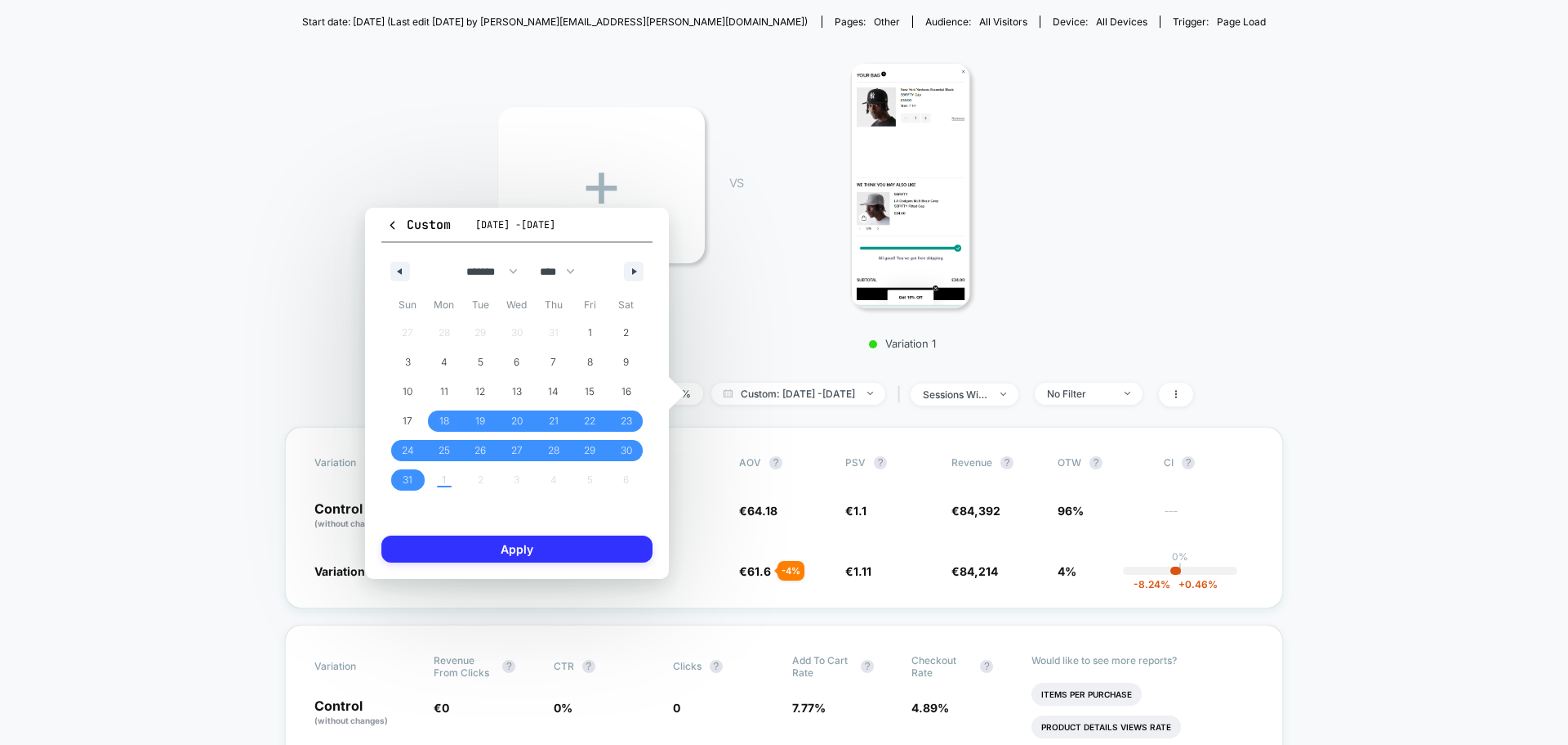
click at [529, 555] on button "Apply" at bounding box center [517, 548] width 271 height 27
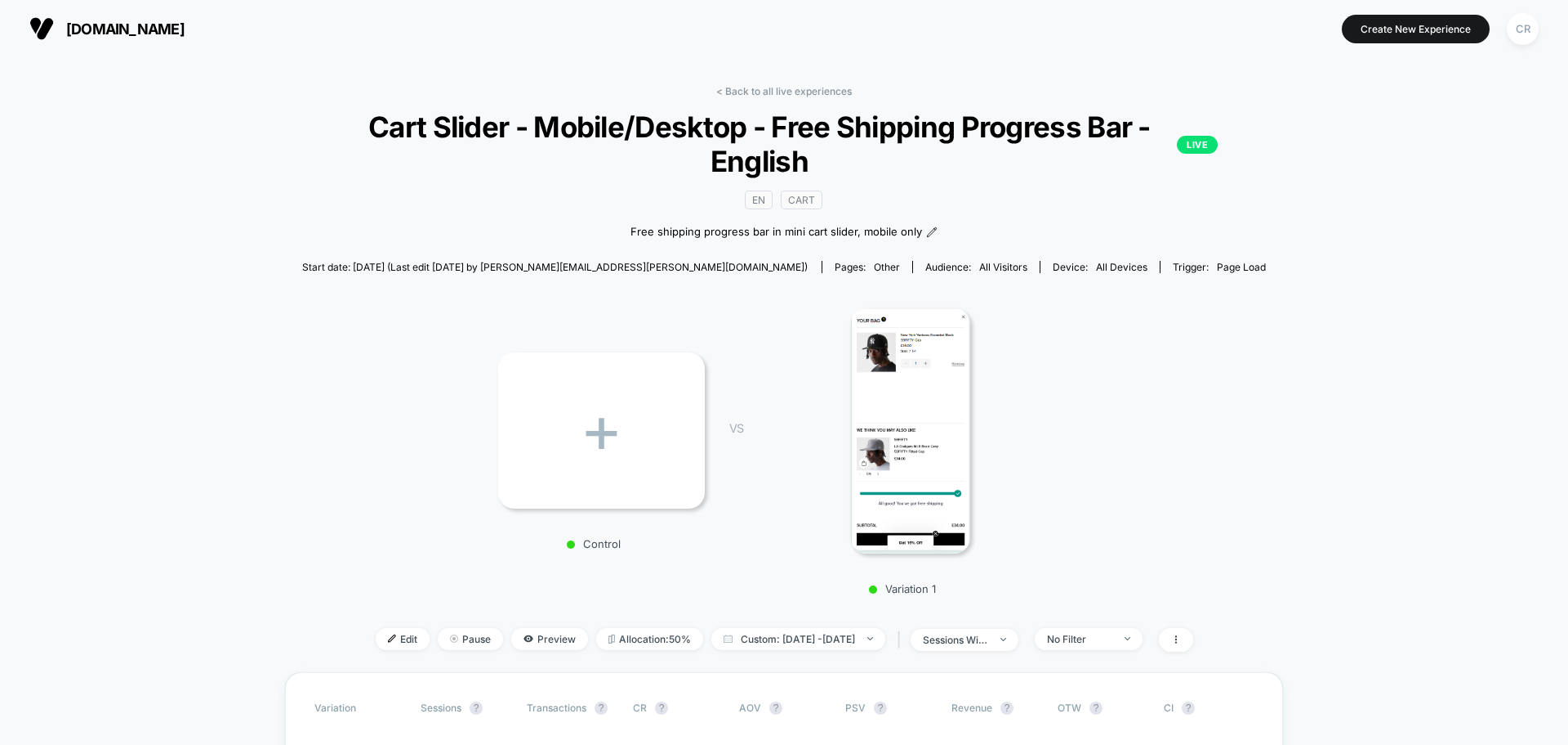
click at [815, 93] on link "< Back to all live experiences" at bounding box center [784, 91] width 136 height 12
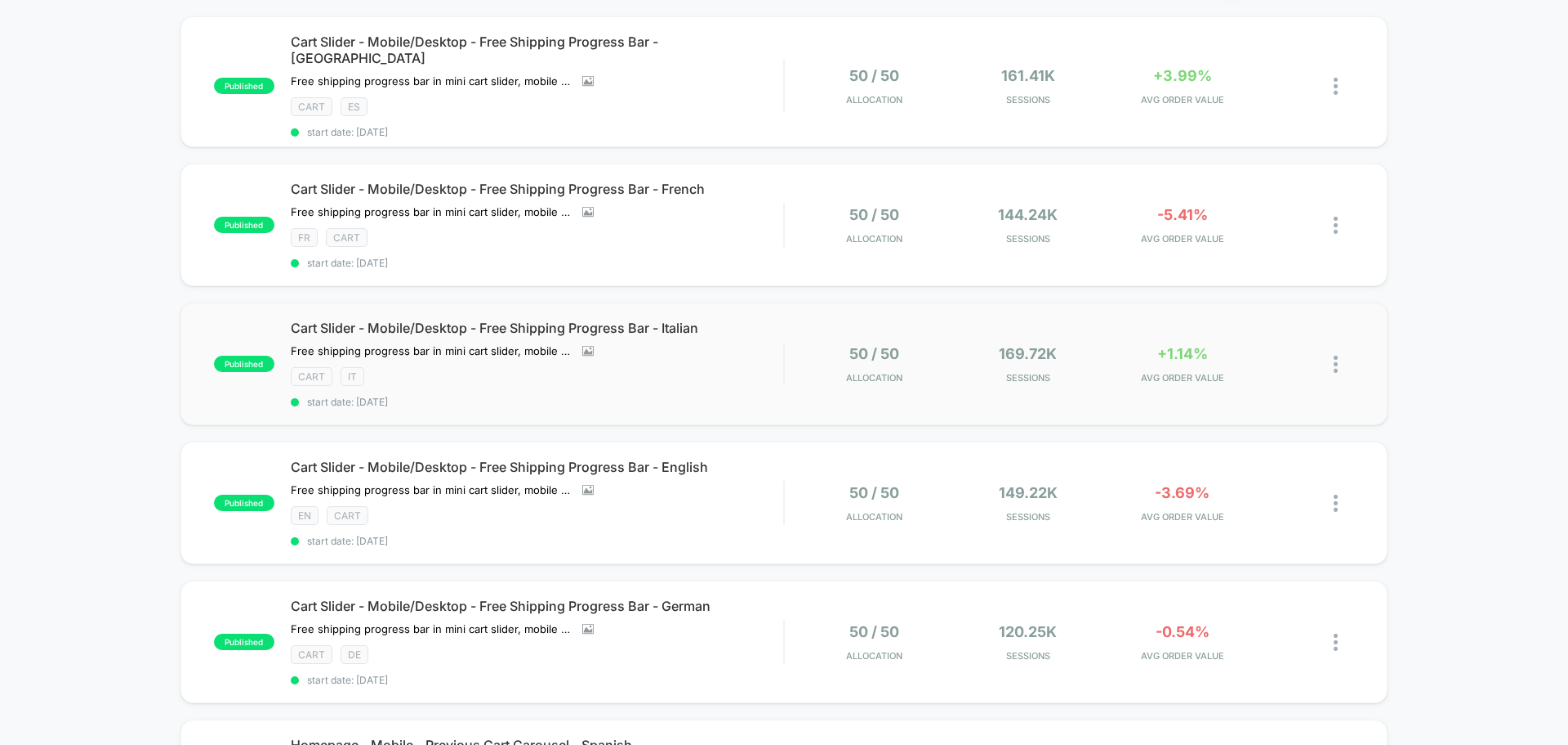
scroll to position [163, 0]
click at [1213, 648] on span "AVG ORDER VALUE" at bounding box center [1183, 654] width 147 height 11
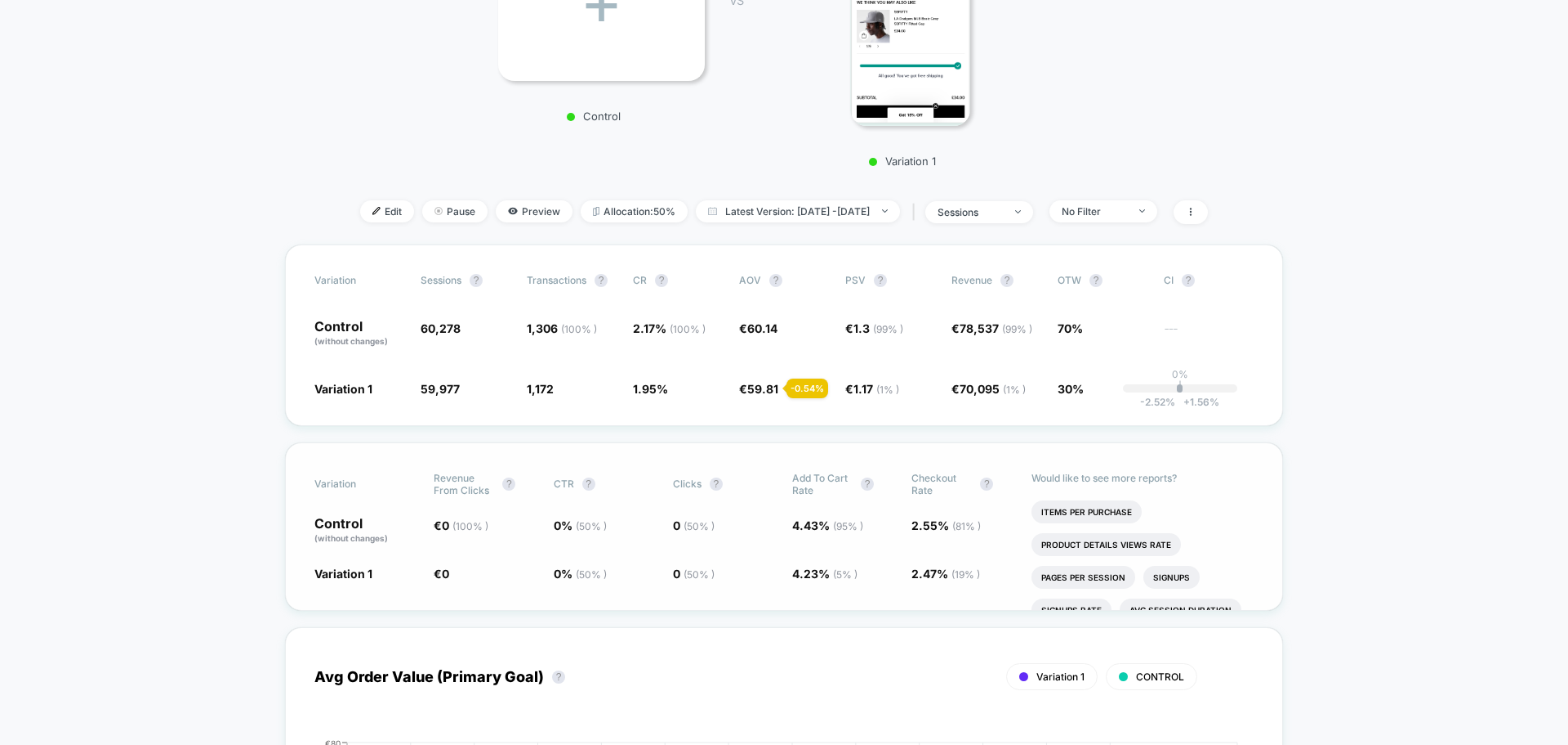
scroll to position [409, 0]
